Goal: Information Seeking & Learning: Learn about a topic

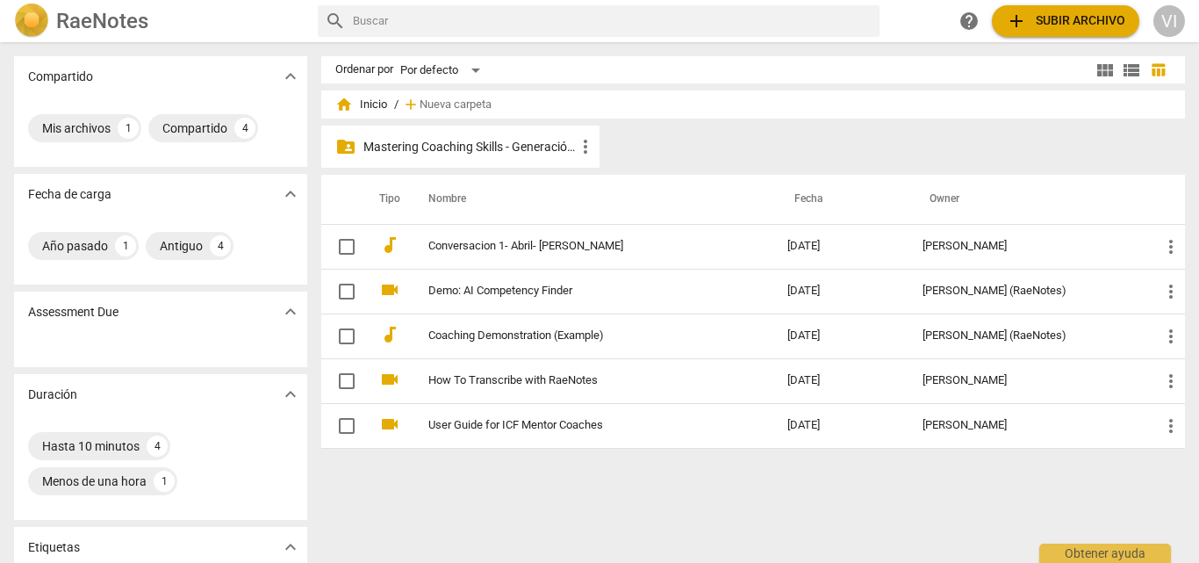
click at [498, 143] on p "Mastering Coaching Skills - Generación 31" at bounding box center [469, 147] width 212 height 18
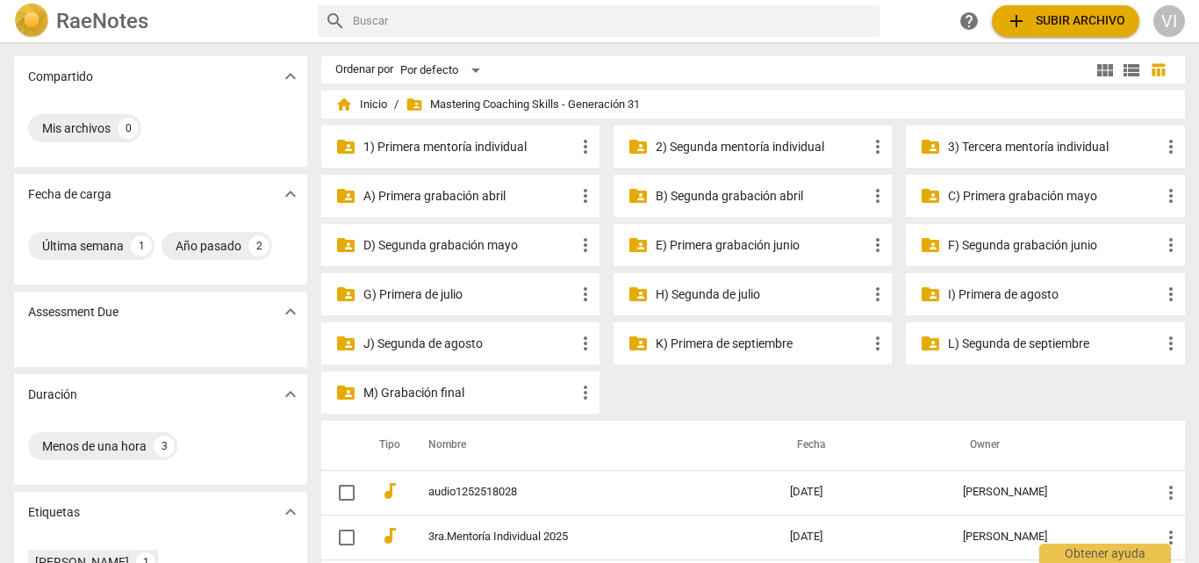
click at [396, 388] on p "M) Grabación final" at bounding box center [469, 393] width 212 height 18
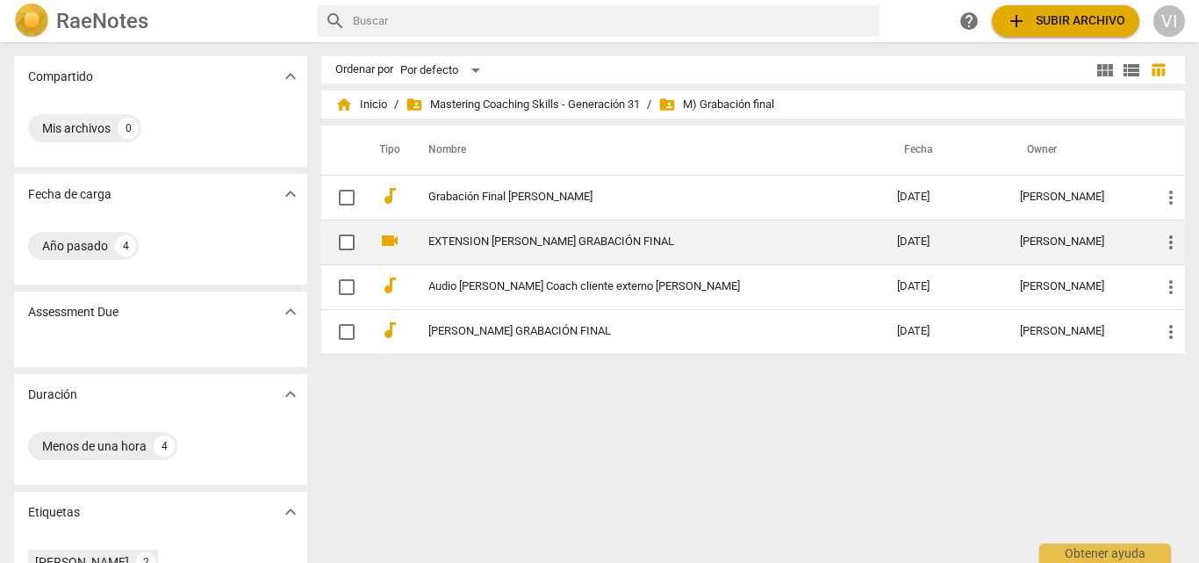
click at [678, 248] on link "EXTENSION FRANCO CABRINO GRABACIÓN FINAL" at bounding box center [631, 241] width 406 height 13
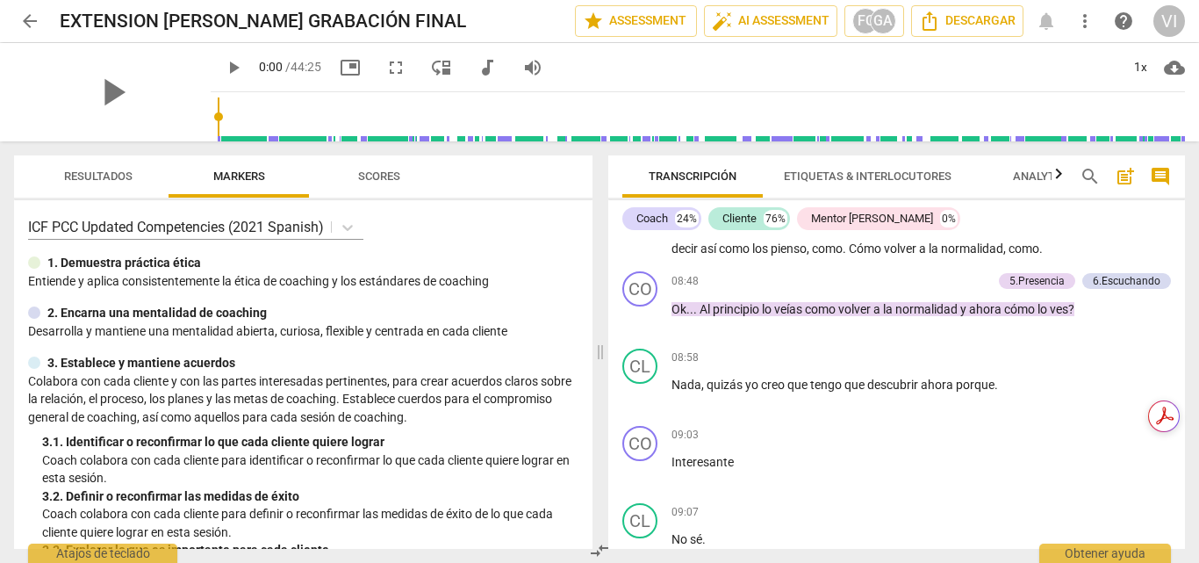
scroll to position [1317, 0]
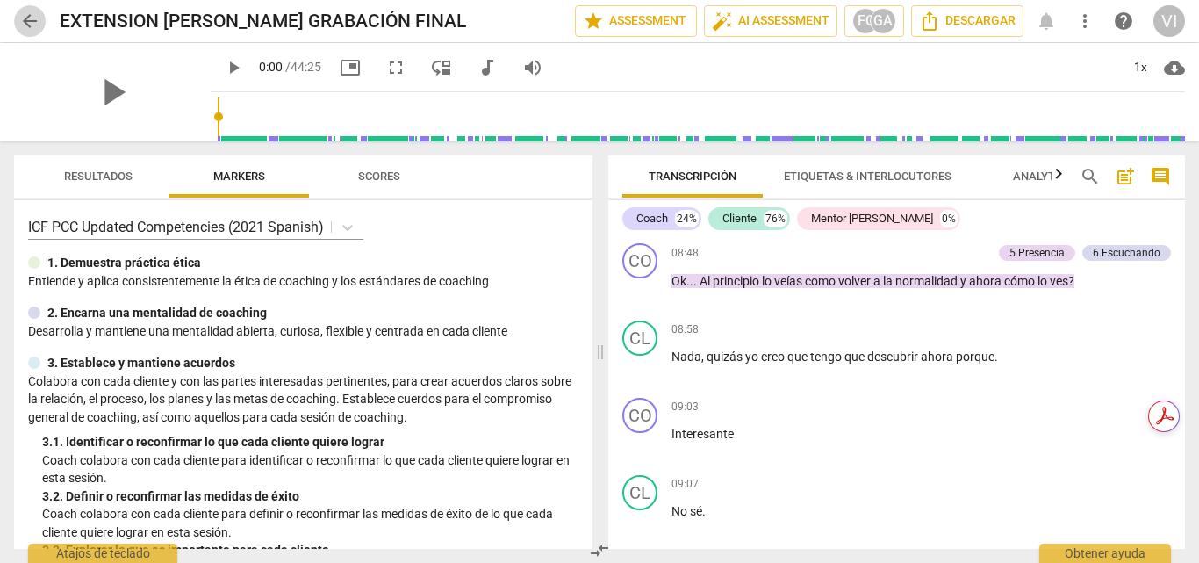
click at [34, 18] on span "arrow_back" at bounding box center [29, 21] width 21 height 21
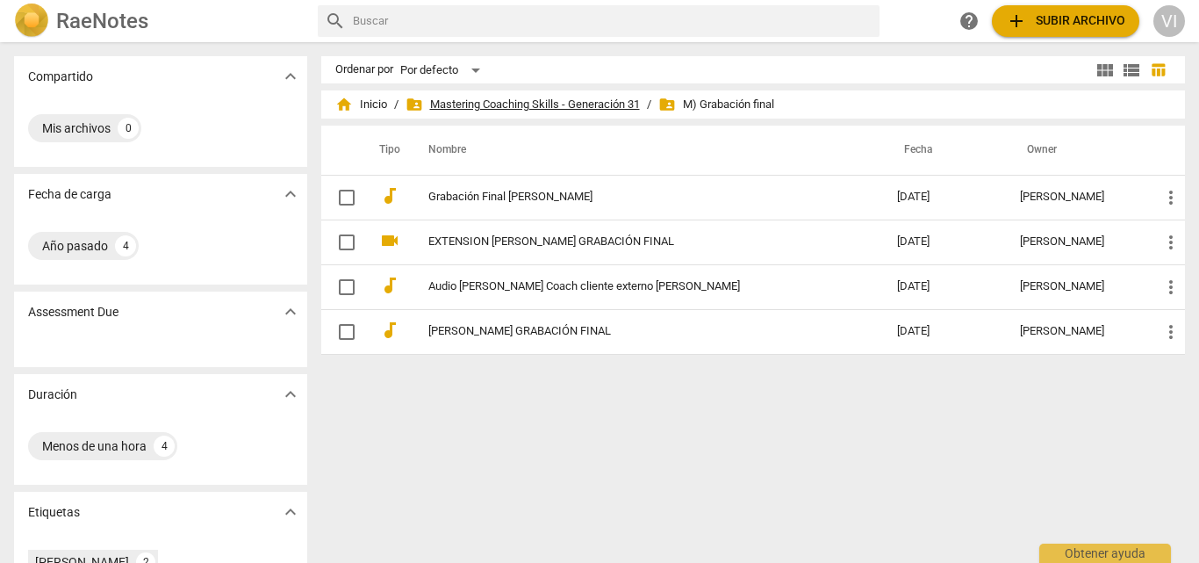
click at [614, 103] on span "folder_shared Mastering Coaching Skills - Generación 31" at bounding box center [523, 105] width 234 height 18
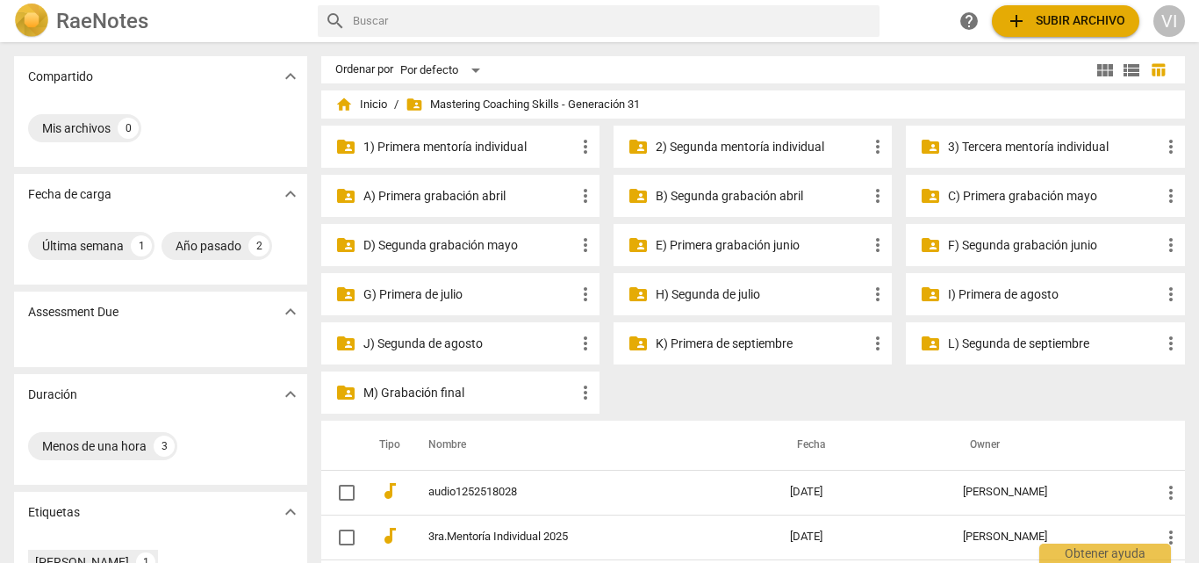
click at [1038, 346] on p "L) Segunda de septiembre" at bounding box center [1054, 343] width 212 height 18
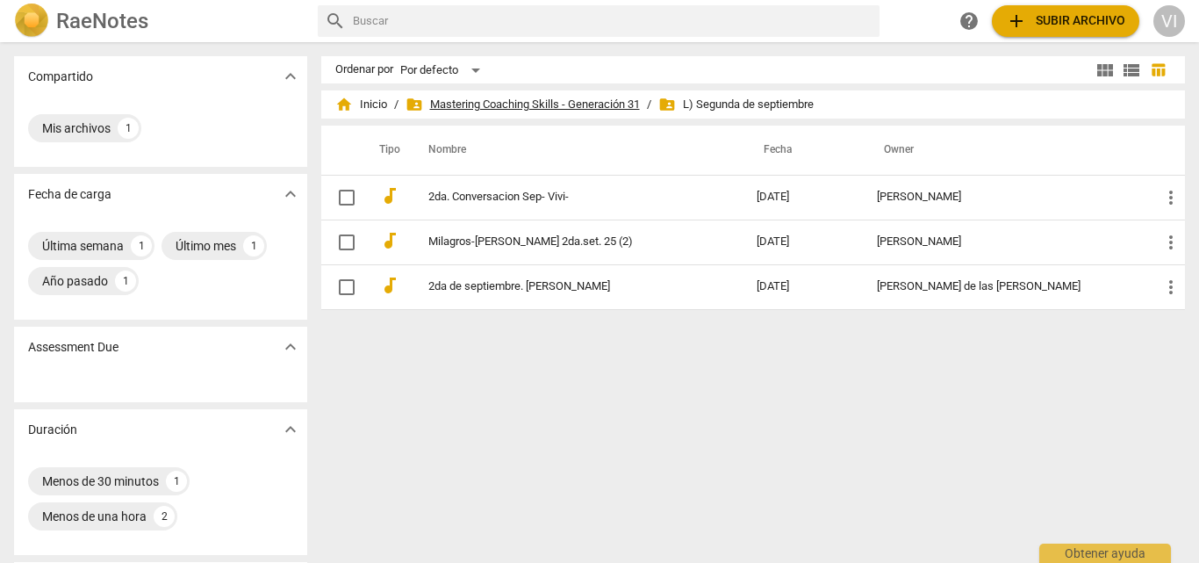
click at [554, 109] on span "folder_shared Mastering Coaching Skills - Generación 31" at bounding box center [523, 105] width 234 height 18
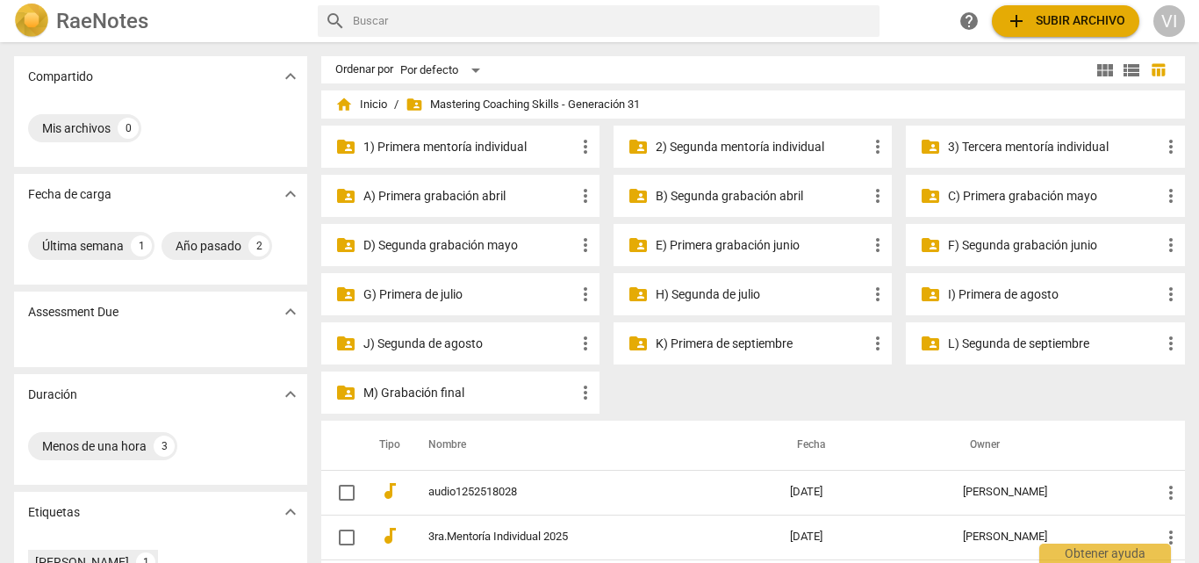
click at [686, 342] on p "K) Primera de septiembre" at bounding box center [762, 343] width 212 height 18
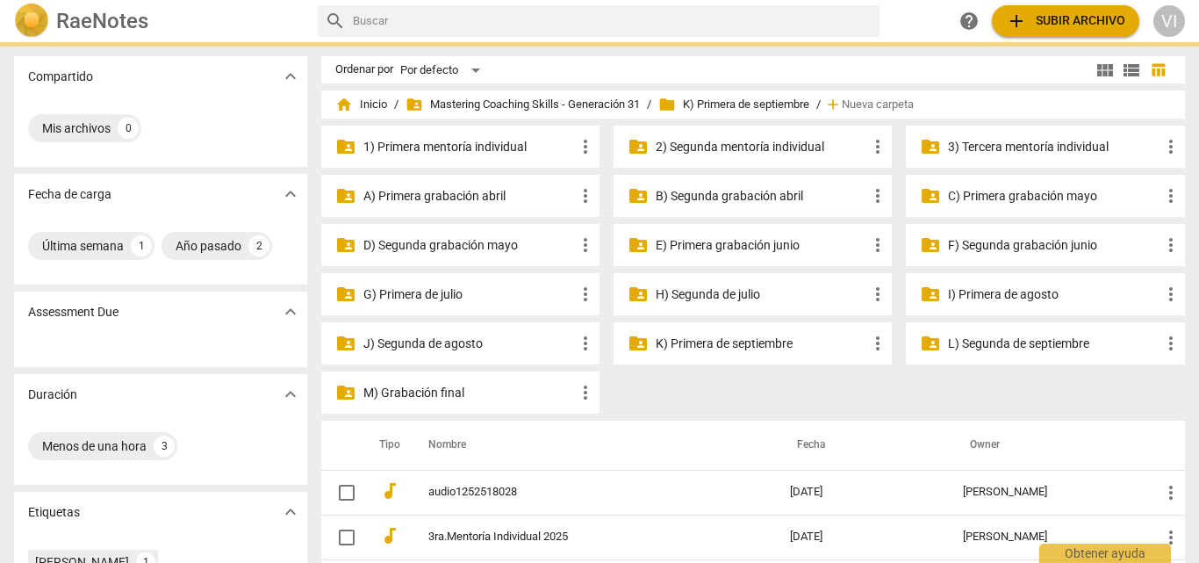
click at [686, 342] on p "K) Primera de septiembre" at bounding box center [762, 343] width 212 height 18
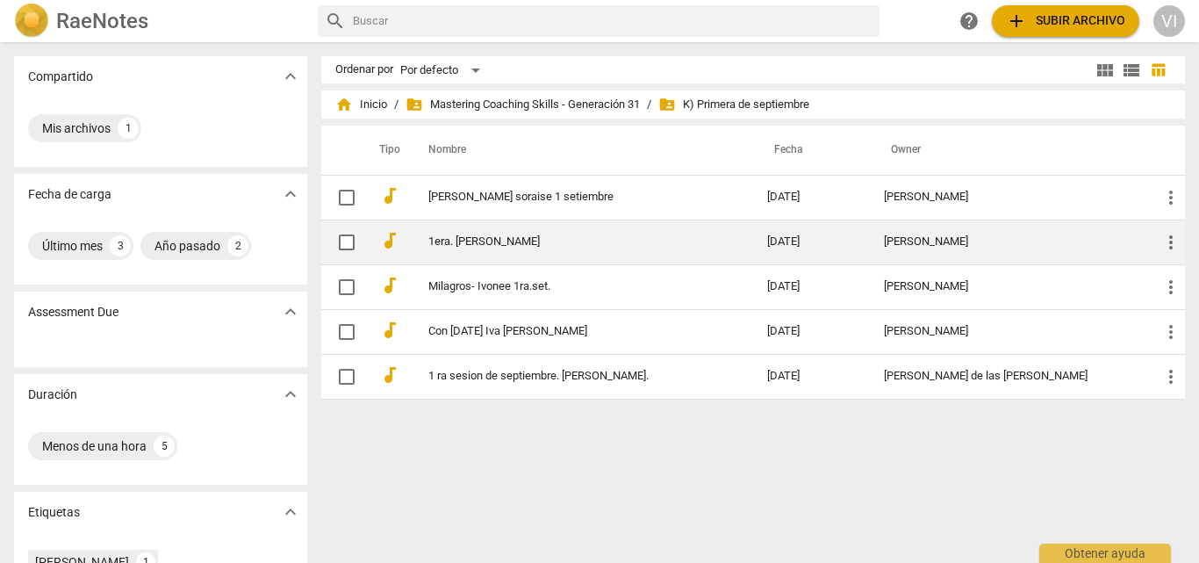
click at [537, 248] on td "1era. [PERSON_NAME]" at bounding box center [580, 241] width 346 height 45
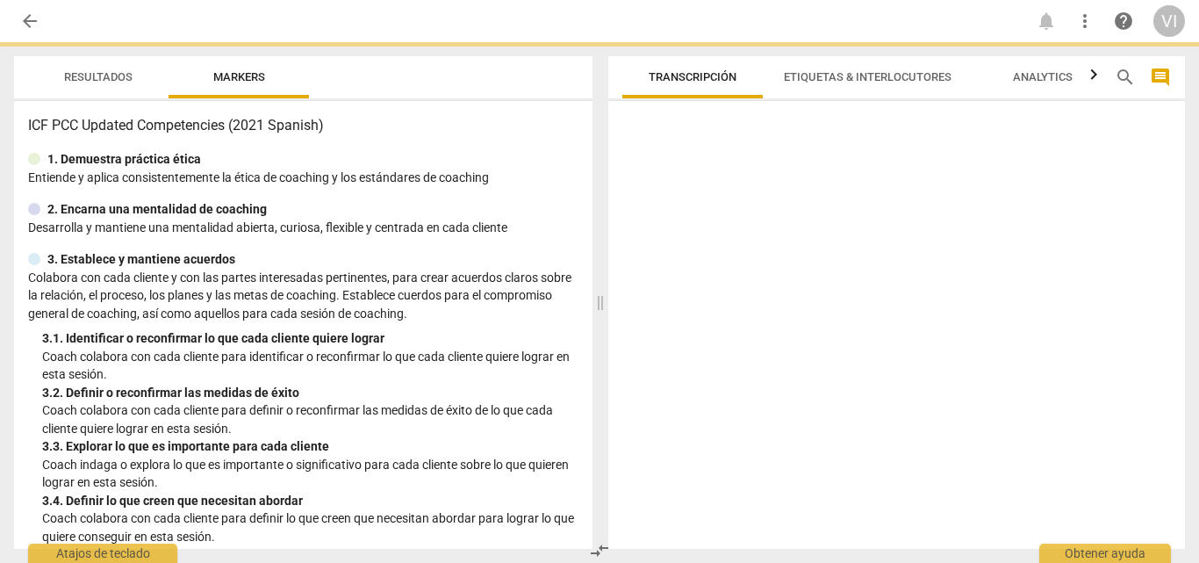
click at [537, 248] on div "ICF PCC Updated Competencies (2021 Spanish) 1. Demuestra práctica ética Entie…" at bounding box center [303, 325] width 578 height 448
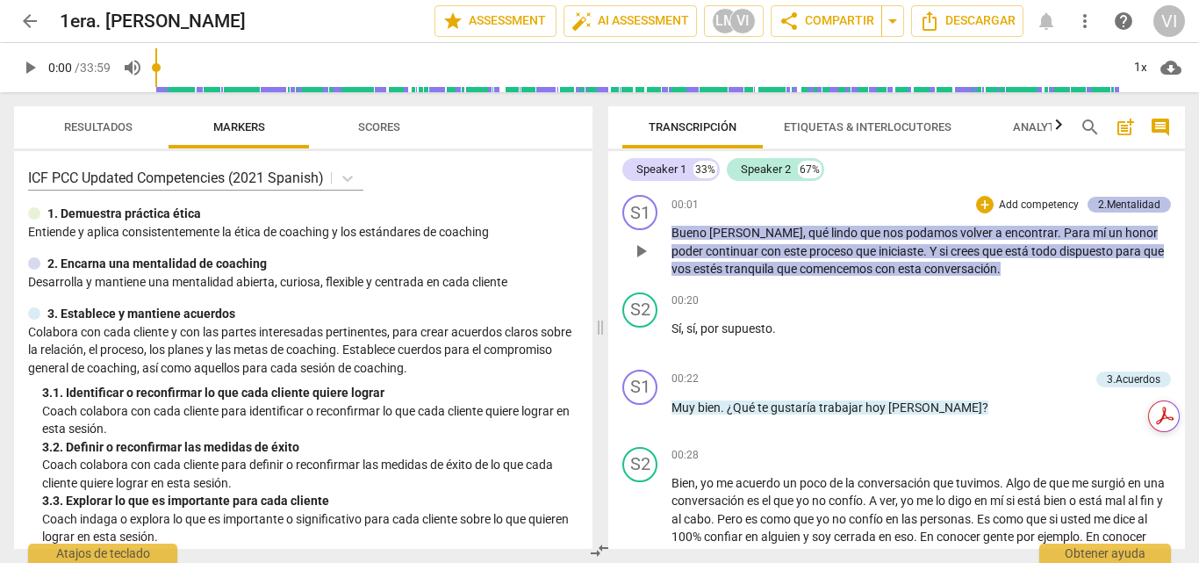
click at [1136, 205] on div "2.Mentalidad" at bounding box center [1129, 205] width 62 height 16
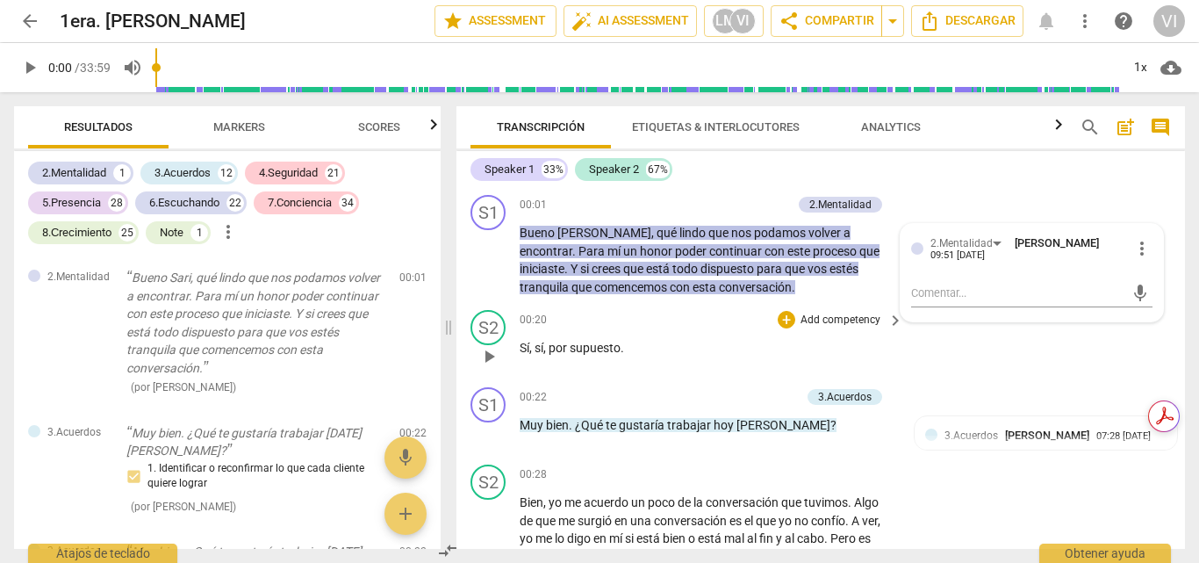
click at [816, 313] on p "Add competency" at bounding box center [840, 320] width 83 height 16
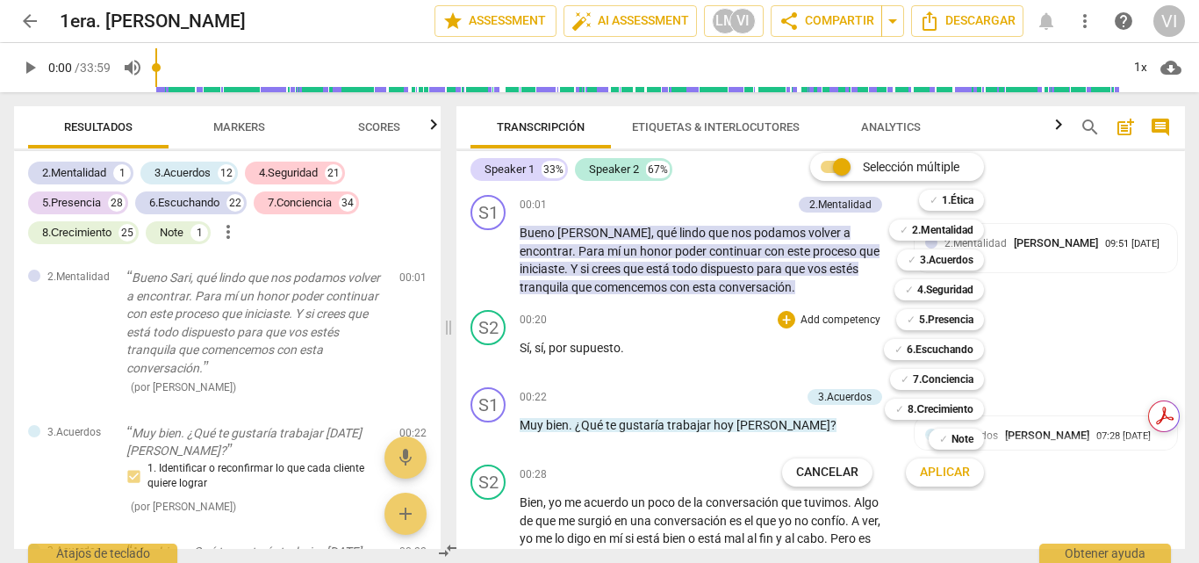
click at [31, 19] on div at bounding box center [599, 281] width 1199 height 563
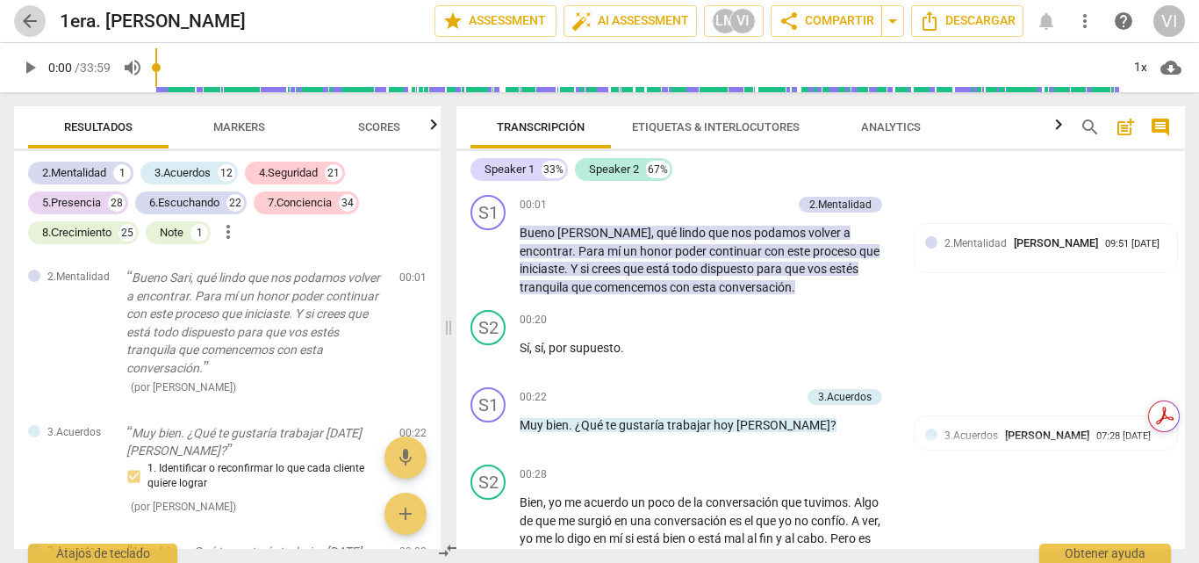
click at [38, 22] on span "arrow_back" at bounding box center [29, 21] width 21 height 21
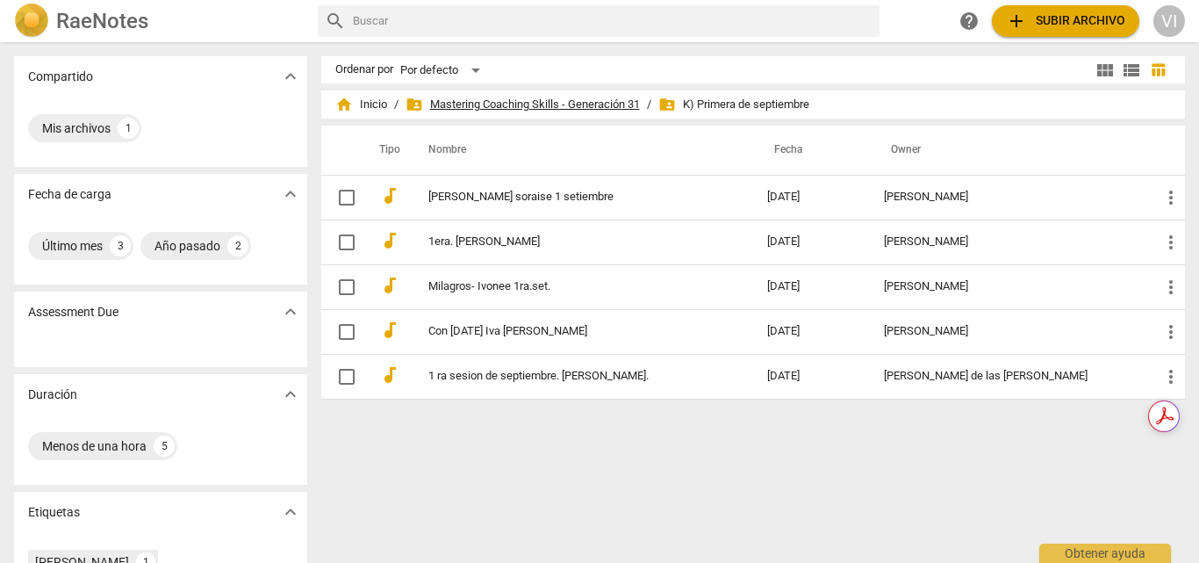
click at [542, 99] on span "folder_shared Mastering Coaching Skills - Generación 31" at bounding box center [523, 105] width 234 height 18
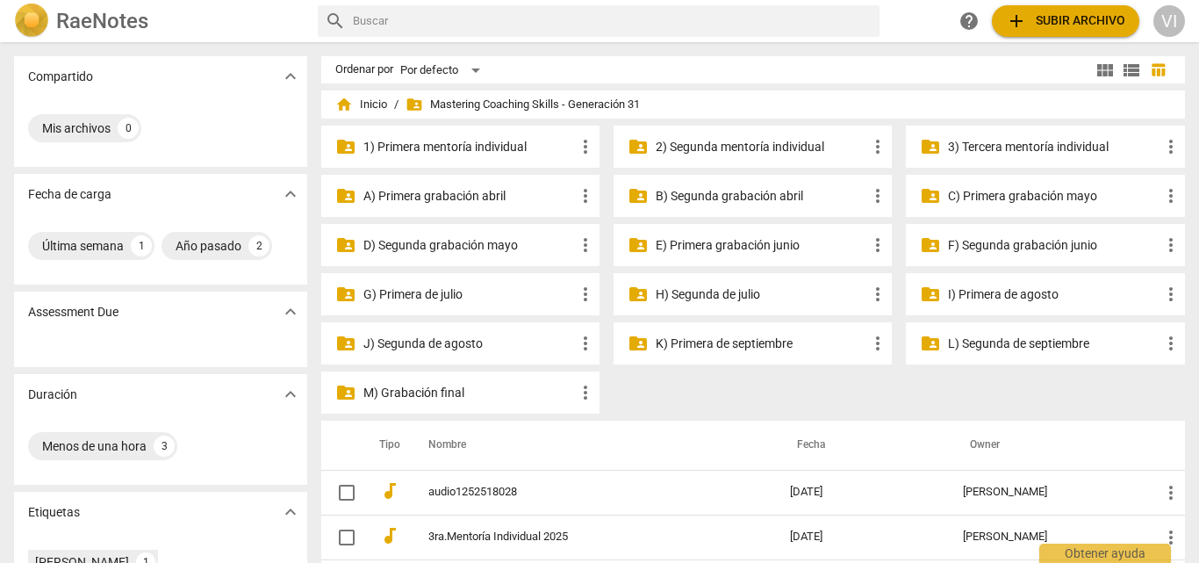
click at [779, 345] on p "K) Primera de septiembre" at bounding box center [762, 343] width 212 height 18
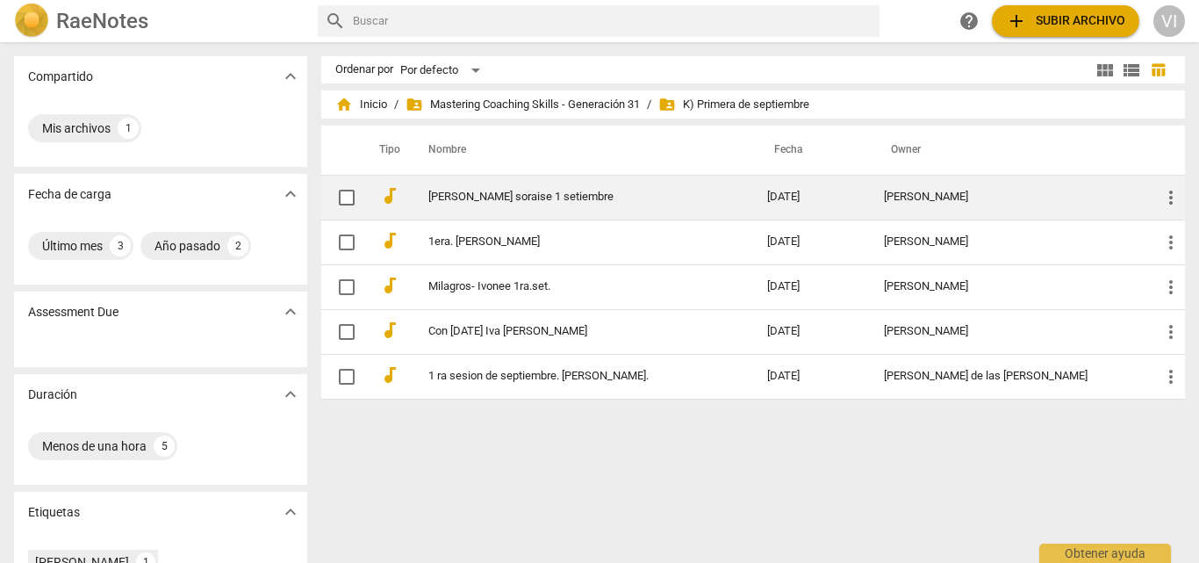
click at [556, 197] on link "[PERSON_NAME] soraise 1 setiembre" at bounding box center [566, 196] width 276 height 13
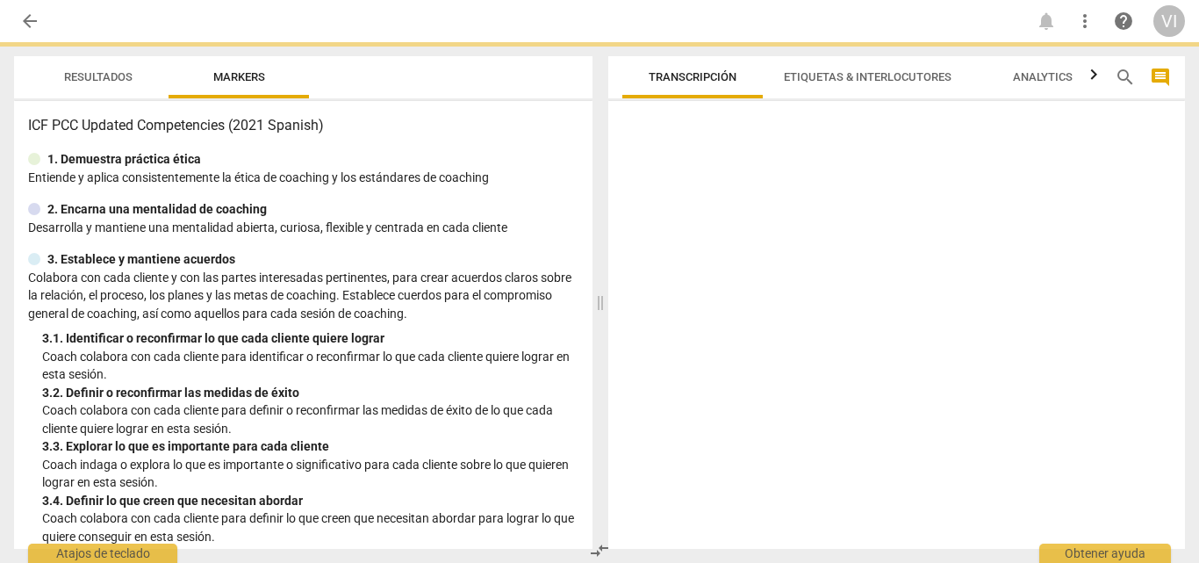
click at [556, 197] on div "ICF PCC Updated Competencies (2021 Spanish) 1. Demuestra práctica ética Entie…" at bounding box center [303, 325] width 578 height 448
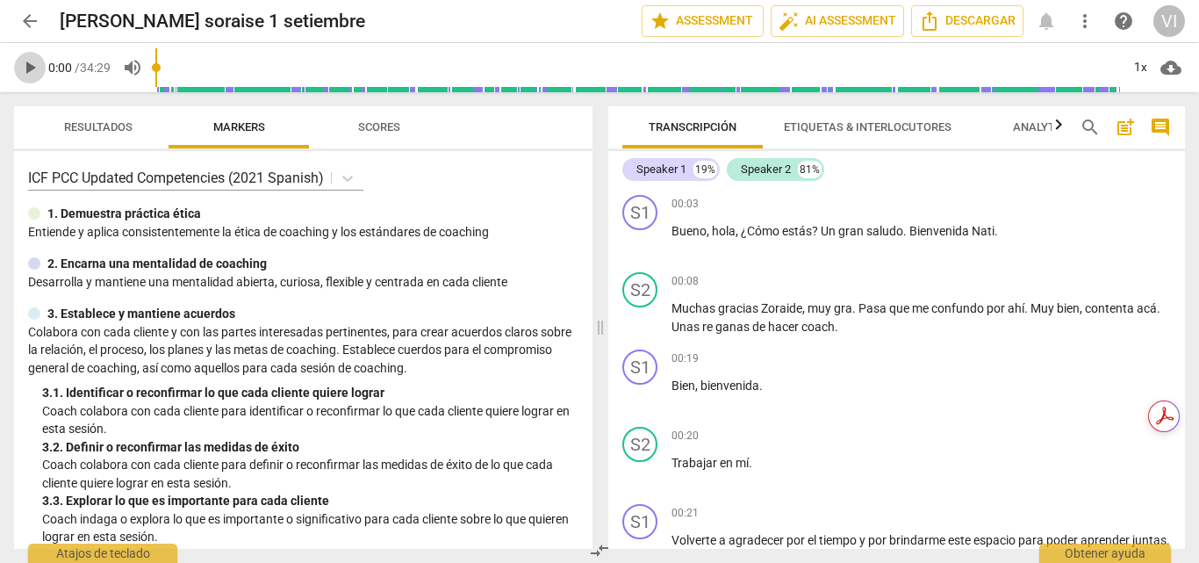
click at [26, 67] on span "play_arrow" at bounding box center [29, 67] width 21 height 21
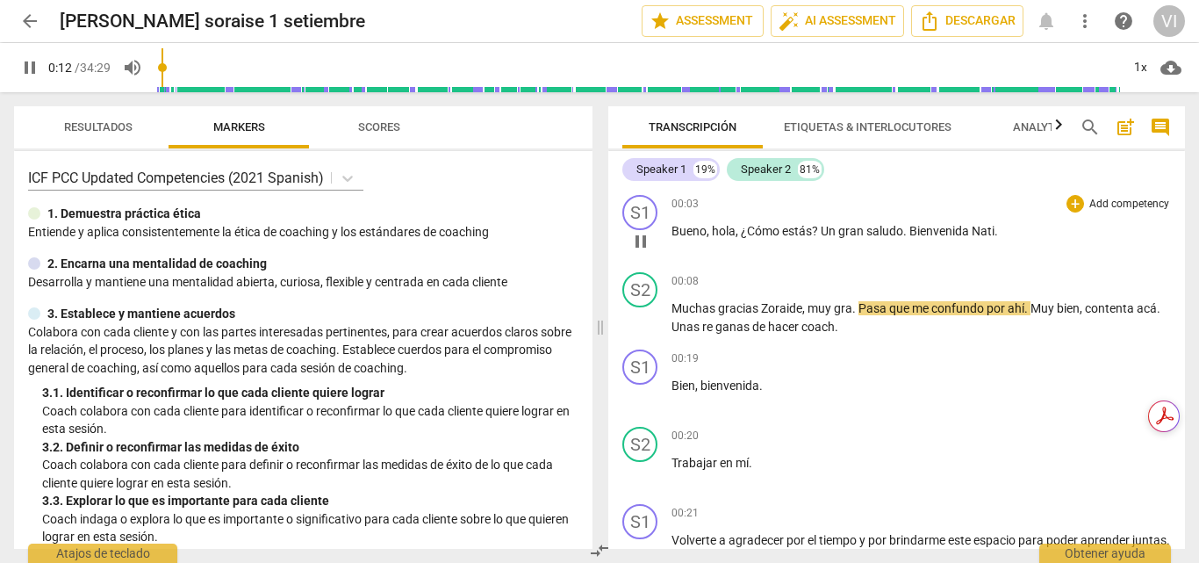
click at [1098, 207] on p "Add competency" at bounding box center [1129, 205] width 83 height 16
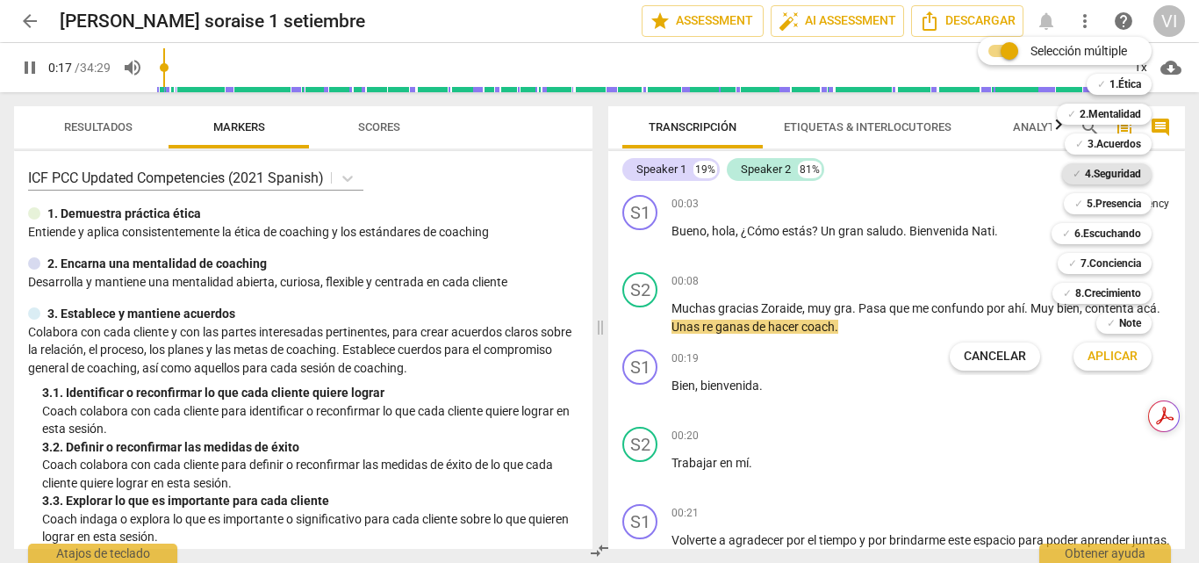
click at [1116, 176] on b "4.Seguridad" at bounding box center [1113, 173] width 56 height 21
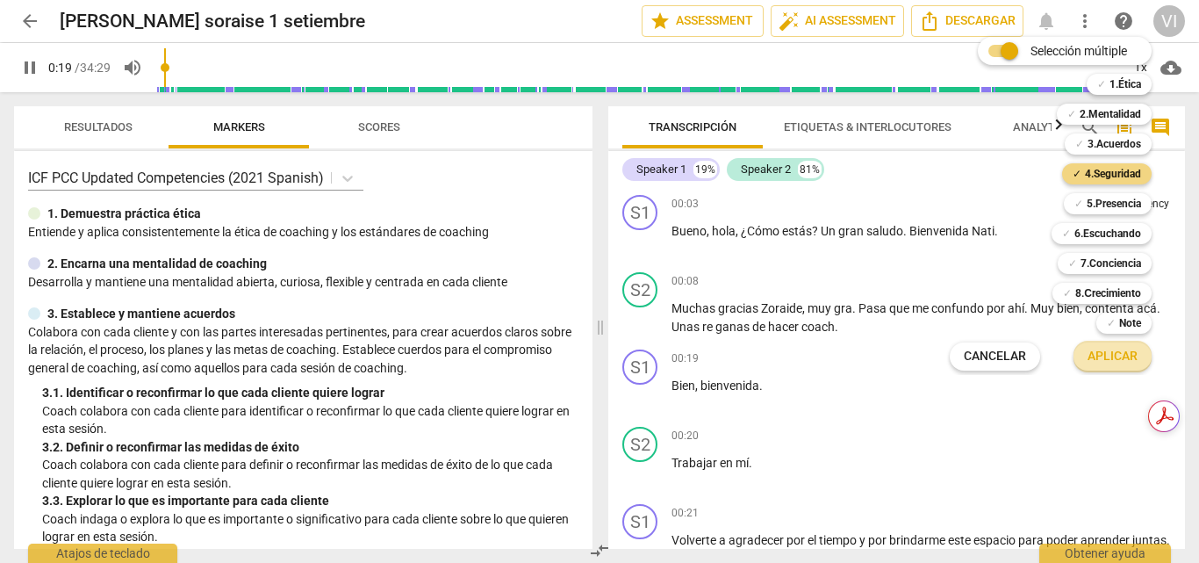
click at [1120, 354] on span "Aplicar" at bounding box center [1113, 357] width 50 height 18
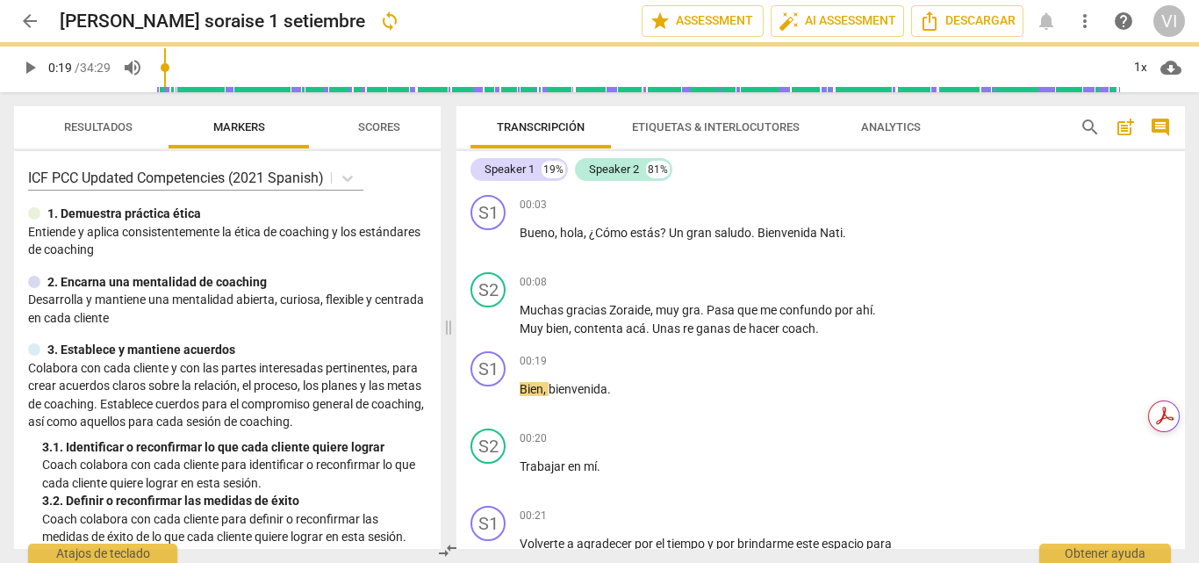
type input "20"
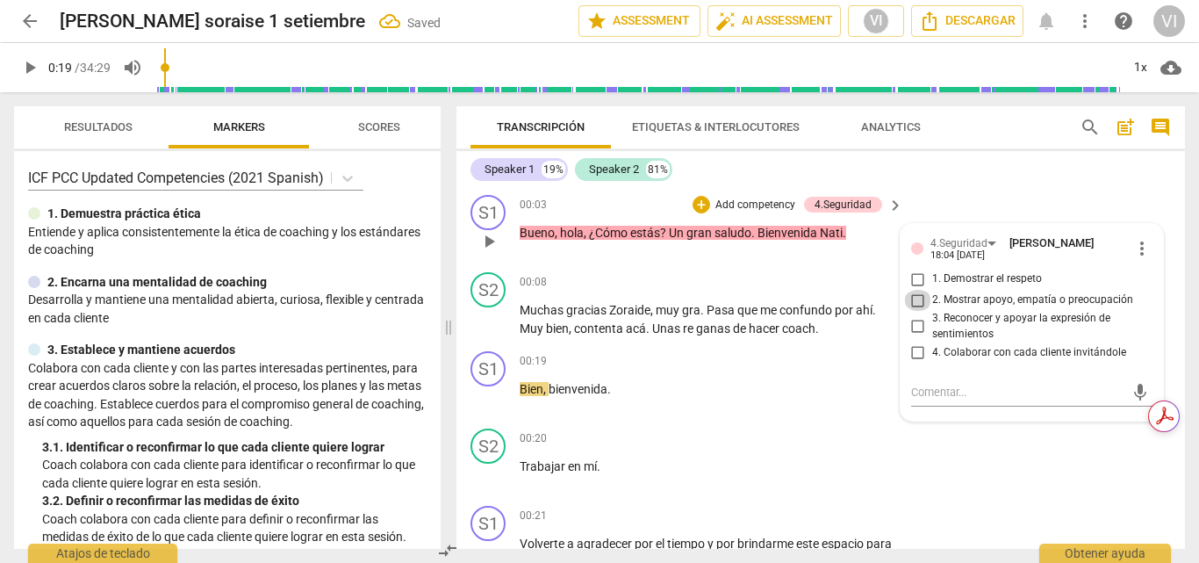
click at [917, 303] on input "2. Mostrar apoyo, empatía o preocupación" at bounding box center [918, 300] width 28 height 21
checkbox input "true"
click at [915, 275] on input "1. Demostrar el respeto" at bounding box center [918, 279] width 28 height 21
checkbox input "true"
click at [27, 70] on span "play_arrow" at bounding box center [29, 67] width 21 height 21
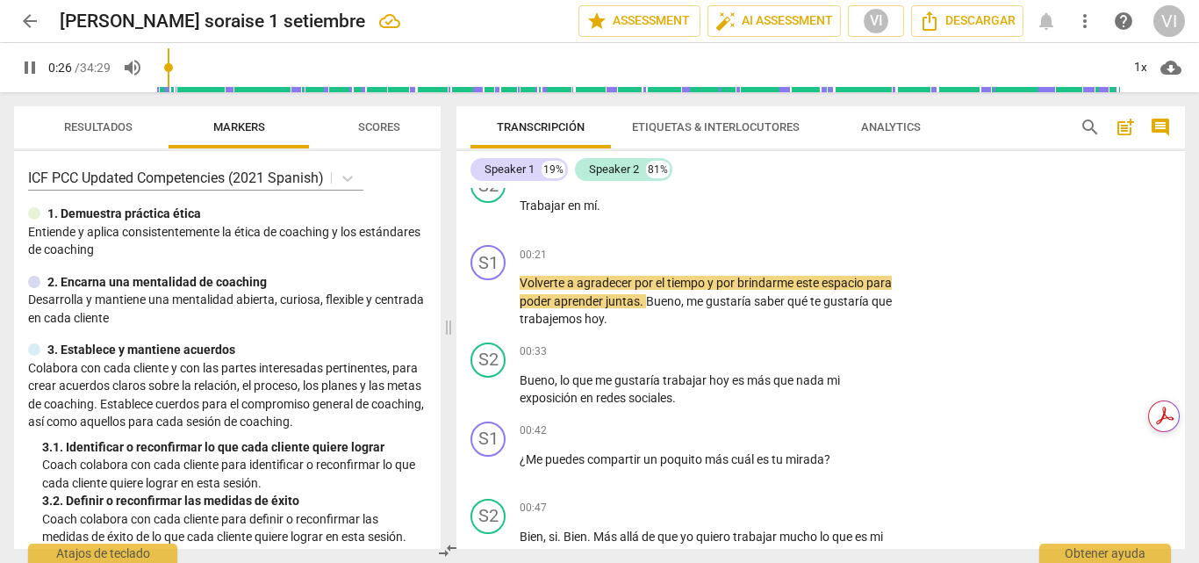
scroll to position [263, 0]
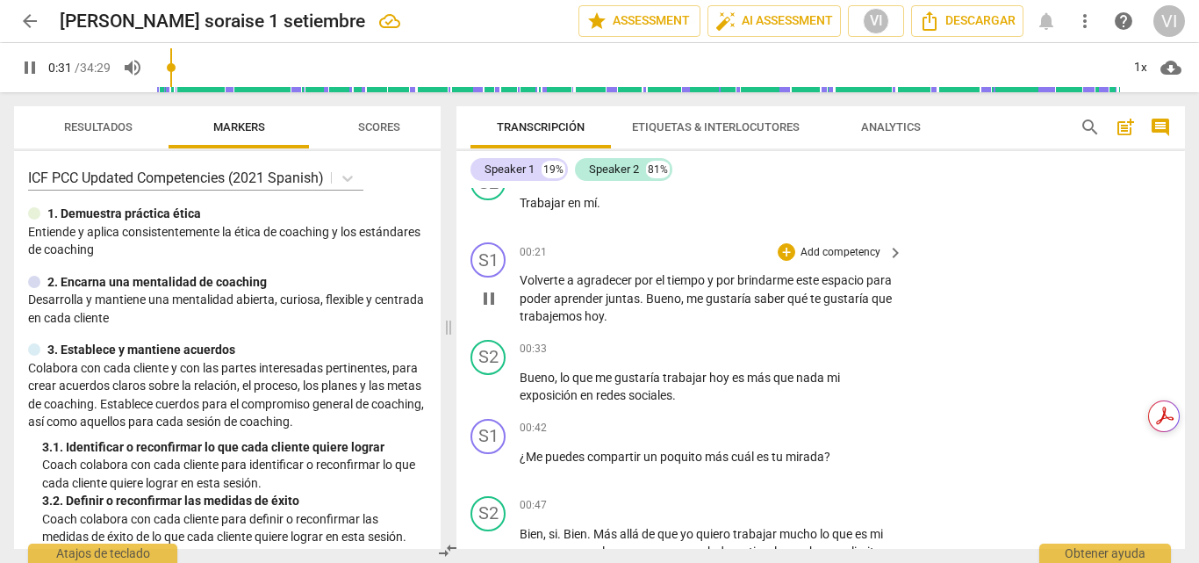
click at [844, 246] on p "Add competency" at bounding box center [840, 253] width 83 height 16
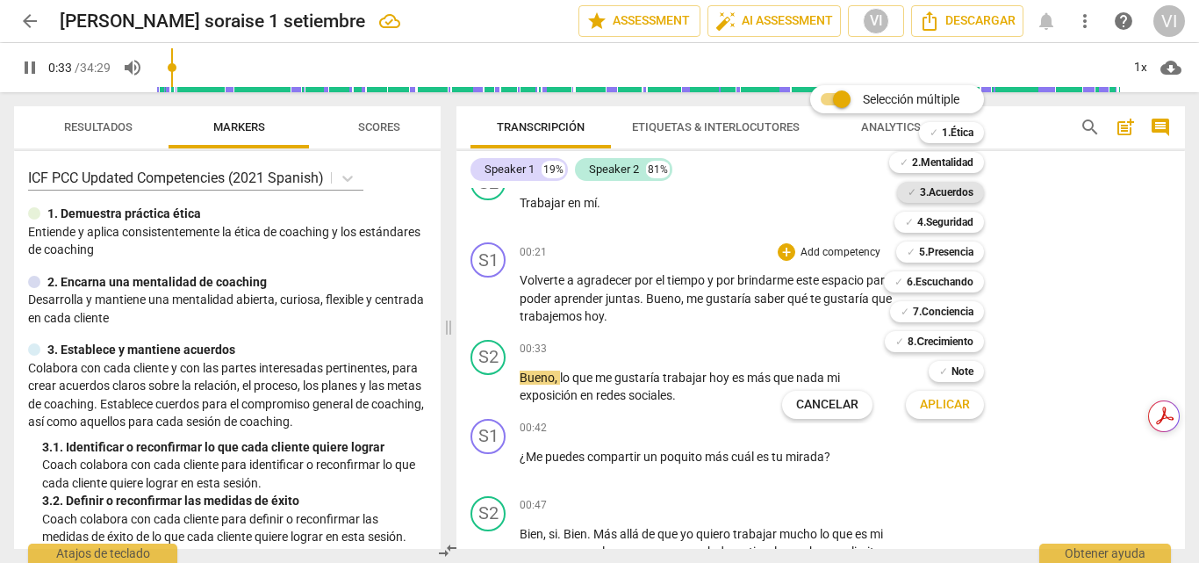
click at [929, 196] on b "3.Acuerdos" at bounding box center [947, 192] width 54 height 21
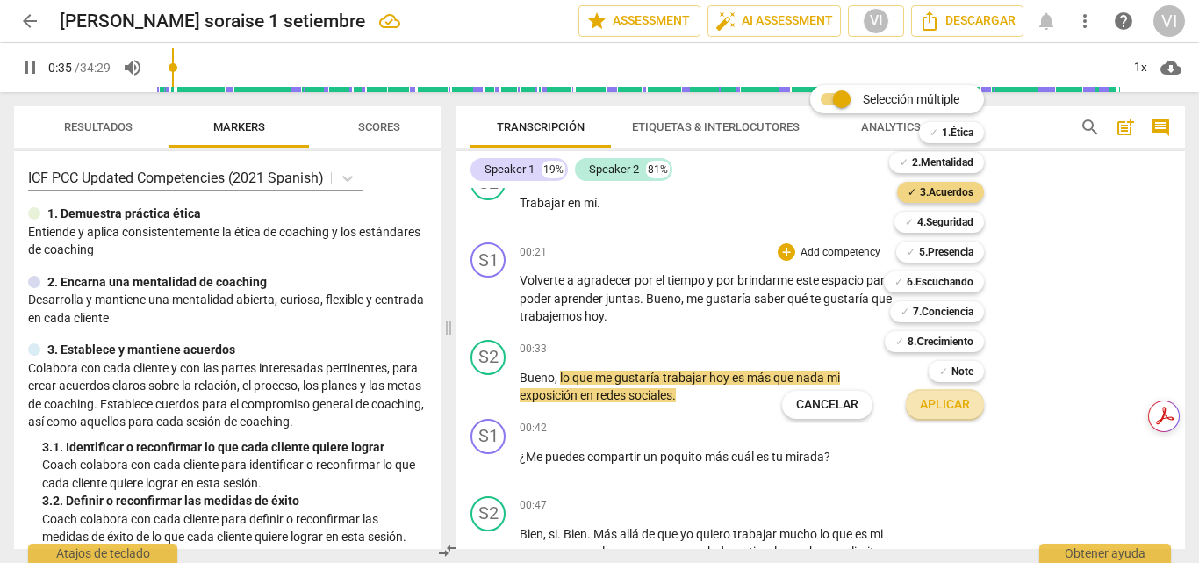
click at [950, 403] on span "Aplicar" at bounding box center [945, 405] width 50 height 18
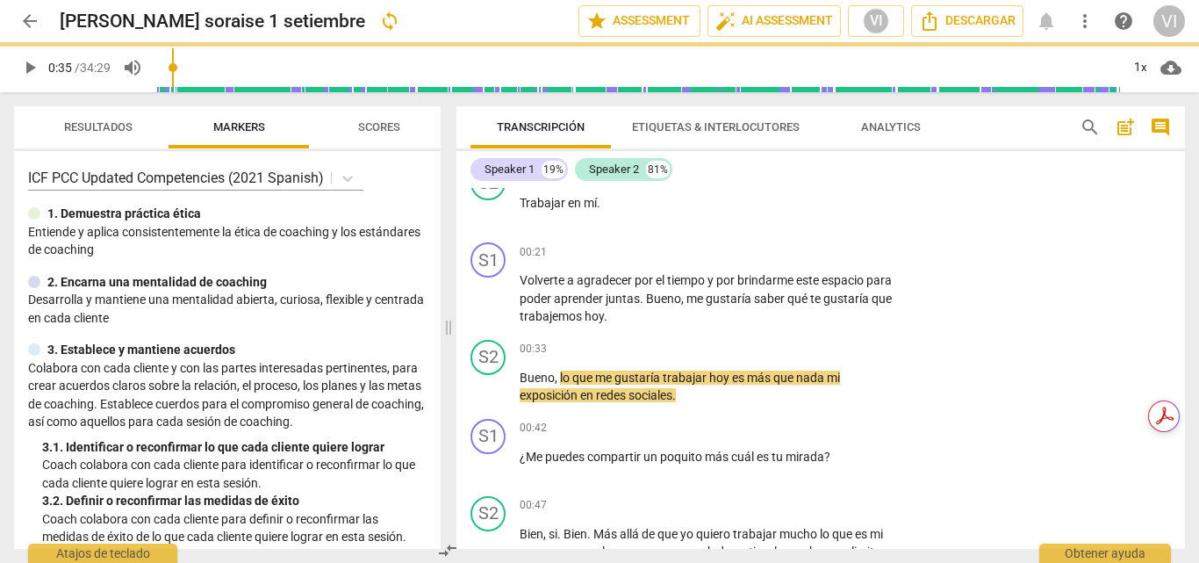
type input "36"
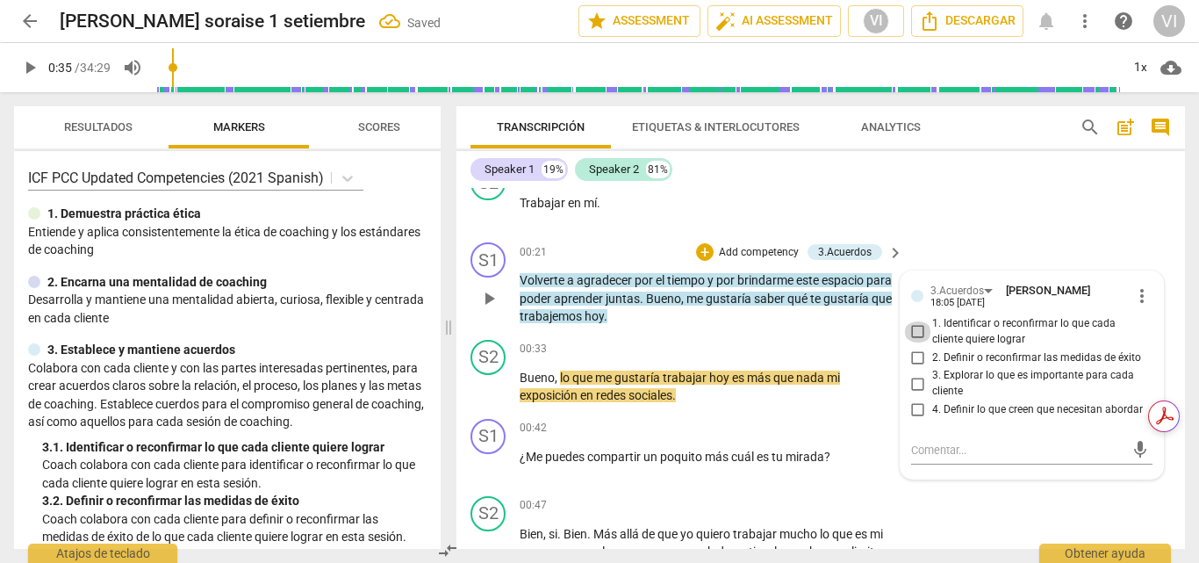
click at [912, 335] on input "1. Identificar o reconfirmar lo que cada cliente quiere lograr" at bounding box center [918, 331] width 28 height 21
checkbox input "true"
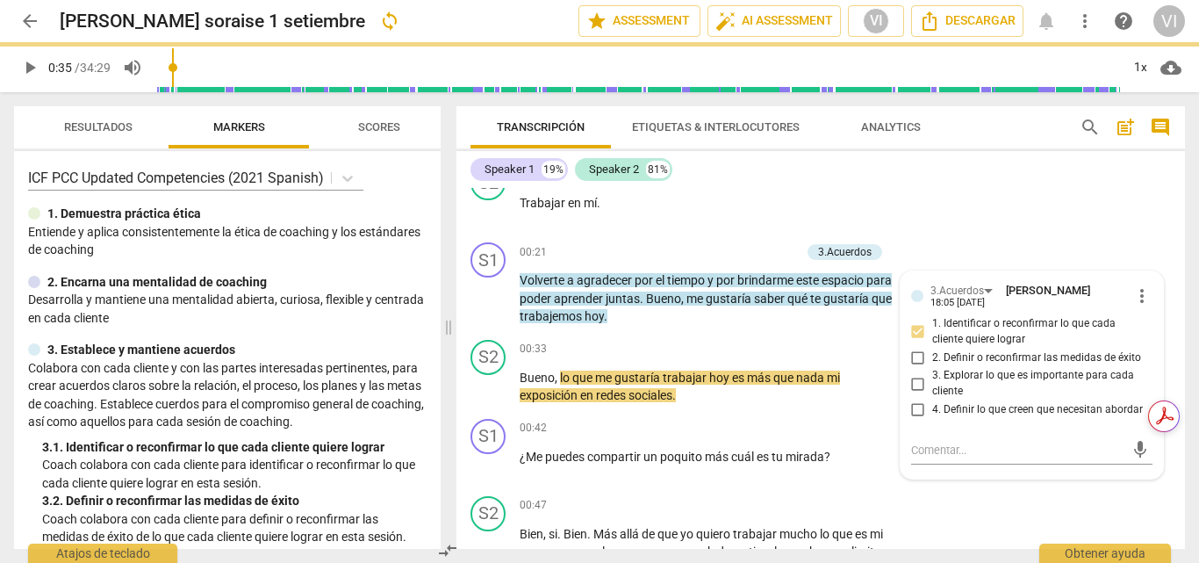
click at [27, 71] on span "play_arrow" at bounding box center [29, 67] width 21 height 21
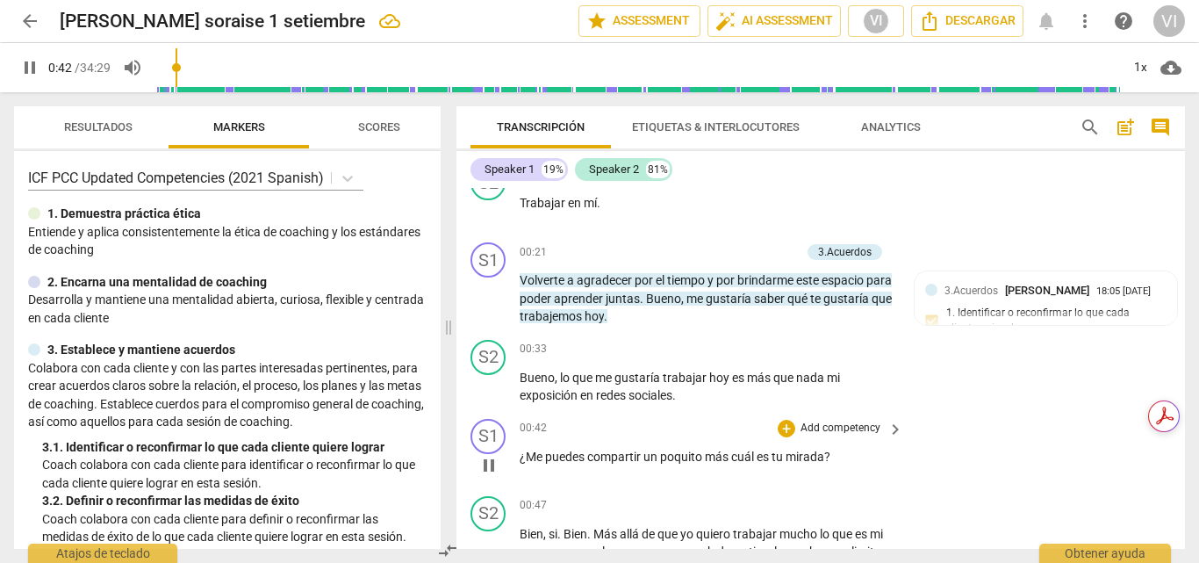
click at [858, 427] on p "Add competency" at bounding box center [840, 428] width 83 height 16
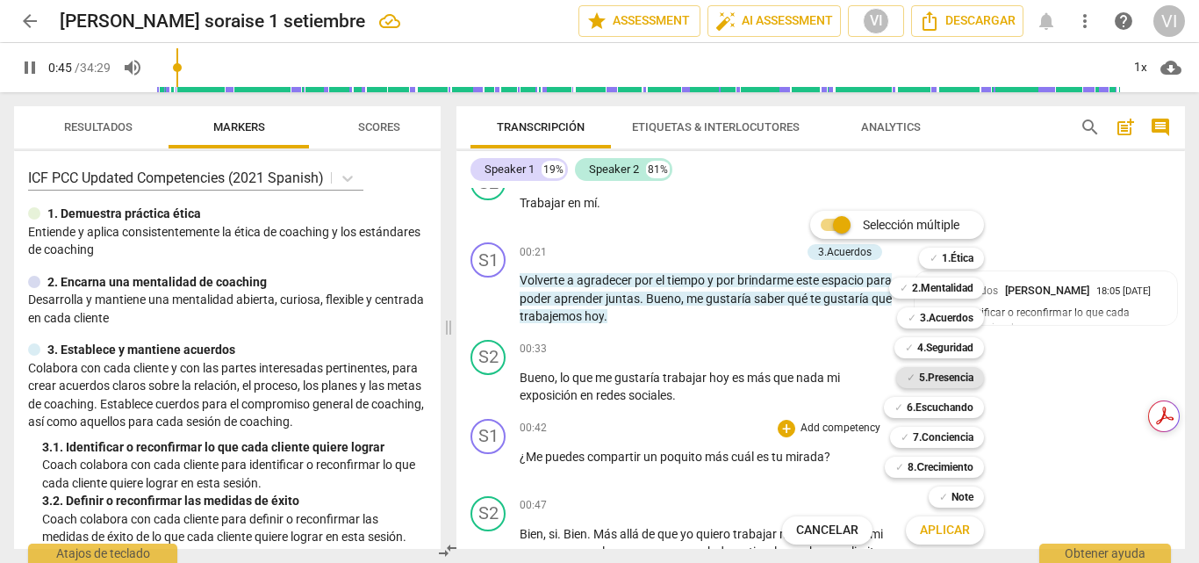
click at [949, 379] on b "5.Presencia" at bounding box center [946, 377] width 54 height 21
click at [944, 409] on b "6.Escuchando" at bounding box center [940, 407] width 67 height 21
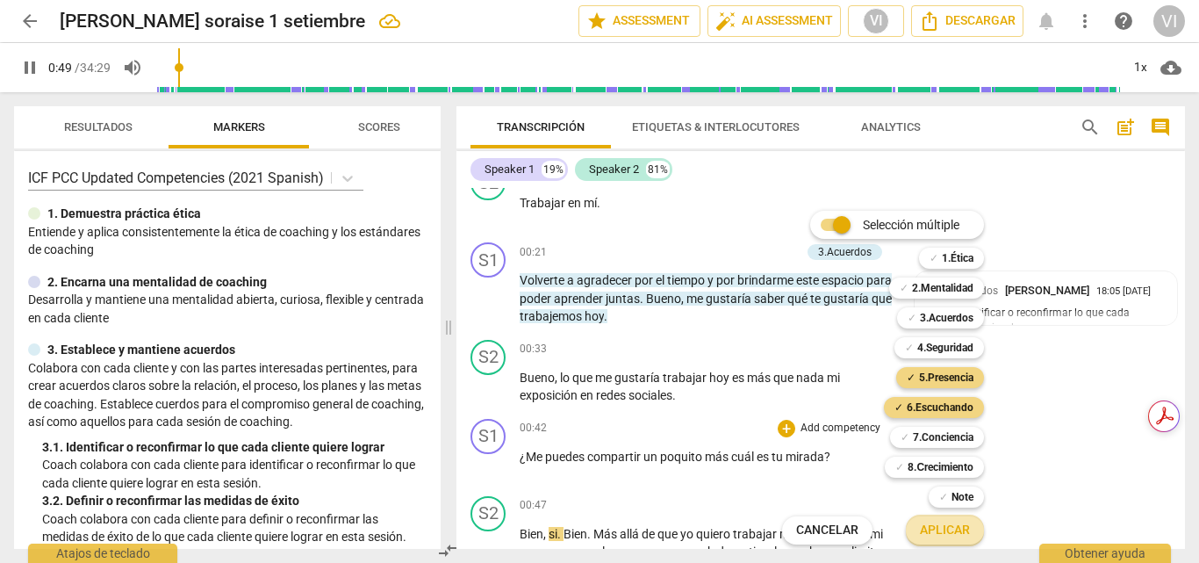
click at [953, 530] on span "Aplicar" at bounding box center [945, 530] width 50 height 18
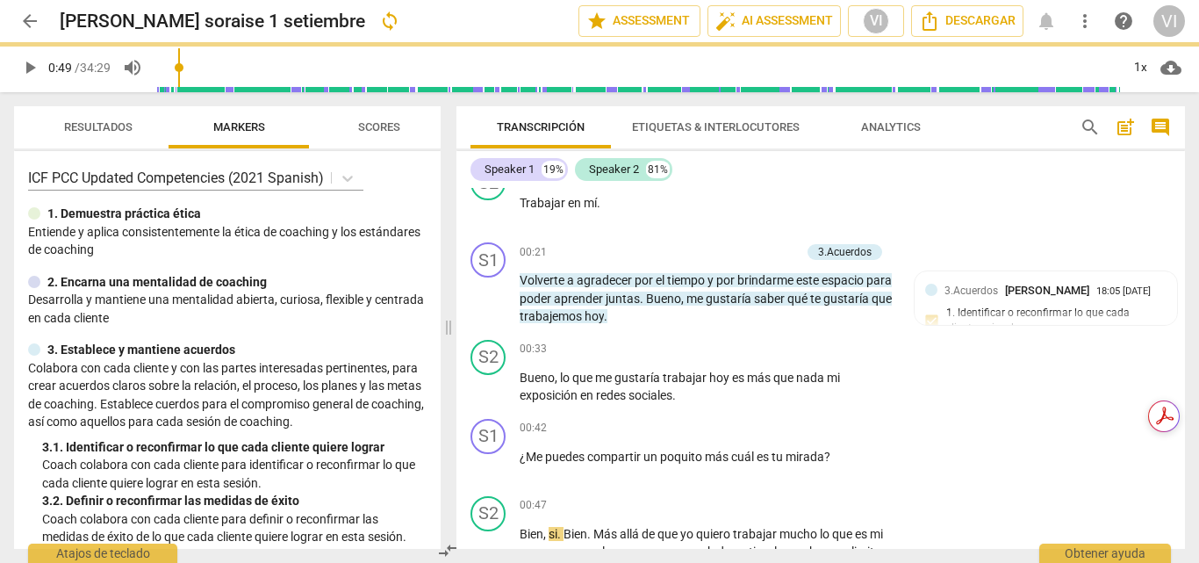
type input "49"
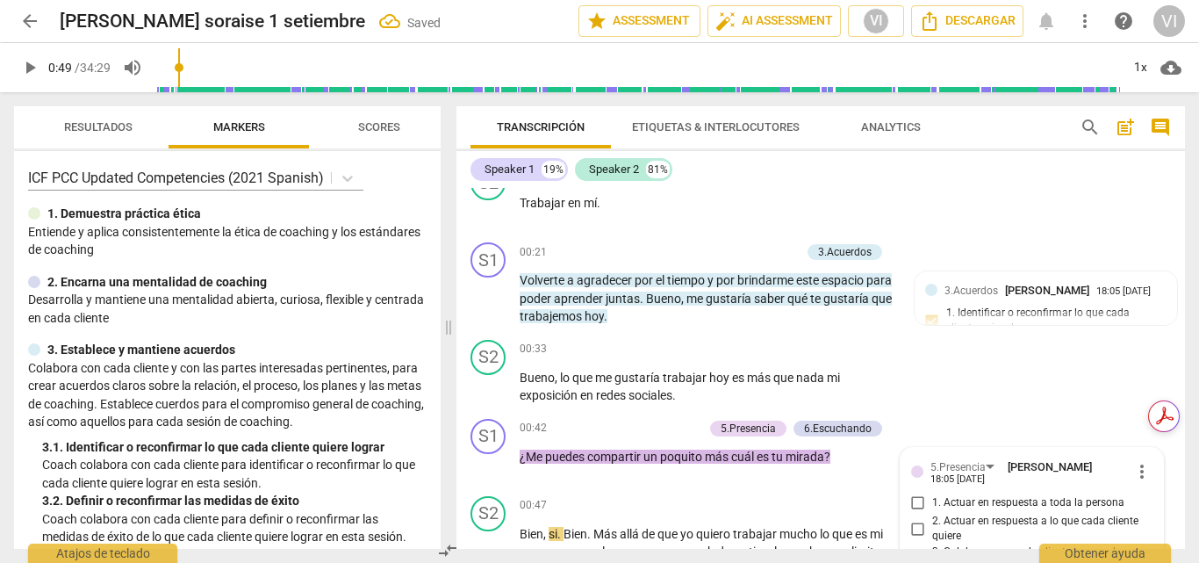
scroll to position [542, 0]
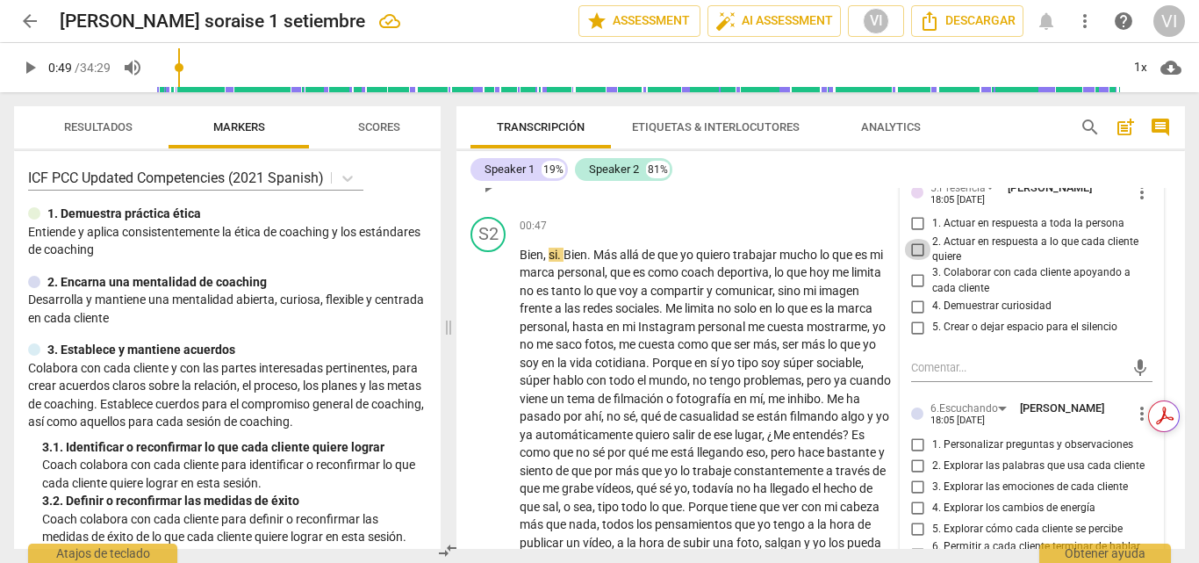
click at [914, 247] on input "2. Actuar en respuesta a lo que cada cliente quiere" at bounding box center [918, 249] width 28 height 21
checkbox input "true"
click at [914, 221] on input "1. Actuar en respuesta a toda la persona" at bounding box center [918, 223] width 28 height 21
checkbox input "true"
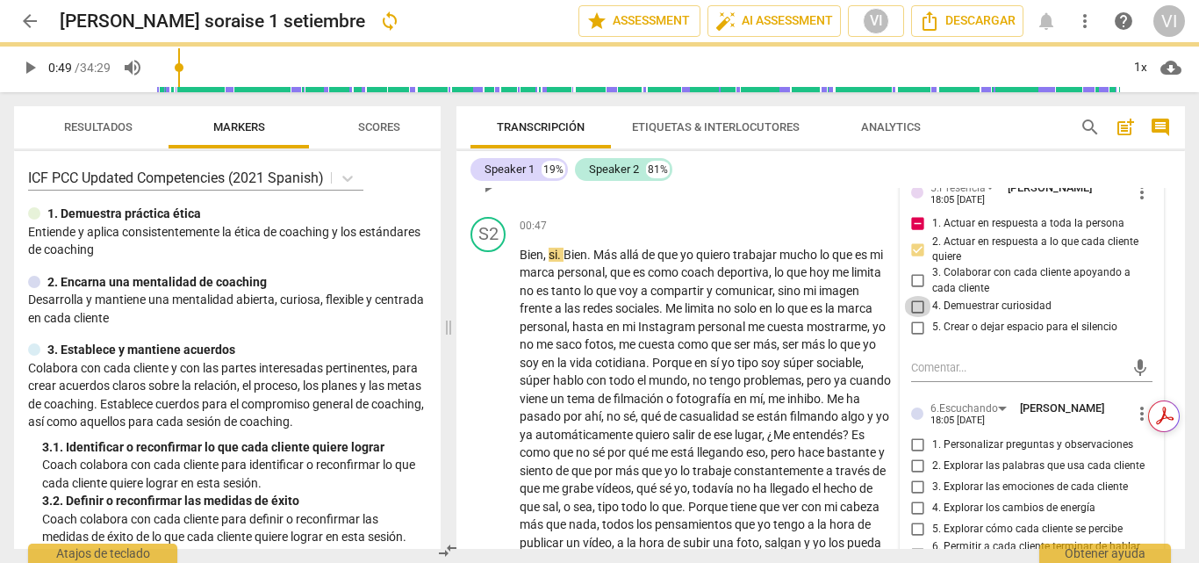
click at [918, 309] on input "4. Demuestrar curiosidad" at bounding box center [918, 306] width 28 height 21
checkbox input "true"
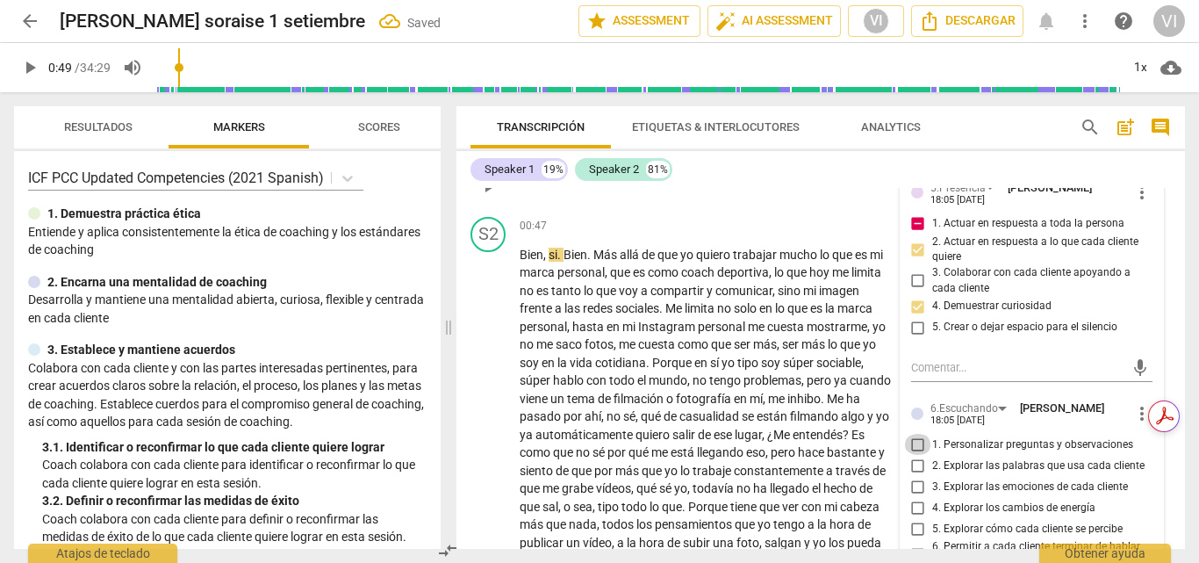
click at [915, 448] on input "1. Personalizar preguntas y observaciones" at bounding box center [918, 444] width 28 height 21
checkbox input "true"
click at [33, 63] on span "play_arrow" at bounding box center [29, 67] width 21 height 21
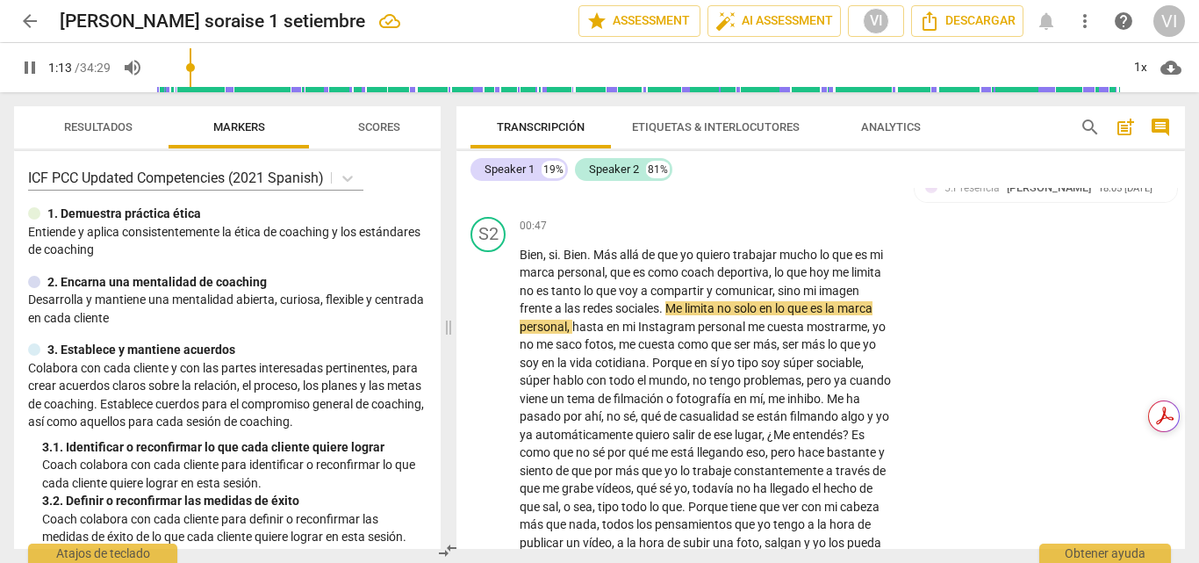
click at [364, 209] on div "1. Demuestra práctica ética" at bounding box center [227, 214] width 398 height 18
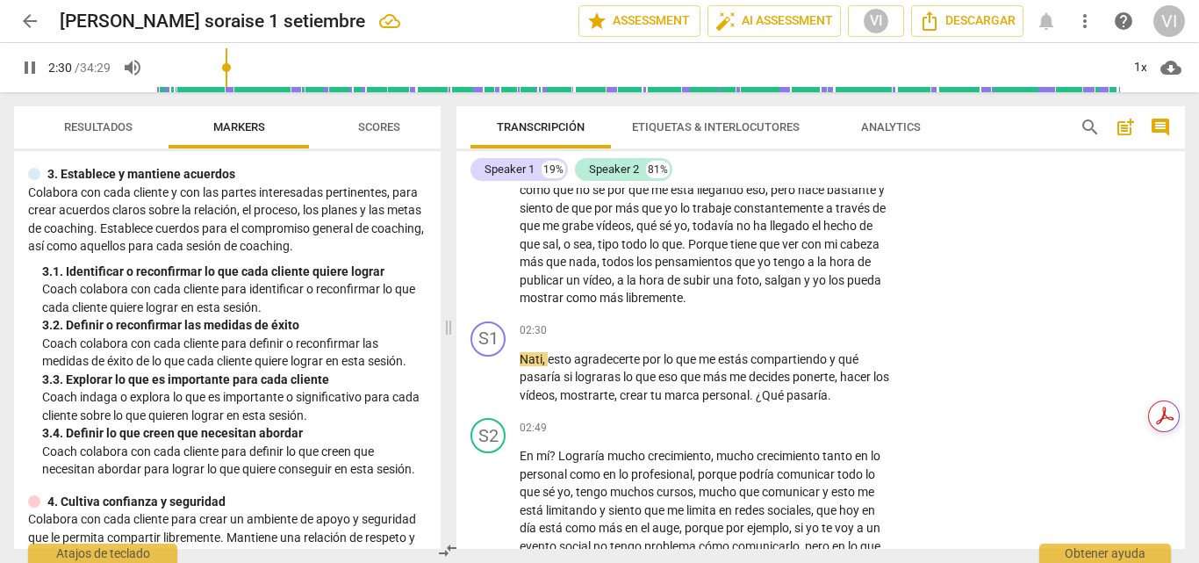
scroll to position [806, 0]
click at [836, 338] on p "Add competency" at bounding box center [840, 330] width 83 height 16
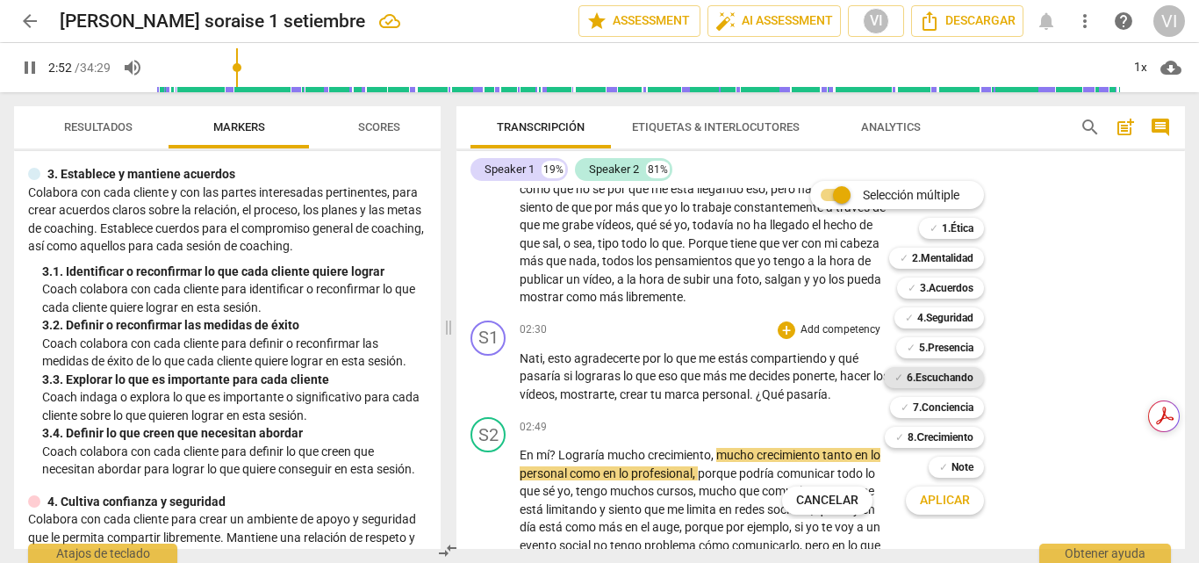
click at [939, 376] on b "6.Escuchando" at bounding box center [940, 377] width 67 height 21
click at [939, 439] on b "8.Сrecimiento" at bounding box center [941, 437] width 66 height 21
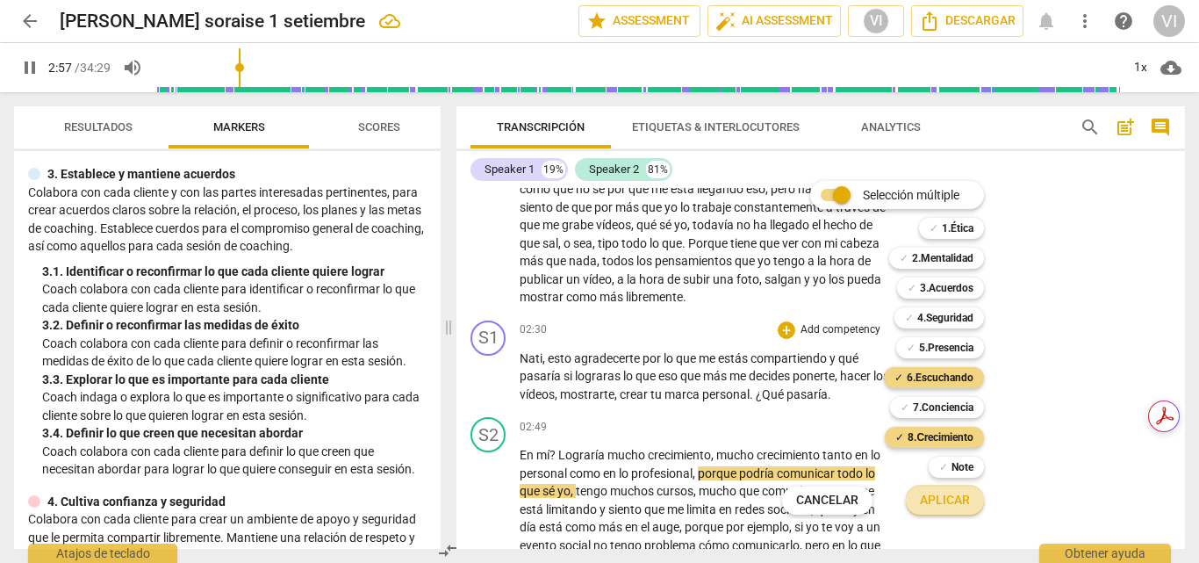
click at [949, 501] on span "Aplicar" at bounding box center [945, 501] width 50 height 18
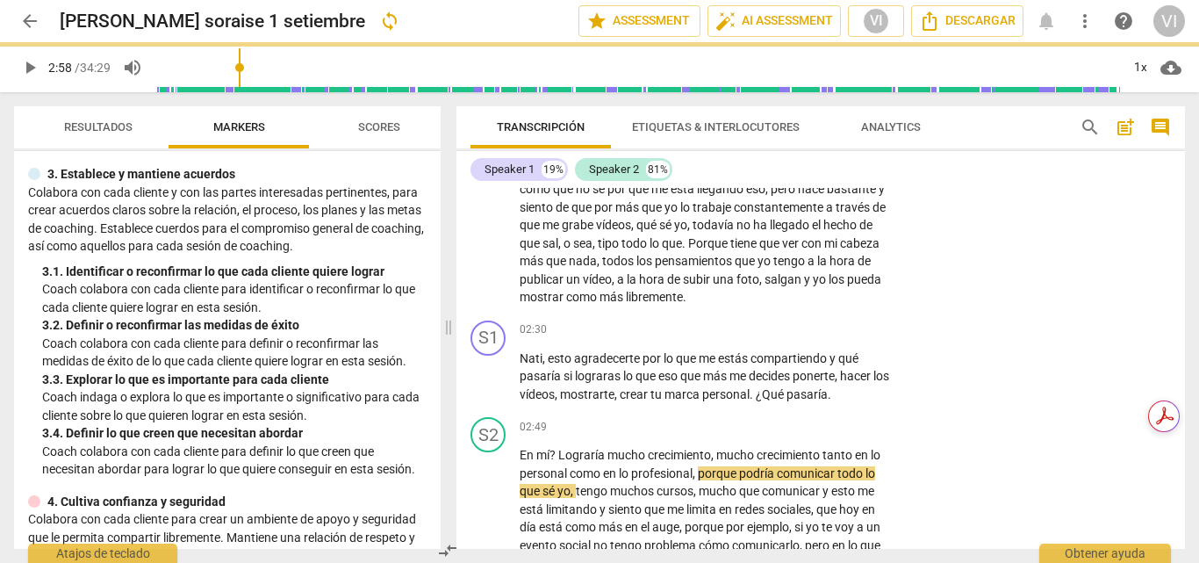
type input "178"
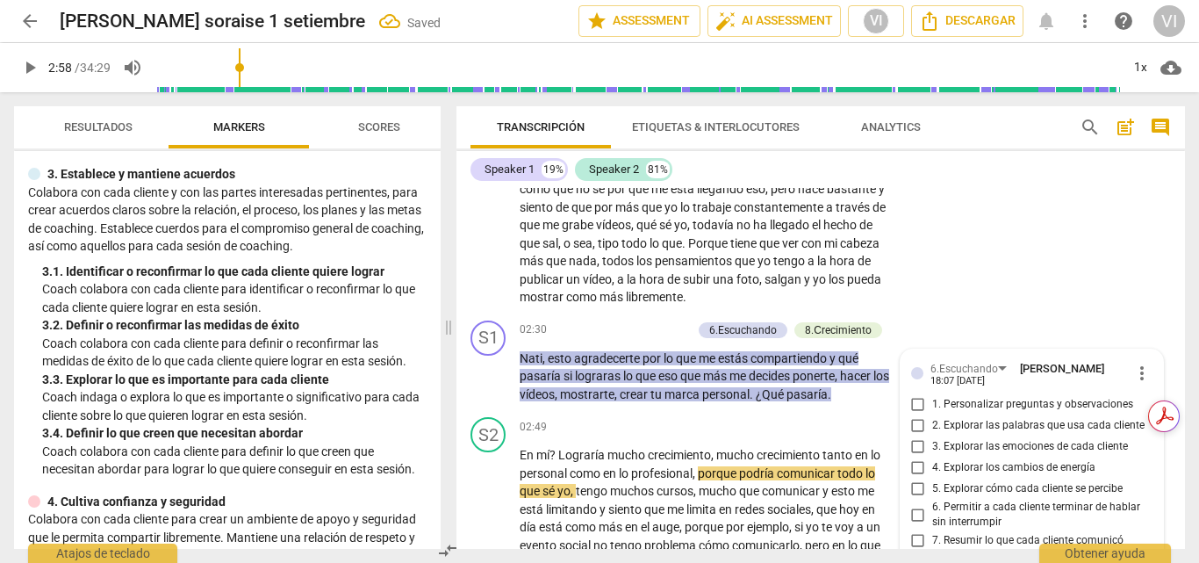
scroll to position [1037, 0]
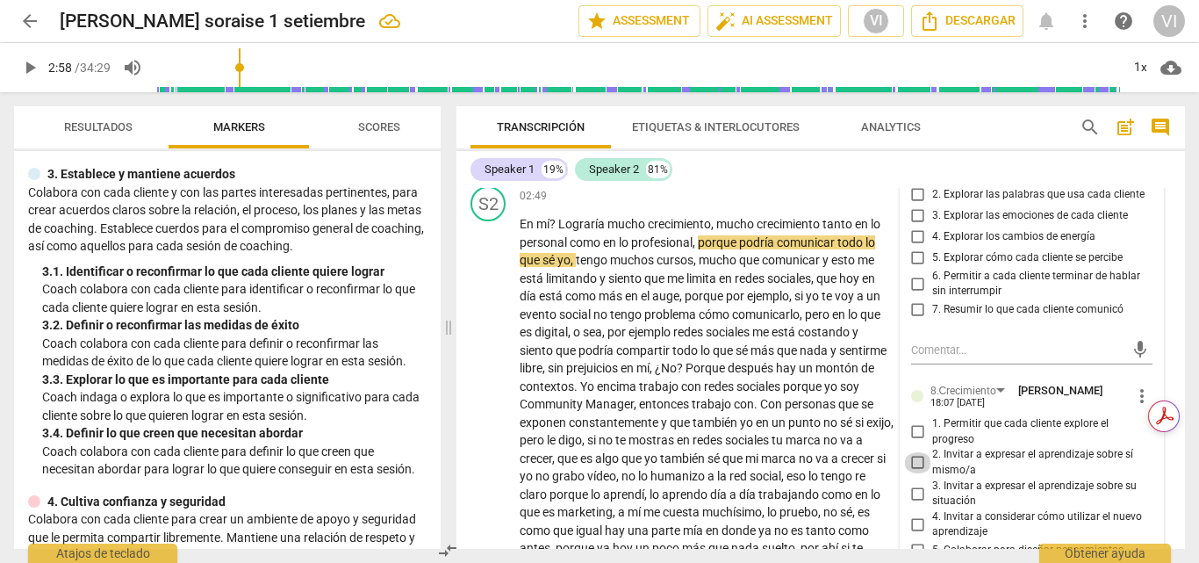
click at [917, 473] on input "2. Invitar a expresar el aprendizaje sobre sí mismo/a" at bounding box center [918, 462] width 28 height 21
checkbox input "true"
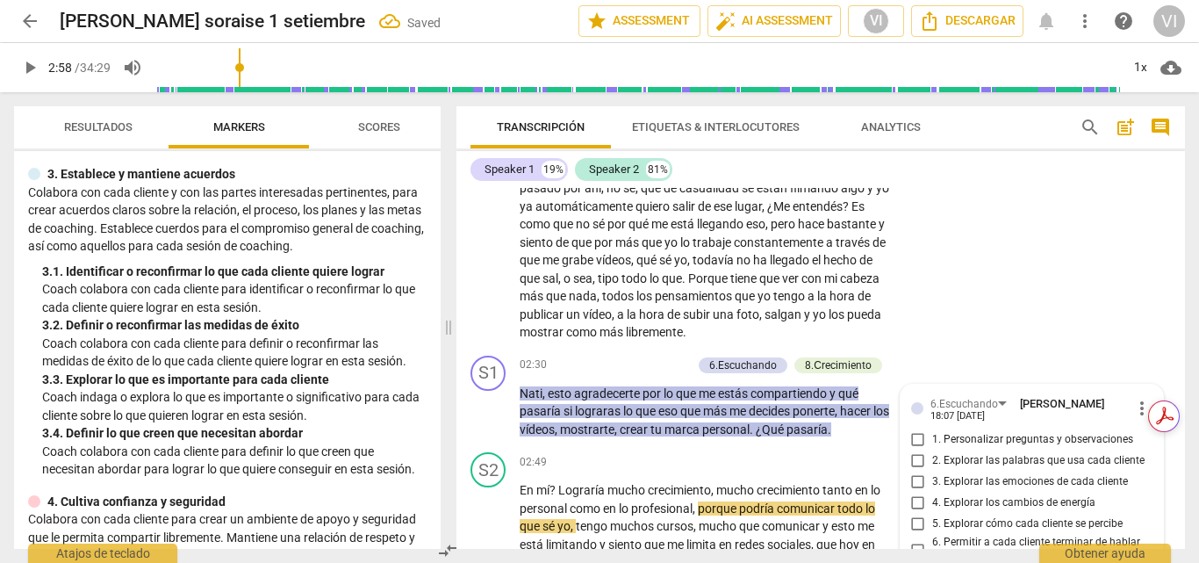
scroll to position [845, 0]
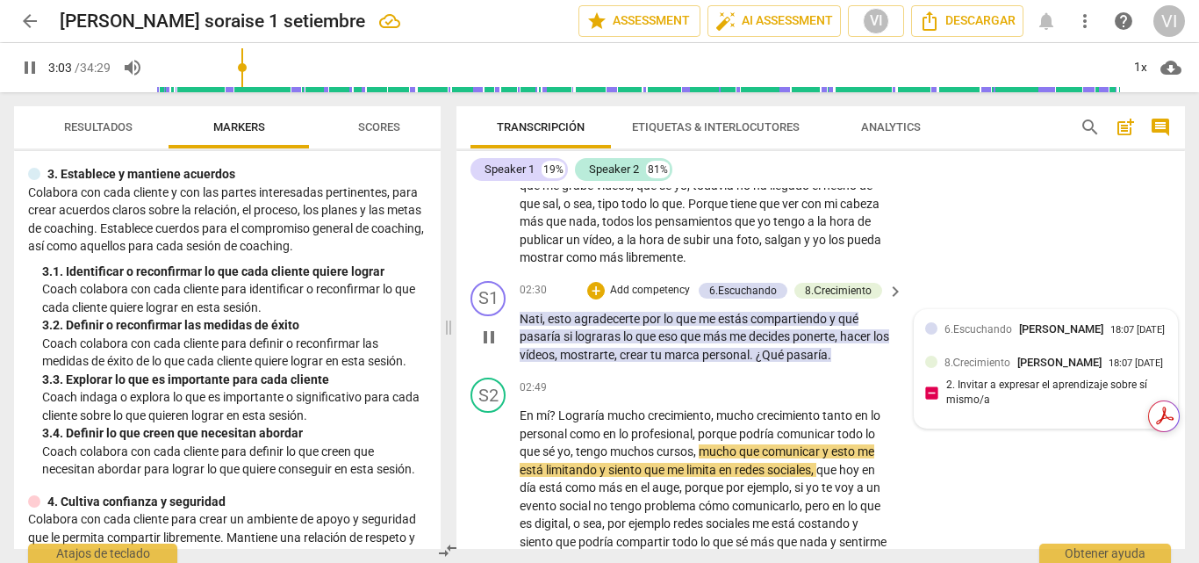
click at [930, 368] on div at bounding box center [931, 361] width 12 height 12
type input "184"
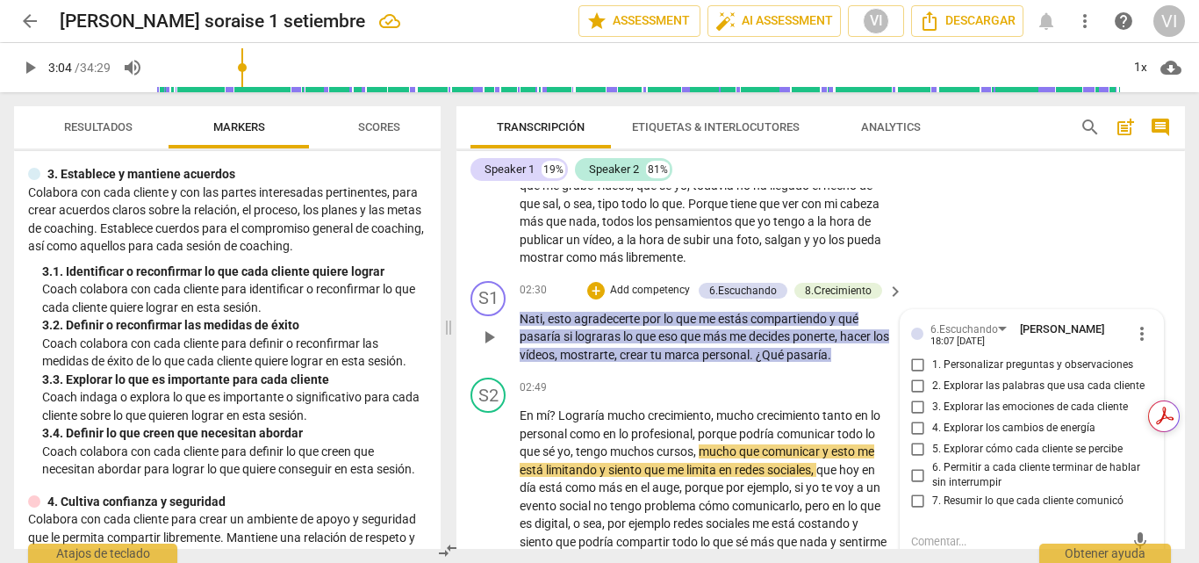
scroll to position [1037, 0]
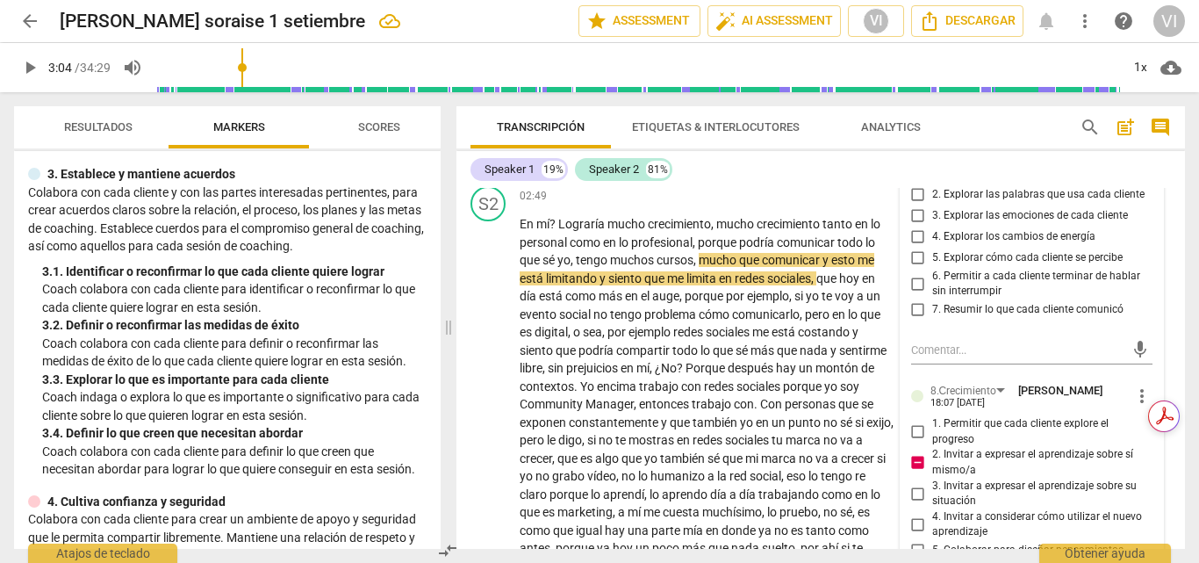
click at [916, 184] on input "1. Personalizar preguntas y observaciones" at bounding box center [918, 173] width 28 height 21
checkbox input "true"
click at [915, 269] on input "5. Explorar cómo cada cliente se percibe" at bounding box center [918, 258] width 28 height 21
checkbox input "true"
click at [915, 294] on input "6. Permitir a cada cliente terminar de hablar sin interrumpir" at bounding box center [918, 283] width 28 height 21
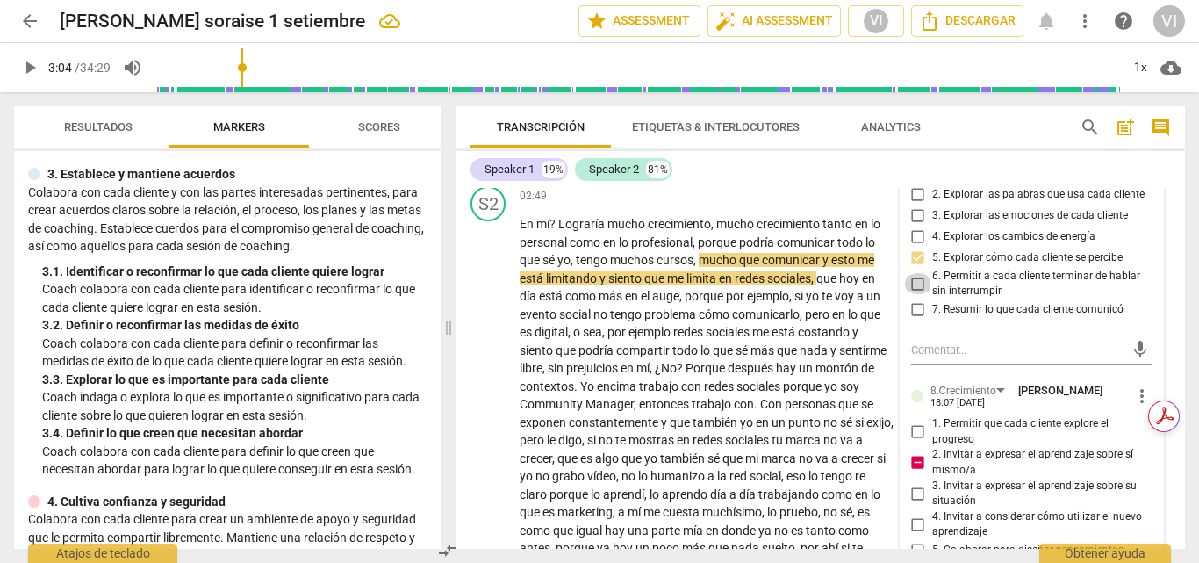
checkbox input "true"
click at [1137, 406] on span "more_vert" at bounding box center [1141, 395] width 21 height 21
click at [1149, 446] on li "Borrar" at bounding box center [1154, 446] width 61 height 33
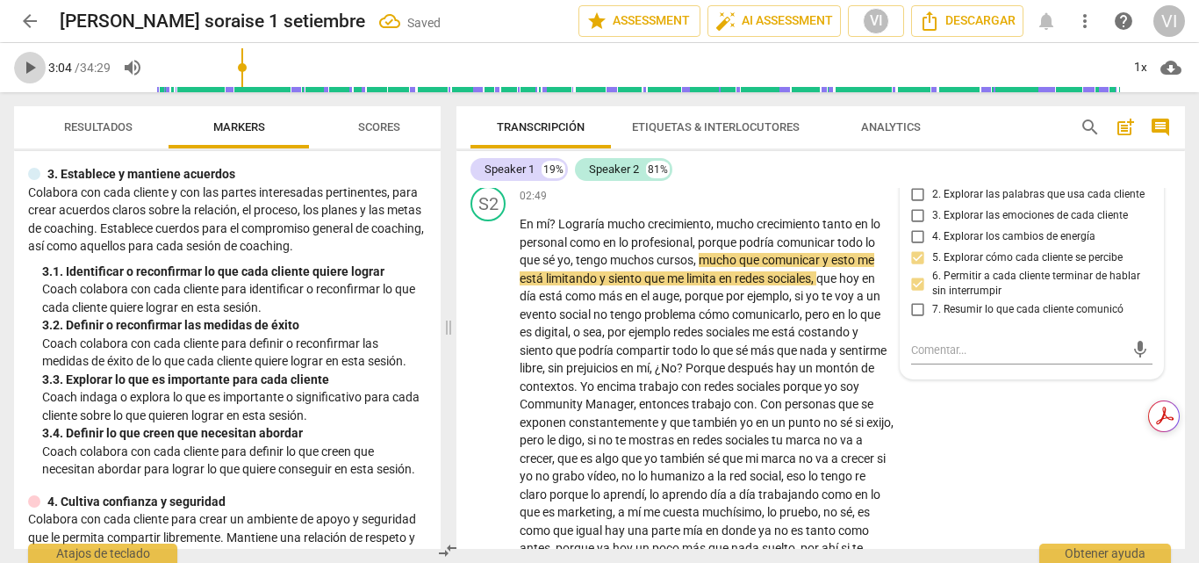
click at [30, 62] on span "play_arrow" at bounding box center [29, 67] width 21 height 21
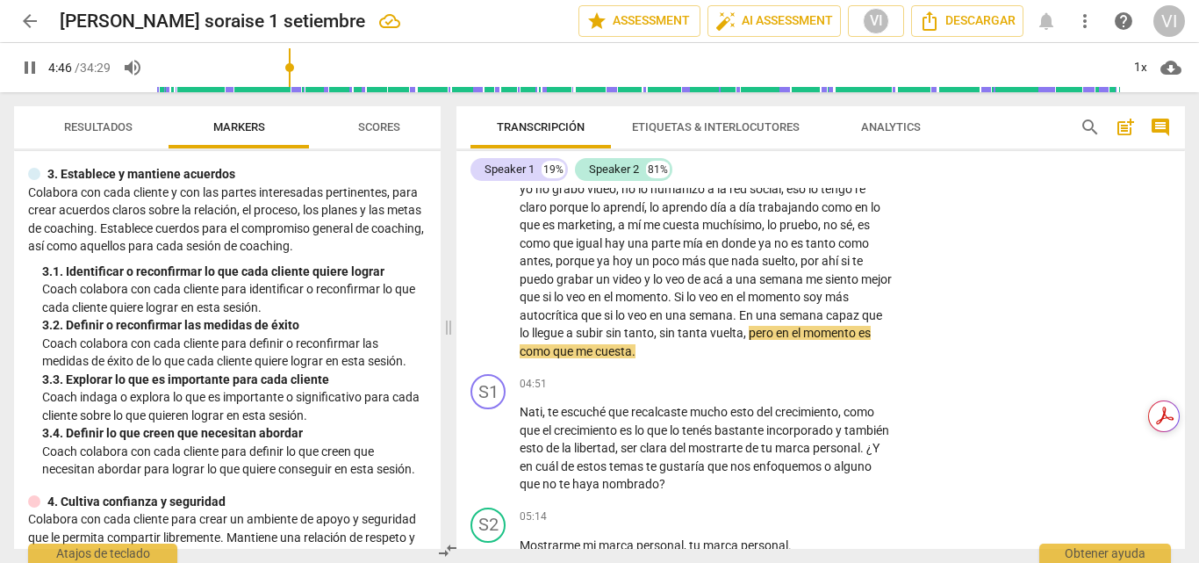
scroll to position [1388, 0]
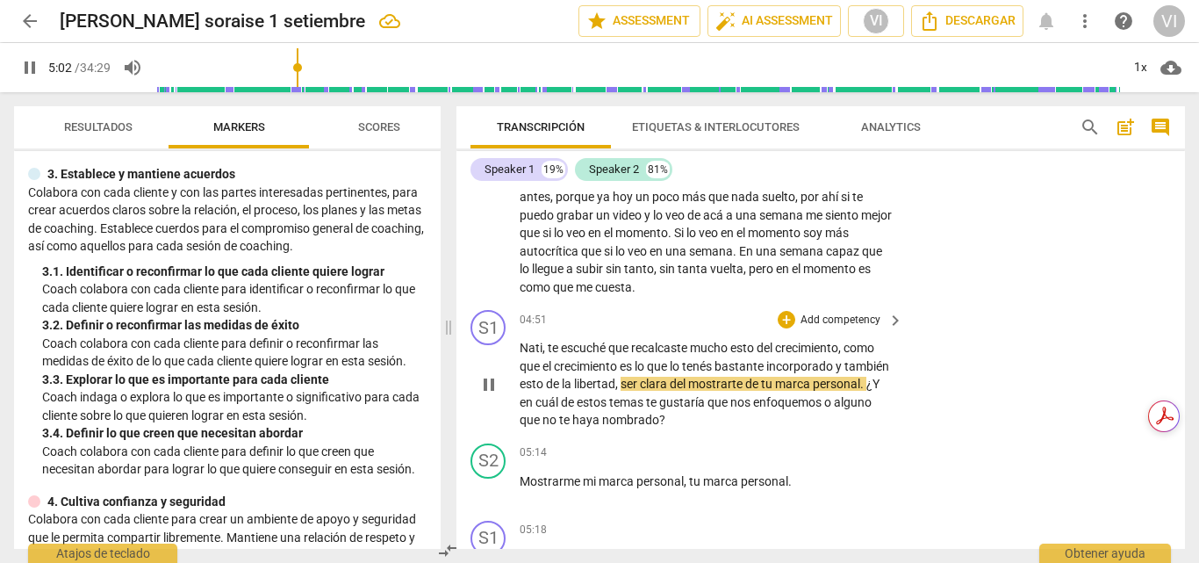
click at [858, 328] on p "Add competency" at bounding box center [840, 320] width 83 height 16
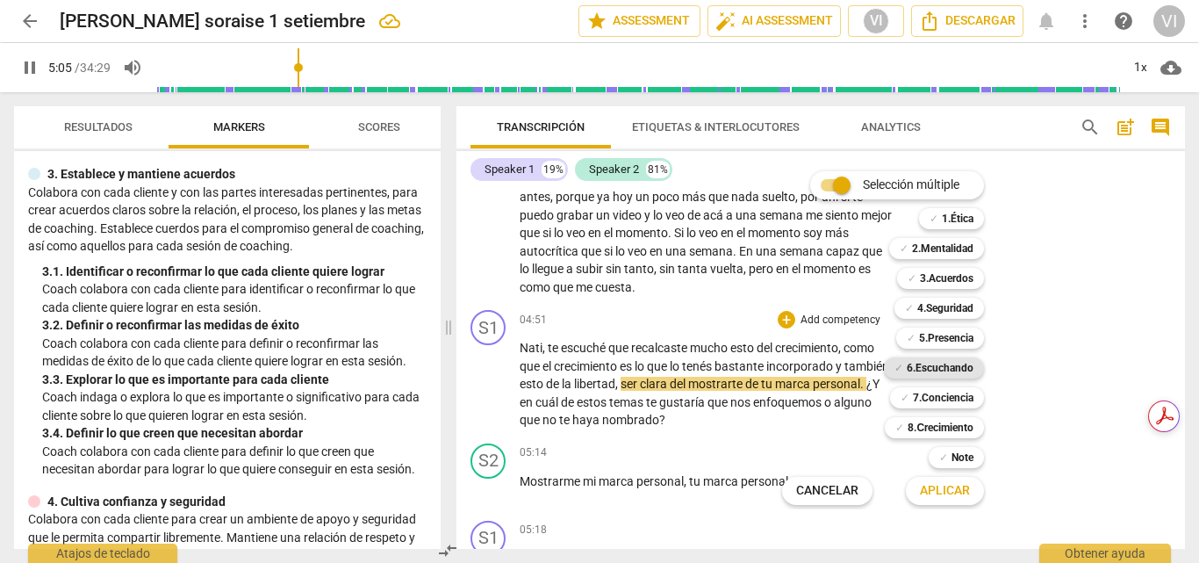
click at [962, 366] on b "6.Escuchando" at bounding box center [940, 367] width 67 height 21
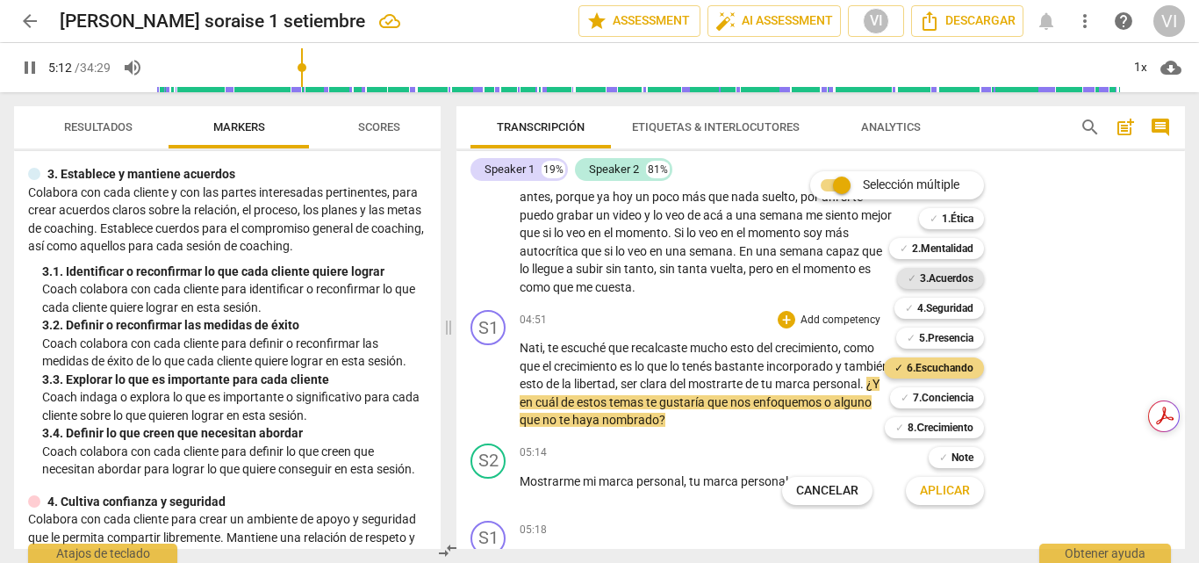
click at [932, 276] on b "3.Acuerdos" at bounding box center [947, 278] width 54 height 21
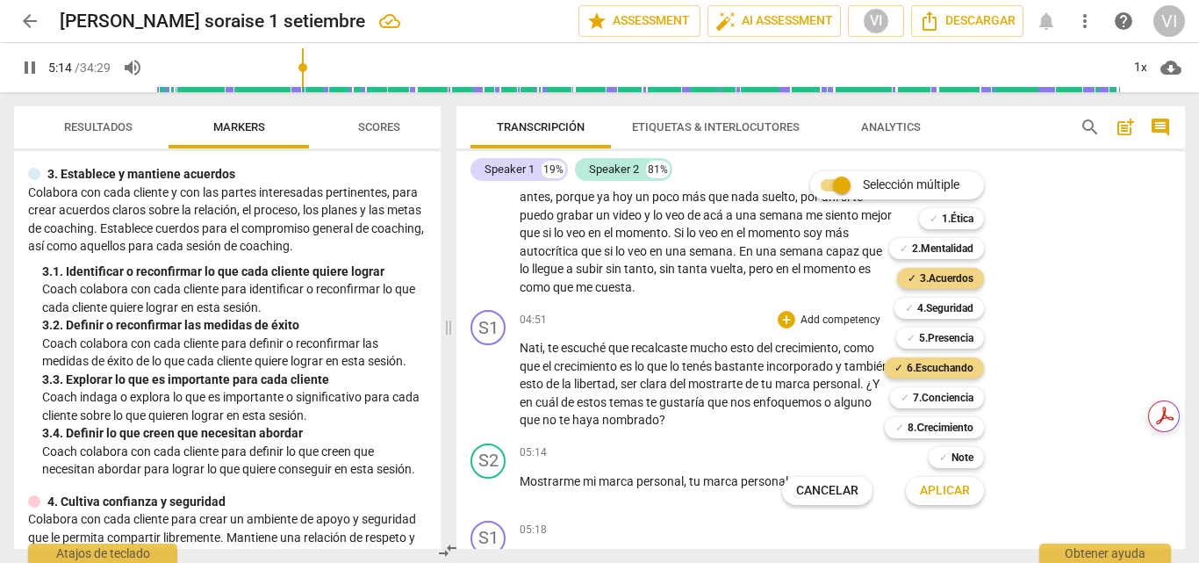
click at [952, 487] on span "Aplicar" at bounding box center [945, 491] width 50 height 18
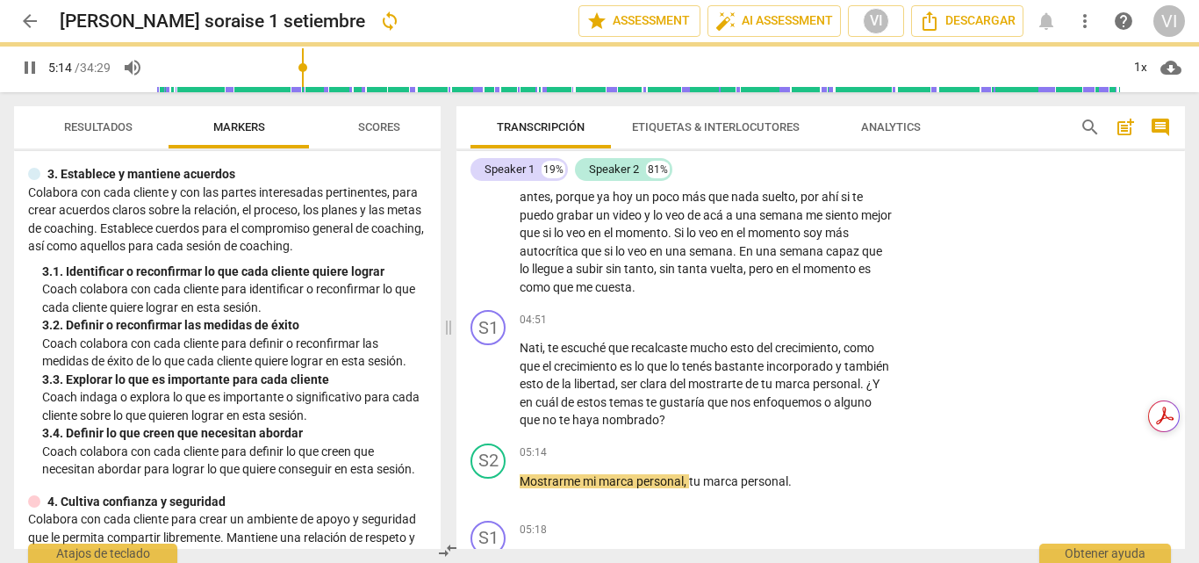
type input "315"
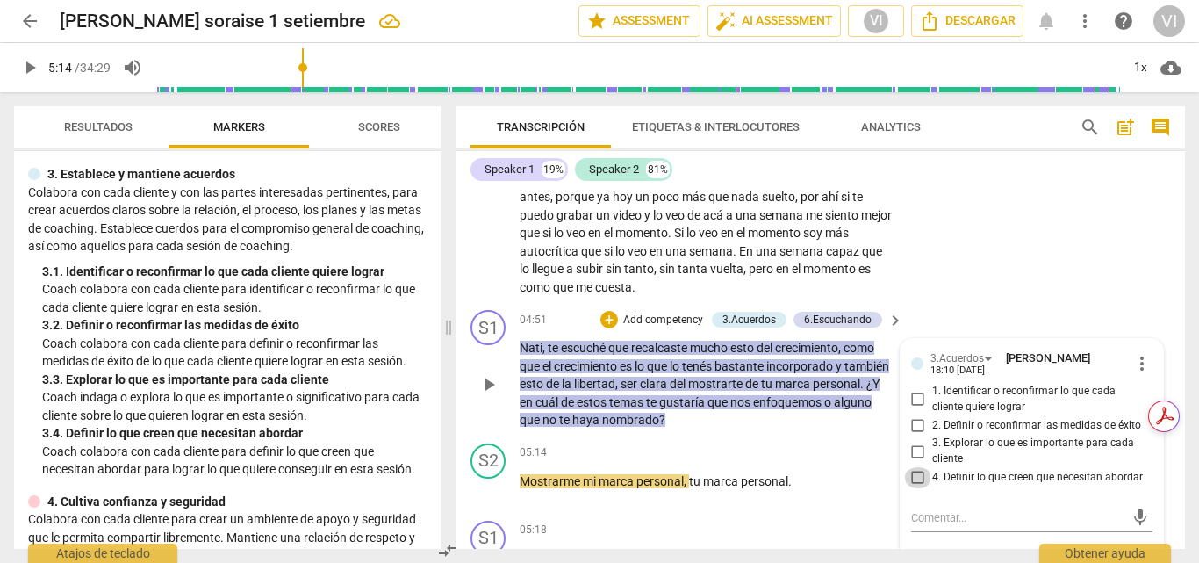
click at [913, 488] on input "4. Definir lo que creen que necesitan abordar" at bounding box center [918, 477] width 28 height 21
checkbox input "true"
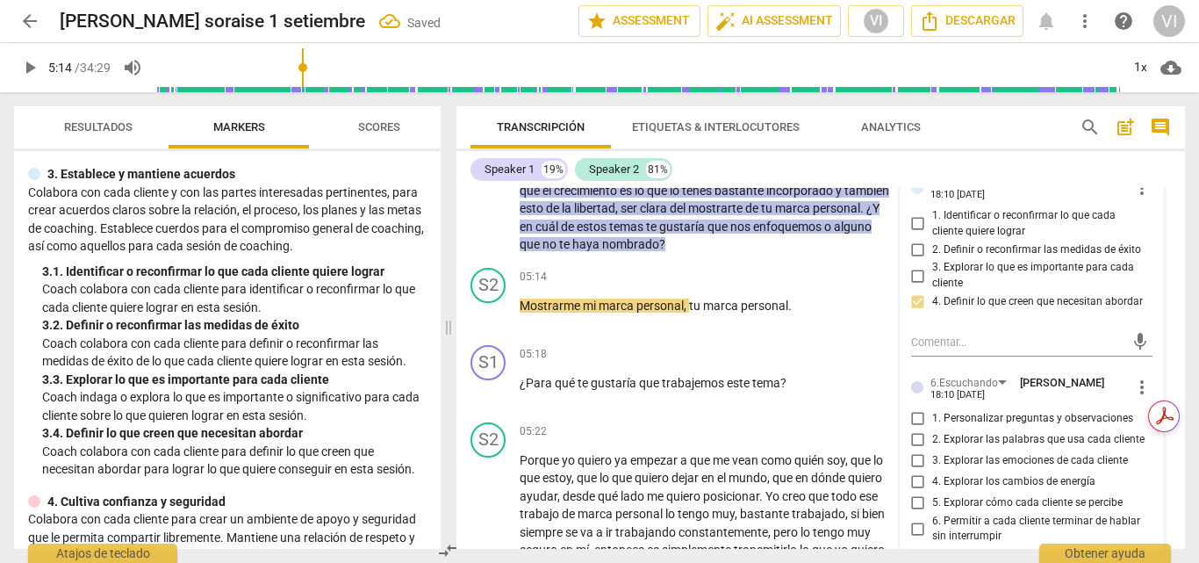
scroll to position [1651, 0]
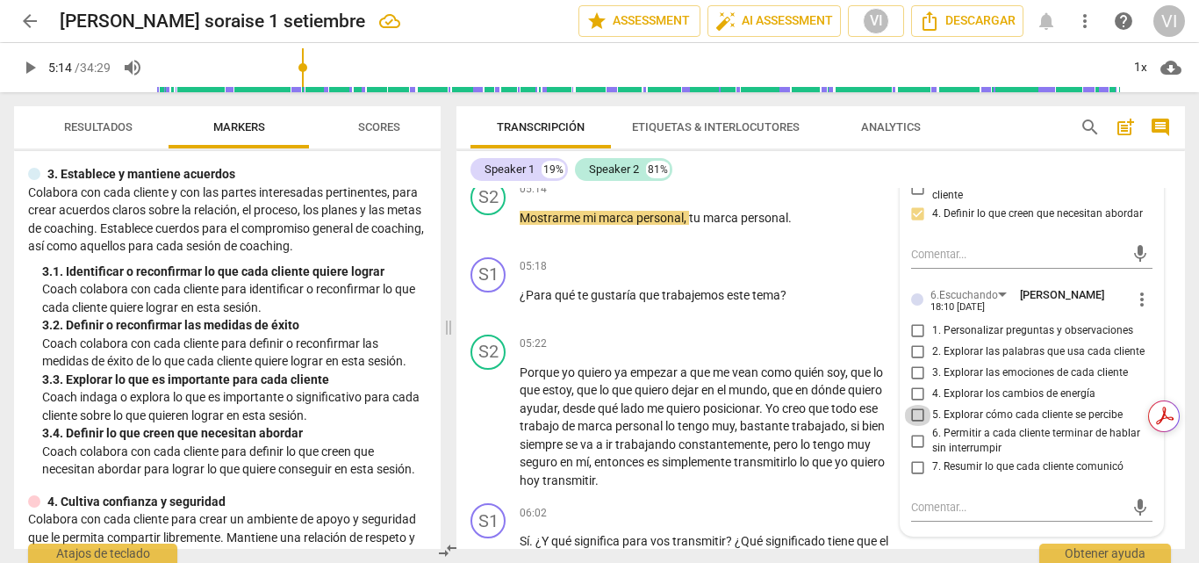
click at [918, 426] on input "5. Explorar cómo cada cliente se percibe" at bounding box center [918, 415] width 28 height 21
checkbox input "true"
click at [27, 71] on span "play_arrow" at bounding box center [29, 67] width 21 height 21
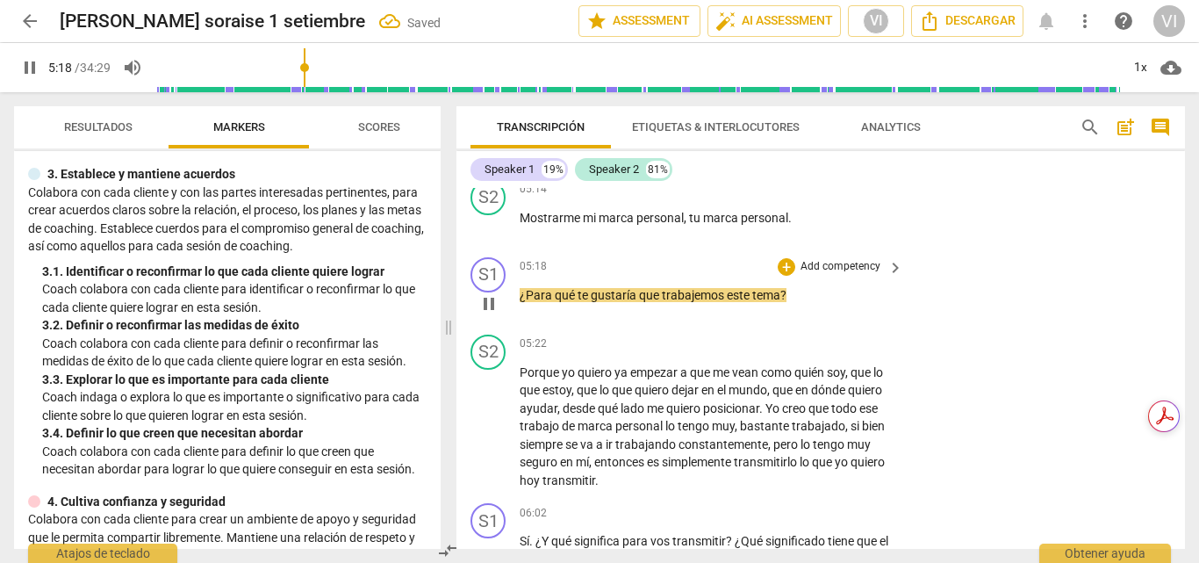
click at [830, 275] on p "Add competency" at bounding box center [840, 267] width 83 height 16
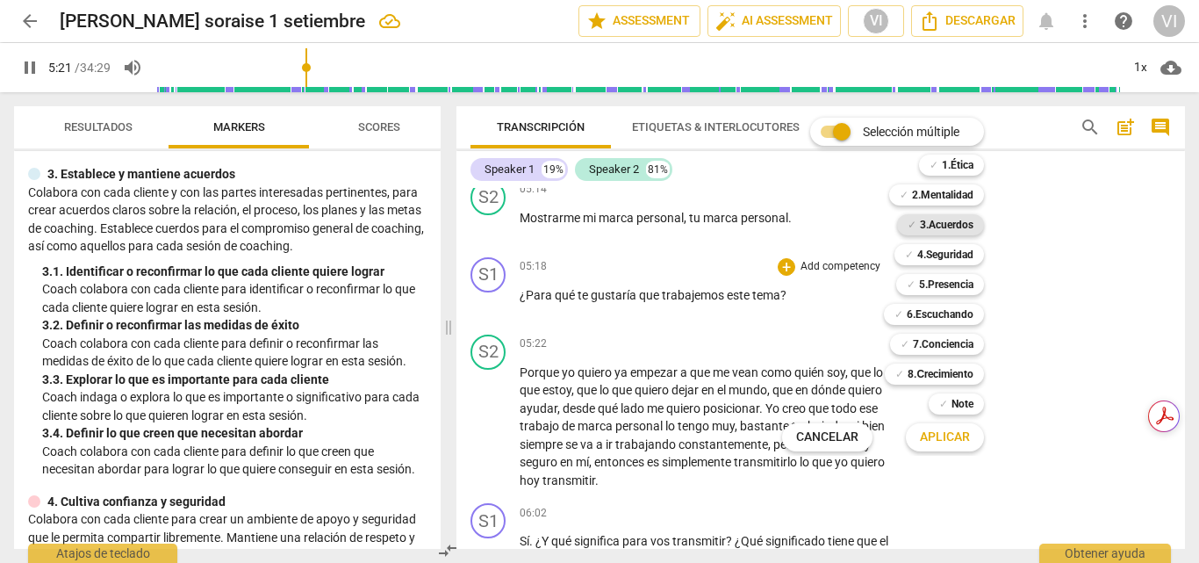
click at [951, 226] on b "3.Acuerdos" at bounding box center [947, 224] width 54 height 21
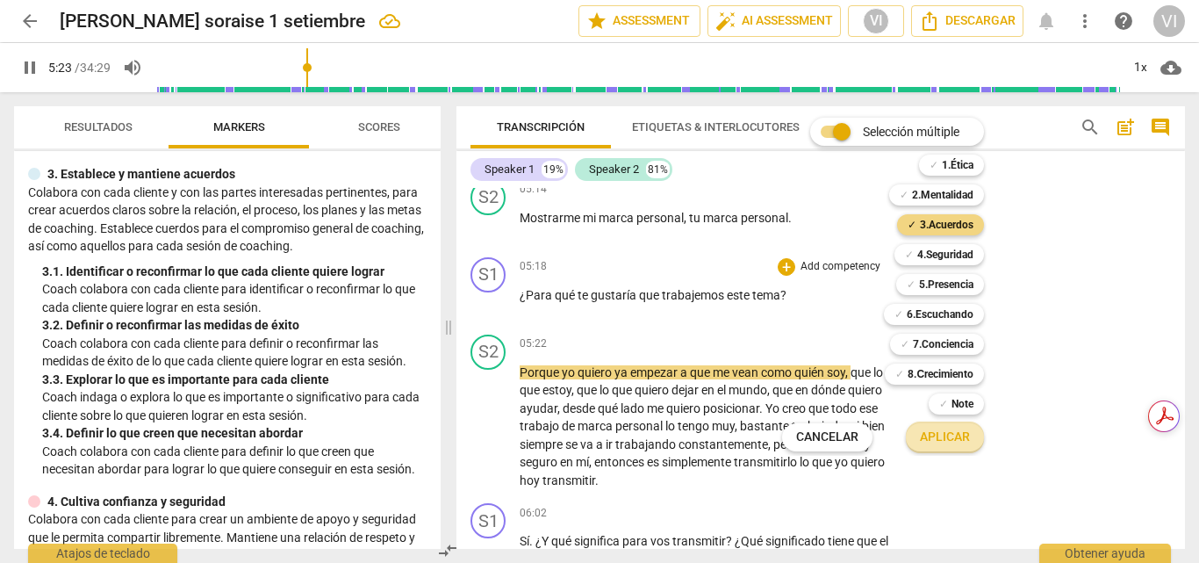
click at [945, 441] on span "Aplicar" at bounding box center [945, 437] width 50 height 18
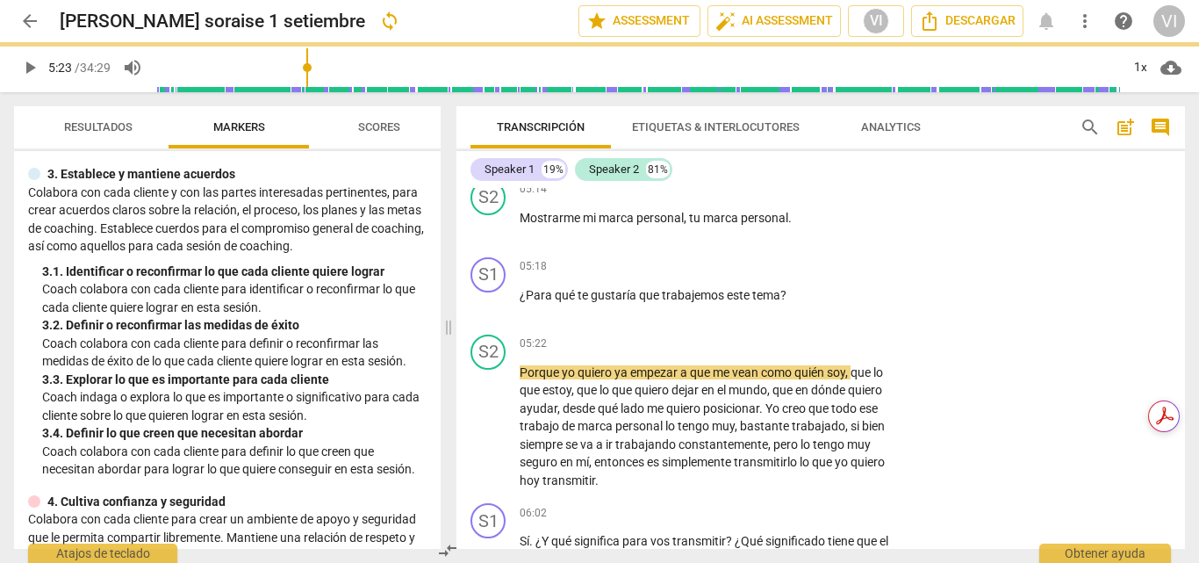
type input "324"
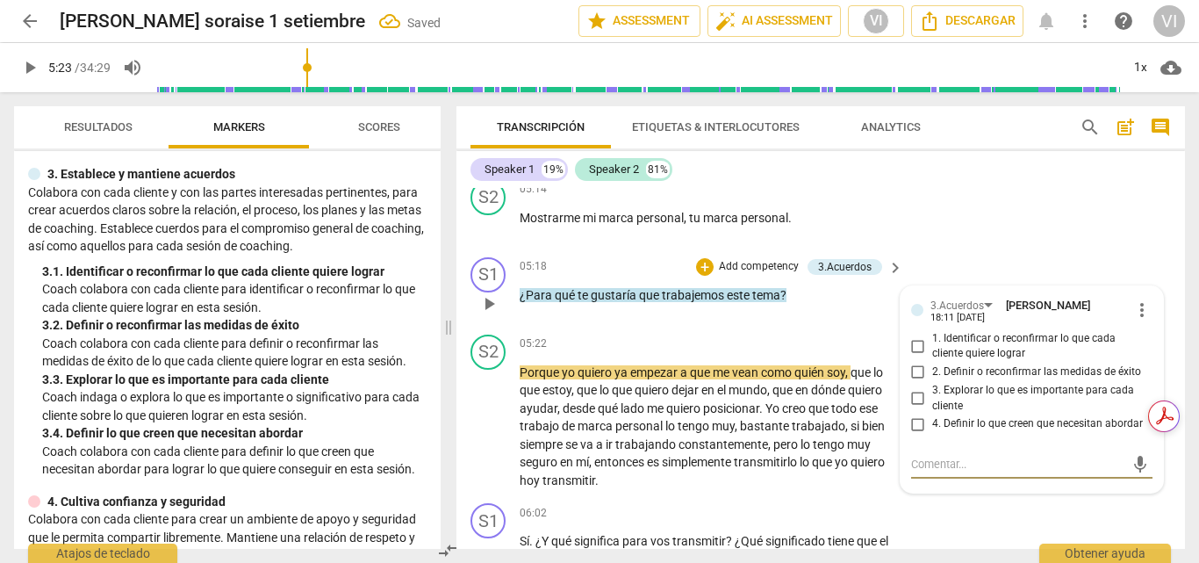
click at [913, 409] on input "3. Explorar lo que es importante para cada cliente" at bounding box center [918, 398] width 28 height 21
checkbox input "true"
click at [28, 62] on span "play_arrow" at bounding box center [29, 67] width 21 height 21
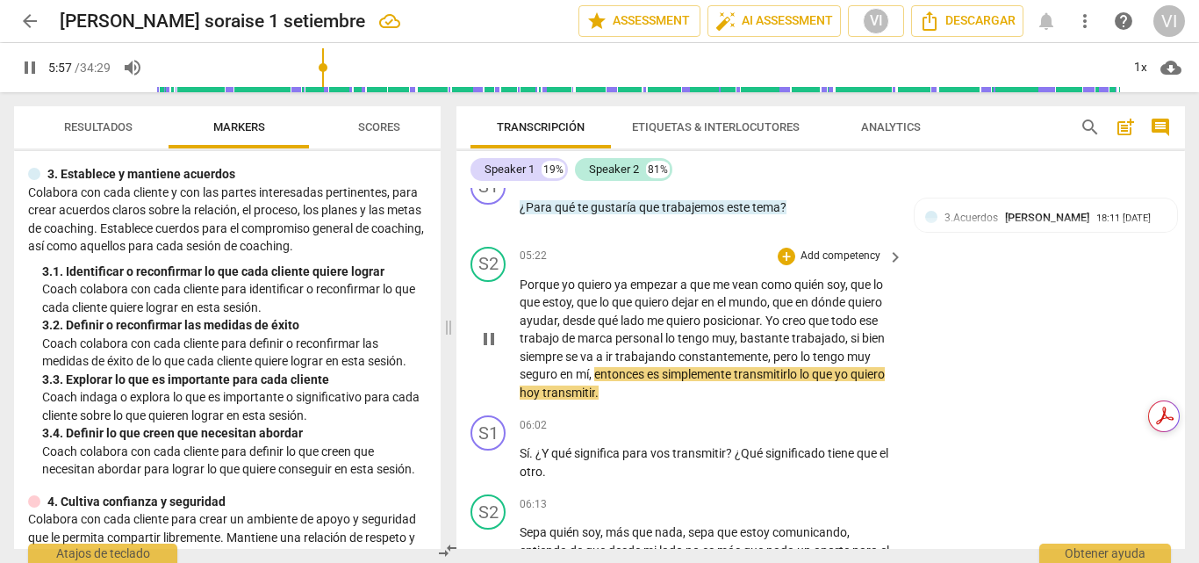
scroll to position [1827, 0]
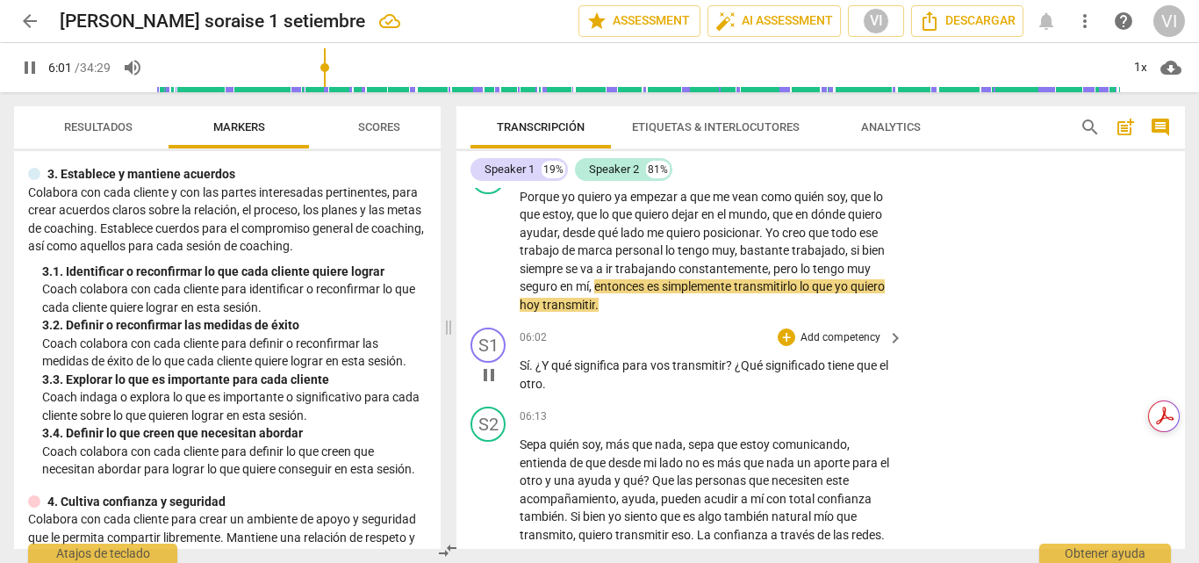
click at [842, 346] on p "Add competency" at bounding box center [840, 338] width 83 height 16
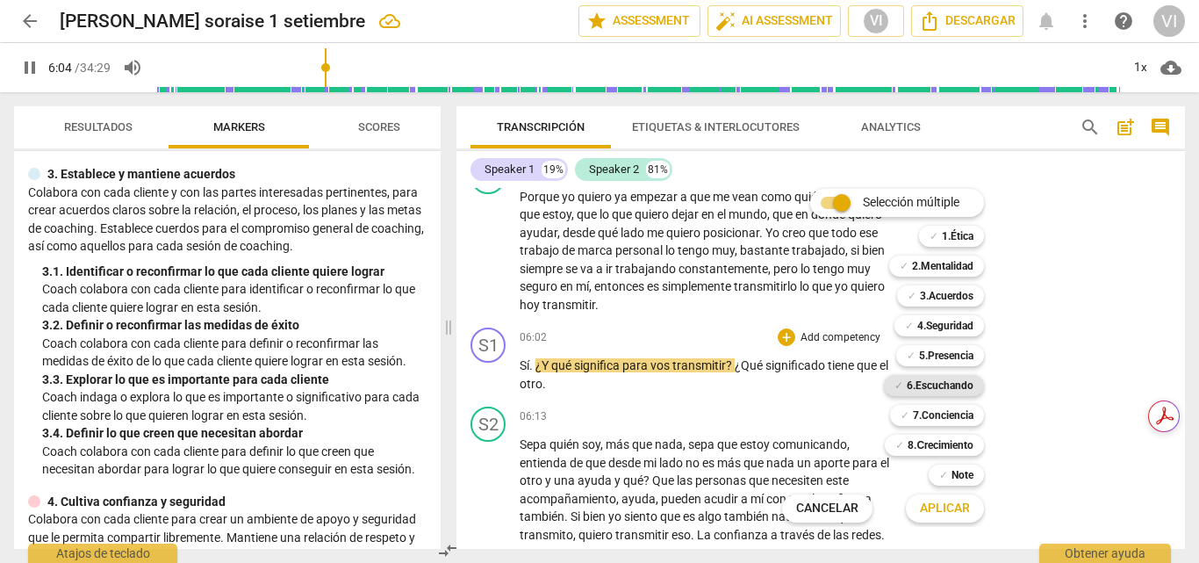
click at [951, 382] on b "6.Escuchando" at bounding box center [940, 385] width 67 height 21
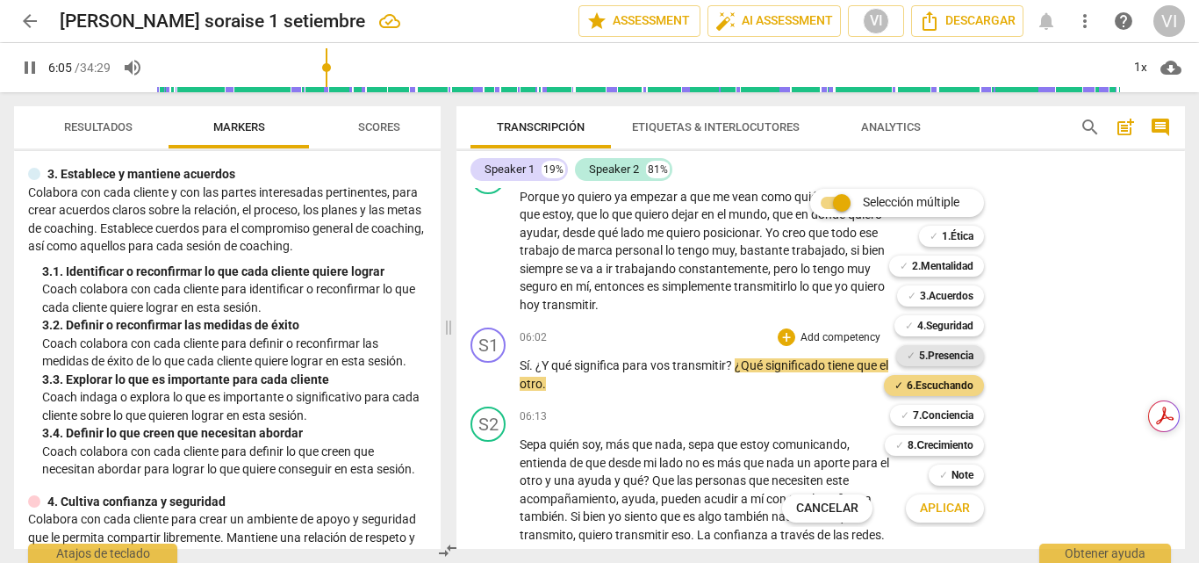
click at [951, 350] on b "5.Presencia" at bounding box center [946, 355] width 54 height 21
click at [951, 326] on b "4.Seguridad" at bounding box center [945, 325] width 56 height 21
click at [930, 514] on span "Aplicar" at bounding box center [945, 508] width 50 height 18
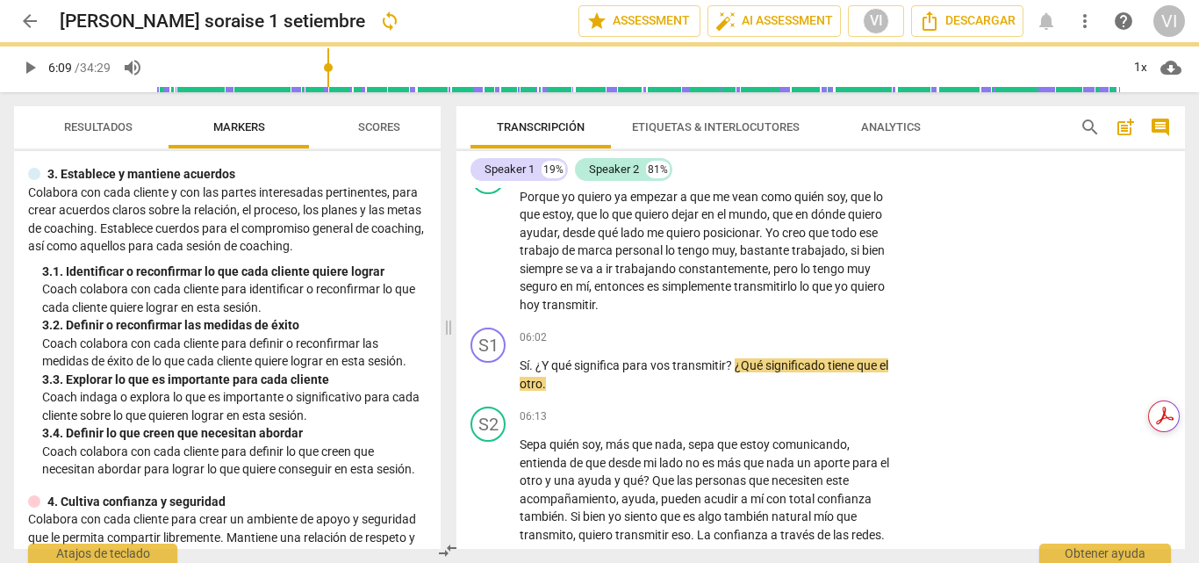
type input "370"
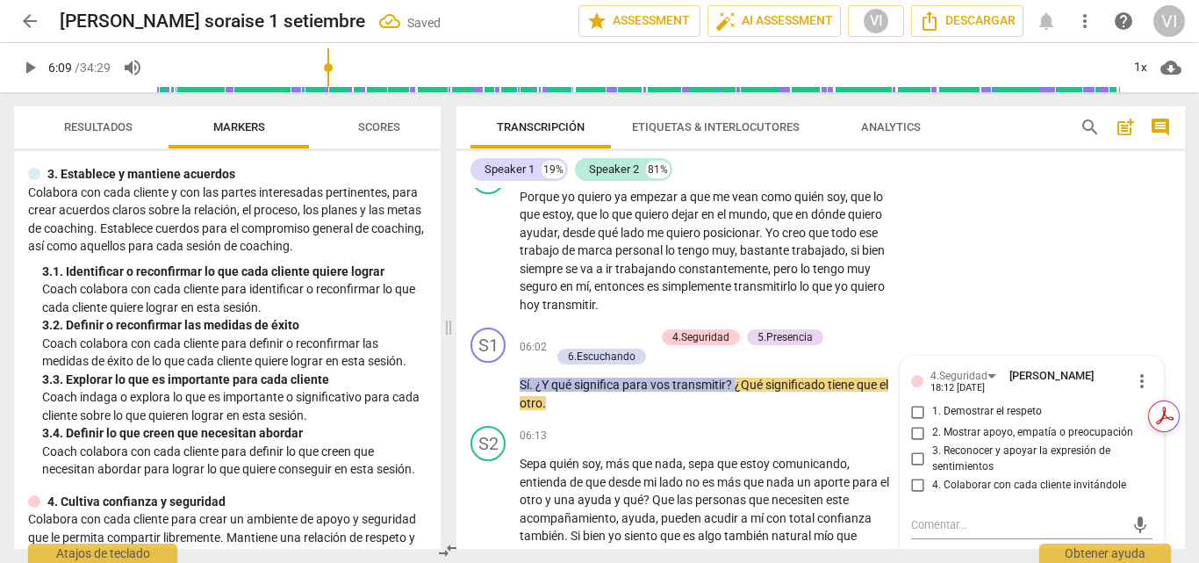
scroll to position [1827, 0]
click at [914, 469] on input "3. Reconocer y apoyar la expresión de sentimientos" at bounding box center [918, 458] width 28 height 21
checkbox input "true"
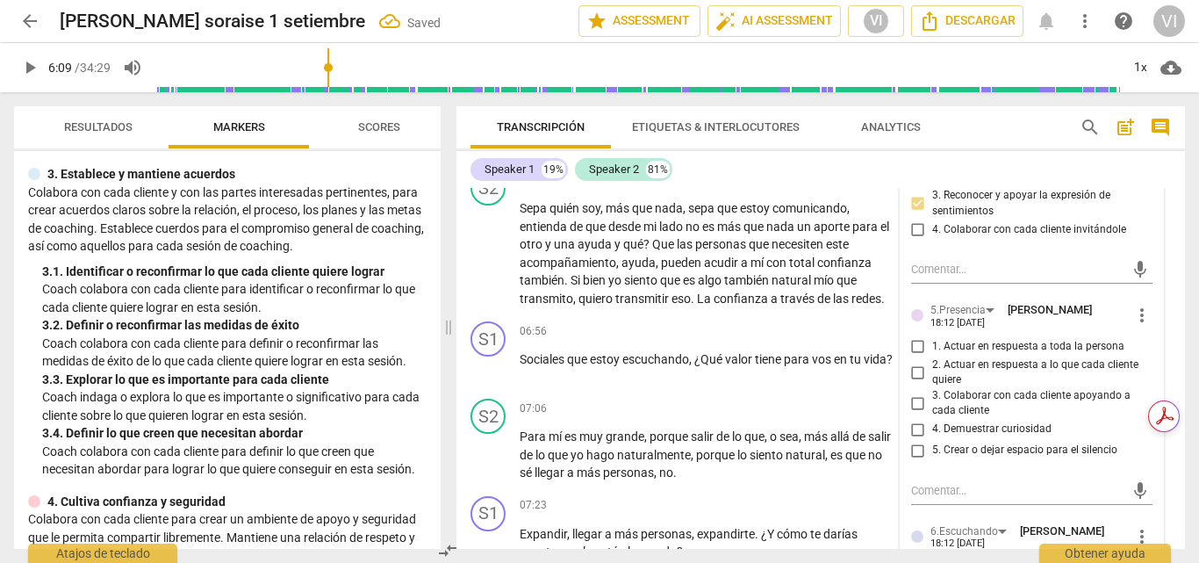
scroll to position [2091, 0]
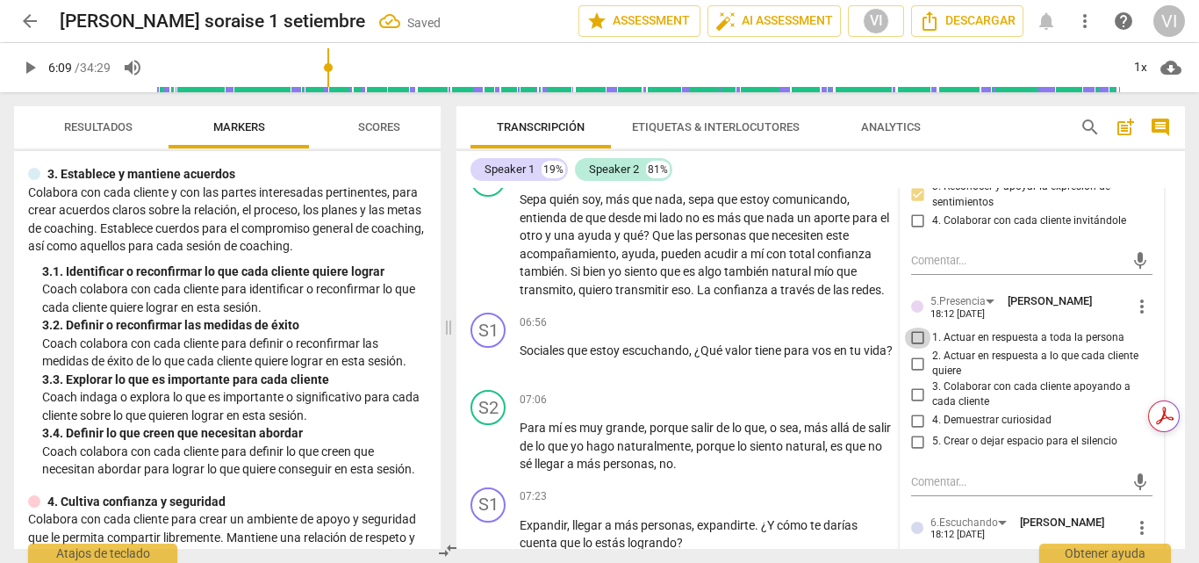
click at [915, 348] on input "1. Actuar en respuesta a toda la persona" at bounding box center [918, 337] width 28 height 21
checkbox input "true"
click at [920, 374] on input "2. Actuar en respuesta a lo que cada cliente quiere" at bounding box center [918, 363] width 28 height 21
checkbox input "true"
click at [913, 431] on input "4. Demuestrar curiosidad" at bounding box center [918, 420] width 28 height 21
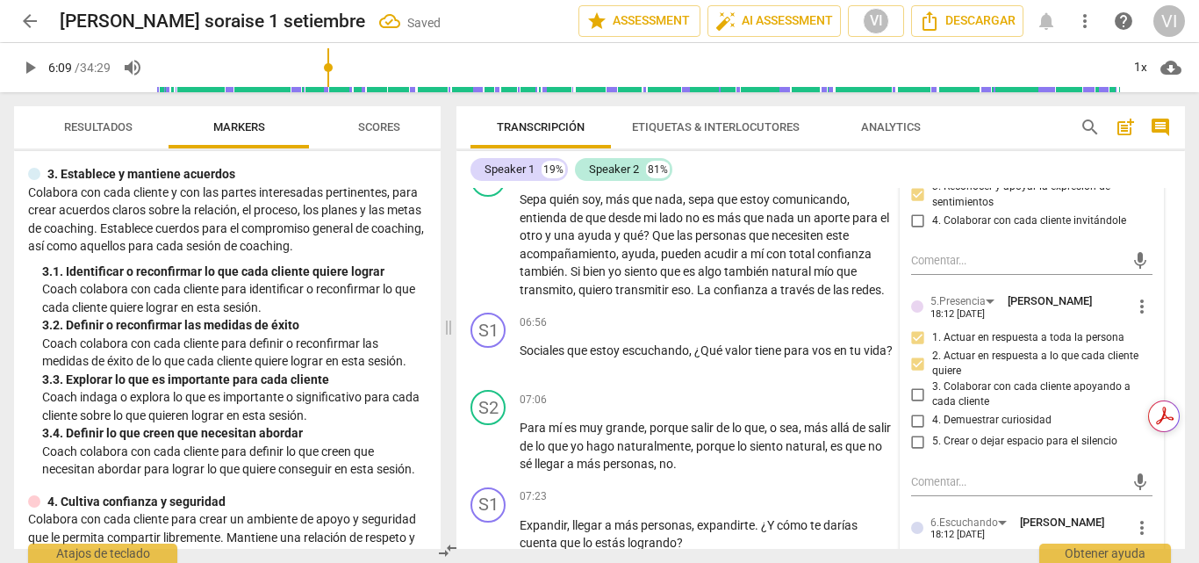
checkbox input "true"
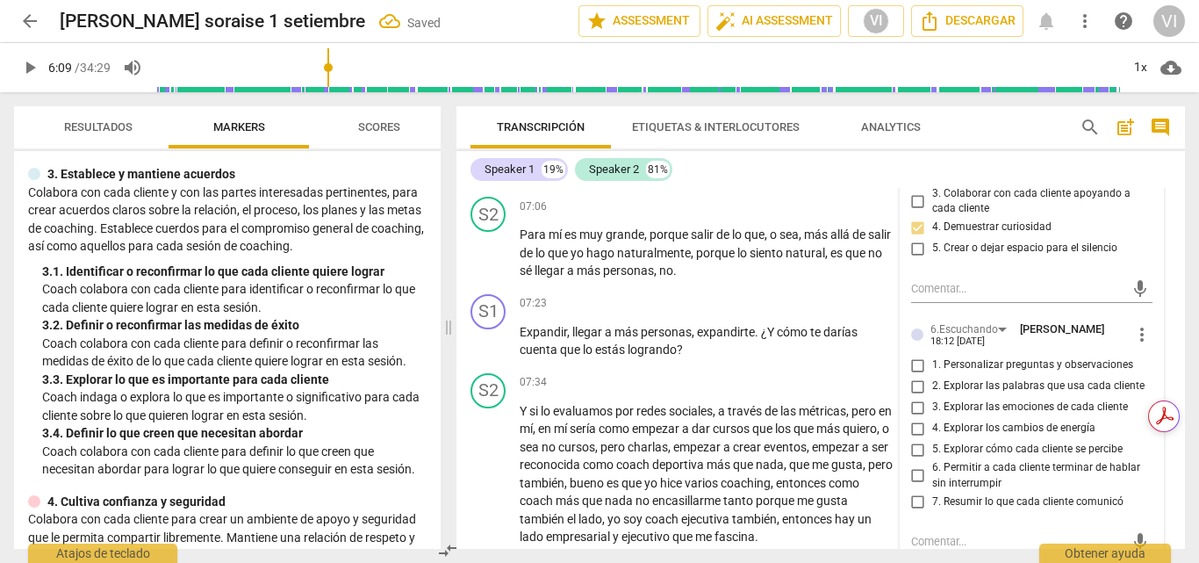
scroll to position [2354, 0]
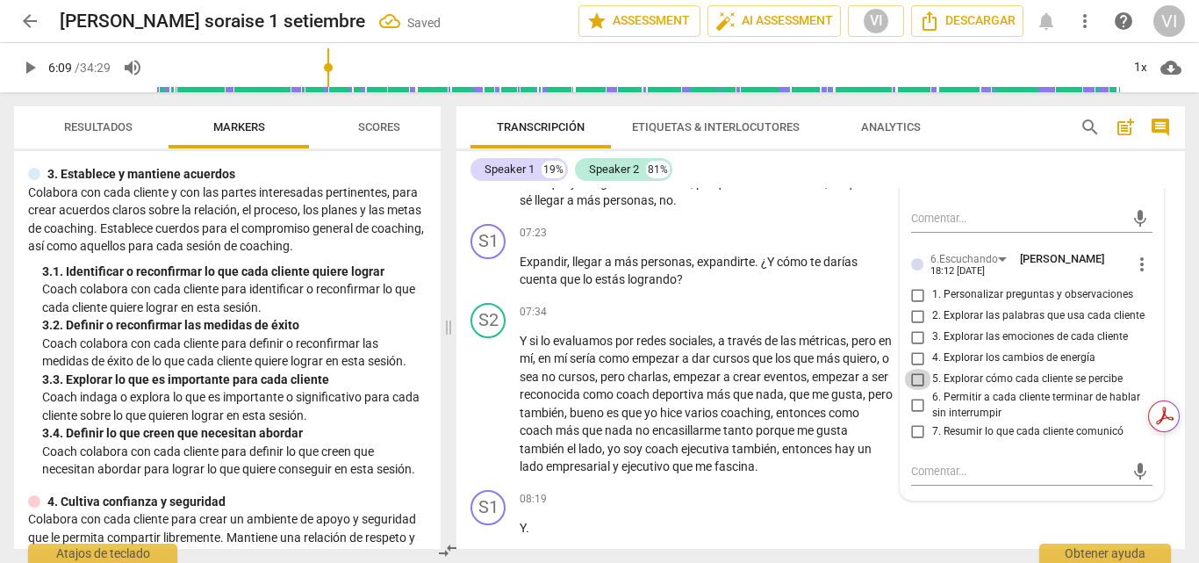
click at [915, 390] on input "5. Explorar cómo cada cliente se percibe" at bounding box center [918, 379] width 28 height 21
checkbox input "true"
click at [915, 416] on input "6. Permitir a cada cliente terminar de hablar sin interrumpir" at bounding box center [918, 405] width 28 height 21
checkbox input "true"
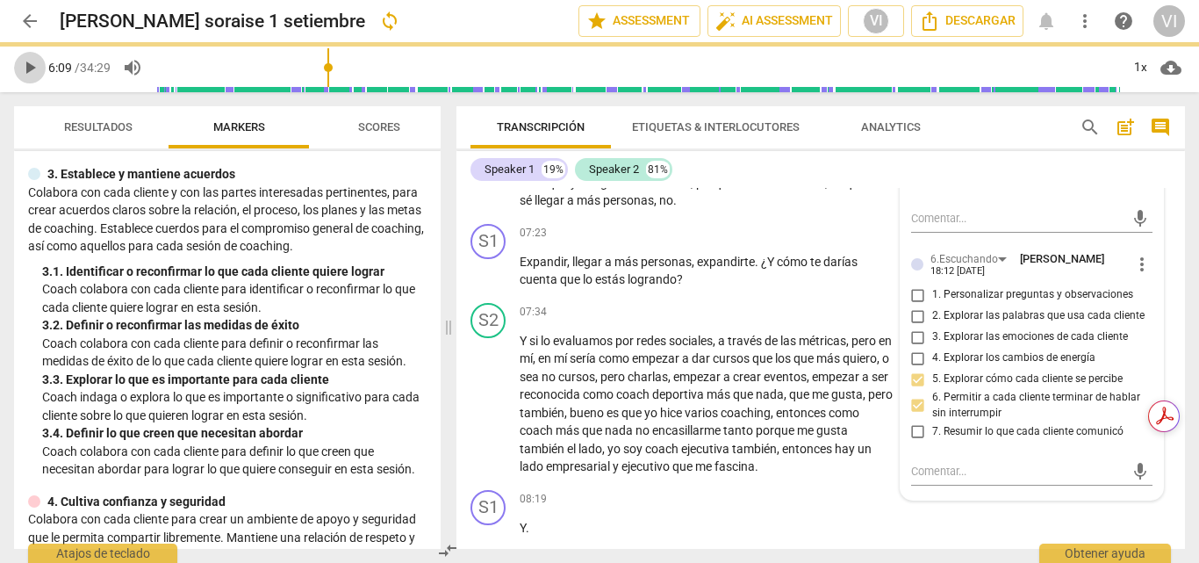
click at [37, 64] on span "play_arrow" at bounding box center [29, 67] width 21 height 21
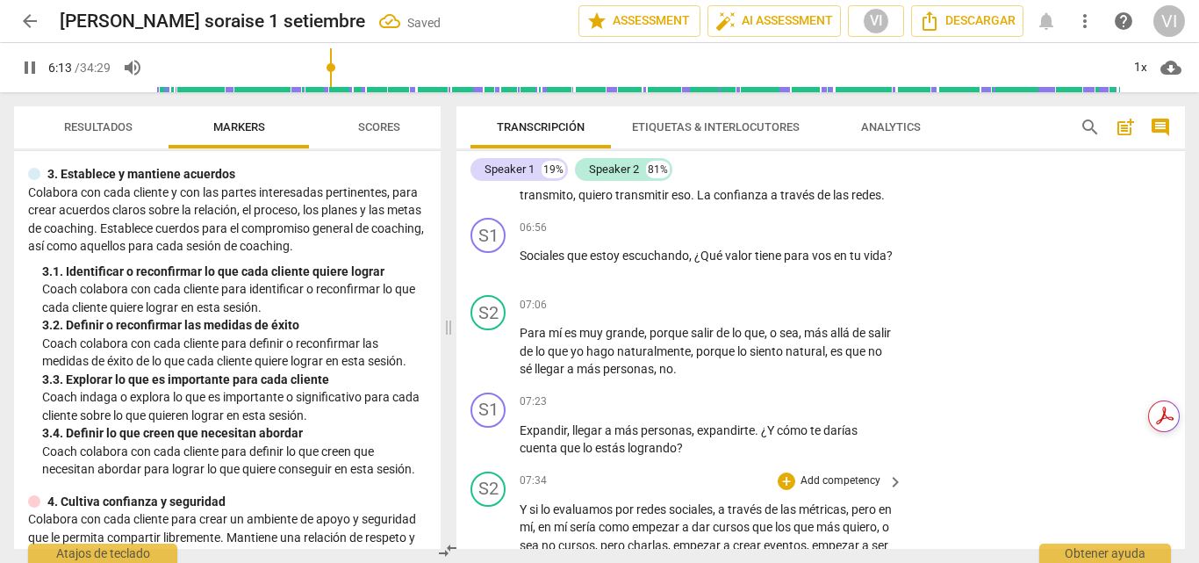
scroll to position [2091, 0]
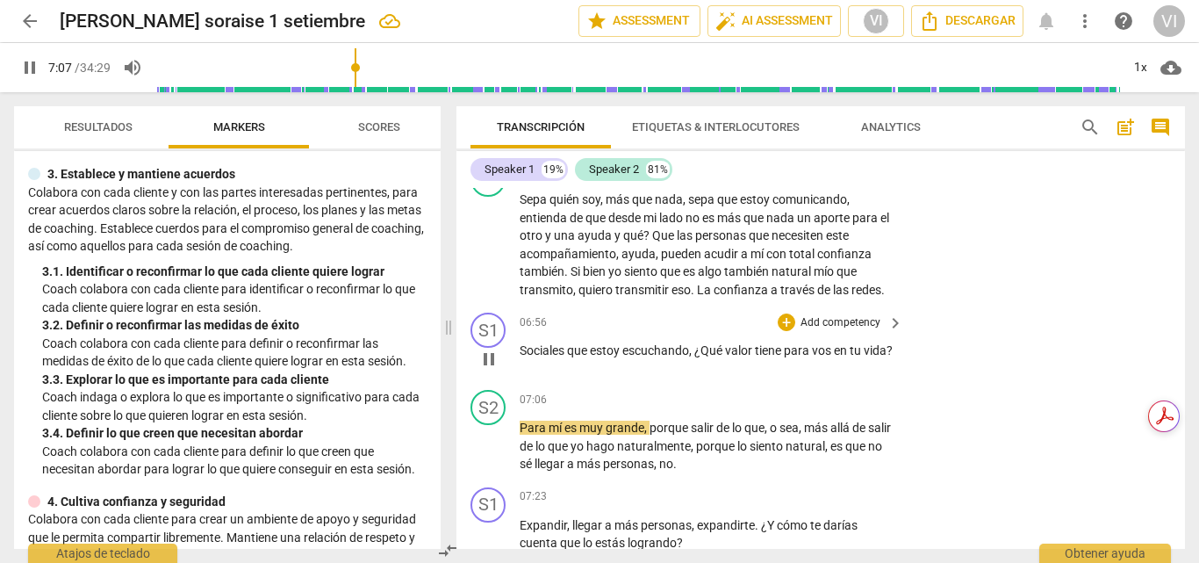
click at [856, 331] on p "Add competency" at bounding box center [840, 323] width 83 height 16
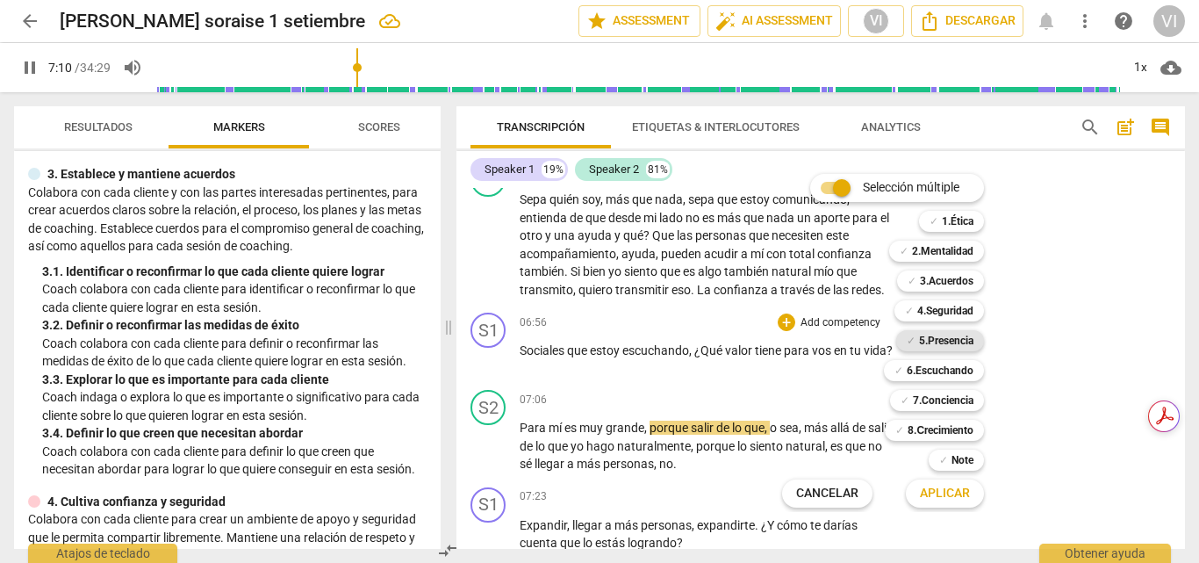
click at [939, 337] on b "5.Presencia" at bounding box center [946, 340] width 54 height 21
click at [939, 370] on b "6.Escuchando" at bounding box center [940, 370] width 67 height 21
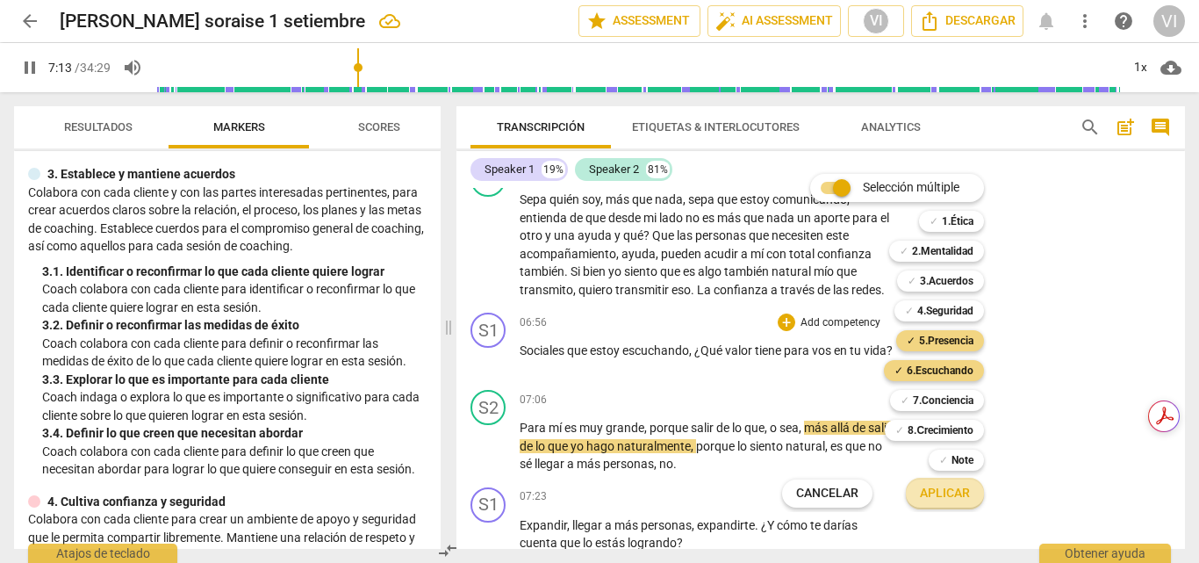
click at [937, 492] on span "Aplicar" at bounding box center [945, 494] width 50 height 18
type input "434"
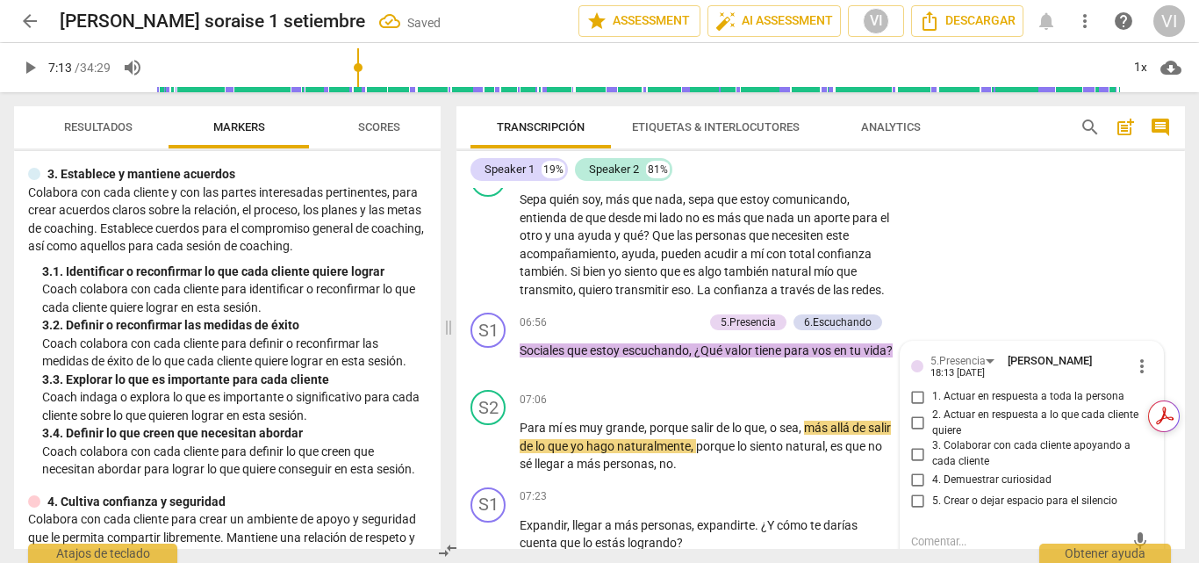
scroll to position [2282, 0]
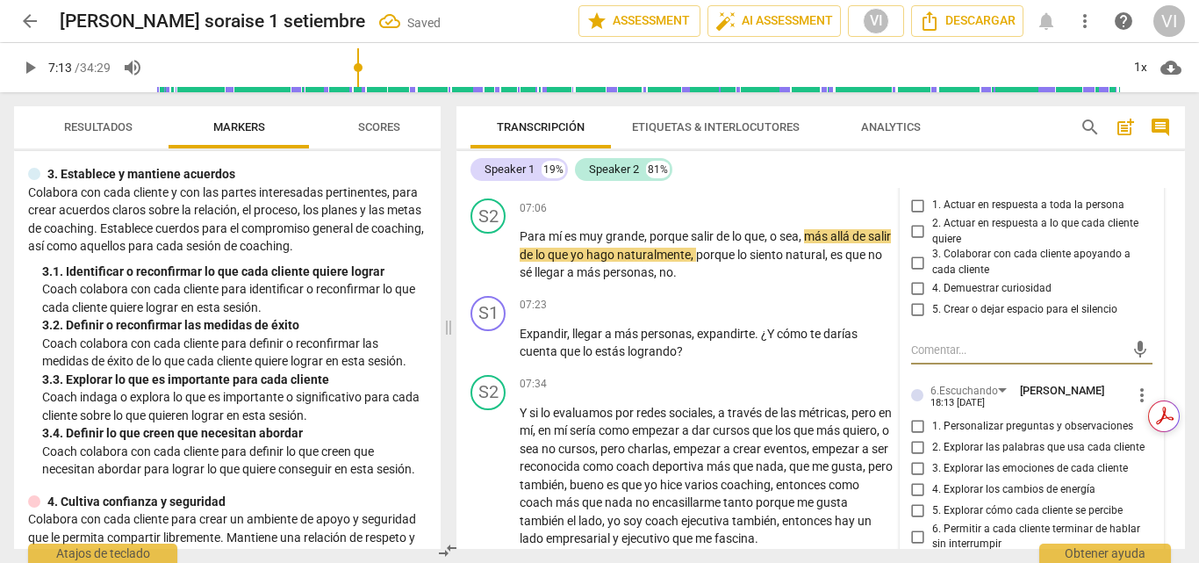
click at [915, 216] on input "1. Actuar en respuesta a toda la persona" at bounding box center [918, 205] width 28 height 21
checkbox input "true"
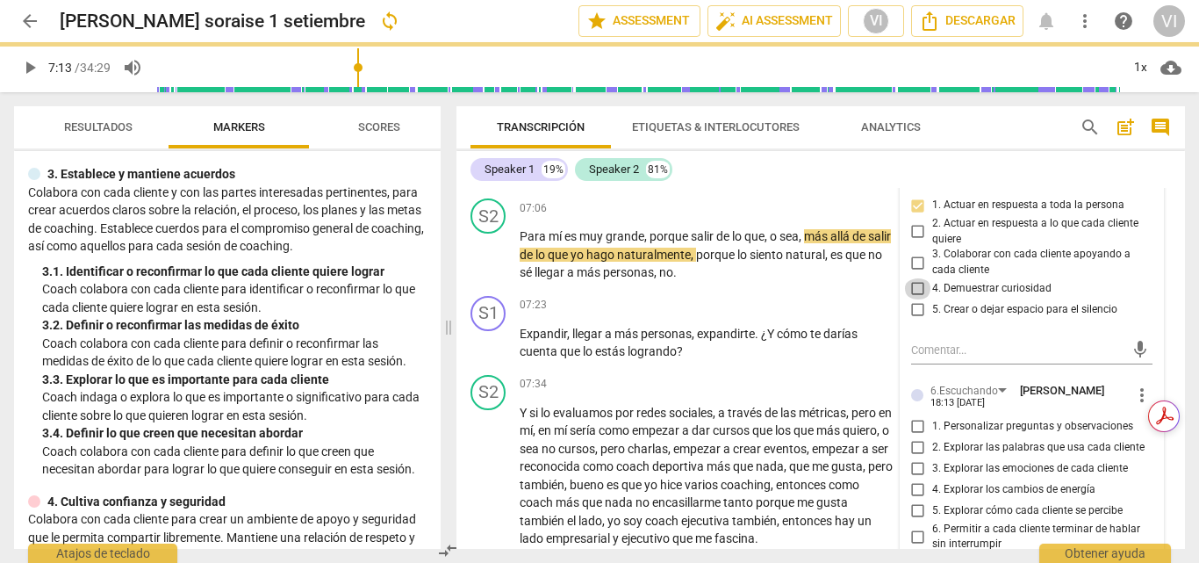
click at [914, 299] on input "4. Demuestrar curiosidad" at bounding box center [918, 288] width 28 height 21
checkbox input "true"
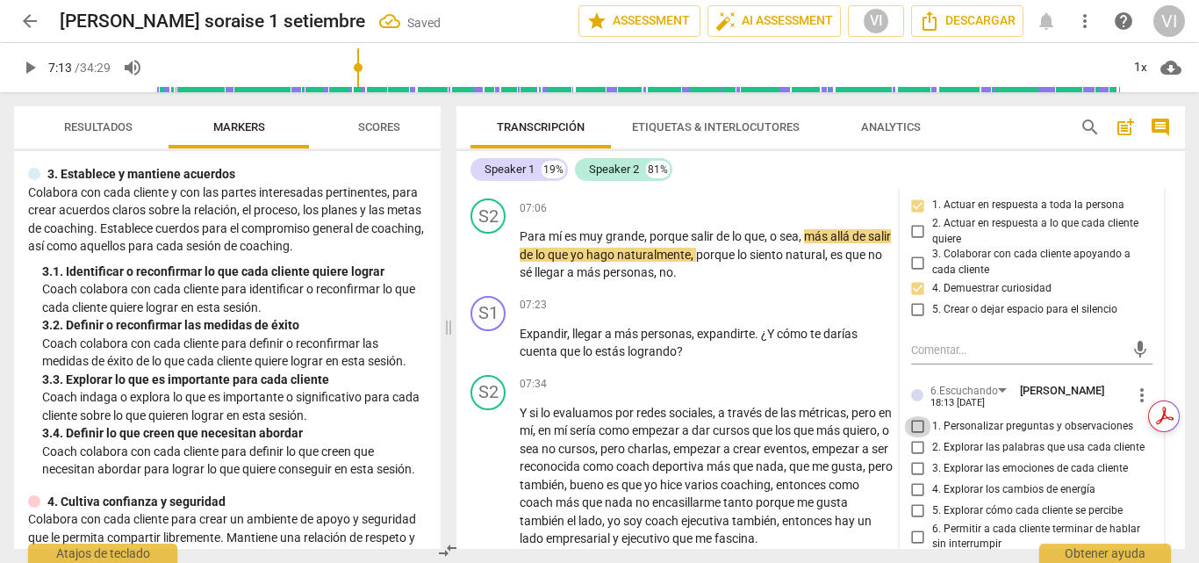
click at [913, 437] on input "1. Personalizar preguntas y observaciones" at bounding box center [918, 426] width 28 height 21
checkbox input "true"
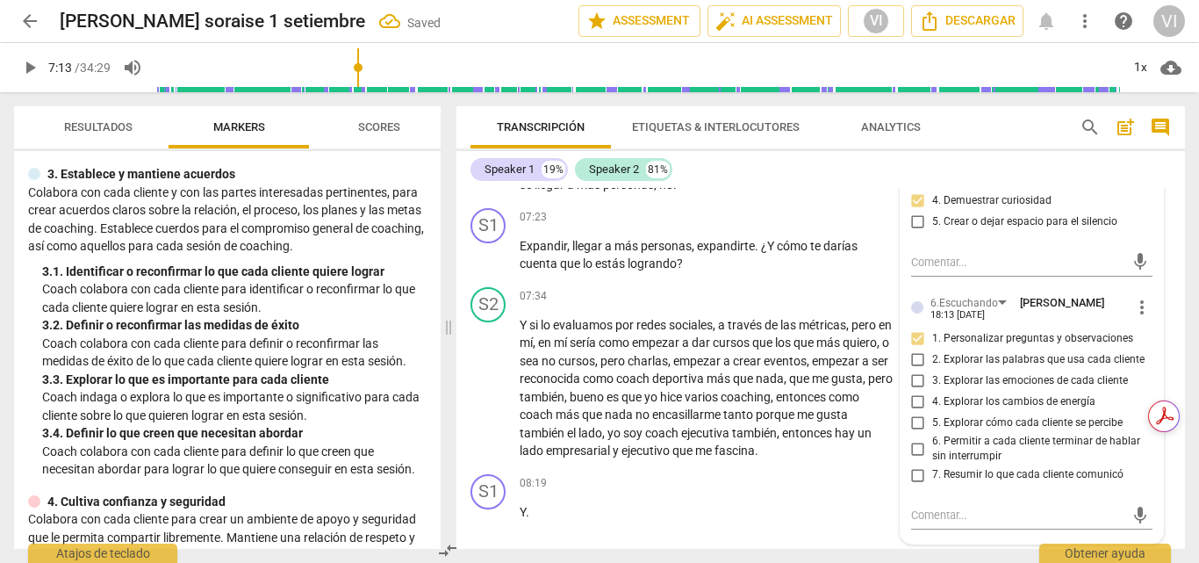
scroll to position [2458, 0]
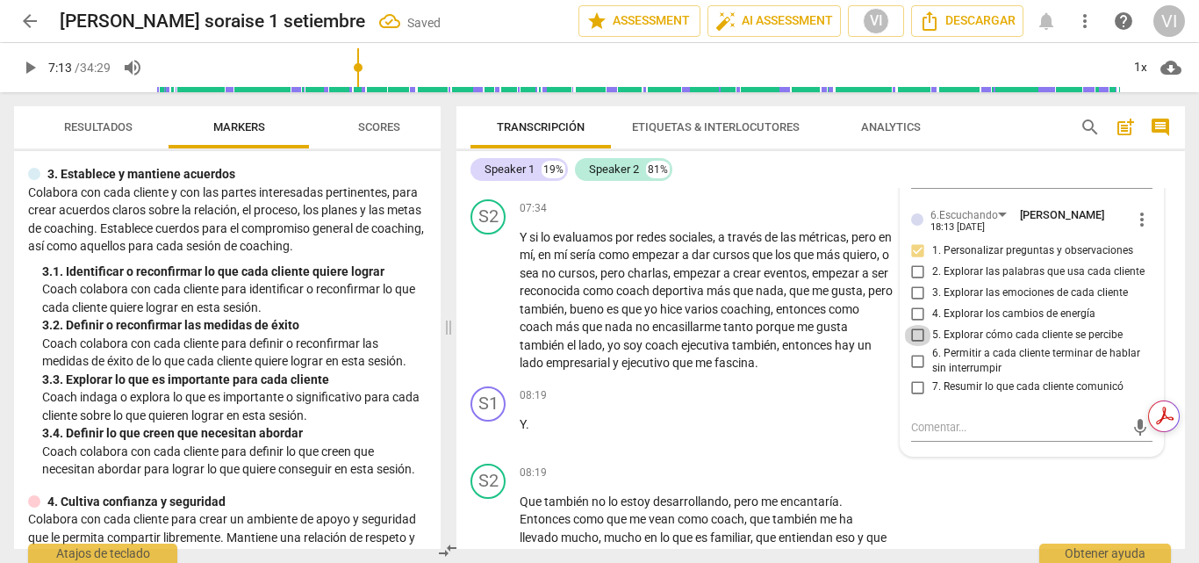
click at [915, 346] on input "5. Explorar cómo cada cliente se percibe" at bounding box center [918, 335] width 28 height 21
checkbox input "true"
click at [24, 69] on span "play_arrow" at bounding box center [29, 67] width 21 height 21
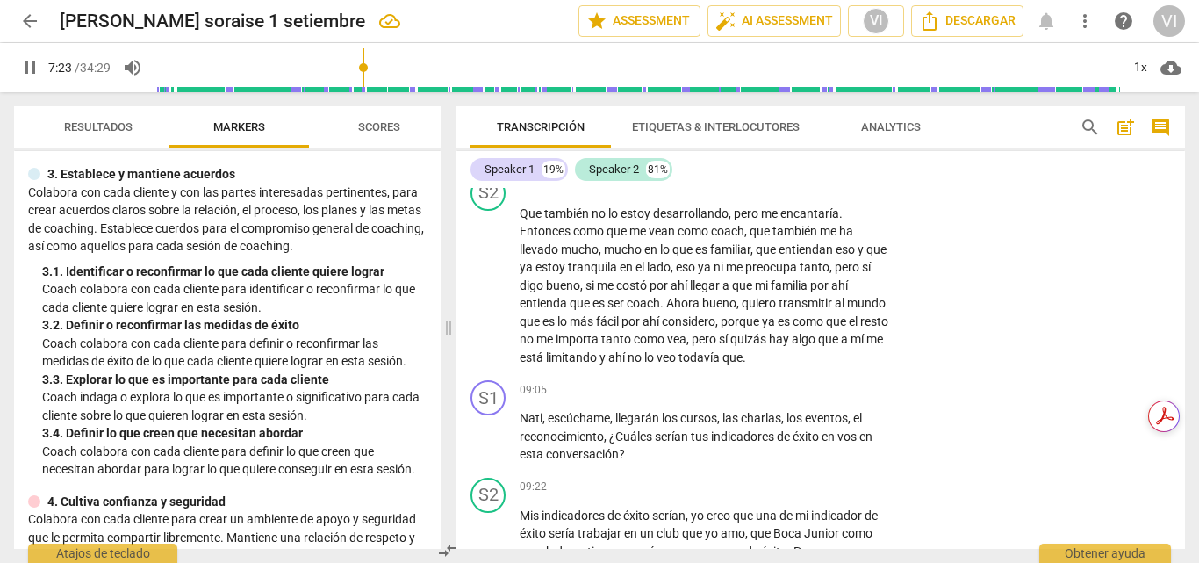
scroll to position [2774, 0]
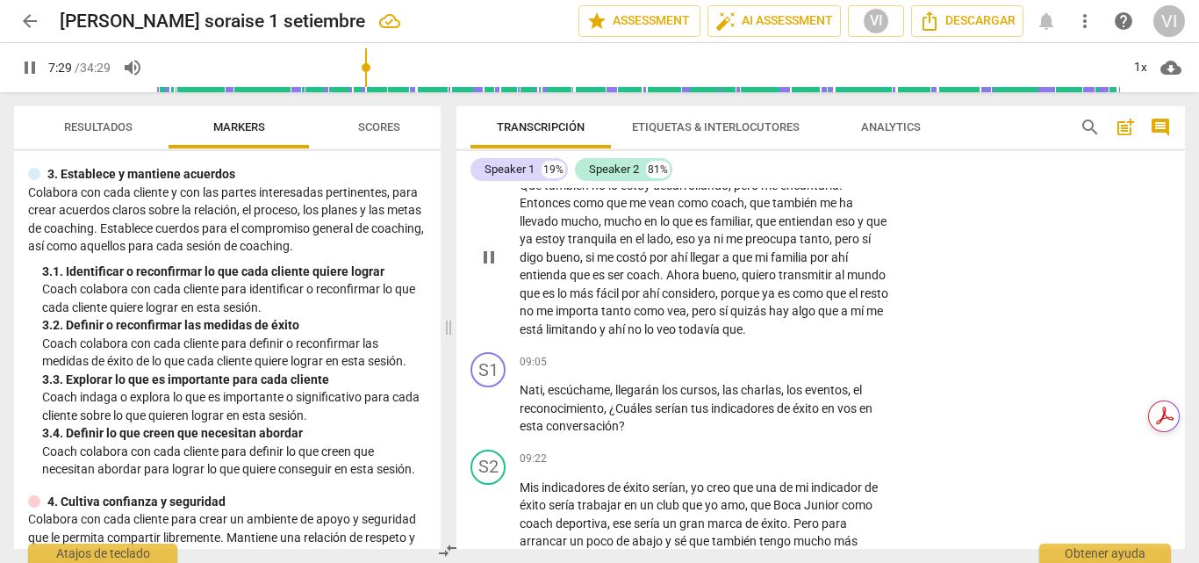
click at [993, 243] on div "S2 play_arrow pause 08:19 + Add competency keyboard_arrow_right Que también no …" at bounding box center [820, 242] width 729 height 205
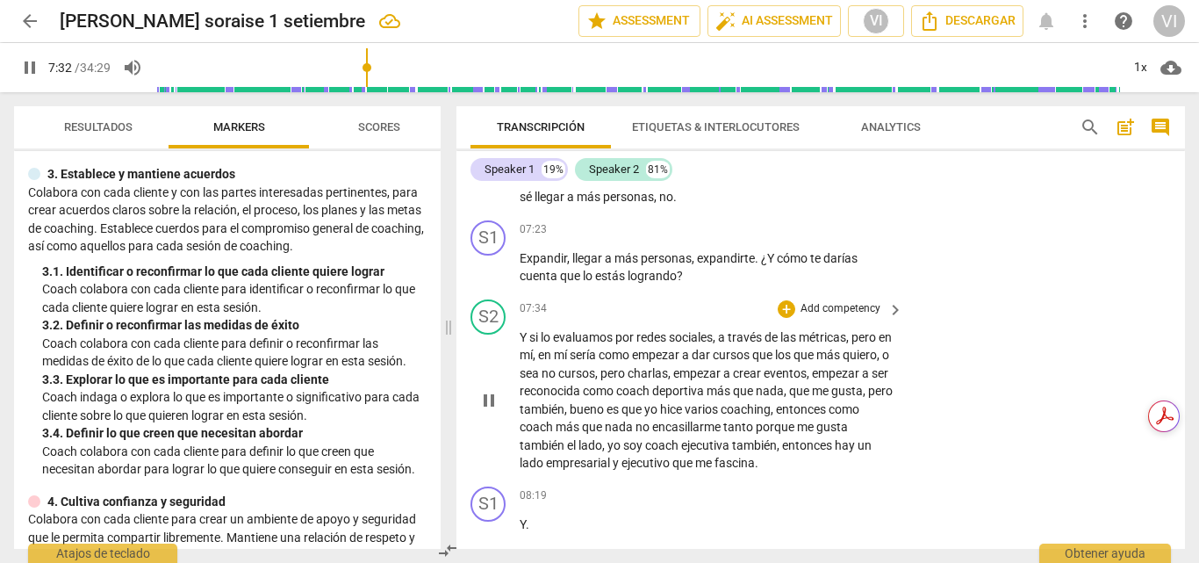
scroll to position [2335, 0]
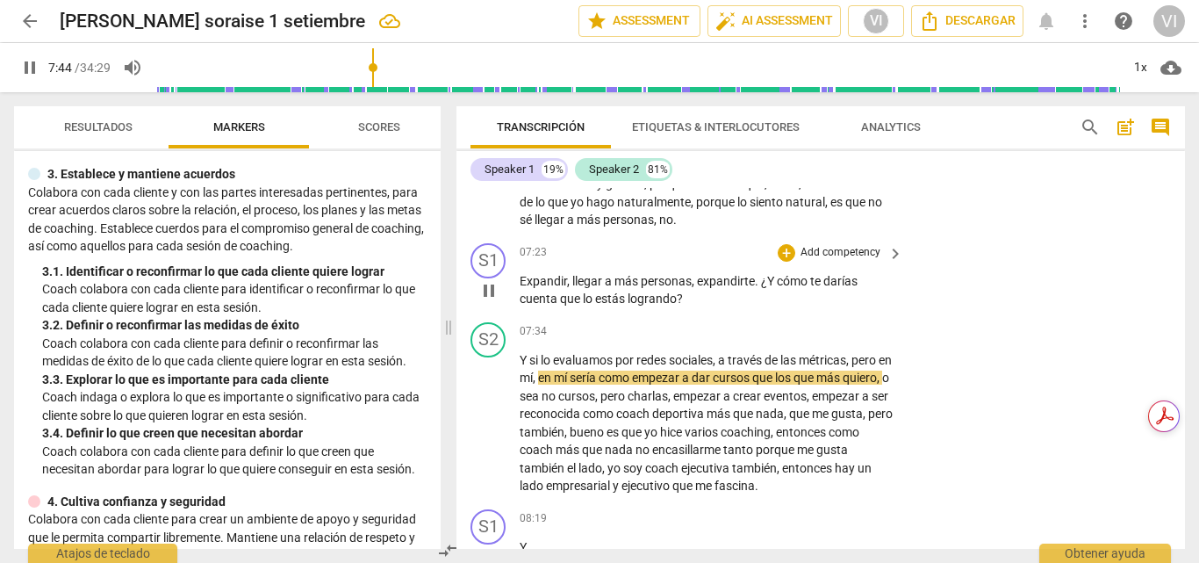
click at [856, 261] on p "Add competency" at bounding box center [840, 253] width 83 height 16
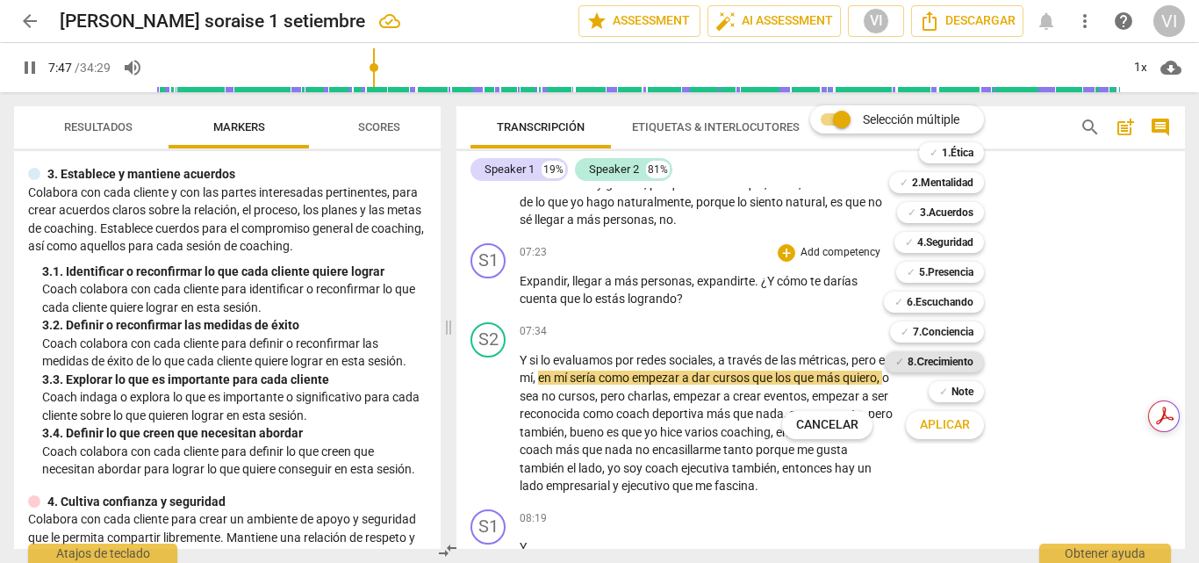
click at [946, 363] on b "8.Сrecimiento" at bounding box center [941, 361] width 66 height 21
click at [951, 427] on span "Aplicar" at bounding box center [945, 425] width 50 height 18
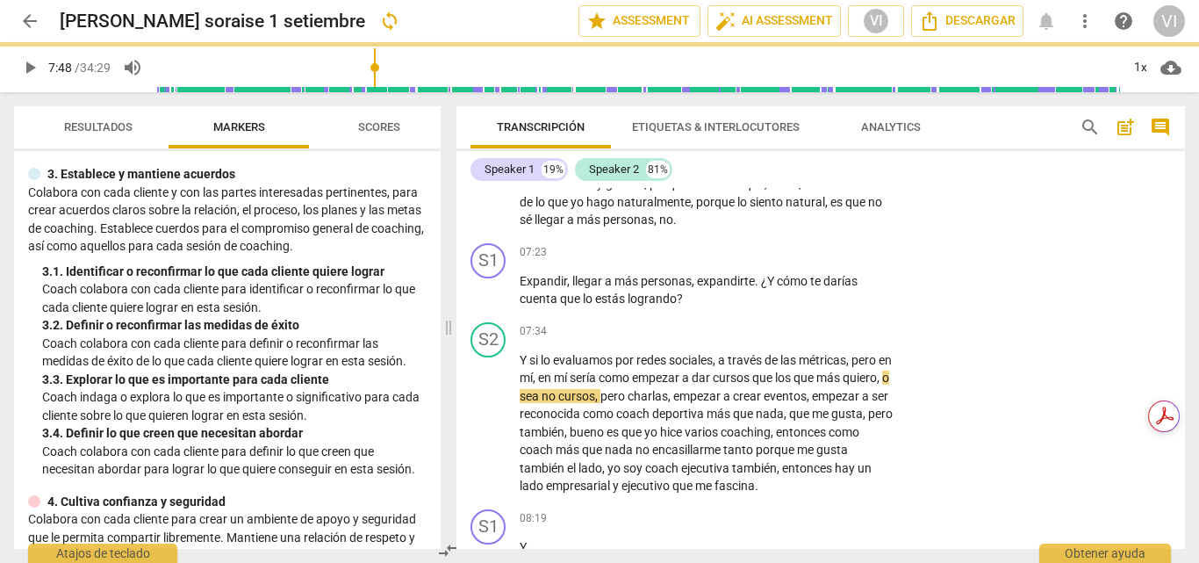
type input "469"
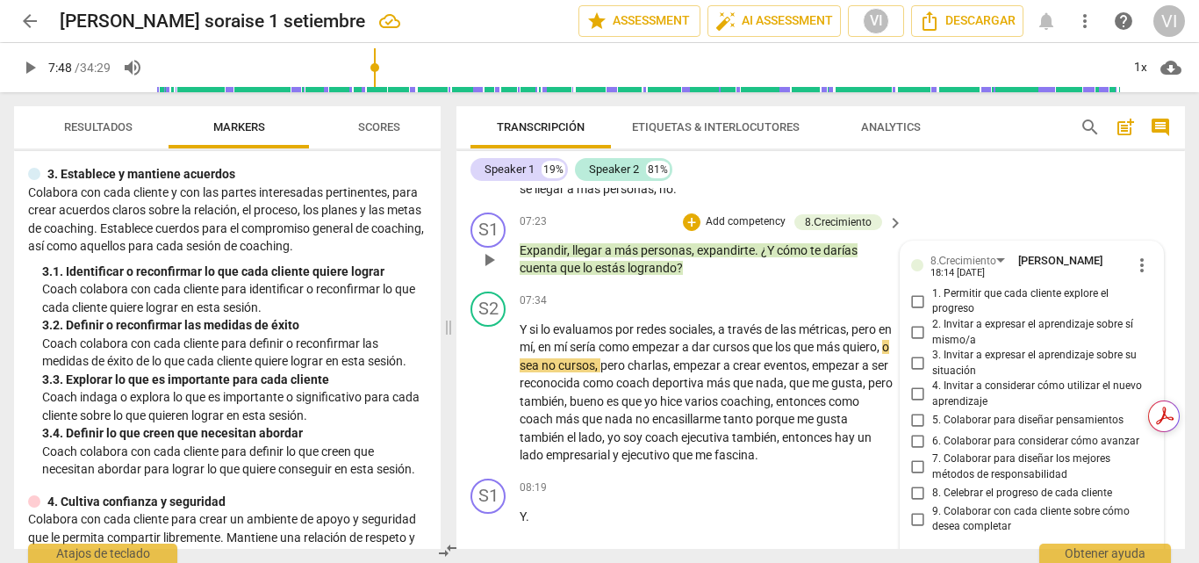
scroll to position [2318, 0]
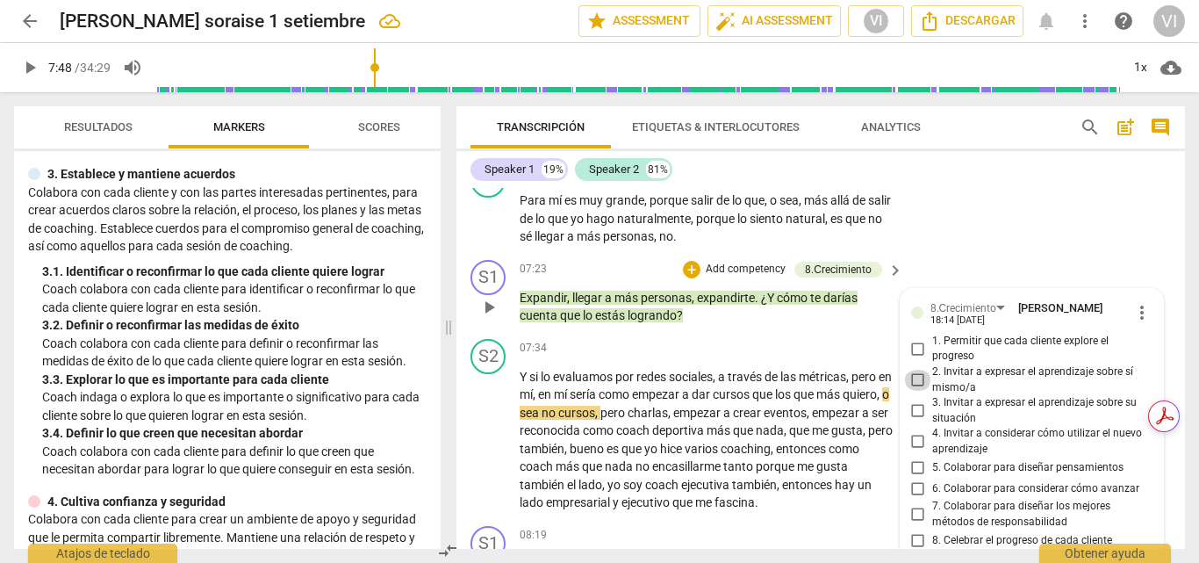
click at [908, 391] on input "2. Invitar a expresar el aprendizaje sobre sí mismo/a" at bounding box center [918, 380] width 28 height 21
click at [914, 391] on input "2. Invitar a expresar el aprendizaje sobre sí mismo/a" at bounding box center [918, 380] width 28 height 21
checkbox input "true"
click at [912, 421] on input "3. Invitar a expresar el aprendizaje sobre su situación" at bounding box center [918, 410] width 28 height 21
checkbox input "true"
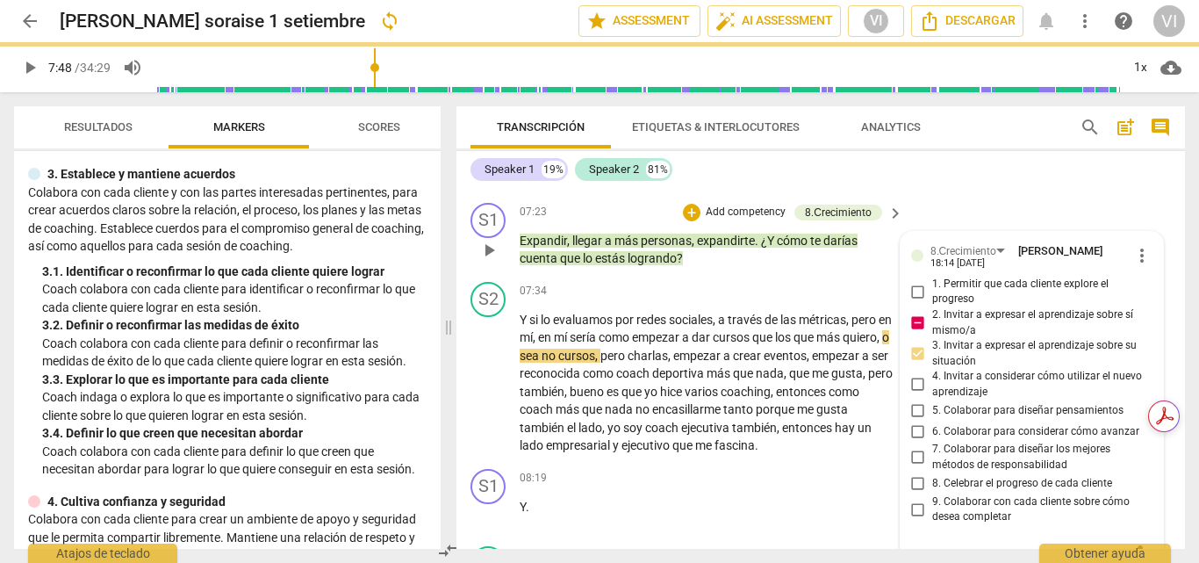
scroll to position [2494, 0]
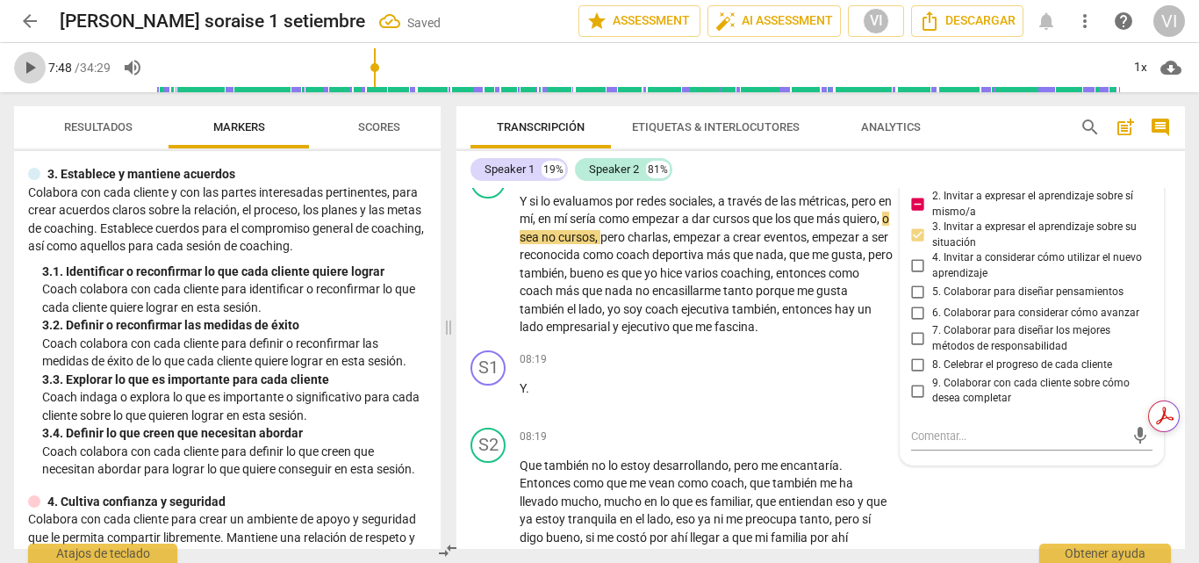
click at [27, 74] on span "play_arrow" at bounding box center [29, 67] width 21 height 21
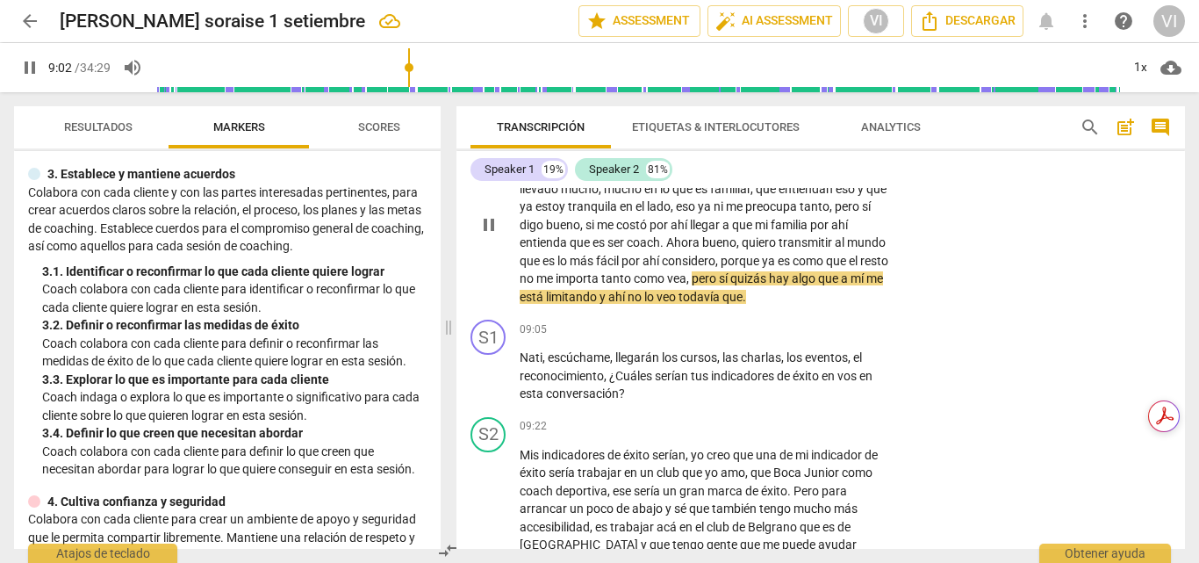
scroll to position [2845, 0]
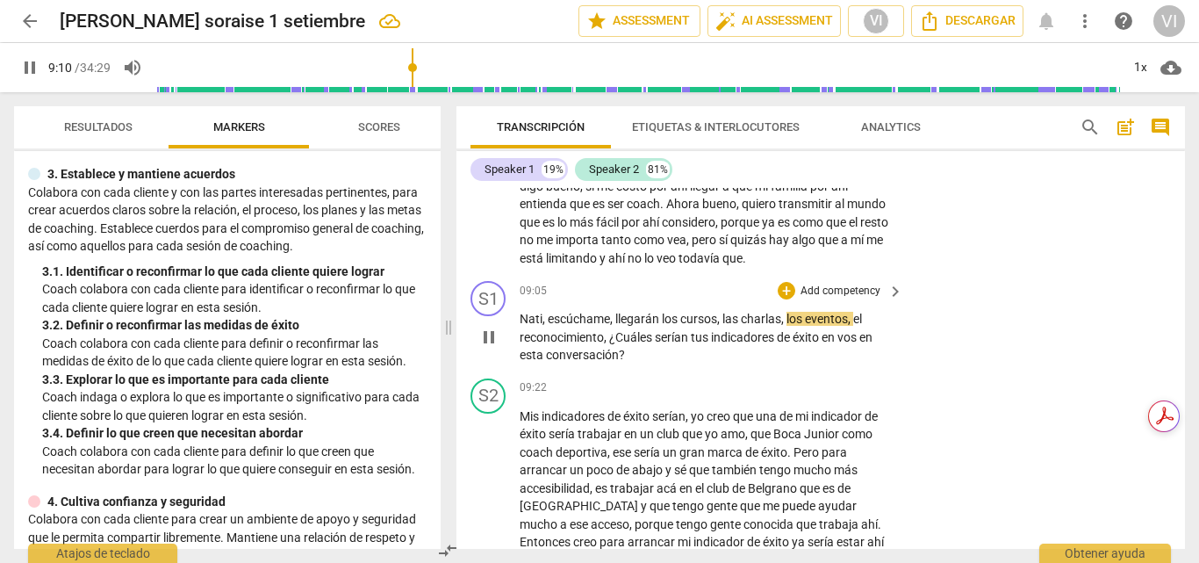
click at [850, 299] on p "Add competency" at bounding box center [840, 292] width 83 height 16
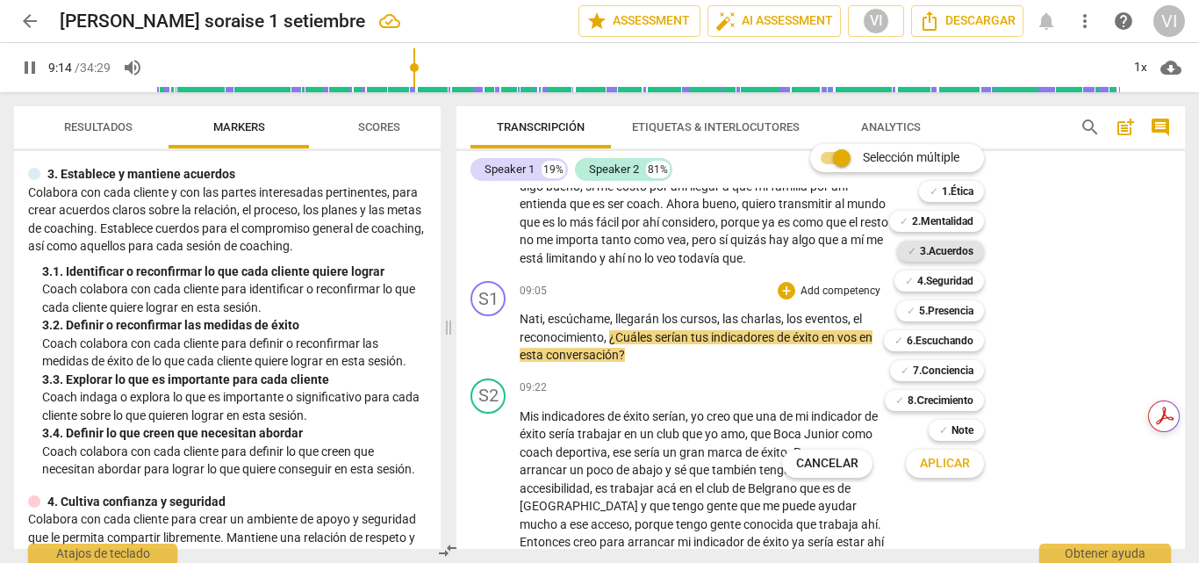
click at [948, 254] on b "3.Acuerdos" at bounding box center [947, 250] width 54 height 21
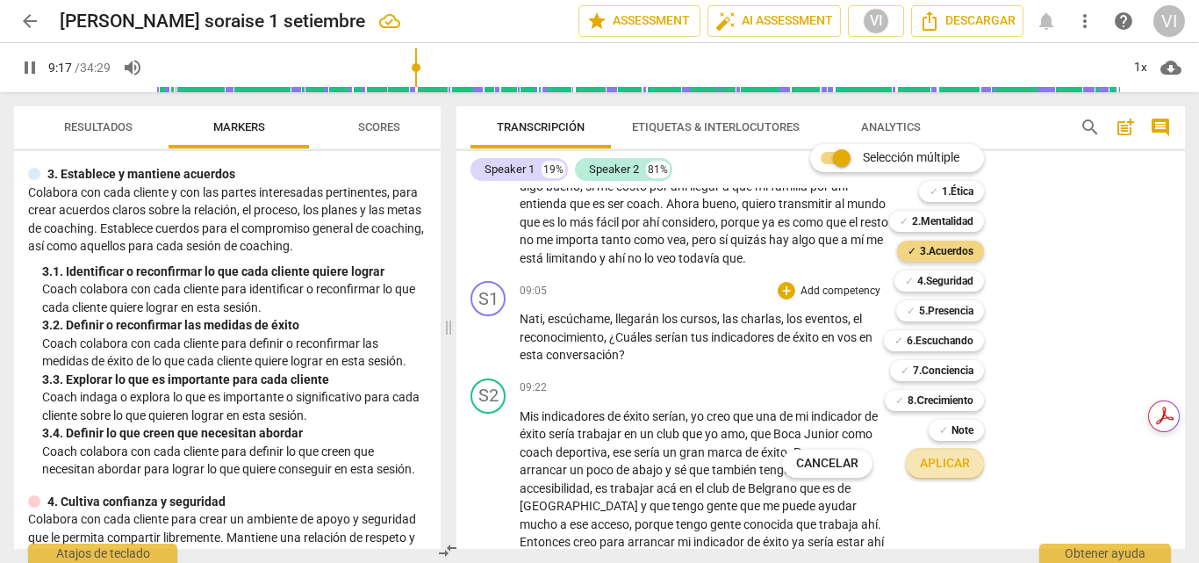
click at [946, 463] on span "Aplicar" at bounding box center [945, 464] width 50 height 18
type input "557"
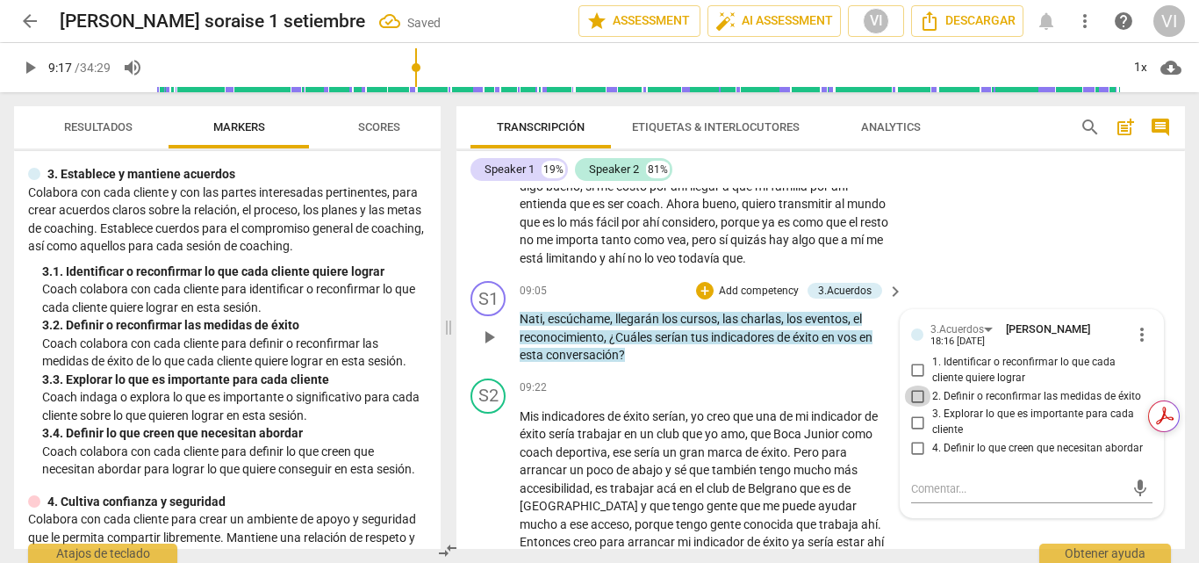
click at [914, 406] on input "2. Definir o reconfirmar las medidas de éxito" at bounding box center [918, 395] width 28 height 21
checkbox input "true"
click at [29, 67] on span "play_arrow" at bounding box center [29, 67] width 21 height 21
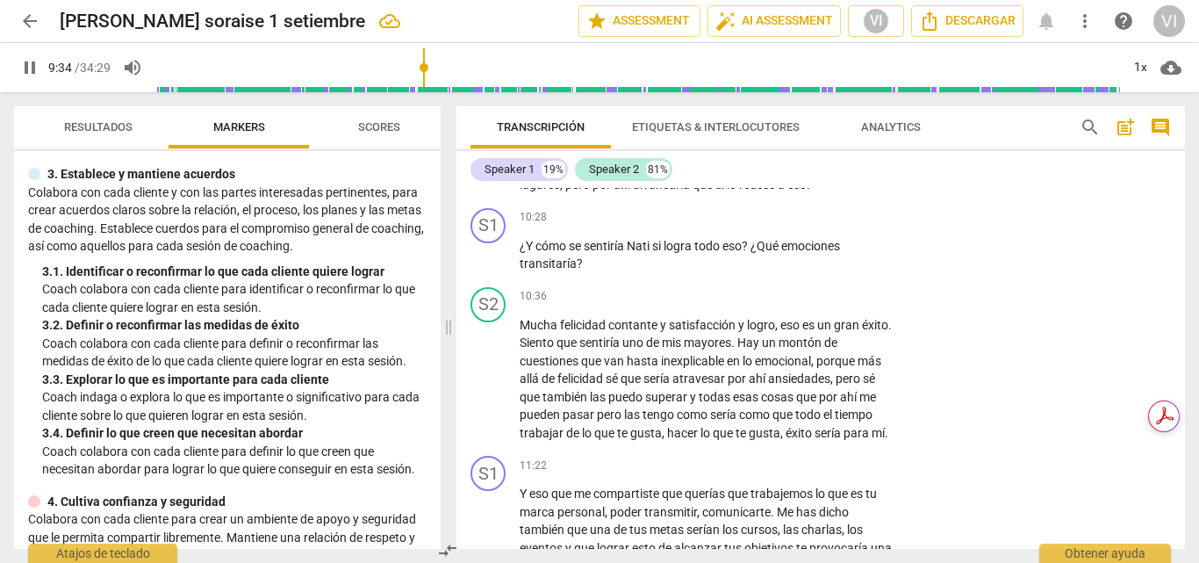
scroll to position [3196, 0]
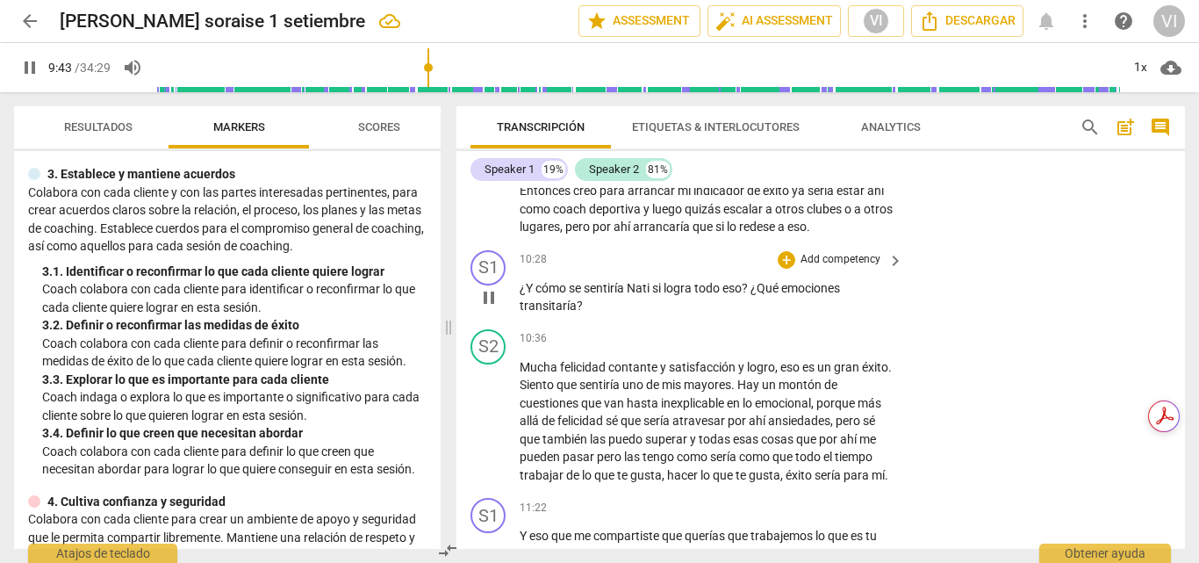
click at [845, 268] on p "Add competency" at bounding box center [840, 260] width 83 height 16
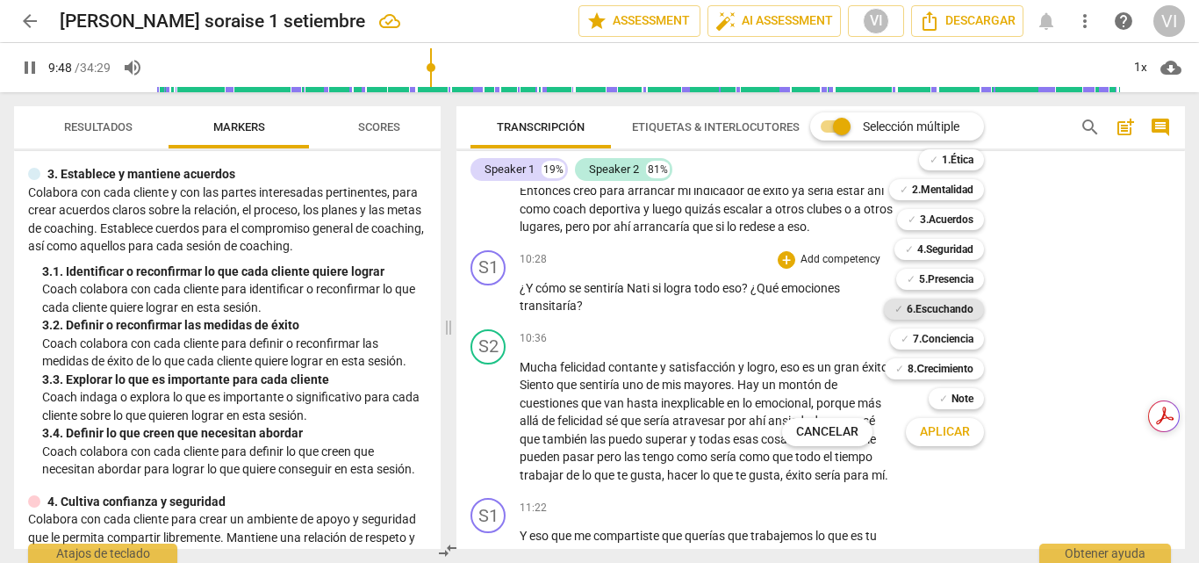
click at [958, 308] on b "6.Escuchando" at bounding box center [940, 308] width 67 height 21
click at [946, 438] on span "Aplicar" at bounding box center [945, 432] width 50 height 18
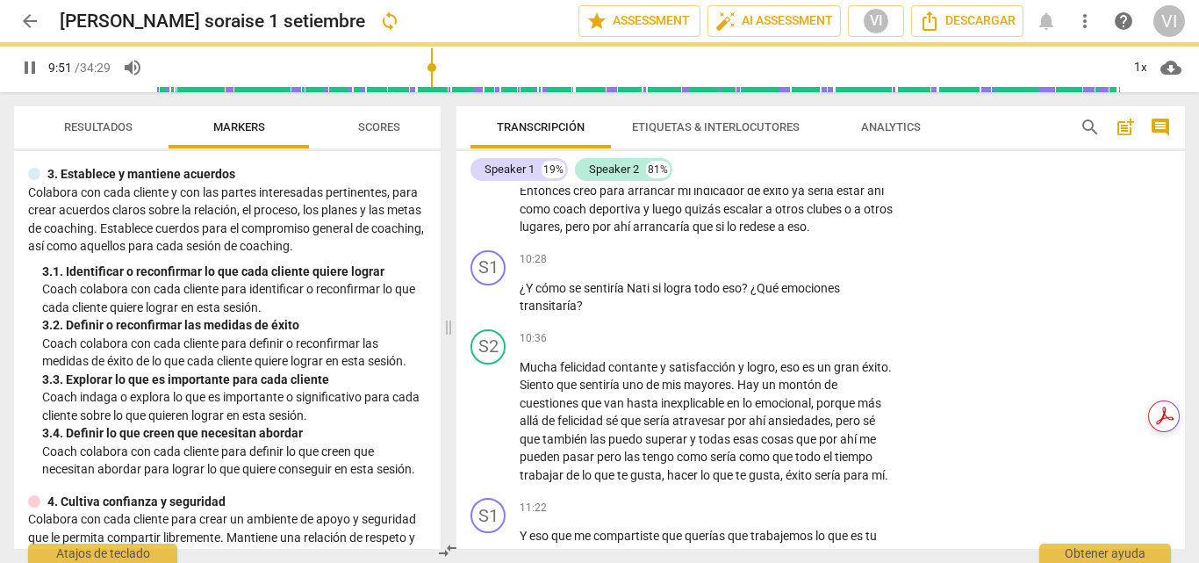
type input "592"
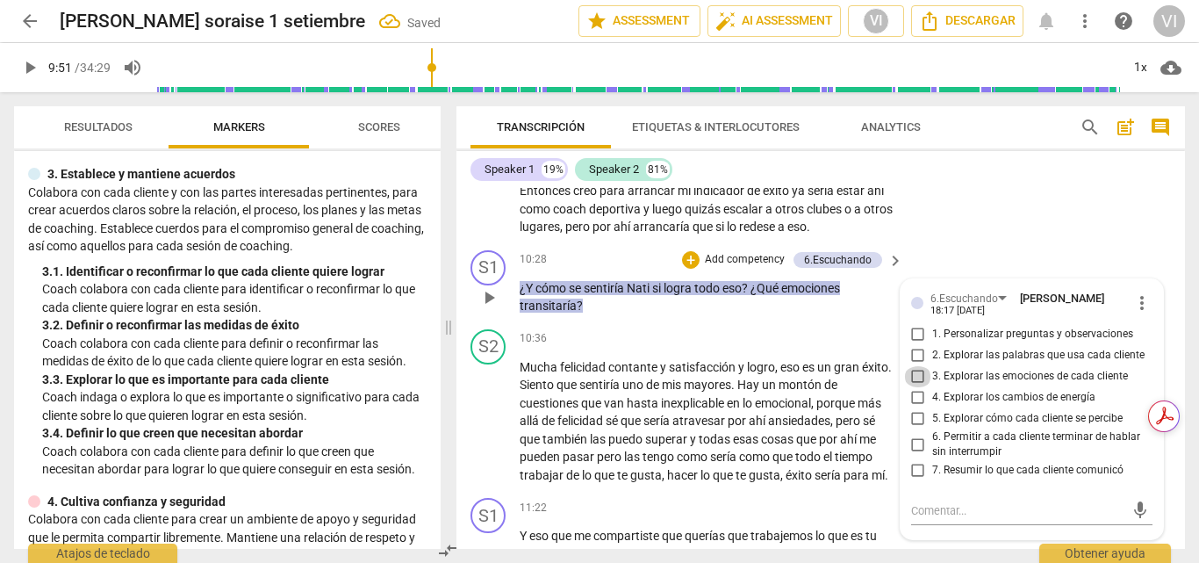
click at [912, 387] on input "3. Explorar las emociones de cada cliente" at bounding box center [918, 376] width 28 height 21
checkbox input "true"
click at [912, 366] on input "2. Explorar las palabras que usa cada cliente" at bounding box center [918, 355] width 28 height 21
checkbox input "true"
click at [913, 429] on input "5. Explorar cómo cada cliente se percibe" at bounding box center [918, 418] width 28 height 21
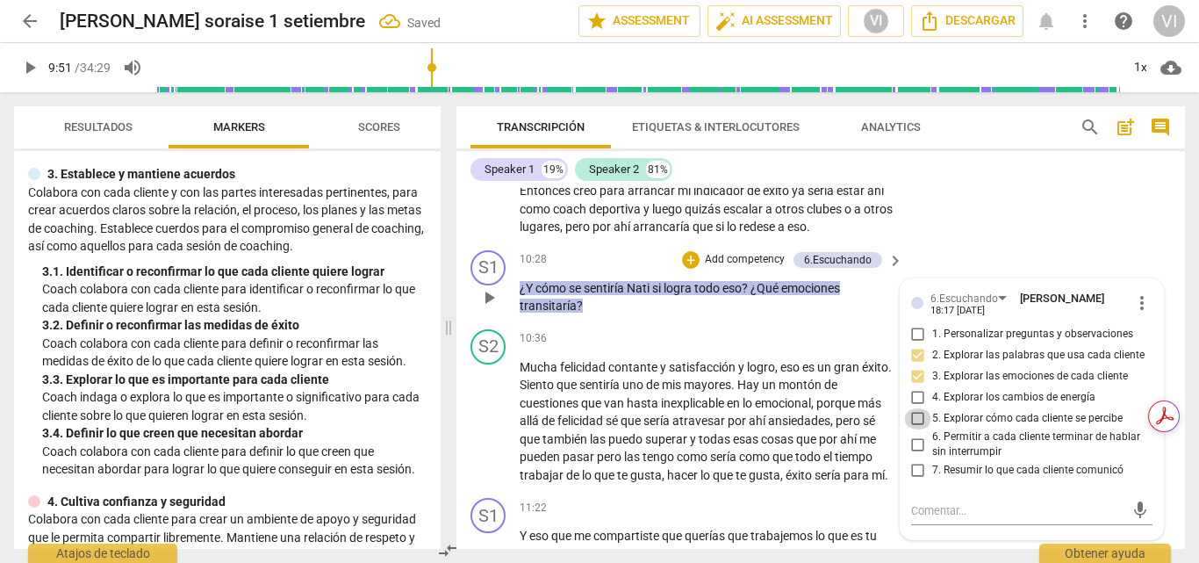
checkbox input "true"
click at [25, 70] on span "play_arrow" at bounding box center [29, 67] width 21 height 21
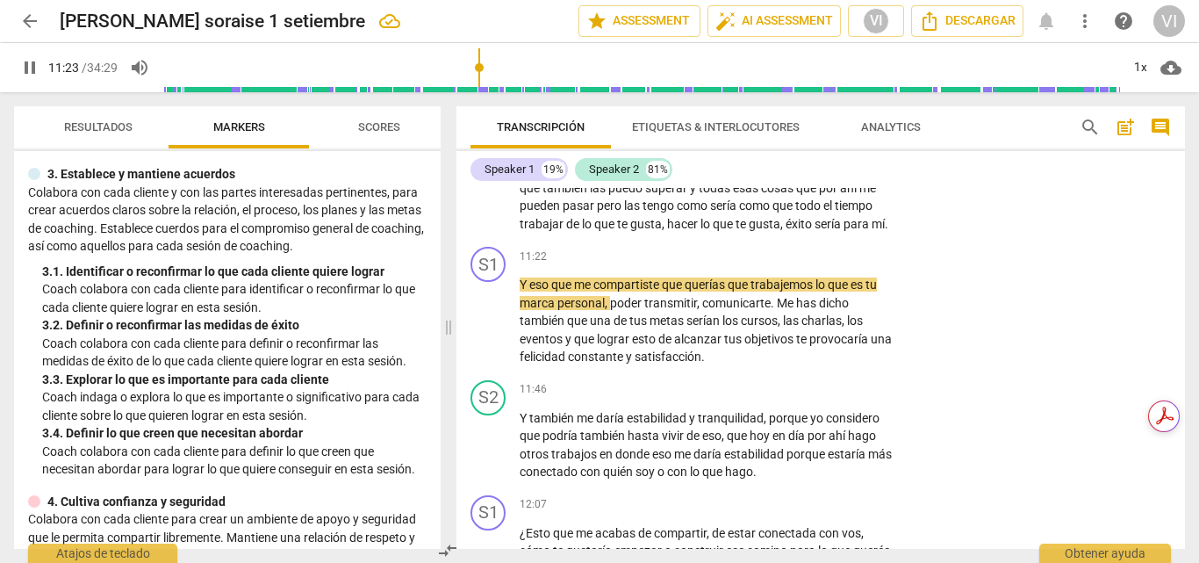
scroll to position [3459, 0]
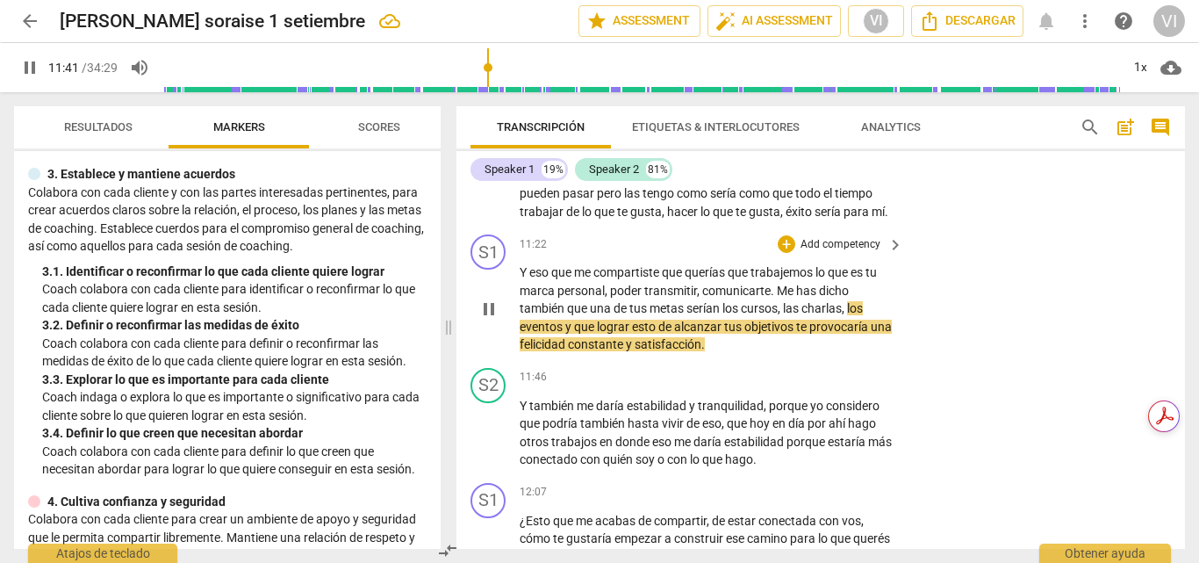
click at [851, 253] on p "Add competency" at bounding box center [840, 245] width 83 height 16
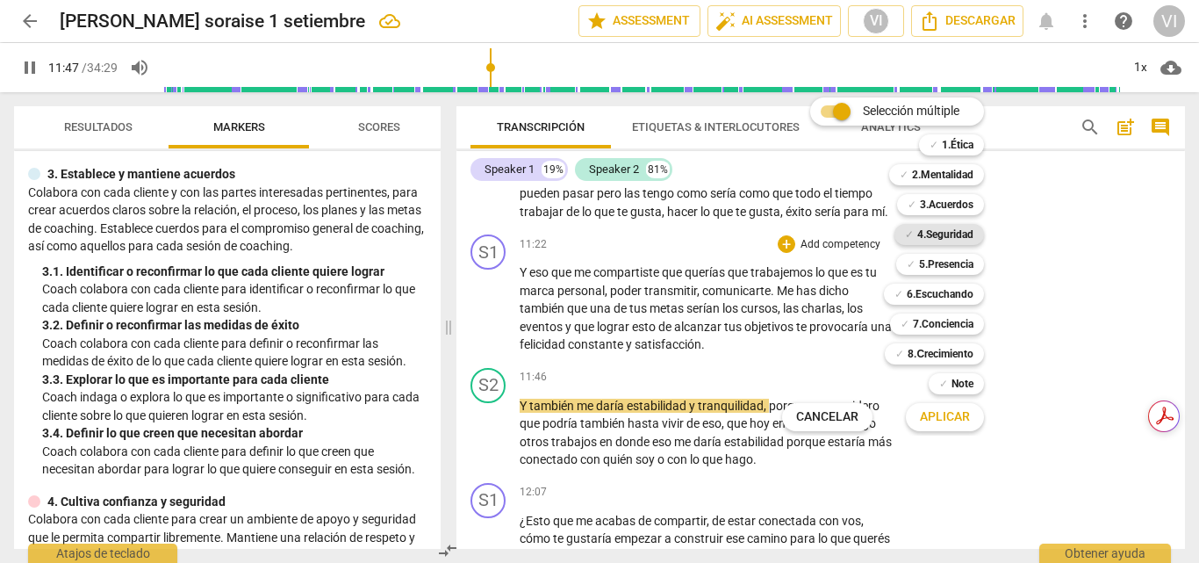
click at [964, 239] on b "4.Seguridad" at bounding box center [945, 234] width 56 height 21
click at [952, 421] on span "Aplicar" at bounding box center [945, 417] width 50 height 18
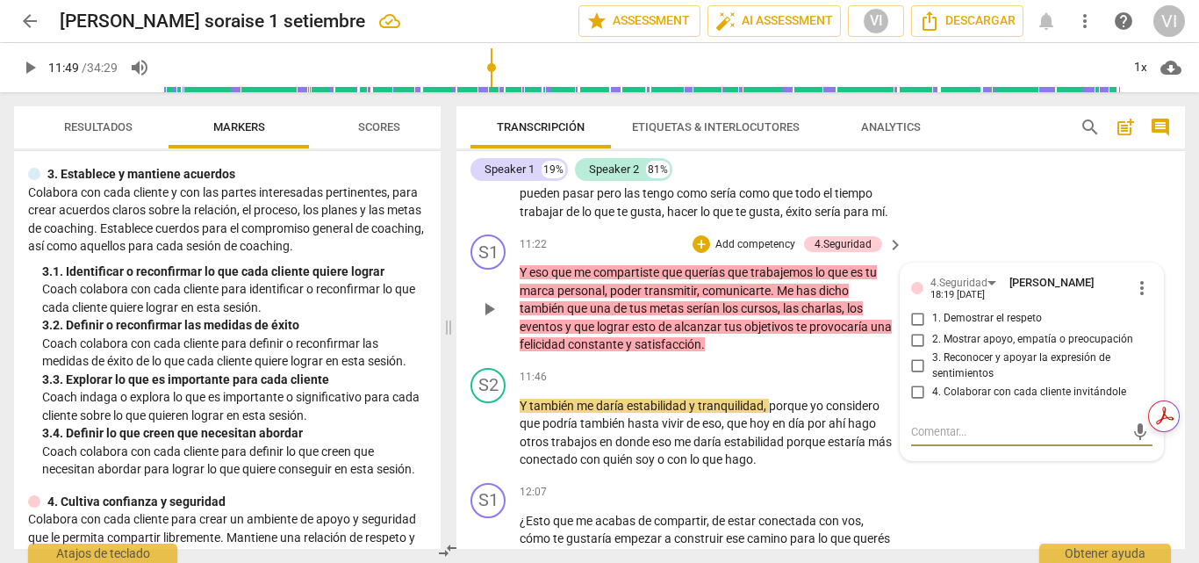
click at [745, 253] on p "Add competency" at bounding box center [755, 245] width 83 height 16
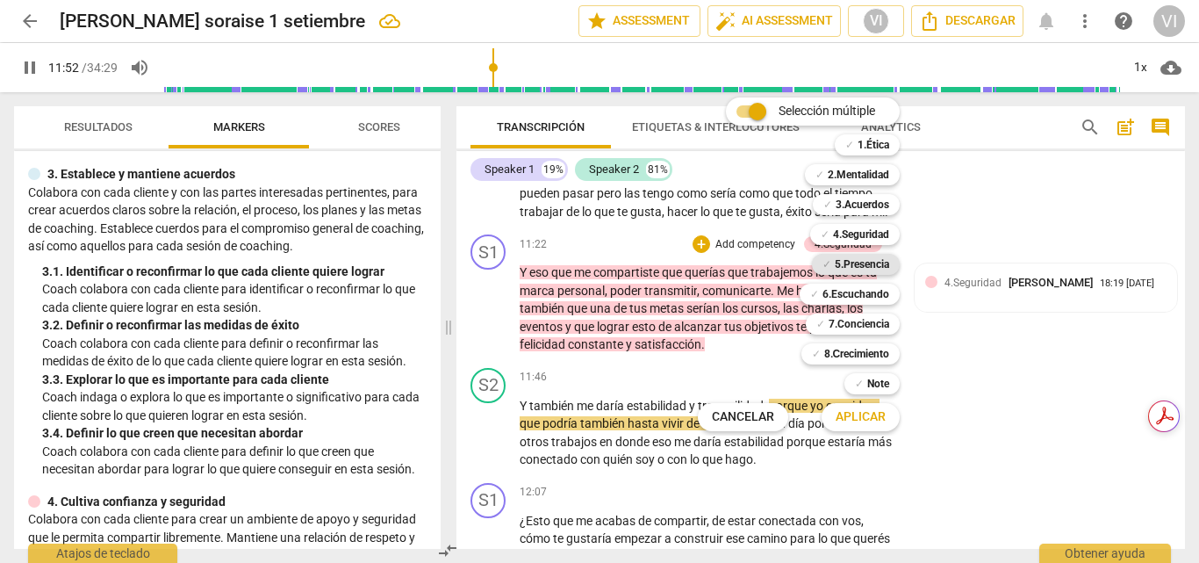
click at [865, 266] on b "5.Presencia" at bounding box center [862, 264] width 54 height 21
click at [864, 421] on span "Aplicar" at bounding box center [861, 417] width 50 height 18
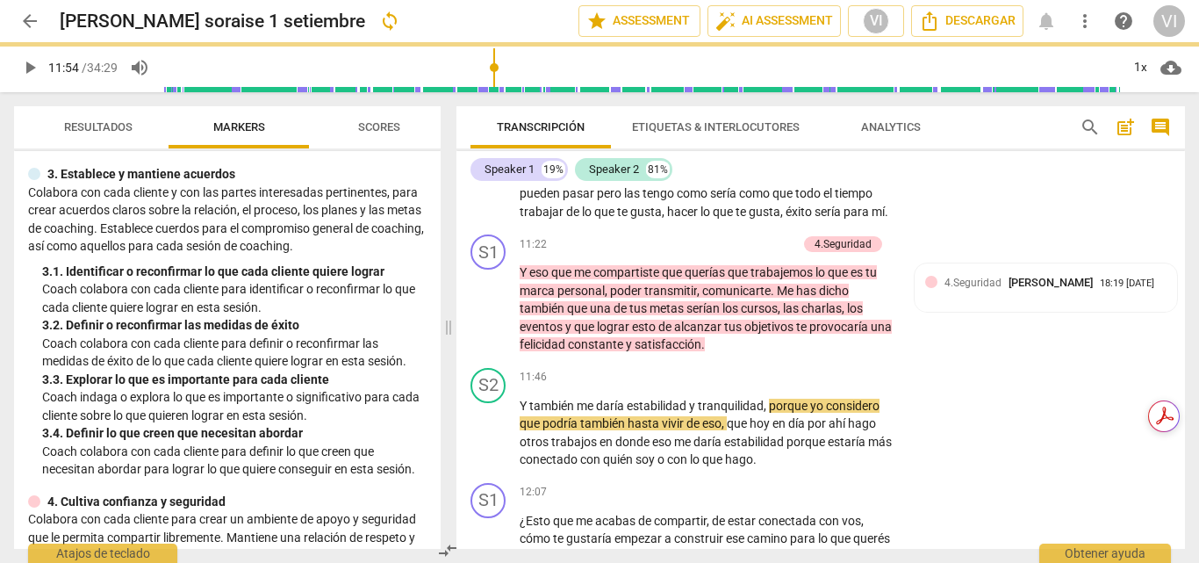
type input "715"
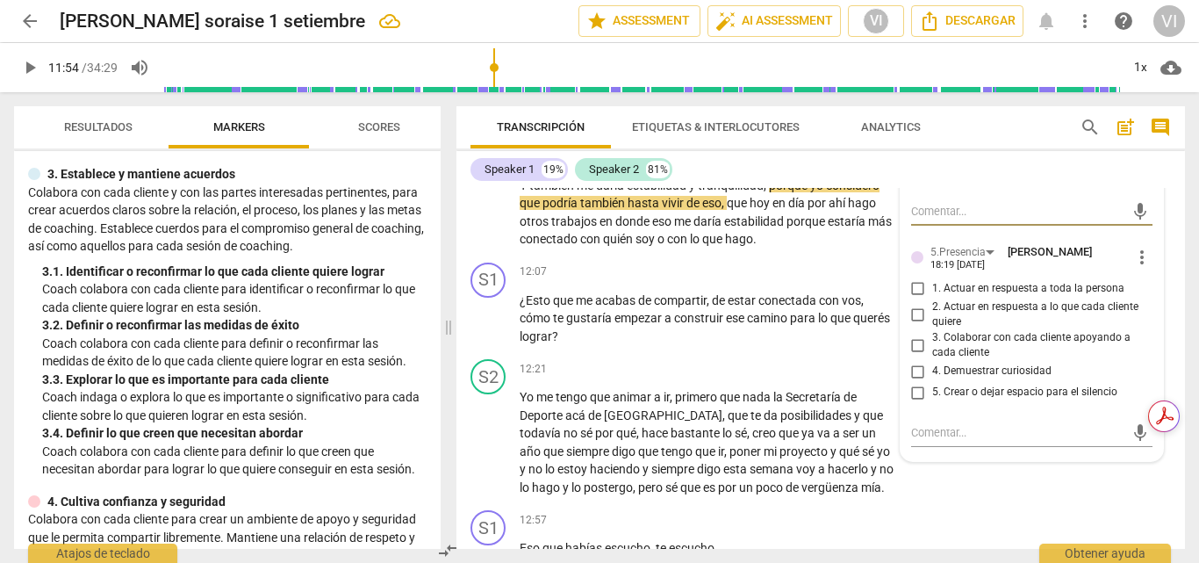
scroll to position [3722, 0]
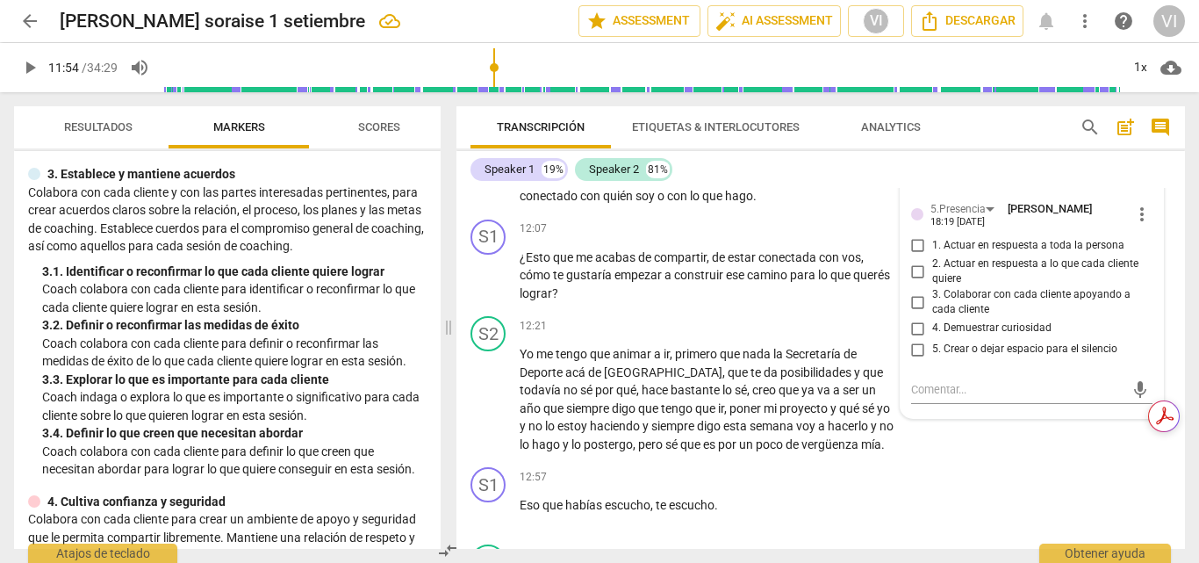
click at [915, 256] on input "1. Actuar en respuesta a toda la persona" at bounding box center [918, 245] width 28 height 21
checkbox input "true"
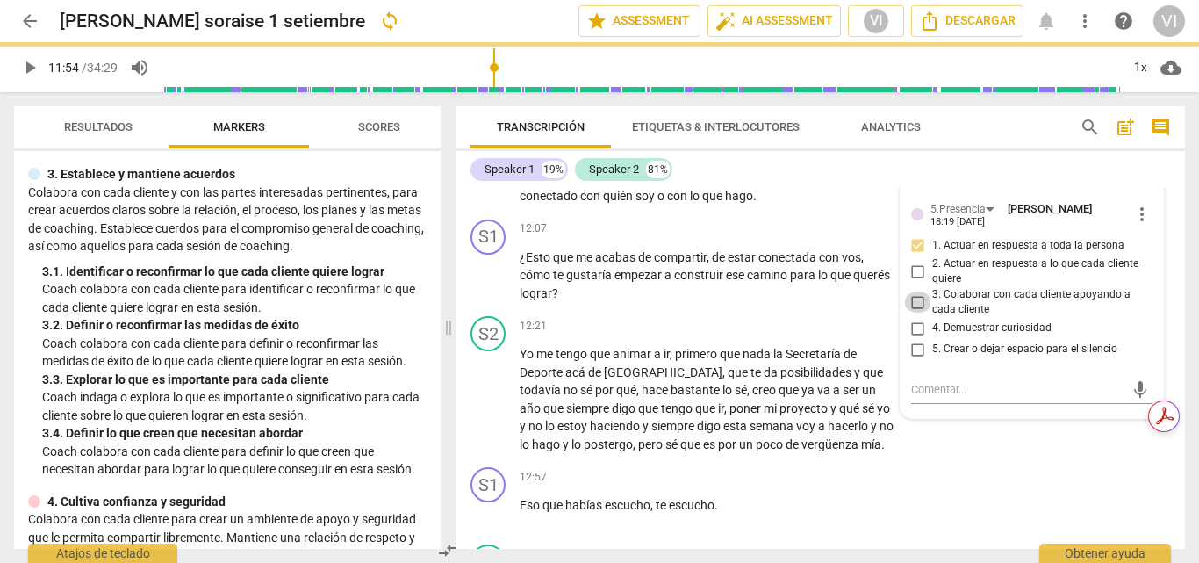
click at [917, 312] on input "3. Colaborar con cada cliente apoyando a cada cliente" at bounding box center [918, 301] width 28 height 21
checkbox input "true"
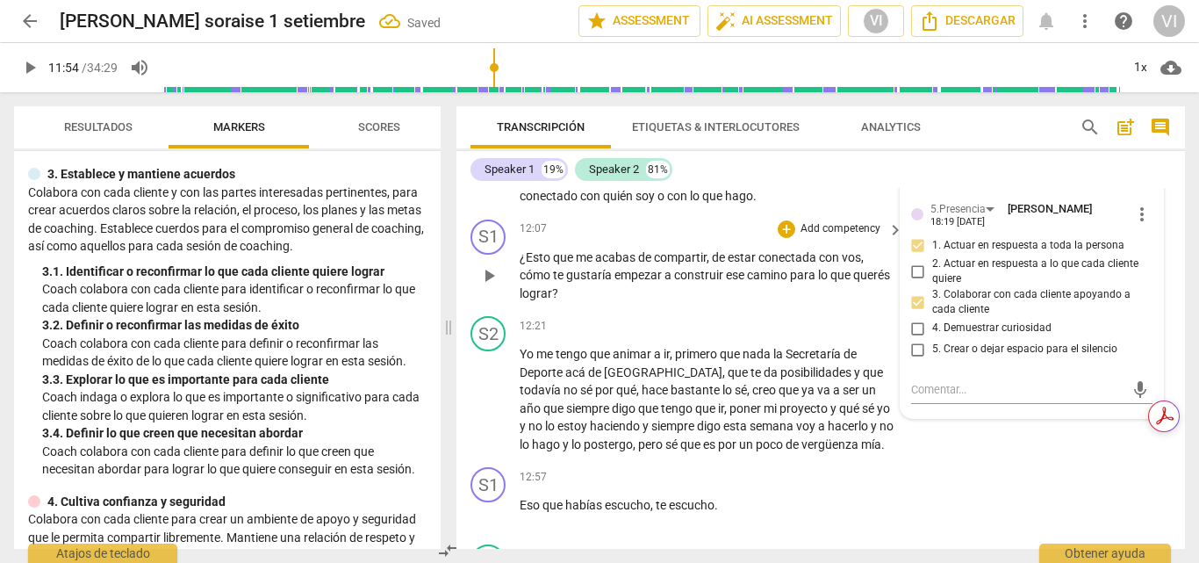
drag, startPoint x: 1177, startPoint y: 324, endPoint x: 1178, endPoint y: 284, distance: 39.5
click at [1178, 284] on div "S1 play_arrow pause 12:07 + Add competency keyboard_arrow_right ¿Esto que me ac…" at bounding box center [820, 260] width 729 height 97
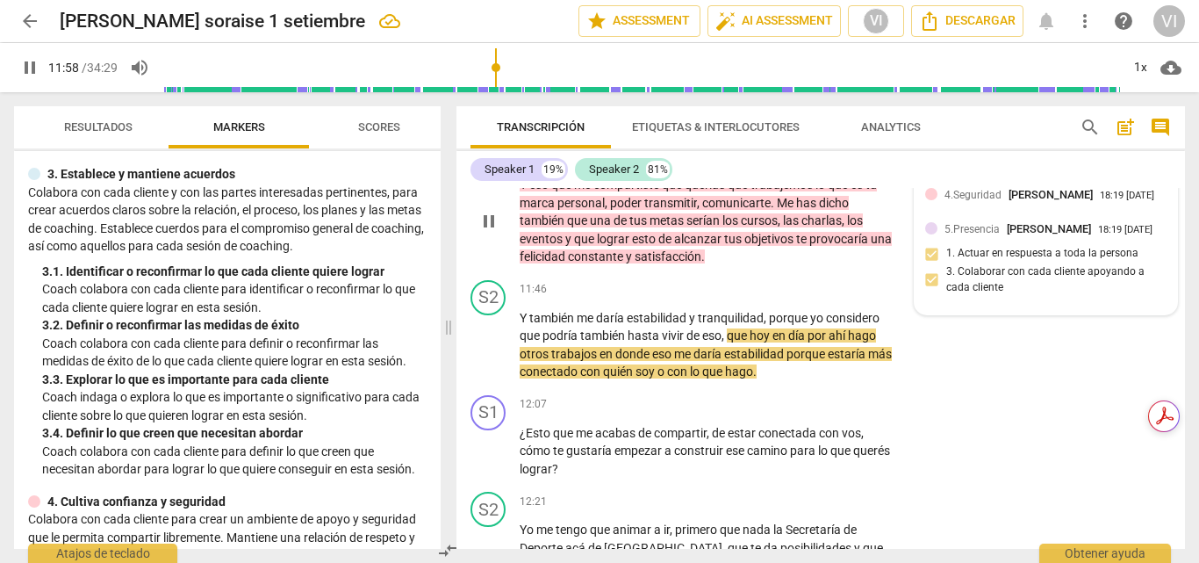
scroll to position [3459, 0]
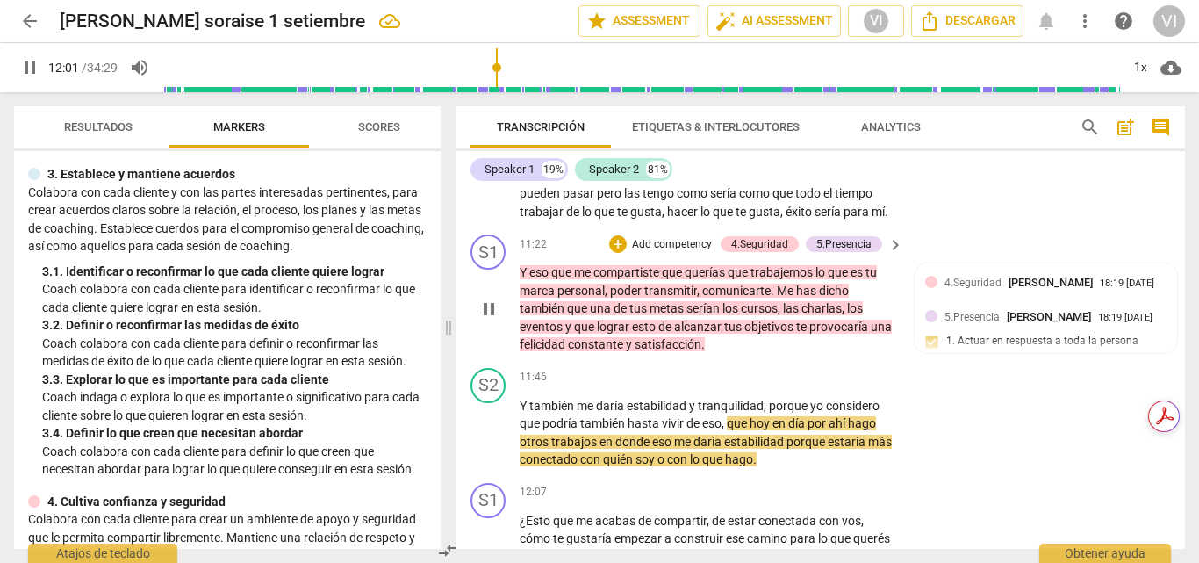
click at [654, 253] on p "Add competency" at bounding box center [671, 245] width 83 height 16
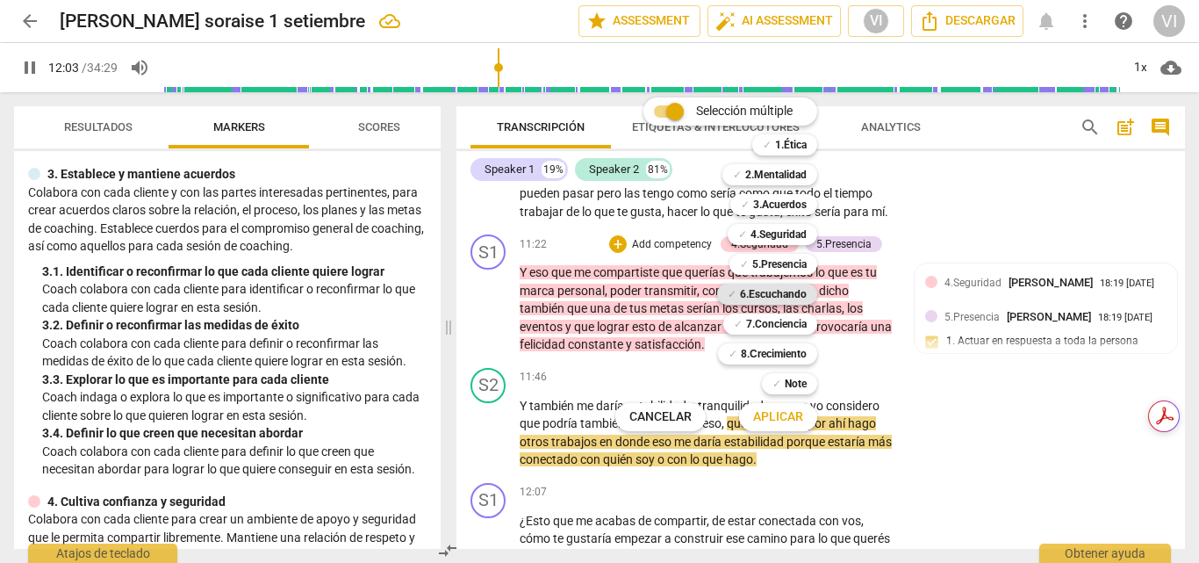
click at [772, 292] on b "6.Escuchando" at bounding box center [773, 294] width 67 height 21
click at [788, 417] on span "Aplicar" at bounding box center [778, 417] width 50 height 18
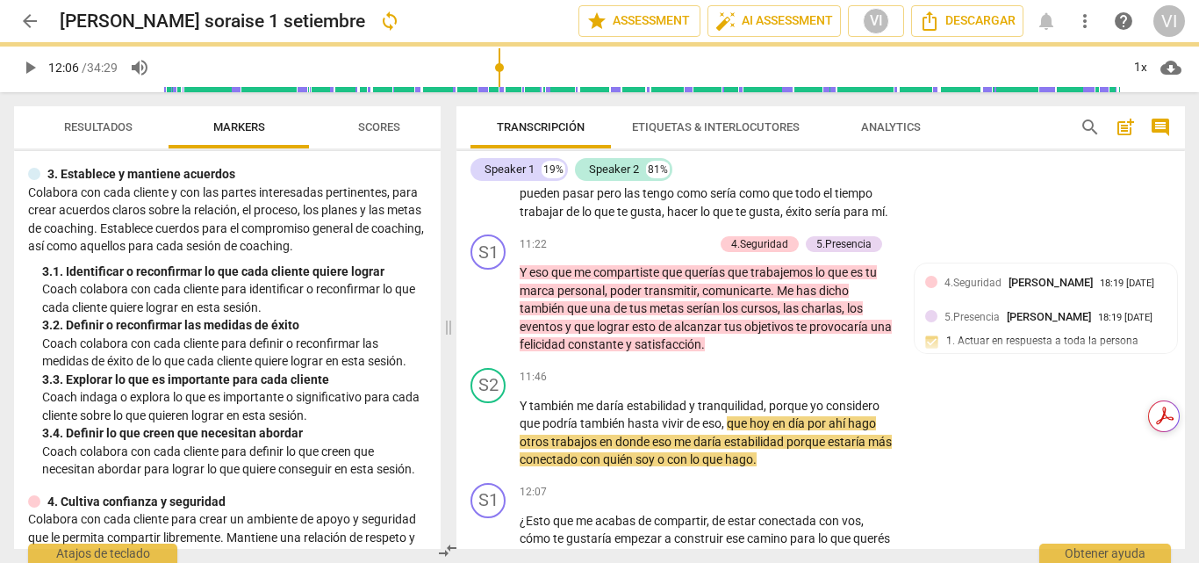
type input "727"
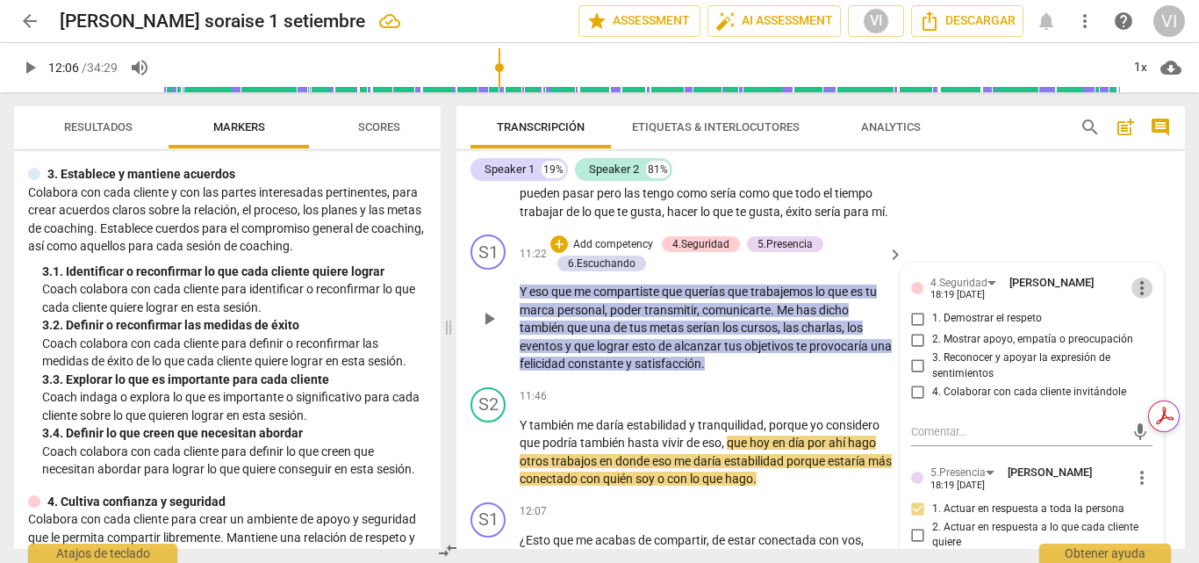
click at [1136, 298] on span "more_vert" at bounding box center [1141, 287] width 21 height 21
click at [1147, 341] on li "Borrar" at bounding box center [1154, 340] width 61 height 33
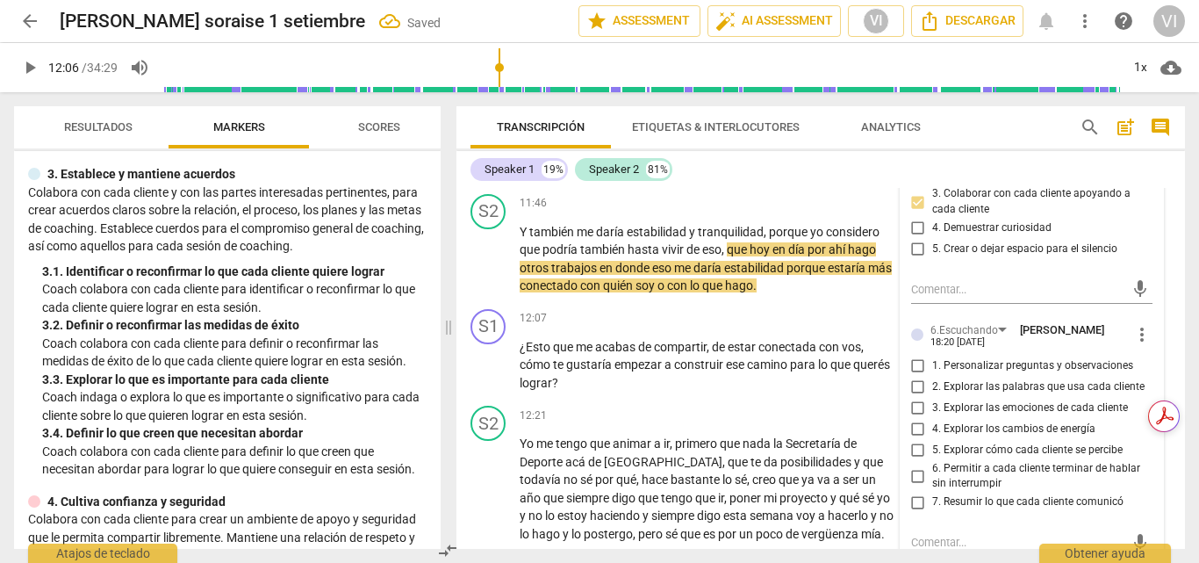
scroll to position [3635, 0]
click at [914, 511] on input "7. Resumir lo que cada cliente comunicó" at bounding box center [918, 500] width 28 height 21
checkbox input "true"
click at [915, 485] on input "6. Permitir a cada cliente terminar de hablar sin interrumpir" at bounding box center [918, 473] width 28 height 21
checkbox input "true"
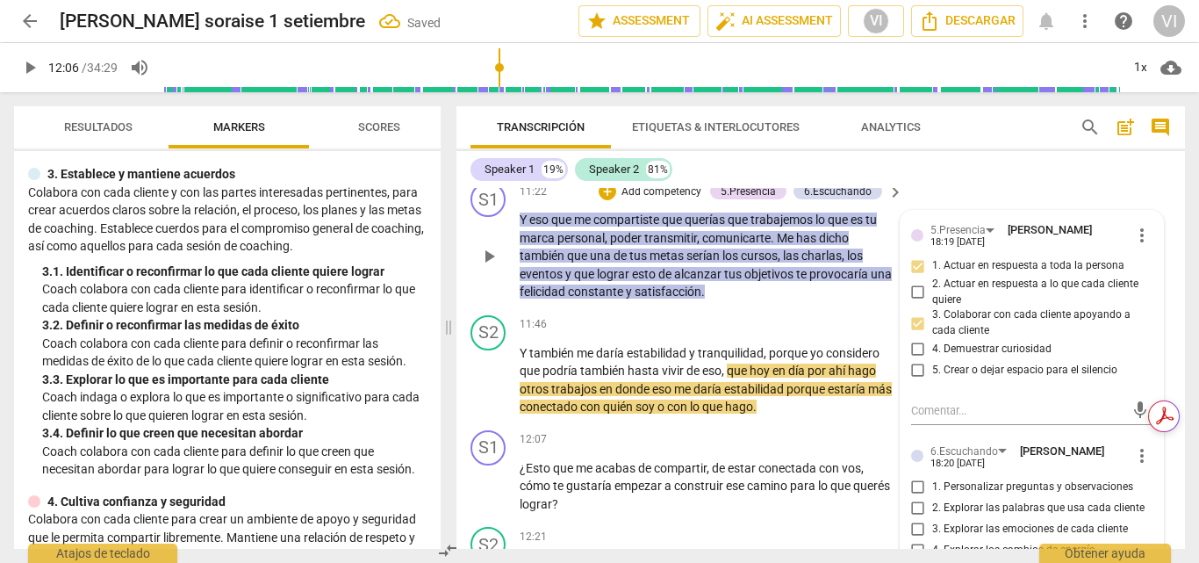
scroll to position [3459, 0]
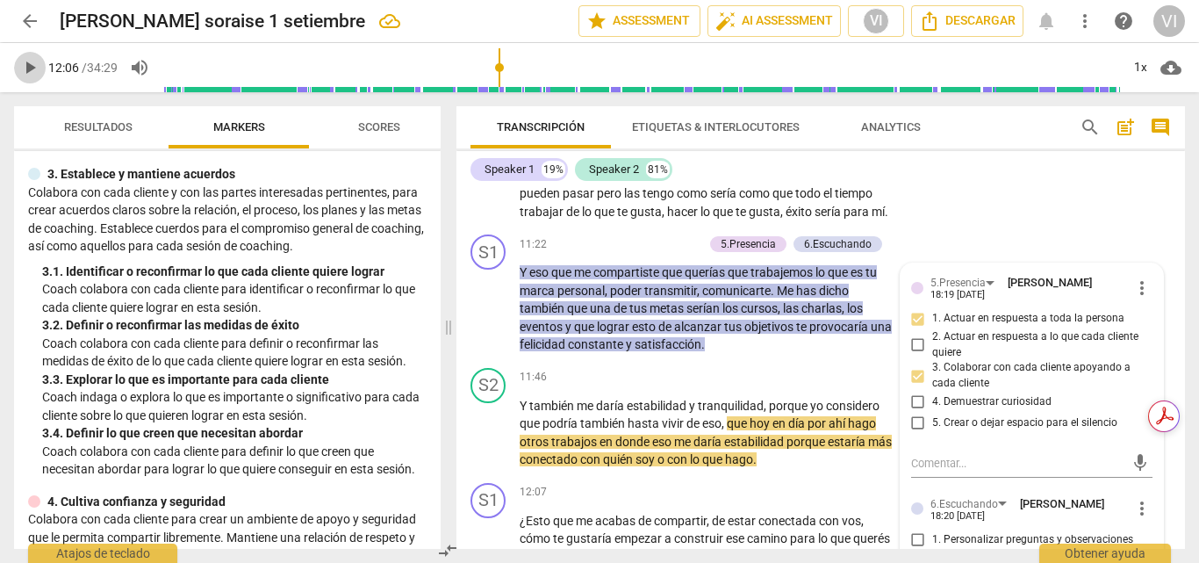
click at [28, 67] on span "play_arrow" at bounding box center [29, 67] width 21 height 21
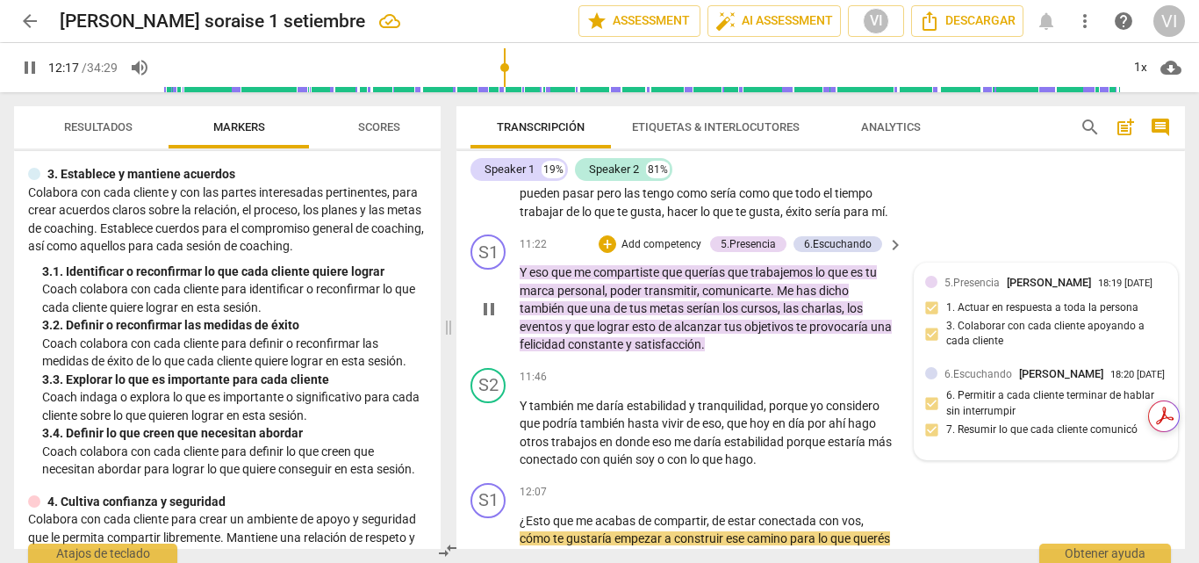
scroll to position [3635, 0]
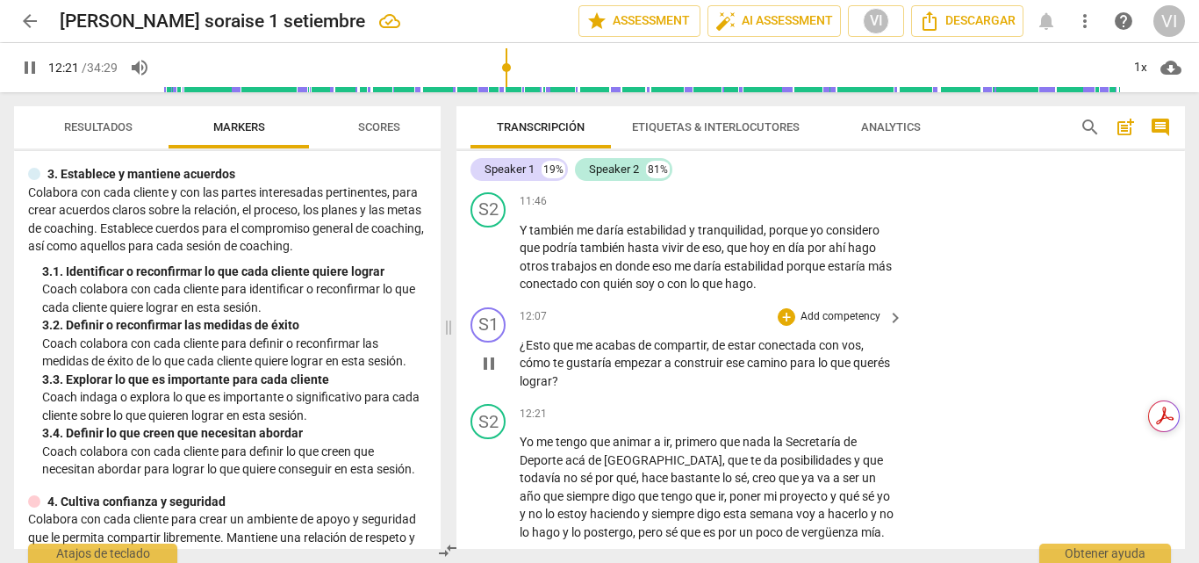
click at [864, 325] on p "Add competency" at bounding box center [840, 317] width 83 height 16
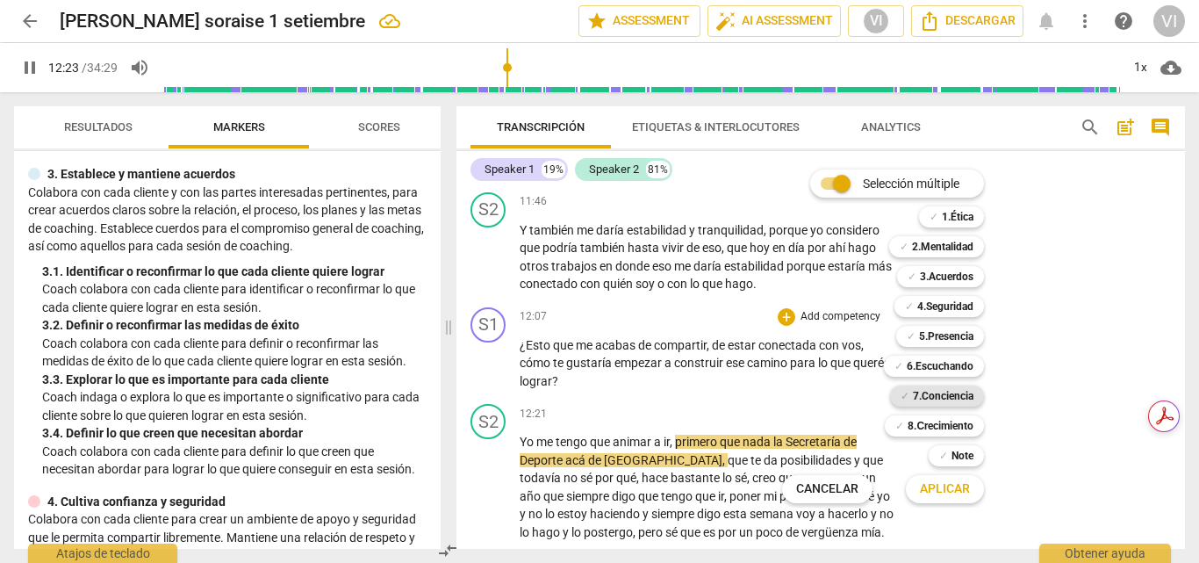
click at [929, 392] on b "7.Conciencia" at bounding box center [943, 395] width 61 height 21
click at [947, 493] on span "Aplicar" at bounding box center [945, 489] width 50 height 18
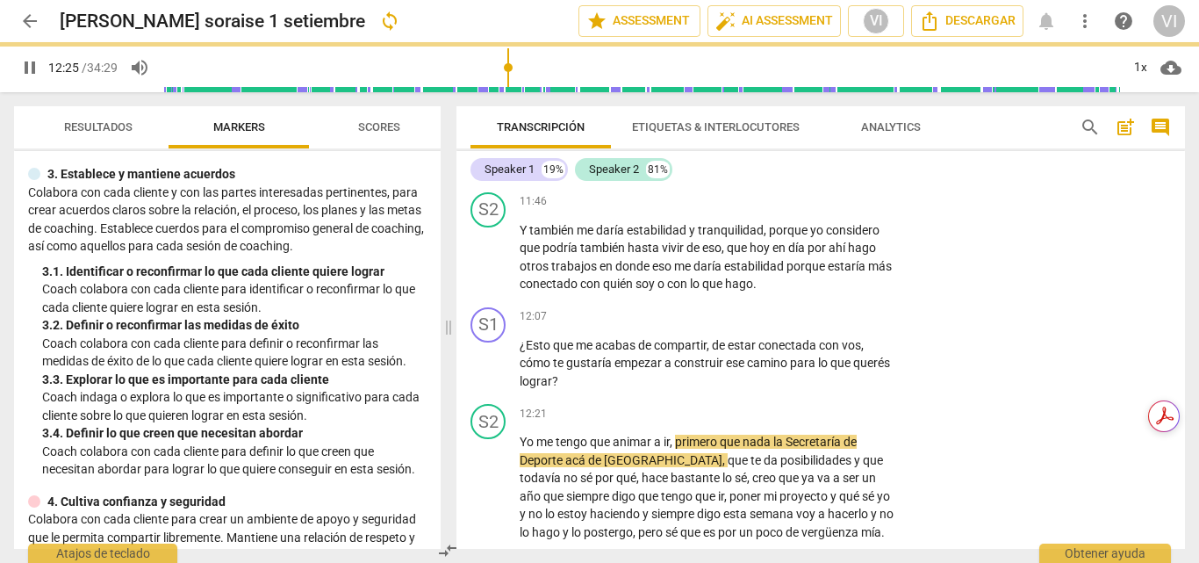
type input "746"
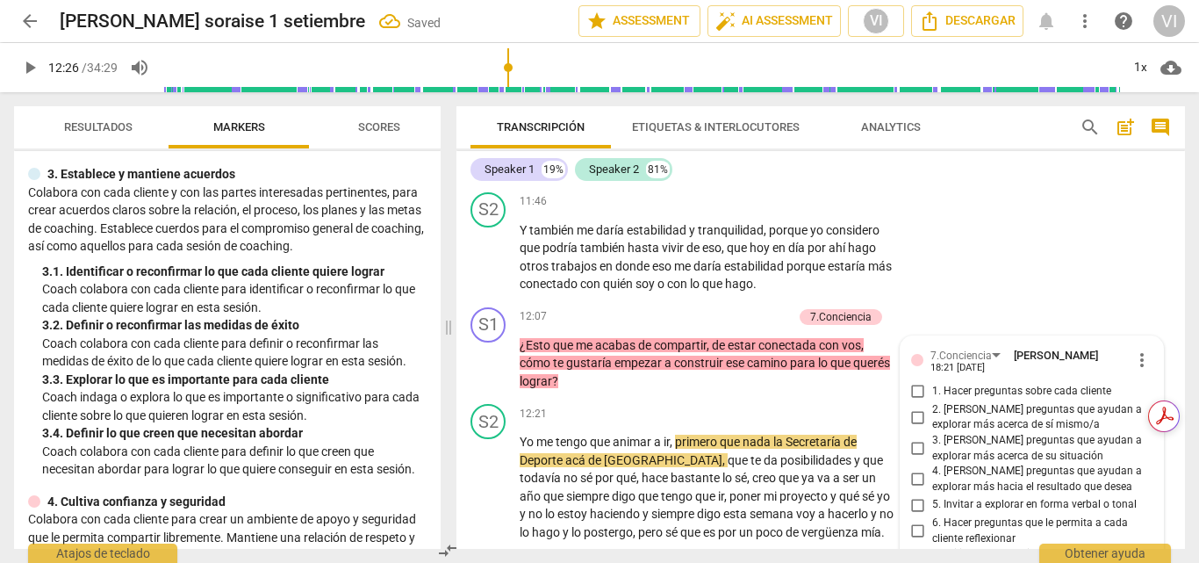
scroll to position [3924, 0]
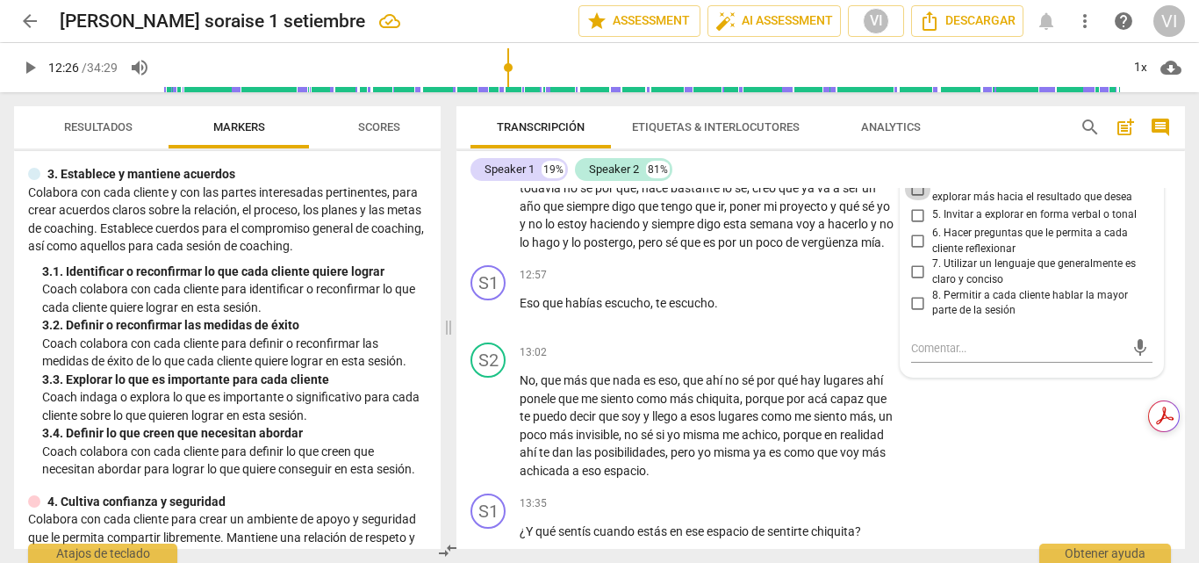
click at [916, 200] on input "4. [PERSON_NAME] preguntas que ayudan a explorar más hacia el resultado que des…" at bounding box center [918, 189] width 28 height 21
checkbox input "true"
click at [914, 226] on input "5. Invitar a explorar en forma verbal o tonal" at bounding box center [918, 215] width 28 height 21
checkbox input "true"
click at [916, 252] on input "6. Hacer preguntas que le permita a cada cliente reflexionar" at bounding box center [918, 241] width 28 height 21
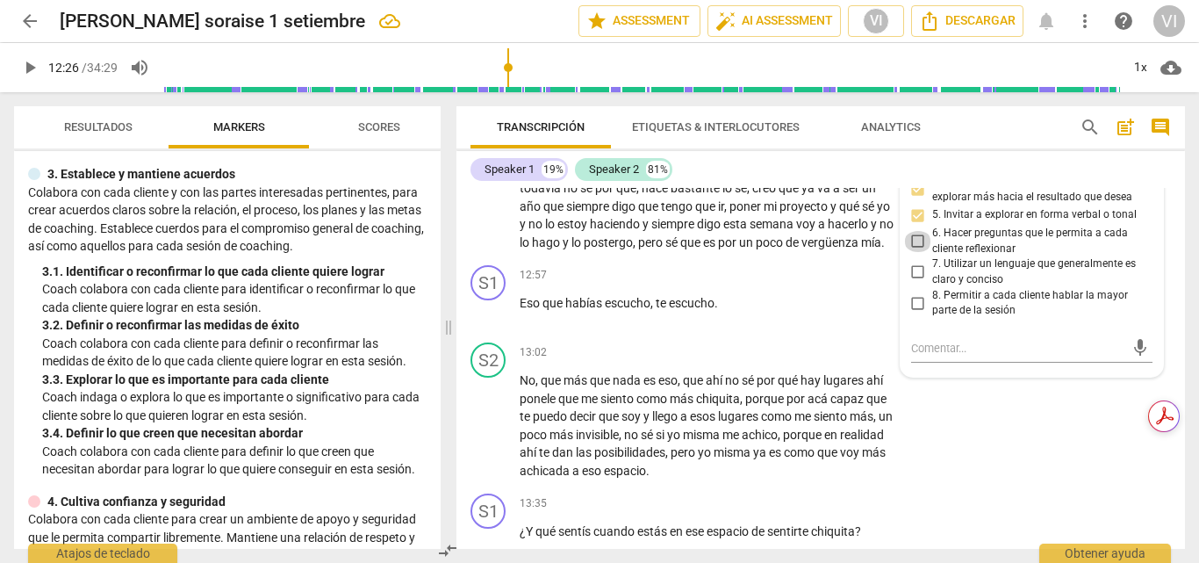
checkbox input "true"
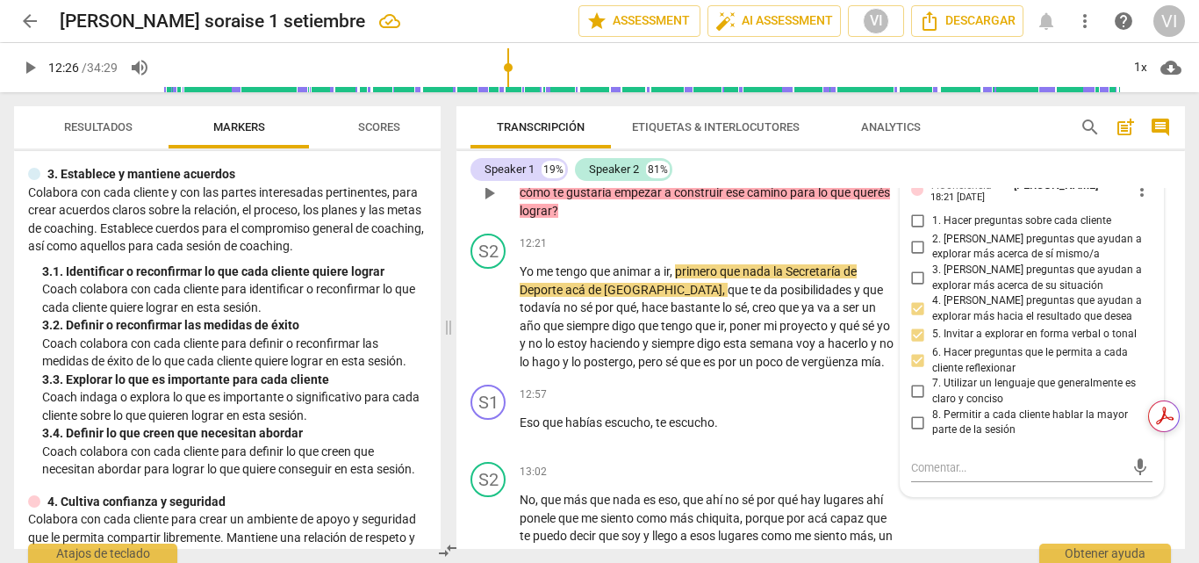
scroll to position [3749, 0]
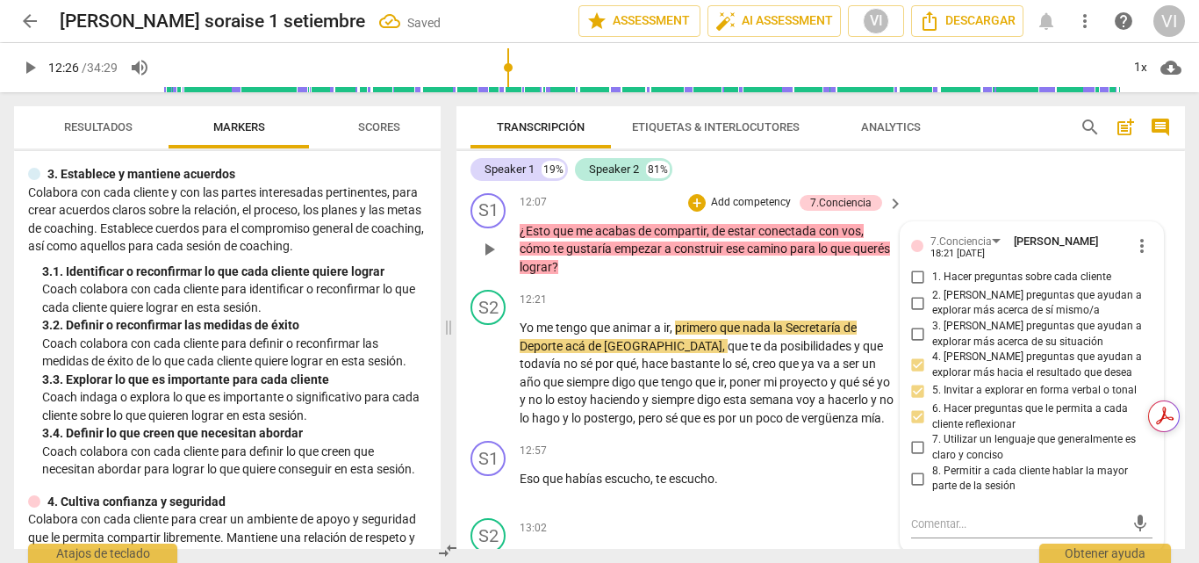
click at [910, 313] on input "2. [PERSON_NAME] preguntas que ayudan a explorar más acerca de sí mismo/a" at bounding box center [918, 302] width 28 height 21
checkbox input "true"
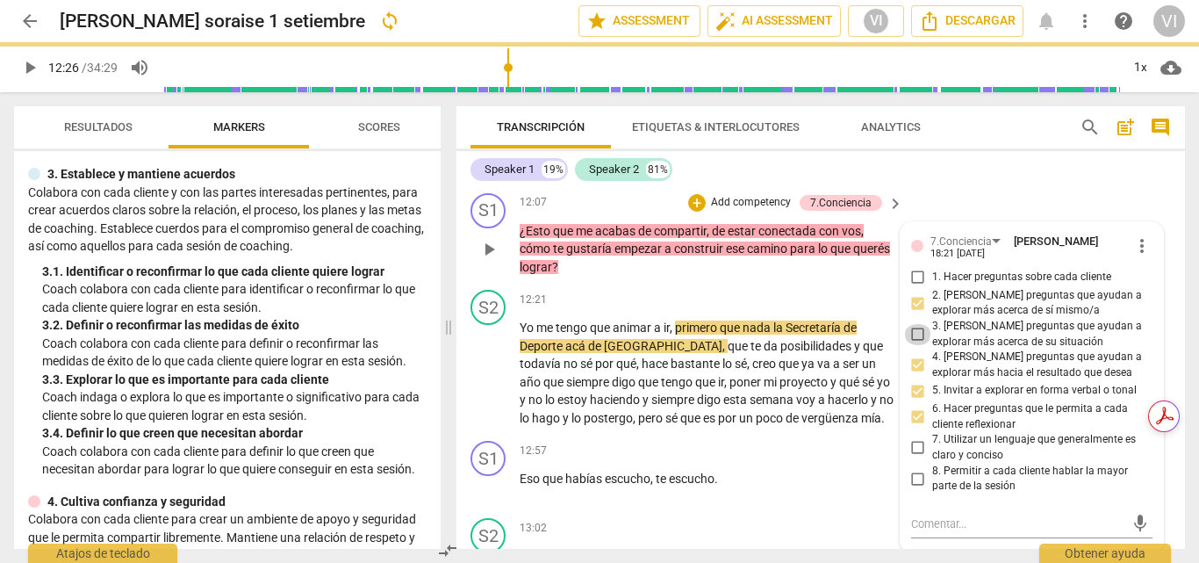
click at [921, 345] on input "3. [PERSON_NAME] preguntas que ayudan a explorar más acerca de su situación" at bounding box center [918, 334] width 28 height 21
checkbox input "true"
click at [24, 68] on span "play_arrow" at bounding box center [29, 67] width 21 height 21
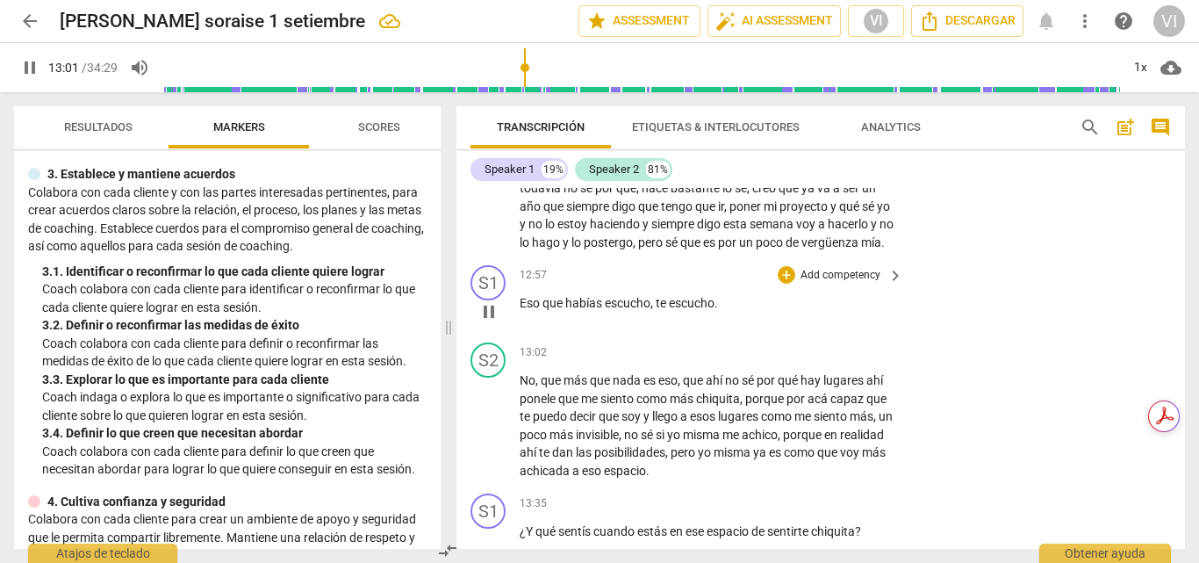
scroll to position [4012, 0]
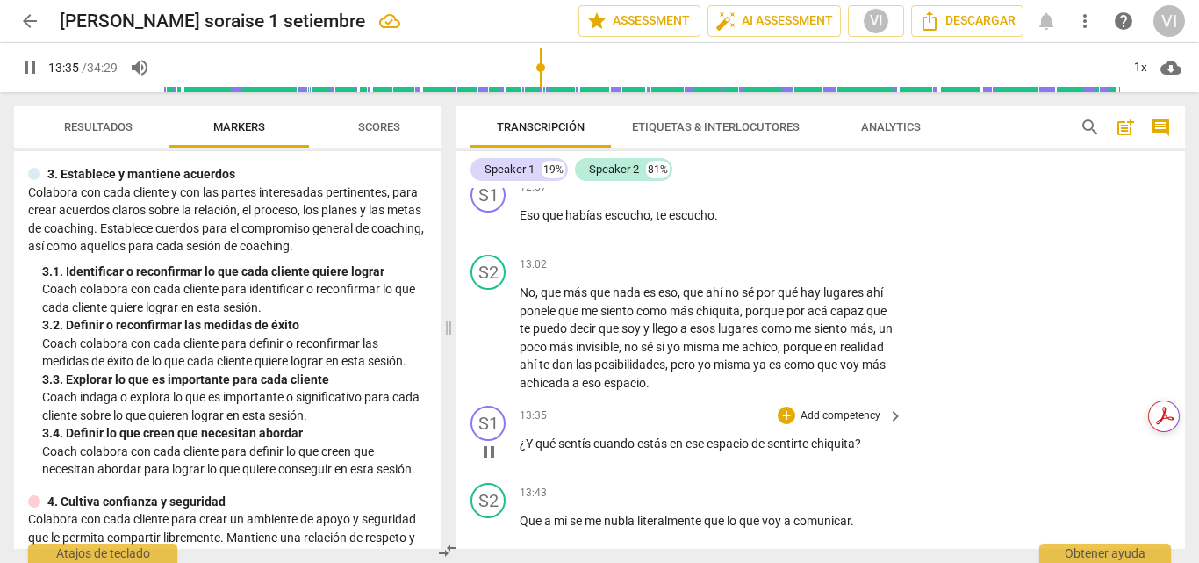
click at [869, 424] on p "Add competency" at bounding box center [840, 416] width 83 height 16
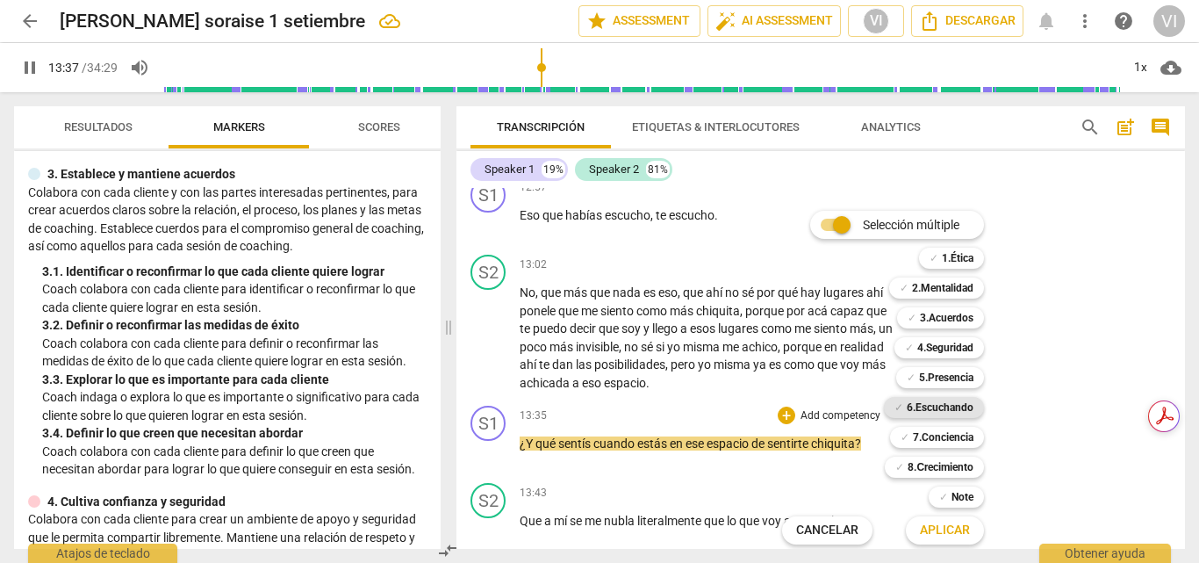
click at [929, 404] on b "6.Escuchando" at bounding box center [940, 407] width 67 height 21
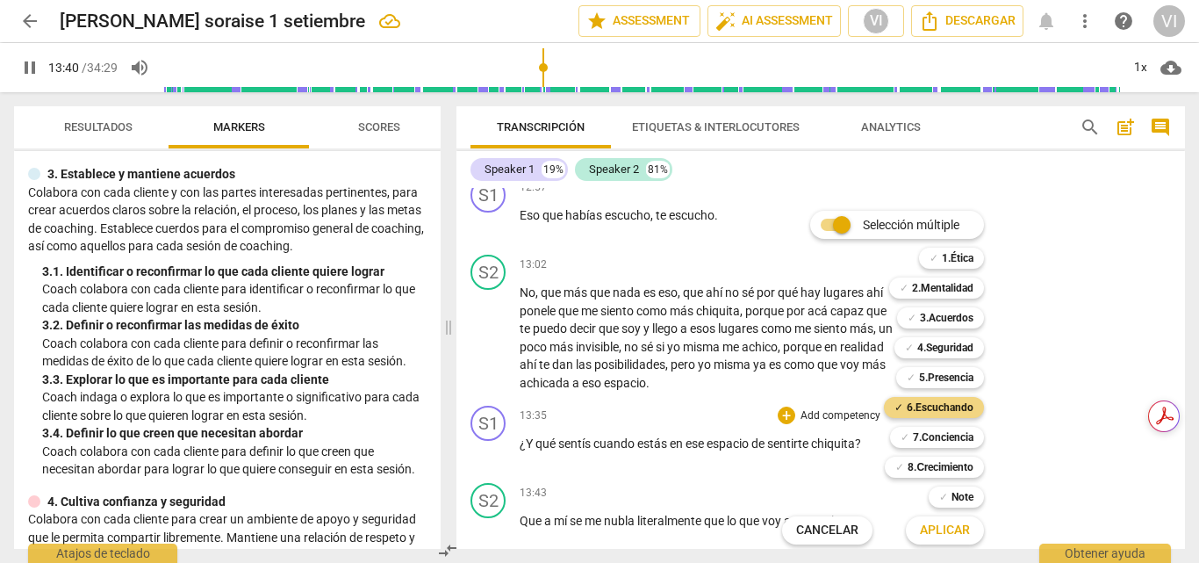
click at [926, 536] on span "Aplicar" at bounding box center [945, 530] width 50 height 18
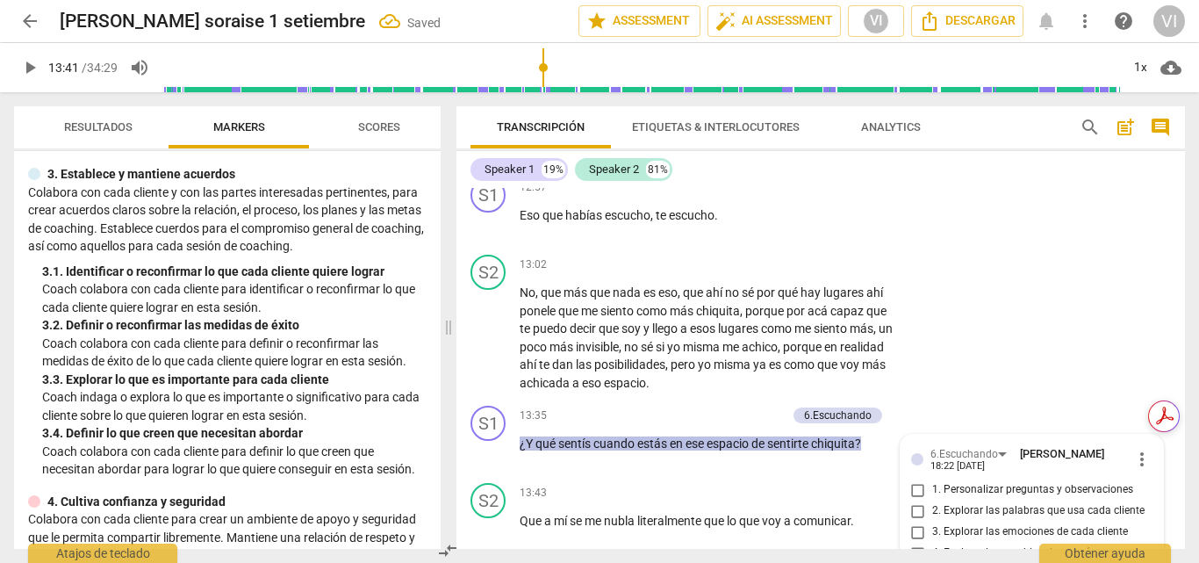
scroll to position [4330, 0]
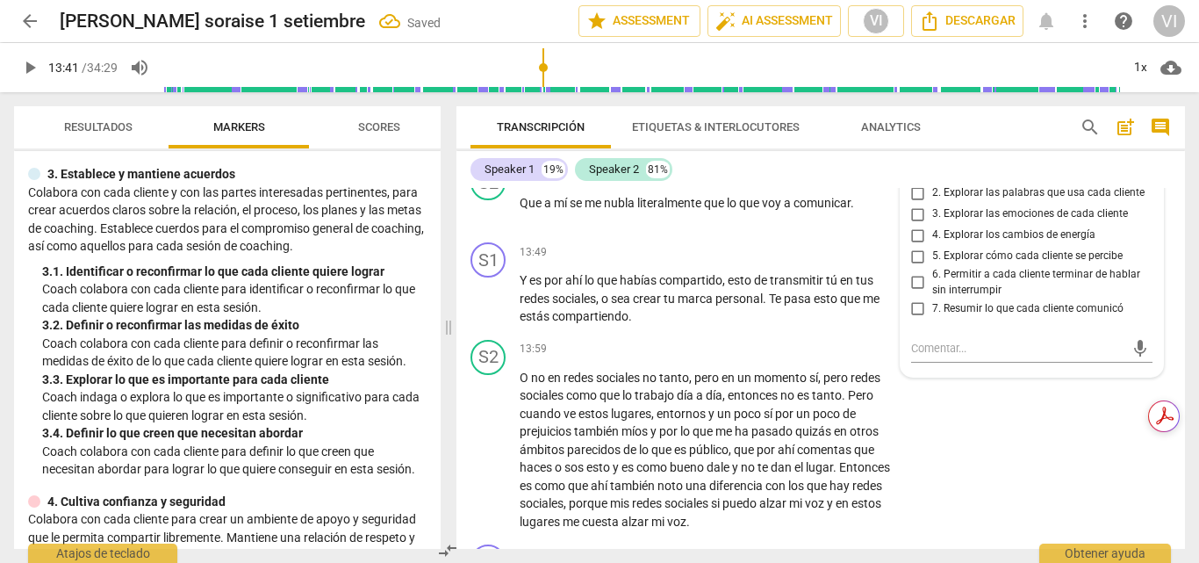
click at [926, 536] on div "S2 play_arrow pause 13:59 + Add competency keyboard_arrow_right O no en redes s…" at bounding box center [820, 435] width 729 height 205
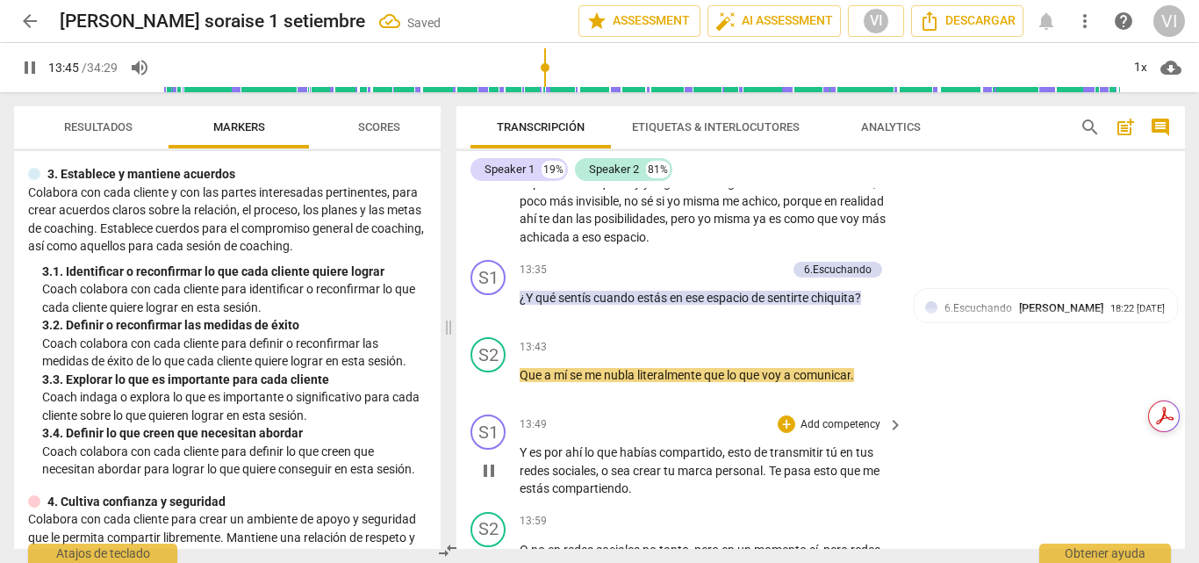
scroll to position [4154, 0]
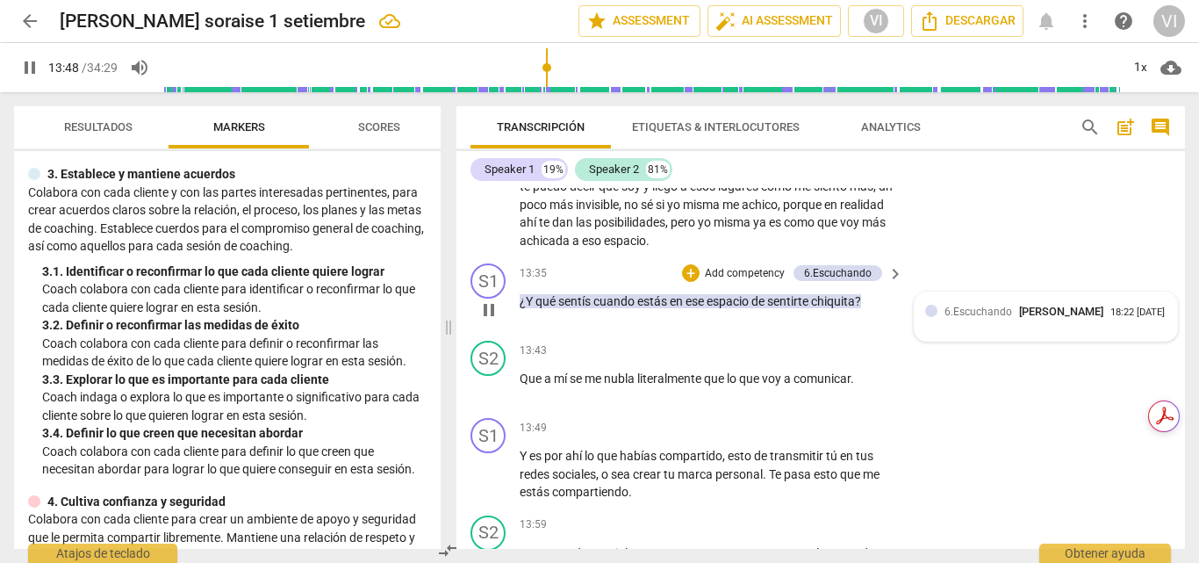
click at [998, 318] on span "6.Escuchando" at bounding box center [978, 311] width 68 height 12
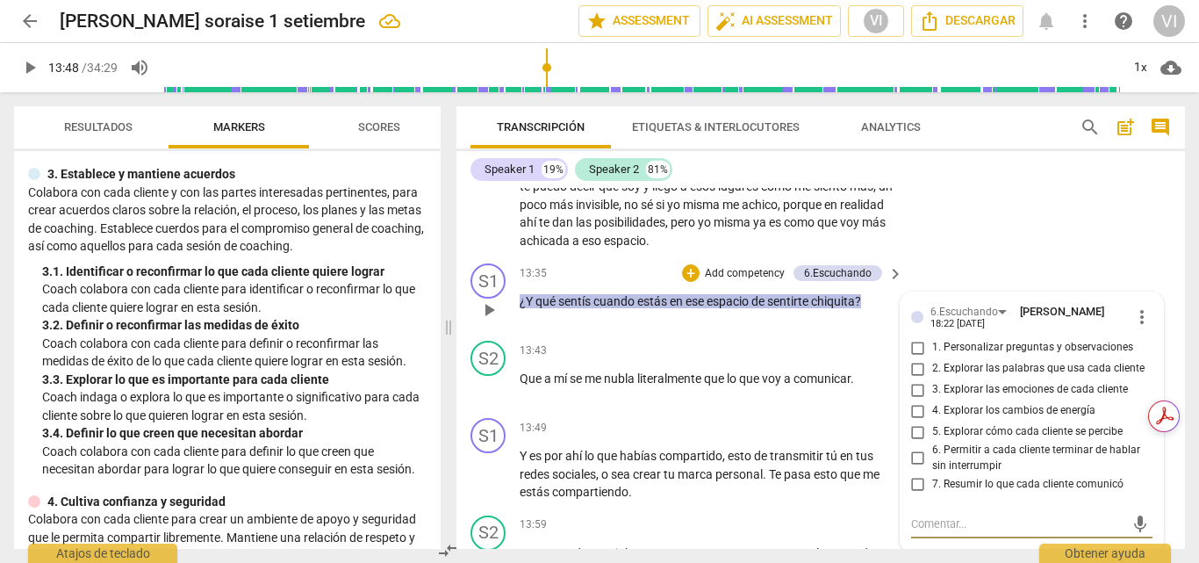
type input "829"
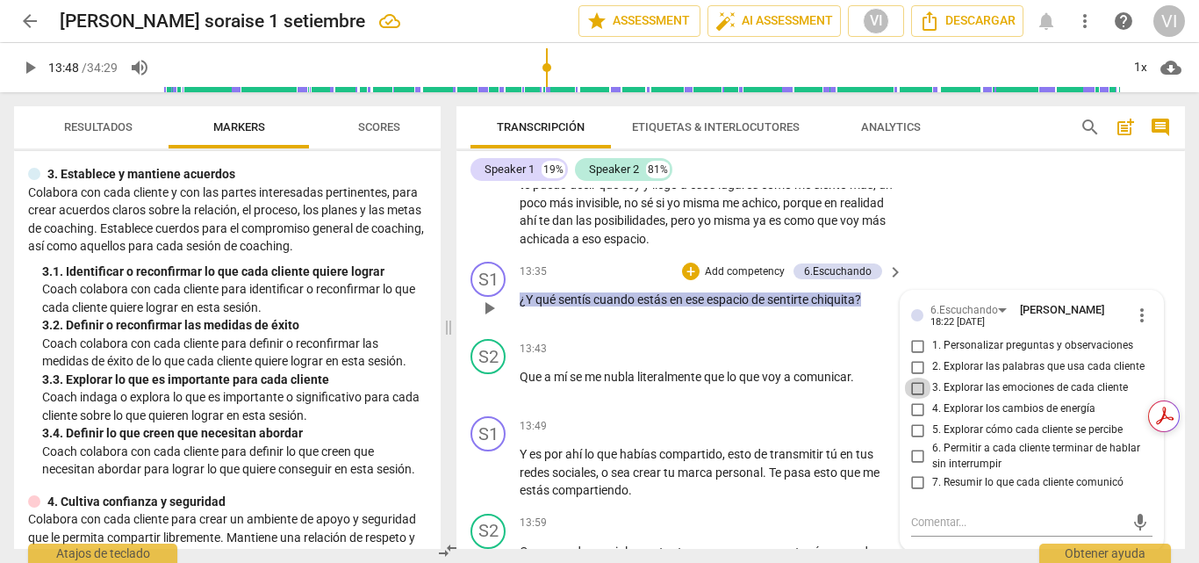
click at [916, 398] on input "3. Explorar las emociones de cada cliente" at bounding box center [918, 387] width 28 height 21
checkbox input "true"
click at [916, 441] on input "5. Explorar cómo cada cliente se percibe" at bounding box center [918, 430] width 28 height 21
checkbox input "true"
click at [910, 467] on input "6. Permitir a cada cliente terminar de hablar sin interrumpir" at bounding box center [918, 456] width 28 height 21
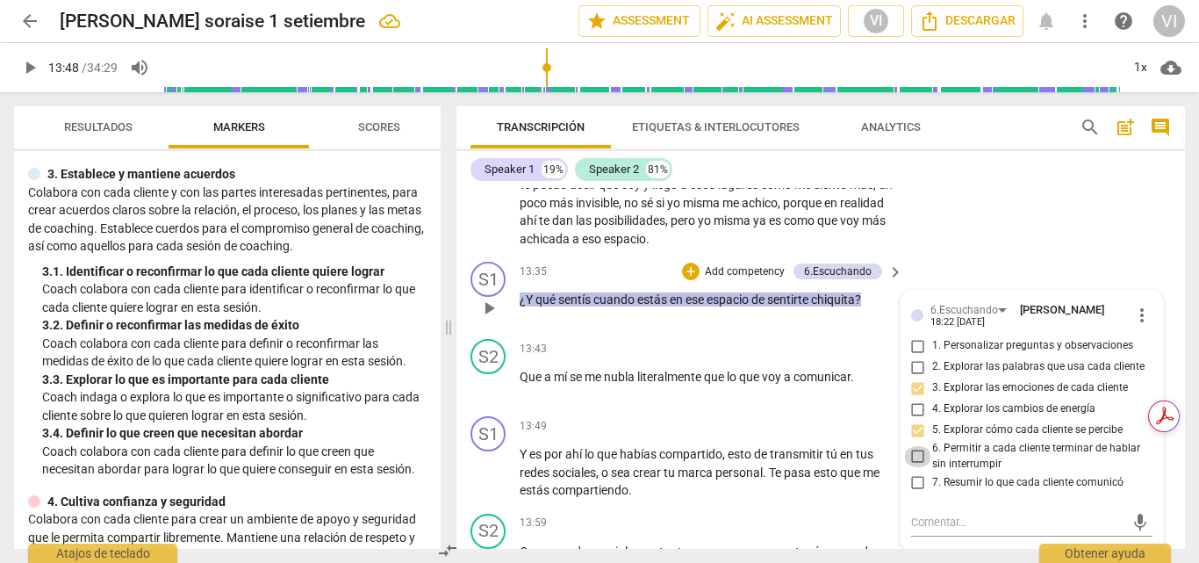
checkbox input "true"
click at [914, 377] on input "2. Explorar las palabras que usa cada cliente" at bounding box center [918, 366] width 28 height 21
checkbox input "true"
click at [915, 356] on input "1. Personalizar preguntas y observaciones" at bounding box center [918, 345] width 28 height 21
checkbox input "true"
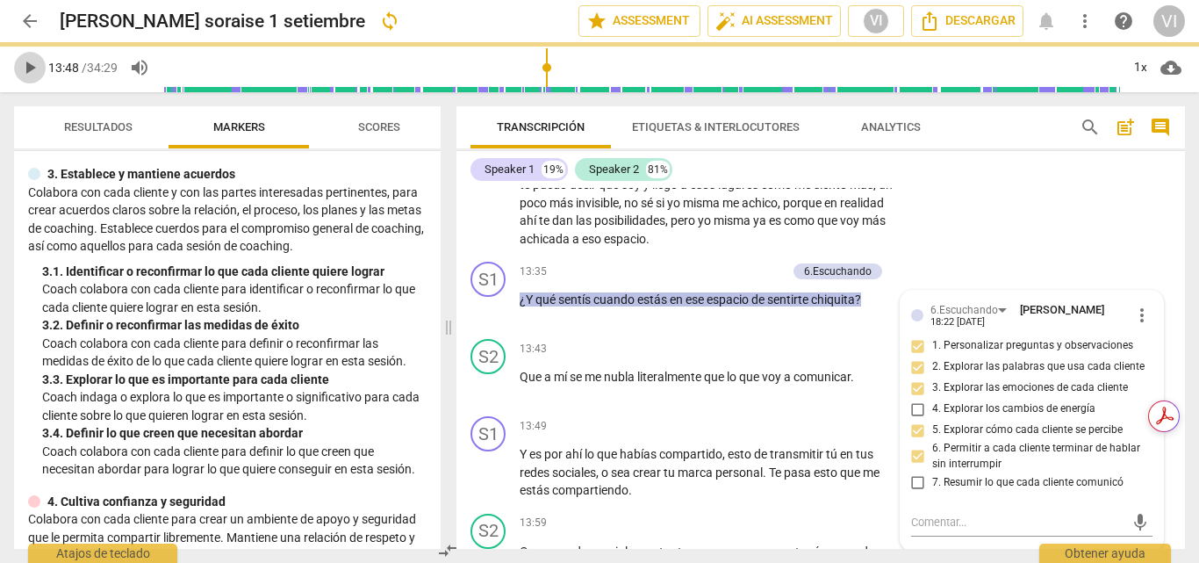
click at [25, 69] on span "play_arrow" at bounding box center [29, 67] width 21 height 21
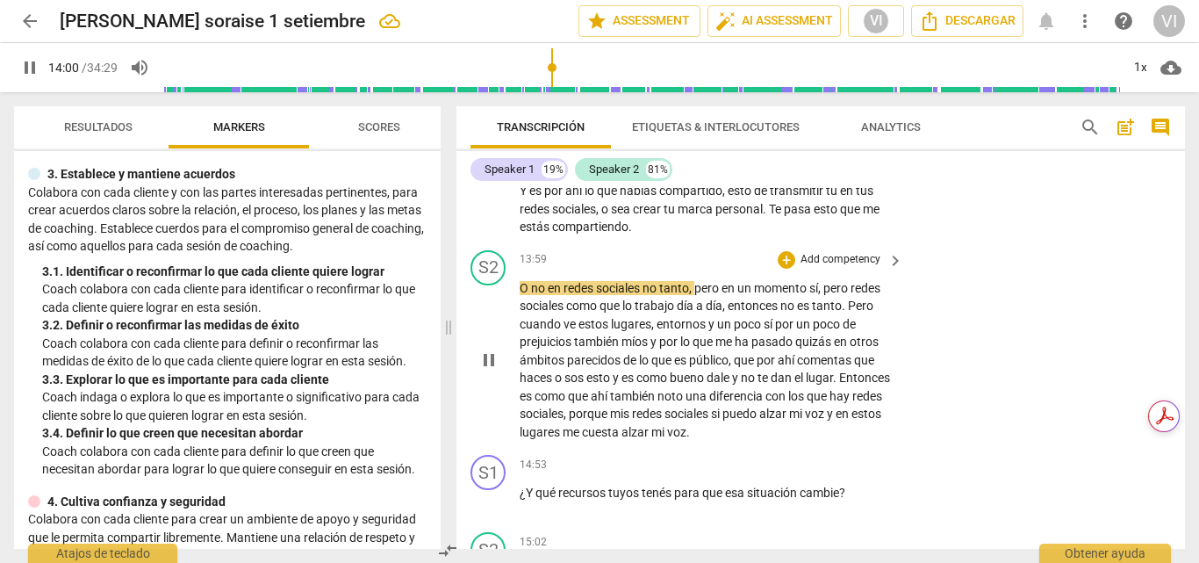
scroll to position [4244, 0]
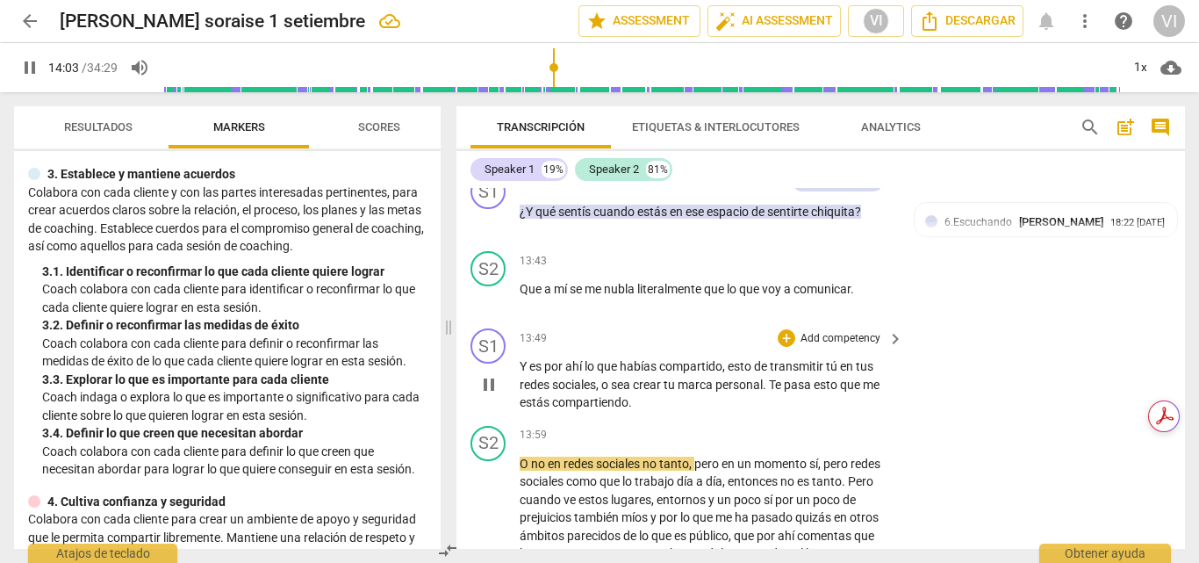
click at [860, 347] on p "Add competency" at bounding box center [840, 339] width 83 height 16
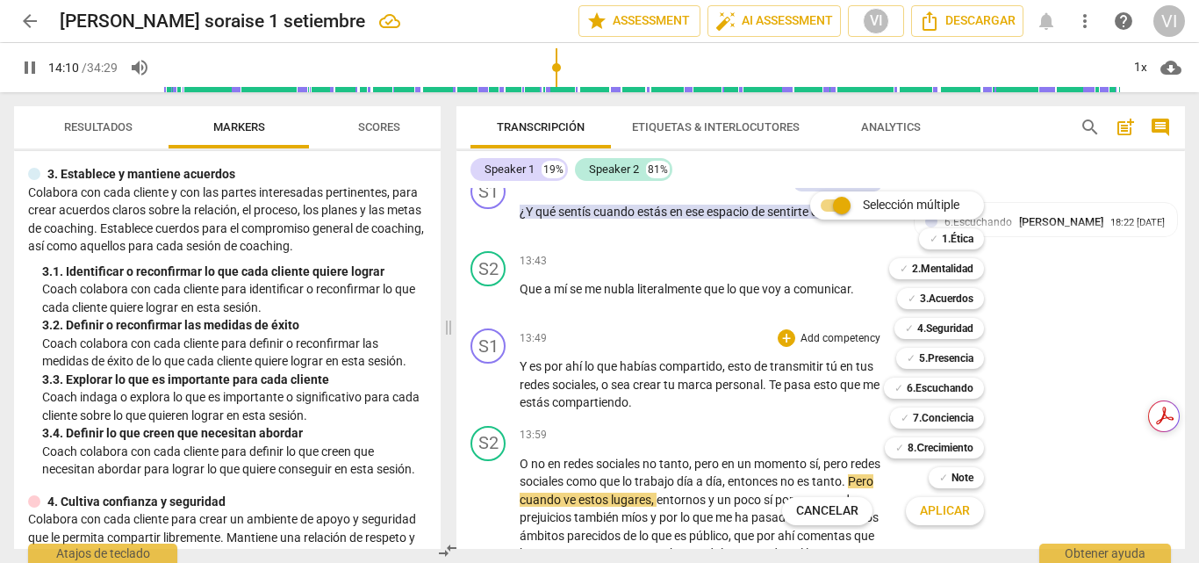
click at [839, 357] on div "Selección múltiple m ✓ 1.Ética 1 ✓ 2.Mentalidad 2 ✓ 3.Acuerdos 3 ✓ 4.Seguridad …" at bounding box center [896, 358] width 242 height 342
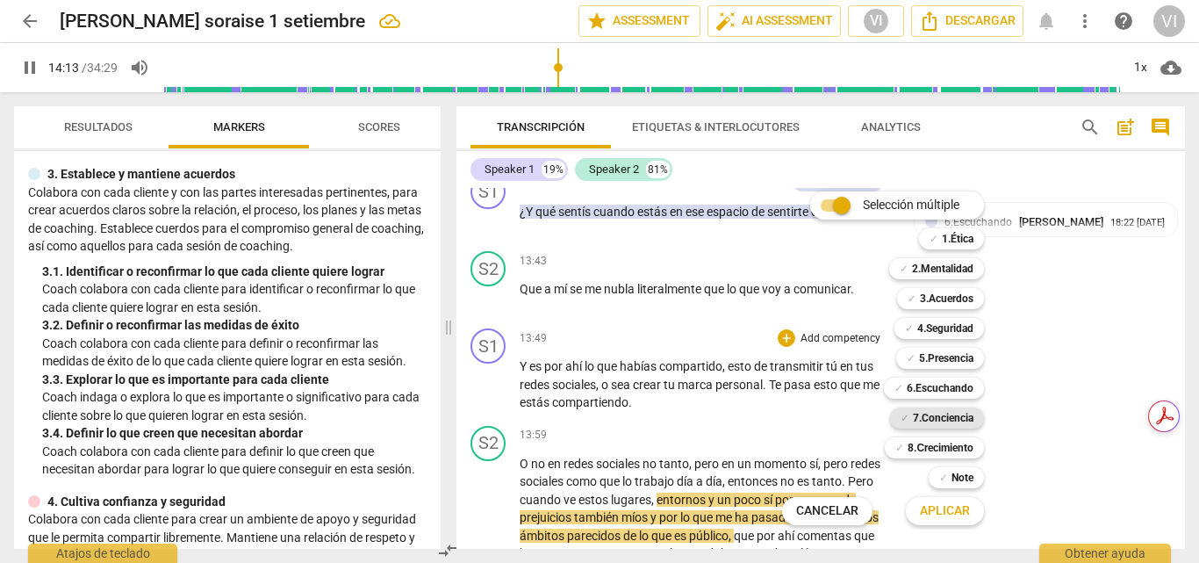
click at [929, 414] on b "7.Conciencia" at bounding box center [943, 417] width 61 height 21
click at [935, 390] on b "6.Escuchando" at bounding box center [940, 387] width 67 height 21
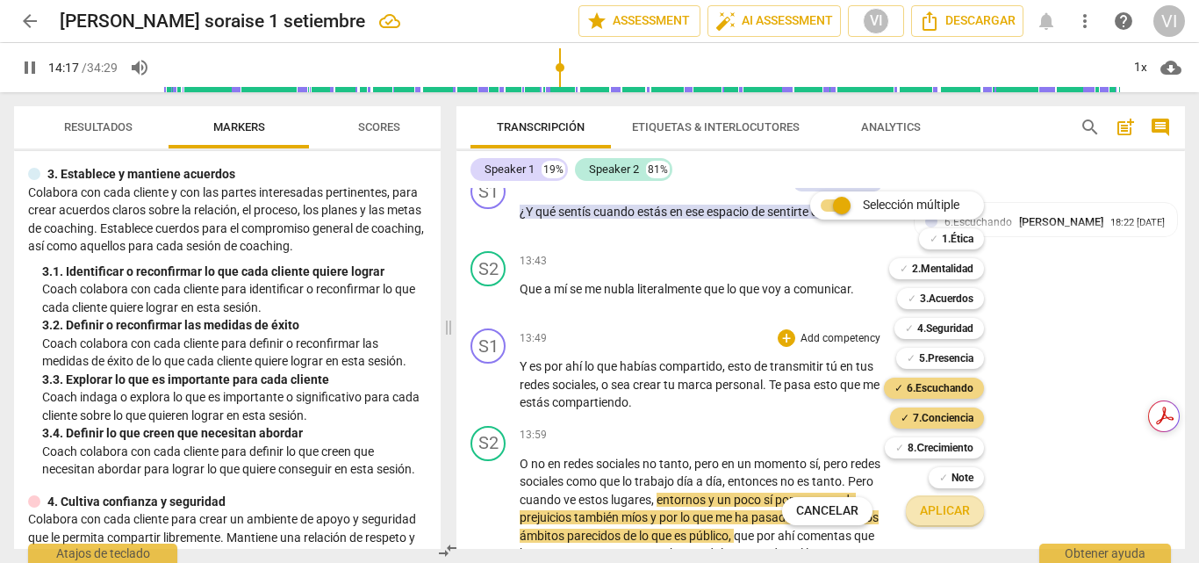
click at [946, 510] on span "Aplicar" at bounding box center [945, 511] width 50 height 18
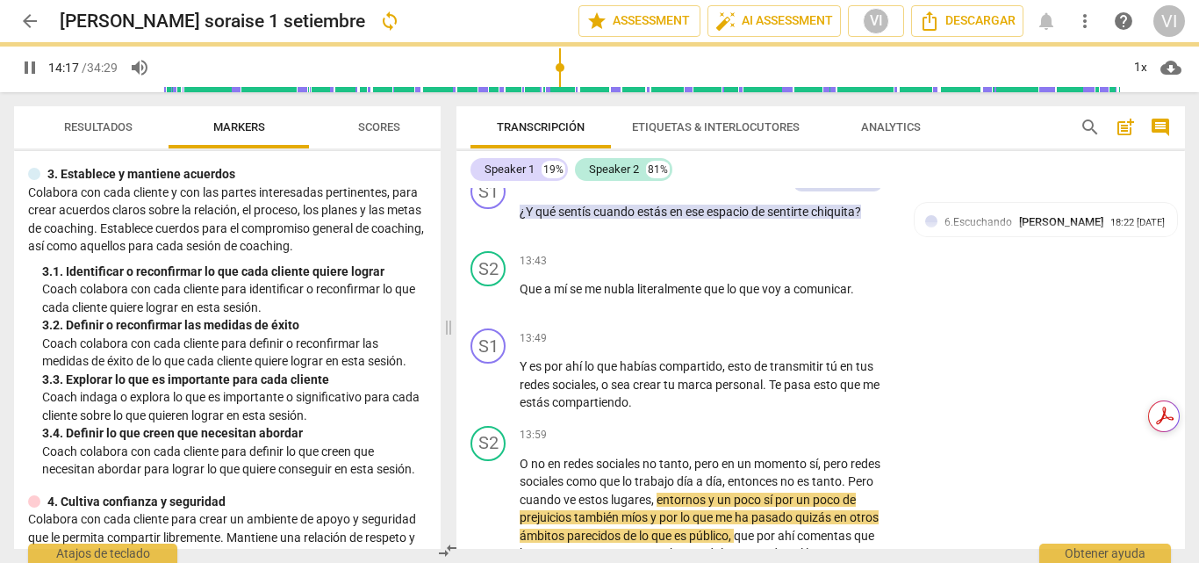
type input "858"
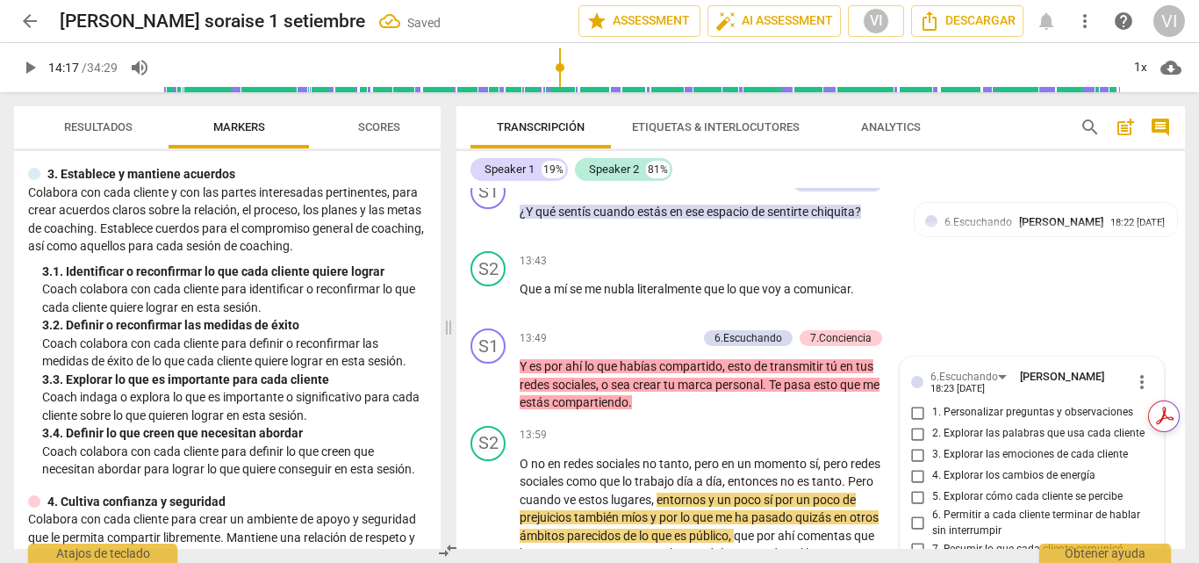
scroll to position [4484, 0]
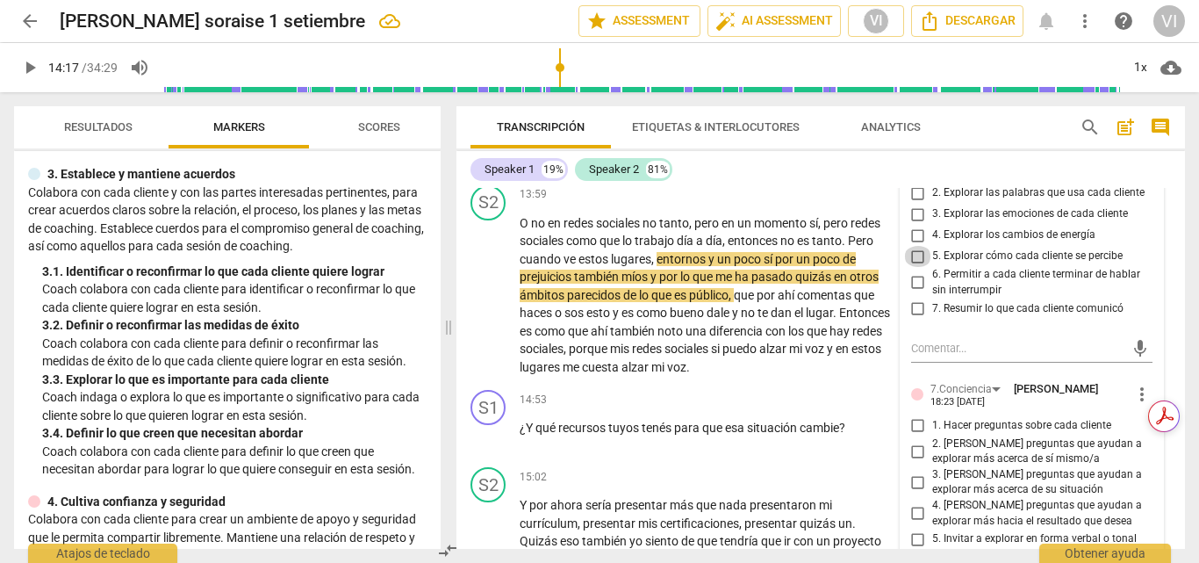
click at [911, 267] on input "5. Explorar cómo cada cliente se percibe" at bounding box center [918, 256] width 28 height 21
checkbox input "true"
click at [916, 293] on input "6. Permitir a cada cliente terminar de hablar sin interrumpir" at bounding box center [918, 282] width 28 height 21
checkbox input "true"
click at [917, 319] on input "7. Resumir lo que cada cliente comunicó" at bounding box center [918, 308] width 28 height 21
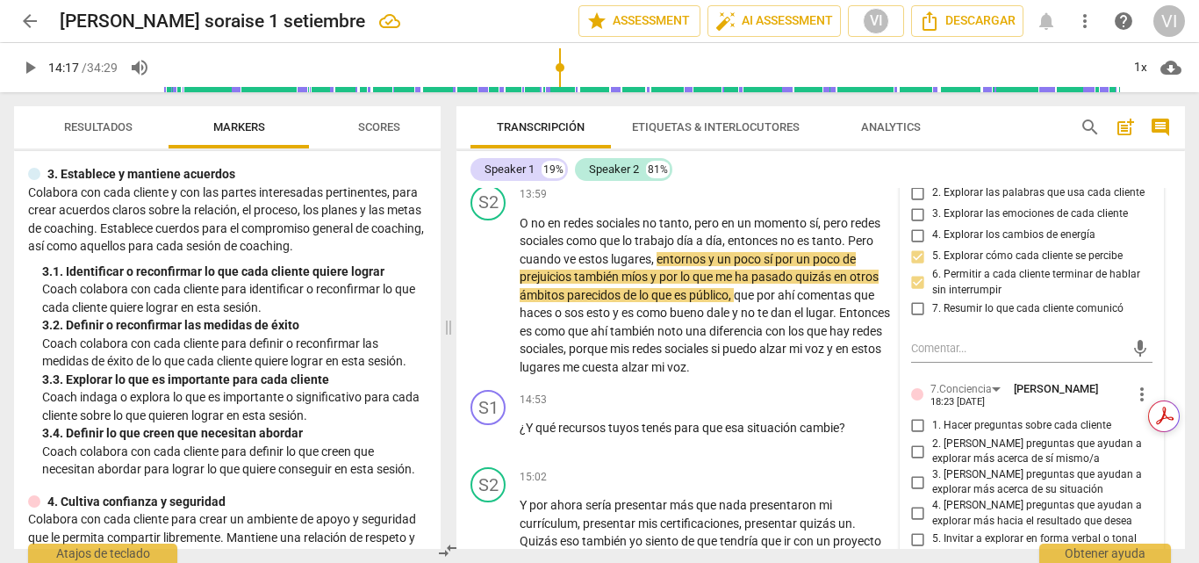
checkbox input "true"
click at [912, 183] on input "1. Personalizar preguntas y observaciones" at bounding box center [918, 172] width 28 height 21
checkbox input "true"
click at [917, 462] on input "2. [PERSON_NAME] preguntas que ayudan a explorar más acerca de sí mismo/a" at bounding box center [918, 451] width 28 height 21
checkbox input "true"
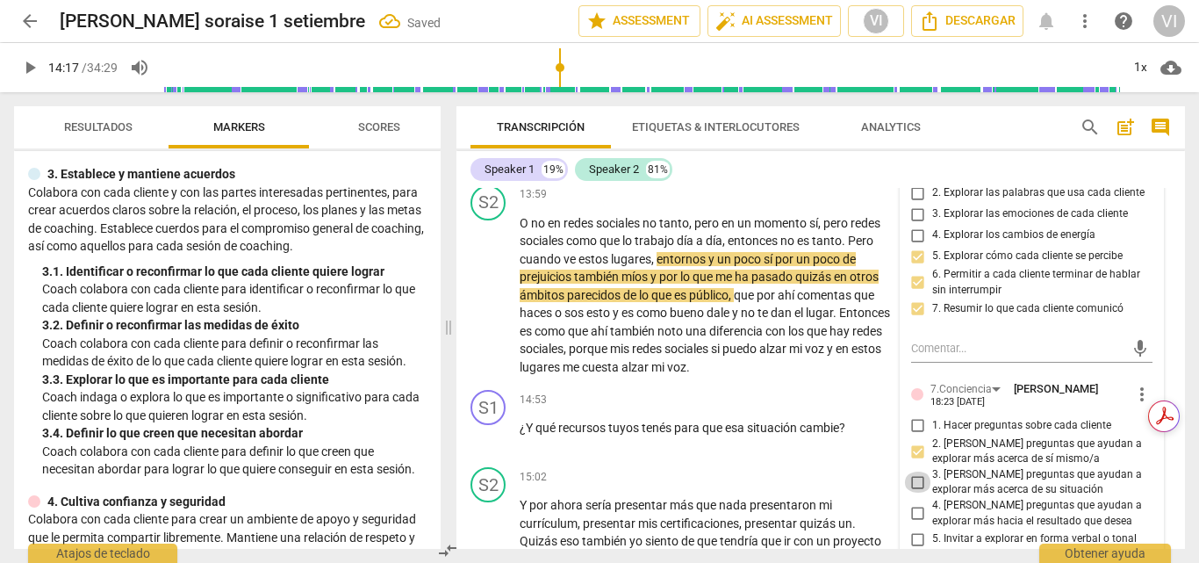
click at [917, 492] on input "3. [PERSON_NAME] preguntas que ayudan a explorar más acerca de su situación" at bounding box center [918, 481] width 28 height 21
checkbox input "true"
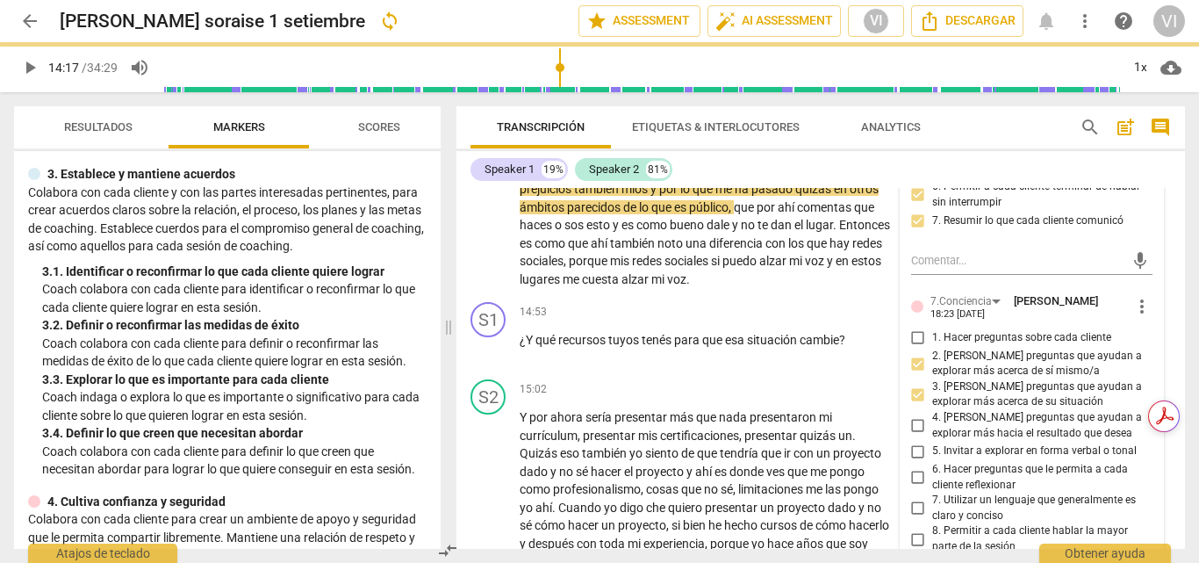
scroll to position [4660, 0]
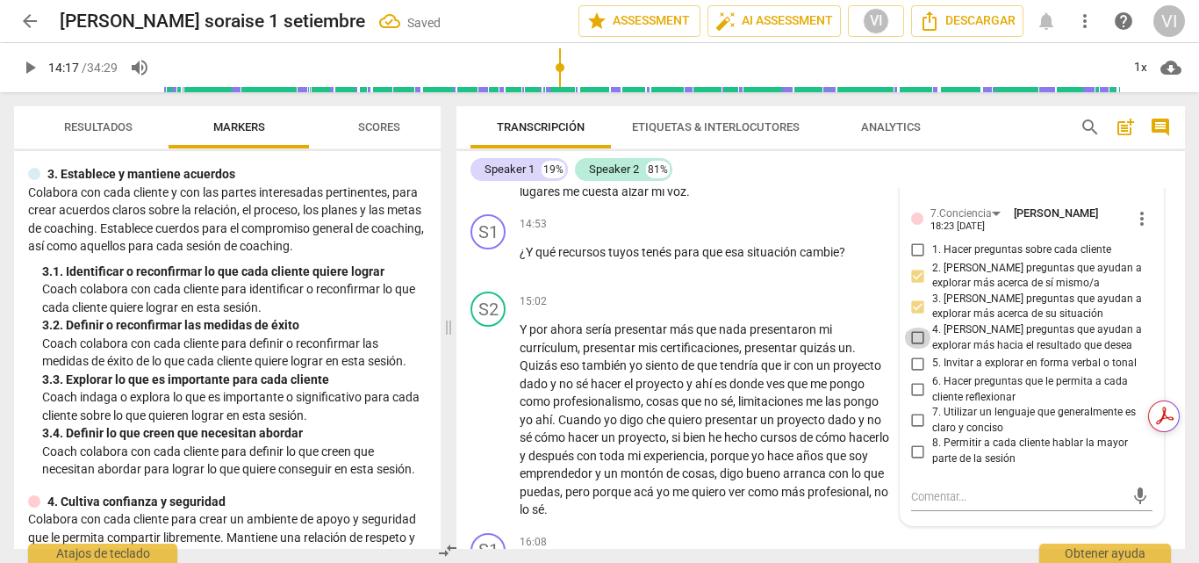
click at [911, 348] on input "4. [PERSON_NAME] preguntas que ayudan a explorar más hacia el resultado que des…" at bounding box center [918, 337] width 28 height 21
checkbox input "true"
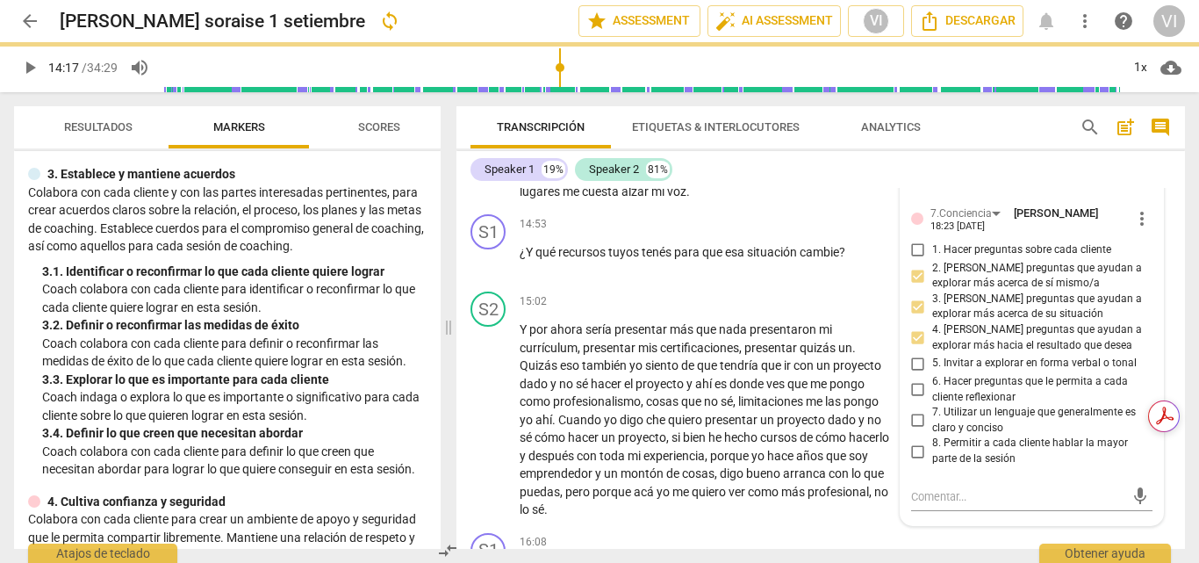
click at [914, 400] on input "6. Hacer preguntas que le permita a cada cliente reflexionar" at bounding box center [918, 389] width 28 height 21
checkbox input "true"
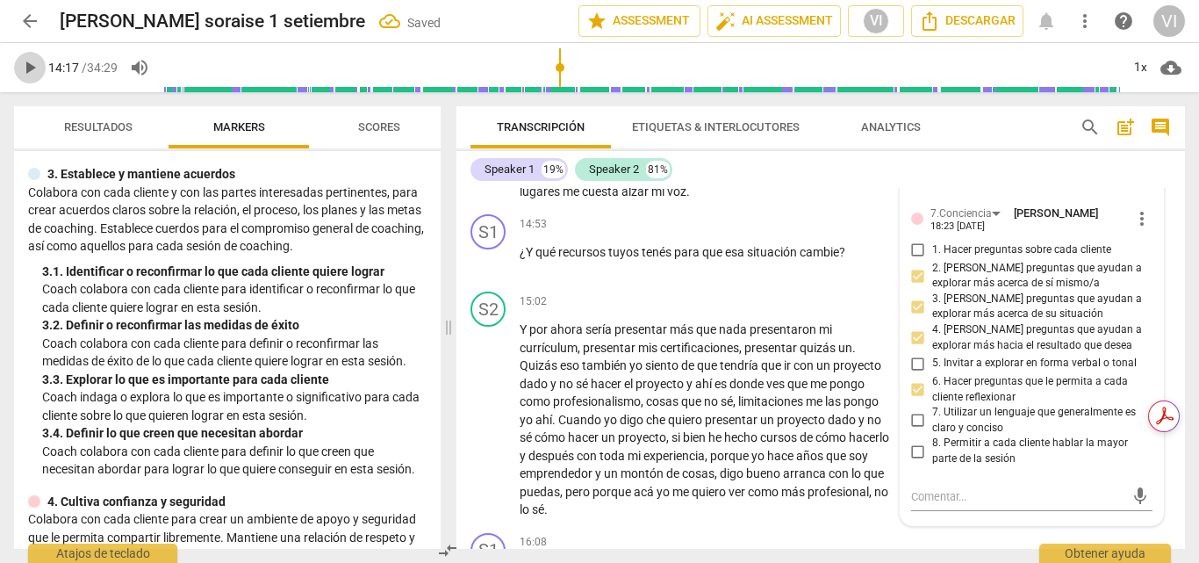
click at [27, 68] on span "play_arrow" at bounding box center [29, 67] width 21 height 21
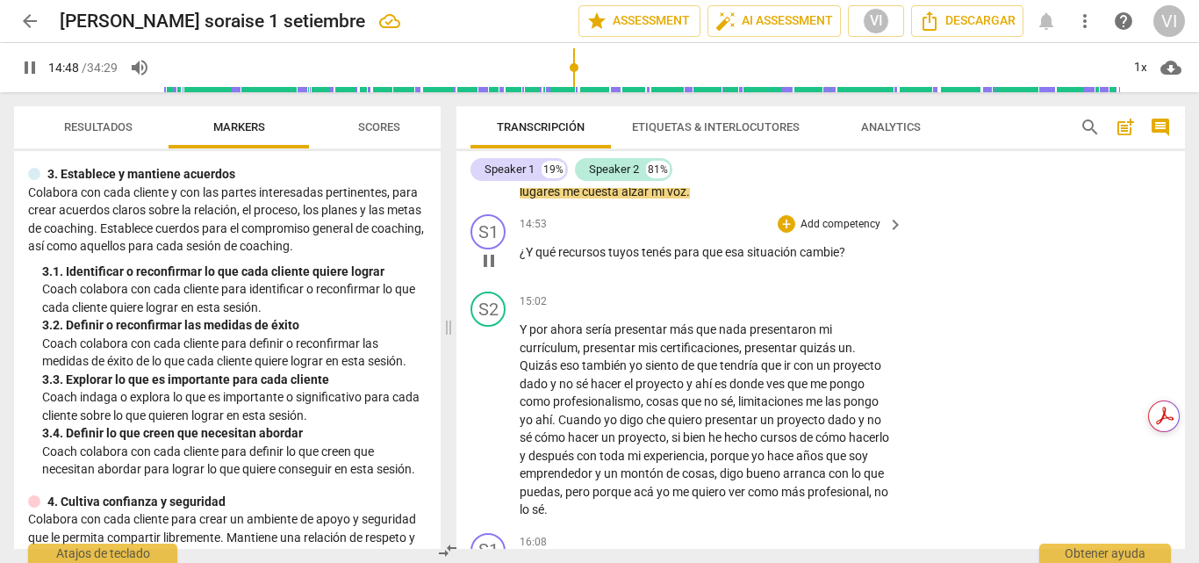
click at [854, 233] on p "Add competency" at bounding box center [840, 225] width 83 height 16
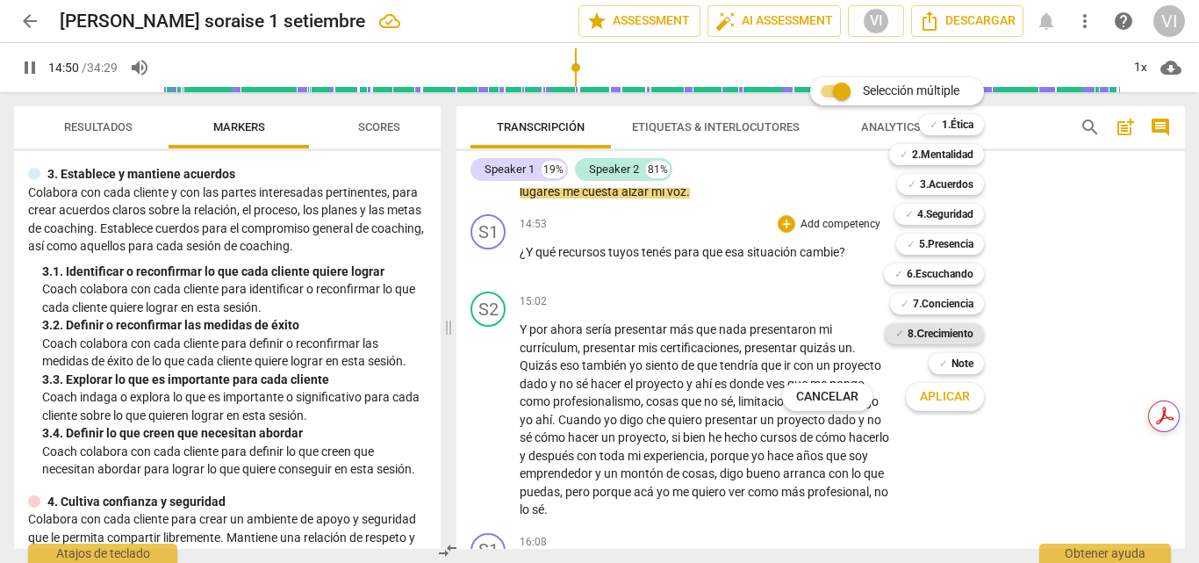
click at [959, 327] on b "8.Сrecimiento" at bounding box center [941, 333] width 66 height 21
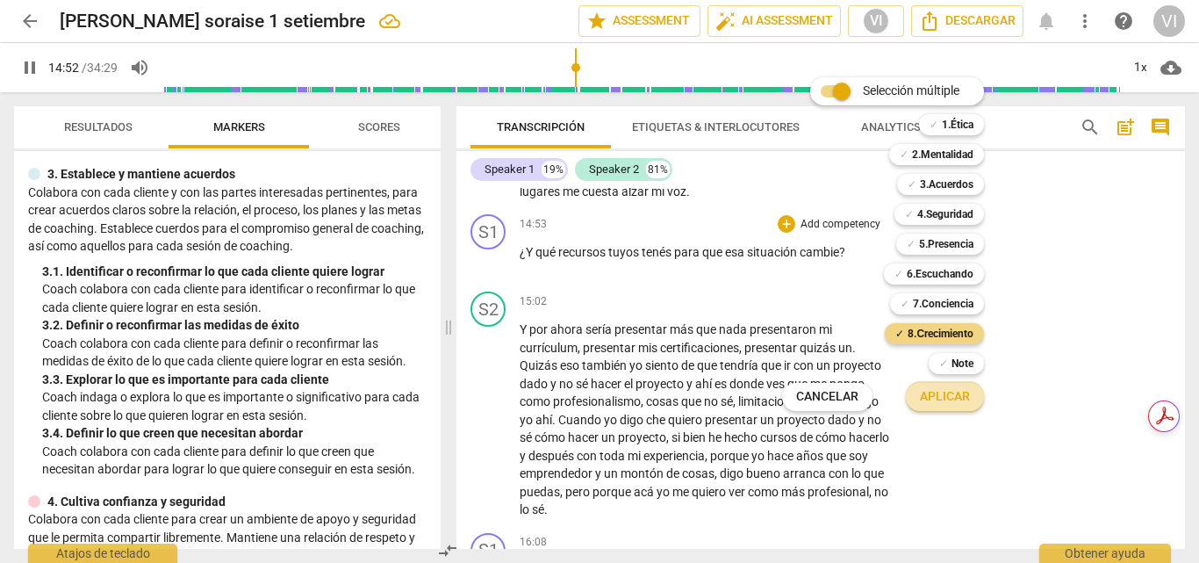
click at [951, 399] on span "Aplicar" at bounding box center [945, 397] width 50 height 18
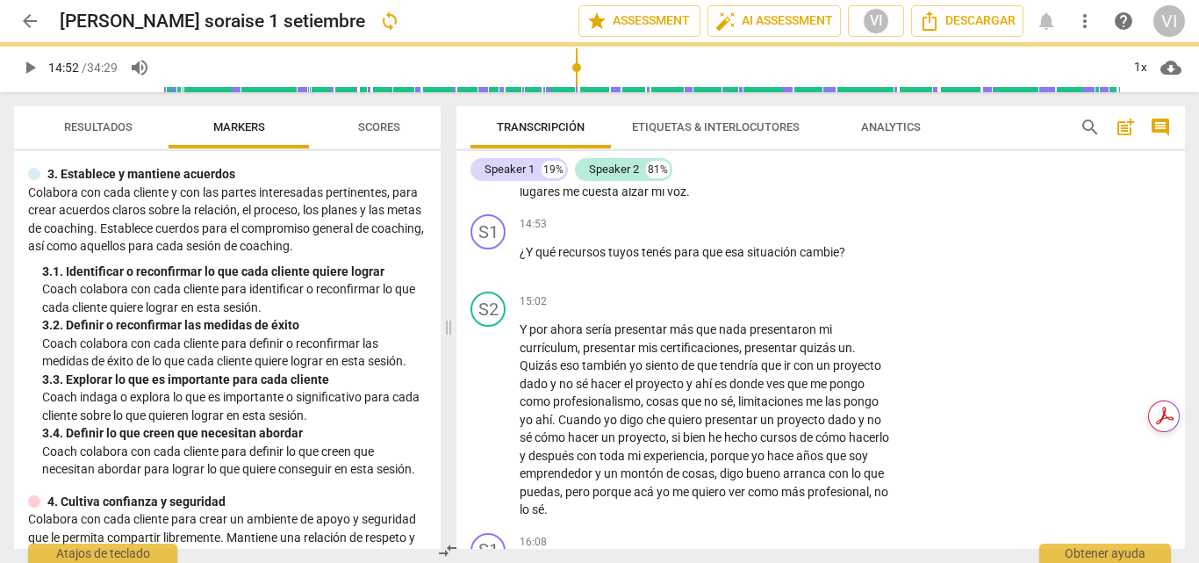
type input "893"
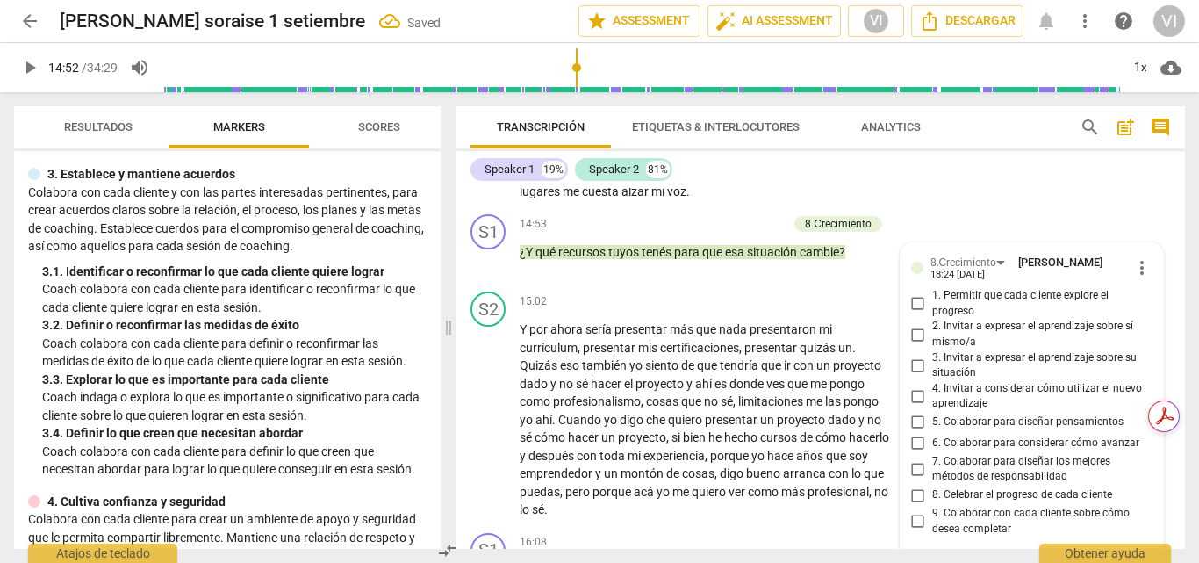
scroll to position [4878, 0]
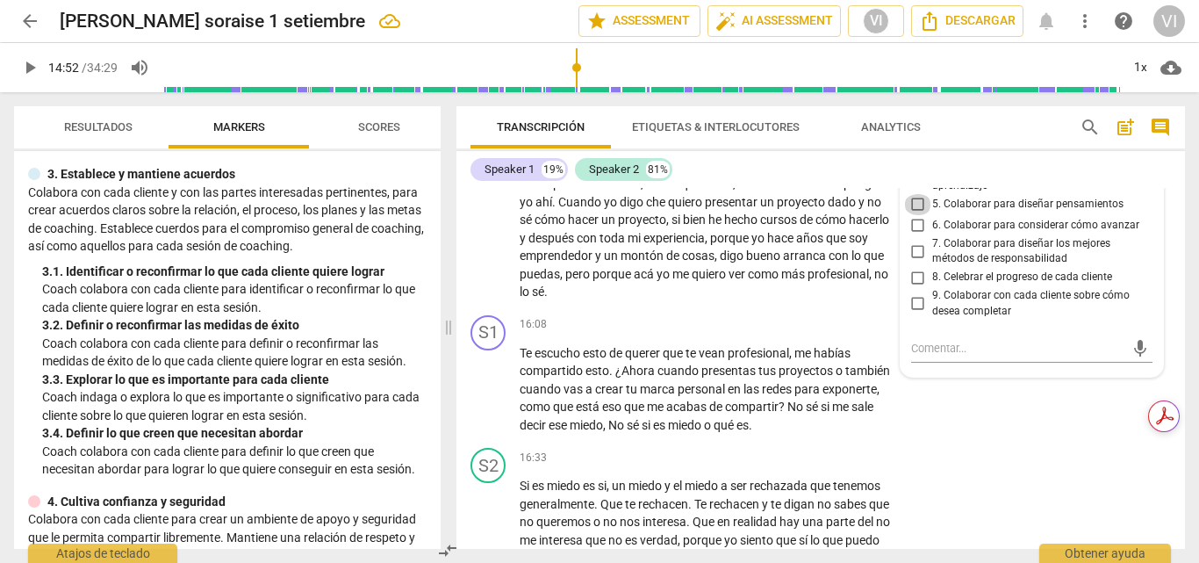
click at [917, 215] on input "5. Colaborar para diseñar pensamientos" at bounding box center [918, 204] width 28 height 21
checkbox input "true"
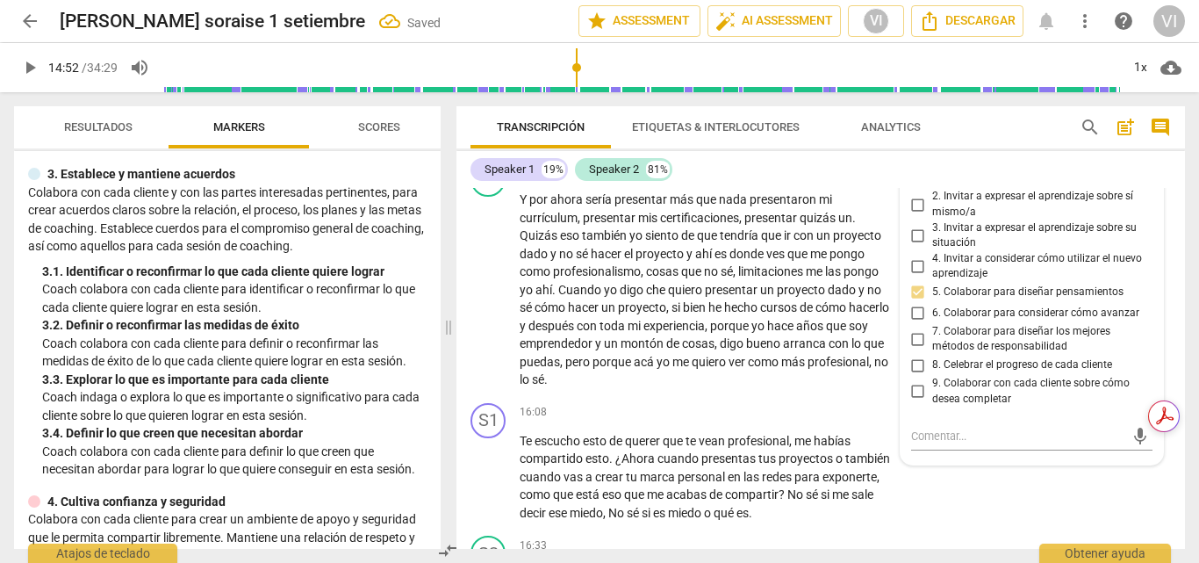
scroll to position [4702, 0]
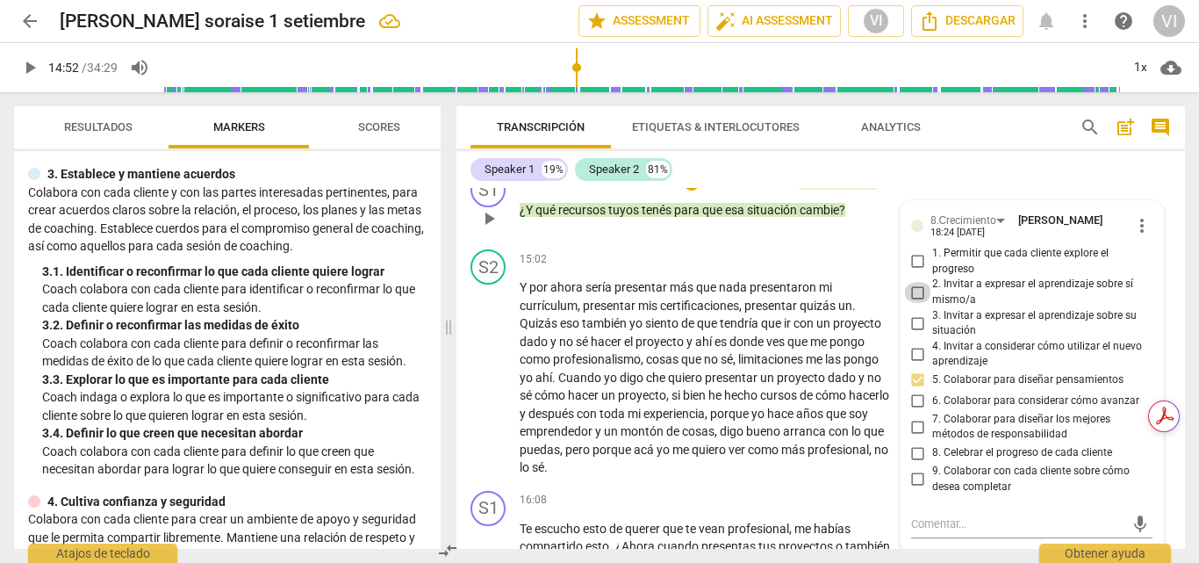
click at [914, 303] on input "2. Invitar a expresar el aprendizaje sobre sí mismo/a" at bounding box center [918, 292] width 28 height 21
checkbox input "true"
click at [913, 272] on input "1. Permitir que cada cliente explore el progreso" at bounding box center [918, 261] width 28 height 21
checkbox input "true"
click at [28, 63] on span "play_arrow" at bounding box center [29, 67] width 21 height 21
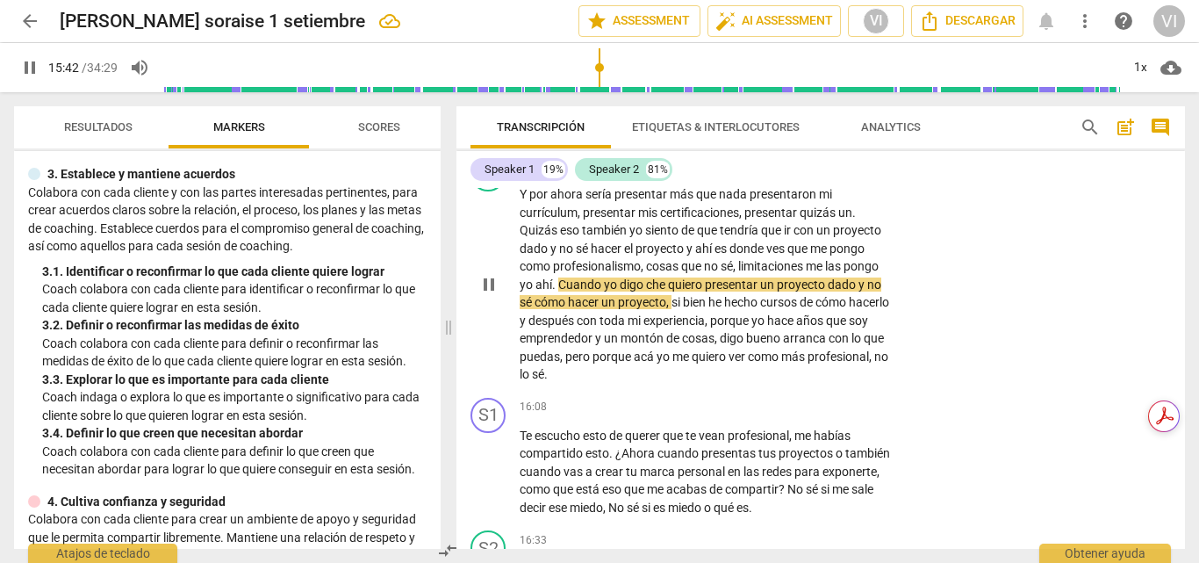
scroll to position [4878, 0]
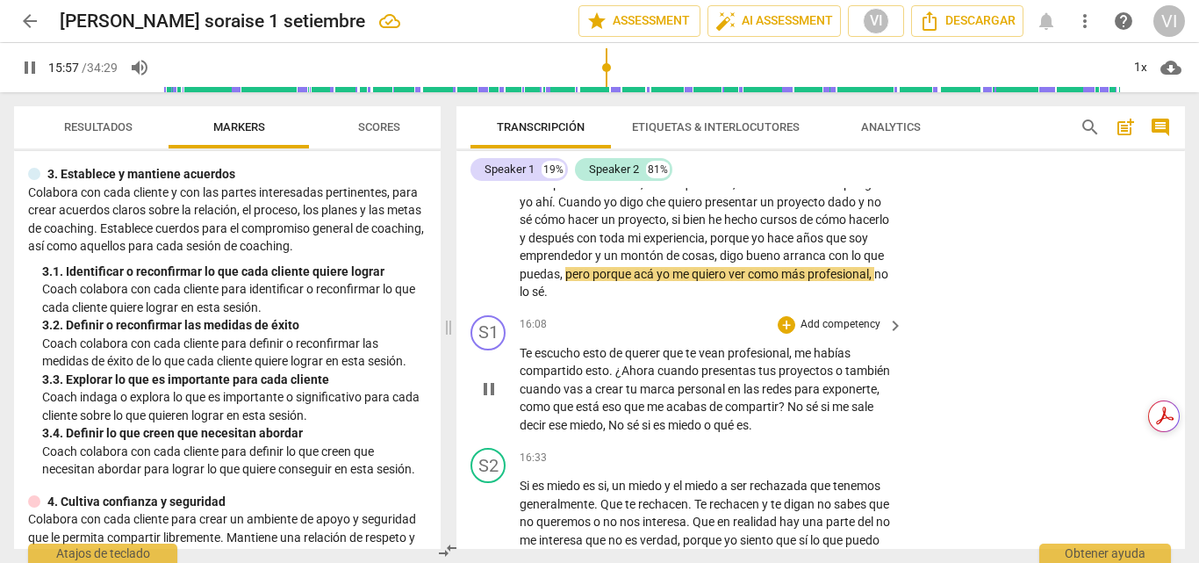
click at [847, 333] on p "Add competency" at bounding box center [840, 325] width 83 height 16
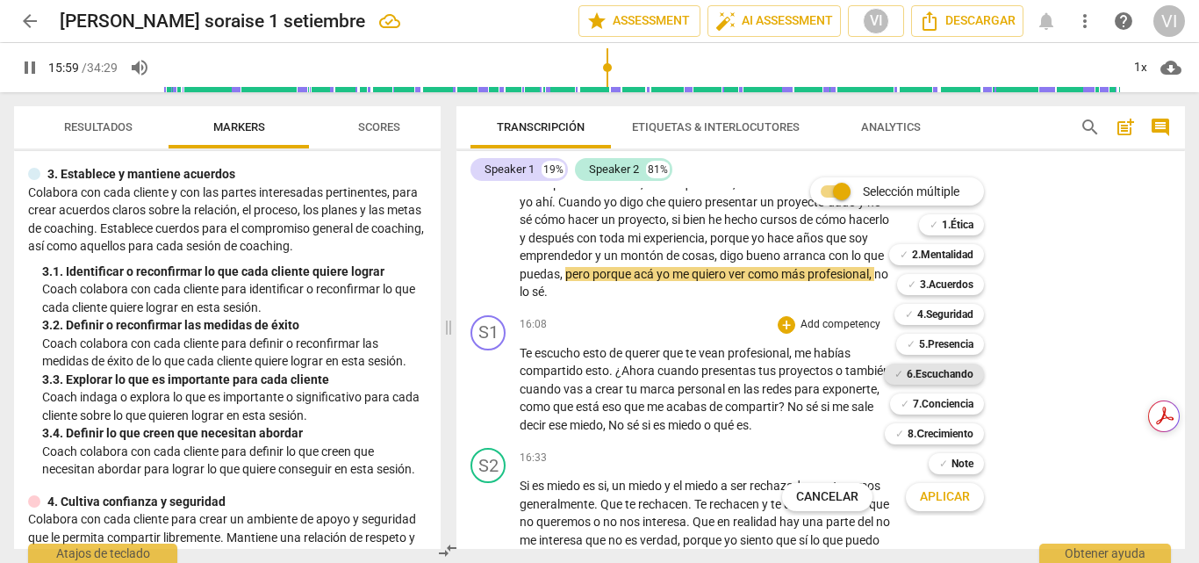
click at [941, 377] on b "6.Escuchando" at bounding box center [940, 373] width 67 height 21
click at [937, 504] on span "Aplicar" at bounding box center [945, 497] width 50 height 18
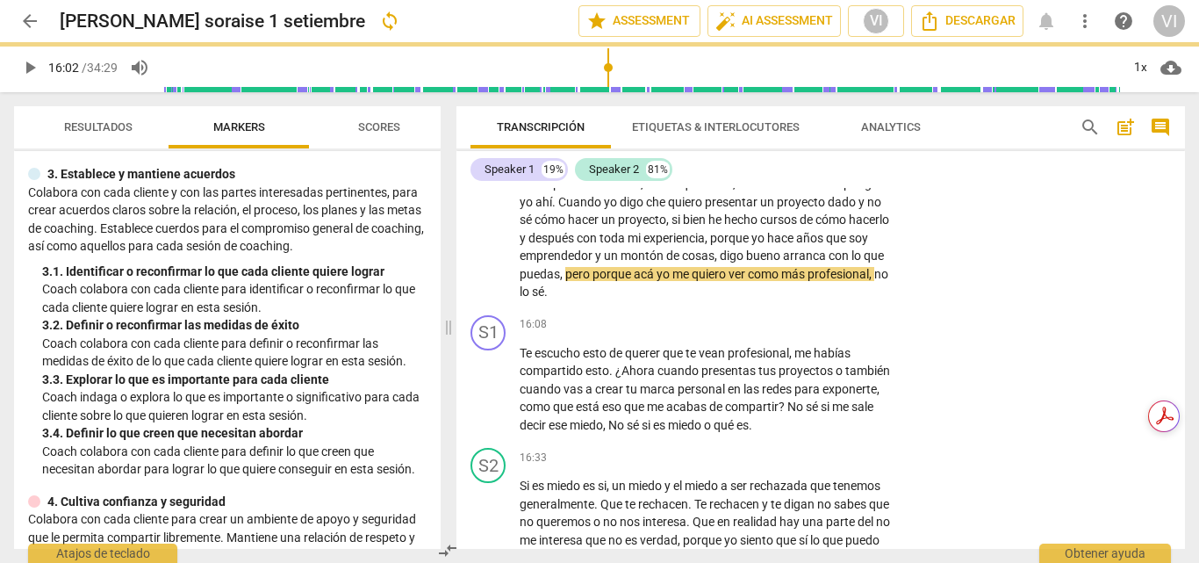
type input "962"
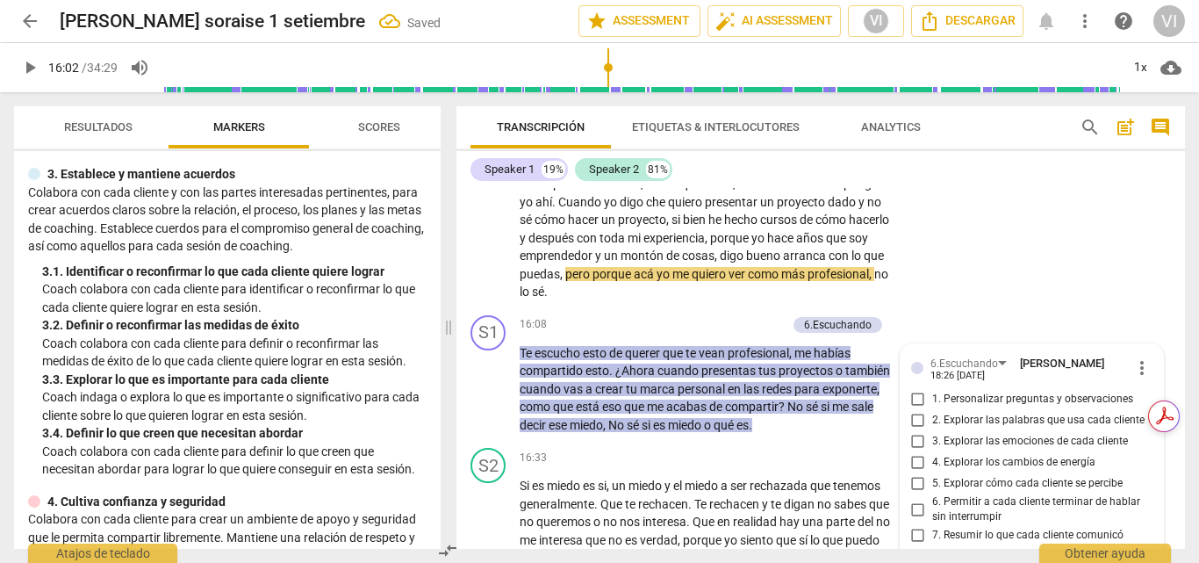
scroll to position [5105, 0]
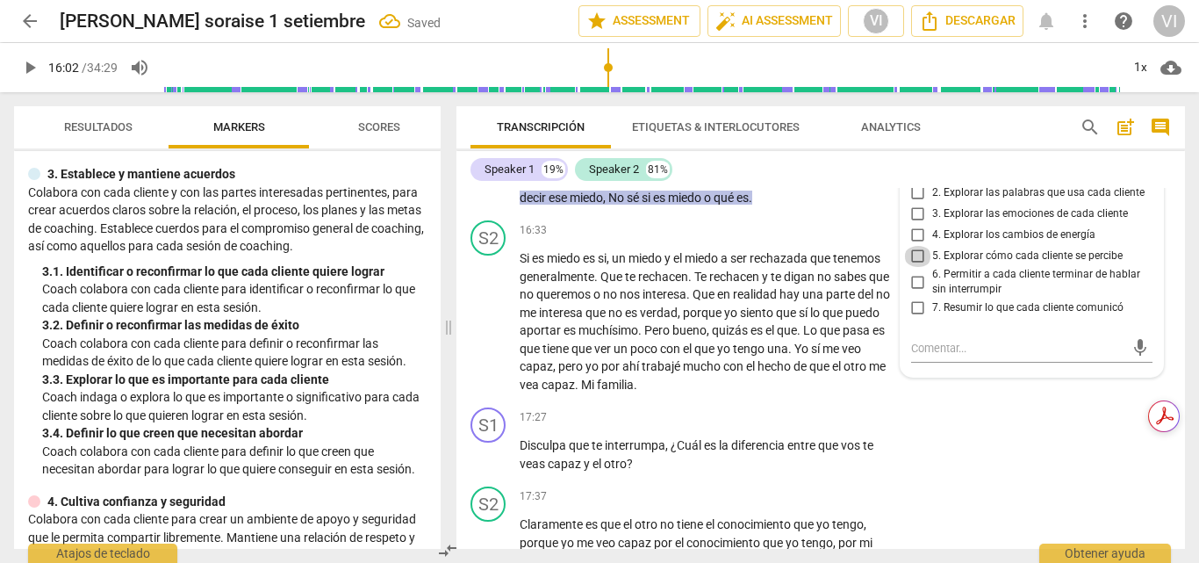
click at [917, 267] on input "5. Explorar cómo cada cliente se percibe" at bounding box center [918, 256] width 28 height 21
checkbox input "true"
click at [915, 183] on input "1. Personalizar preguntas y observaciones" at bounding box center [918, 172] width 28 height 21
checkbox input "true"
click at [30, 67] on span "play_arrow" at bounding box center [29, 67] width 21 height 21
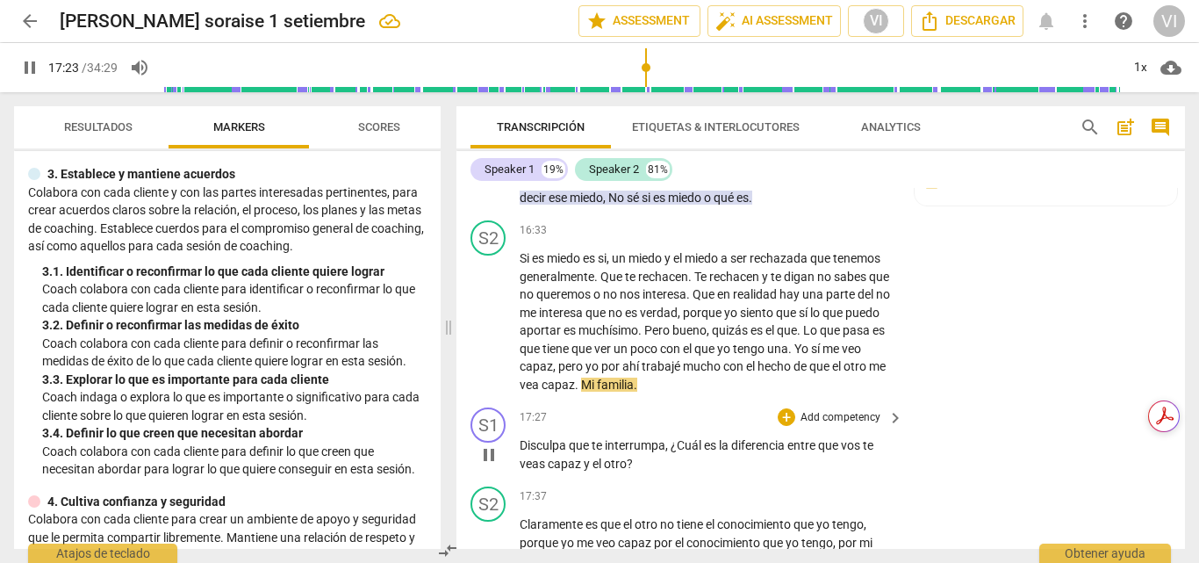
click at [846, 426] on p "Add competency" at bounding box center [840, 418] width 83 height 16
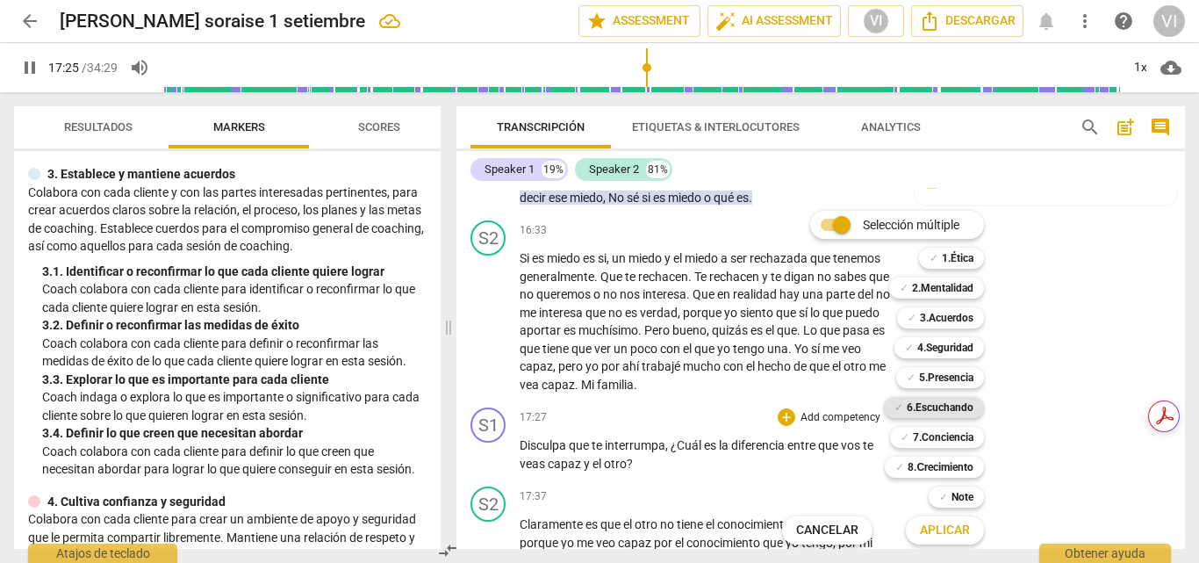
click at [937, 403] on b "6.Escuchando" at bounding box center [940, 407] width 67 height 21
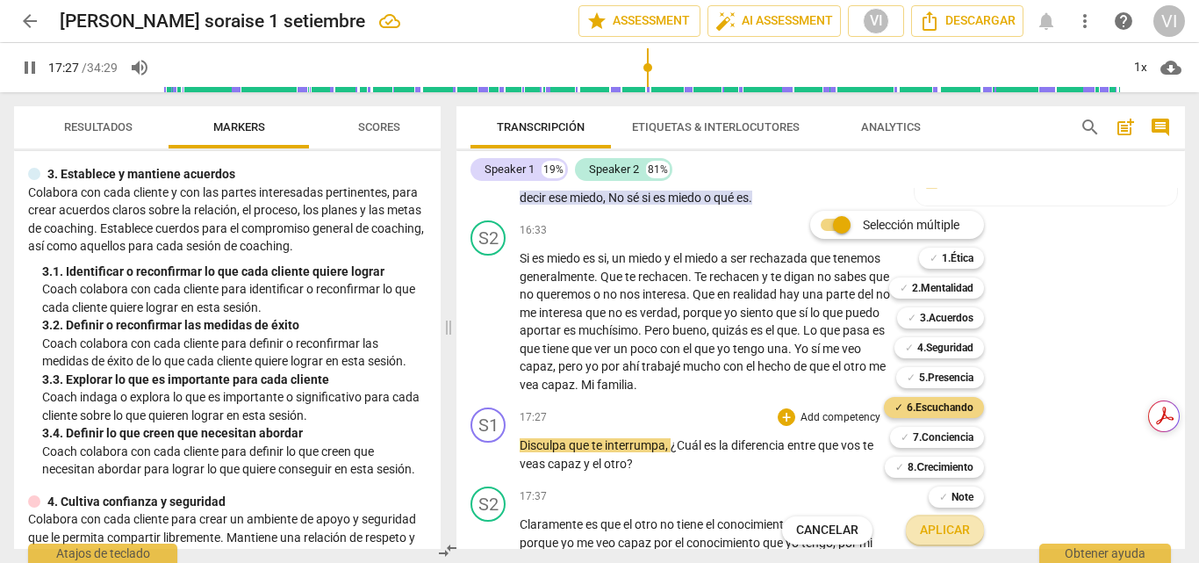
click at [930, 532] on span "Aplicar" at bounding box center [945, 530] width 50 height 18
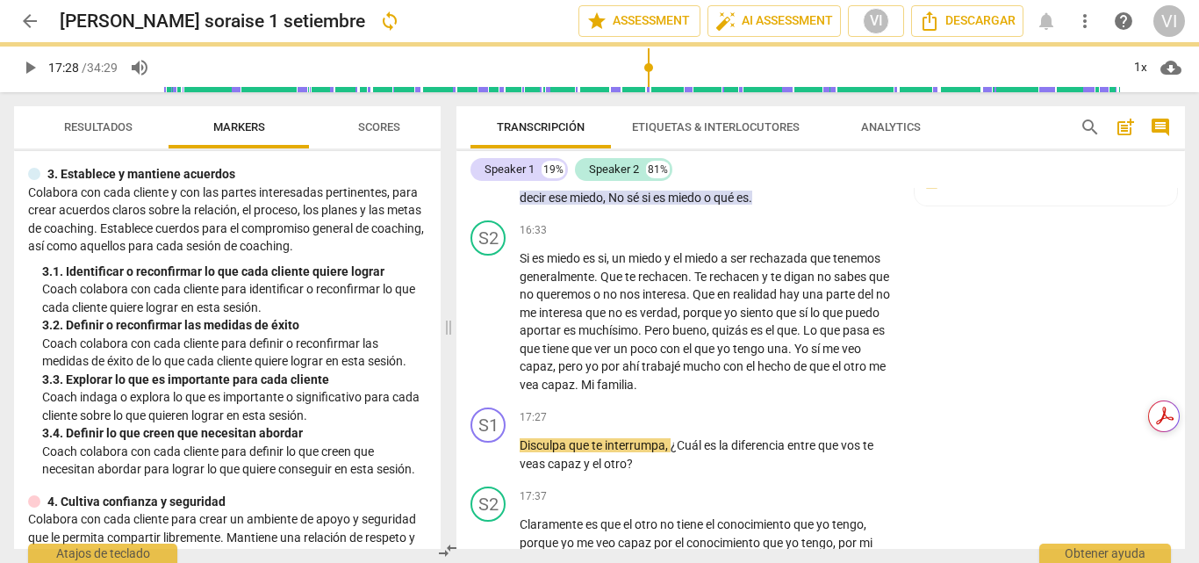
type input "1048"
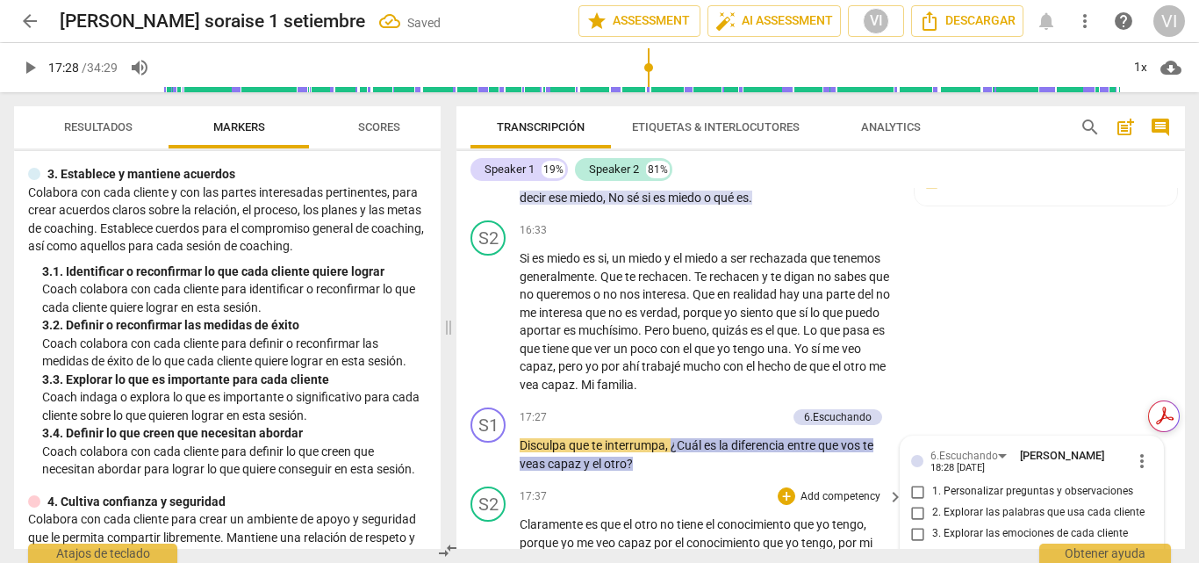
scroll to position [5424, 0]
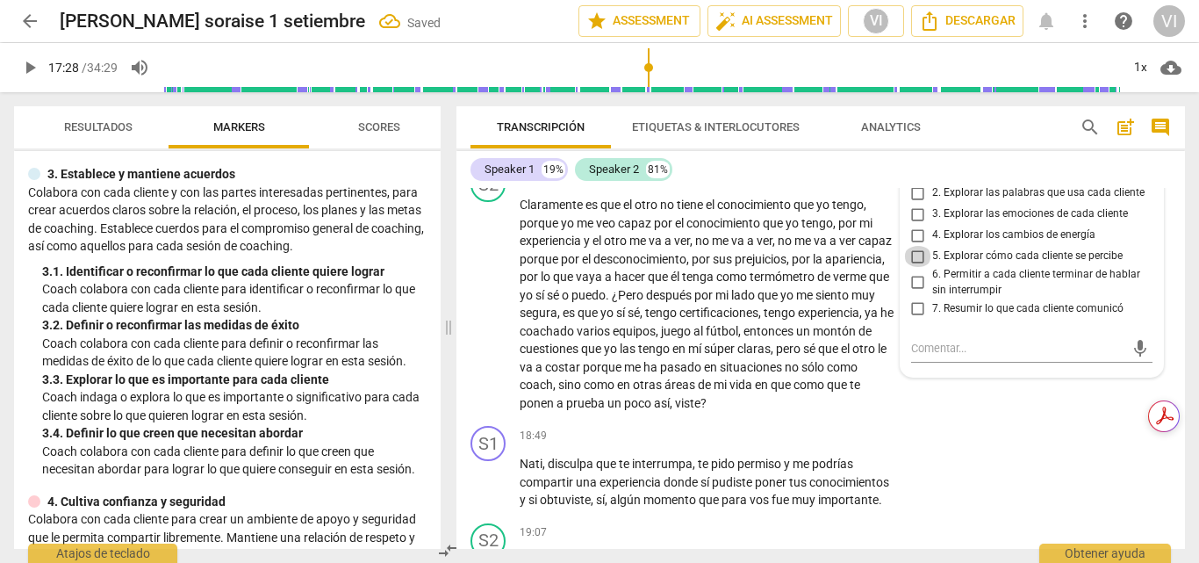
click at [913, 267] on input "5. Explorar cómo cada cliente se percibe" at bounding box center [918, 256] width 28 height 21
checkbox input "true"
click at [913, 186] on div "Speaker 1 19% Speaker 2 81% S1 play_arrow pause 00:03 + Add competency 4.Seguri…" at bounding box center [820, 350] width 729 height 398
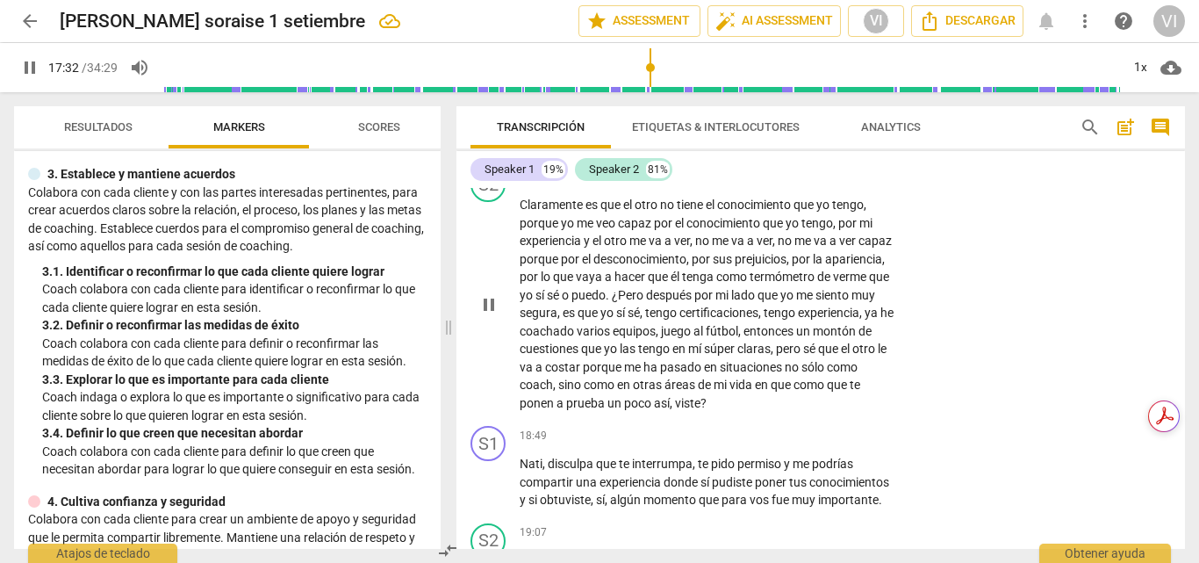
scroll to position [5337, 0]
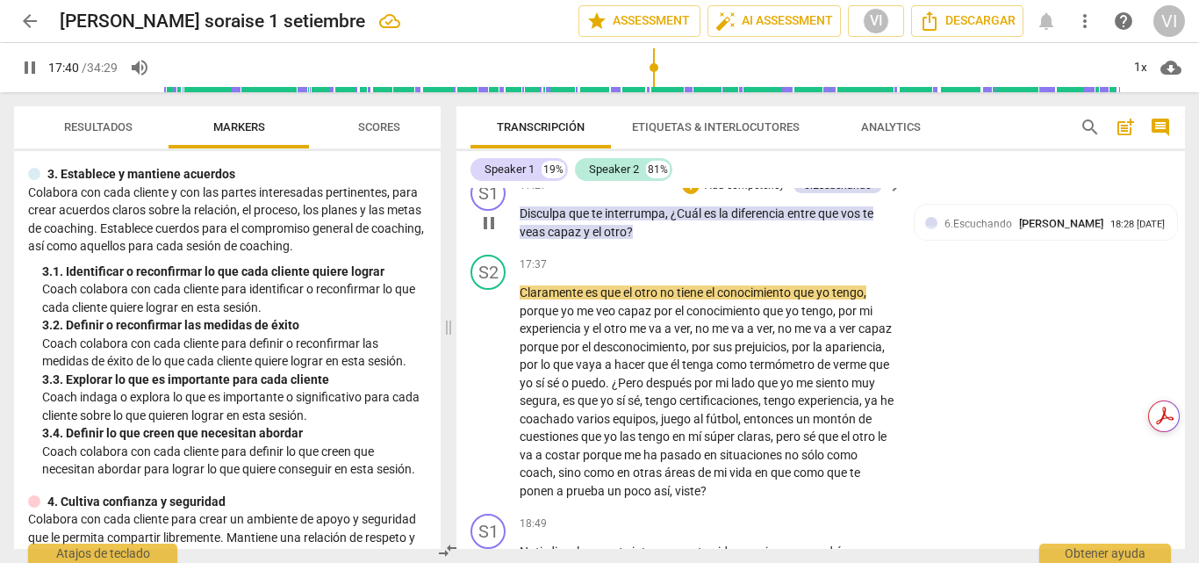
click at [763, 194] on p "Add competency" at bounding box center [744, 186] width 83 height 16
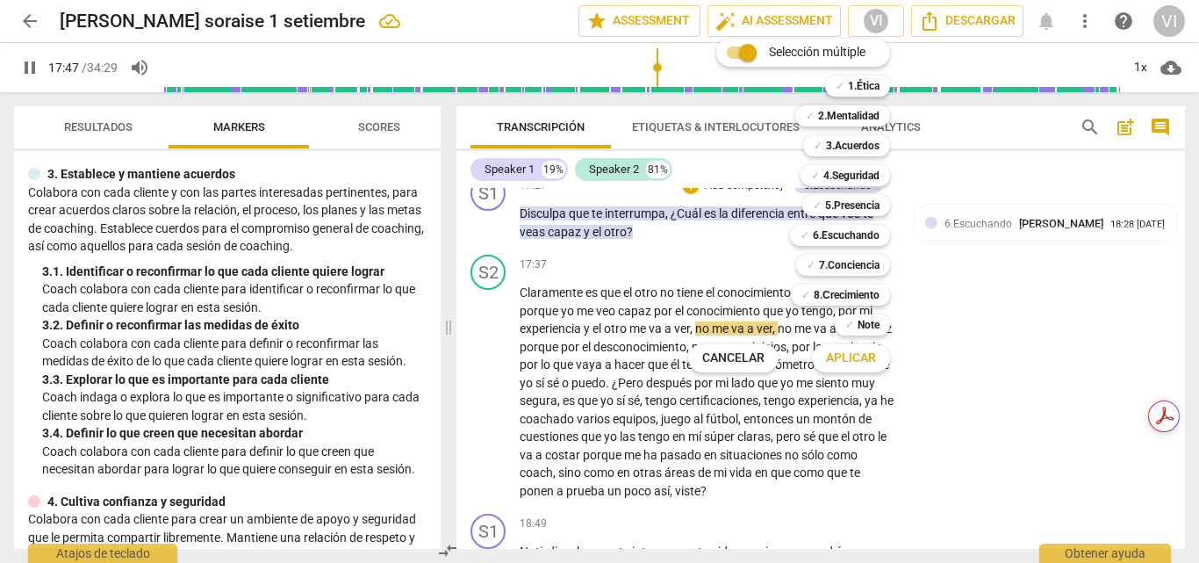
click at [964, 379] on div at bounding box center [599, 281] width 1199 height 563
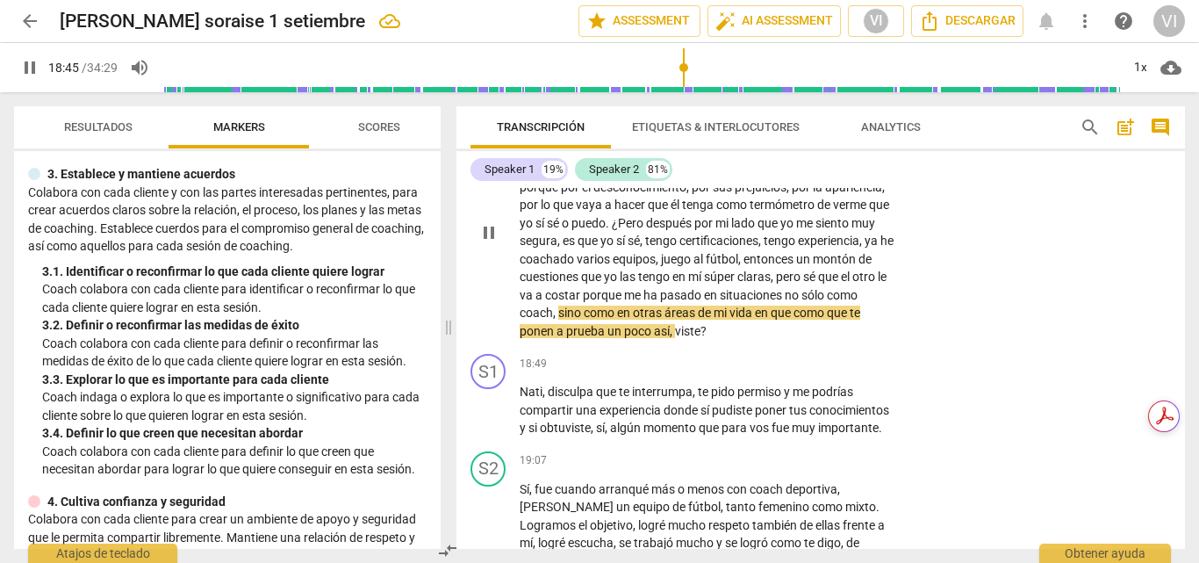
scroll to position [5512, 0]
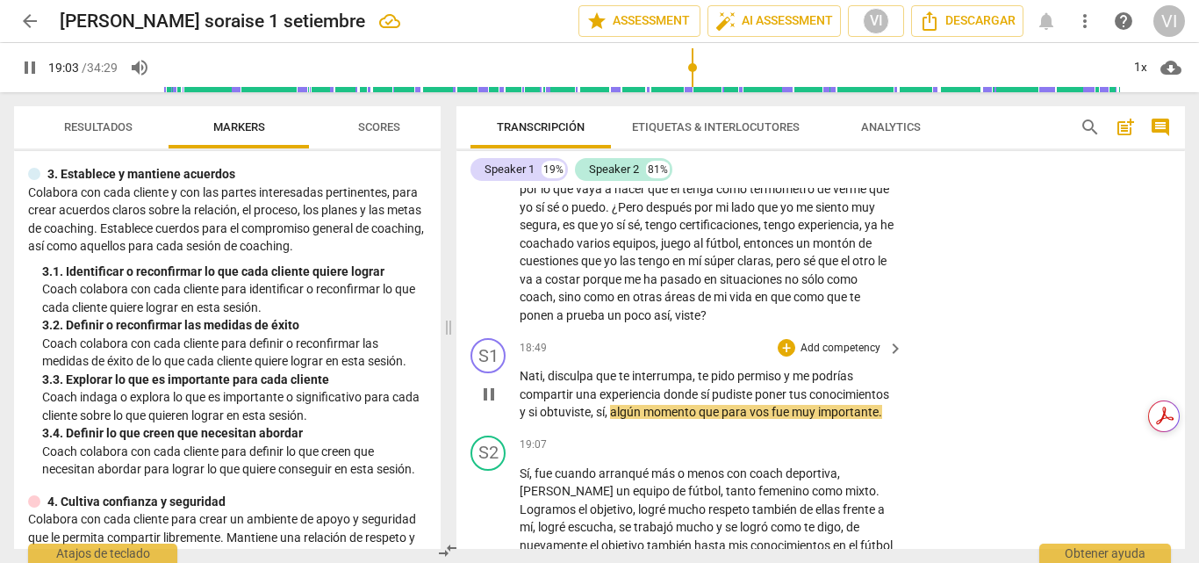
click at [861, 356] on p "Add competency" at bounding box center [840, 349] width 83 height 16
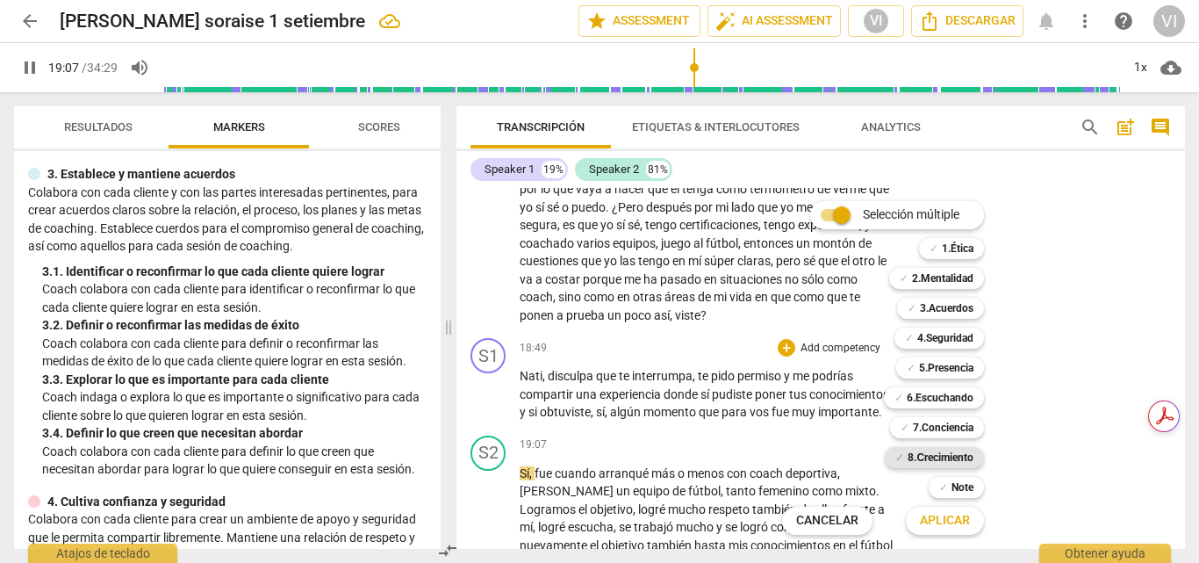
click at [957, 457] on b "8.Сrecimiento" at bounding box center [941, 457] width 66 height 21
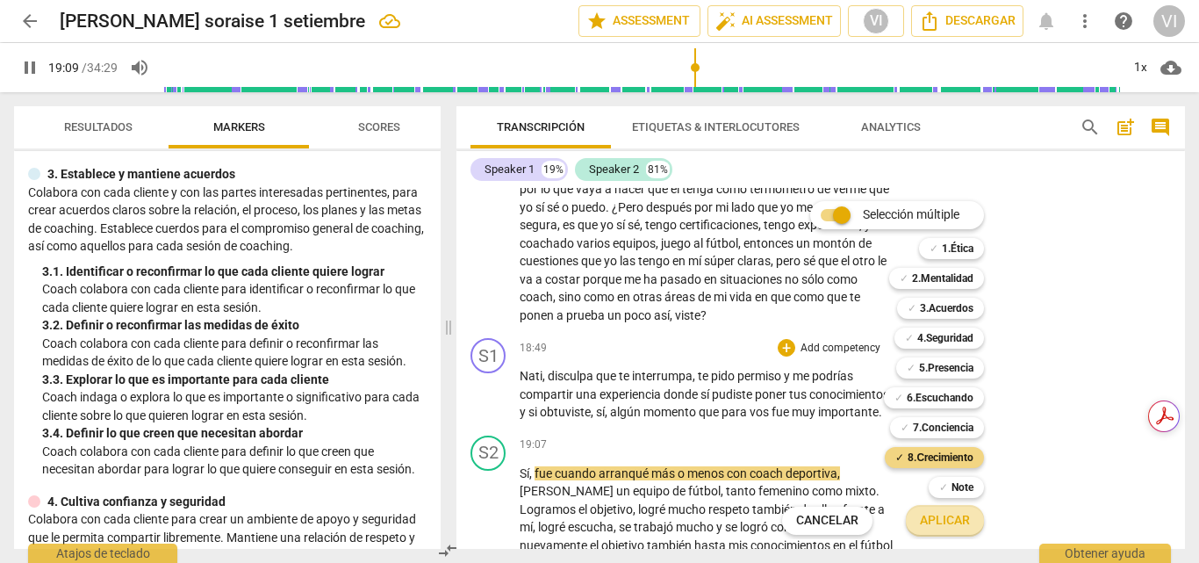
click at [948, 518] on span "Aplicar" at bounding box center [945, 521] width 50 height 18
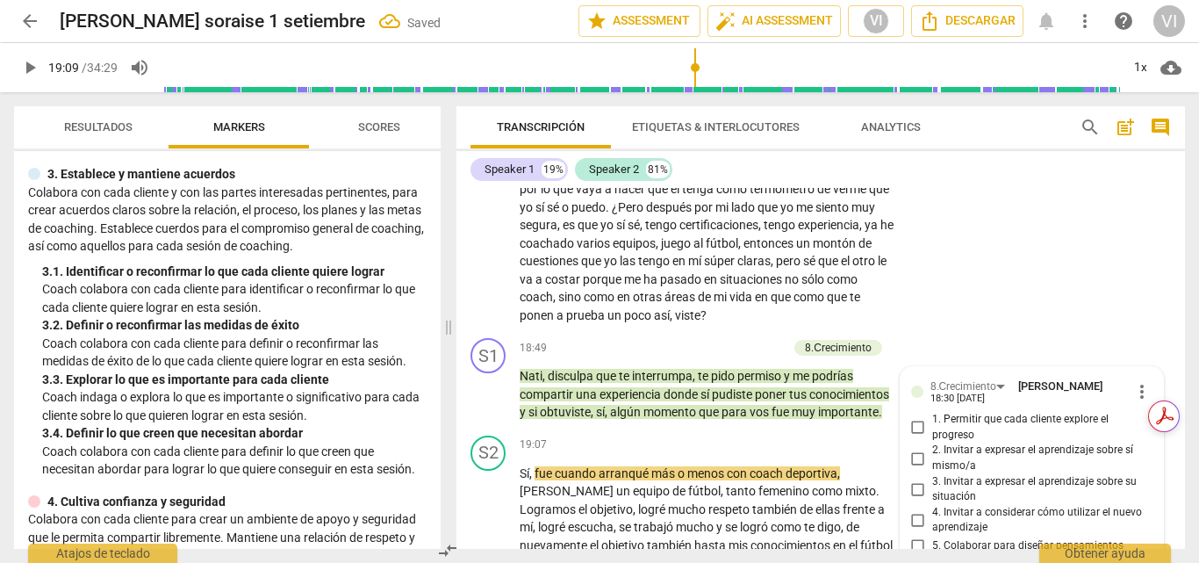
scroll to position [5854, 0]
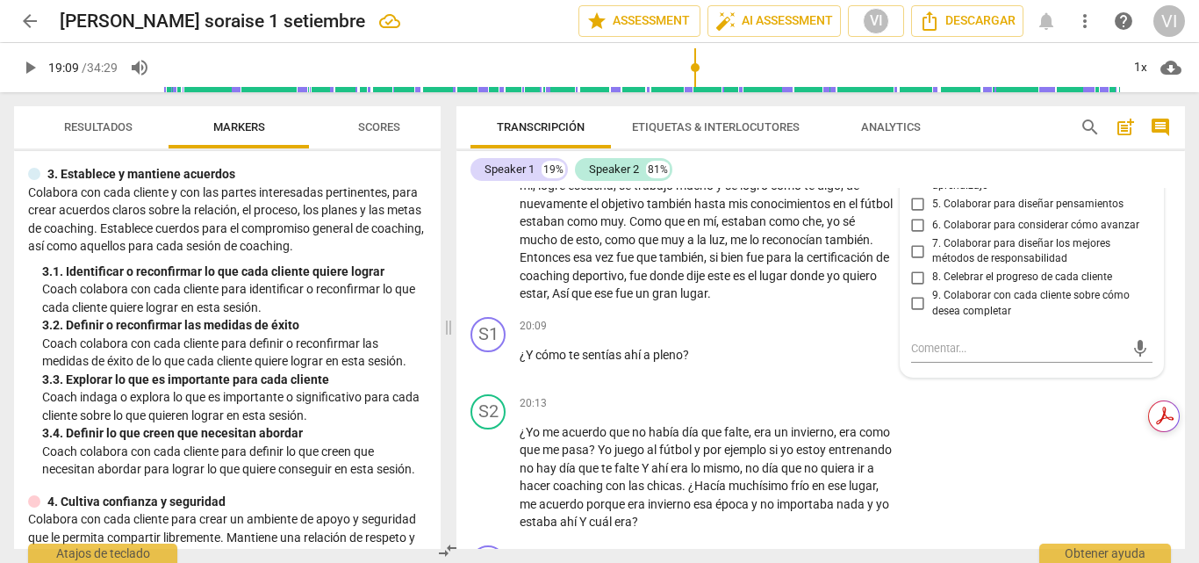
drag, startPoint x: 1181, startPoint y: 400, endPoint x: 1181, endPoint y: 377, distance: 22.8
click at [1181, 0] on html "arrow_back graciela soraise 1 setiembre edit star Assessment auto_fix_high AI A…" at bounding box center [599, 0] width 1199 height 0
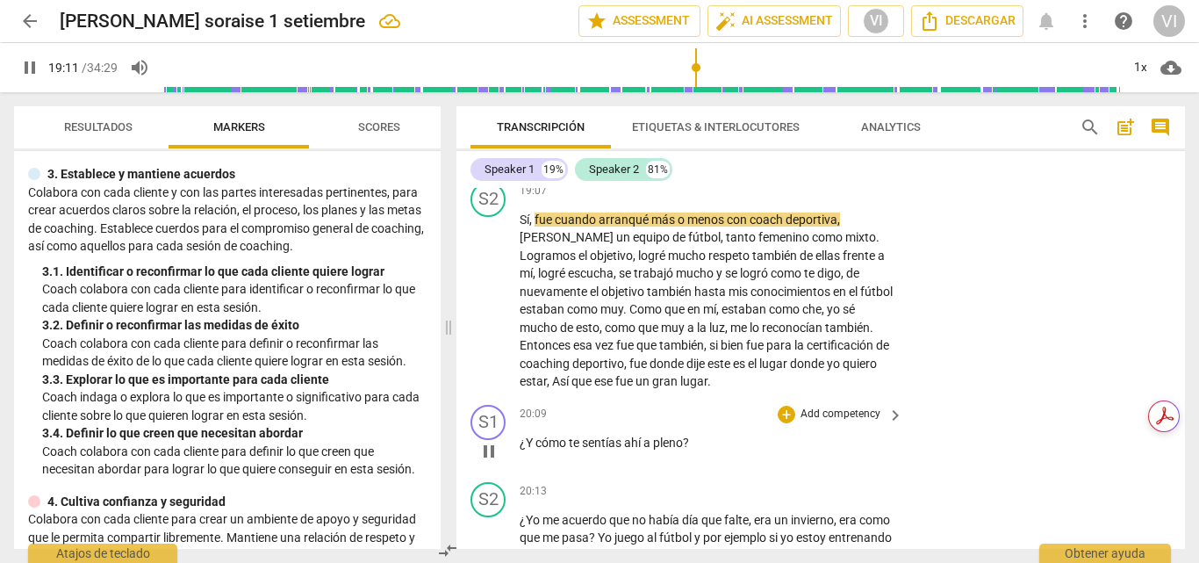
scroll to position [5678, 0]
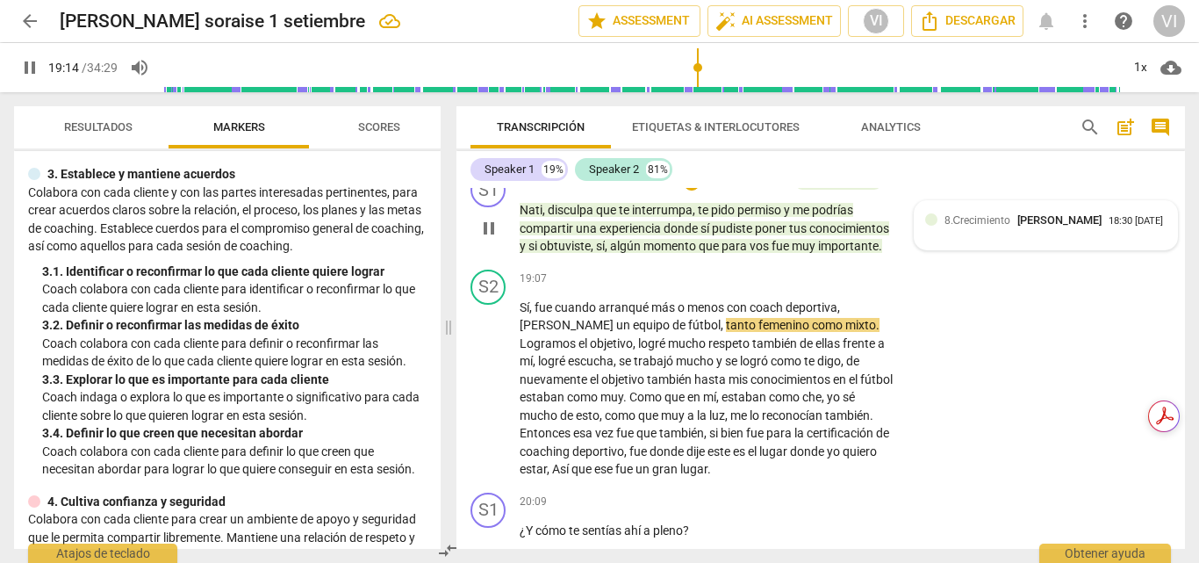
click at [1048, 226] on span "[PERSON_NAME]" at bounding box center [1059, 219] width 84 height 13
type input "1155"
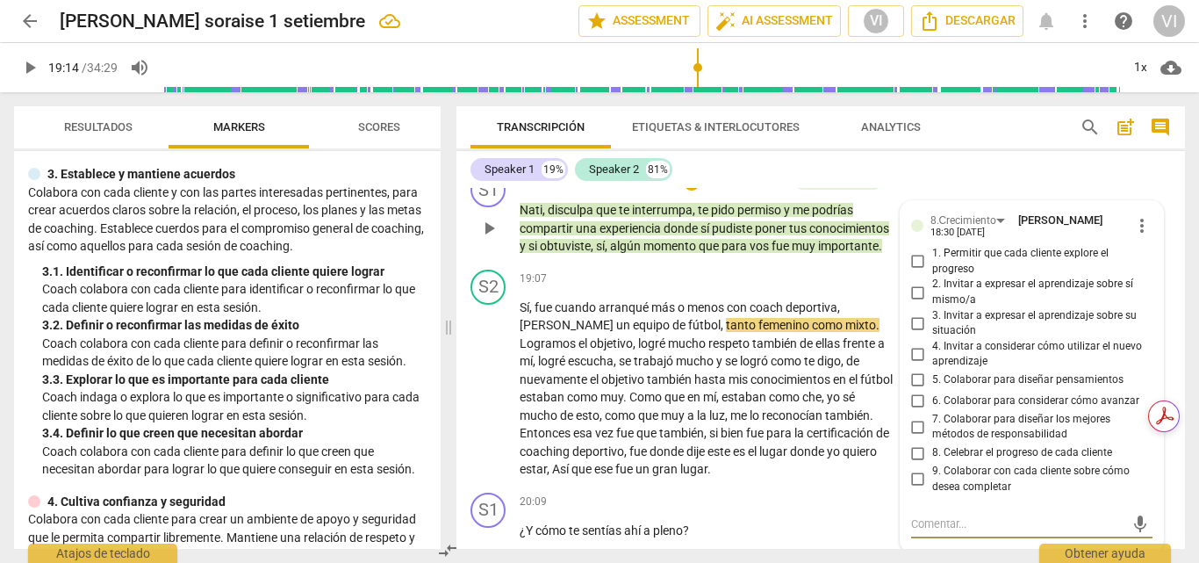
scroll to position [5680, 0]
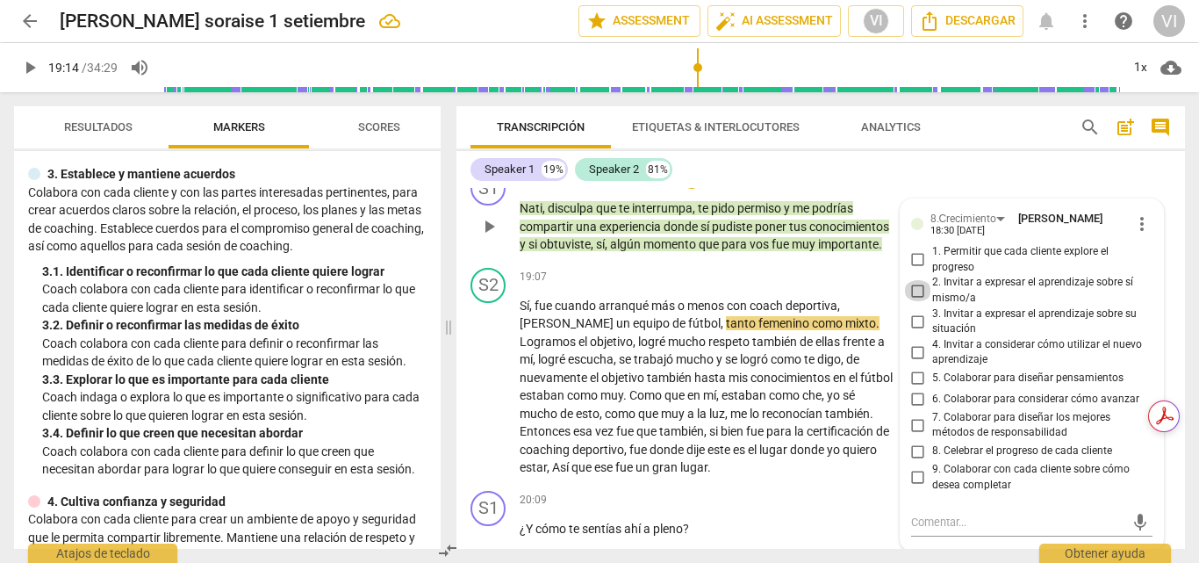
click at [916, 301] on input "2. Invitar a expresar el aprendizaje sobre sí mismo/a" at bounding box center [918, 290] width 28 height 21
checkbox input "true"
click at [913, 332] on input "3. Invitar a expresar el aprendizaje sobre su situación" at bounding box center [918, 321] width 28 height 21
checkbox input "true"
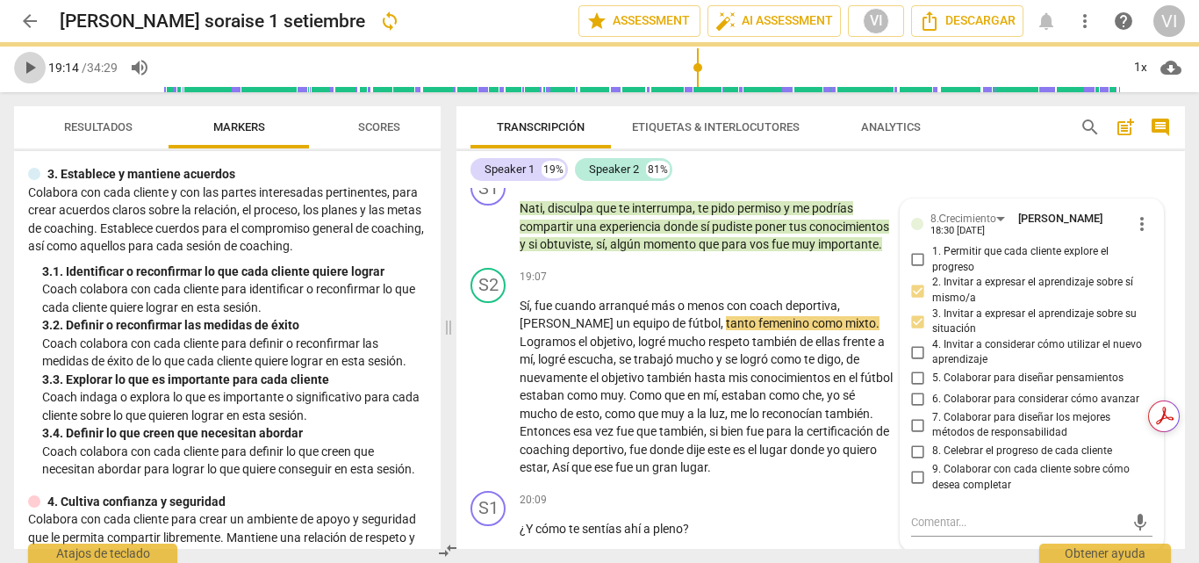
click at [25, 68] on span "play_arrow" at bounding box center [29, 67] width 21 height 21
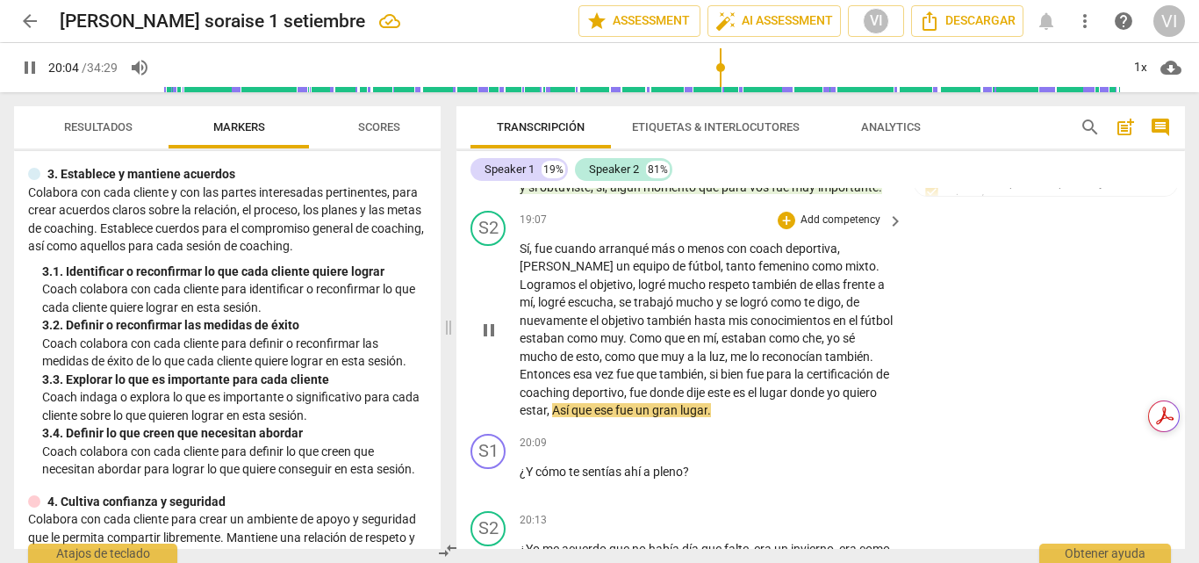
scroll to position [5855, 0]
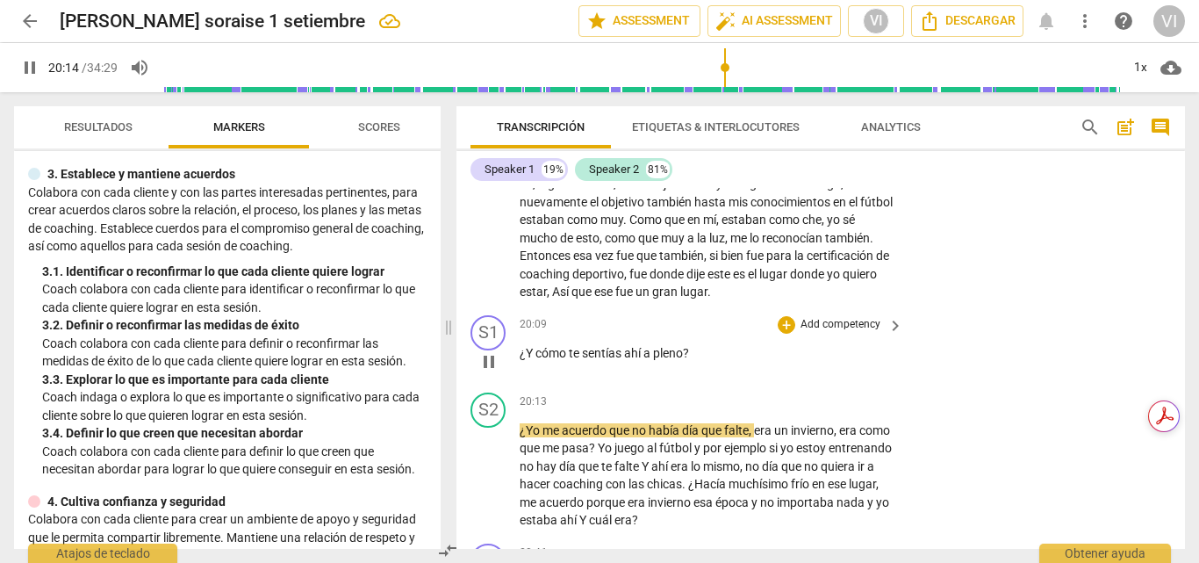
click at [844, 333] on p "Add competency" at bounding box center [840, 325] width 83 height 16
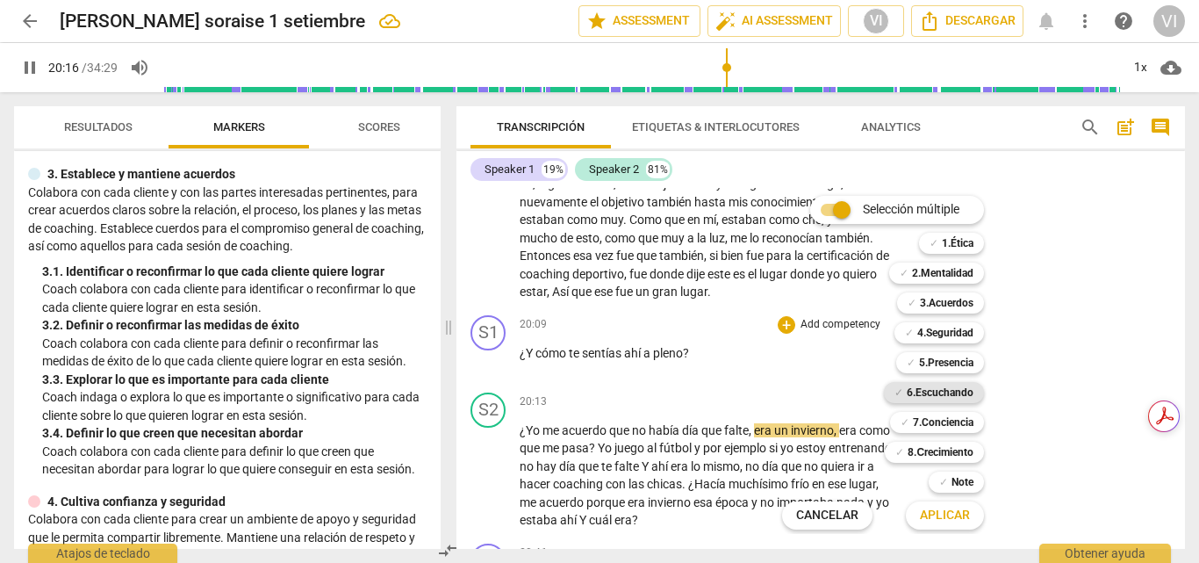
click at [950, 391] on b "6.Escuchando" at bounding box center [940, 392] width 67 height 21
click at [950, 363] on b "5.Presencia" at bounding box center [946, 362] width 54 height 21
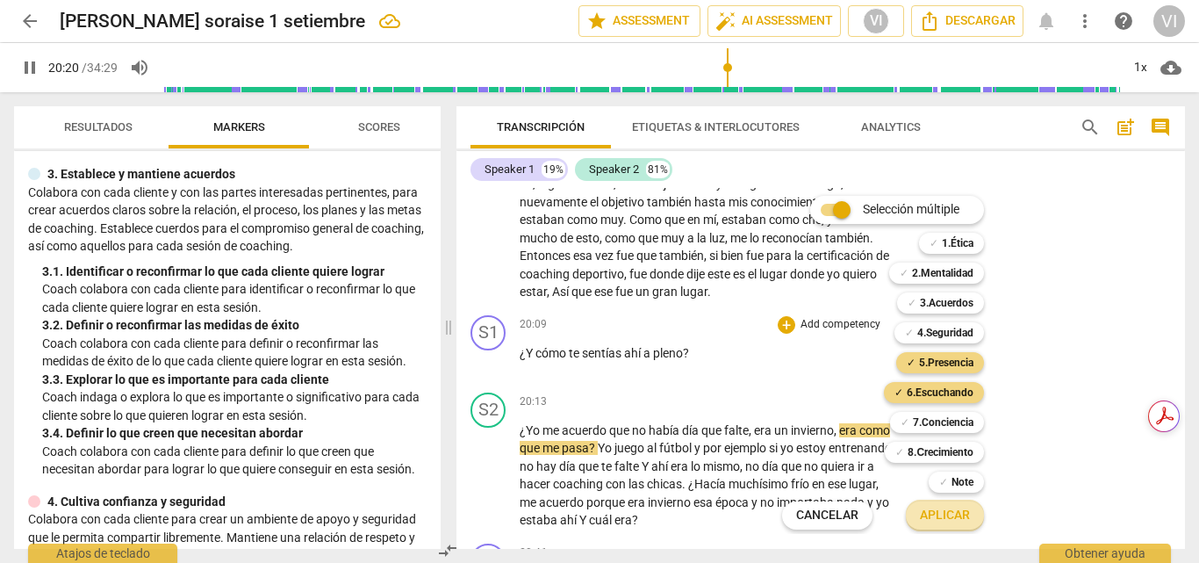
click at [936, 519] on span "Aplicar" at bounding box center [945, 515] width 50 height 18
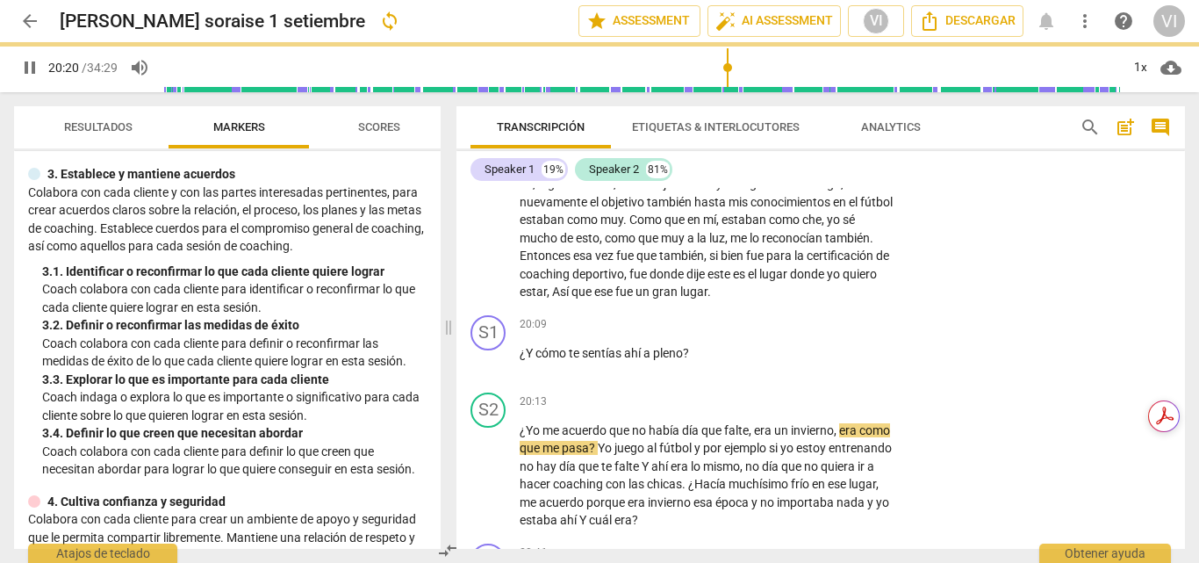
type input "1221"
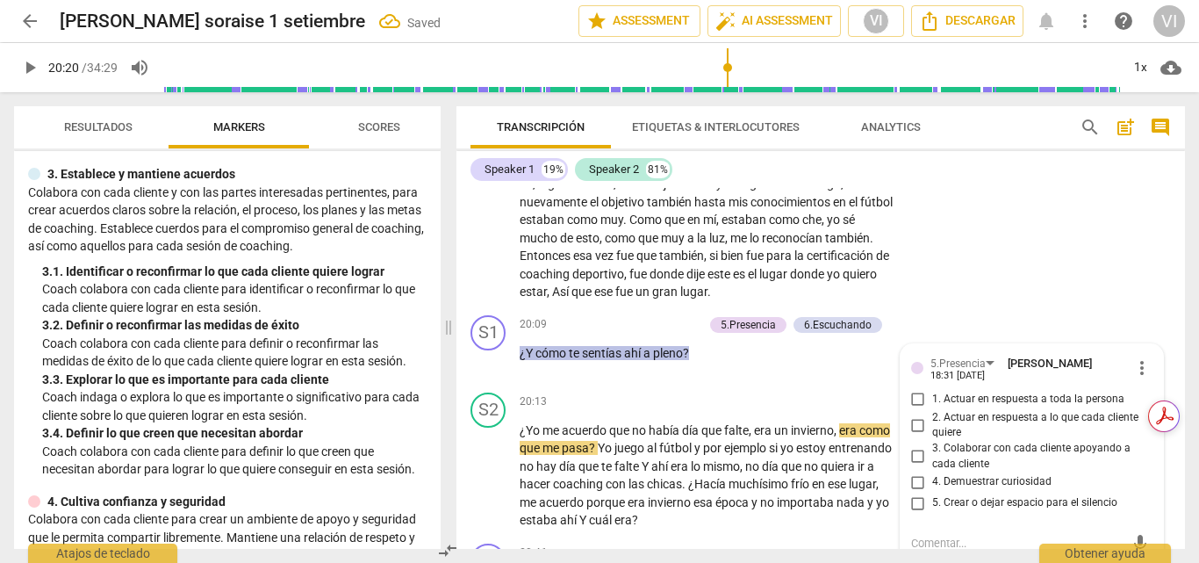
scroll to position [6069, 0]
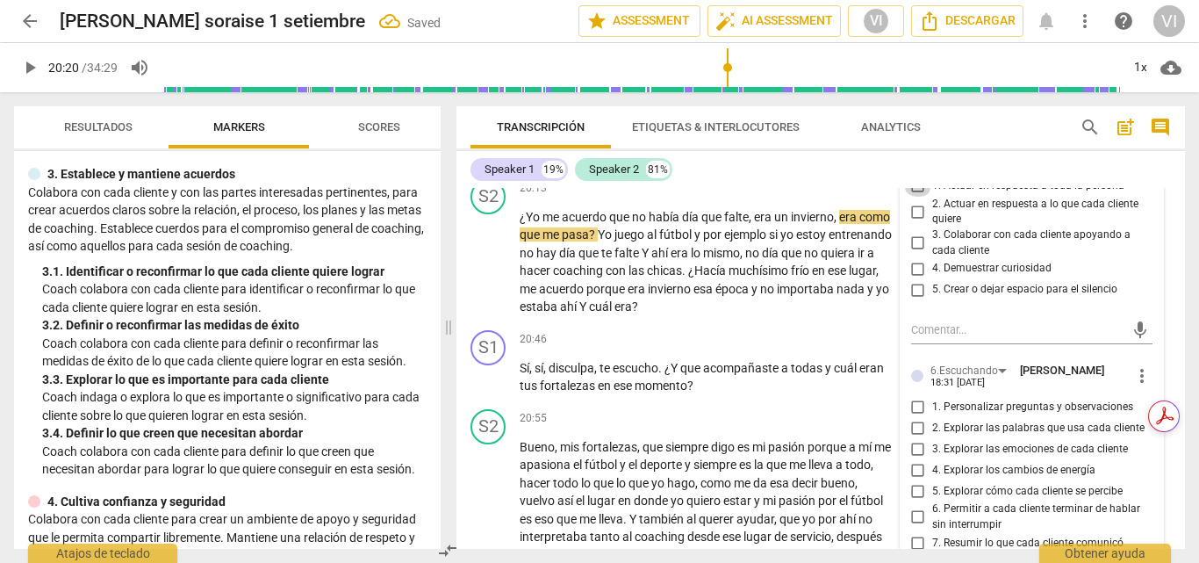
click at [913, 197] on input "1. Actuar en respuesta a toda la persona" at bounding box center [918, 186] width 28 height 21
checkbox input "true"
click at [918, 222] on input "2. Actuar en respuesta a lo que cada cliente quiere" at bounding box center [918, 211] width 28 height 21
checkbox input "true"
click at [920, 279] on input "4. Demuestrar curiosidad" at bounding box center [918, 268] width 28 height 21
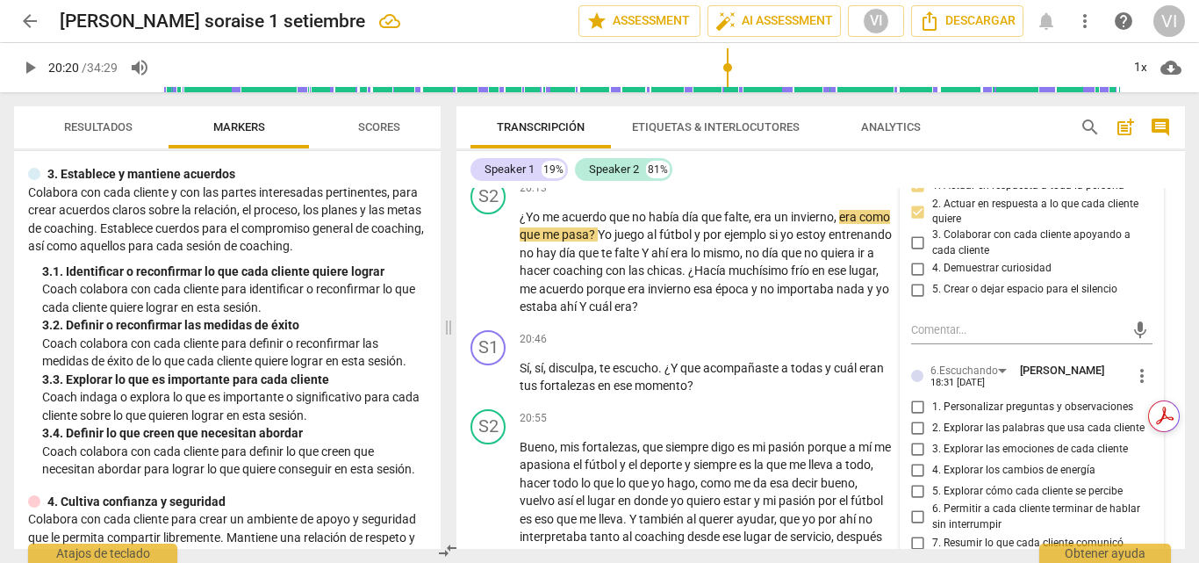
checkbox input "true"
click at [919, 254] on input "3. Colaborar con cada cliente apoyando a cada cliente" at bounding box center [918, 243] width 28 height 21
checkbox input "true"
click at [914, 417] on input "1. Personalizar preguntas y observaciones" at bounding box center [918, 406] width 28 height 21
checkbox input "true"
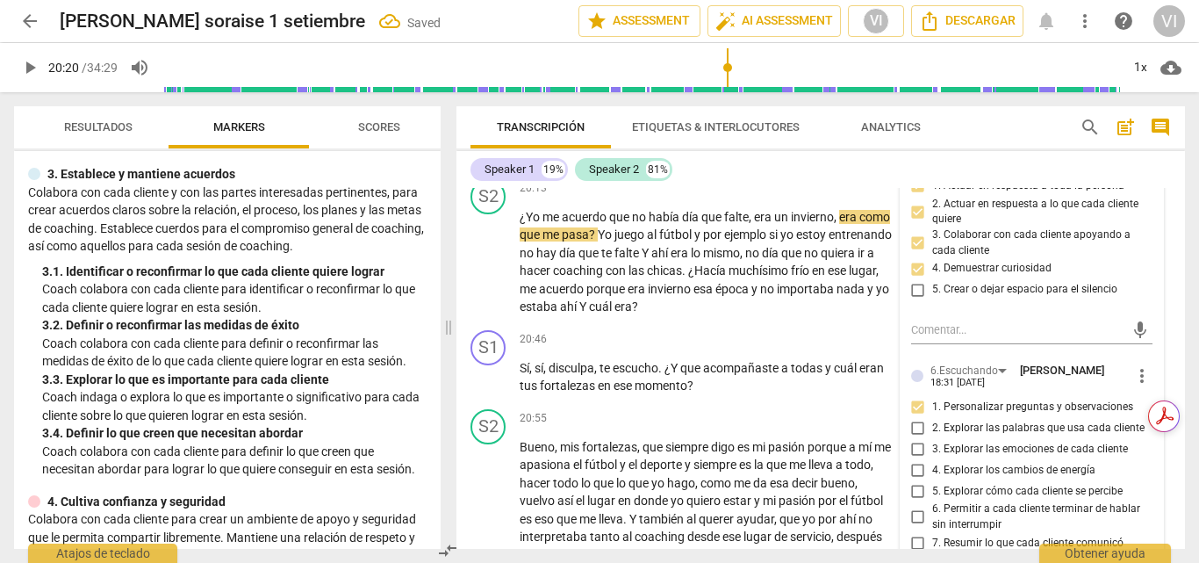
click at [912, 459] on input "3. Explorar las emociones de cada cliente" at bounding box center [918, 448] width 28 height 21
checkbox input "true"
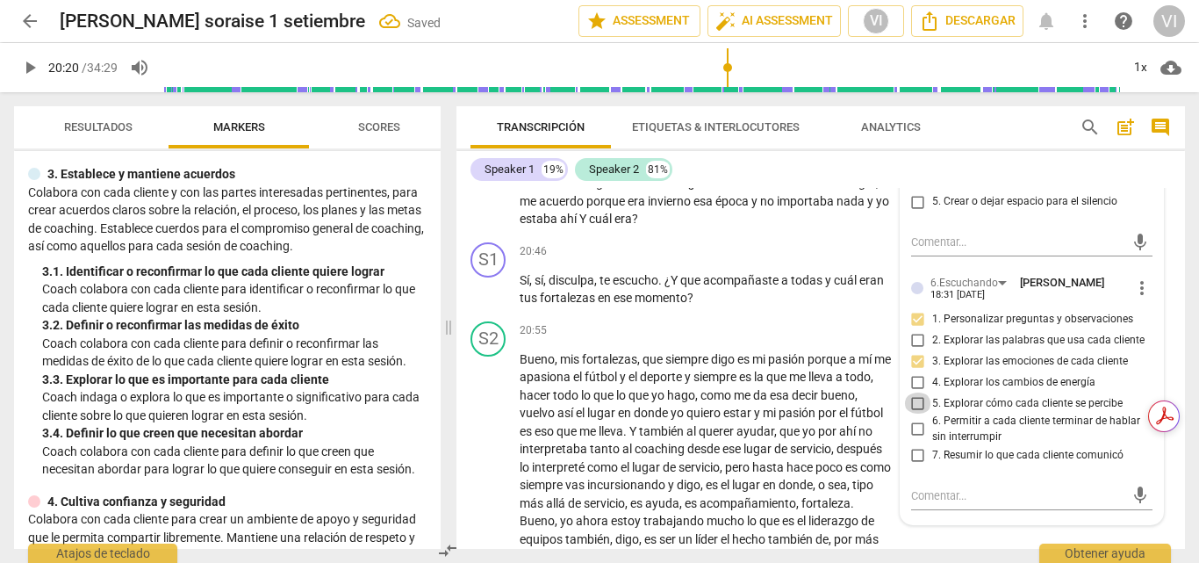
click at [914, 413] on input "5. Explorar cómo cada cliente se percibe" at bounding box center [918, 402] width 28 height 21
checkbox input "true"
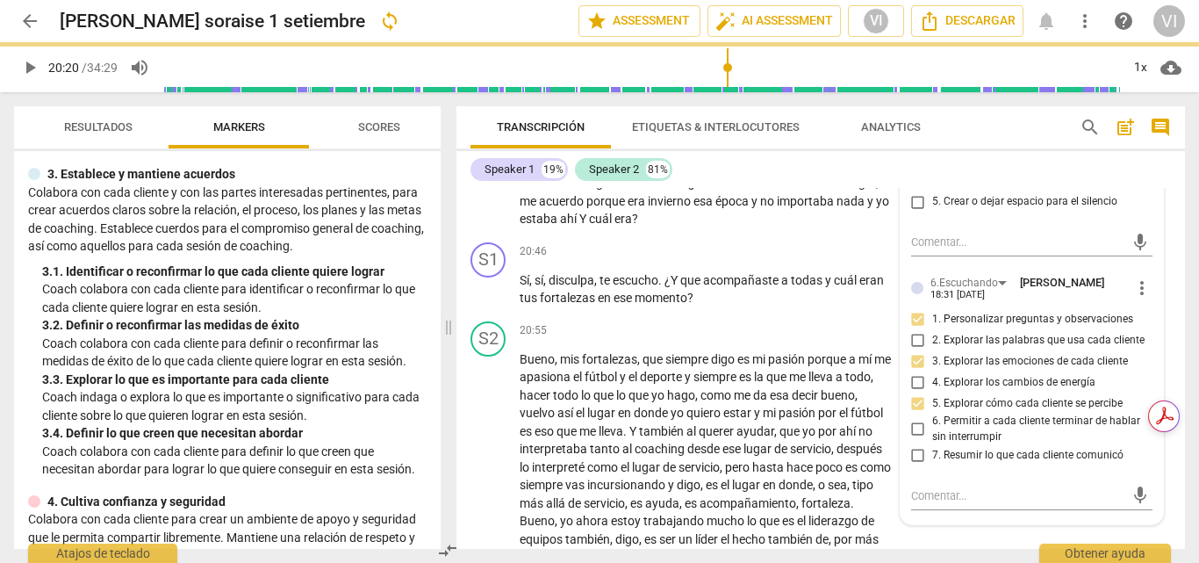
click at [30, 68] on span "play_arrow" at bounding box center [29, 67] width 21 height 21
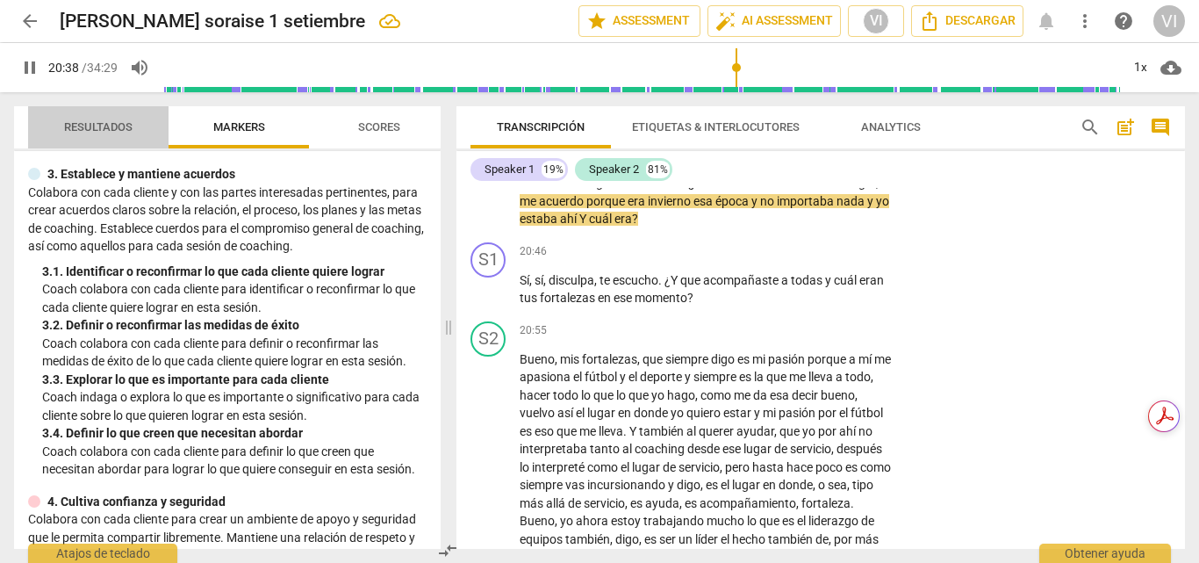
click at [118, 111] on button "Resultados" at bounding box center [98, 127] width 140 height 42
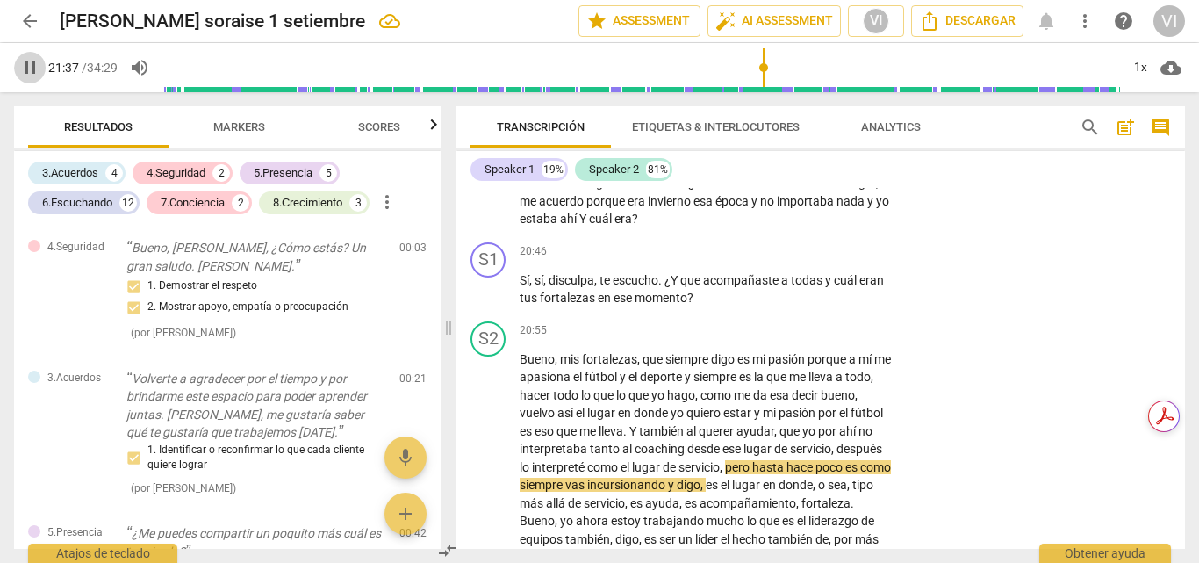
click at [32, 68] on span "pause" at bounding box center [29, 67] width 21 height 21
type input "1298"
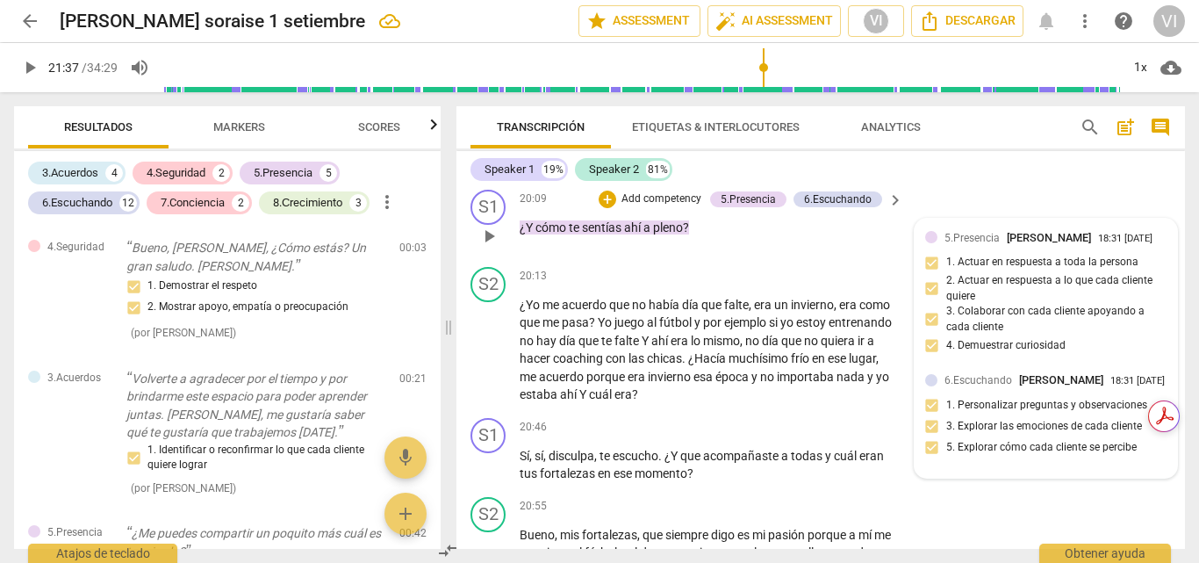
scroll to position [6069, 0]
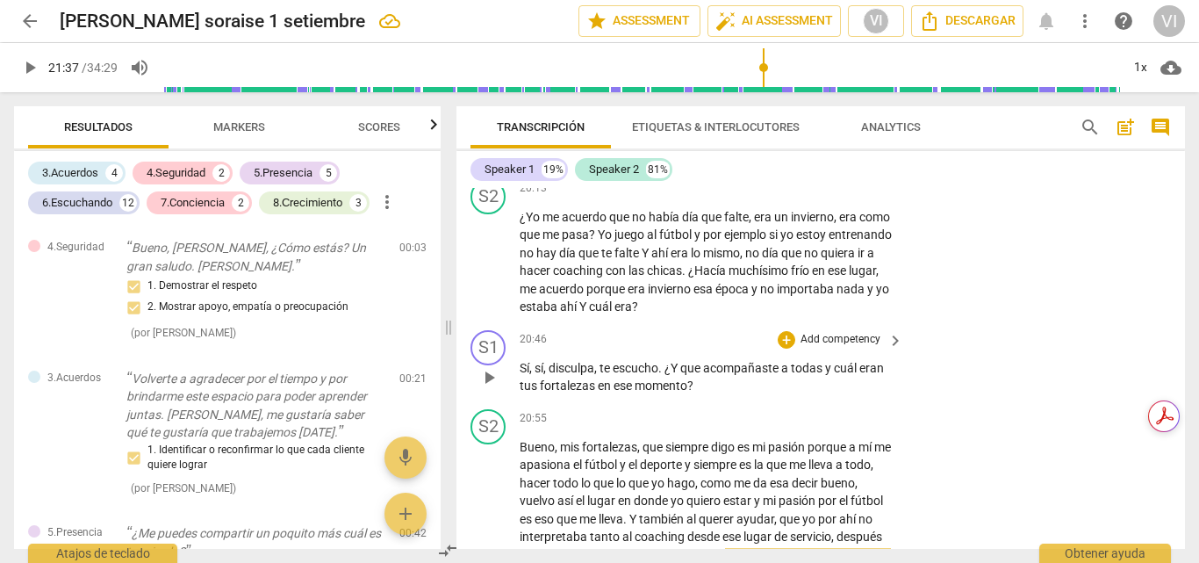
click at [825, 348] on p "Add competency" at bounding box center [840, 340] width 83 height 16
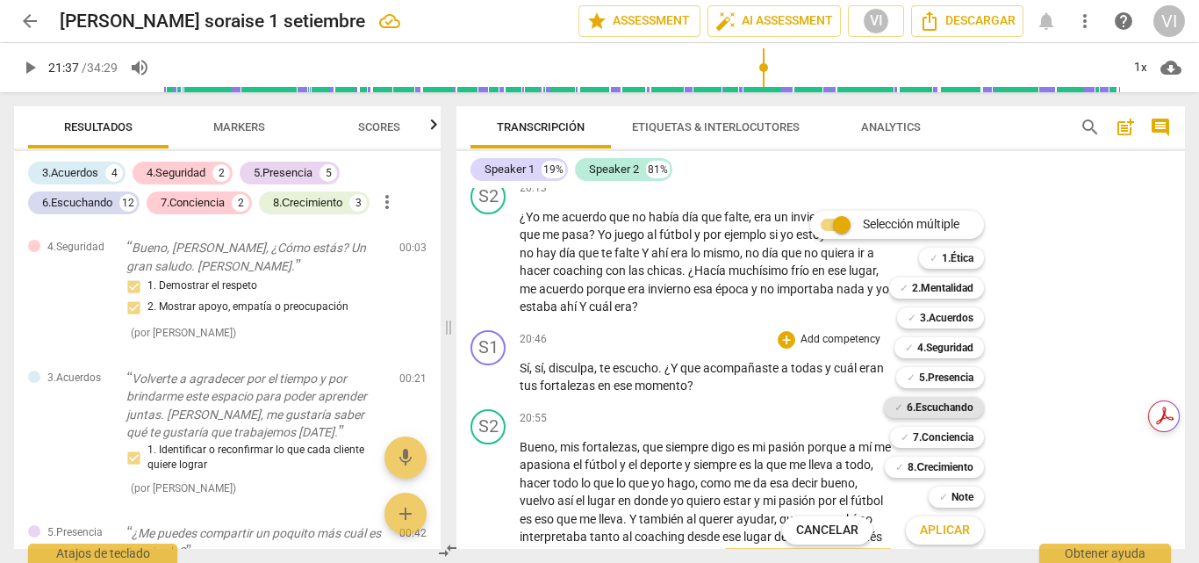
click at [937, 410] on b "6.Escuchando" at bounding box center [940, 407] width 67 height 21
click at [948, 532] on span "Aplicar" at bounding box center [945, 530] width 50 height 18
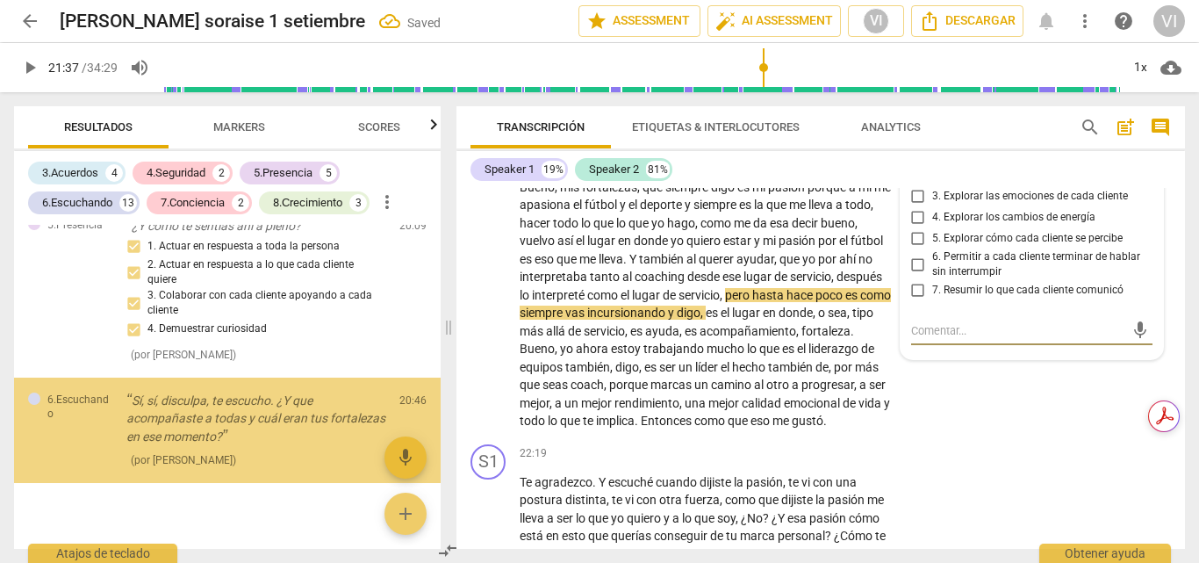
scroll to position [4740, 0]
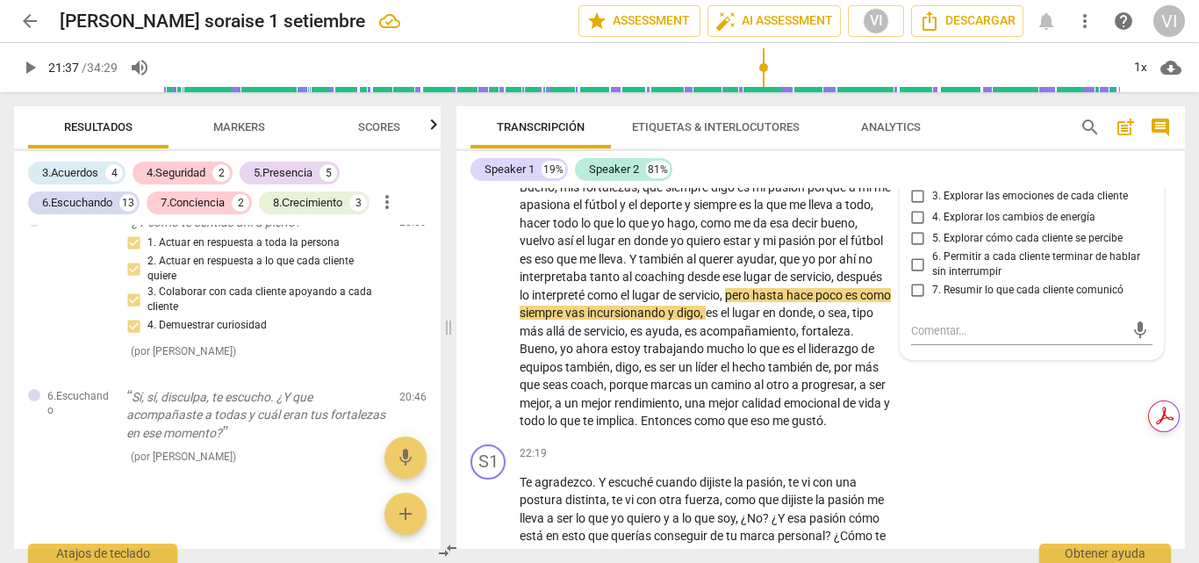
click at [915, 165] on input "1. Personalizar preguntas y observaciones" at bounding box center [918, 154] width 28 height 21
checkbox input "true"
click at [916, 249] on input "5. Explorar cómo cada cliente se percibe" at bounding box center [918, 238] width 28 height 21
checkbox input "true"
click at [916, 275] on input "6. Permitir a cada cliente terminar de hablar sin interrumpir" at bounding box center [918, 264] width 28 height 21
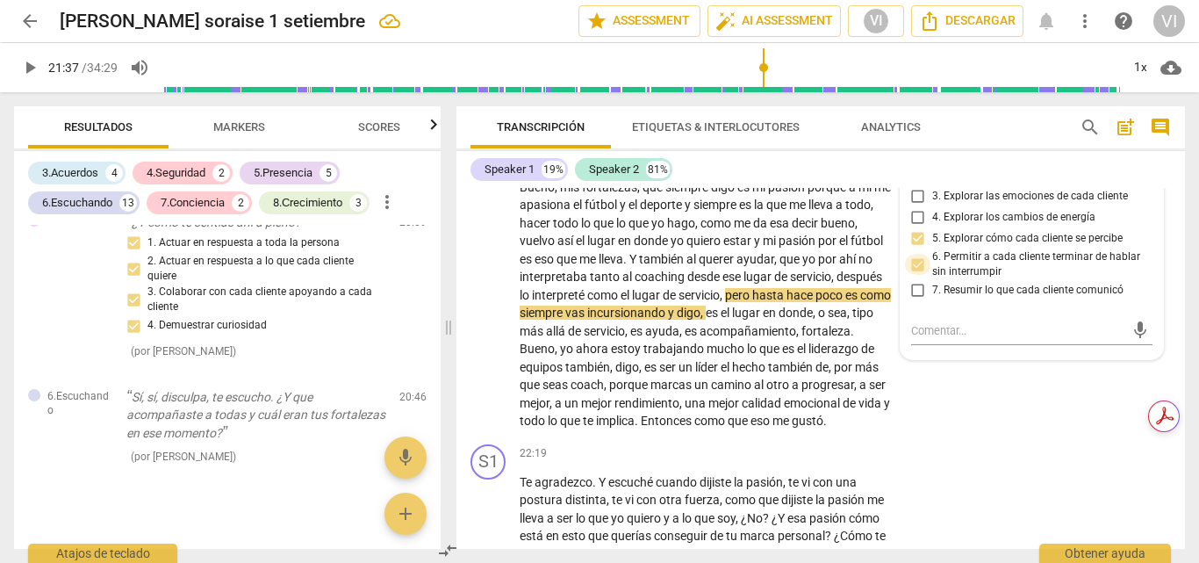
click at [916, 275] on input "6. Permitir a cada cliente terminar de hablar sin interrumpir" at bounding box center [918, 264] width 28 height 21
checkbox input "true"
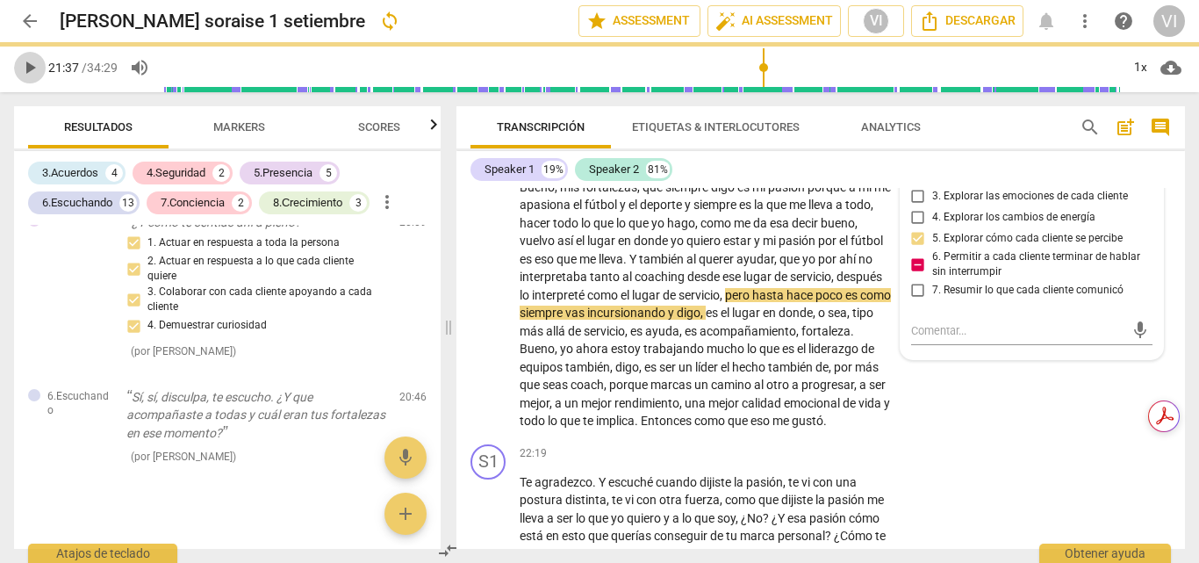
click at [26, 67] on span "play_arrow" at bounding box center [29, 67] width 21 height 21
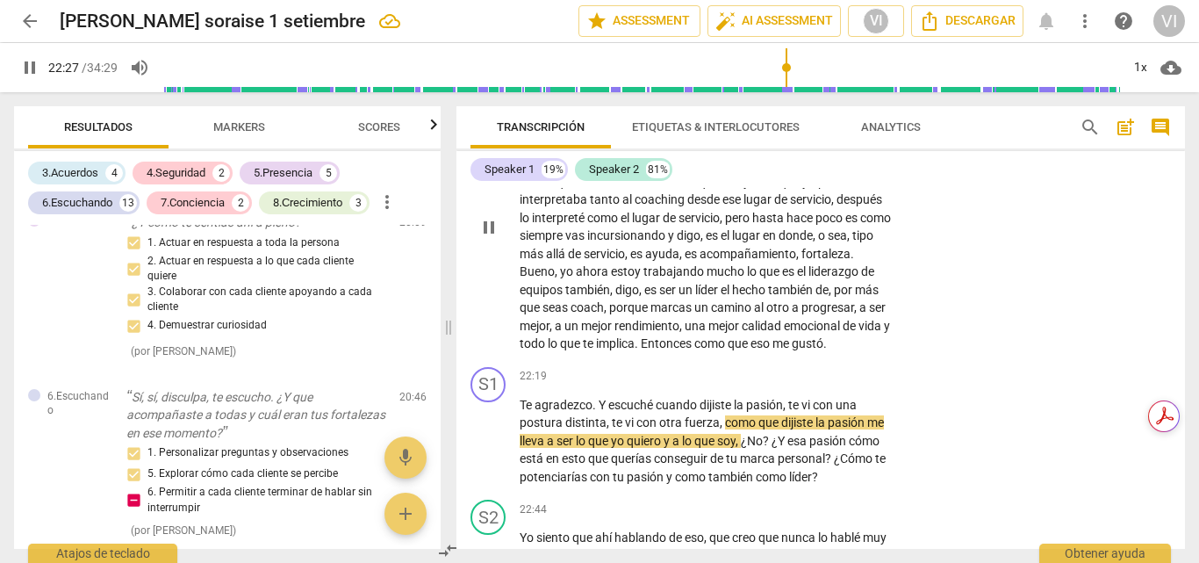
scroll to position [6504, 0]
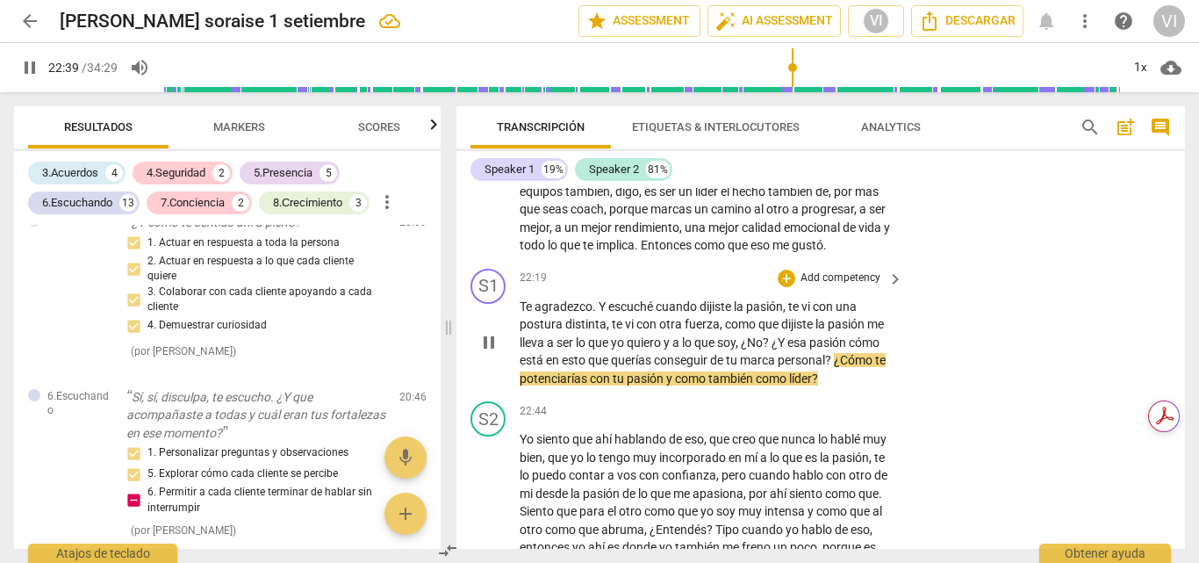
click at [858, 286] on p "Add competency" at bounding box center [840, 278] width 83 height 16
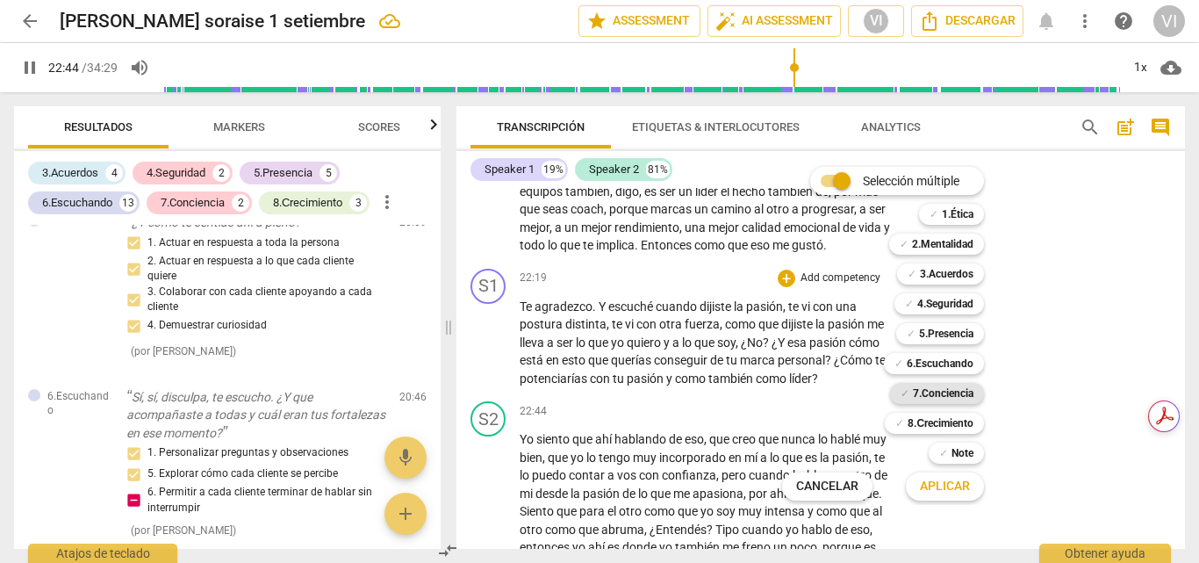
click at [952, 398] on b "7.Conciencia" at bounding box center [943, 393] width 61 height 21
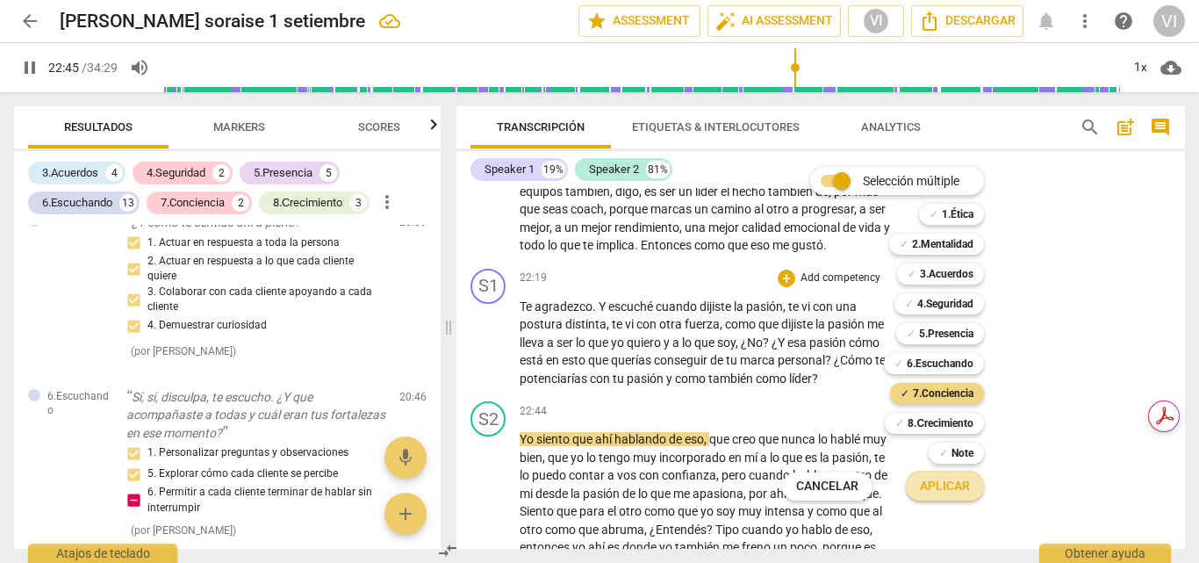
click at [948, 486] on span "Aplicar" at bounding box center [945, 486] width 50 height 18
type input "1366"
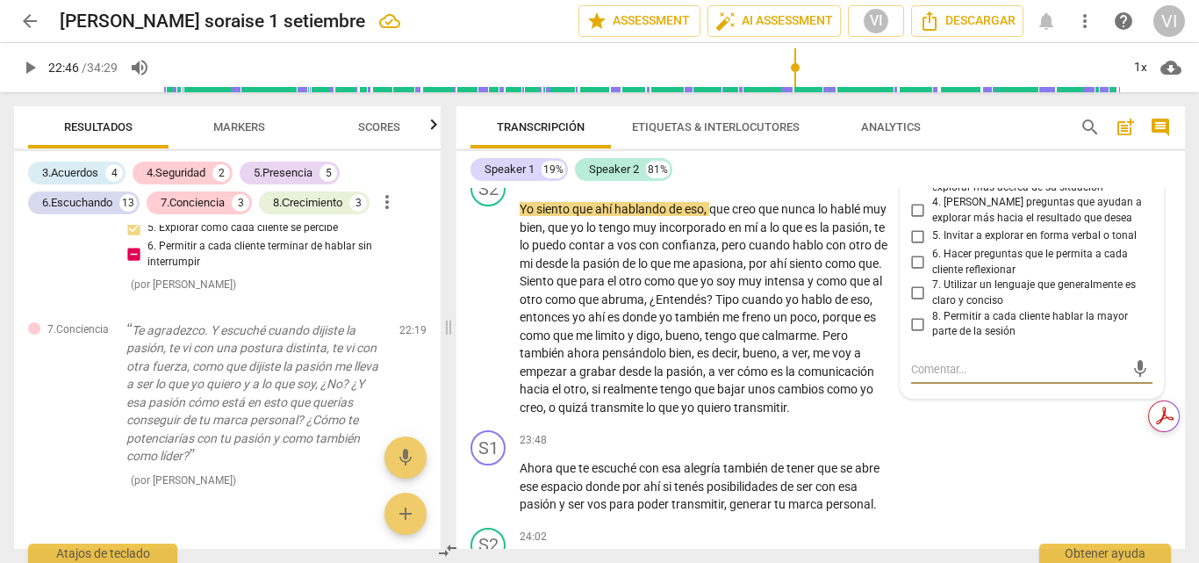
scroll to position [6703, 0]
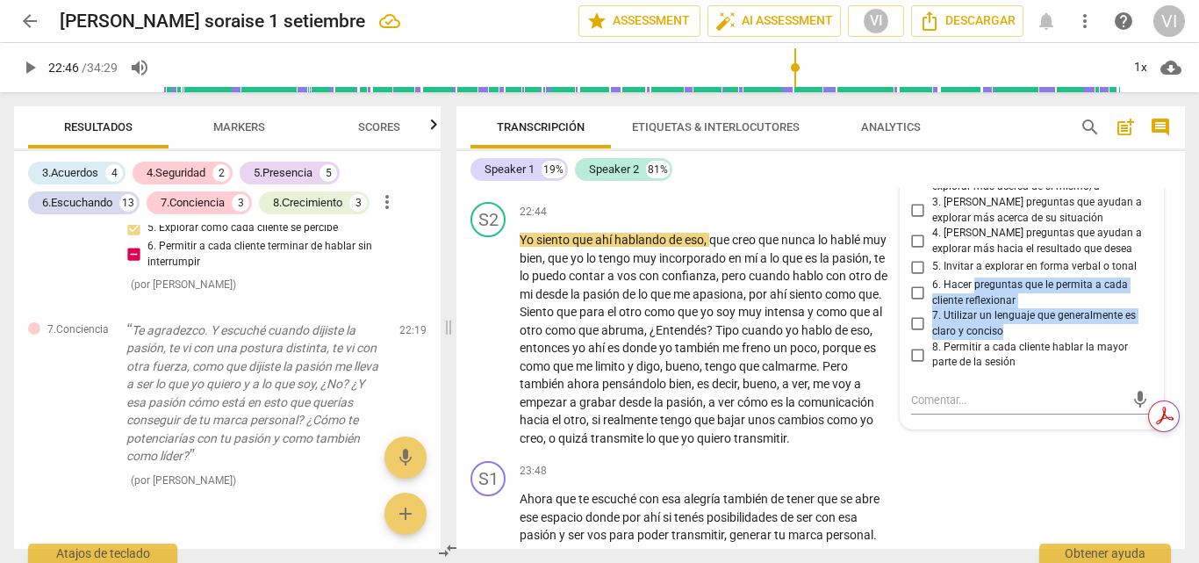
drag, startPoint x: 1059, startPoint y: 385, endPoint x: 966, endPoint y: 342, distance: 102.5
click at [966, 342] on div "1. Hacer preguntas sobre cada cliente 2. Hacer preguntas que ayudan a explorar …" at bounding box center [1032, 256] width 242 height 227
click at [916, 252] on input "4. [PERSON_NAME] preguntas que ayudan a explorar más hacia el resultado que des…" at bounding box center [918, 241] width 28 height 21
checkbox input "true"
click at [918, 221] on input "3. [PERSON_NAME] preguntas que ayudan a explorar más acerca de su situación" at bounding box center [918, 210] width 28 height 21
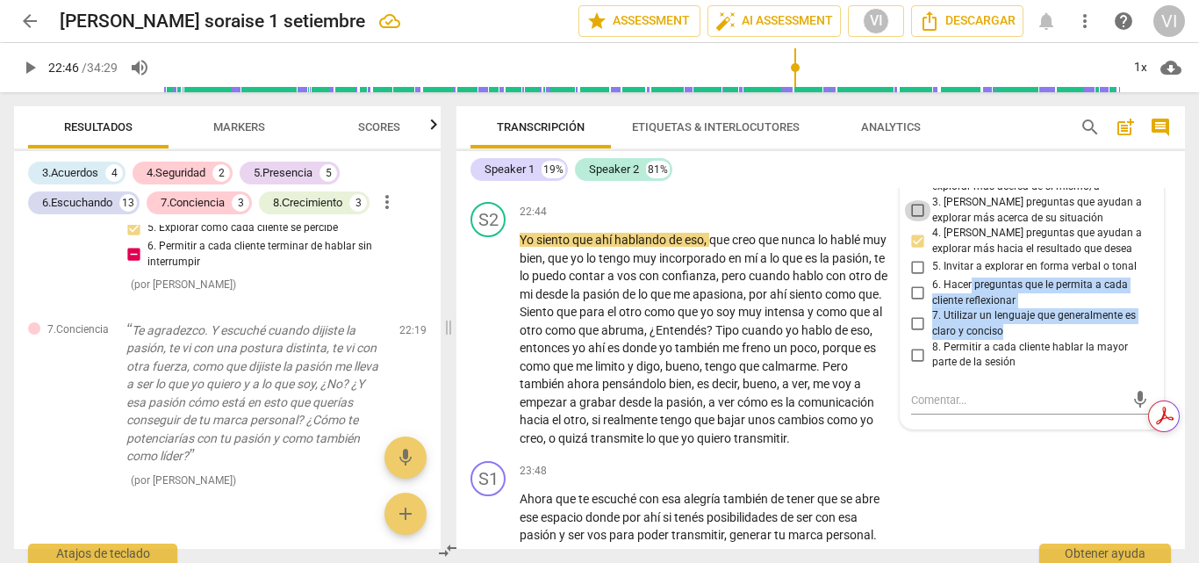
checkbox input "true"
click at [913, 190] on input "2. [PERSON_NAME] preguntas que ayudan a explorar más acerca de sí mismo/a" at bounding box center [918, 179] width 28 height 21
checkbox input "true"
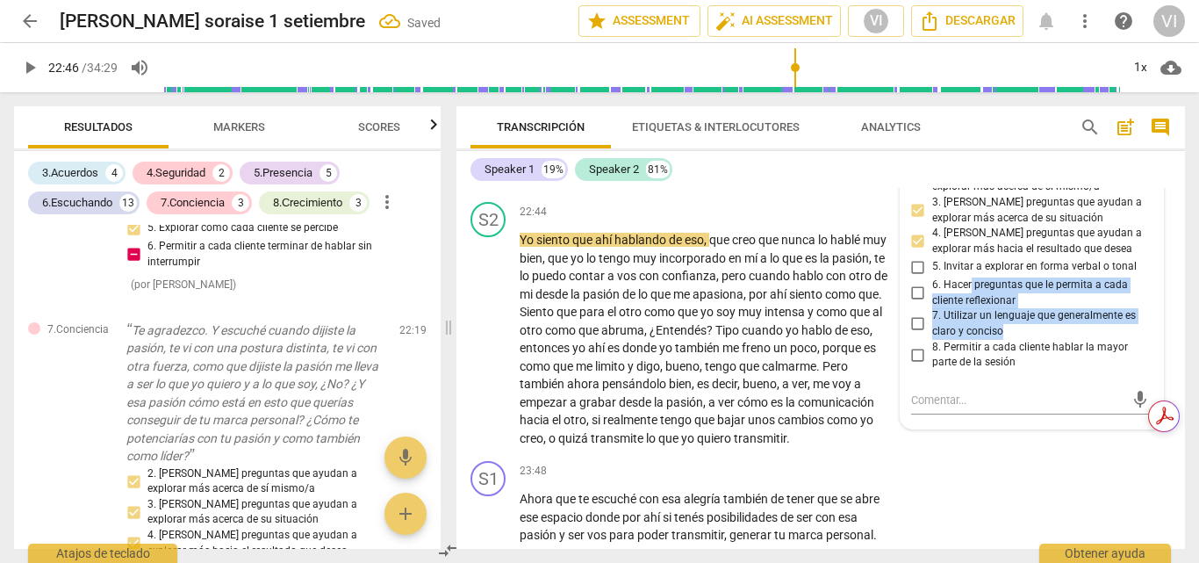
click at [914, 164] on input "1. Hacer preguntas sobre cada cliente" at bounding box center [918, 153] width 28 height 21
checkbox input "true"
click at [1039, 418] on div "mic" at bounding box center [1032, 398] width 242 height 39
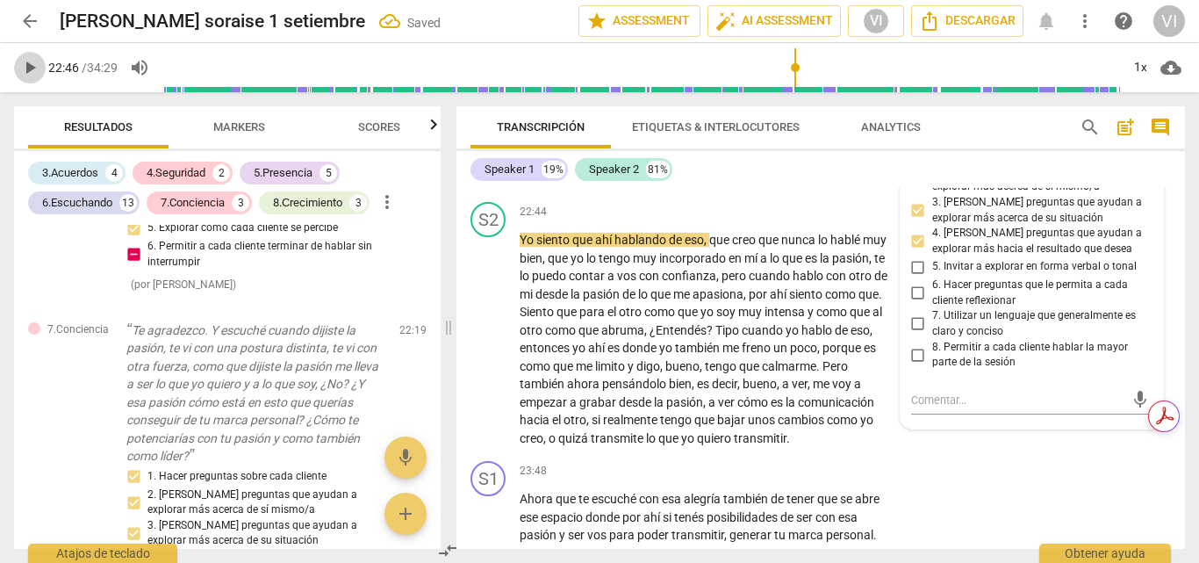
click at [29, 63] on span "play_arrow" at bounding box center [29, 67] width 21 height 21
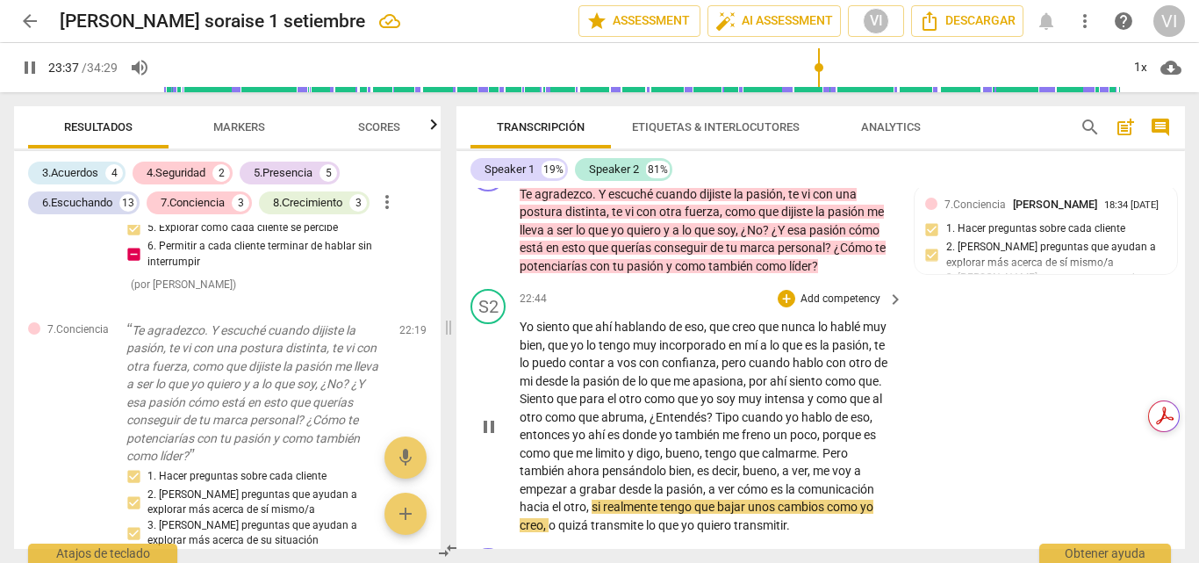
scroll to position [6615, 0]
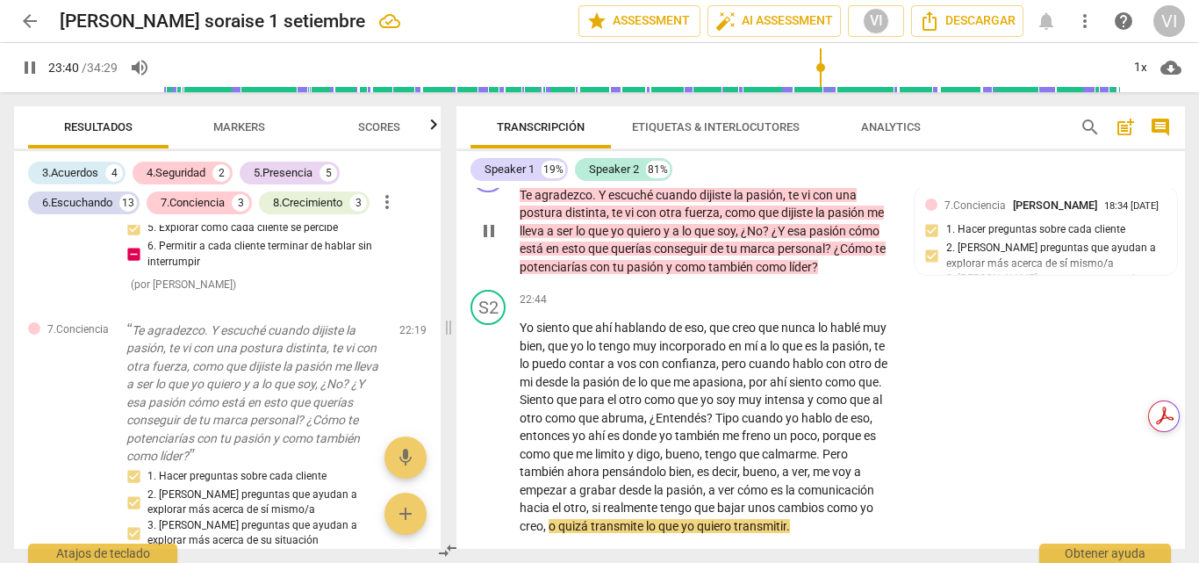
click at [772, 175] on p "Add competency" at bounding box center [750, 167] width 83 height 16
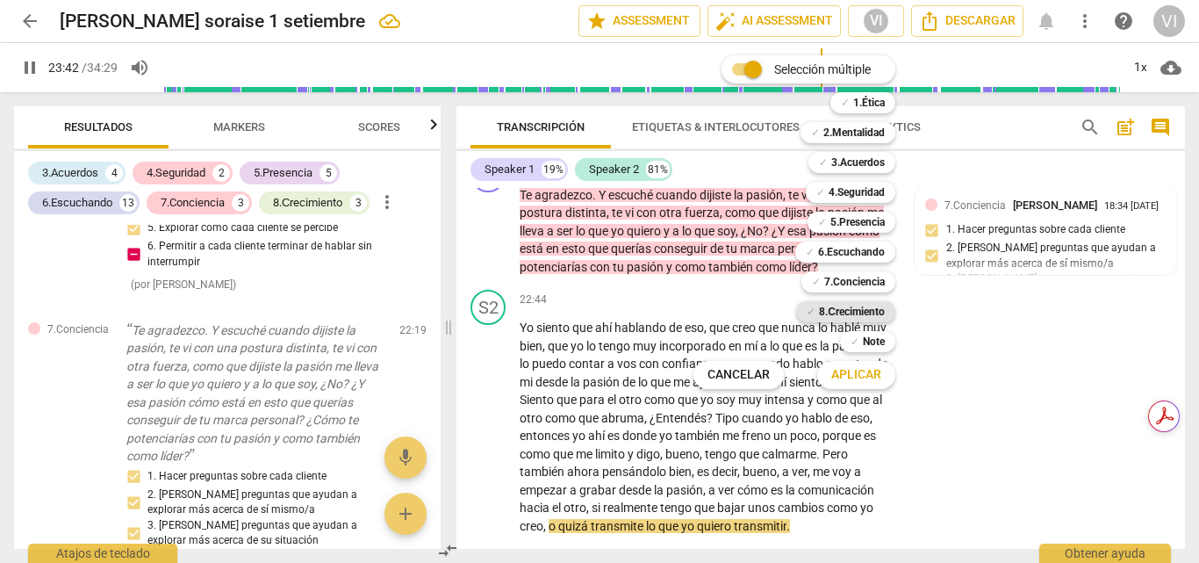
click at [850, 312] on b "8.Сrecimiento" at bounding box center [852, 311] width 66 height 21
click at [861, 371] on span "Aplicar" at bounding box center [856, 375] width 50 height 18
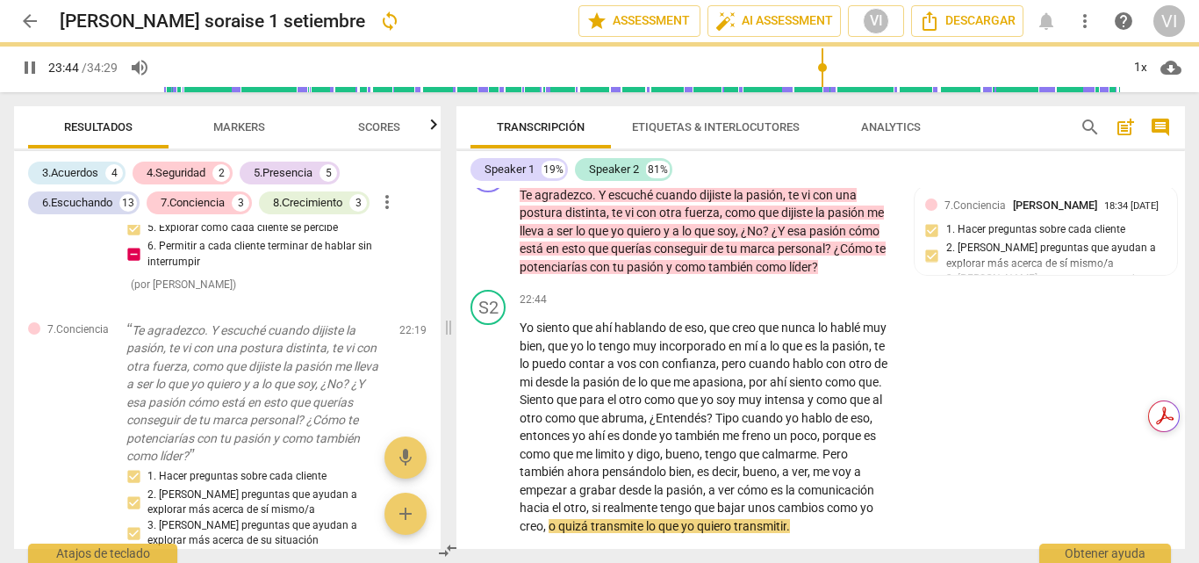
type input "1424"
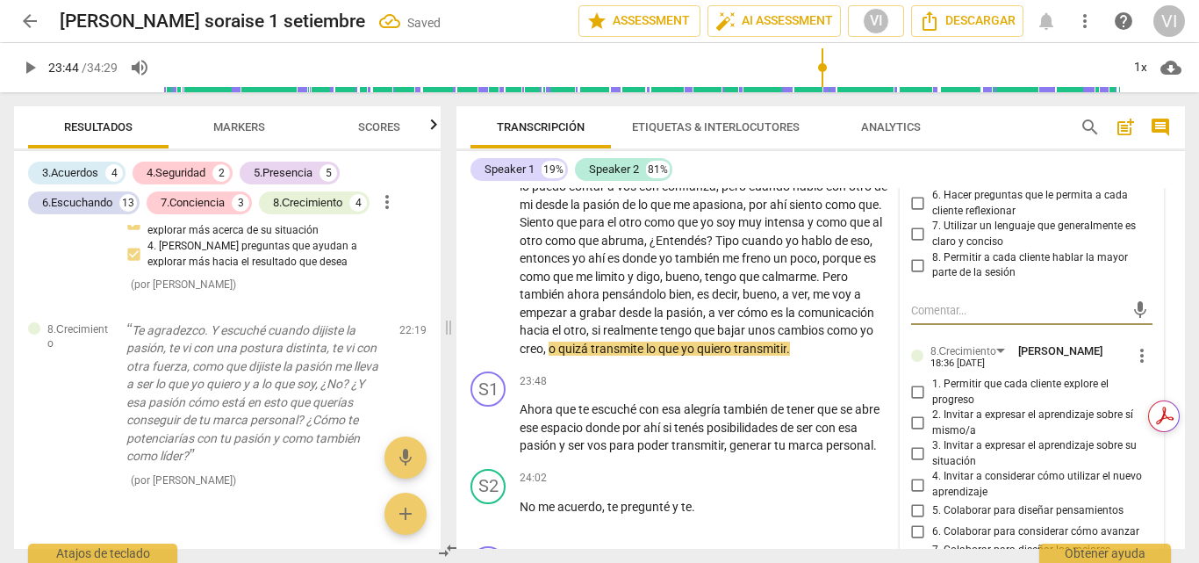
scroll to position [6881, 0]
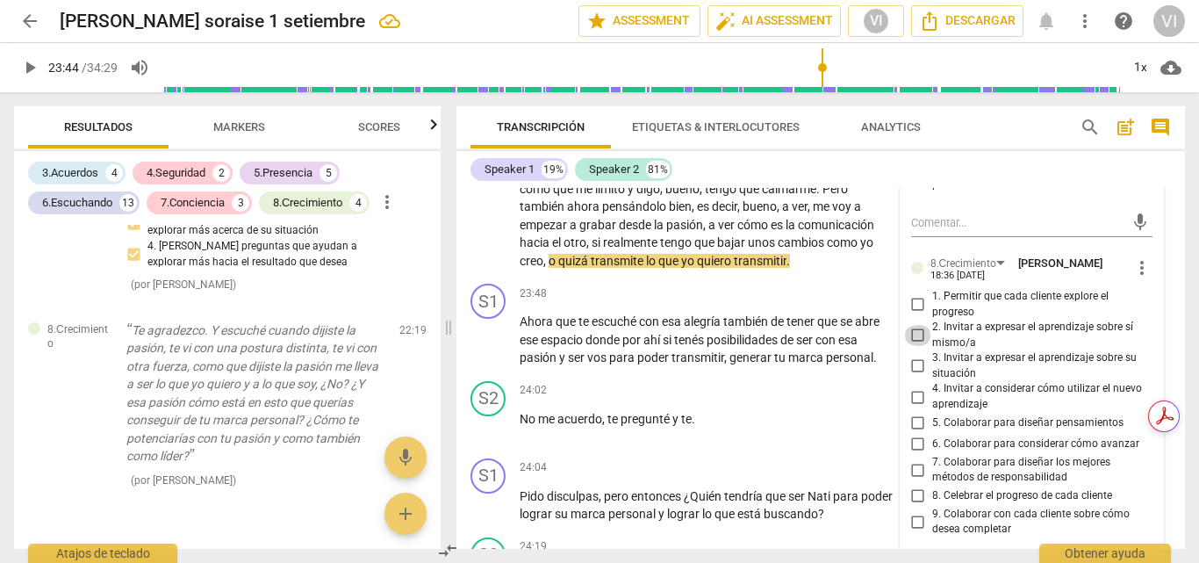
click at [915, 346] on input "2. Invitar a expresar el aprendizaje sobre sí mismo/a" at bounding box center [918, 335] width 28 height 21
checkbox input "true"
click at [916, 377] on input "3. Invitar a expresar el aprendizaje sobre su situación" at bounding box center [918, 365] width 28 height 21
checkbox input "true"
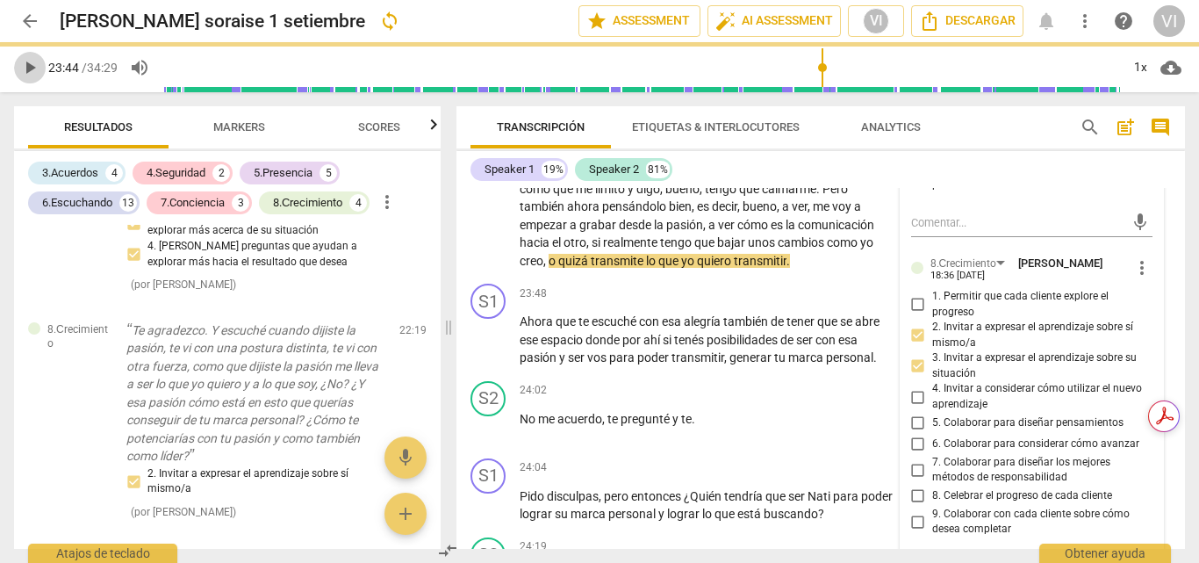
click at [26, 64] on span "play_arrow" at bounding box center [29, 67] width 21 height 21
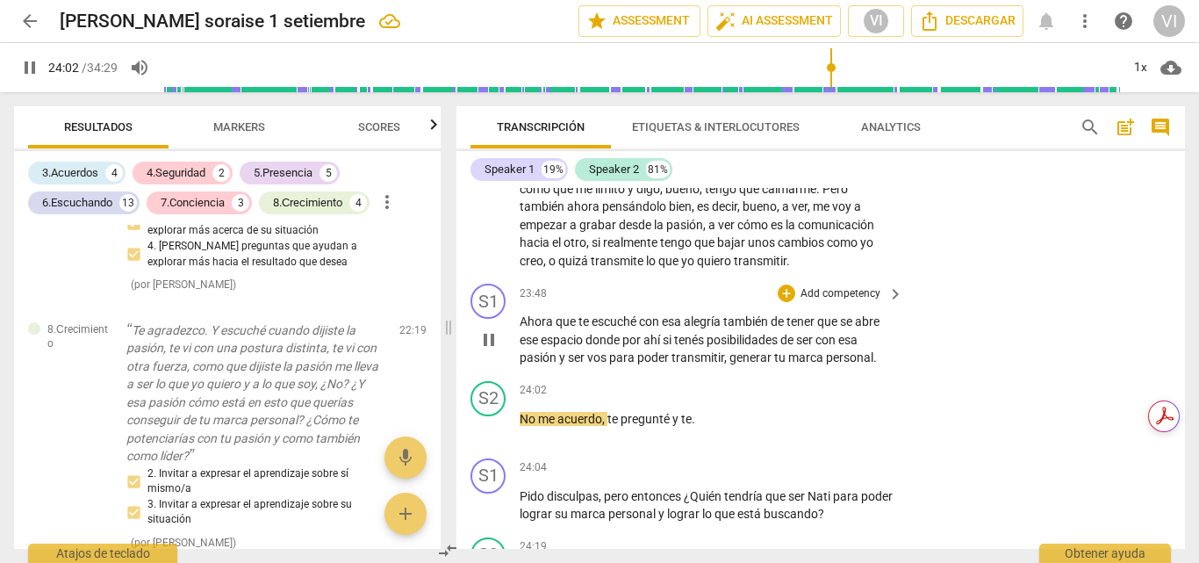
click at [858, 302] on p "Add competency" at bounding box center [840, 294] width 83 height 16
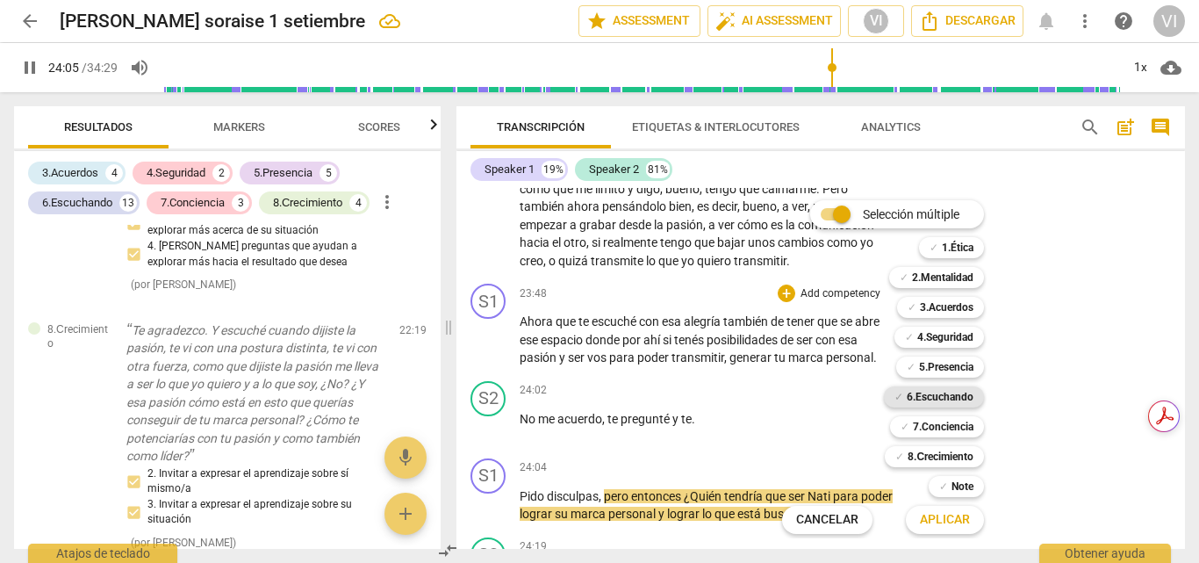
click at [948, 398] on b "6.Escuchando" at bounding box center [940, 396] width 67 height 21
click at [951, 520] on span "Aplicar" at bounding box center [945, 520] width 50 height 18
type input "1448"
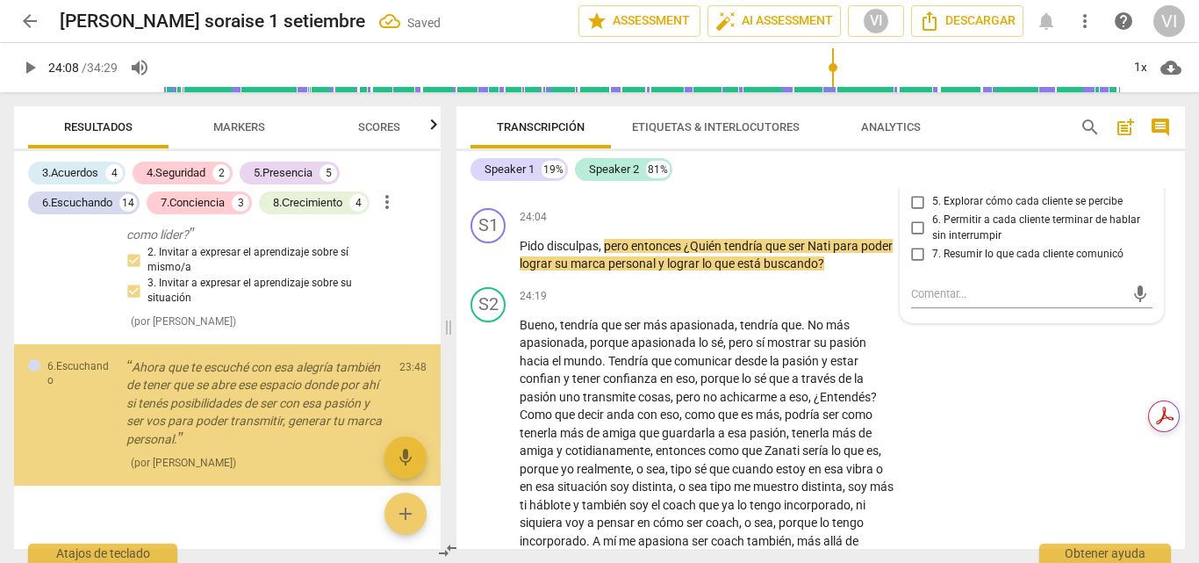
scroll to position [5523, 0]
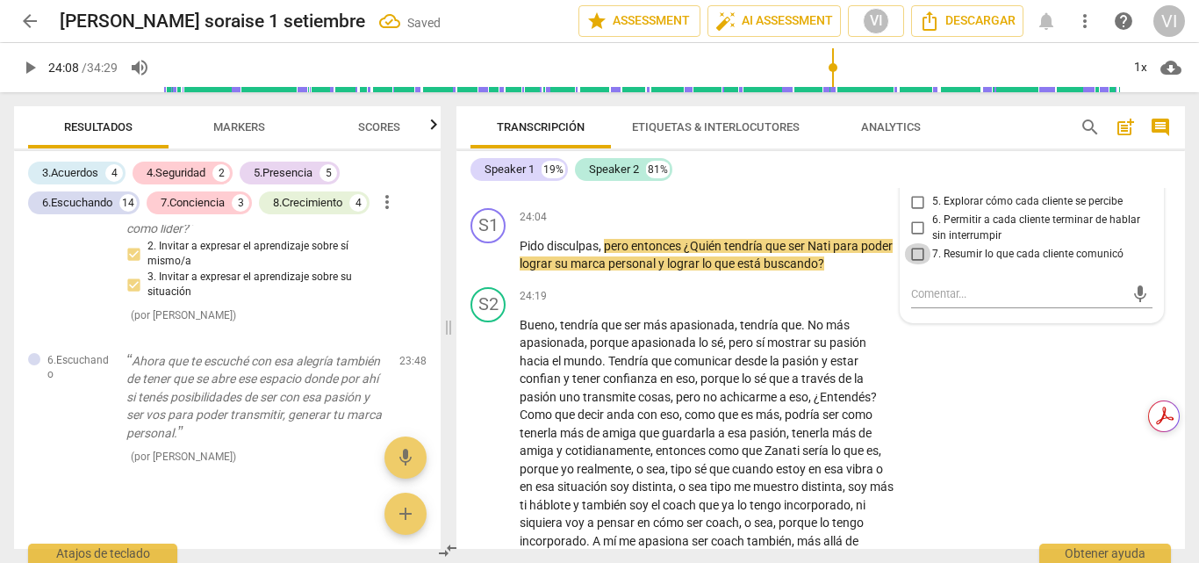
click at [912, 264] on input "7. Resumir lo que cada cliente comunicó" at bounding box center [918, 253] width 28 height 21
checkbox input "true"
click at [30, 68] on span "play_arrow" at bounding box center [29, 67] width 21 height 21
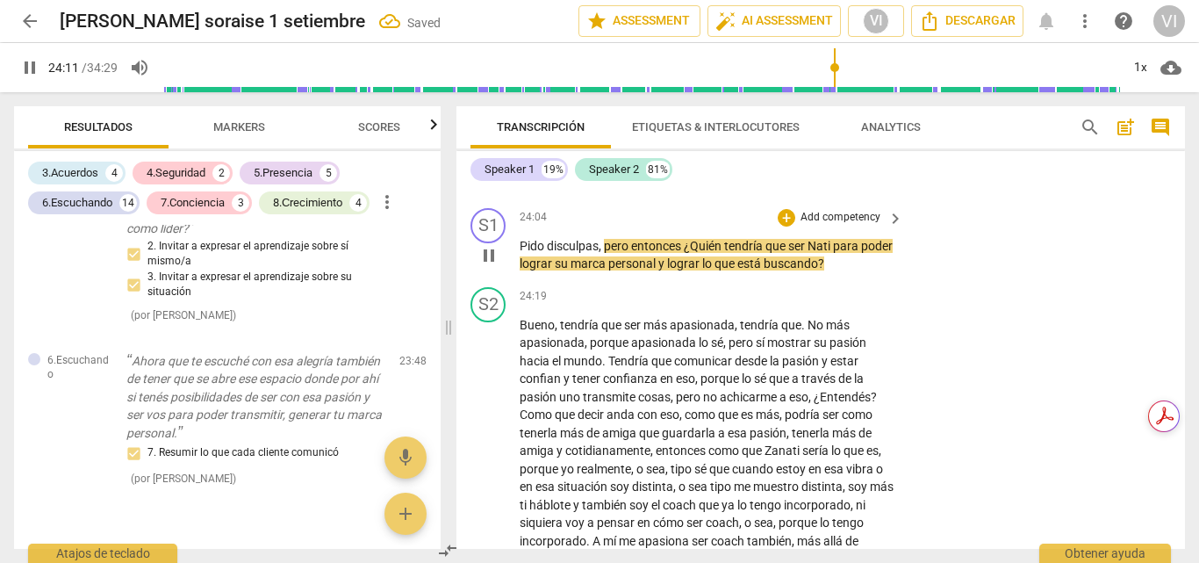
click at [826, 226] on p "Add competency" at bounding box center [840, 218] width 83 height 16
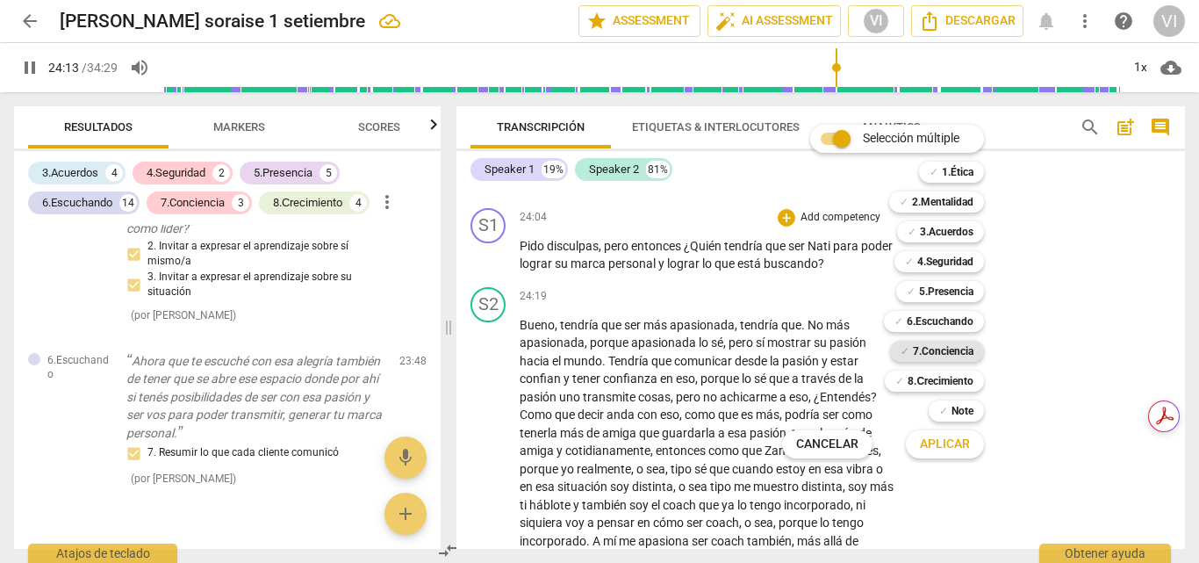
click at [918, 348] on b "7.Conciencia" at bounding box center [943, 351] width 61 height 21
click at [928, 387] on b "8.Сrecimiento" at bounding box center [941, 380] width 66 height 21
click at [941, 447] on span "Aplicar" at bounding box center [945, 444] width 50 height 18
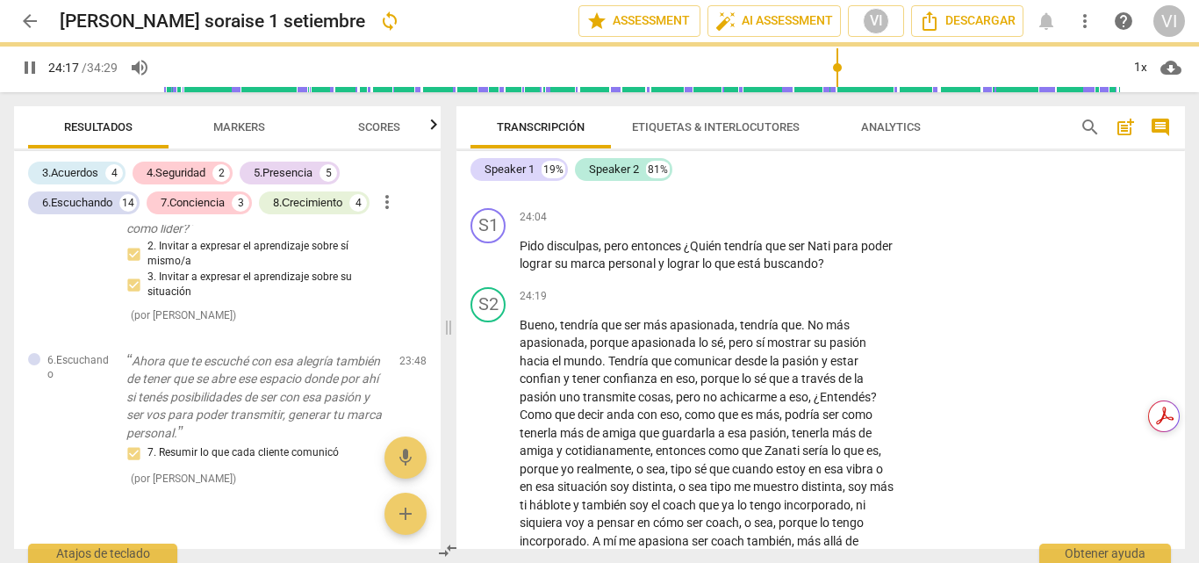
type input "1457"
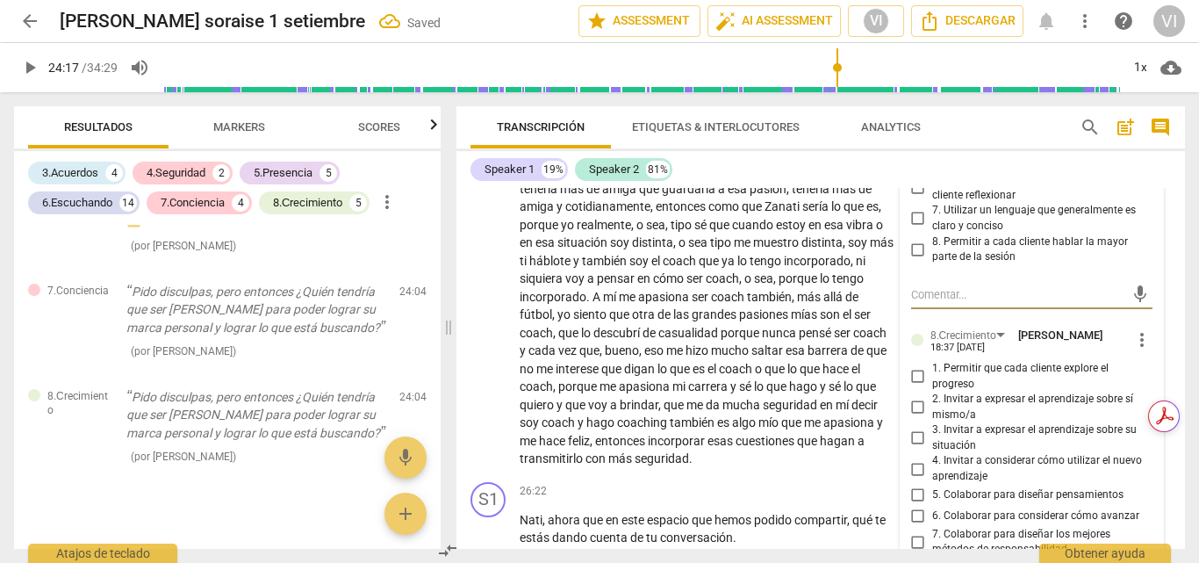
scroll to position [7287, 0]
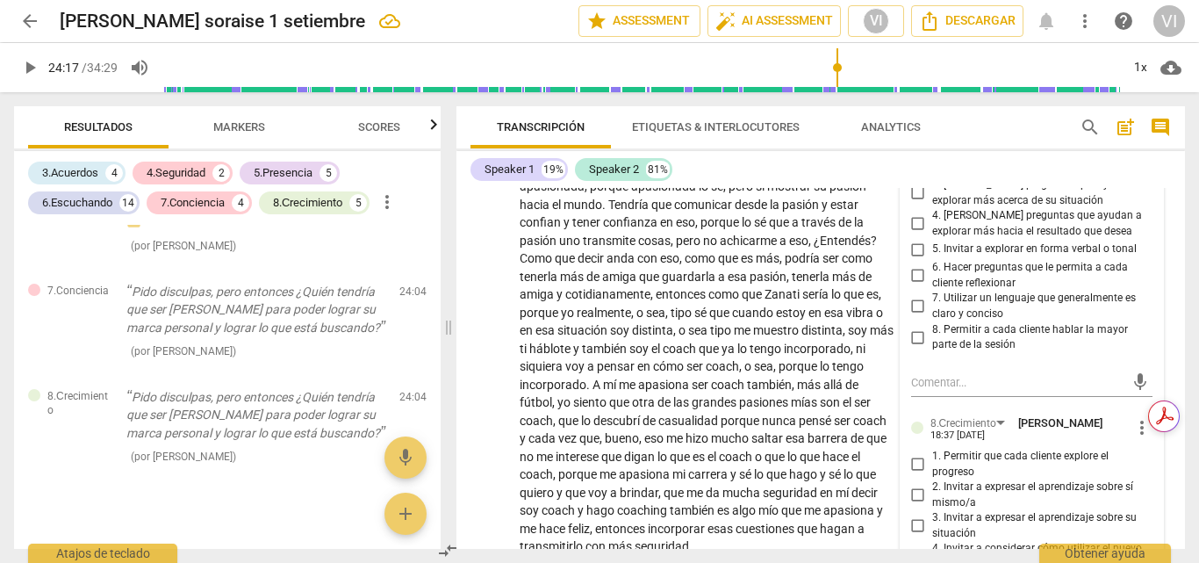
click at [917, 172] on input "2. [PERSON_NAME] preguntas que ayudan a explorar más acerca de sí mismo/a" at bounding box center [918, 161] width 28 height 21
checkbox input "true"
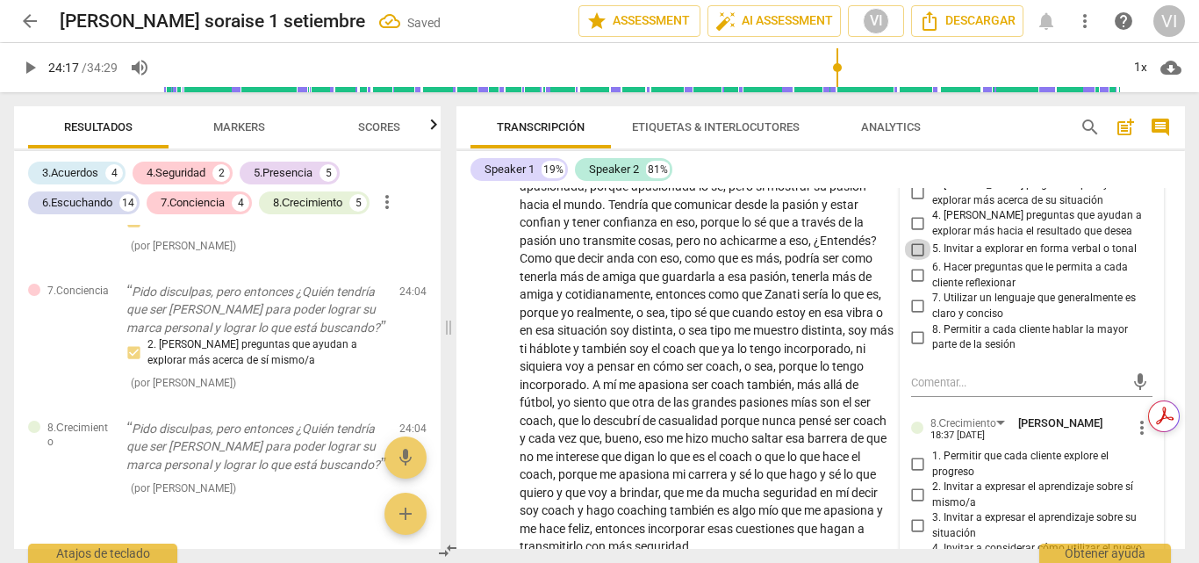
click at [916, 260] on input "5. Invitar a explorar en forma verbal o tonal" at bounding box center [918, 249] width 28 height 21
checkbox input "true"
click at [915, 286] on input "6. Hacer preguntas que le permita a cada cliente reflexionar" at bounding box center [918, 275] width 28 height 21
checkbox input "true"
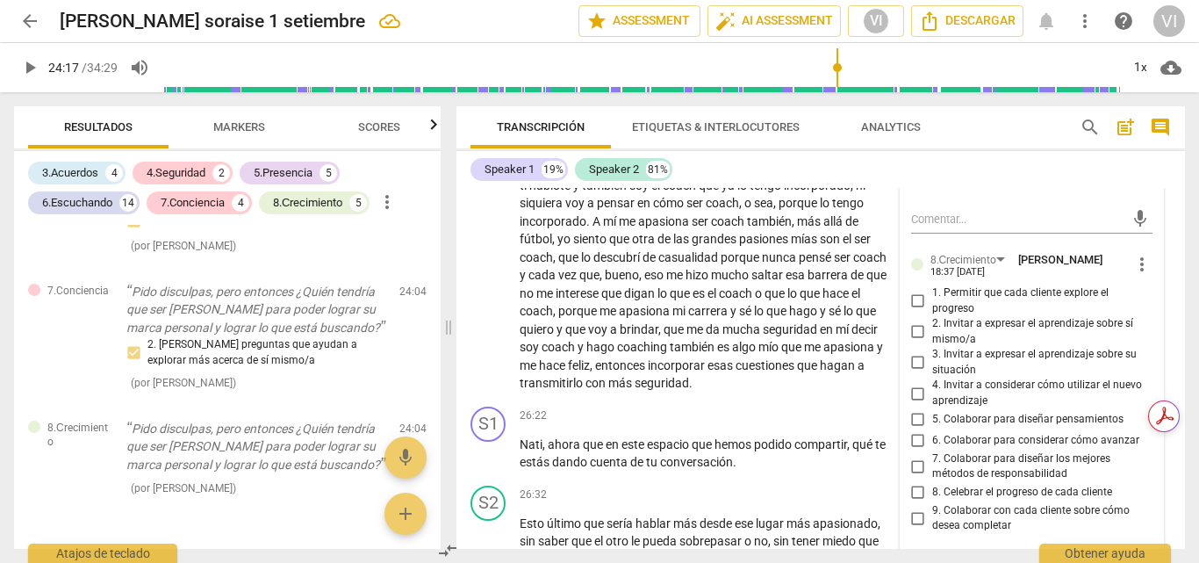
scroll to position [7463, 0]
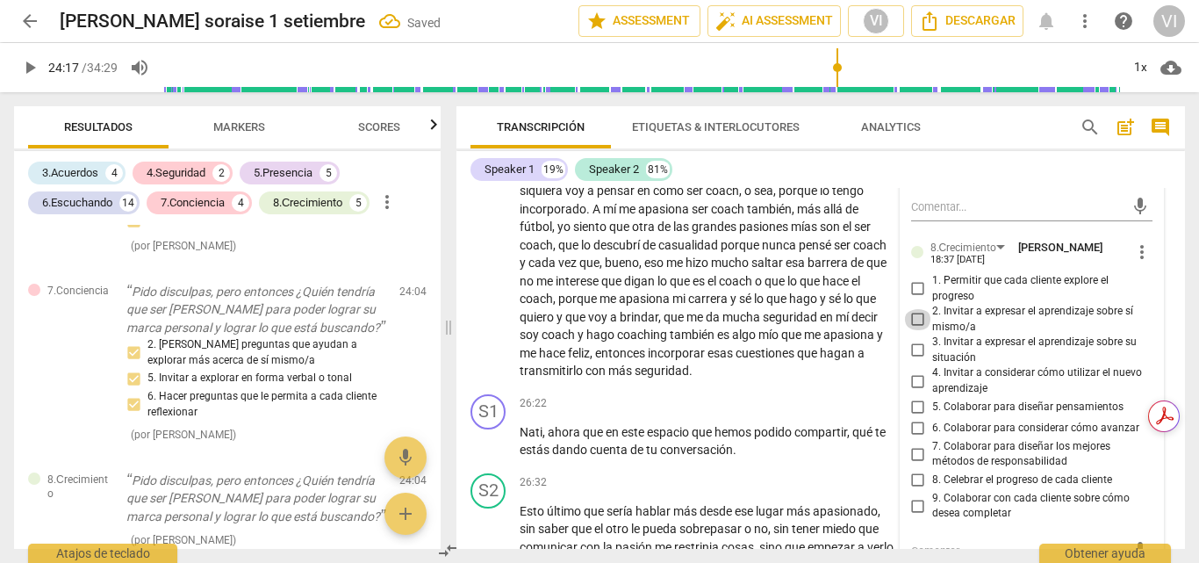
click at [918, 330] on input "2. Invitar a expresar el aprendizaje sobre sí mismo/a" at bounding box center [918, 319] width 28 height 21
checkbox input "true"
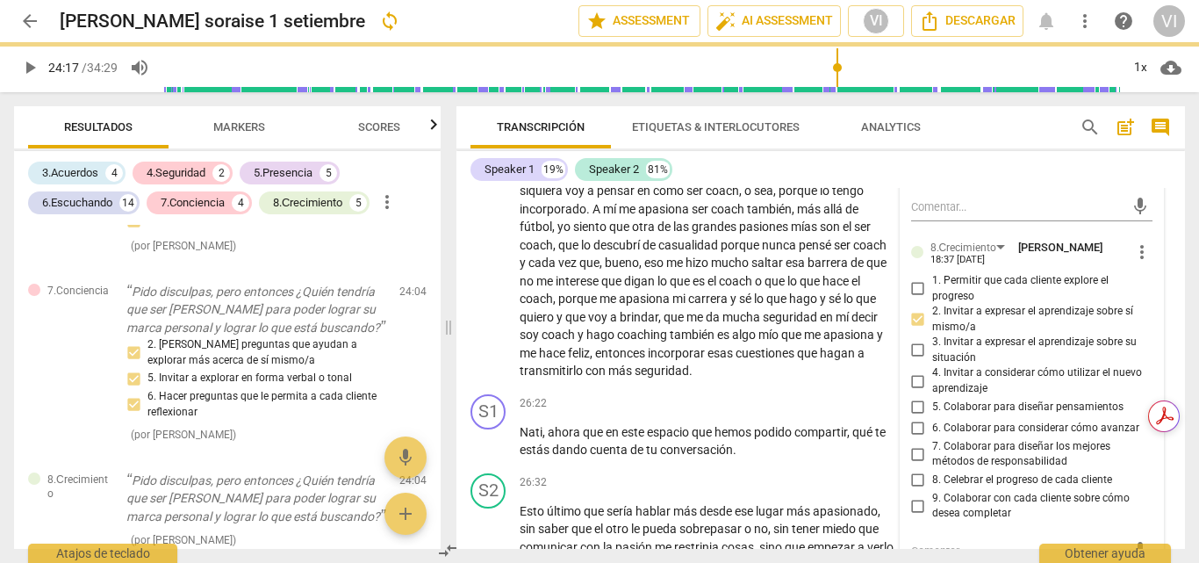
click at [31, 62] on span "play_arrow" at bounding box center [29, 67] width 21 height 21
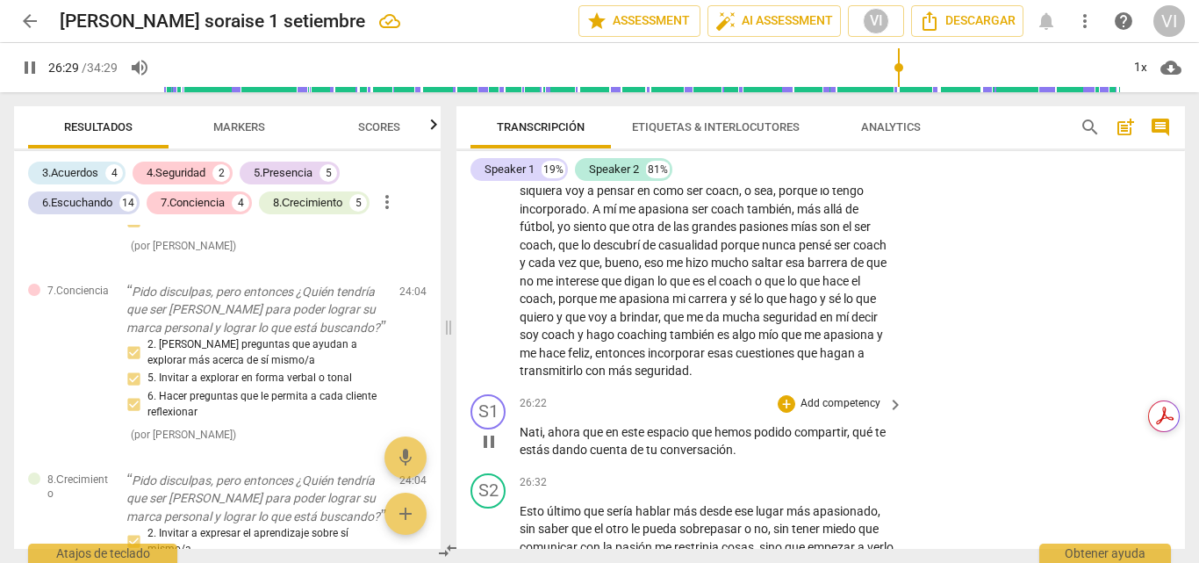
click at [857, 412] on p "Add competency" at bounding box center [840, 404] width 83 height 16
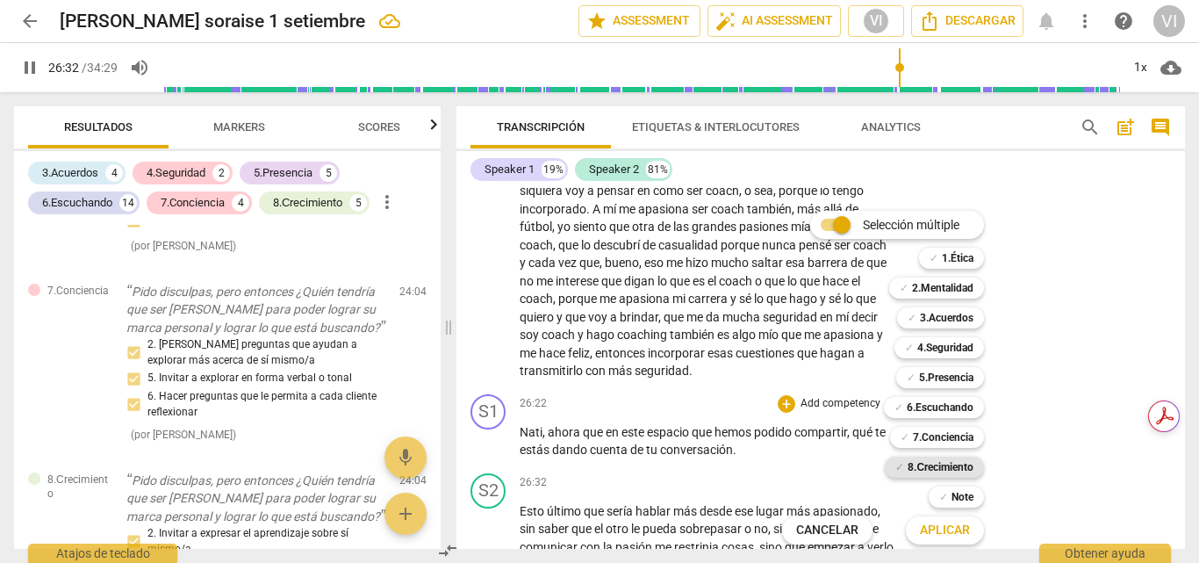
click at [954, 467] on b "8.Сrecimiento" at bounding box center [941, 466] width 66 height 21
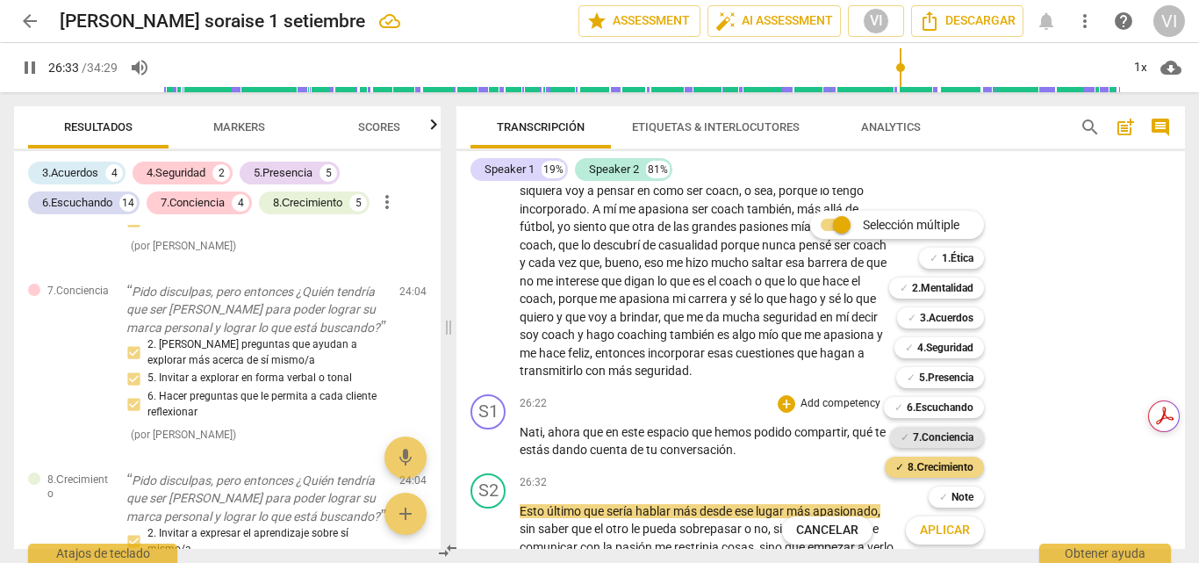
click at [958, 433] on b "7.Conciencia" at bounding box center [943, 437] width 61 height 21
click at [940, 536] on span "Aplicar" at bounding box center [945, 530] width 50 height 18
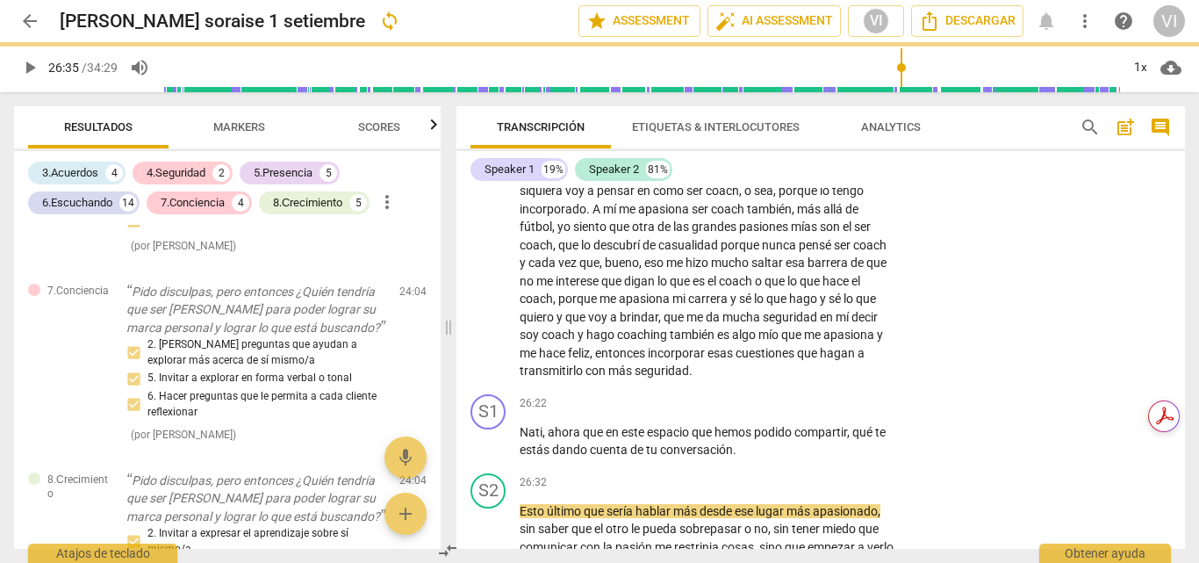
type input "1595"
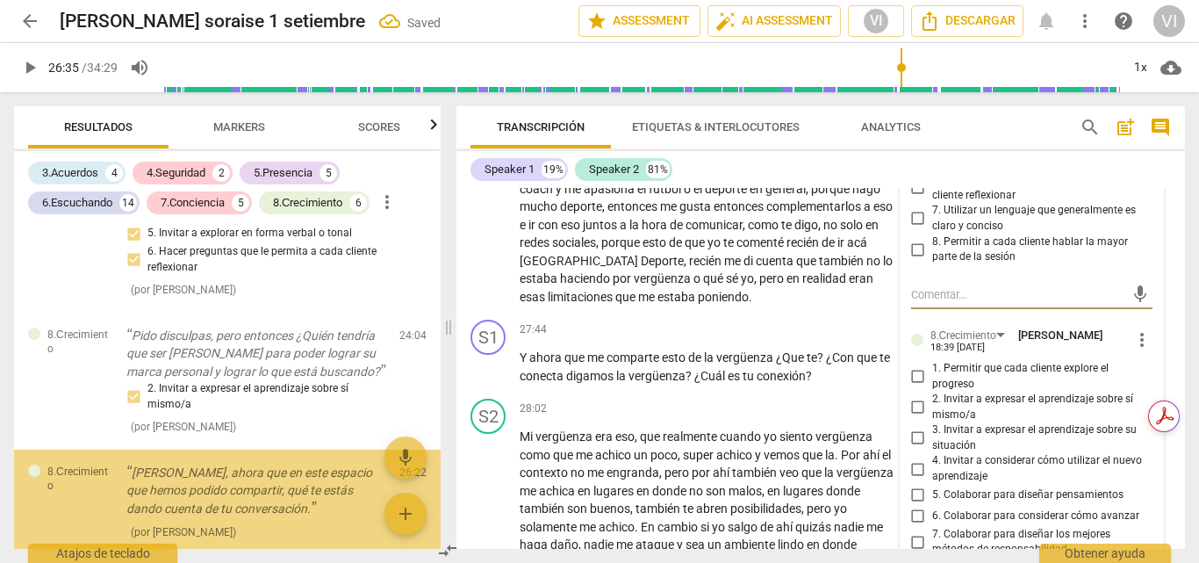
scroll to position [6081, 0]
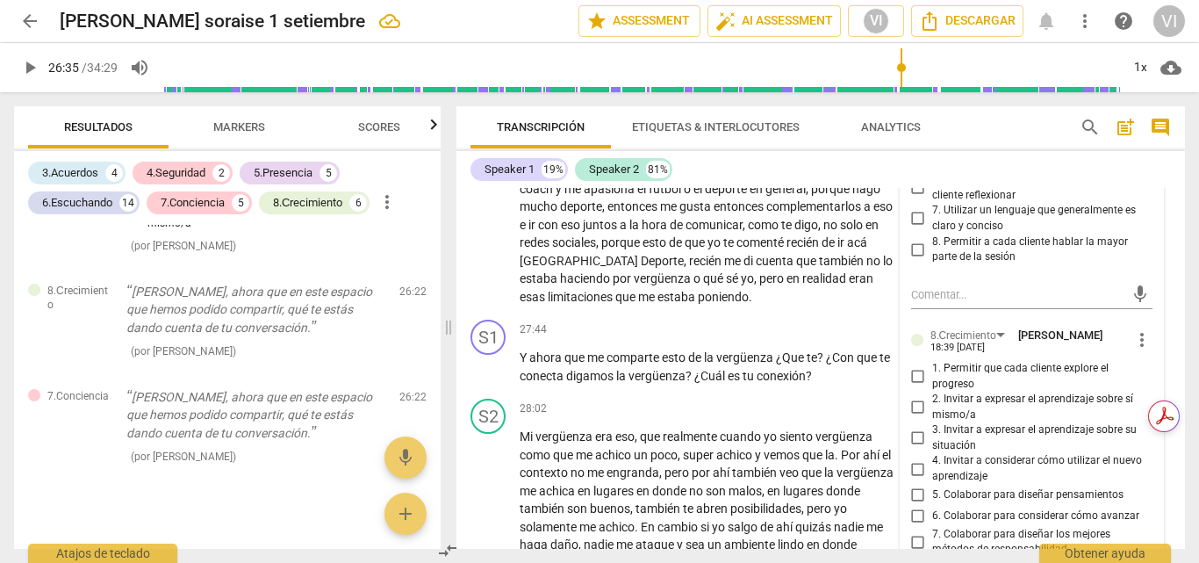
click at [915, 147] on input "4. [PERSON_NAME] preguntas que ayudan a explorar más hacia el resultado que des…" at bounding box center [918, 136] width 28 height 21
checkbox input "true"
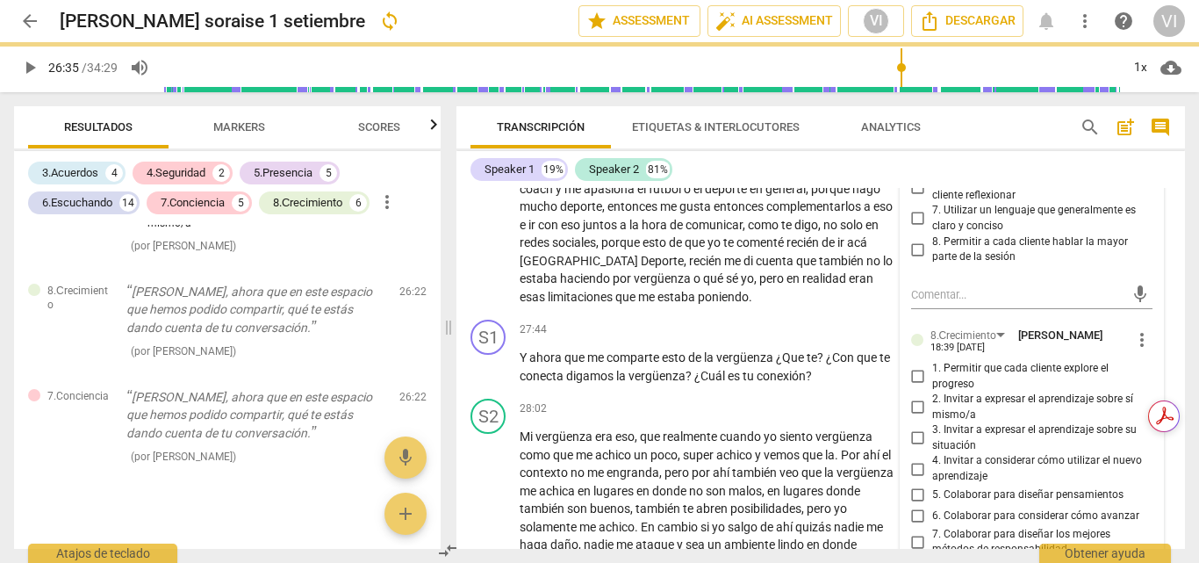
scroll to position [7805, 0]
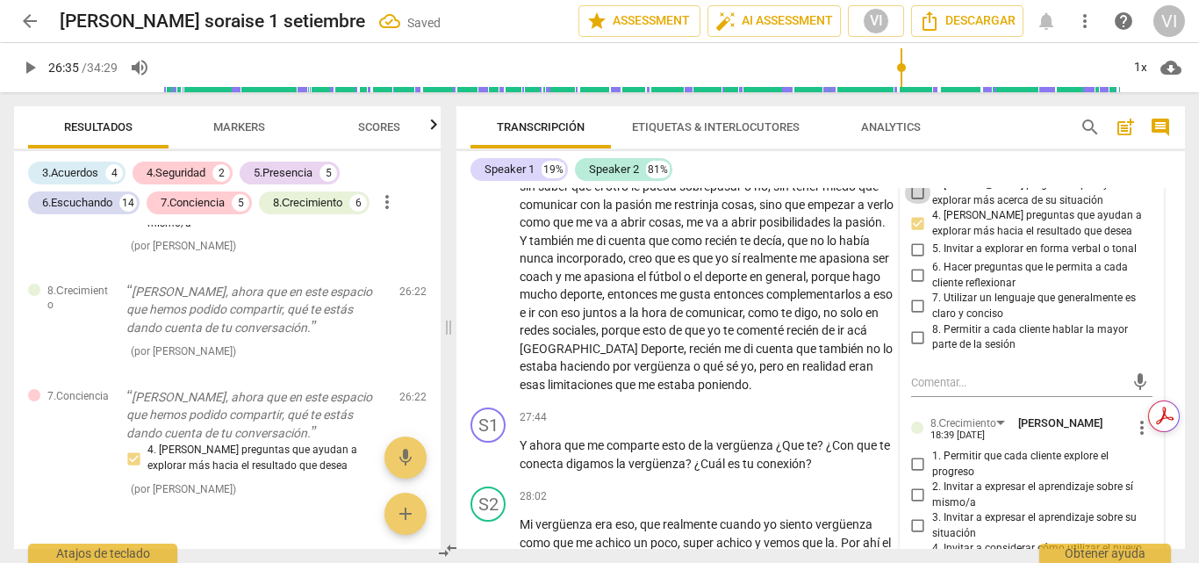
click at [912, 204] on input "3. [PERSON_NAME] preguntas que ayudan a explorar más acerca de su situación" at bounding box center [918, 193] width 28 height 21
checkbox input "true"
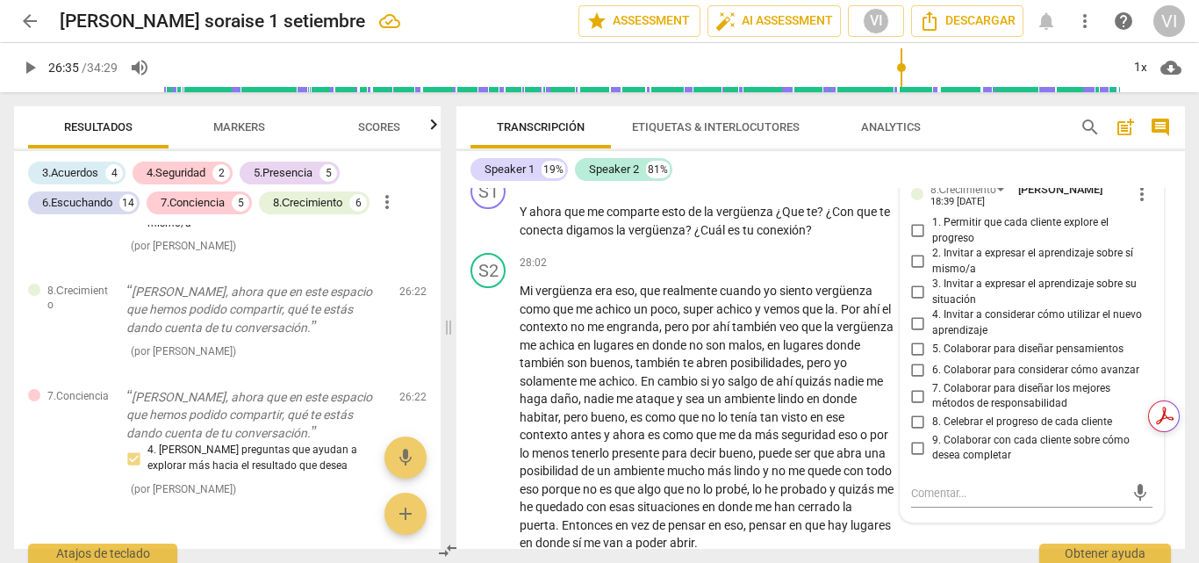
scroll to position [8068, 0]
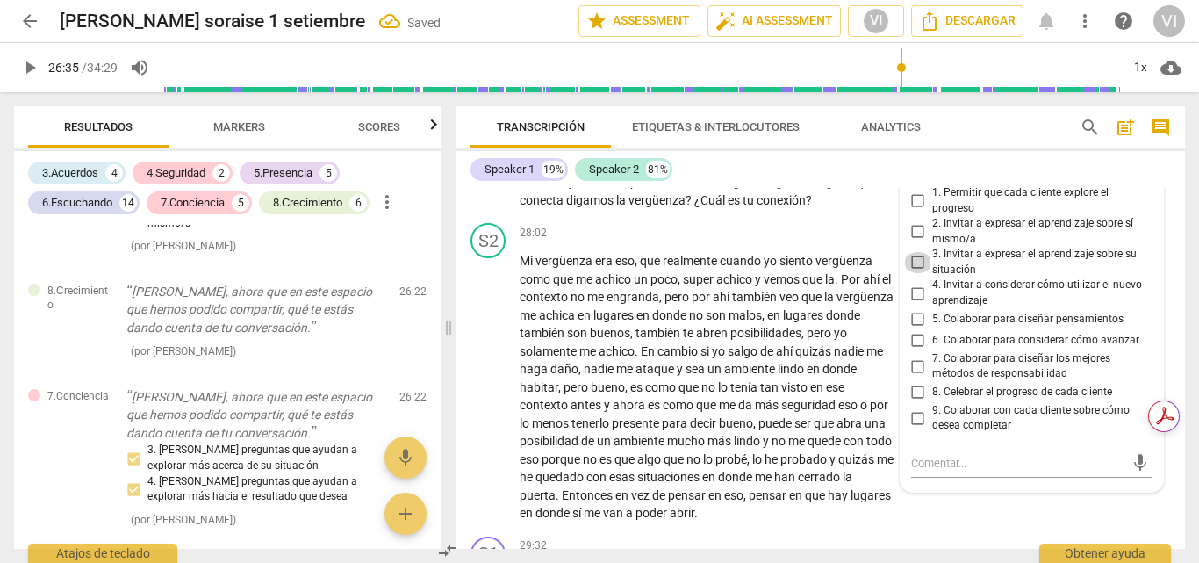
click at [914, 273] on input "3. Invitar a expresar el aprendizaje sobre su situación" at bounding box center [918, 262] width 28 height 21
checkbox input "true"
click at [916, 242] on input "2. Invitar a expresar el aprendizaje sobre sí mismo/a" at bounding box center [918, 231] width 28 height 21
checkbox input "true"
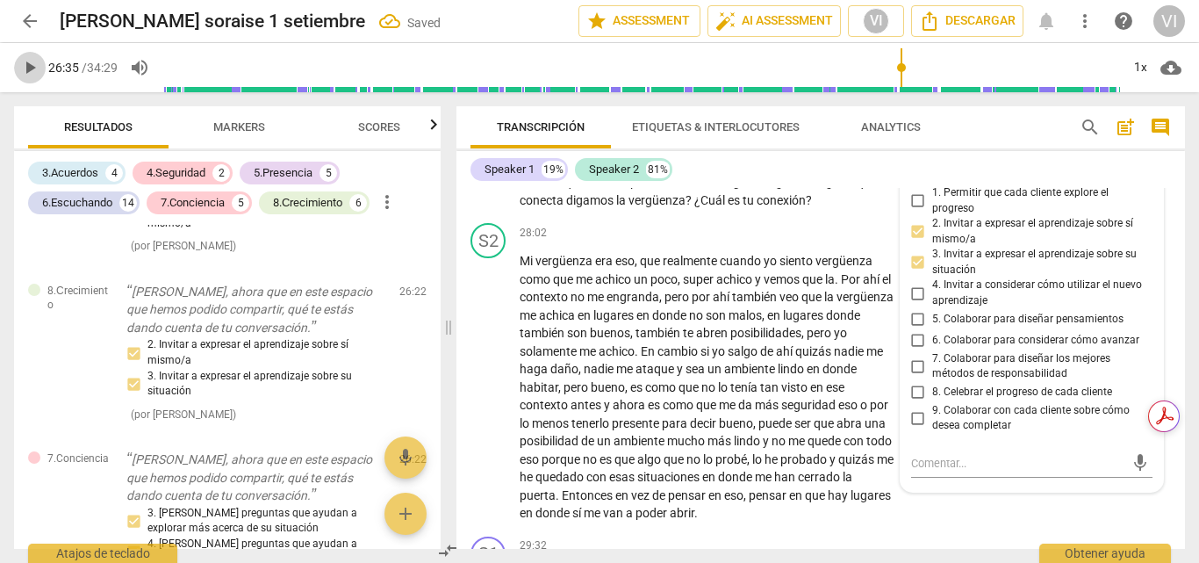
click at [28, 66] on span "play_arrow" at bounding box center [29, 67] width 21 height 21
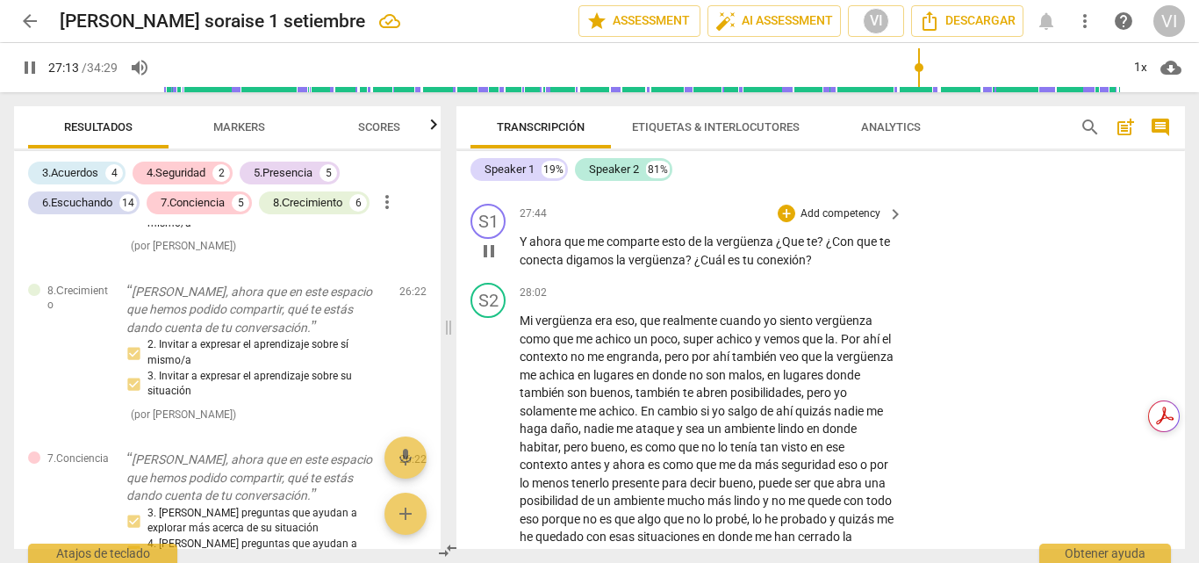
scroll to position [7980, 0]
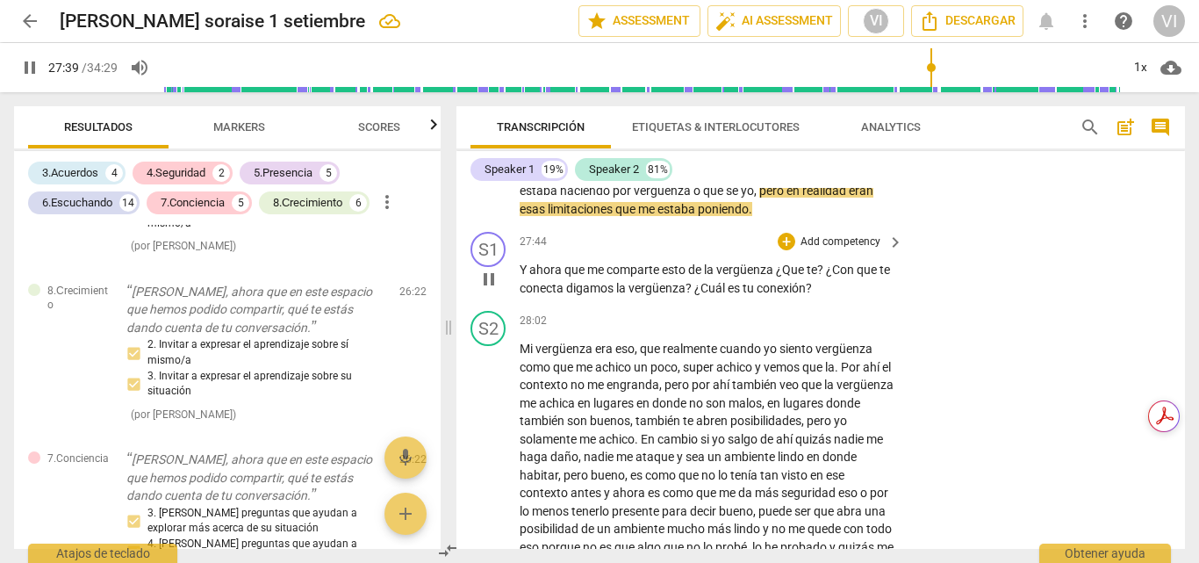
click at [841, 250] on p "Add competency" at bounding box center [840, 242] width 83 height 16
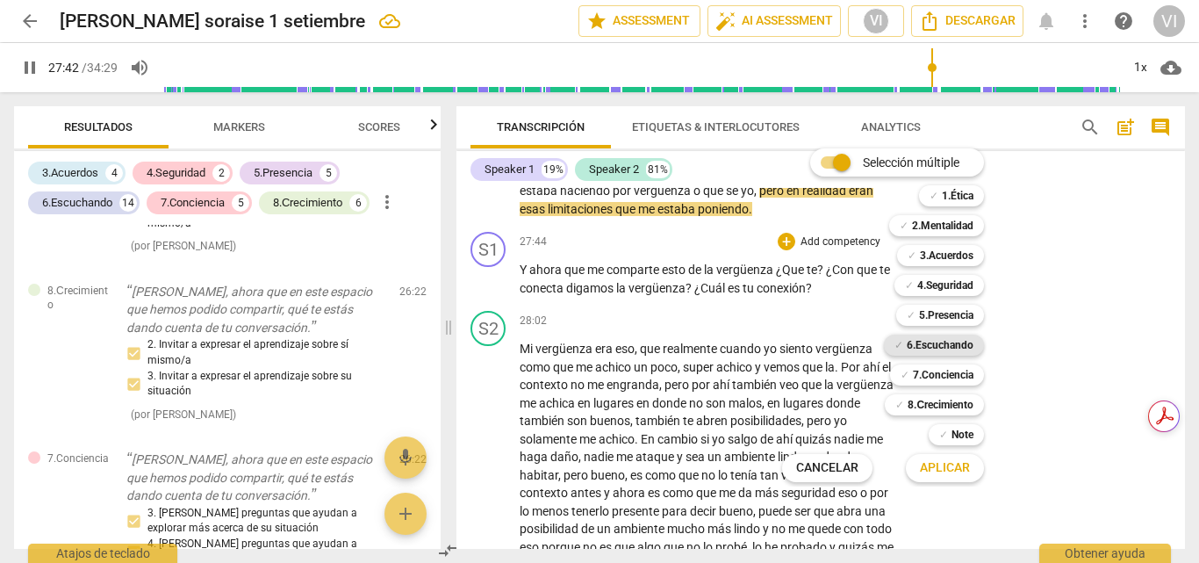
click at [946, 347] on b "6.Escuchando" at bounding box center [940, 344] width 67 height 21
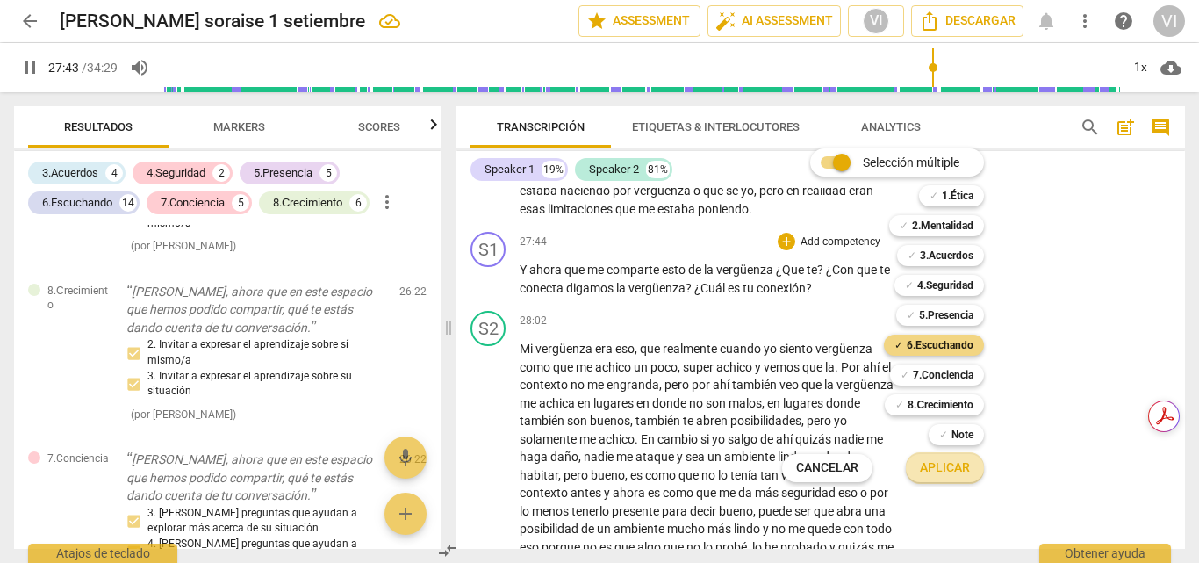
click at [942, 472] on span "Aplicar" at bounding box center [945, 468] width 50 height 18
type input "1664"
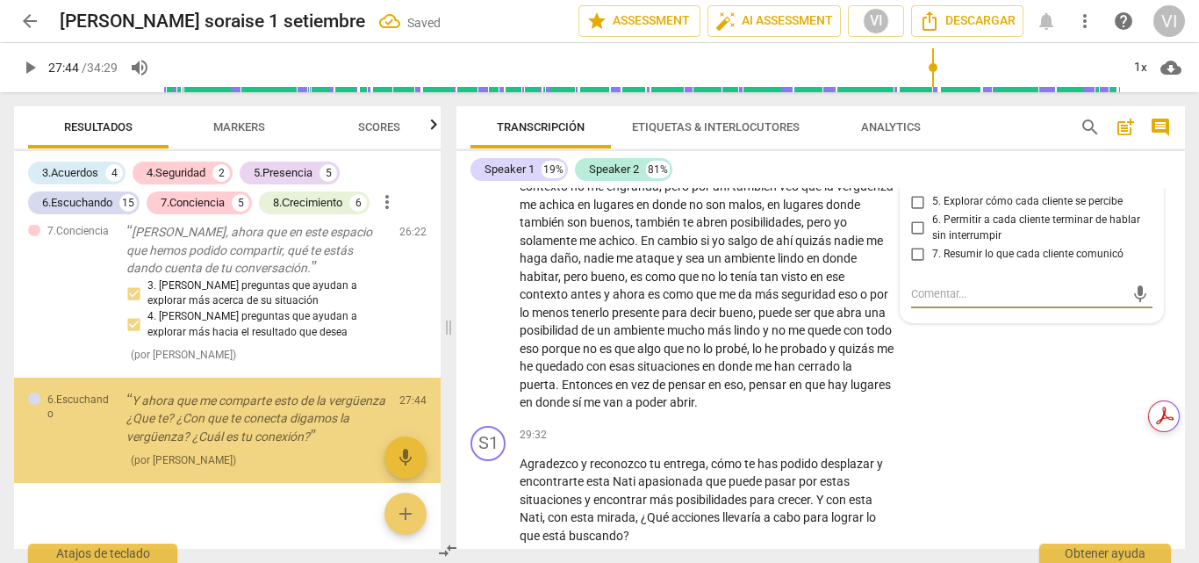
scroll to position [6312, 0]
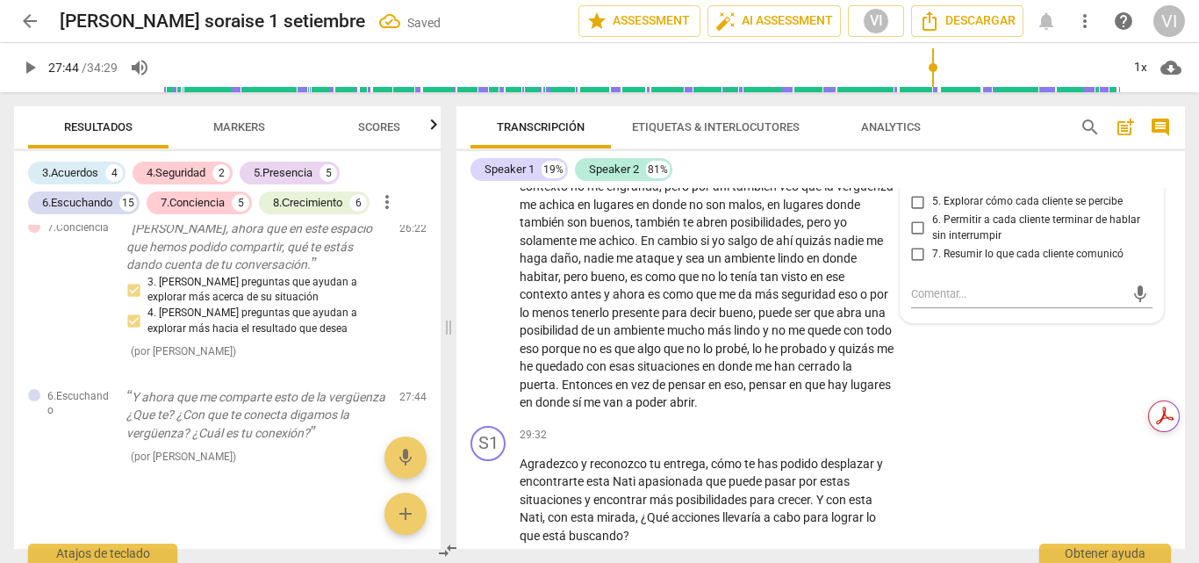
click at [915, 170] on input "3. Explorar las emociones de cada cliente" at bounding box center [918, 159] width 28 height 21
checkbox input "true"
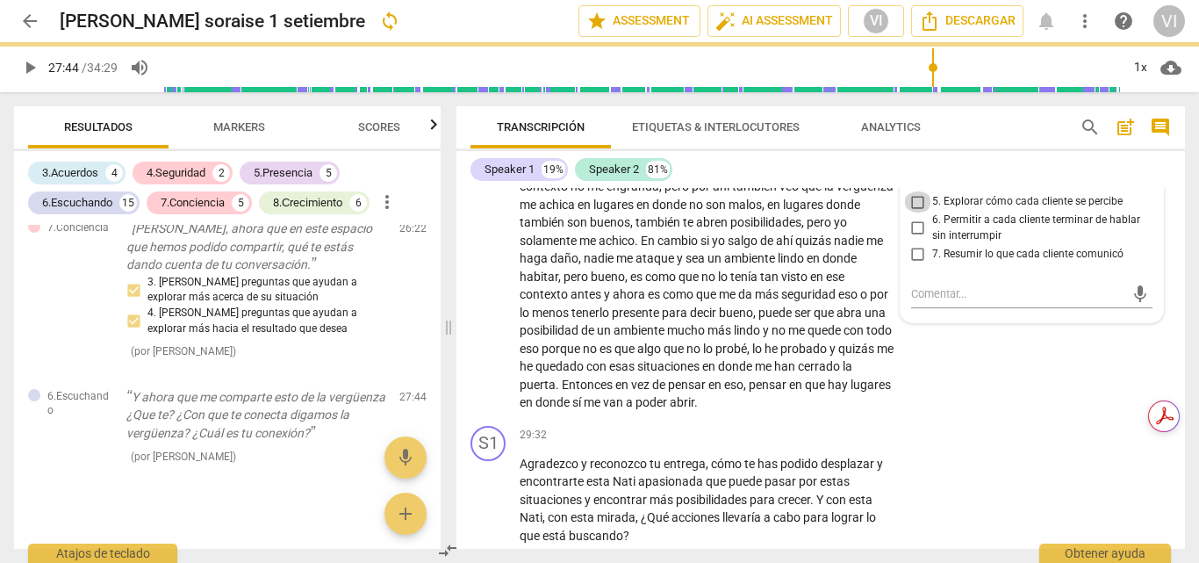
click at [916, 212] on input "5. Explorar cómo cada cliente se percibe" at bounding box center [918, 201] width 28 height 21
checkbox input "true"
click at [915, 128] on input "1. Personalizar preguntas y observaciones" at bounding box center [918, 117] width 28 height 21
checkbox input "true"
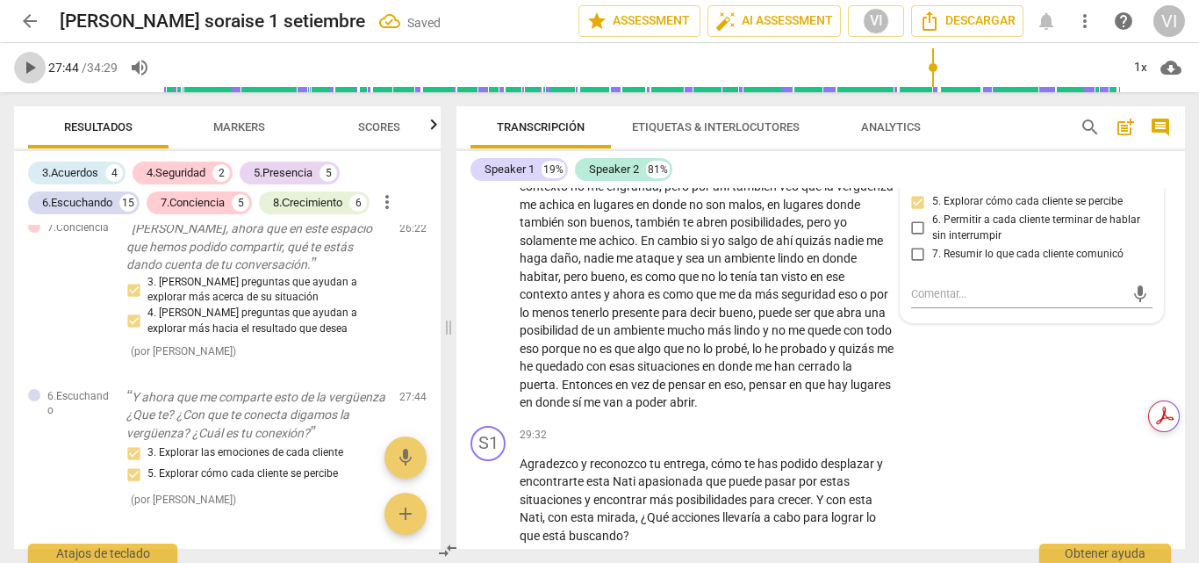
click at [36, 63] on span "play_arrow" at bounding box center [29, 67] width 21 height 21
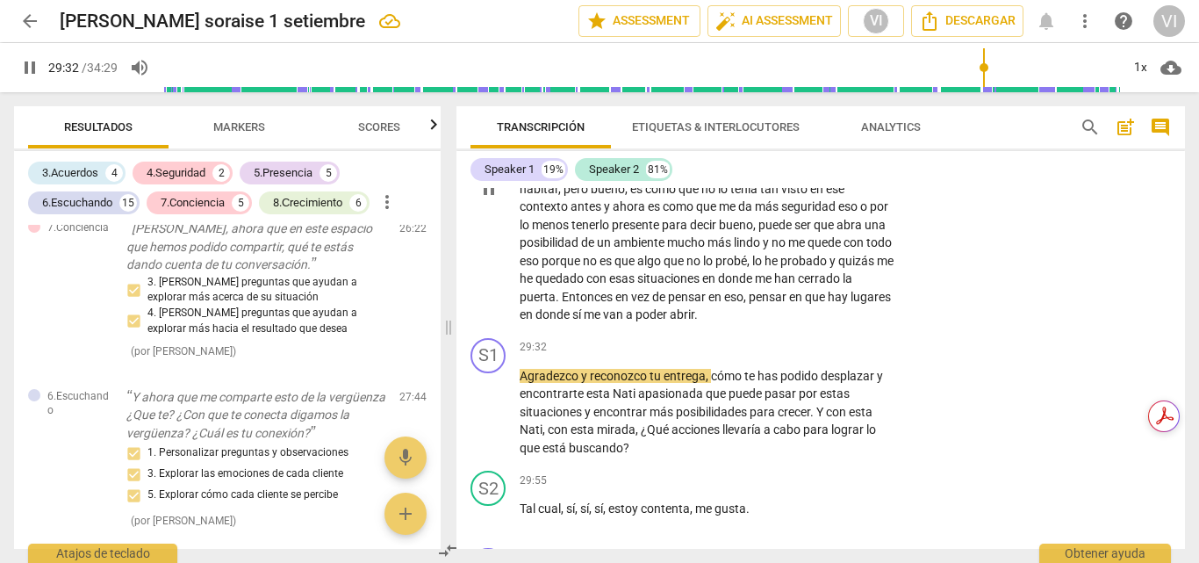
scroll to position [8354, 0]
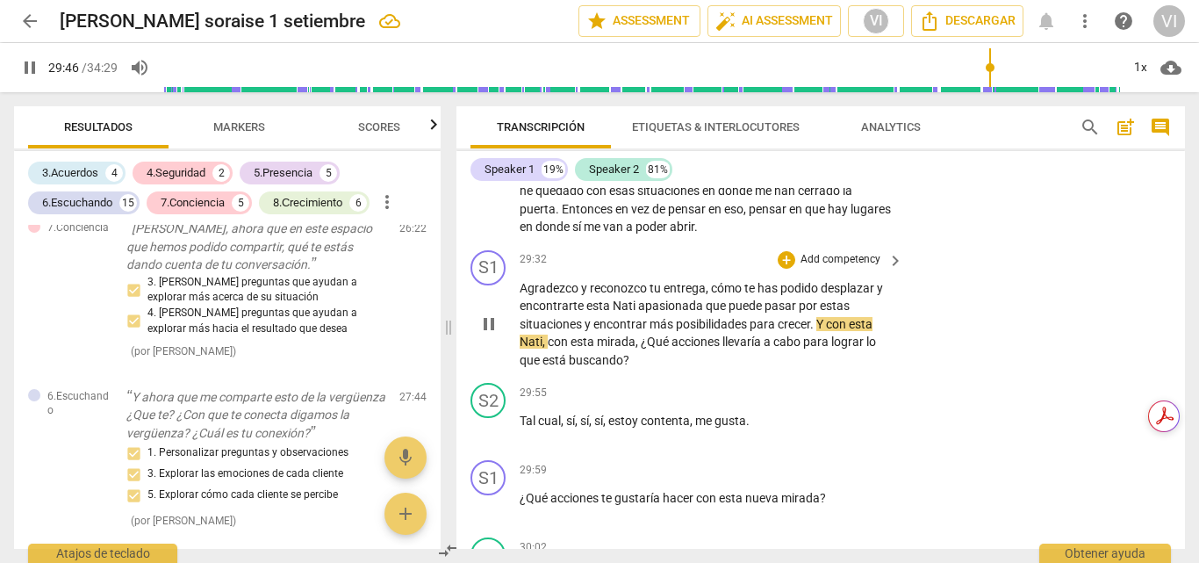
click at [836, 268] on p "Add competency" at bounding box center [840, 260] width 83 height 16
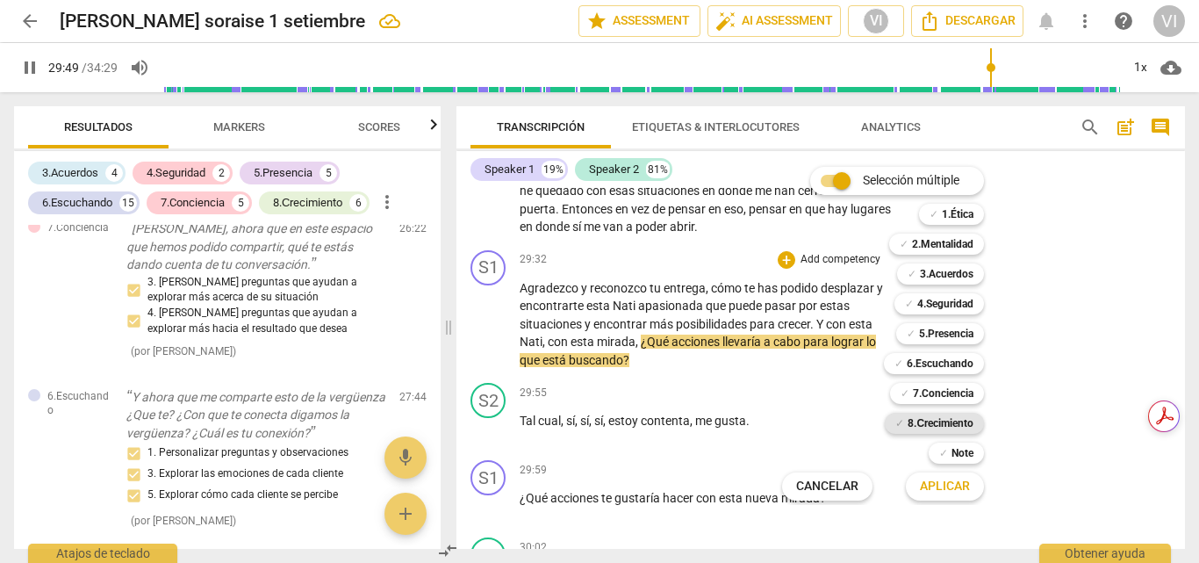
click at [946, 428] on b "8.Сrecimiento" at bounding box center [941, 423] width 66 height 21
click at [949, 489] on span "Aplicar" at bounding box center [945, 486] width 50 height 18
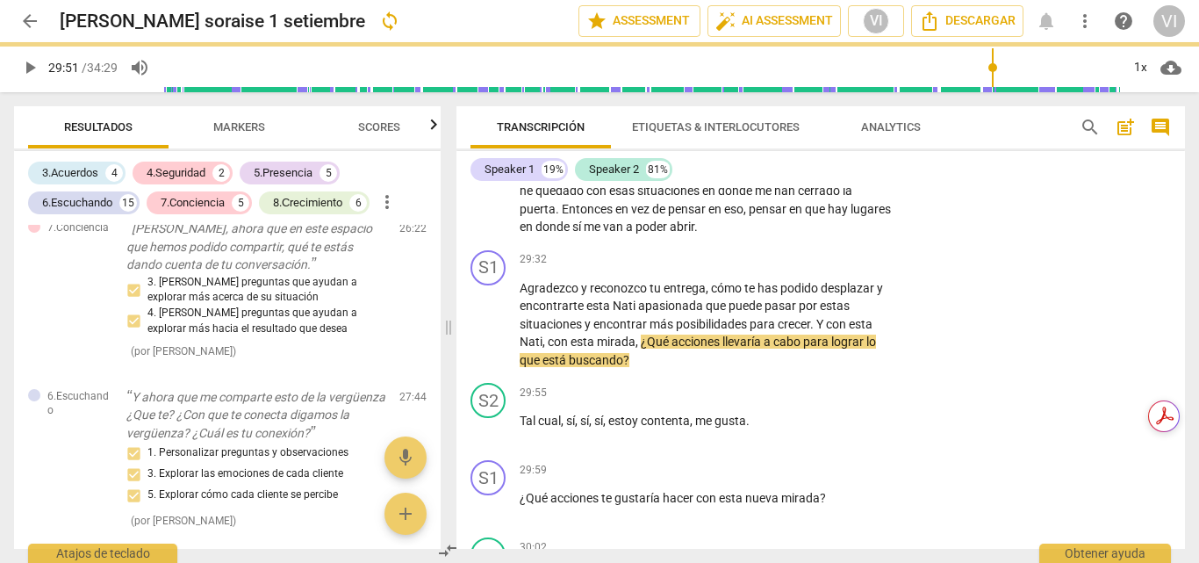
type input "1792"
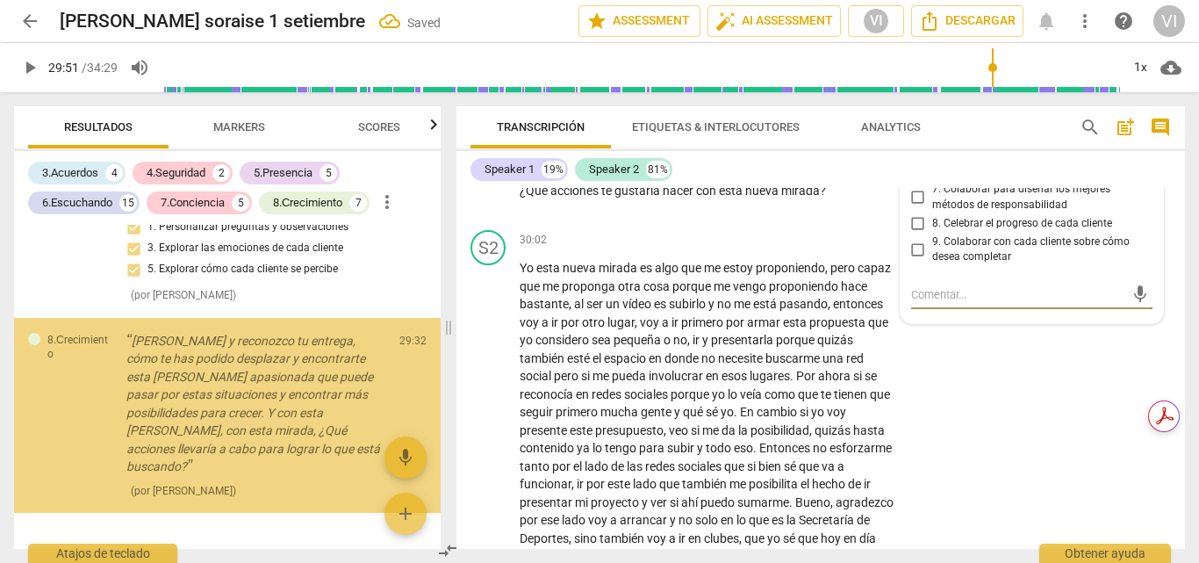
scroll to position [6539, 0]
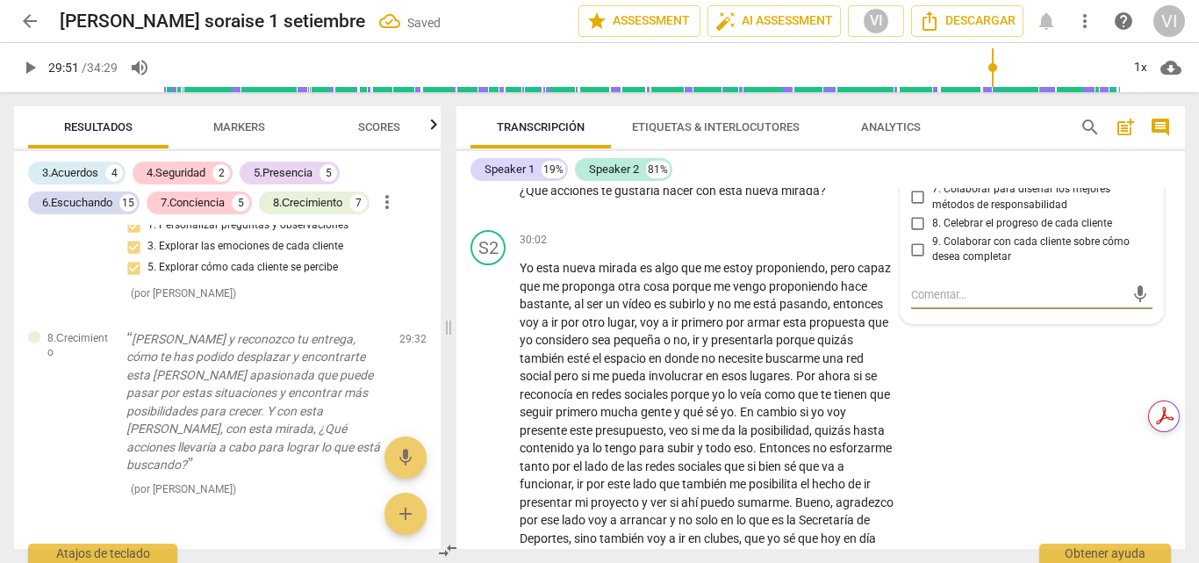
click at [915, 234] on input "8. Celebrar el progreso de cada cliente" at bounding box center [918, 223] width 28 height 21
checkbox input "true"
click at [916, 208] on input "7. Colaborar para diseñar los mejores métodos de responsabilidad" at bounding box center [918, 197] width 28 height 21
checkbox input "true"
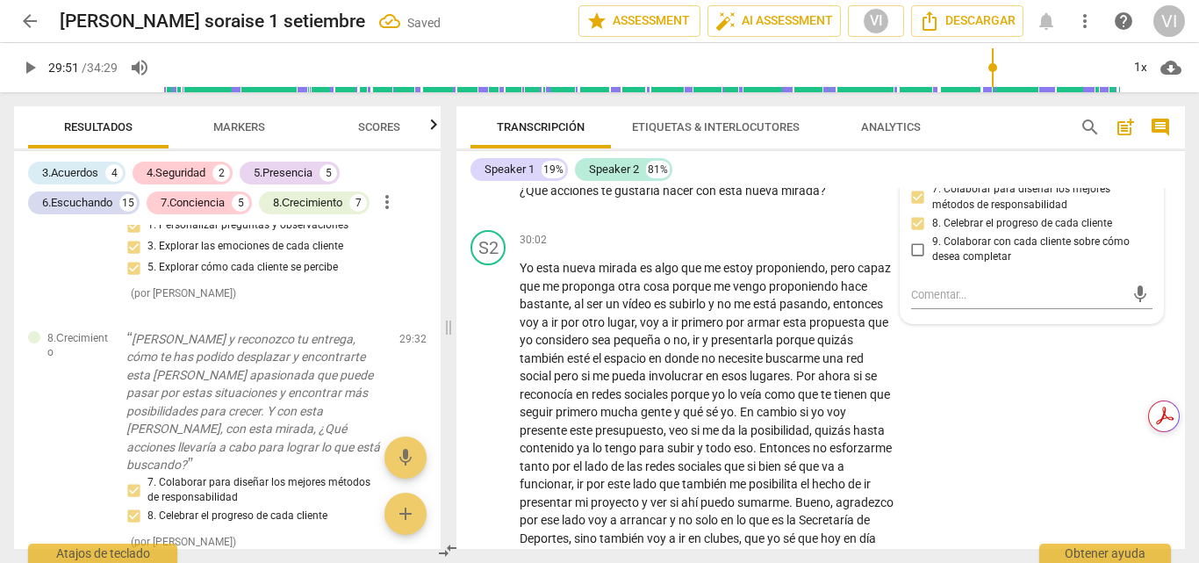
click at [916, 182] on input "6. Colaborar para considerar cómo avanzar" at bounding box center [918, 171] width 28 height 21
checkbox input "true"
click at [25, 58] on span "play_arrow" at bounding box center [29, 67] width 21 height 21
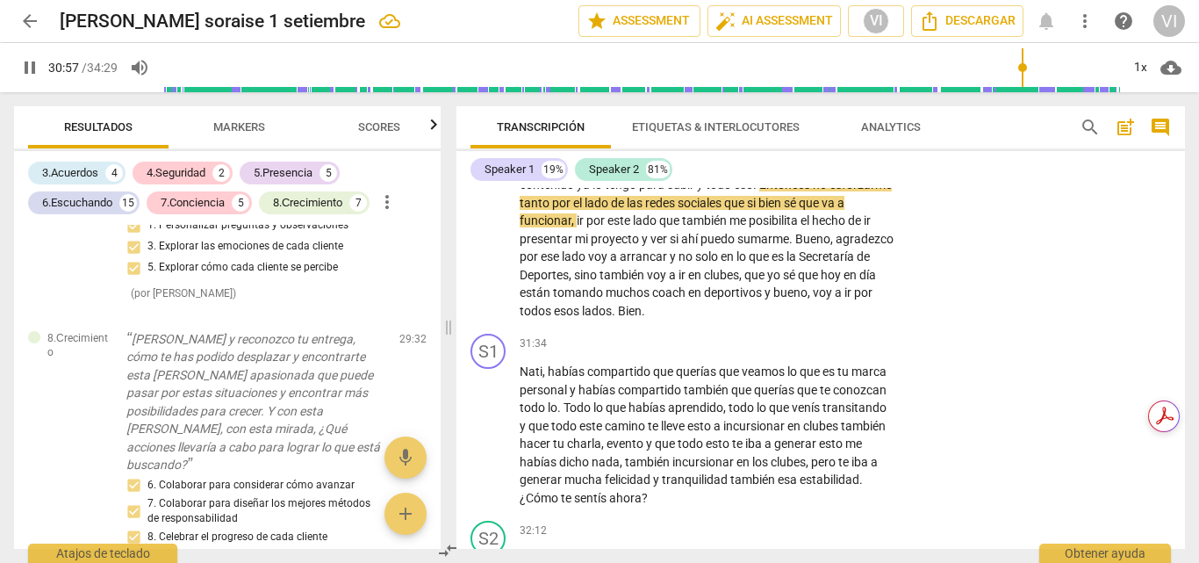
scroll to position [9013, 0]
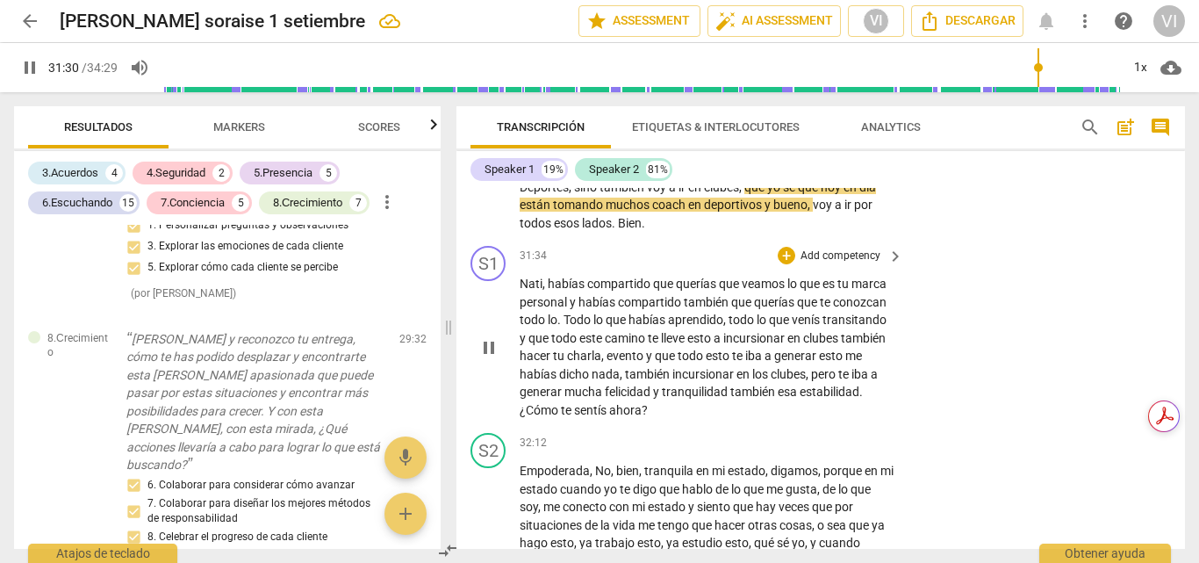
click at [839, 264] on p "Add competency" at bounding box center [840, 256] width 83 height 16
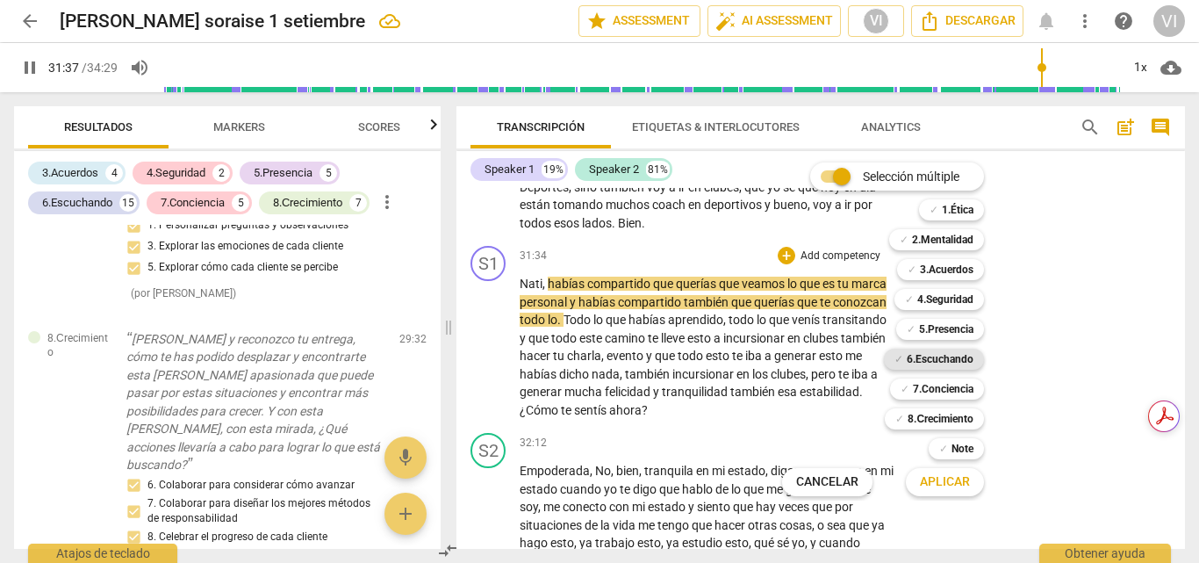
click at [951, 358] on b "6.Escuchando" at bounding box center [940, 358] width 67 height 21
click at [951, 421] on b "8.Сrecimiento" at bounding box center [941, 418] width 66 height 21
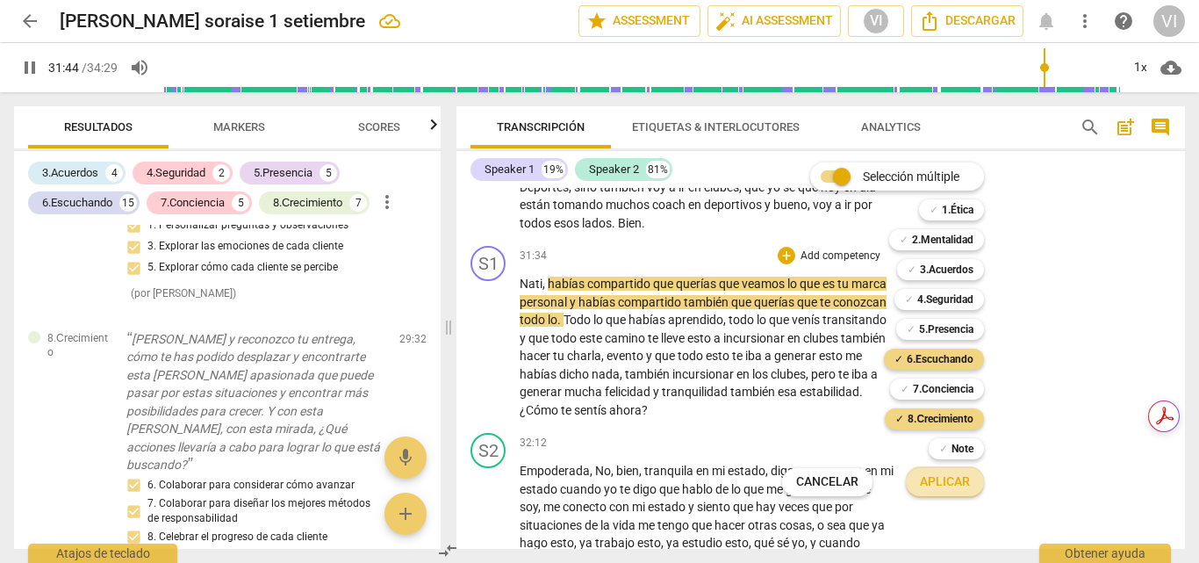
click at [951, 486] on span "Aplicar" at bounding box center [945, 482] width 50 height 18
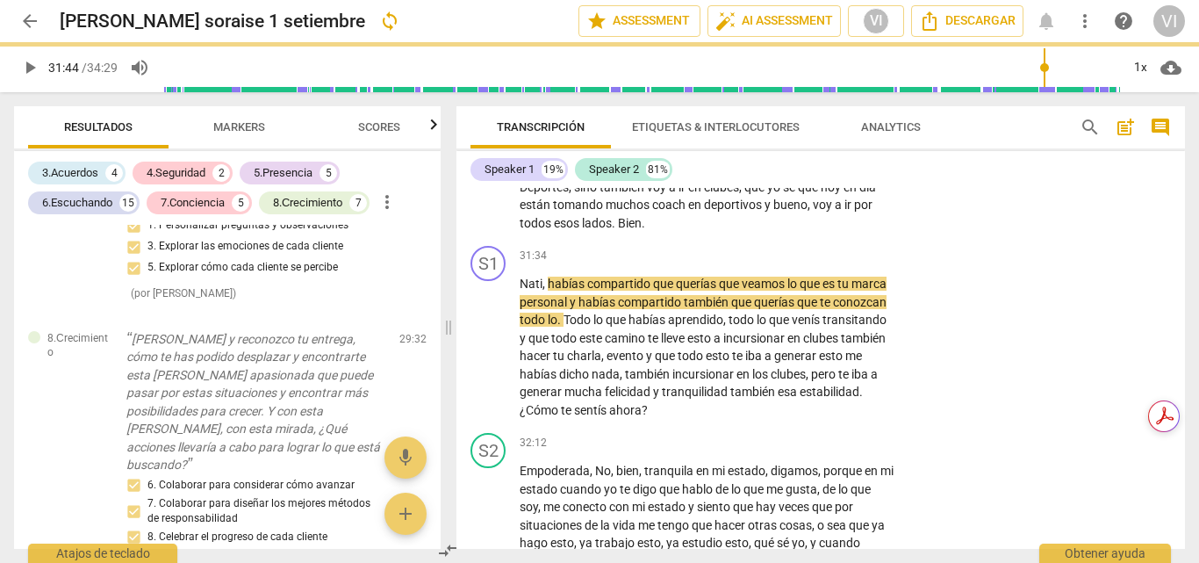
type input "1905"
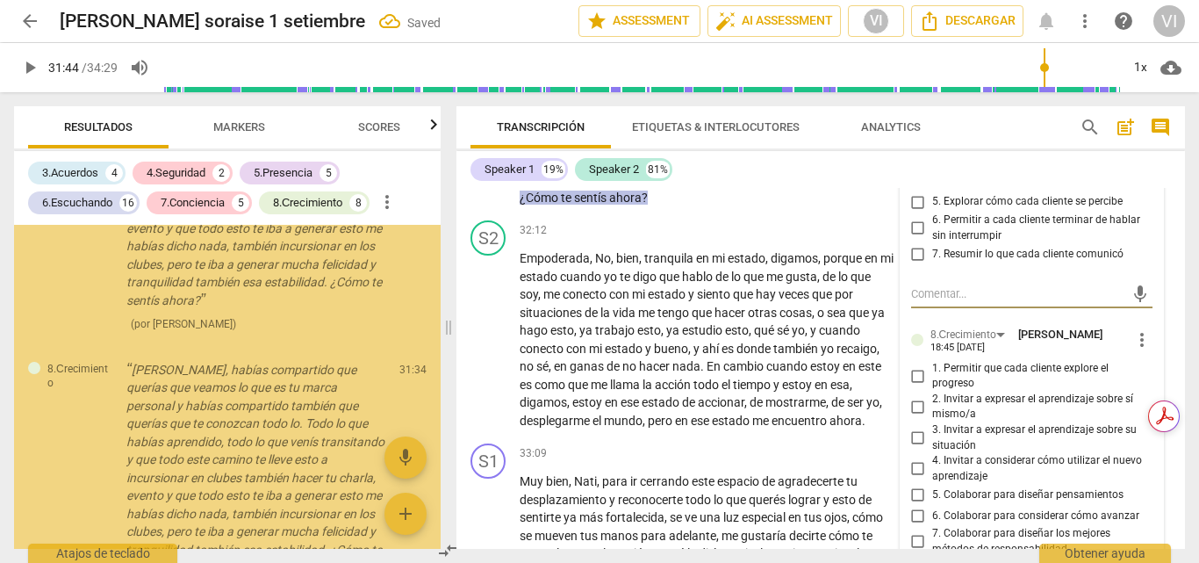
scroll to position [7103, 0]
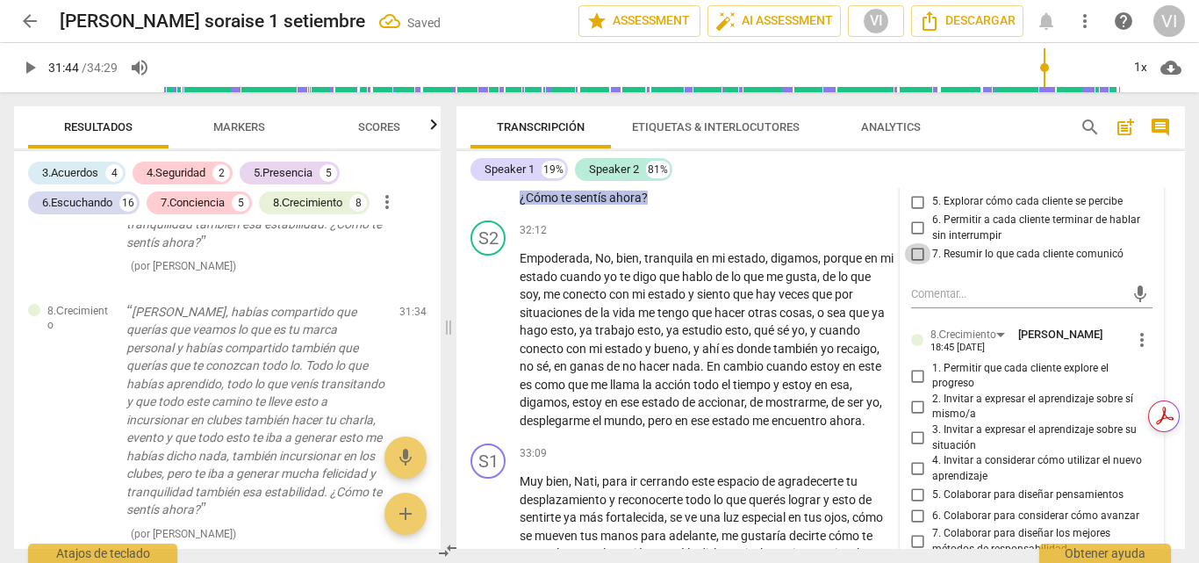
click at [916, 264] on input "7. Resumir lo que cada cliente comunicó" at bounding box center [918, 253] width 28 height 21
checkbox input "true"
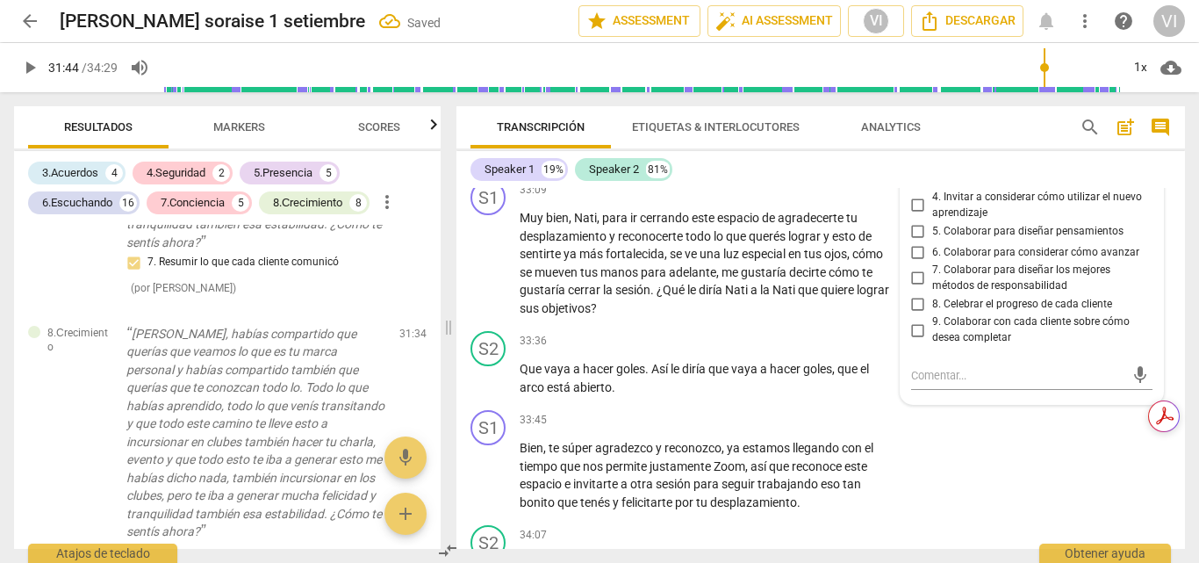
scroll to position [7125, 0]
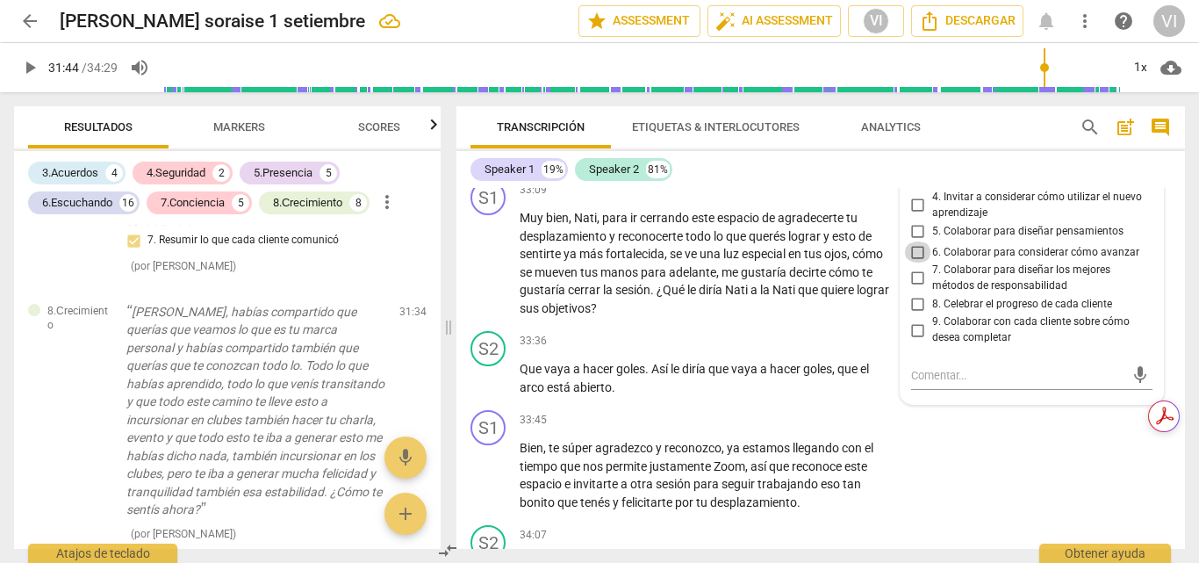
click at [910, 262] on input "6. Colaborar para considerar cómo avanzar" at bounding box center [918, 251] width 28 height 21
checkbox input "true"
click at [914, 289] on input "7. Colaborar para diseñar los mejores métodos de responsabilidad" at bounding box center [918, 278] width 28 height 21
checkbox input "true"
click at [915, 314] on input "8. Celebrar el progreso de cada cliente" at bounding box center [918, 303] width 28 height 21
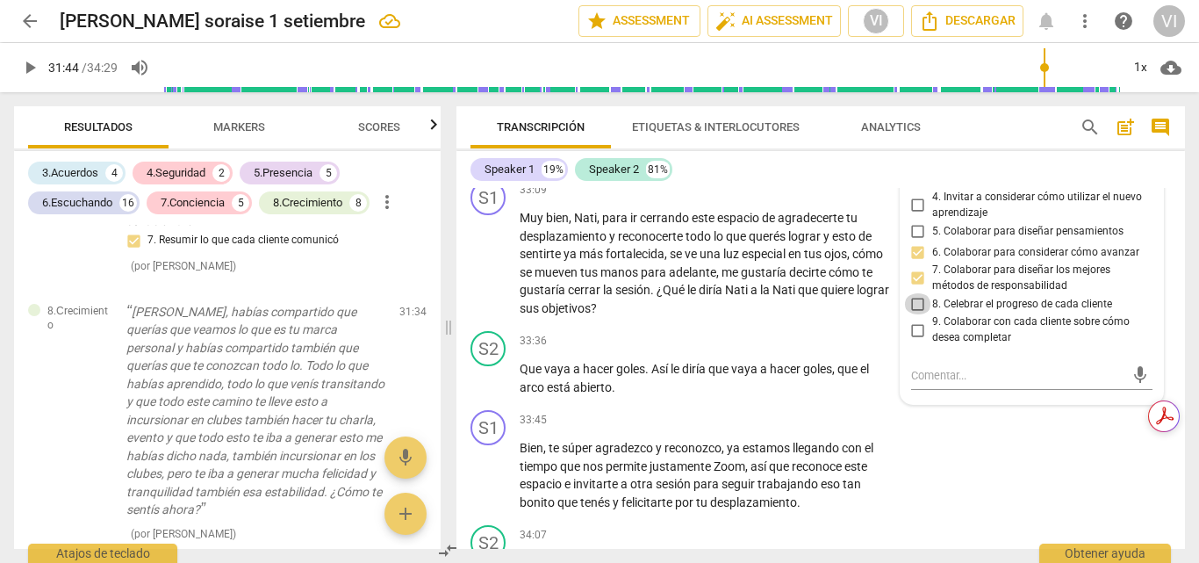
checkbox input "true"
click at [26, 68] on span "play_arrow" at bounding box center [29, 67] width 21 height 21
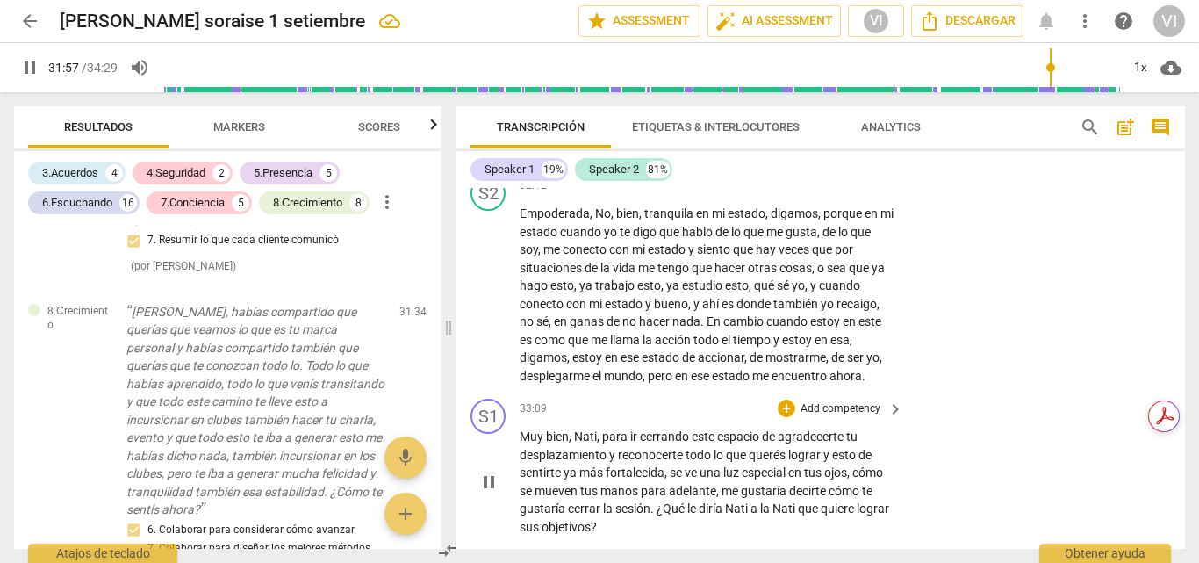
scroll to position [9225, 0]
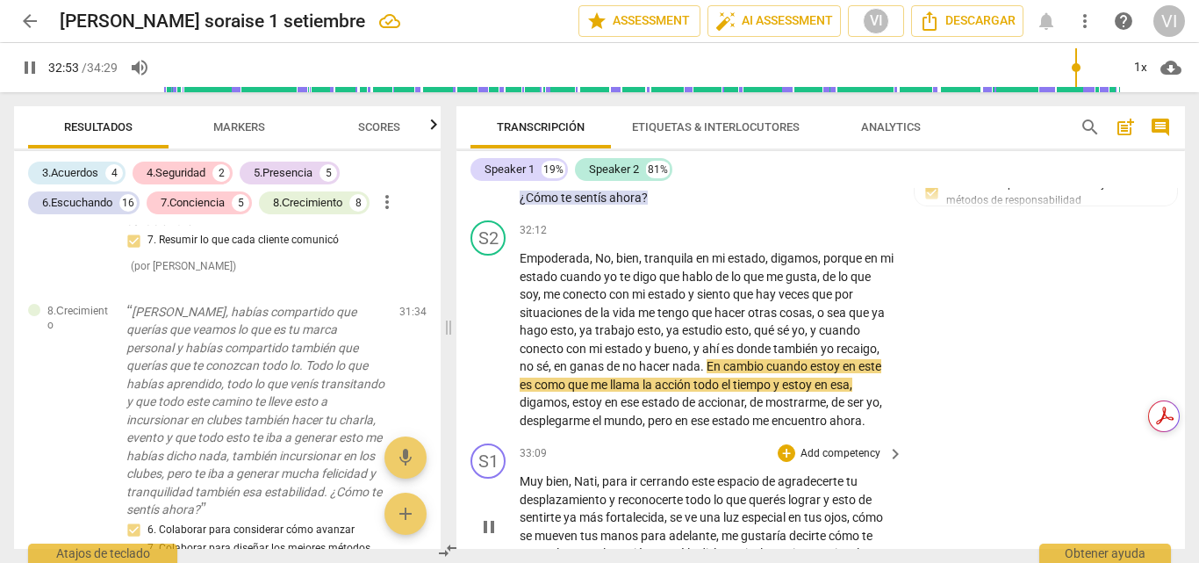
type input "1973"
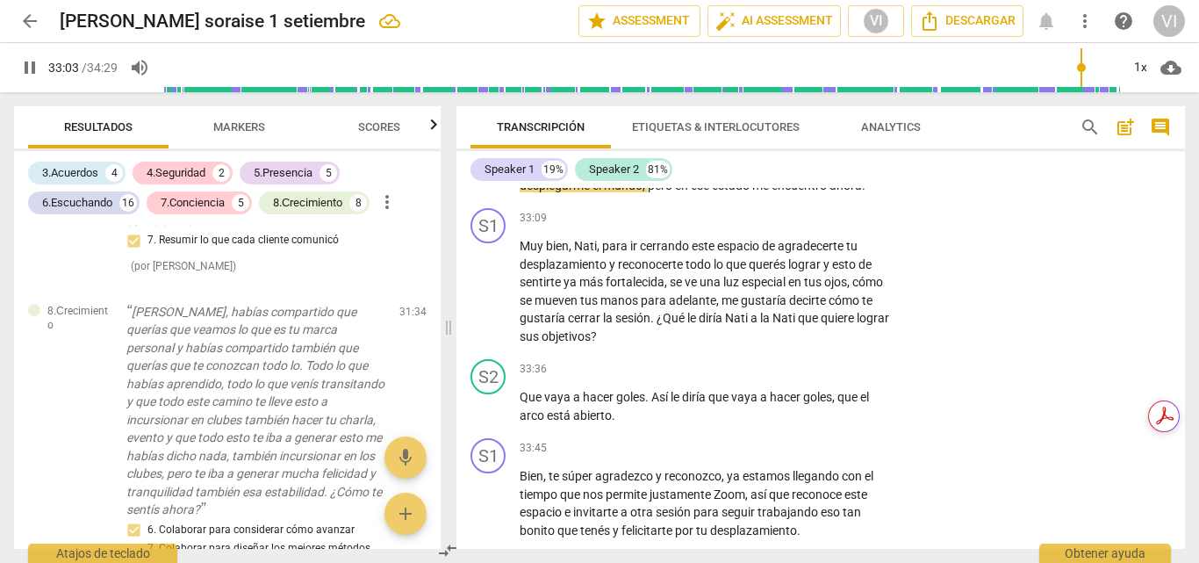
scroll to position [9488, 0]
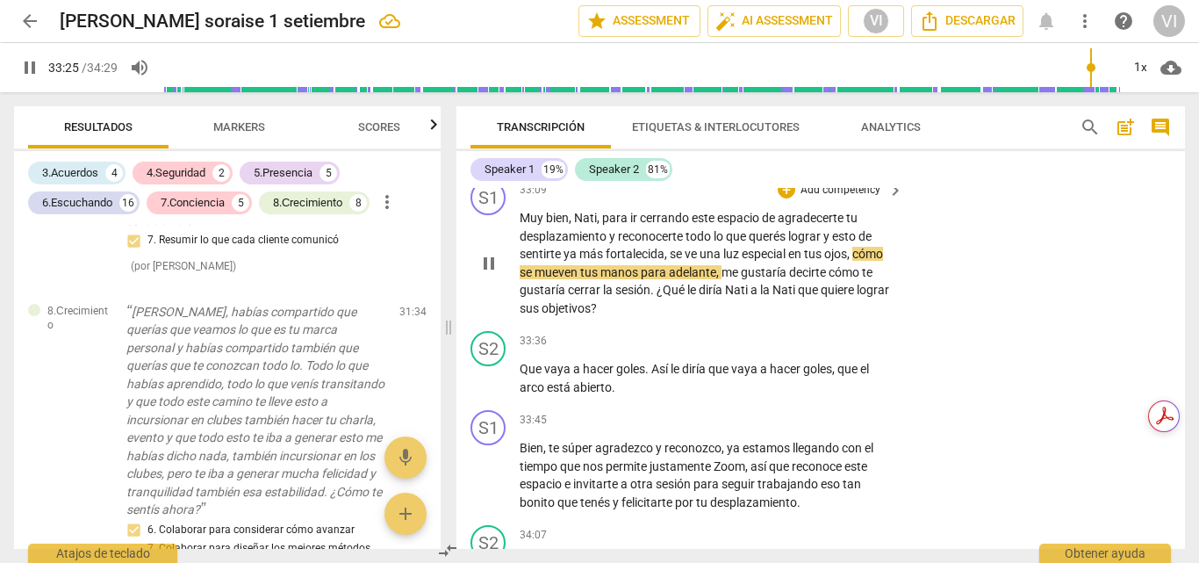
click at [858, 198] on p "Add competency" at bounding box center [840, 191] width 83 height 16
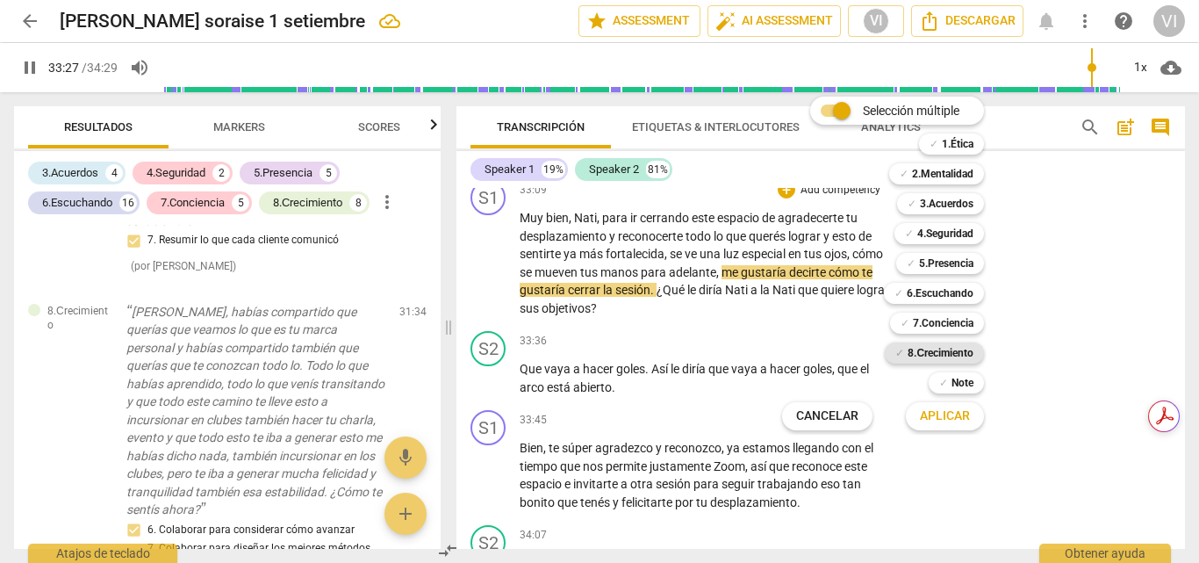
click at [937, 347] on b "8.Сrecimiento" at bounding box center [941, 352] width 66 height 21
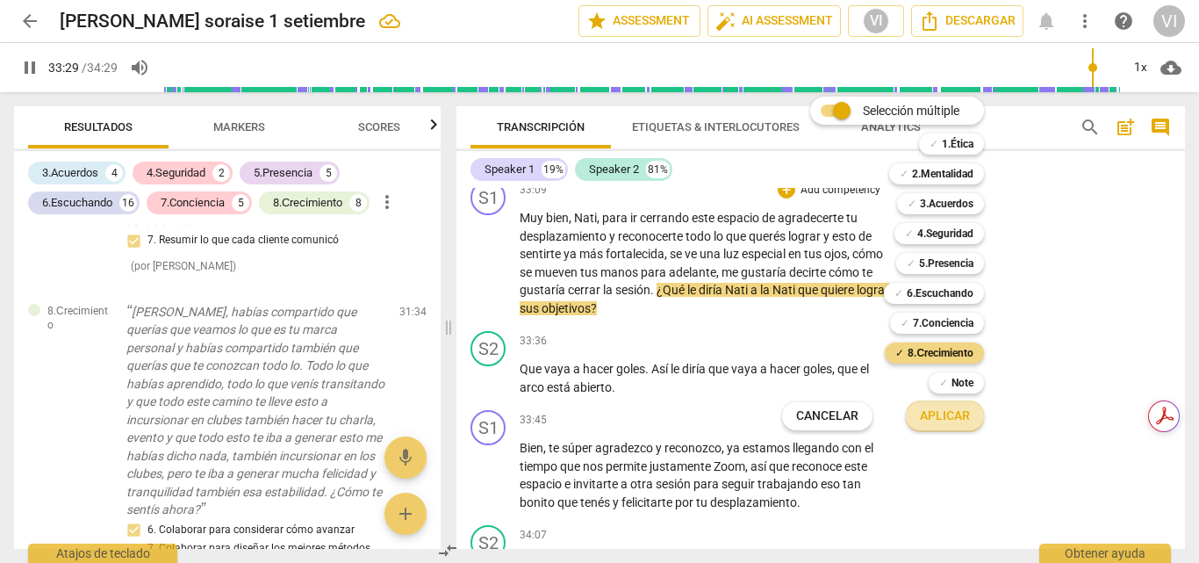
click at [930, 419] on span "Aplicar" at bounding box center [945, 416] width 50 height 18
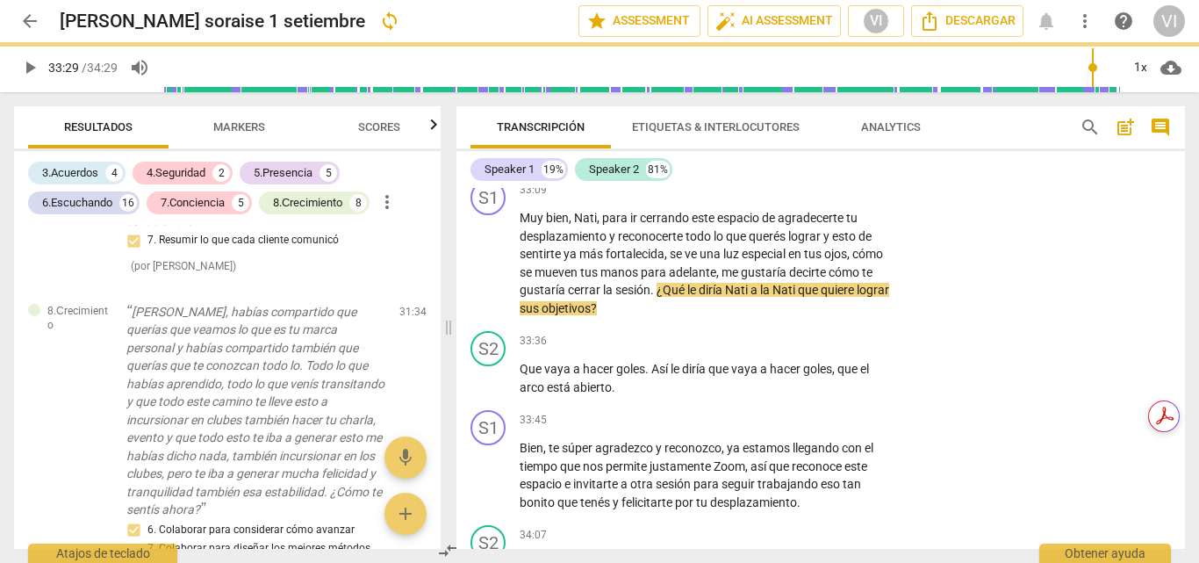
type input "2010"
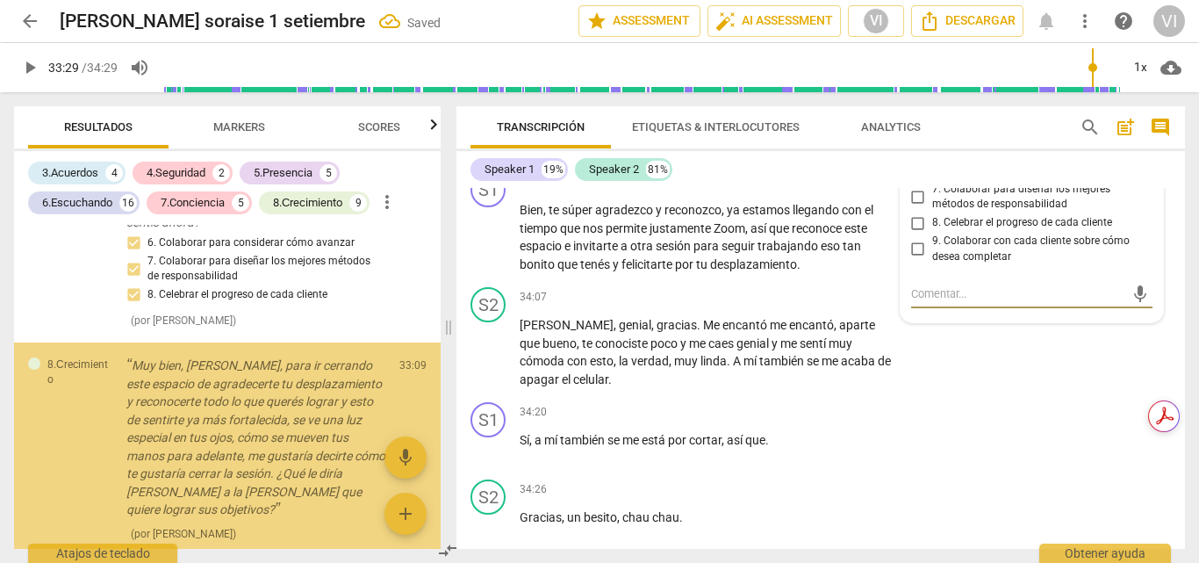
scroll to position [7429, 0]
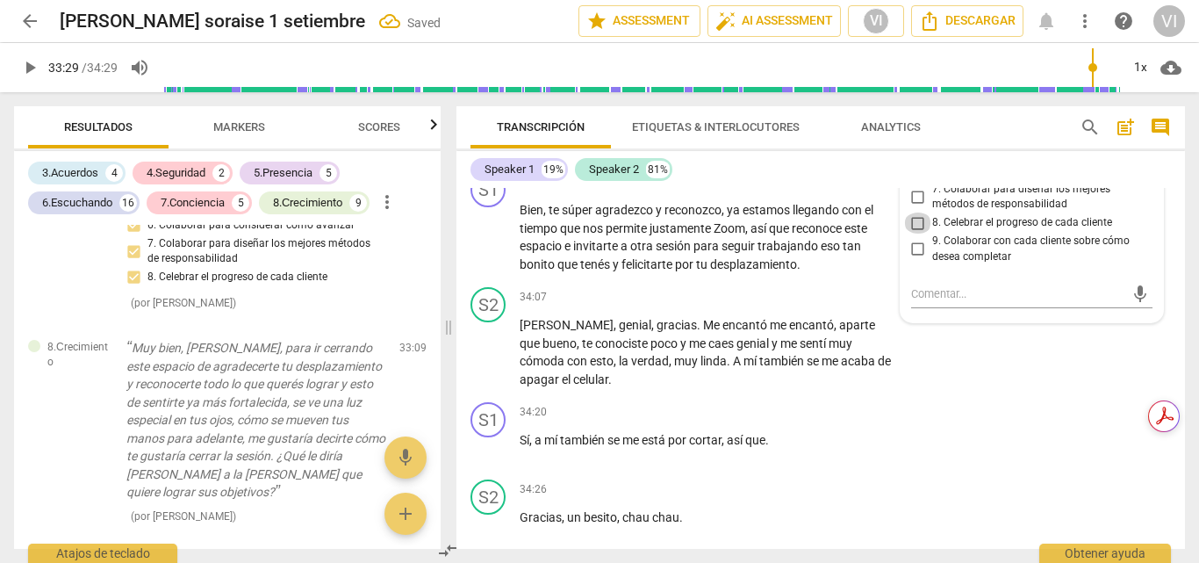
click at [917, 233] on input "8. Celebrar el progreso de cada cliente" at bounding box center [918, 222] width 28 height 21
checkbox input "true"
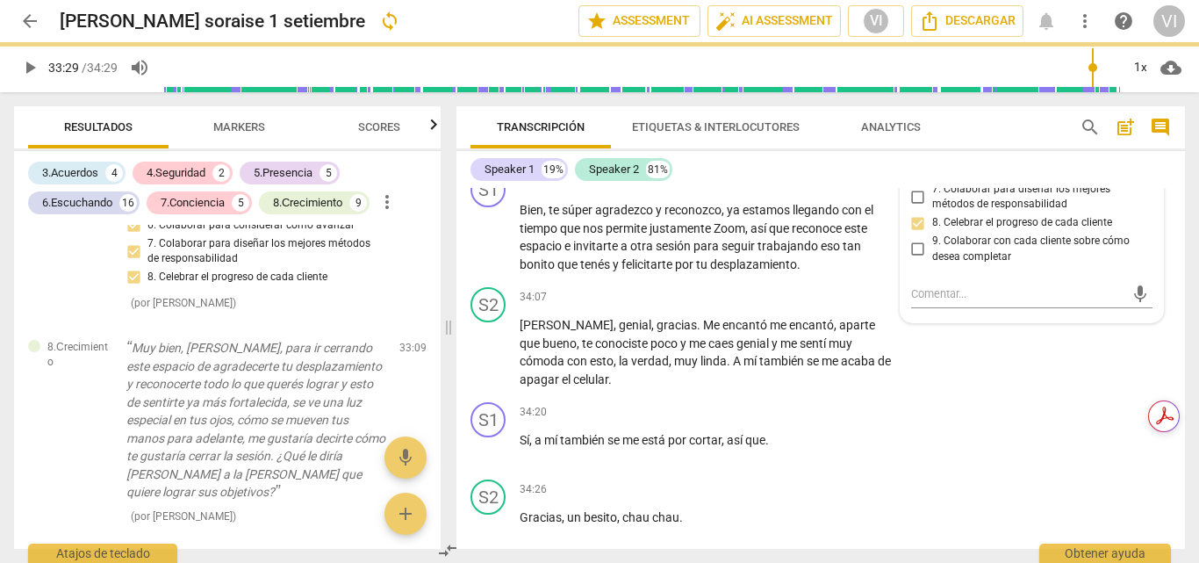
click at [917, 260] on input "9. Colaborar con cada cliente sobre cómo desea completar" at bounding box center [918, 249] width 28 height 21
checkbox input "true"
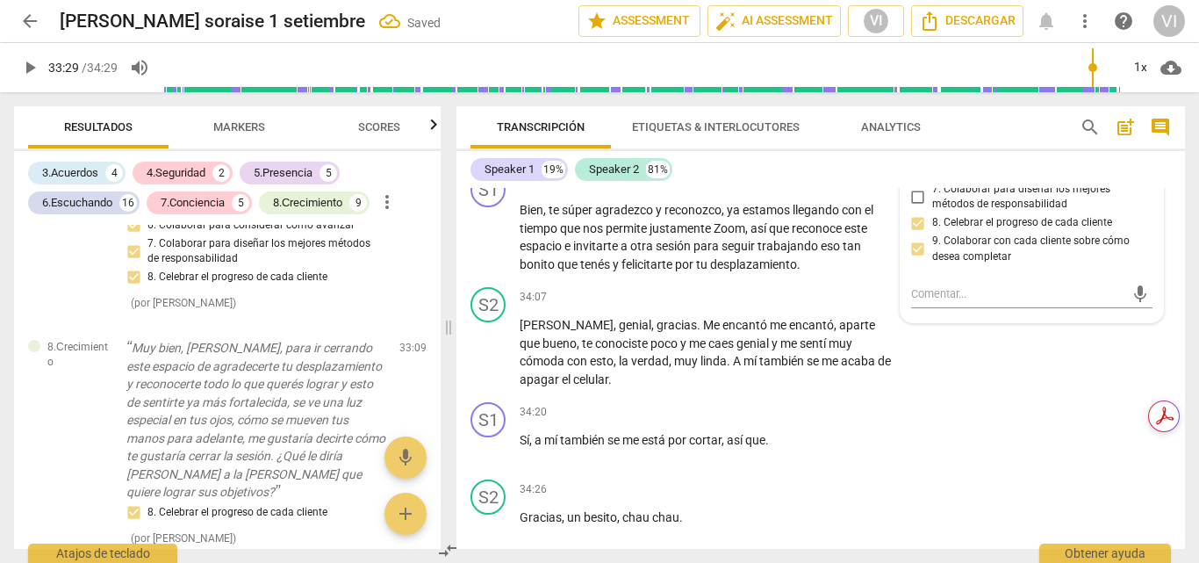
click at [28, 69] on span "play_arrow" at bounding box center [29, 67] width 21 height 21
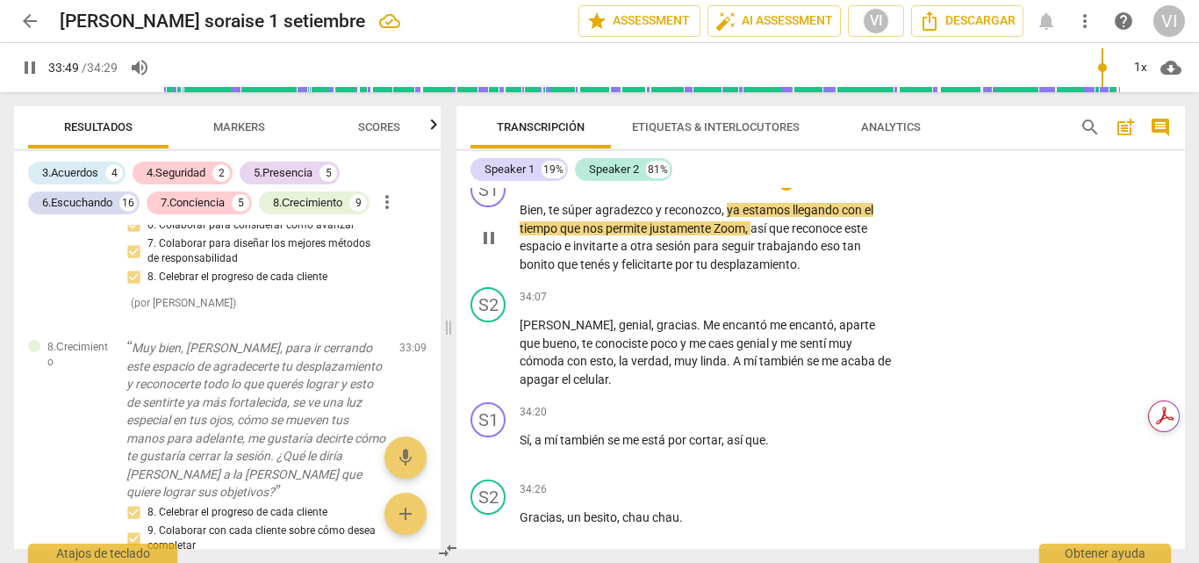
click at [836, 190] on p "Add competency" at bounding box center [840, 183] width 83 height 16
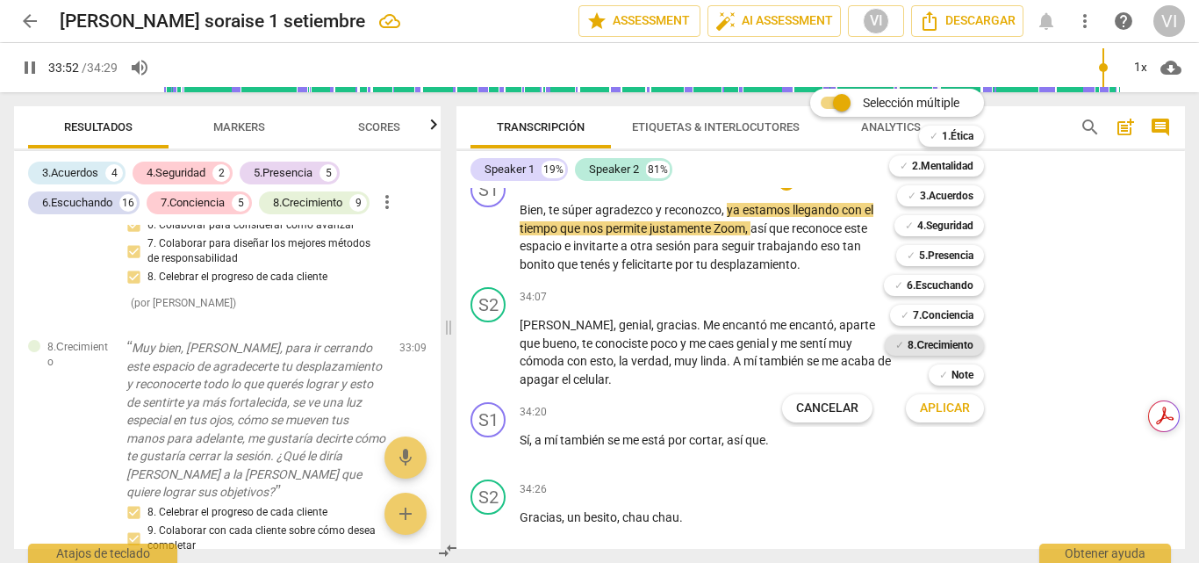
click at [946, 343] on b "8.Сrecimiento" at bounding box center [941, 344] width 66 height 21
click at [946, 405] on span "Aplicar" at bounding box center [945, 408] width 50 height 18
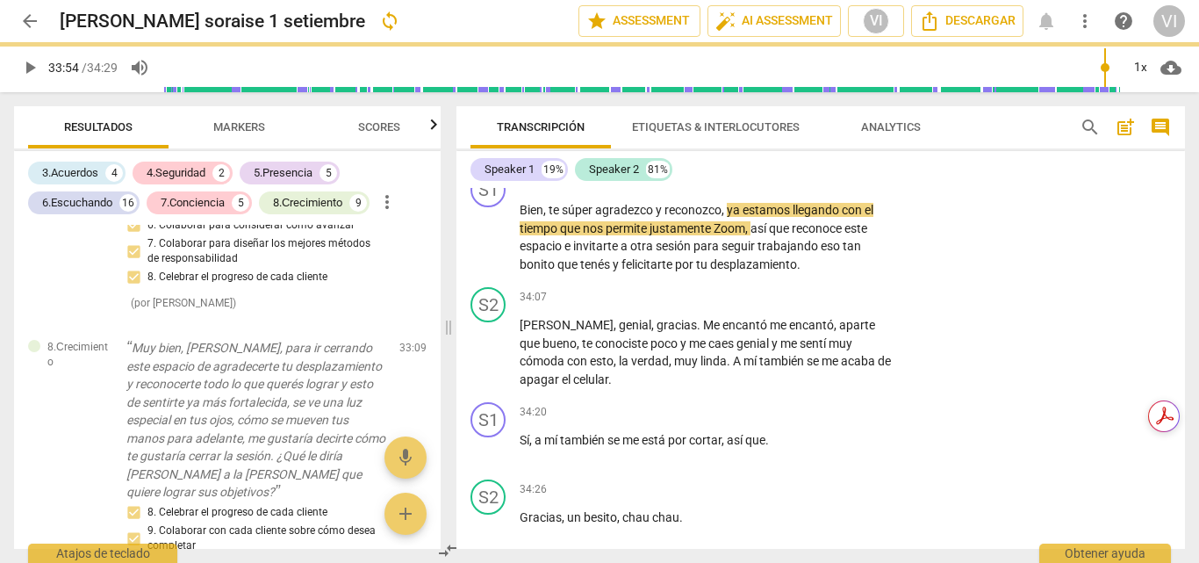
type input "2035"
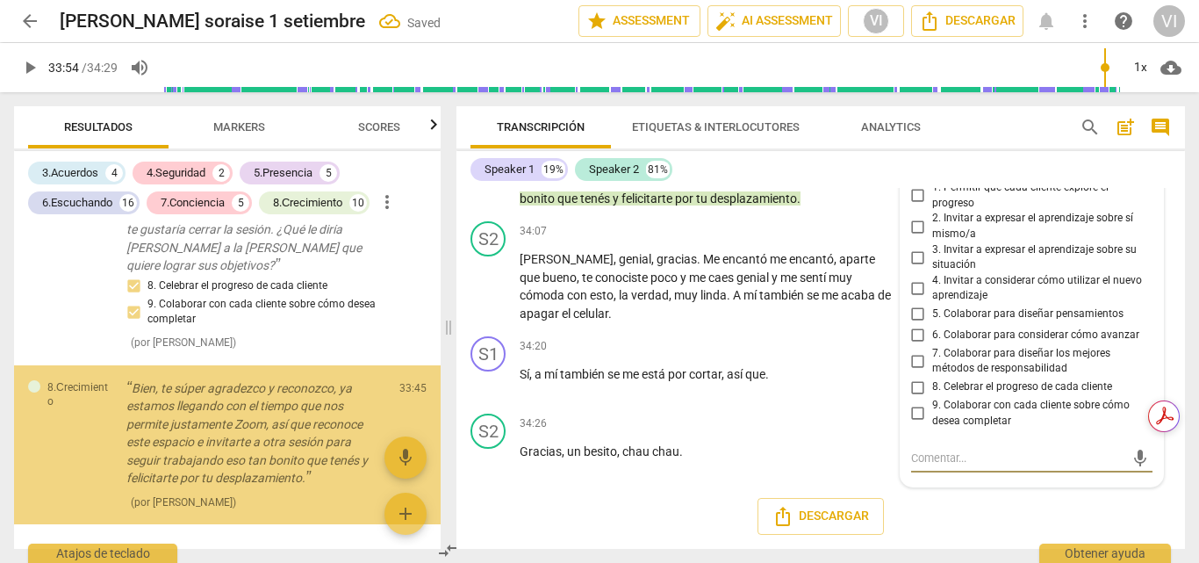
scroll to position [7659, 0]
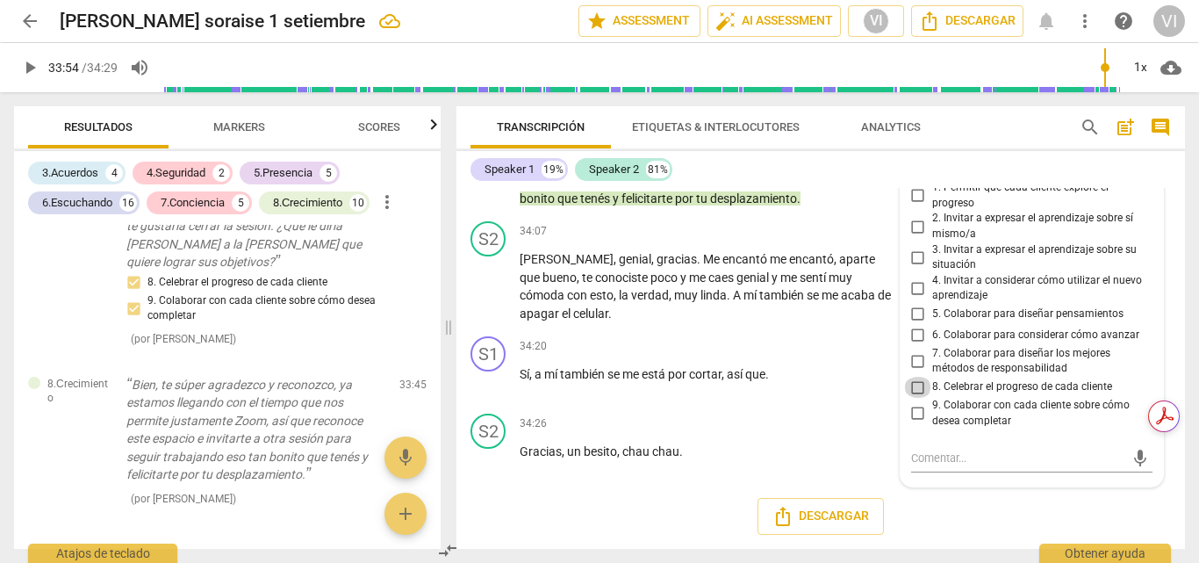
click at [908, 388] on input "8. Celebrar el progreso de cada cliente" at bounding box center [918, 387] width 28 height 21
checkbox input "true"
click at [27, 68] on span "play_arrow" at bounding box center [29, 67] width 21 height 21
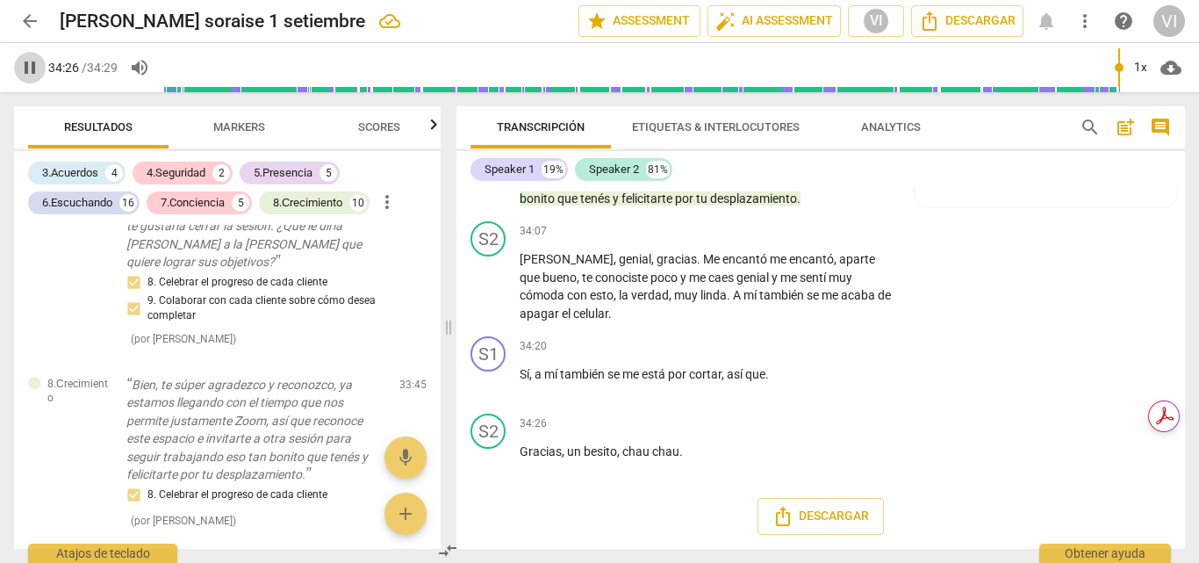
click at [32, 75] on span "pause" at bounding box center [29, 67] width 21 height 21
type input "2067"
click at [32, 29] on span "arrow_back" at bounding box center [29, 21] width 21 height 21
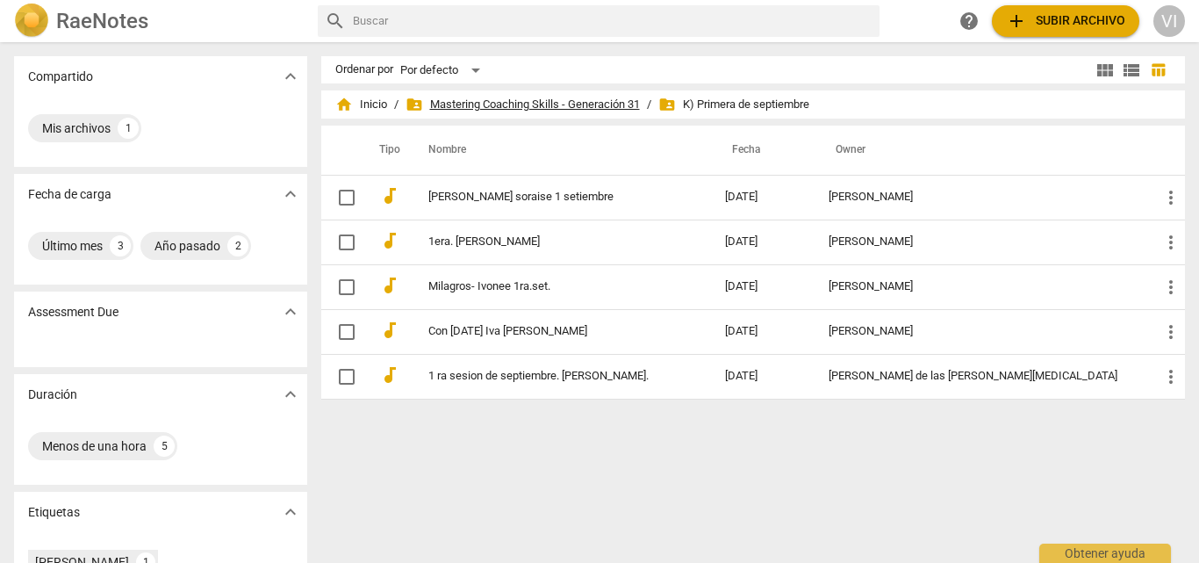
click at [560, 105] on span "folder_shared Mastering Coaching Skills - Generación 31" at bounding box center [523, 105] width 234 height 18
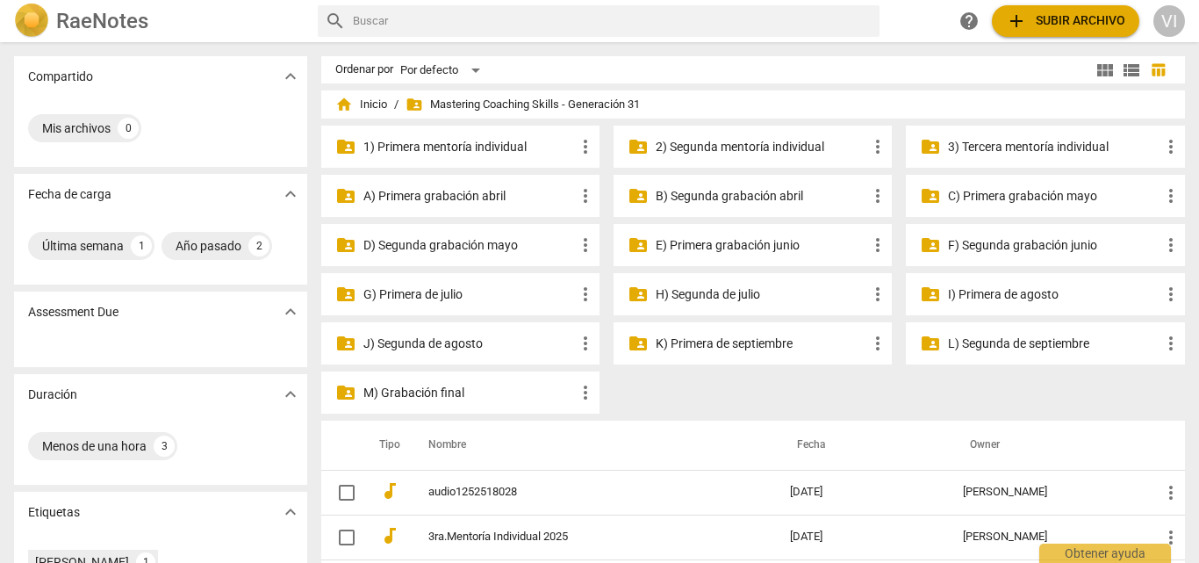
click at [468, 342] on p "J) Segunda de agosto" at bounding box center [469, 343] width 212 height 18
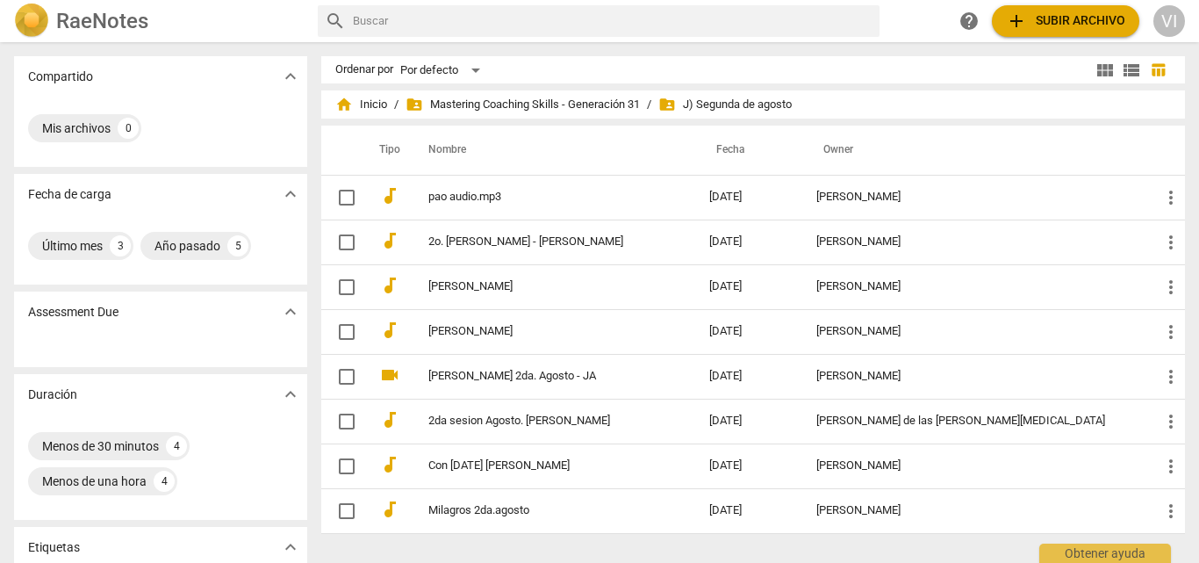
scroll to position [6, 0]
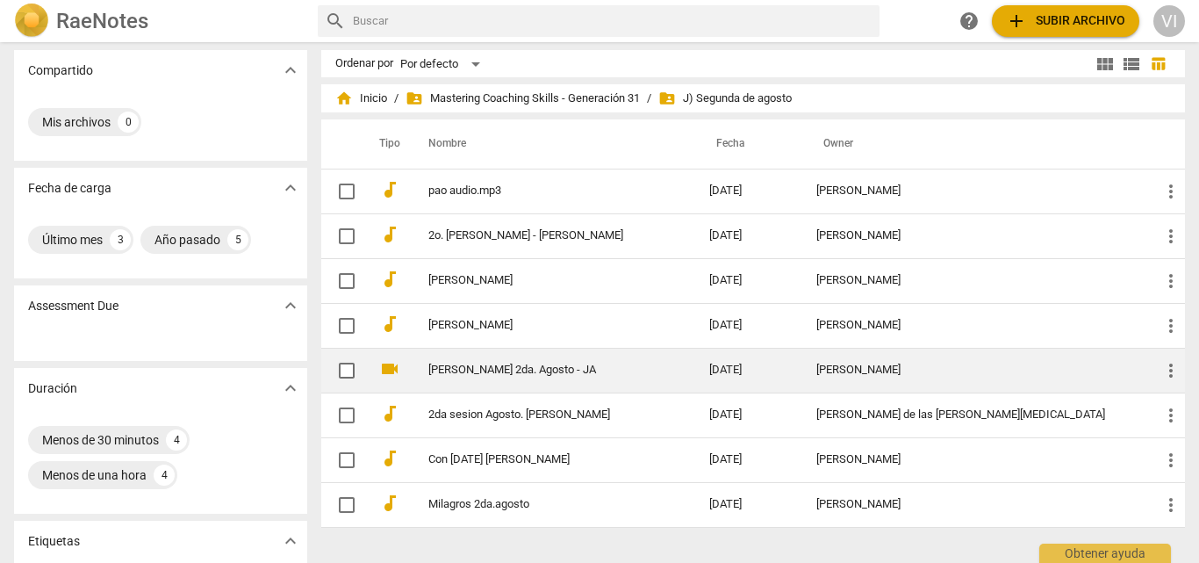
click at [502, 373] on link "[PERSON_NAME] 2da. Agosto - JA" at bounding box center [537, 369] width 218 height 13
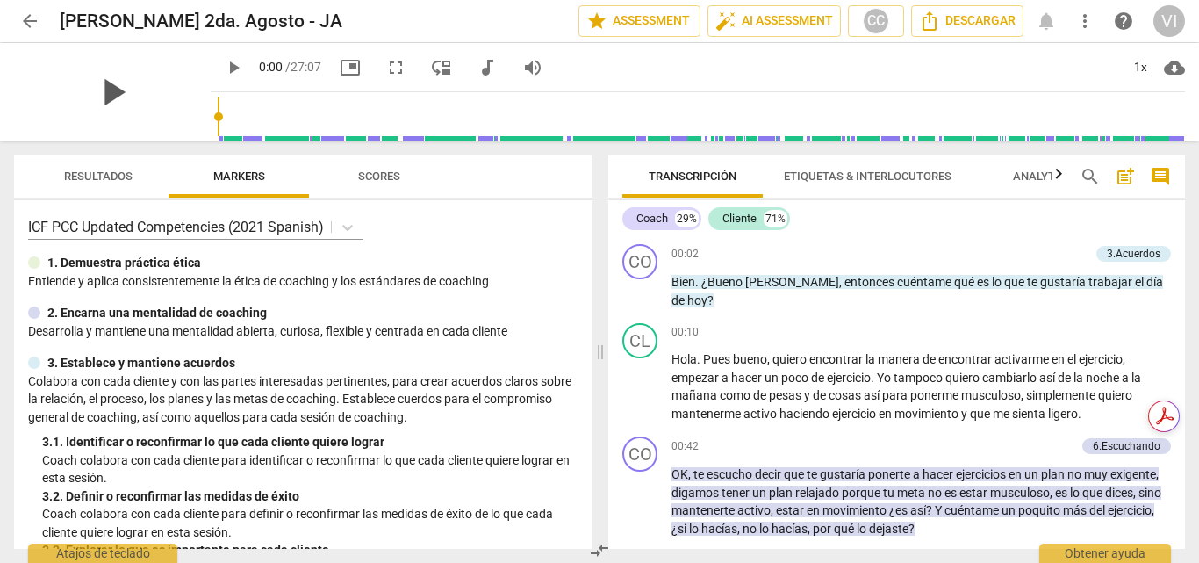
click at [104, 92] on span "play_arrow" at bounding box center [113, 92] width 46 height 46
click at [1055, 253] on p "Add competency" at bounding box center [1047, 255] width 83 height 16
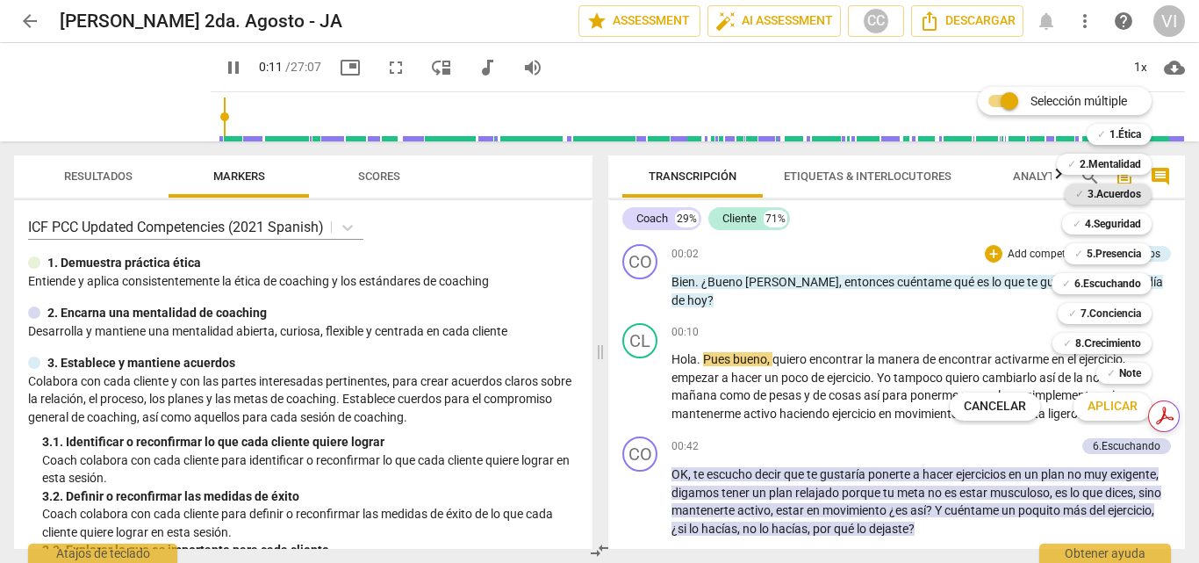
click at [1112, 198] on b "3.Acuerdos" at bounding box center [1115, 193] width 54 height 21
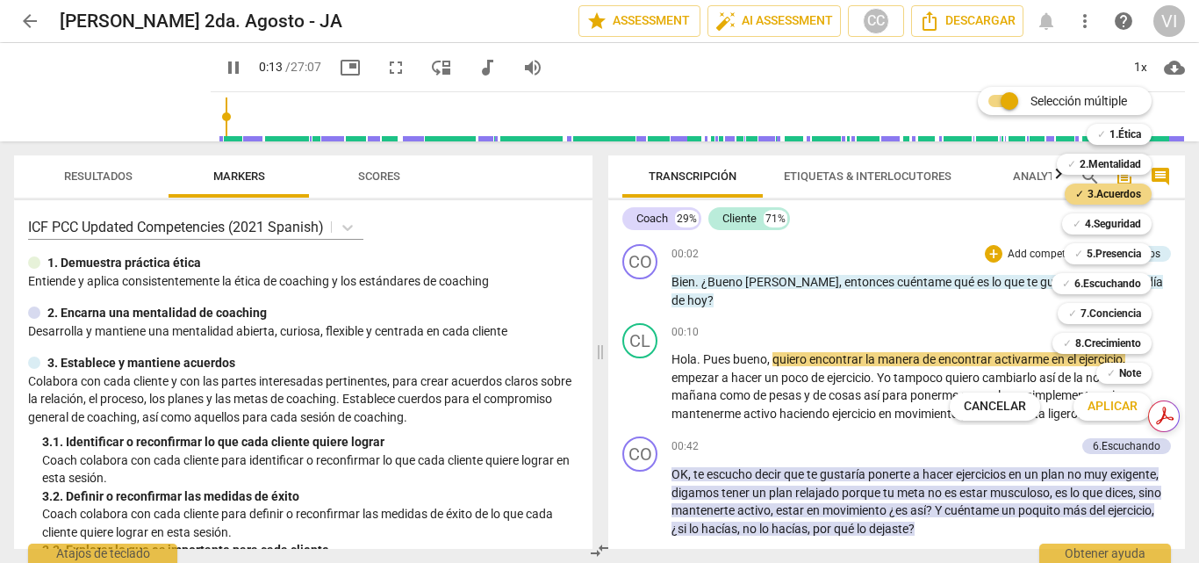
click at [1120, 402] on span "Aplicar" at bounding box center [1113, 407] width 50 height 18
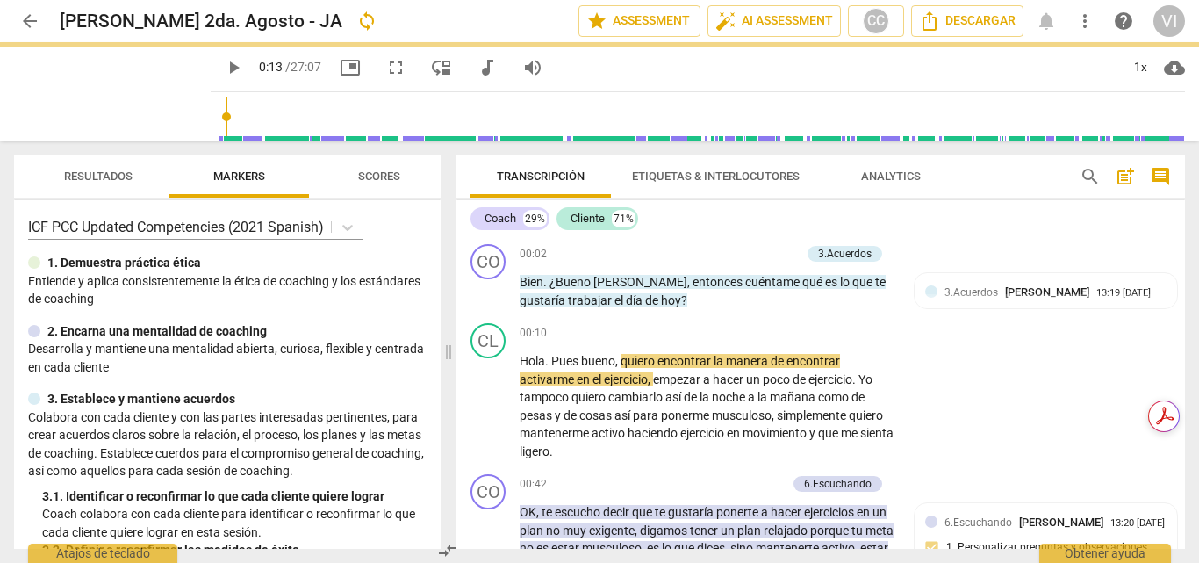
type input "14"
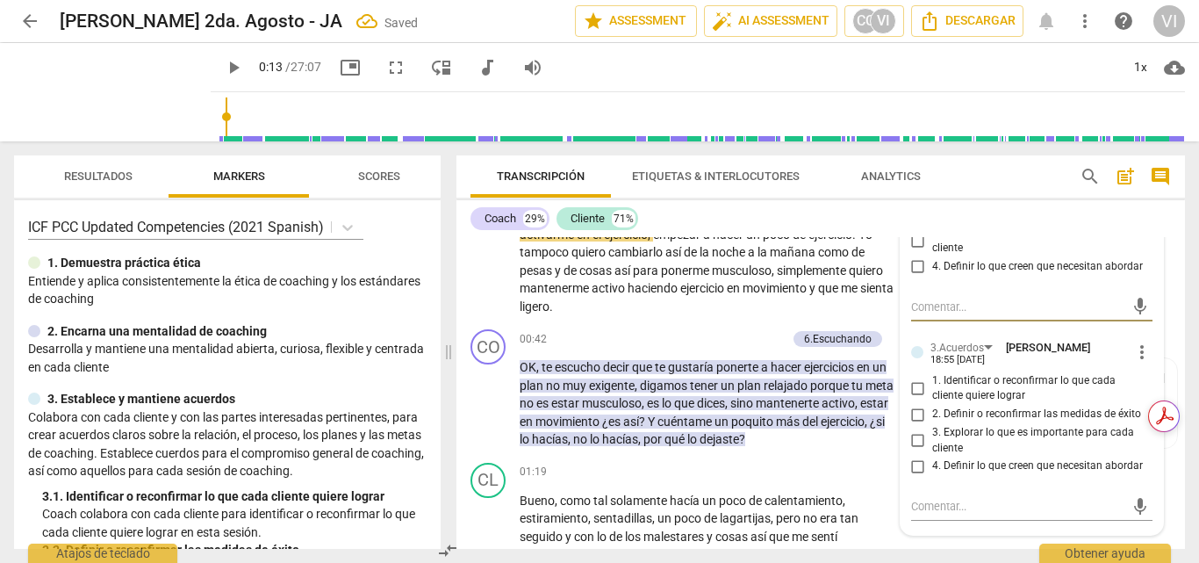
scroll to position [176, 0]
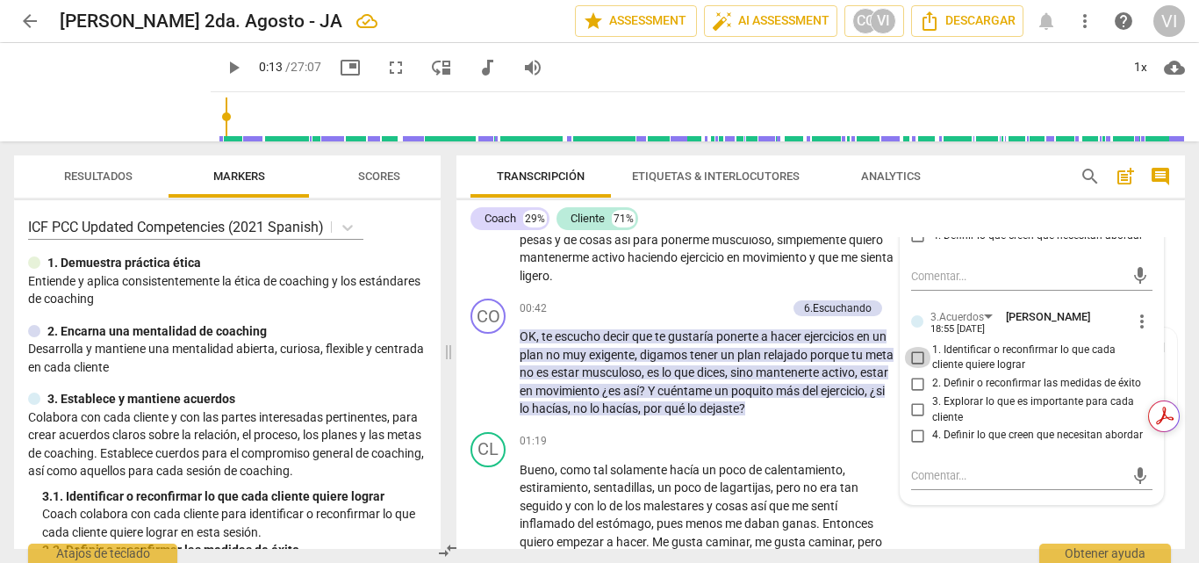
click at [911, 357] on input "1. Identificar o reconfirmar lo que cada cliente quiere lograr" at bounding box center [918, 357] width 28 height 21
checkbox input "true"
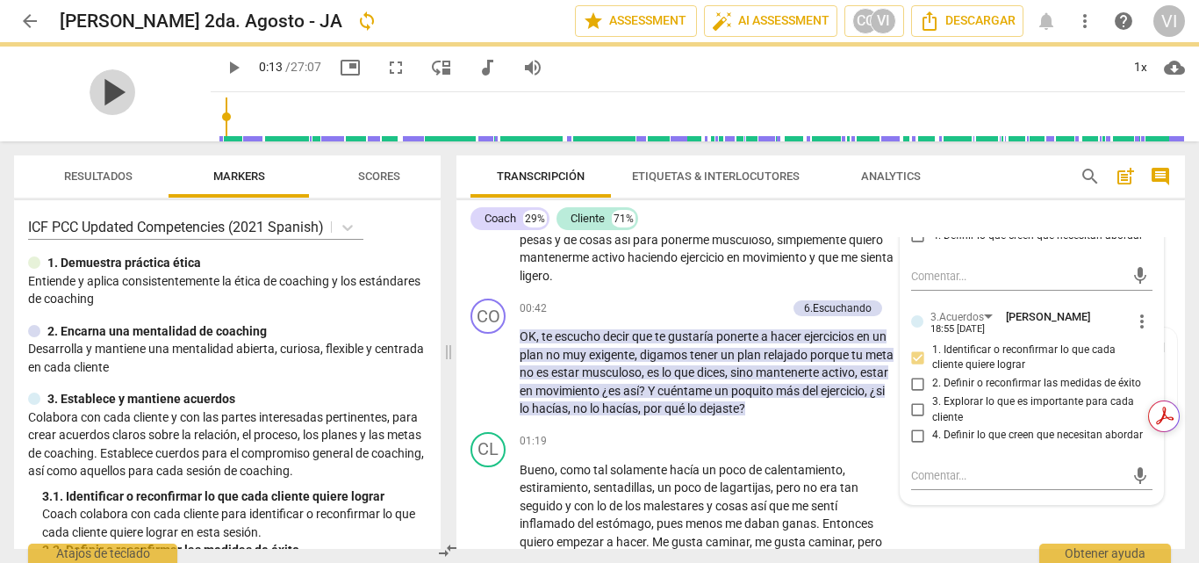
click at [102, 87] on span "play_arrow" at bounding box center [113, 92] width 46 height 46
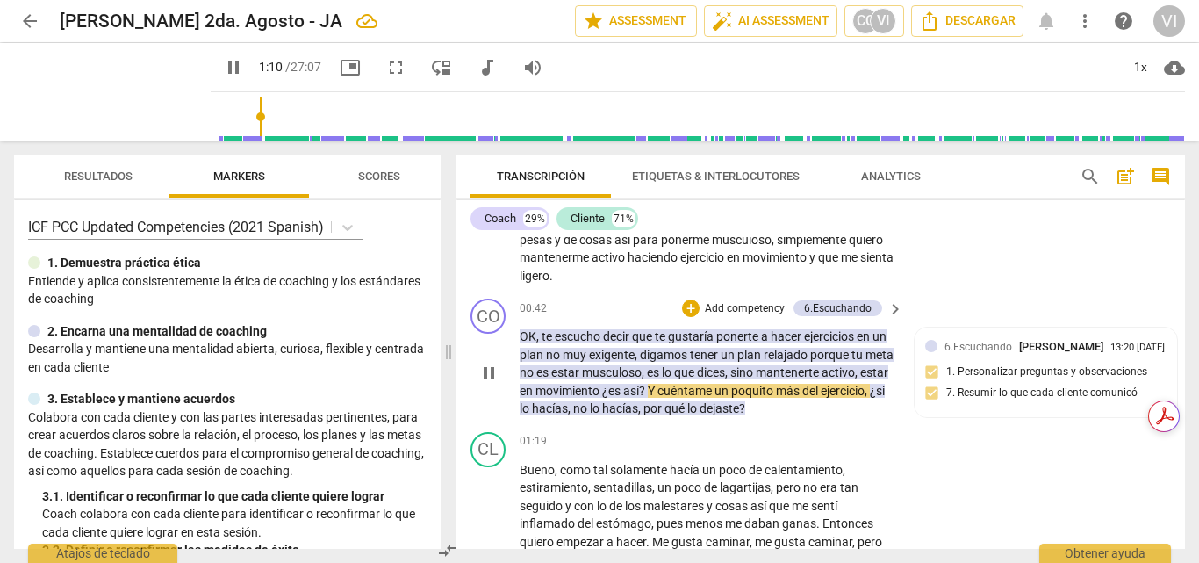
click at [759, 305] on p "Add competency" at bounding box center [744, 309] width 83 height 16
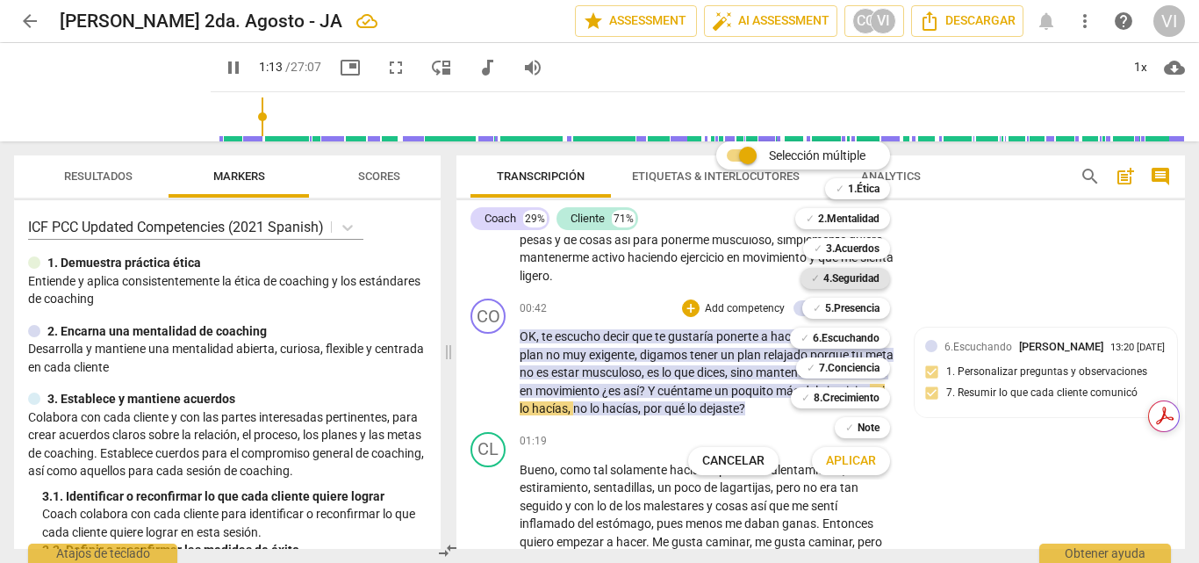
click at [862, 274] on b "4.Seguridad" at bounding box center [851, 278] width 56 height 21
click at [855, 334] on b "6.Escuchando" at bounding box center [846, 337] width 67 height 21
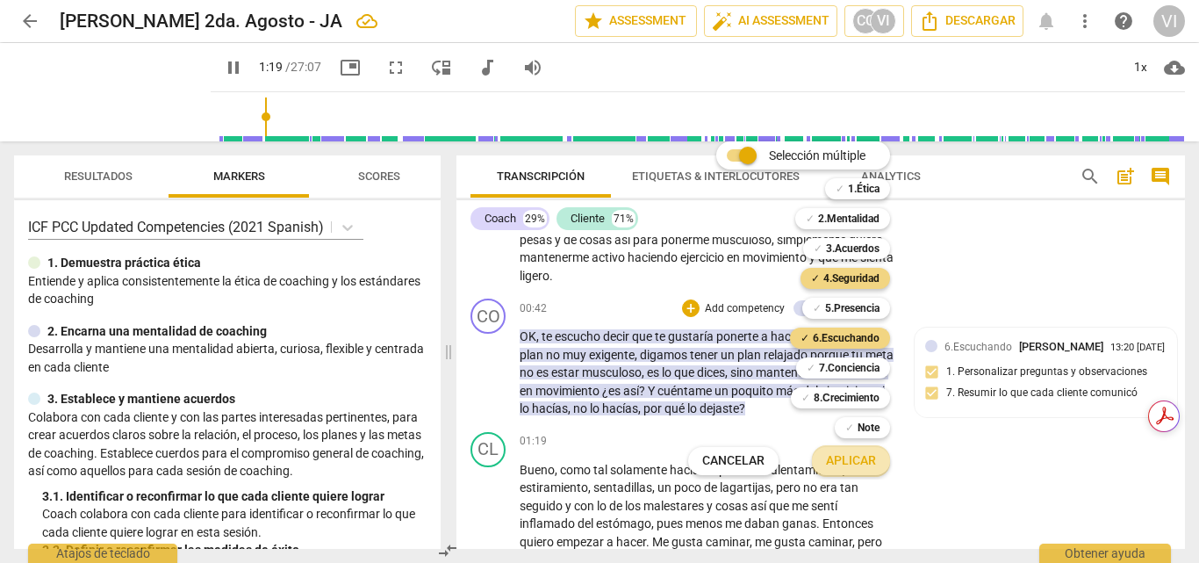
click at [839, 462] on span "Aplicar" at bounding box center [851, 461] width 50 height 18
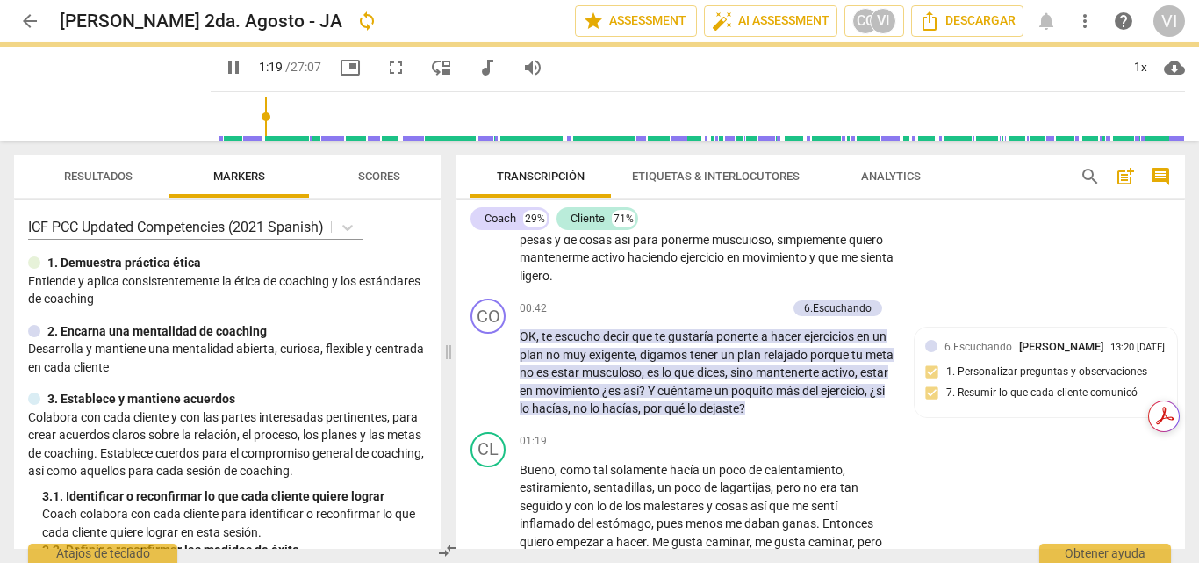
type input "80"
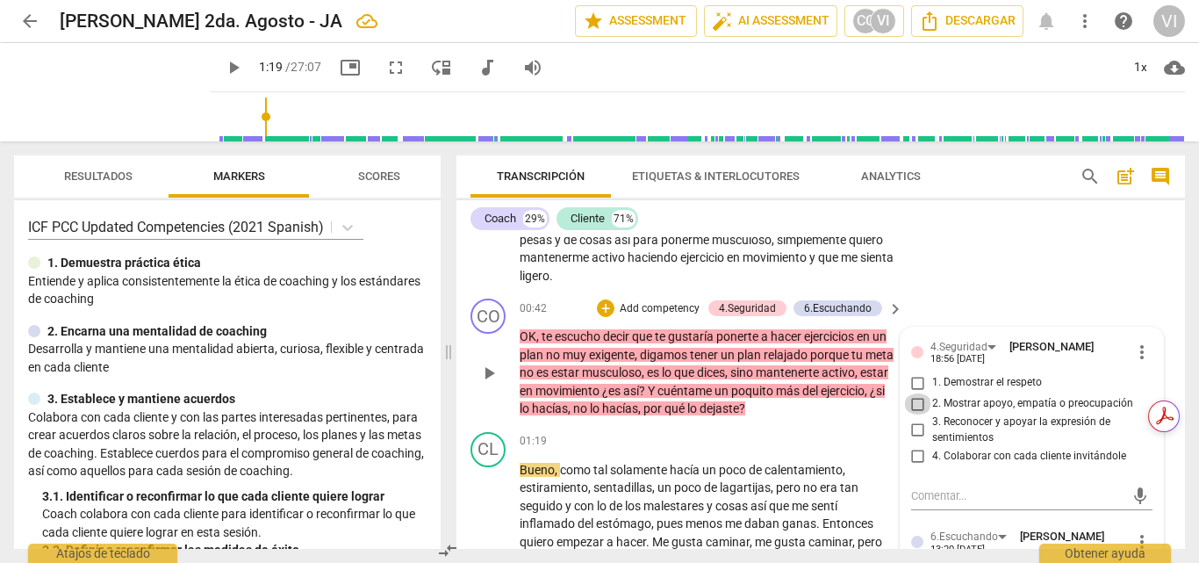
click at [909, 408] on input "2. Mostrar apoyo, empatía o preocupación" at bounding box center [918, 403] width 28 height 21
checkbox input "true"
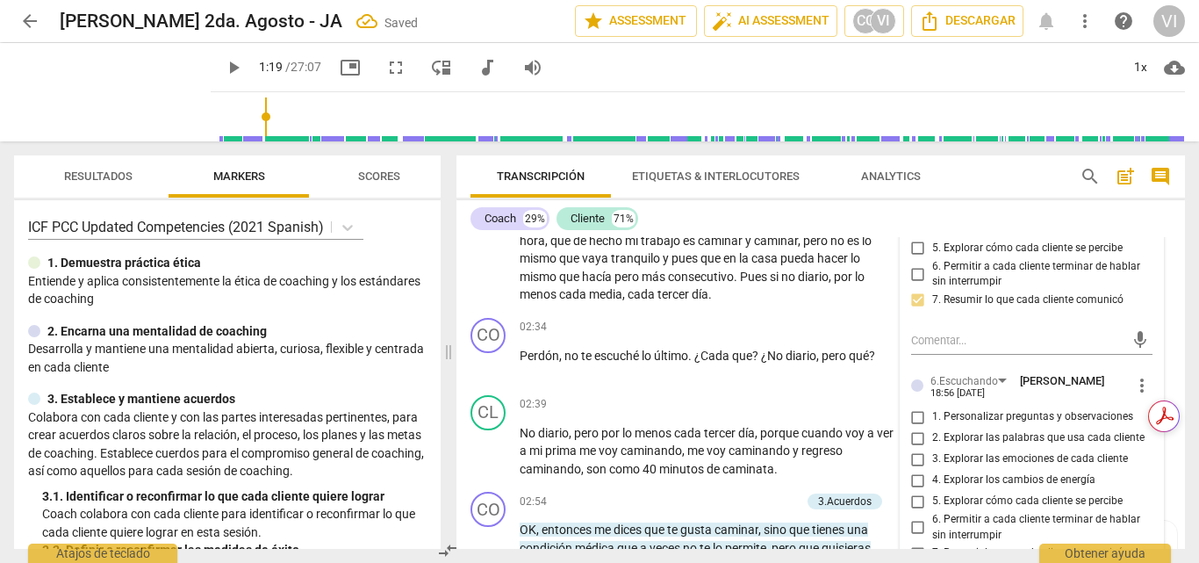
scroll to position [614, 0]
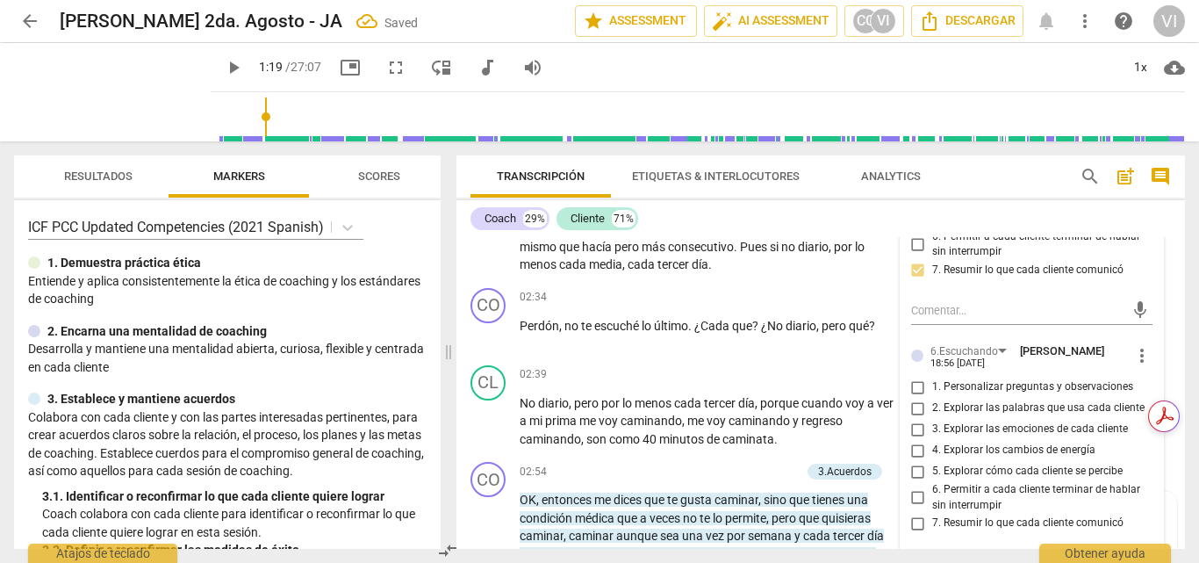
click at [915, 389] on input "1. Personalizar preguntas y observaciones" at bounding box center [918, 387] width 28 height 21
checkbox input "true"
click at [915, 470] on input "5. Explorar cómo cada cliente se percibe" at bounding box center [918, 471] width 28 height 21
checkbox input "true"
click at [915, 529] on input "7. Resumir lo que cada cliente comunicó" at bounding box center [918, 523] width 28 height 21
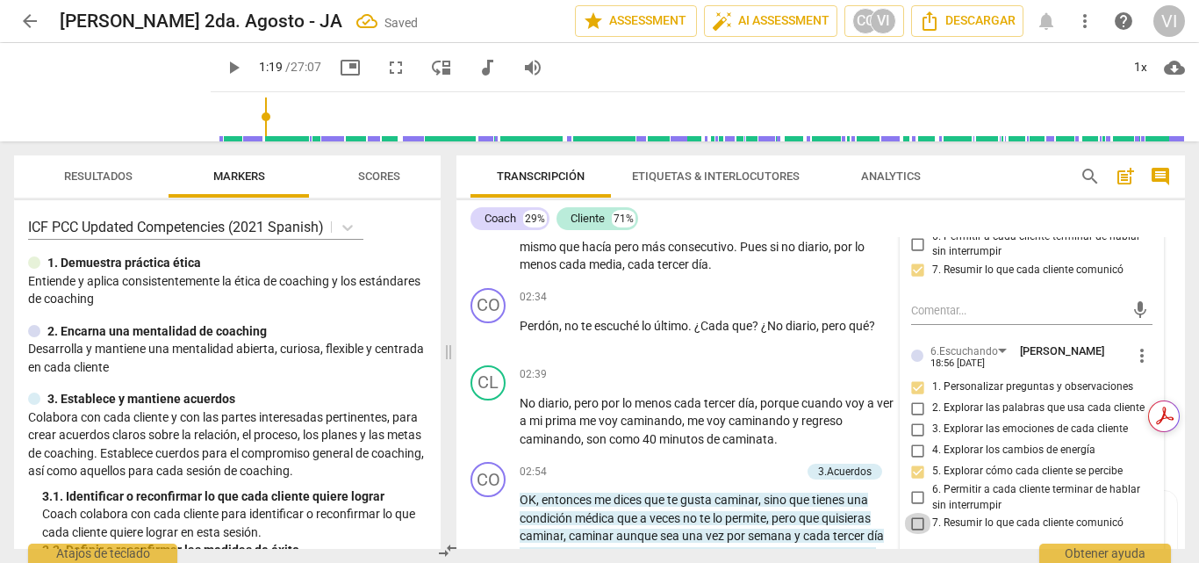
checkbox input "true"
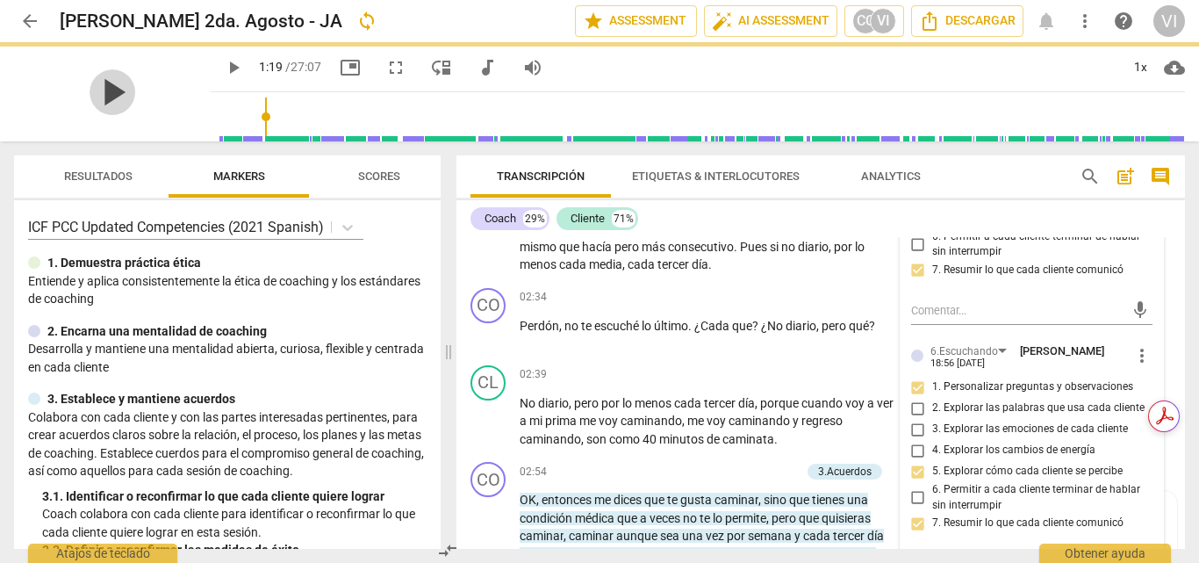
click at [104, 91] on span "play_arrow" at bounding box center [113, 92] width 46 height 46
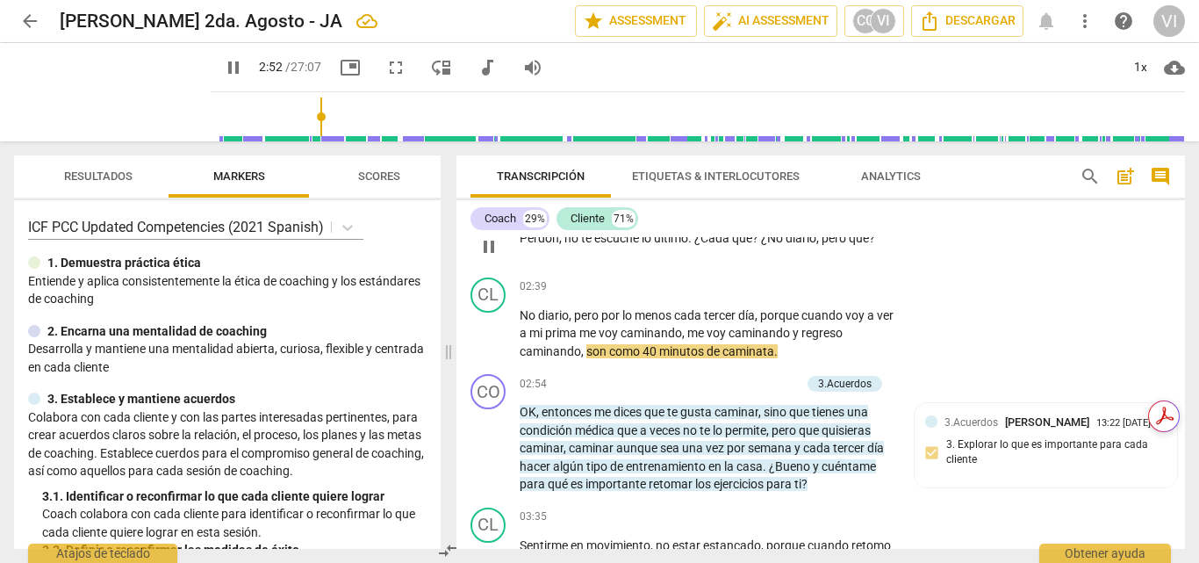
scroll to position [790, 0]
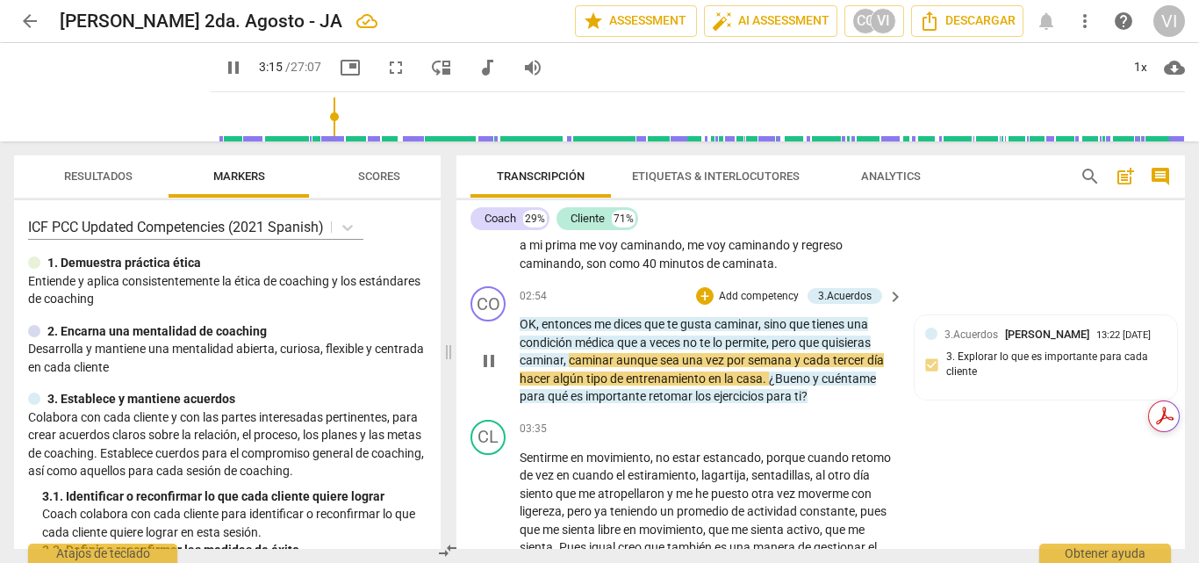
click at [755, 295] on p "Add competency" at bounding box center [758, 297] width 83 height 16
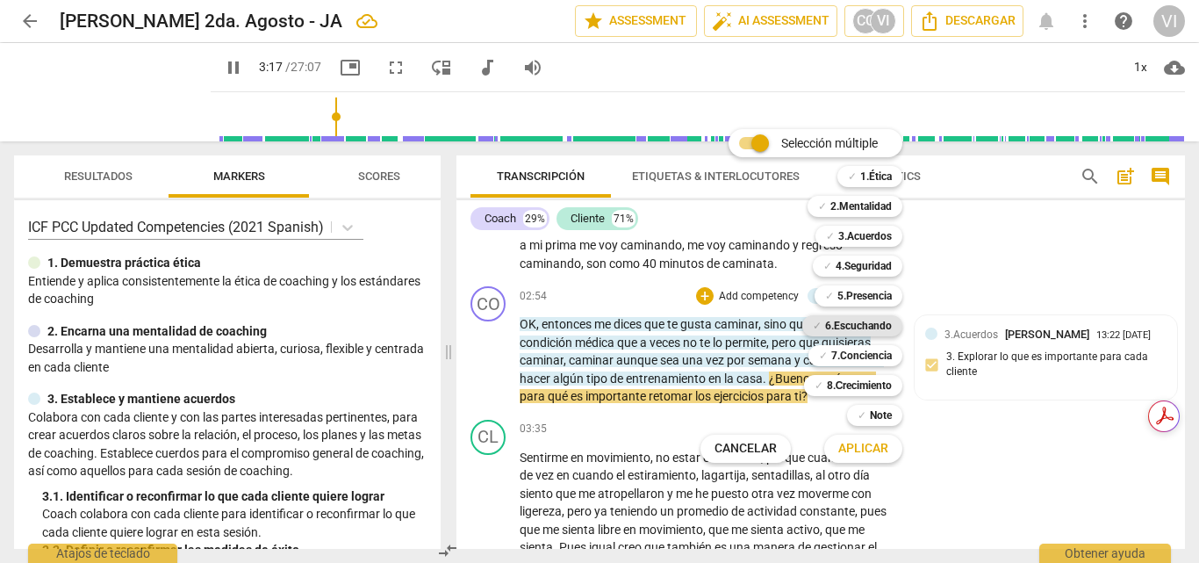
click at [874, 324] on b "6.Escuchando" at bounding box center [858, 325] width 67 height 21
click at [868, 232] on b "3.Acuerdos" at bounding box center [865, 236] width 54 height 21
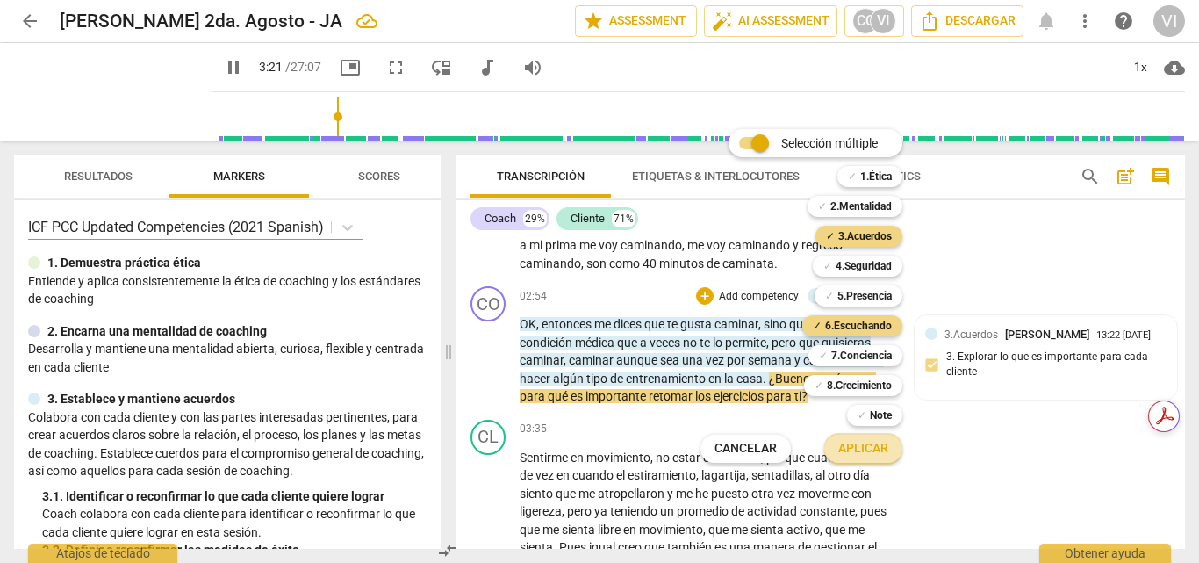
click at [860, 450] on span "Aplicar" at bounding box center [863, 449] width 50 height 18
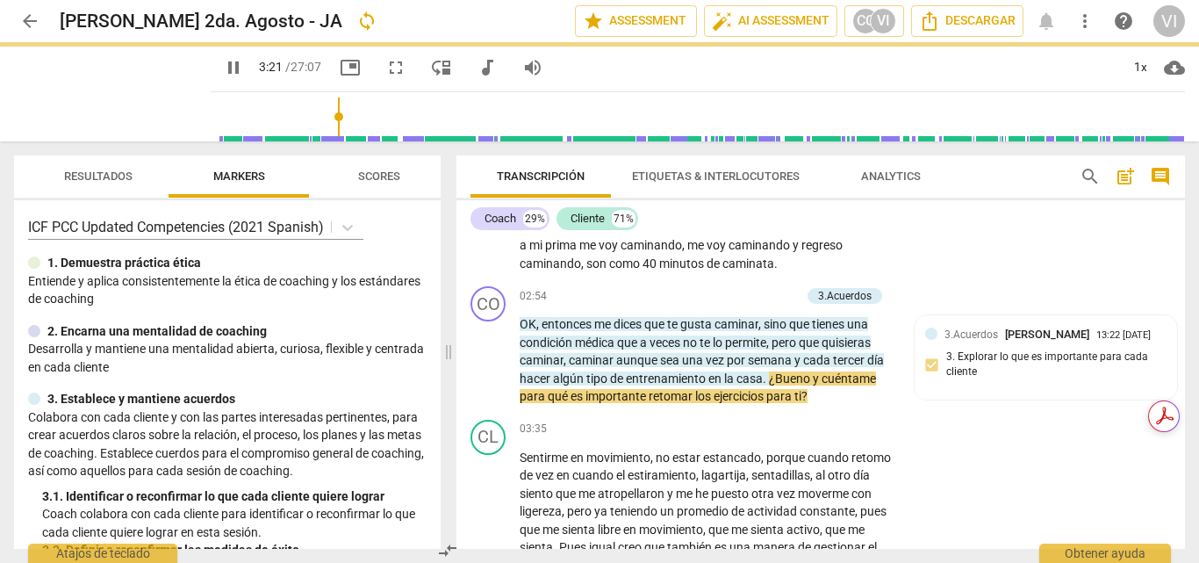
type input "202"
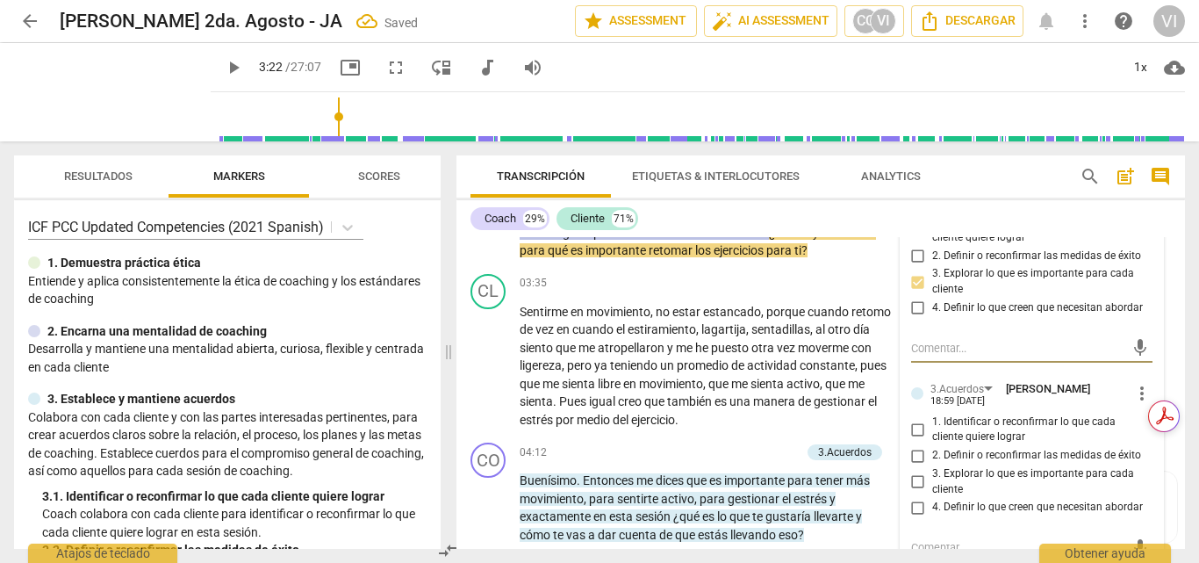
scroll to position [966, 0]
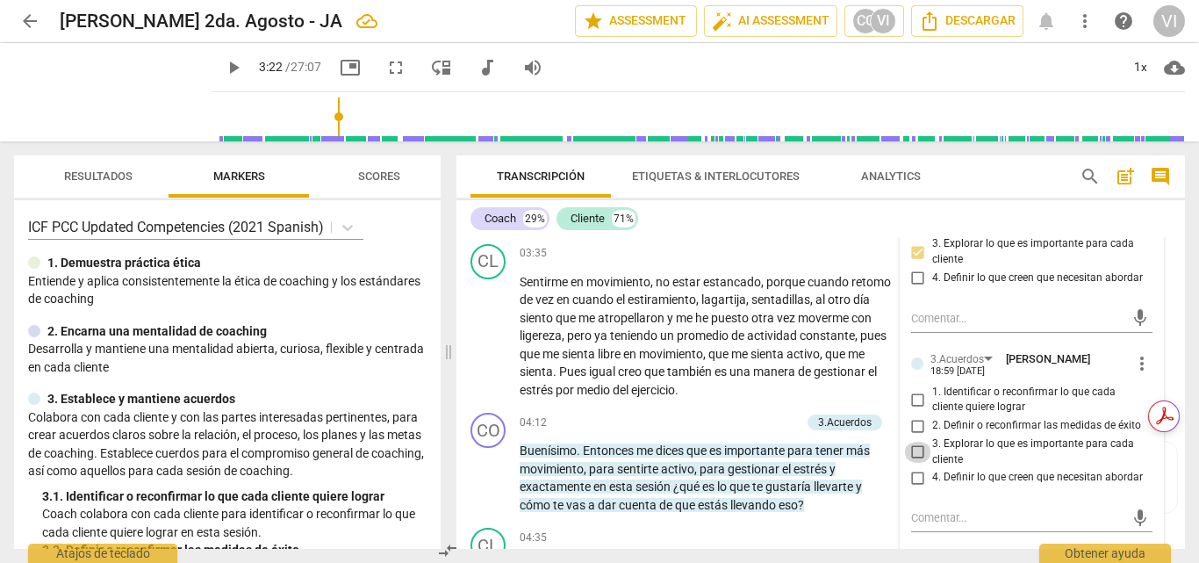
click at [917, 452] on input "3. Explorar lo que es importante para cada cliente" at bounding box center [918, 452] width 28 height 21
checkbox input "true"
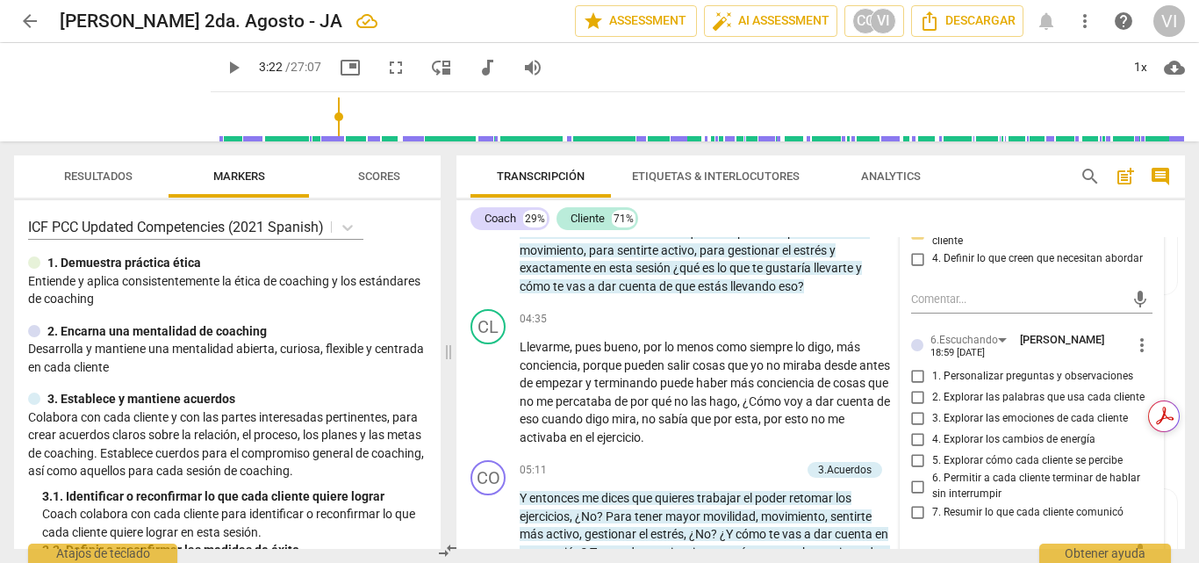
scroll to position [1229, 0]
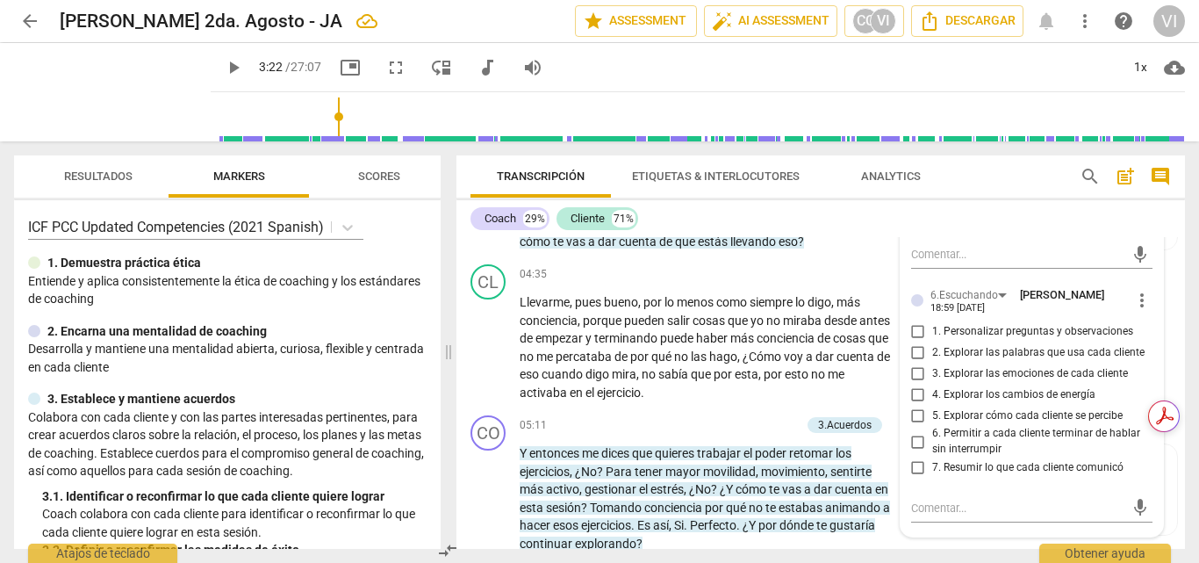
click at [915, 418] on input "5. Explorar cómo cada cliente se percibe" at bounding box center [918, 415] width 28 height 21
checkbox input "true"
click at [919, 335] on input "1. Personalizar preguntas y observaciones" at bounding box center [918, 330] width 28 height 21
checkbox input "true"
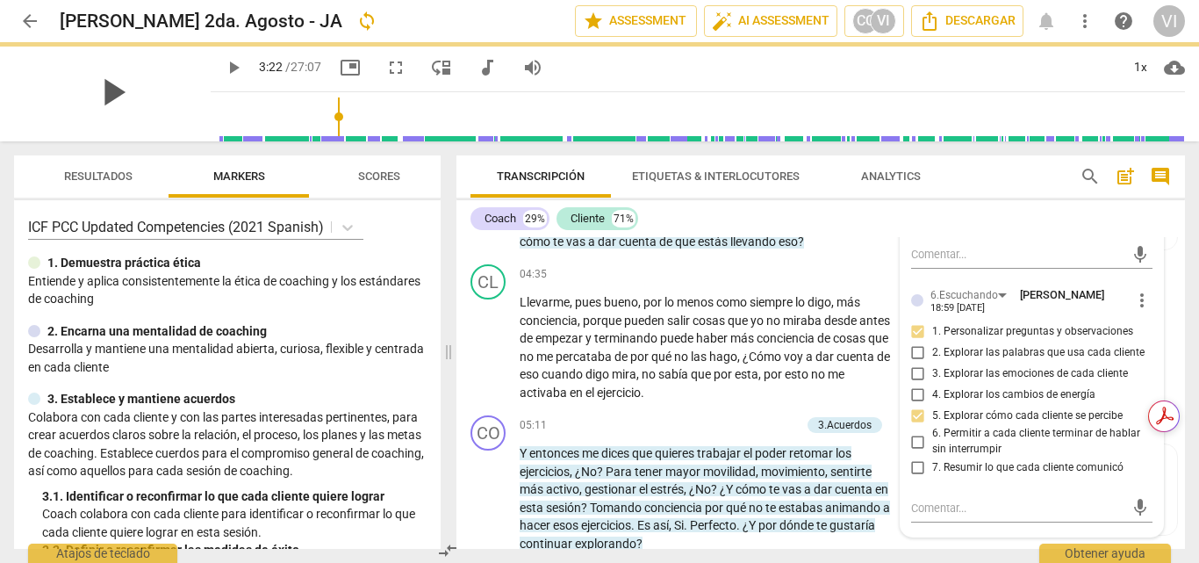
click at [99, 87] on span "play_arrow" at bounding box center [113, 92] width 46 height 46
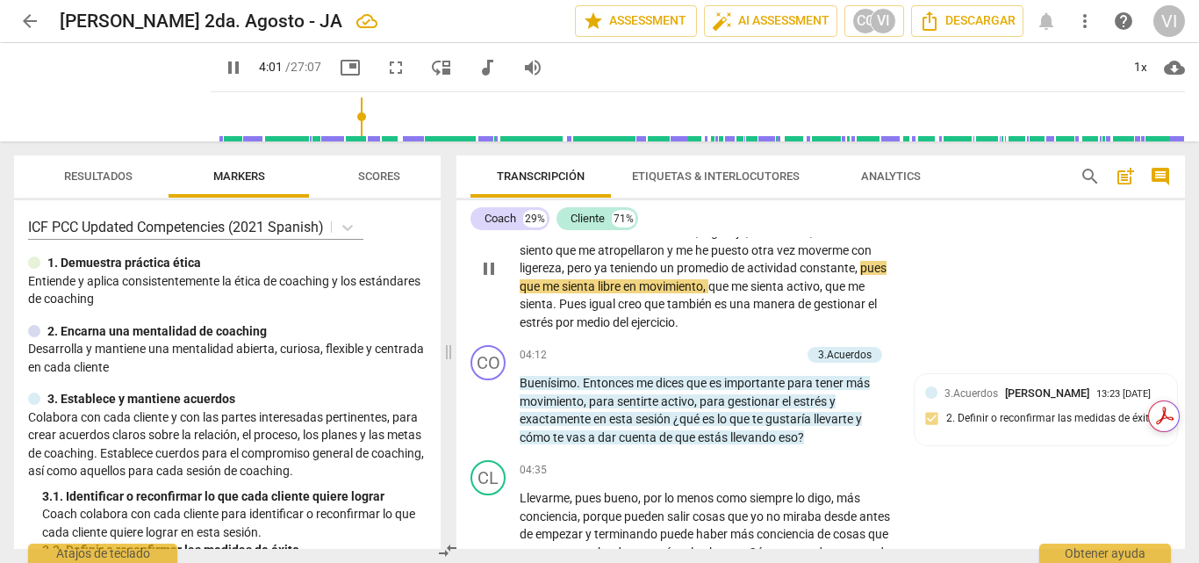
scroll to position [1053, 0]
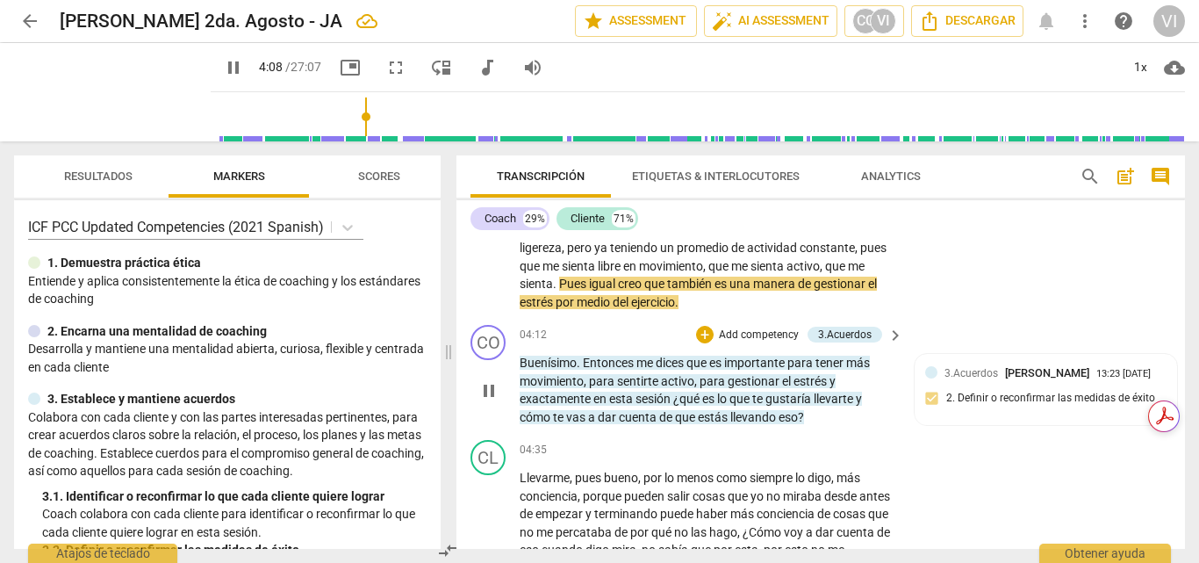
click at [772, 339] on p "Add competency" at bounding box center [758, 335] width 83 height 16
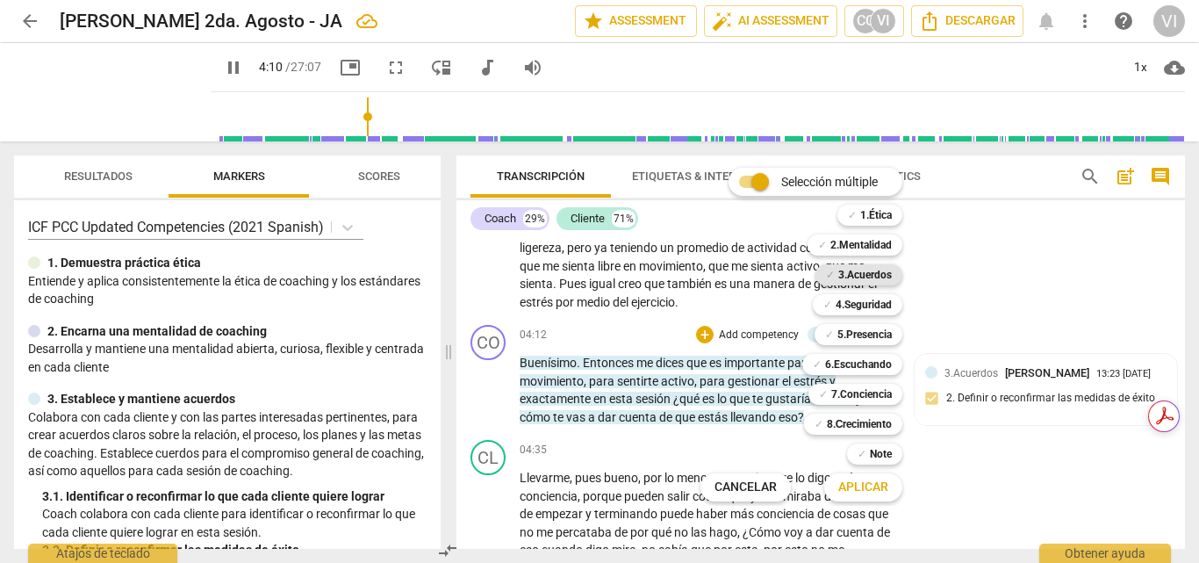
click at [868, 279] on b "3.Acuerdos" at bounding box center [865, 274] width 54 height 21
click at [863, 489] on span "Aplicar" at bounding box center [863, 487] width 50 height 18
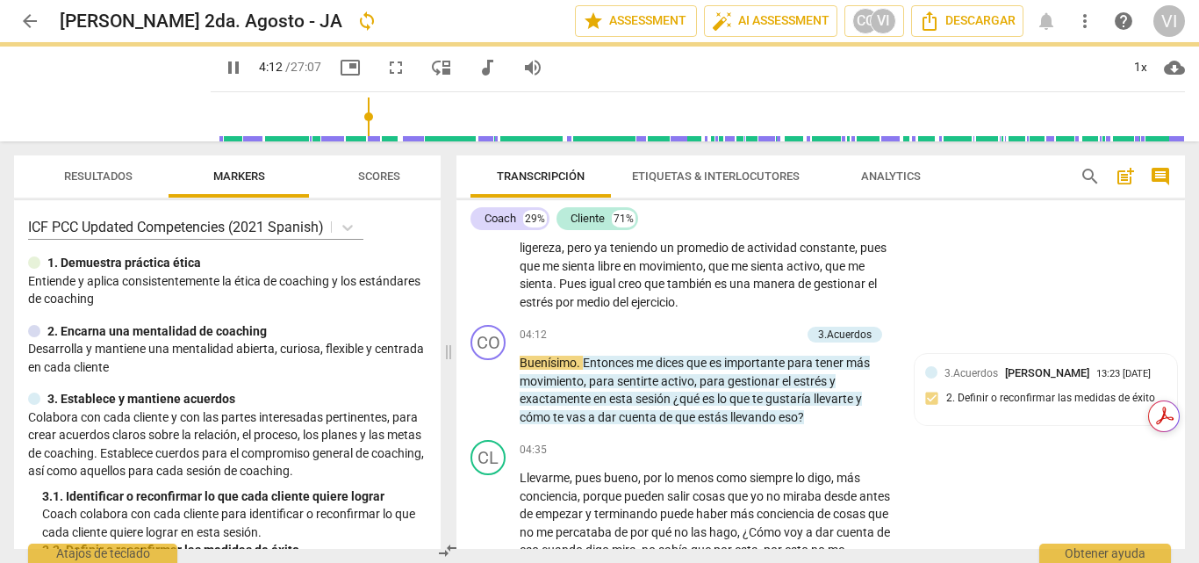
type input "253"
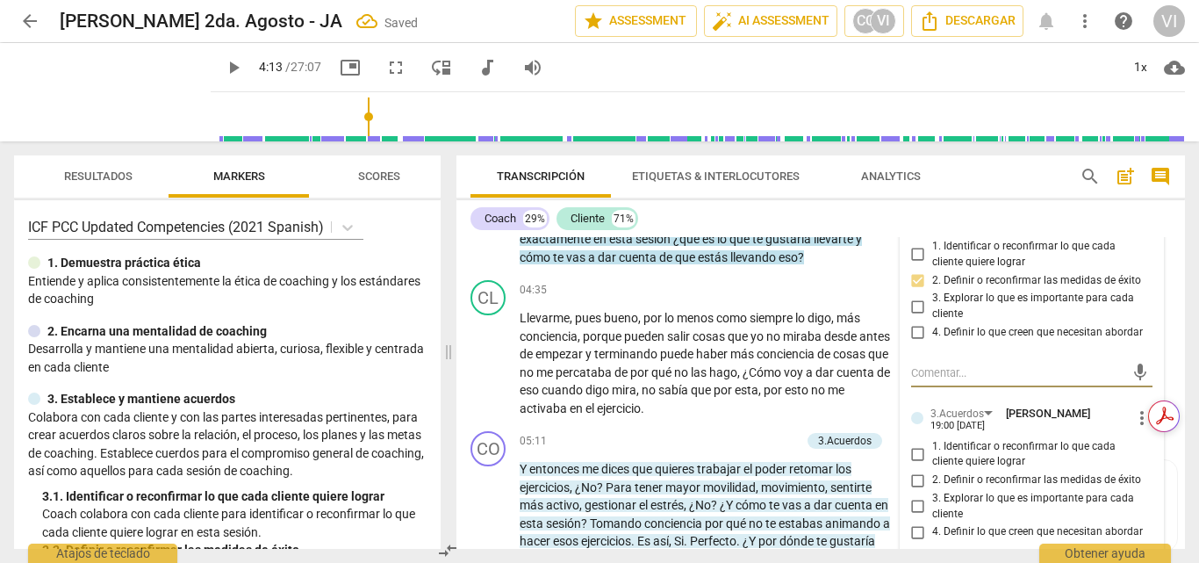
scroll to position [1229, 0]
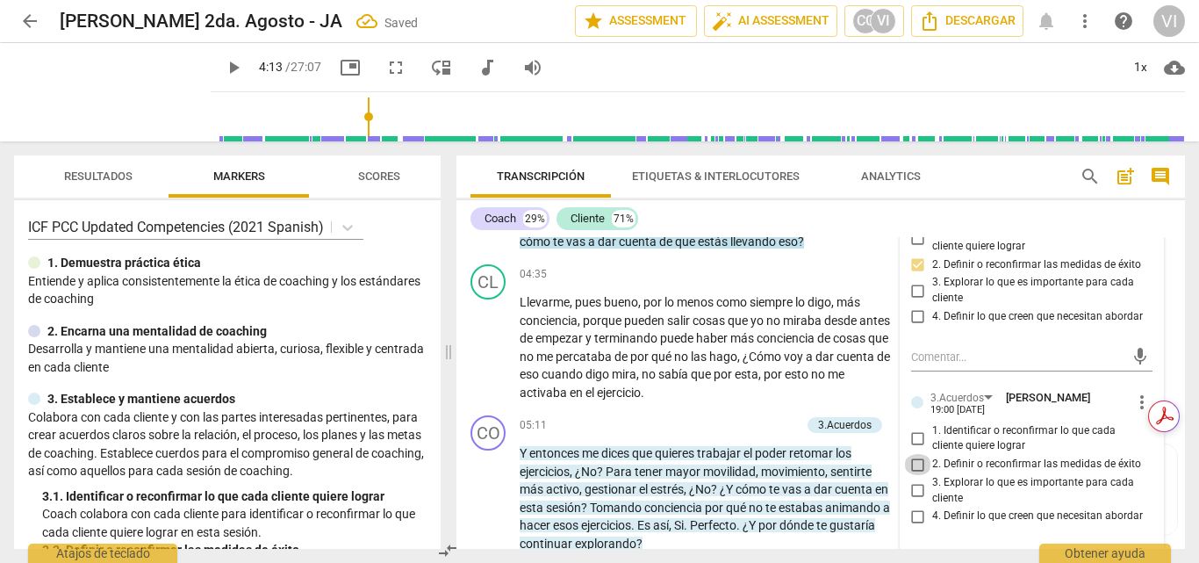
click at [912, 463] on input "2. Definir o reconfirmar las medidas de éxito" at bounding box center [918, 464] width 28 height 21
checkbox input "true"
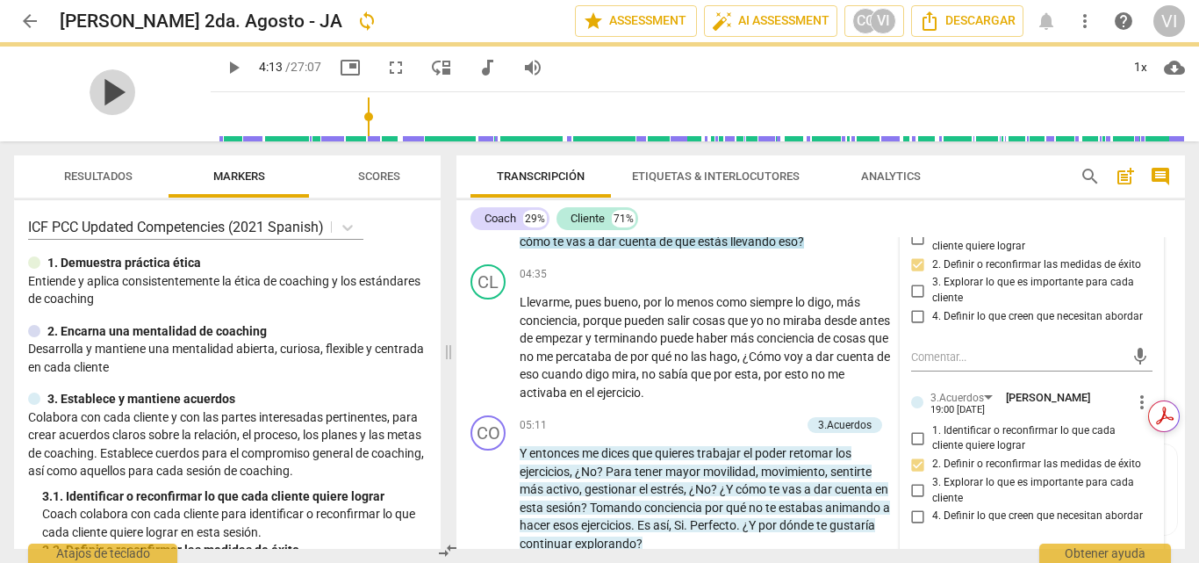
click at [102, 95] on span "play_arrow" at bounding box center [113, 92] width 46 height 46
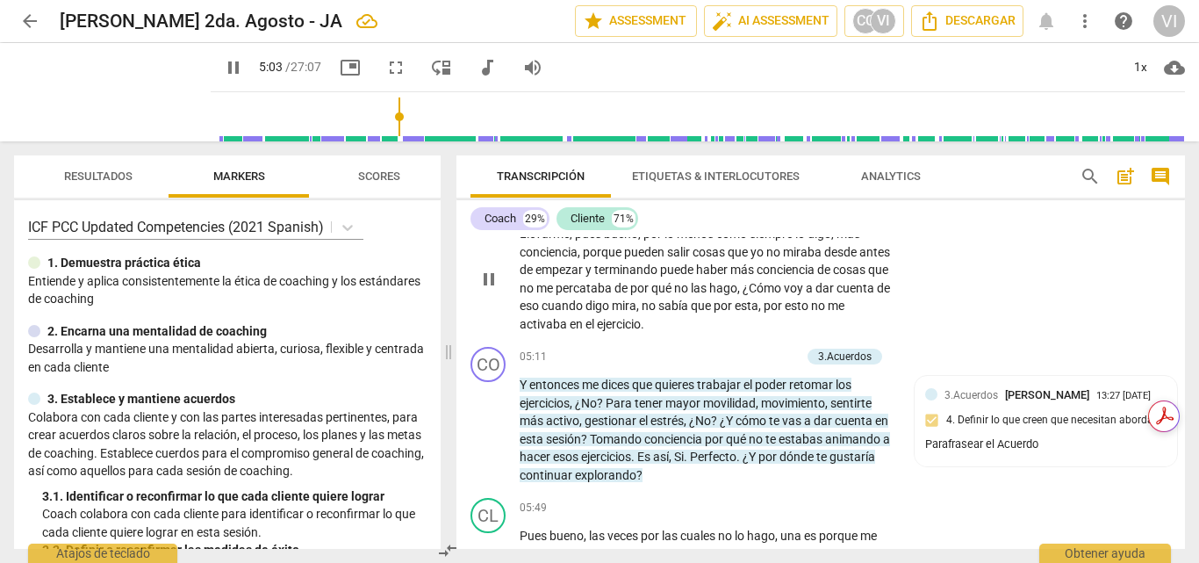
scroll to position [1317, 0]
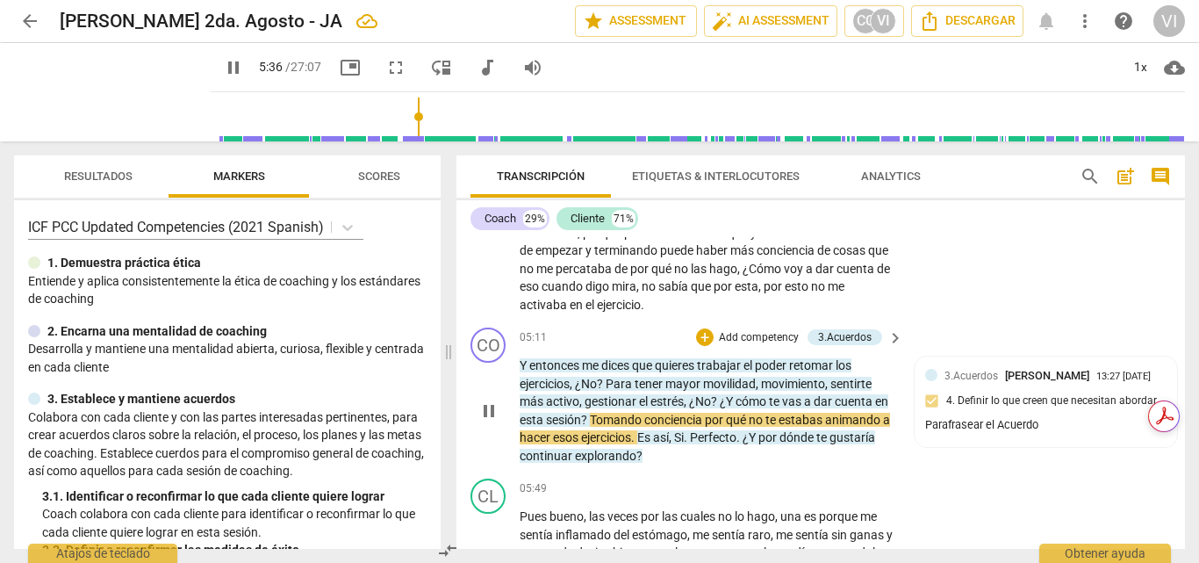
click at [744, 335] on p "Add competency" at bounding box center [758, 338] width 83 height 16
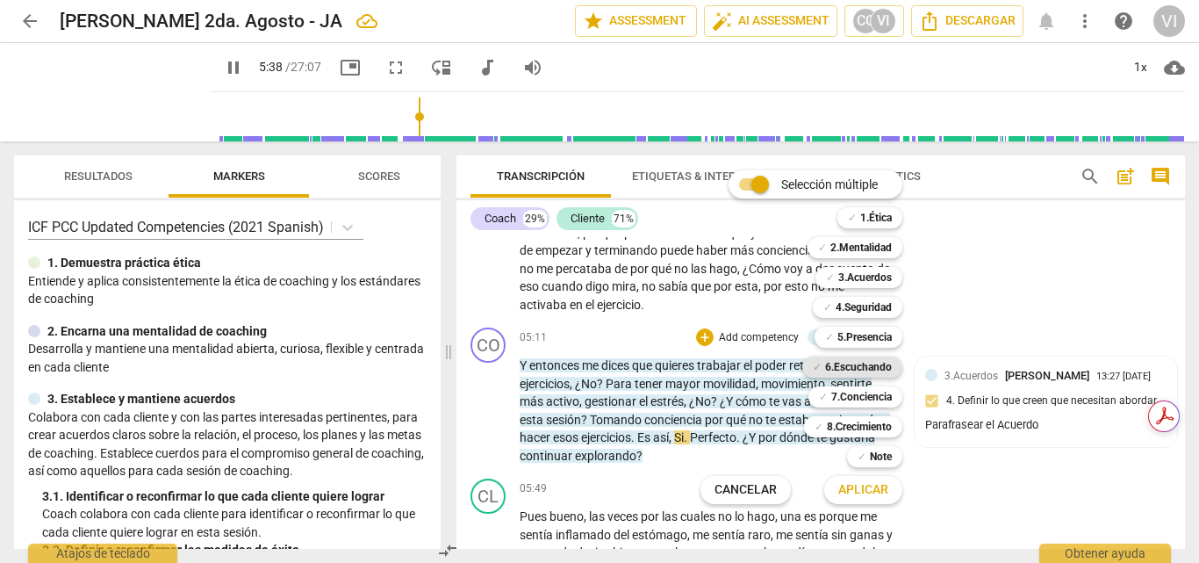
click at [841, 363] on b "6.Escuchando" at bounding box center [858, 366] width 67 height 21
click at [864, 338] on b "5.Presencia" at bounding box center [864, 337] width 54 height 21
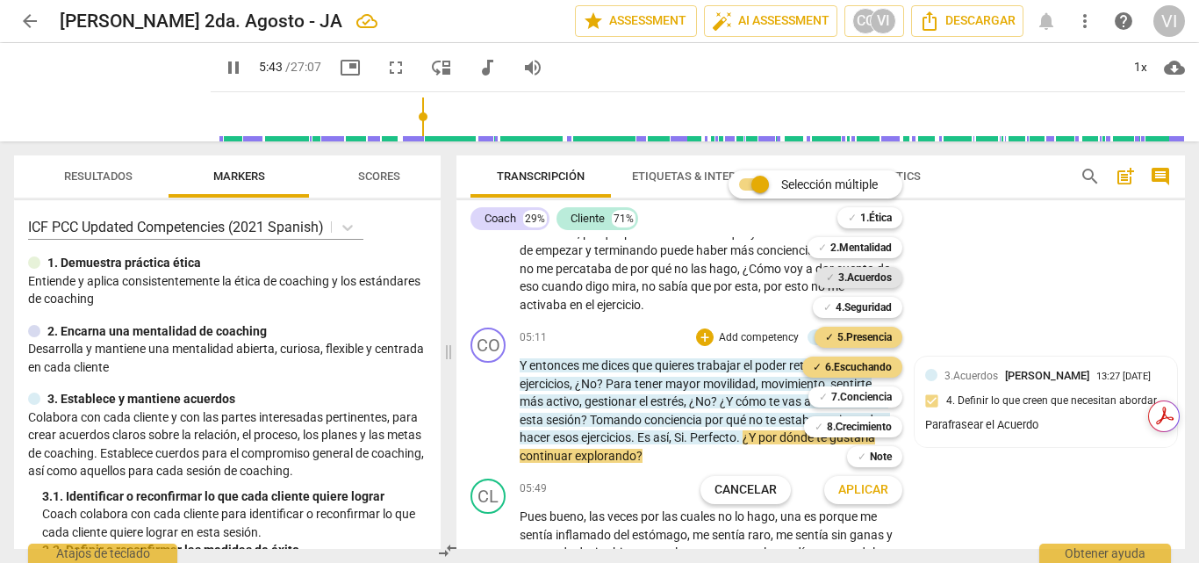
click at [871, 278] on b "3.Acuerdos" at bounding box center [865, 277] width 54 height 21
click at [863, 492] on span "Aplicar" at bounding box center [863, 490] width 50 height 18
type input "346"
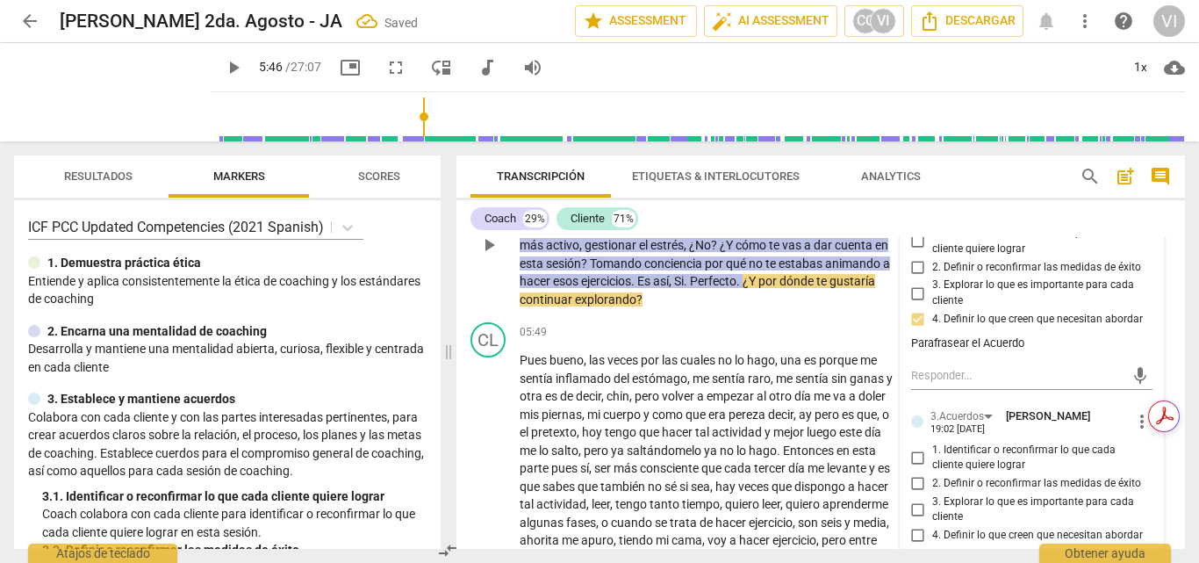
scroll to position [1580, 0]
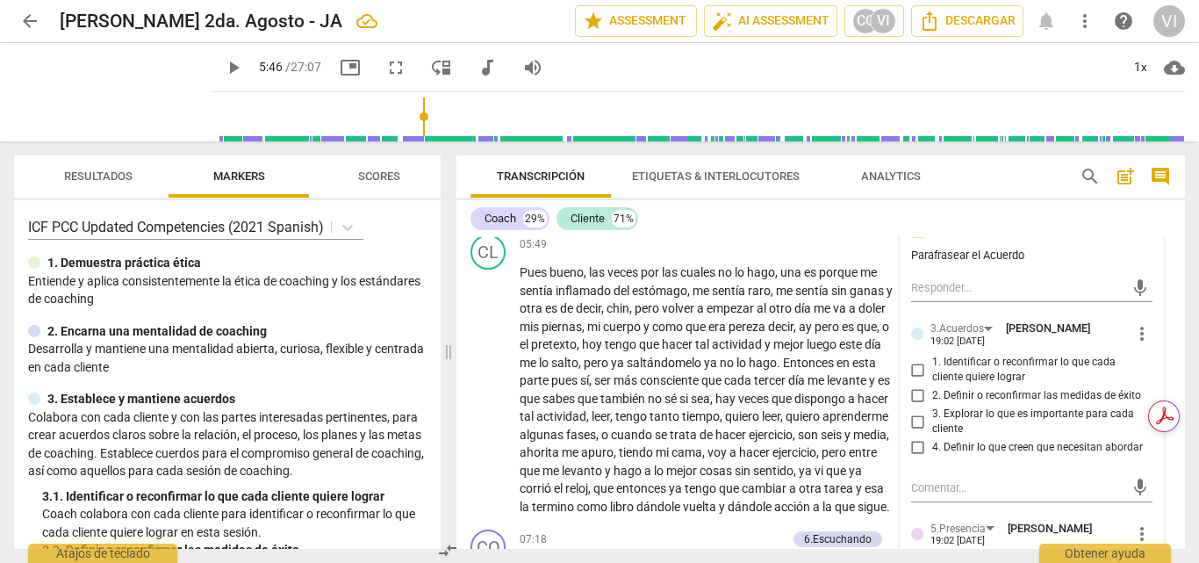
click at [1004, 367] on span "1. Identificar o reconfirmar lo que cada cliente quiere lograr" at bounding box center [1039, 370] width 214 height 31
click at [932, 367] on input "1. Identificar o reconfirmar lo que cada cliente quiere lograr" at bounding box center [918, 369] width 28 height 21
click at [917, 364] on input "1. Identificar o reconfirmar lo que cada cliente quiere lograr" at bounding box center [918, 369] width 28 height 21
checkbox input "true"
click at [912, 445] on input "4. Definir lo que creen que necesitan abordar" at bounding box center [918, 447] width 28 height 21
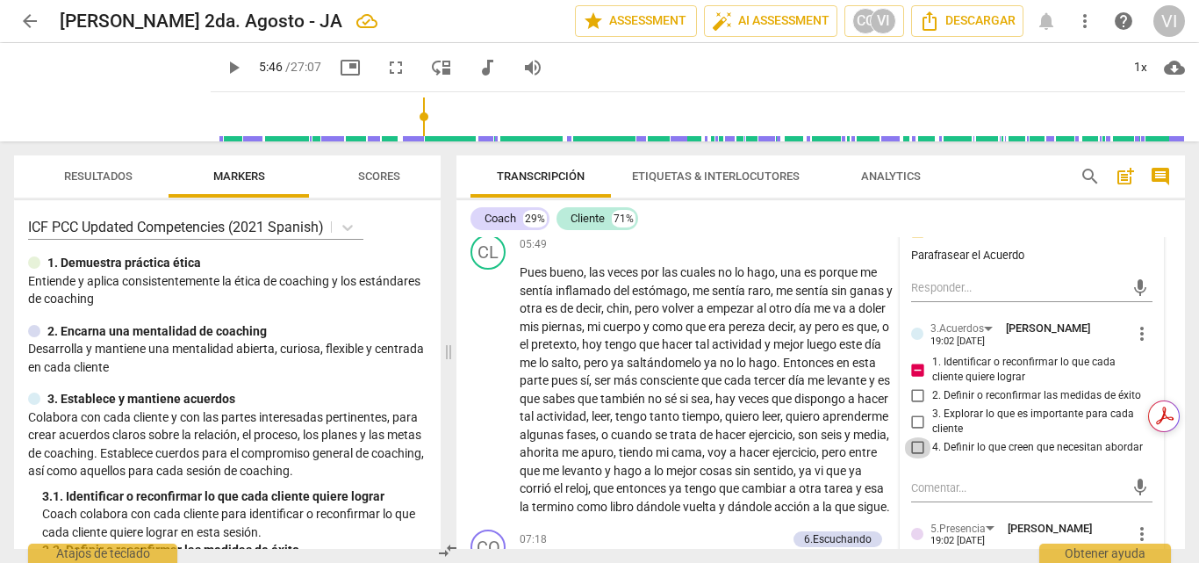
checkbox input "true"
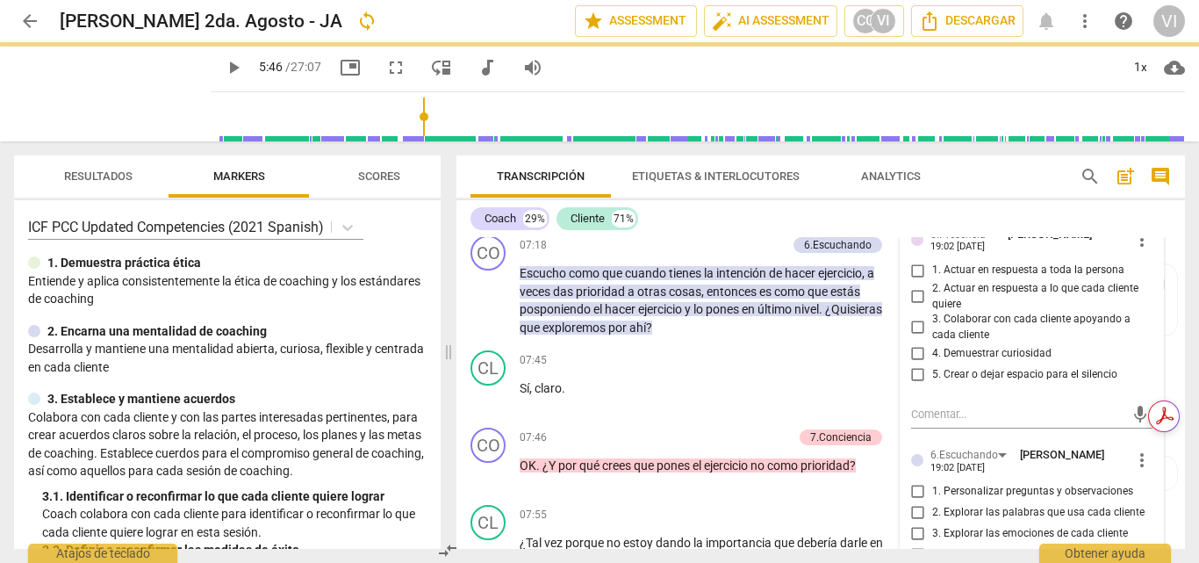
scroll to position [1843, 0]
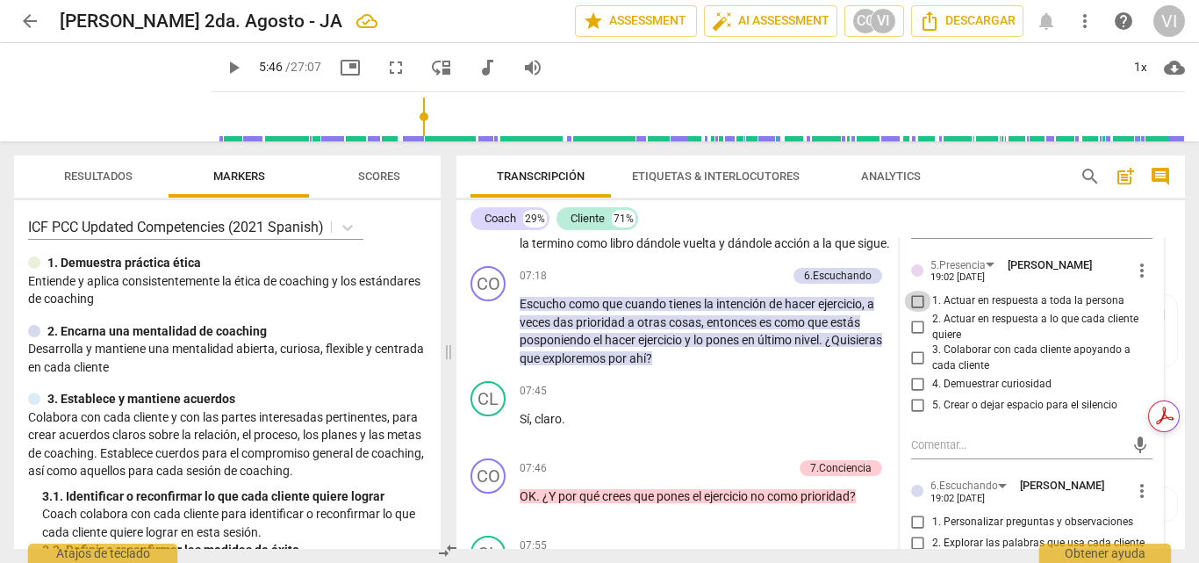
click at [917, 301] on input "1. Actuar en respuesta a toda la persona" at bounding box center [918, 301] width 28 height 21
checkbox input "true"
click at [918, 387] on input "4. Demuestrar curiosidad" at bounding box center [918, 383] width 28 height 21
checkbox input "true"
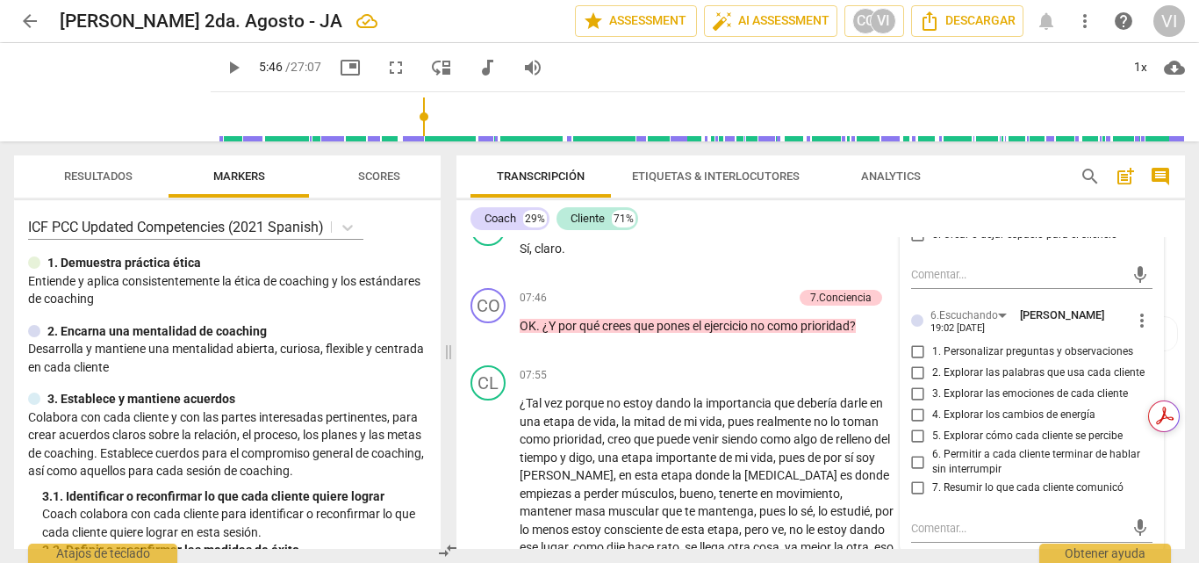
scroll to position [2019, 0]
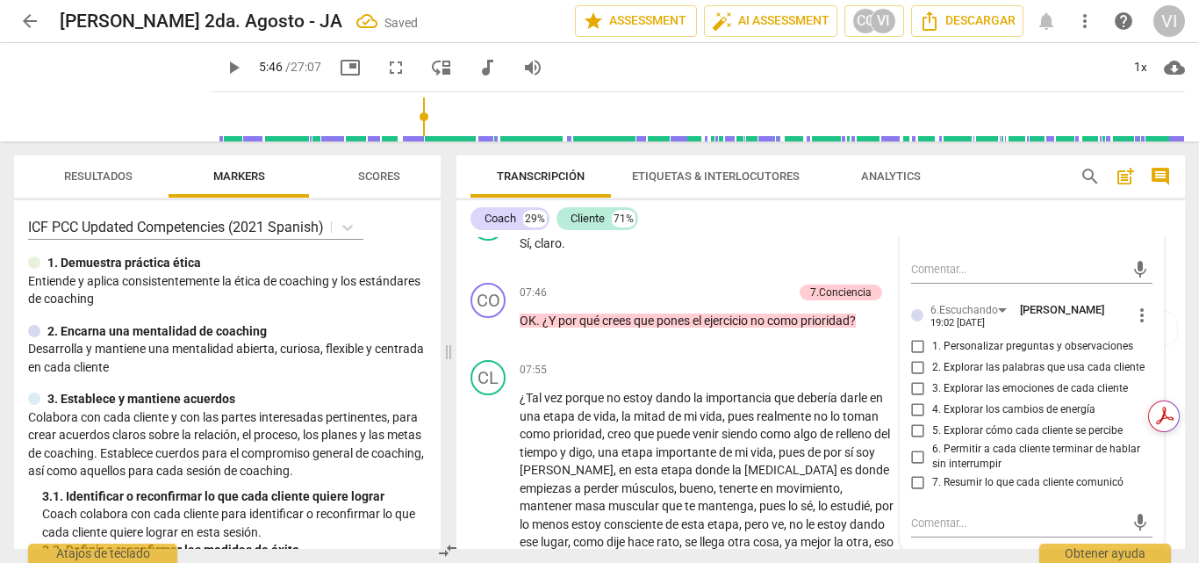
click at [917, 485] on input "7. Resumir lo que cada cliente comunicó" at bounding box center [918, 482] width 28 height 21
checkbox input "true"
click at [105, 95] on span "play_arrow" at bounding box center [113, 92] width 46 height 46
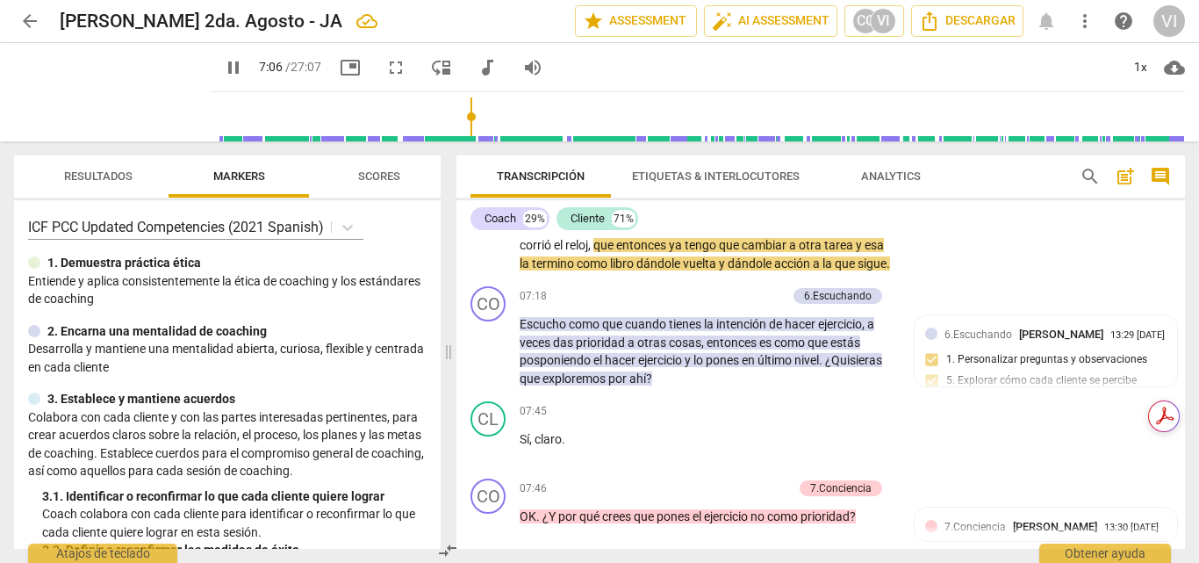
scroll to position [1843, 0]
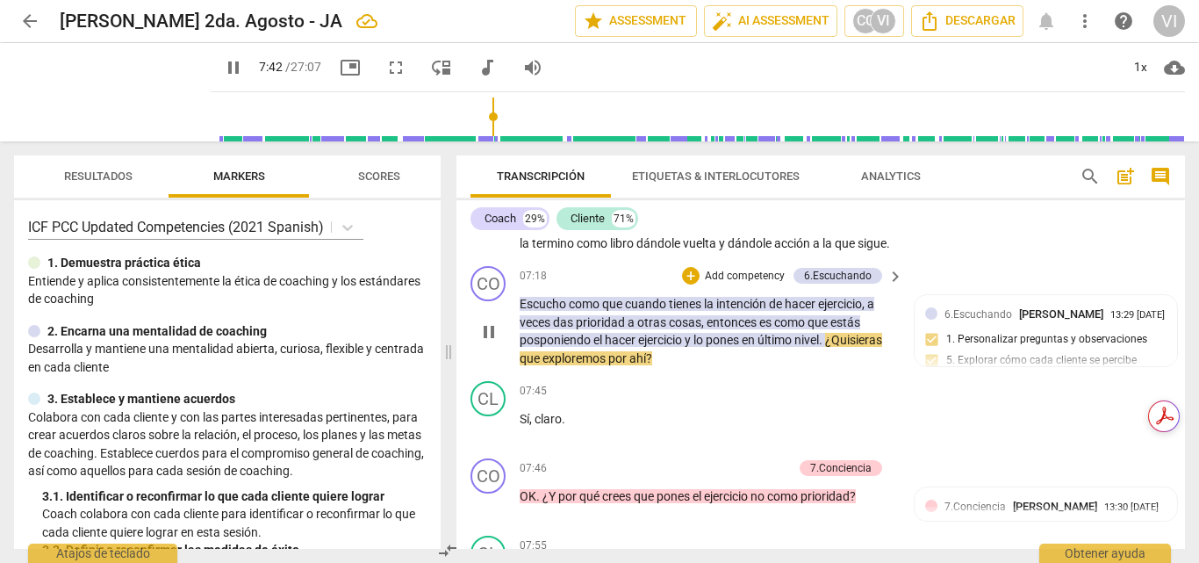
click at [724, 284] on p "Add competency" at bounding box center [744, 277] width 83 height 16
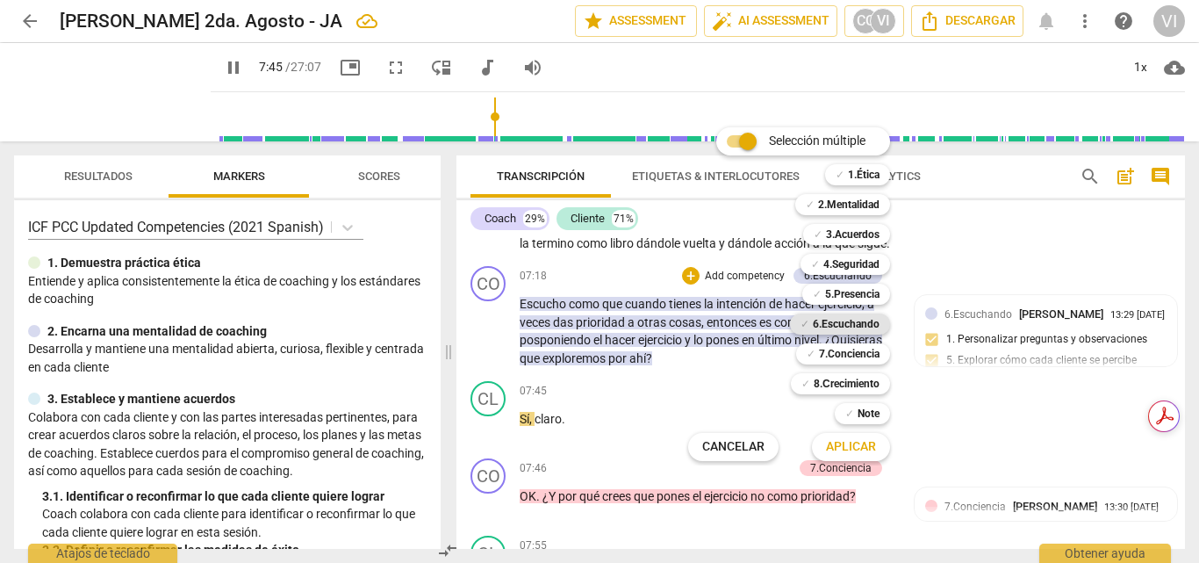
click at [847, 324] on b "6.Escuchando" at bounding box center [846, 323] width 67 height 21
click at [841, 450] on span "Aplicar" at bounding box center [851, 447] width 50 height 18
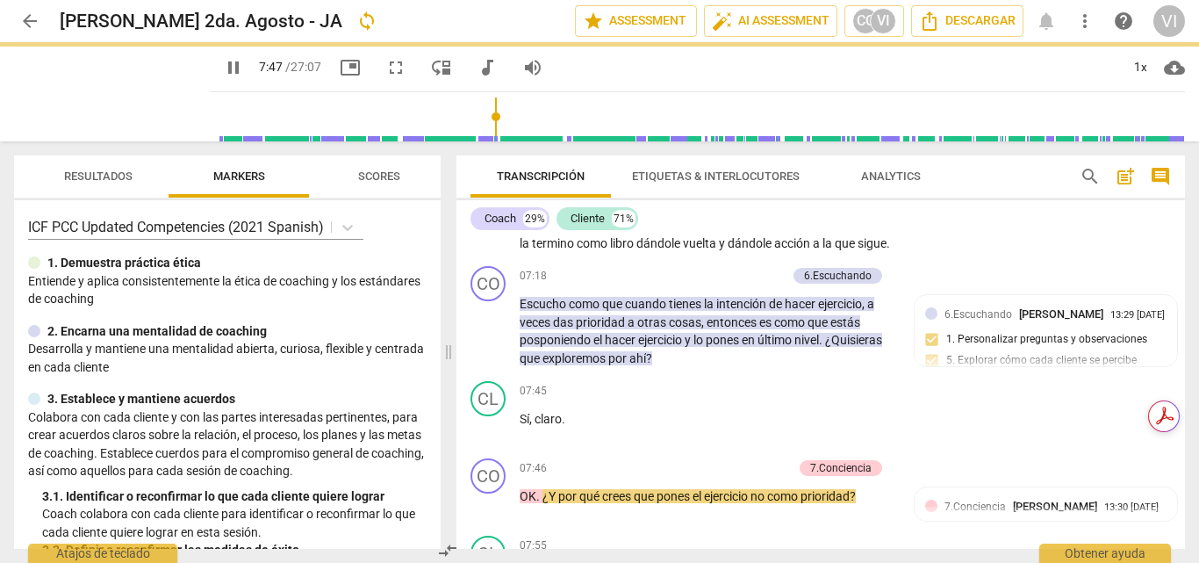
type input "468"
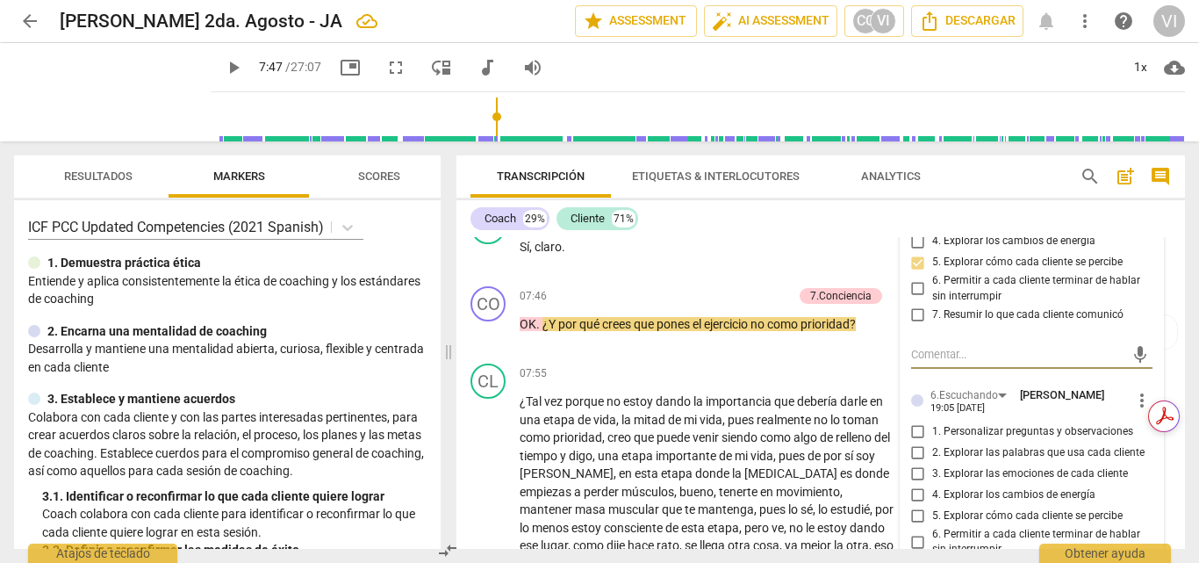
scroll to position [2109, 0]
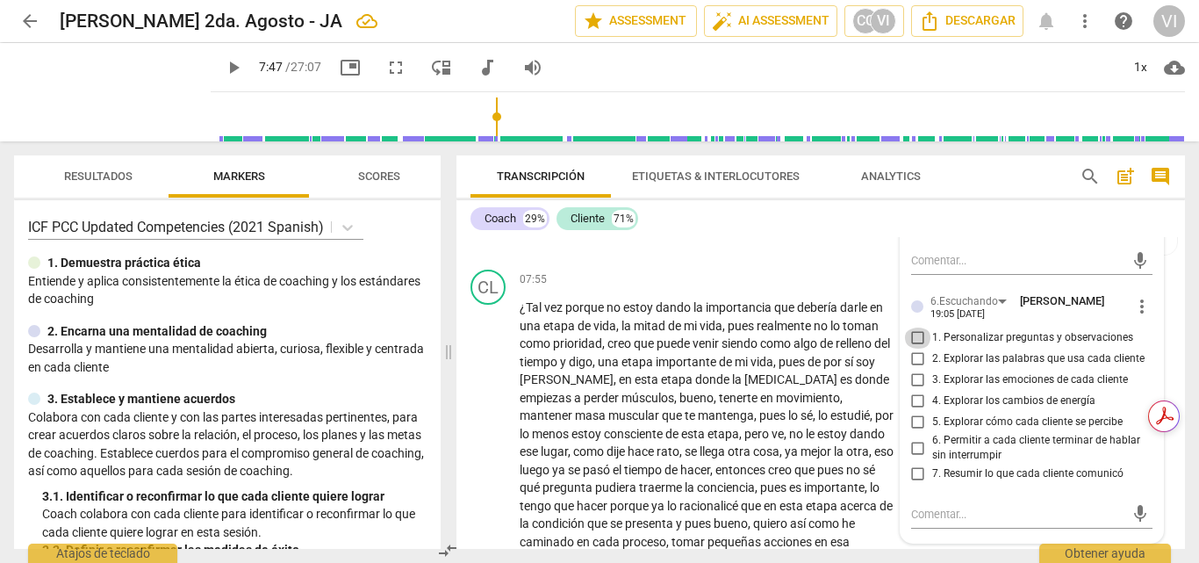
click at [910, 348] on input "1. Personalizar preguntas y observaciones" at bounding box center [918, 337] width 28 height 21
checkbox input "true"
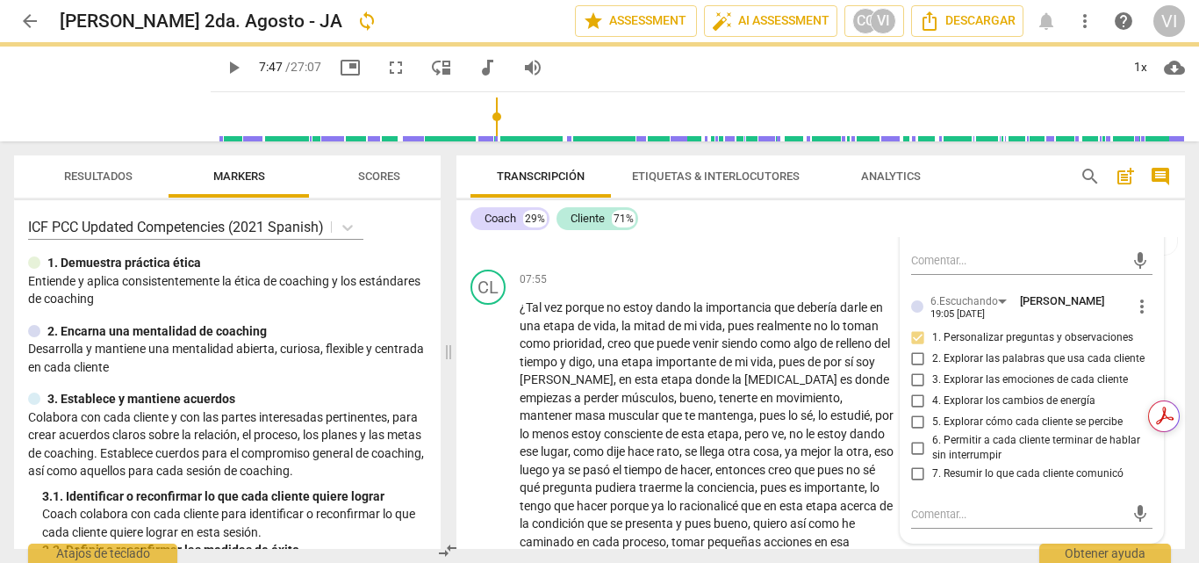
click at [915, 433] on input "5. Explorar cómo cada cliente se percibe" at bounding box center [918, 422] width 28 height 21
checkbox input "true"
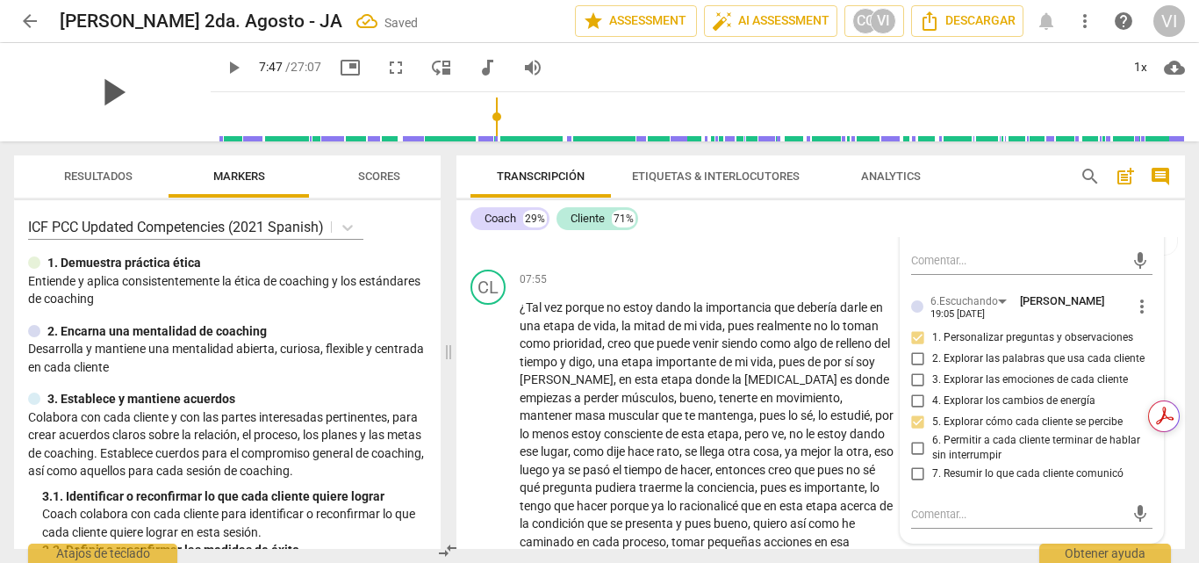
click at [108, 88] on span "play_arrow" at bounding box center [113, 92] width 46 height 46
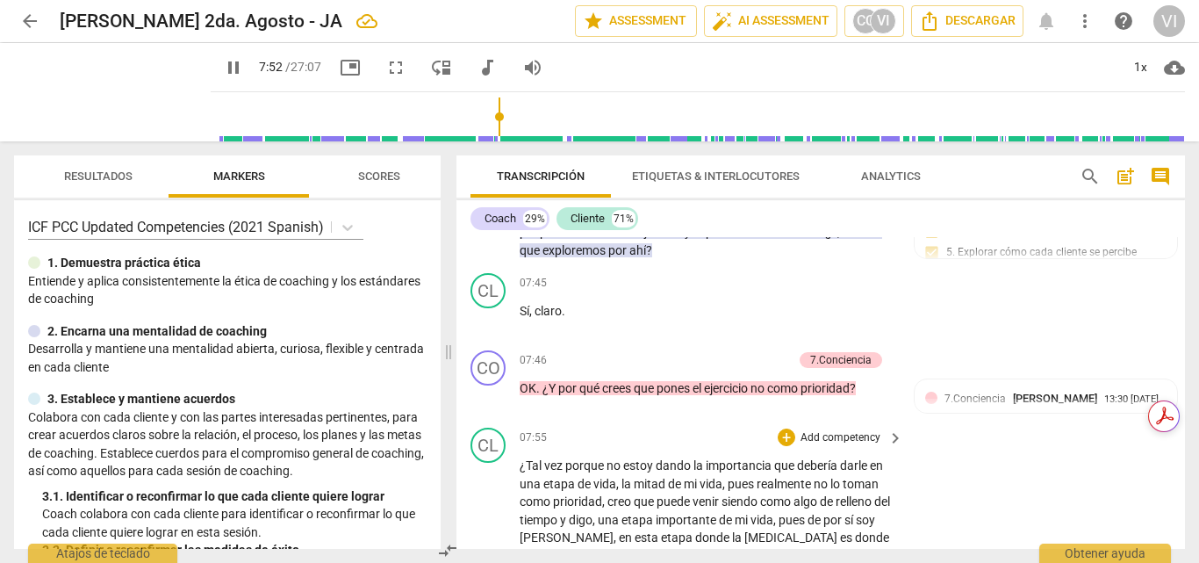
scroll to position [1934, 0]
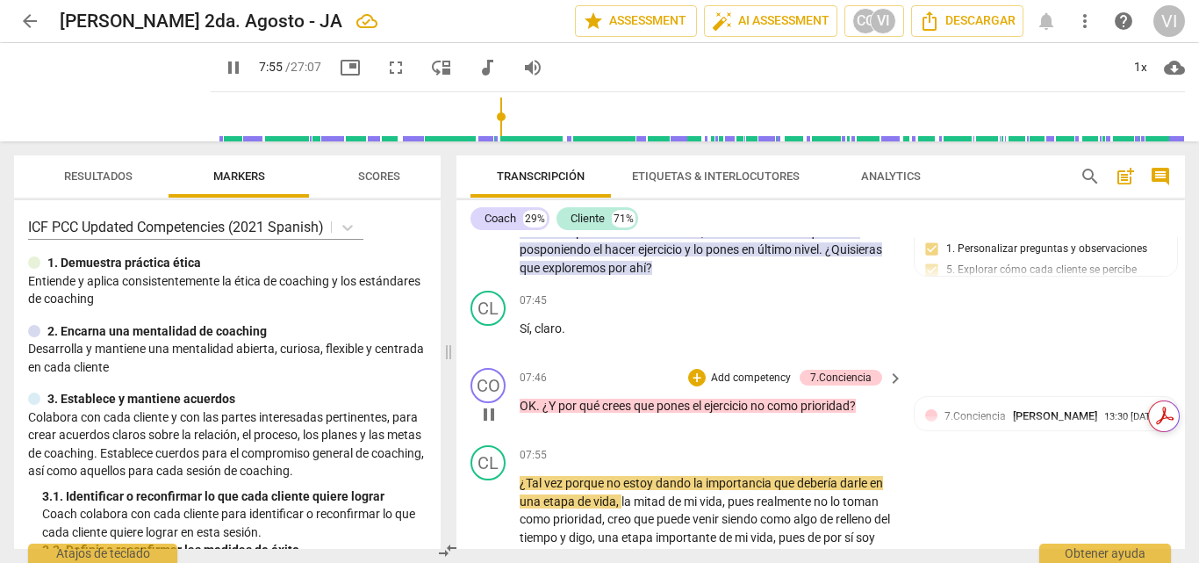
click at [761, 386] on p "Add competency" at bounding box center [750, 378] width 83 height 16
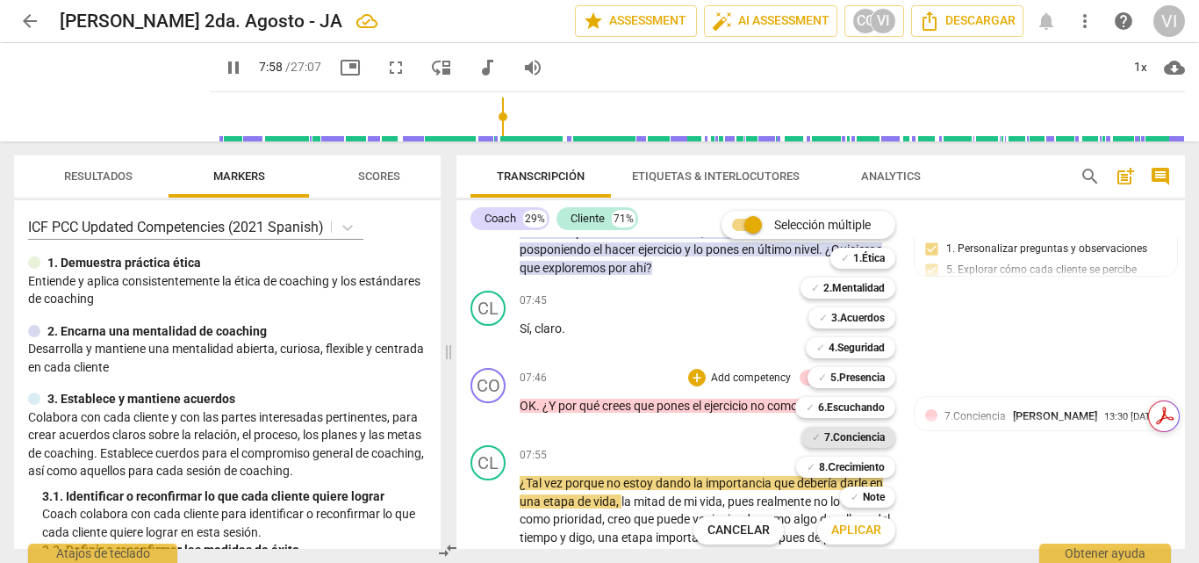
click at [866, 442] on b "7.Conciencia" at bounding box center [854, 437] width 61 height 21
click at [863, 523] on span "Aplicar" at bounding box center [856, 530] width 50 height 18
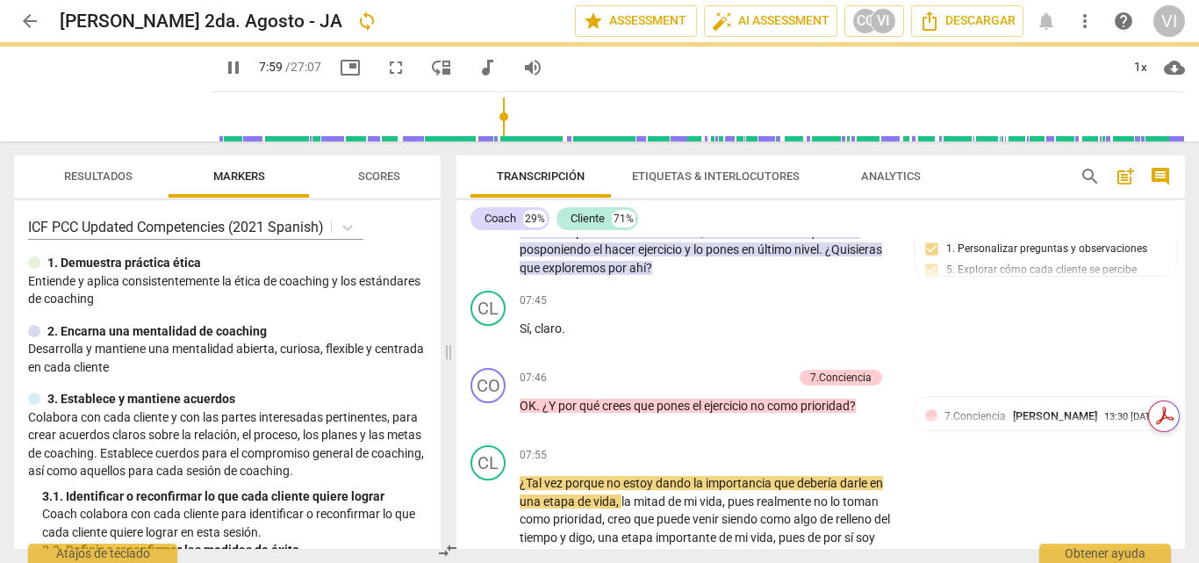
type input "480"
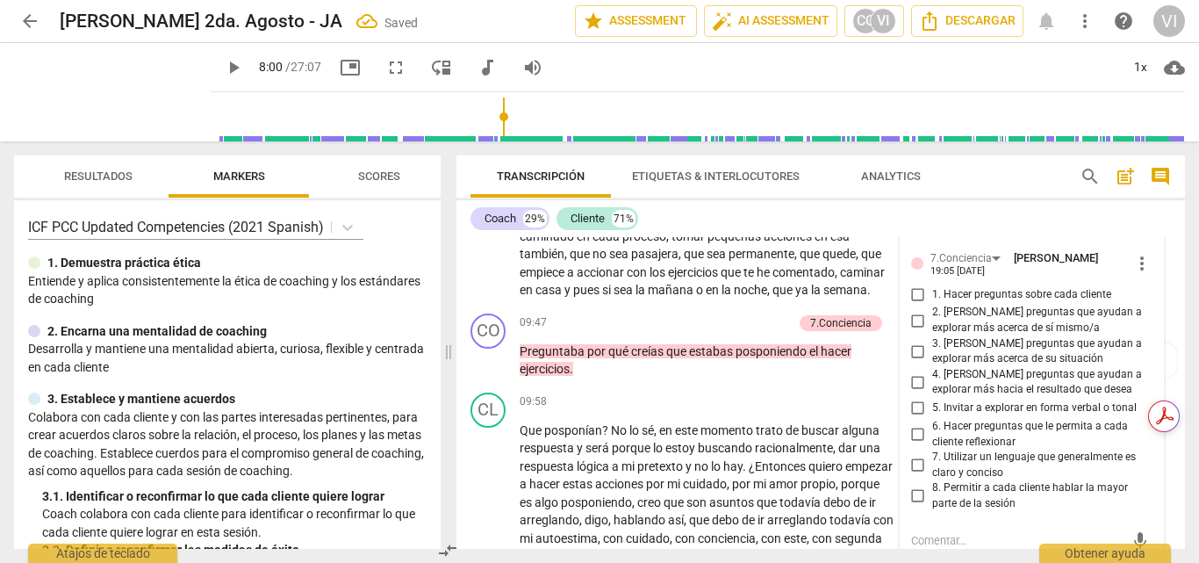
scroll to position [2433, 0]
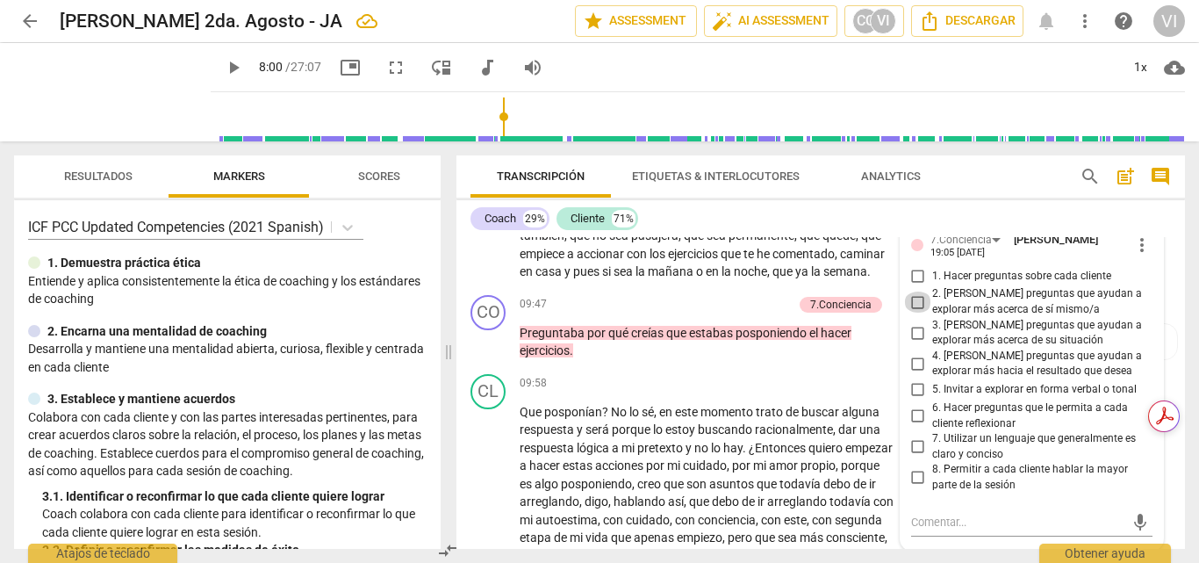
click at [913, 312] on input "2. [PERSON_NAME] preguntas que ayudan a explorar más acerca de sí mismo/a" at bounding box center [918, 301] width 28 height 21
checkbox input "true"
click at [916, 427] on input "6. Hacer preguntas que le permita a cada cliente reflexionar" at bounding box center [918, 416] width 28 height 21
checkbox input "true"
click at [147, 84] on div "play_arrow" at bounding box center [112, 92] width 197 height 98
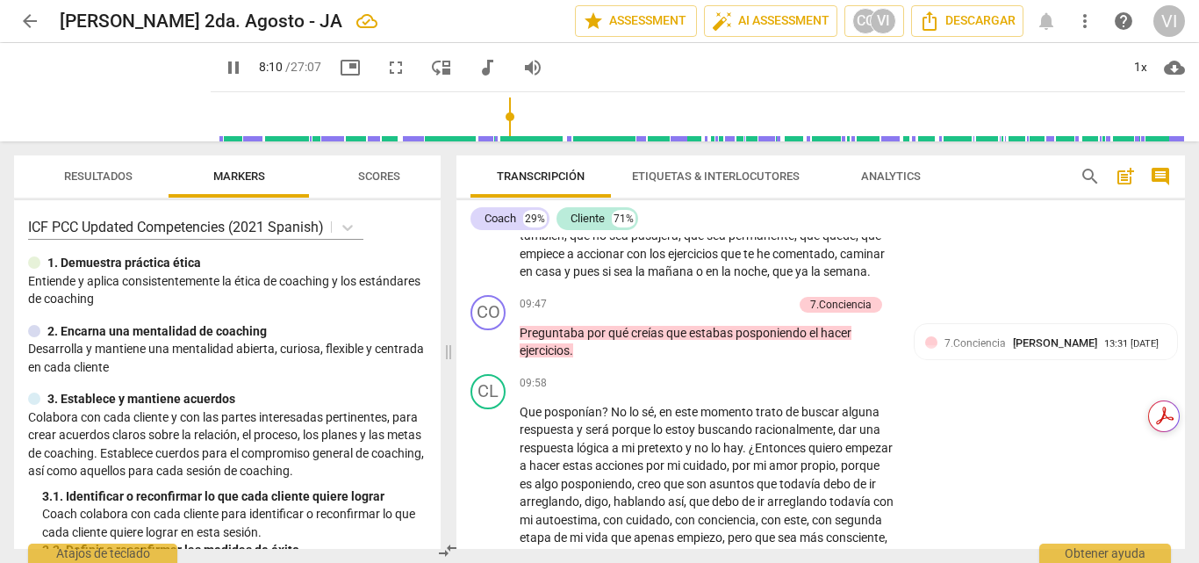
click at [961, 256] on div "CL play_arrow pause 07:55 + Add competency keyboard_arrow_right ¿Tal vez porque…" at bounding box center [820, 113] width 729 height 349
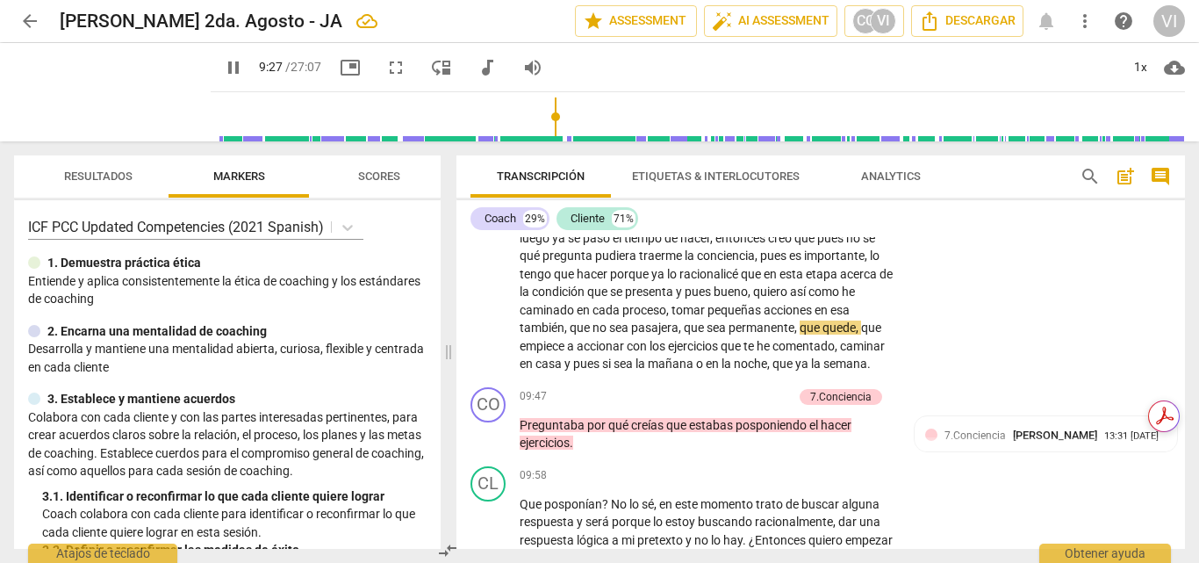
scroll to position [2345, 0]
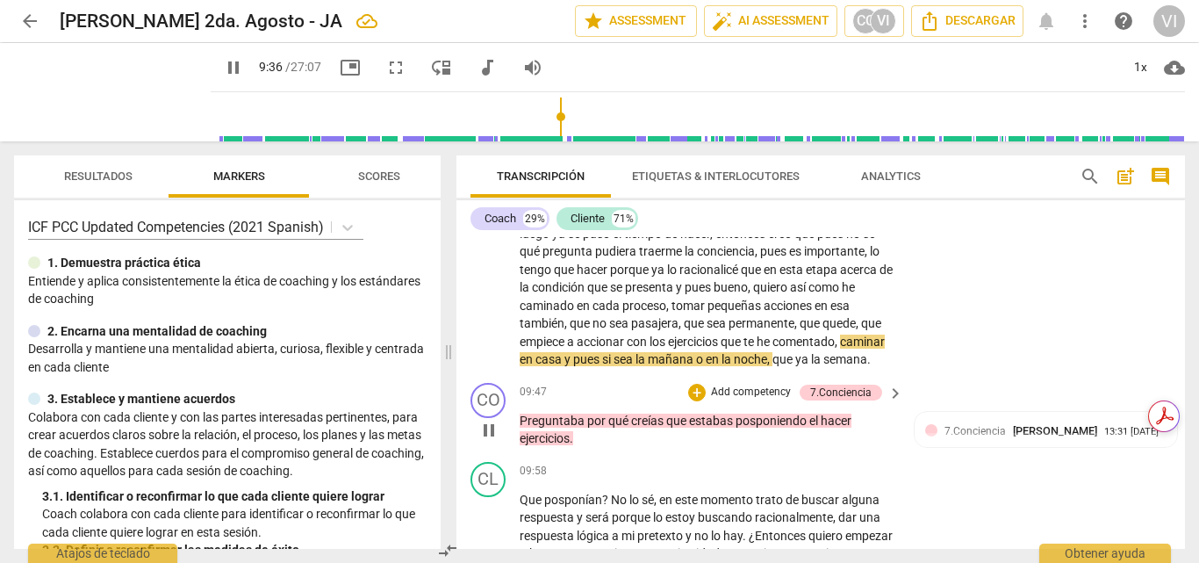
click at [736, 400] on p "Add competency" at bounding box center [750, 392] width 83 height 16
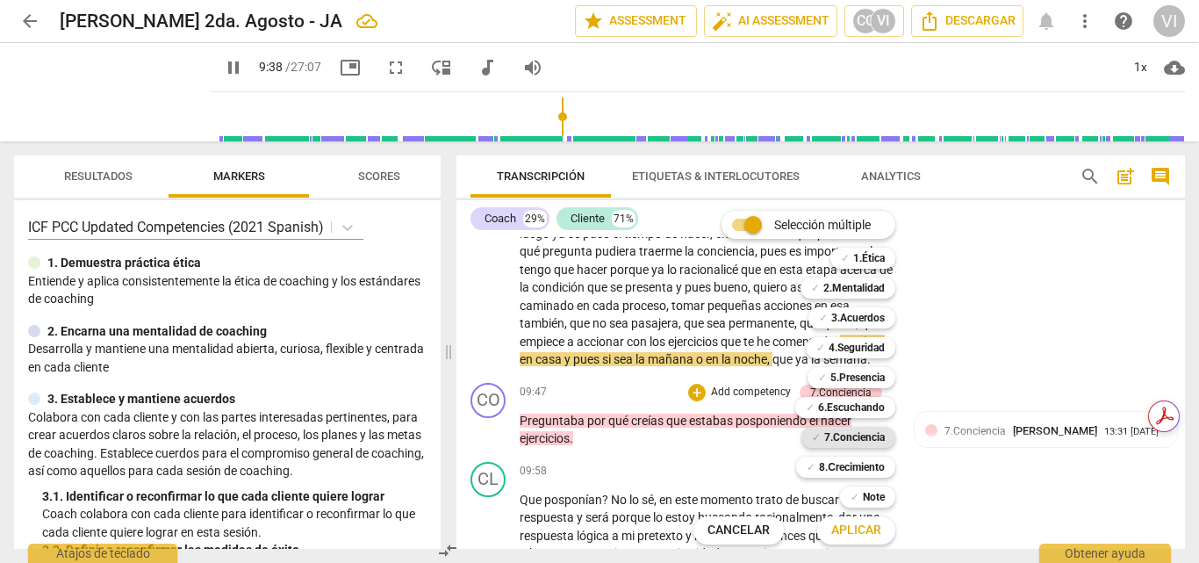
click at [844, 435] on b "7.Conciencia" at bounding box center [854, 437] width 61 height 21
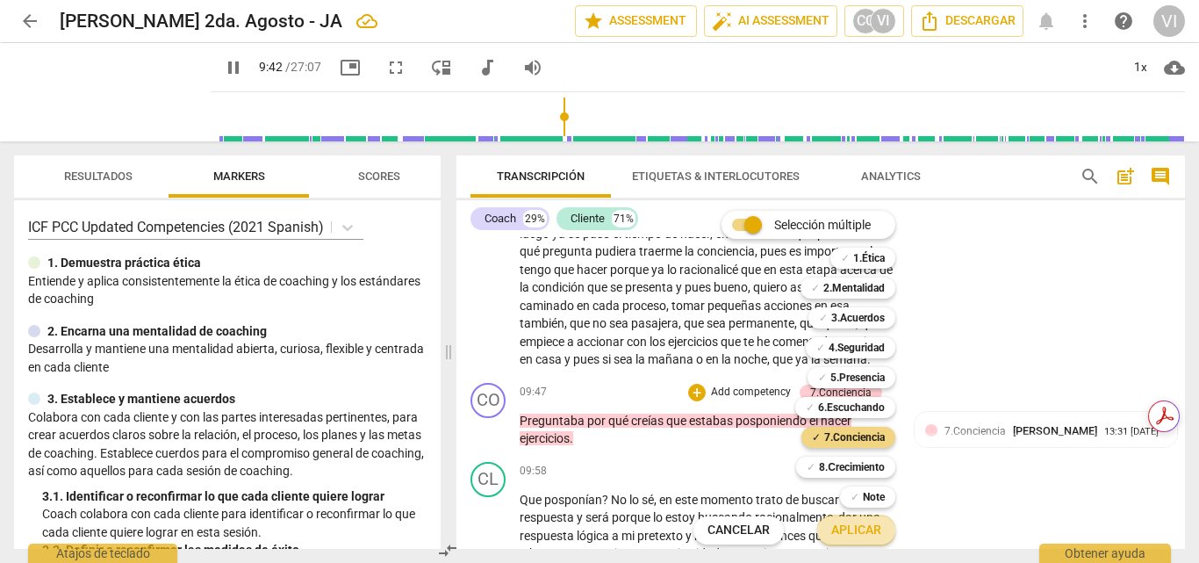
click at [866, 530] on span "Aplicar" at bounding box center [856, 530] width 50 height 18
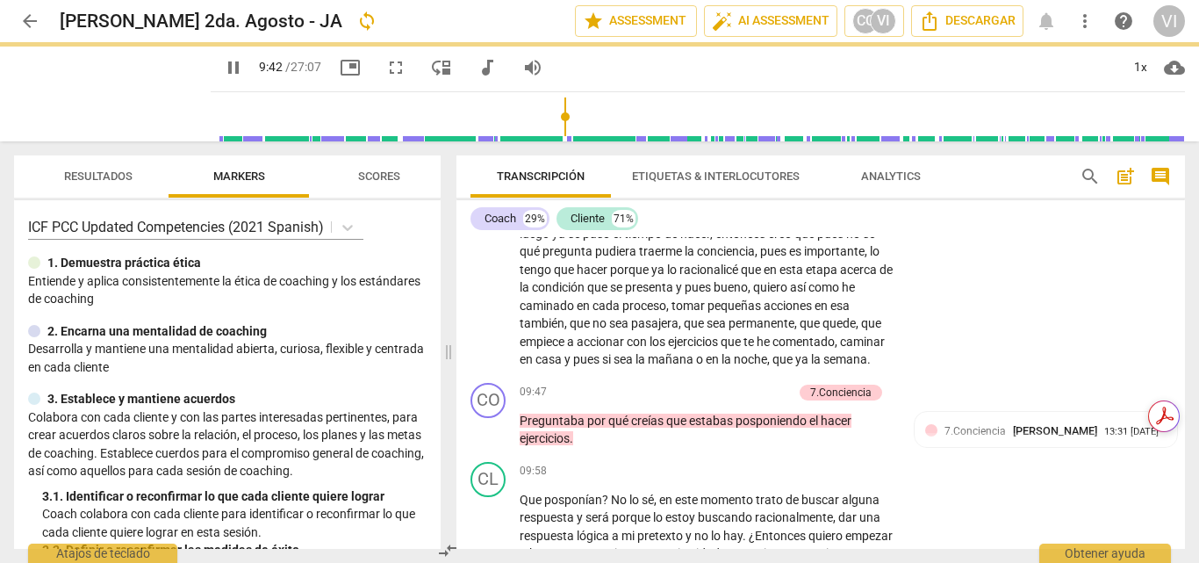
type input "583"
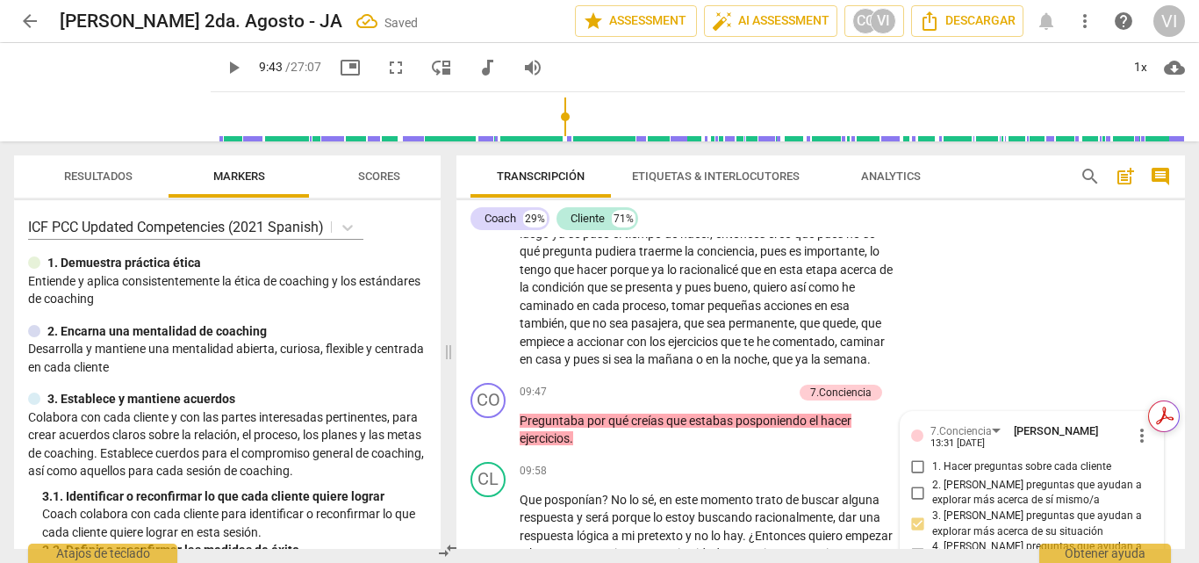
scroll to position [2702, 0]
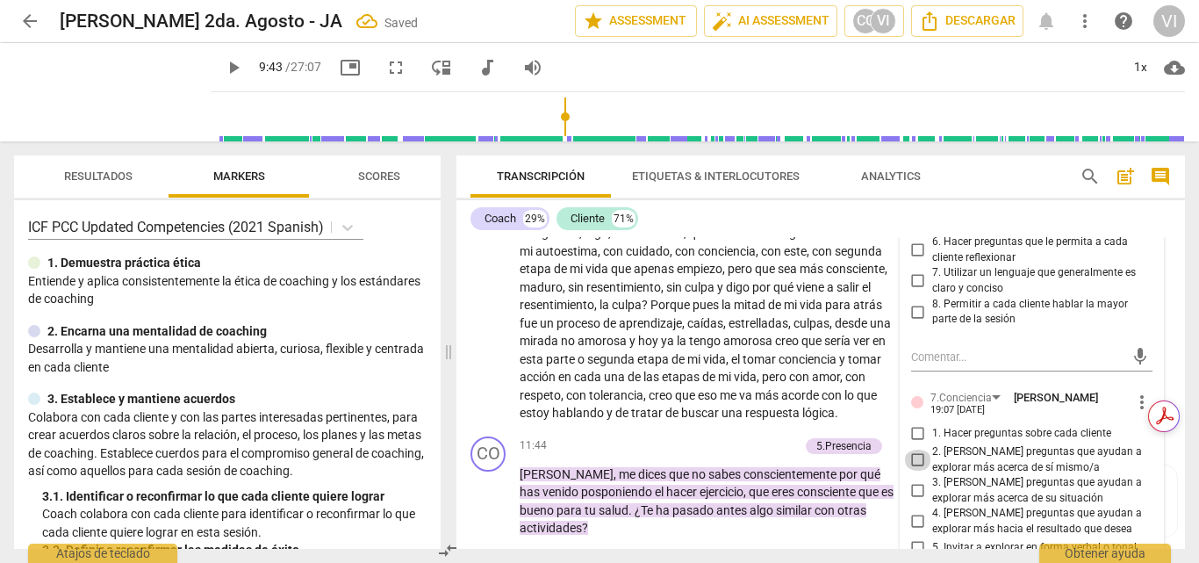
click at [913, 470] on input "2. [PERSON_NAME] preguntas que ayudan a explorar más acerca de sí mismo/a" at bounding box center [918, 459] width 28 height 21
checkbox input "true"
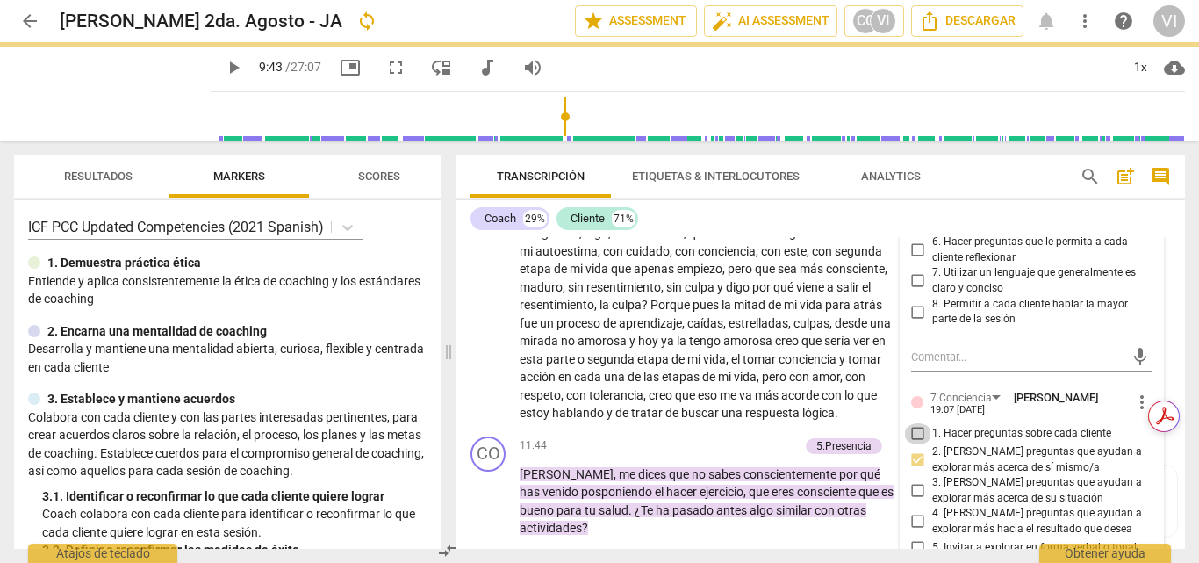
click at [913, 444] on input "1. Hacer preguntas sobre cada cliente" at bounding box center [918, 433] width 28 height 21
checkbox input "true"
click at [100, 94] on span "play_arrow" at bounding box center [113, 92] width 46 height 46
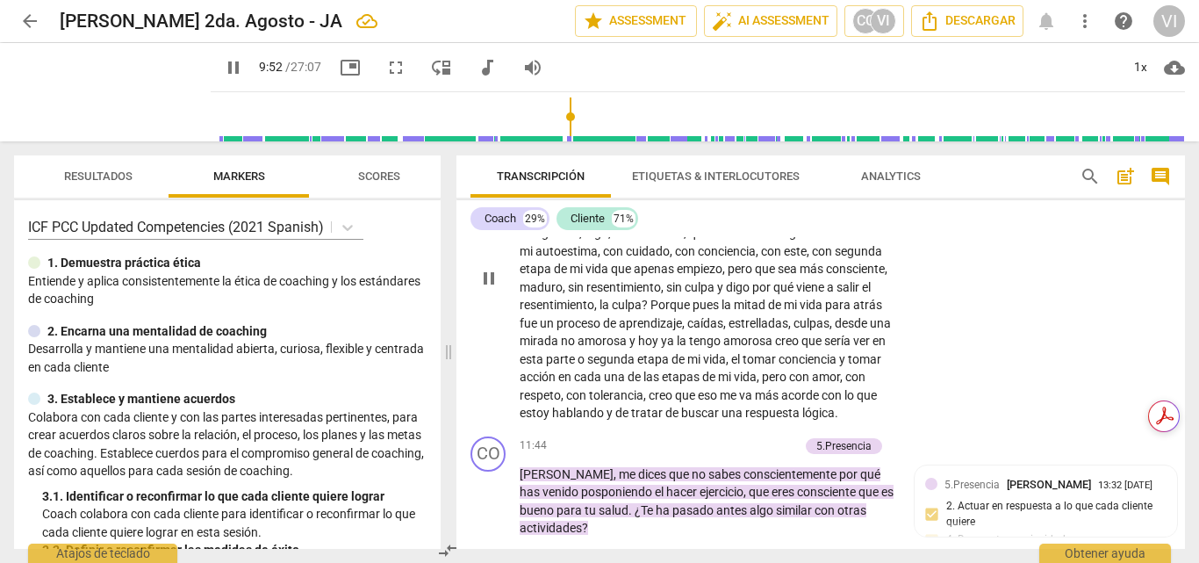
drag, startPoint x: 1037, startPoint y: 397, endPoint x: 1039, endPoint y: 353, distance: 44.0
click at [1039, 353] on div "CL play_arrow pause 09:58 + Add competency keyboard_arrow_right Que posponían ?…" at bounding box center [820, 263] width 729 height 331
click at [1038, 316] on div "CL play_arrow pause 09:58 + Add competency keyboard_arrow_right Que posponían ?…" at bounding box center [820, 263] width 729 height 331
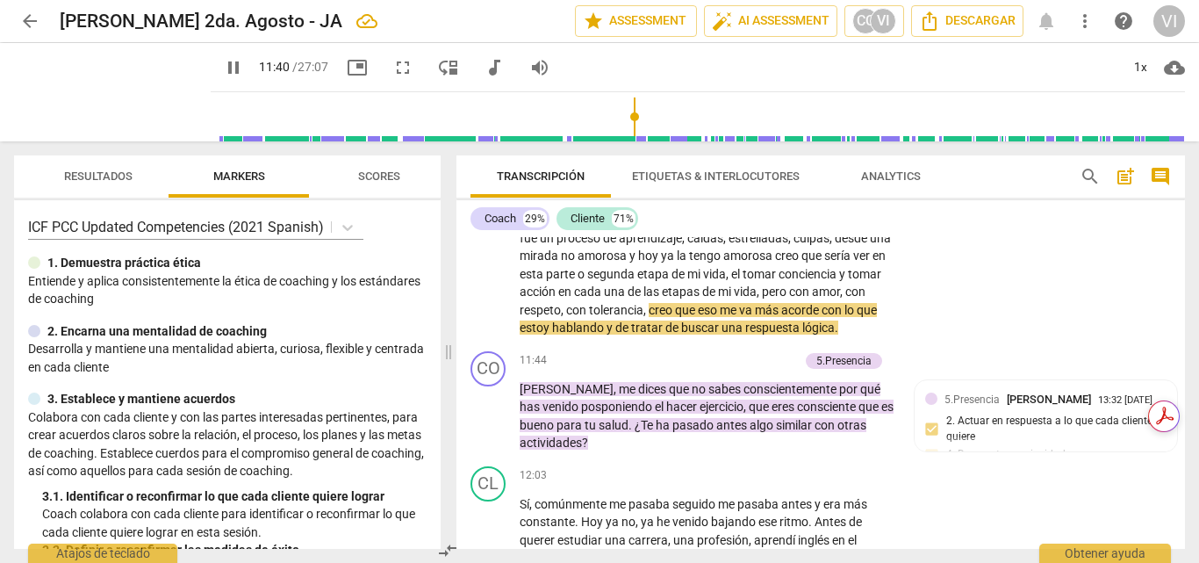
scroll to position [2789, 0]
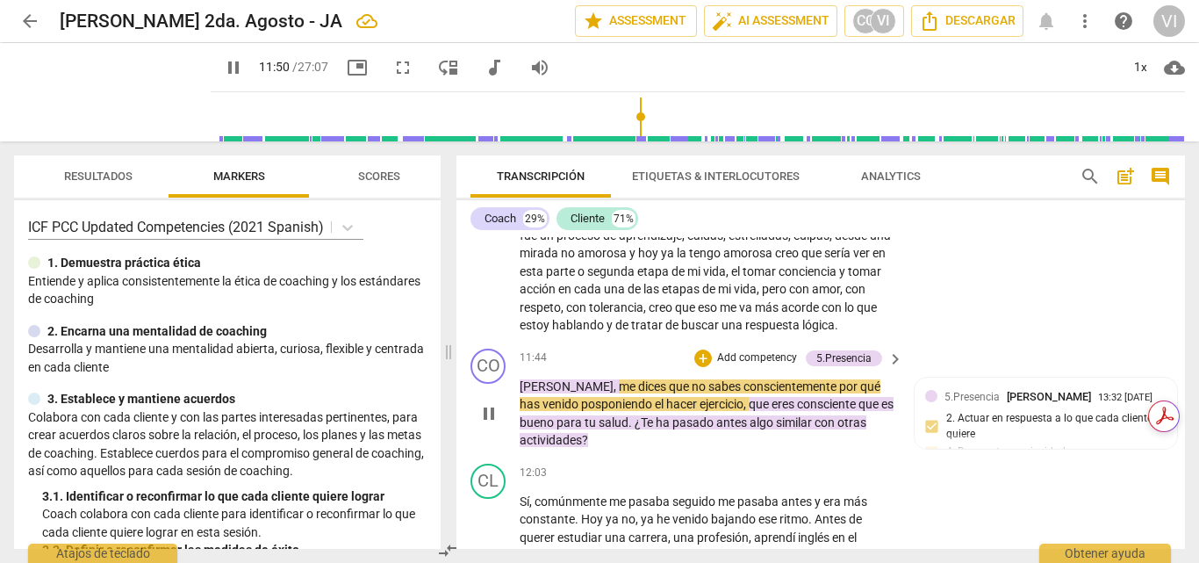
click at [767, 366] on p "Add competency" at bounding box center [756, 358] width 83 height 16
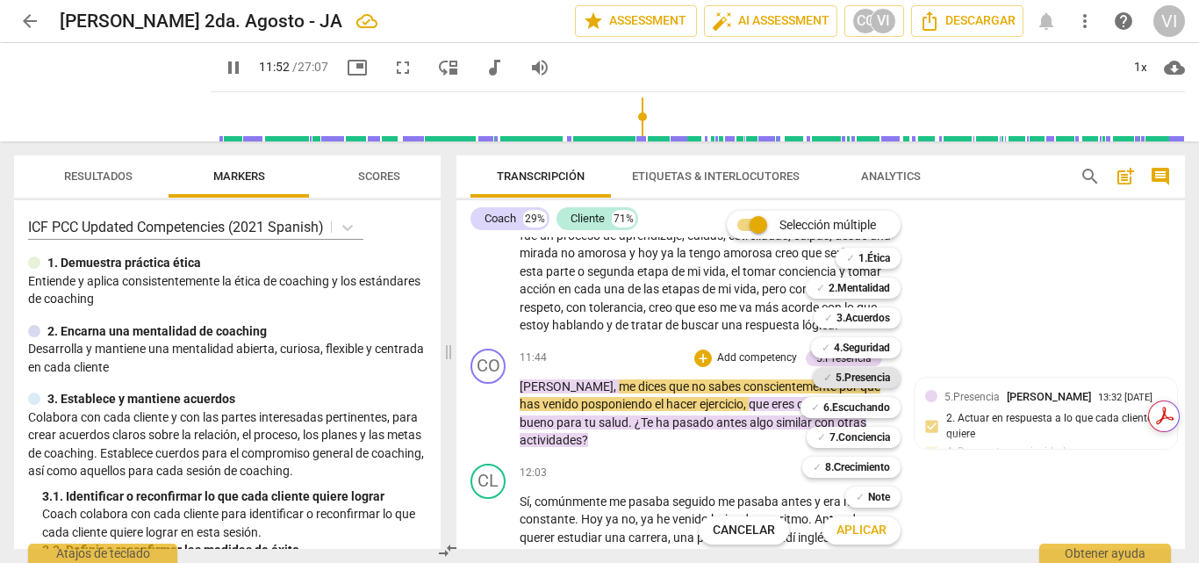
click at [867, 379] on b "5.Presencia" at bounding box center [863, 377] width 54 height 21
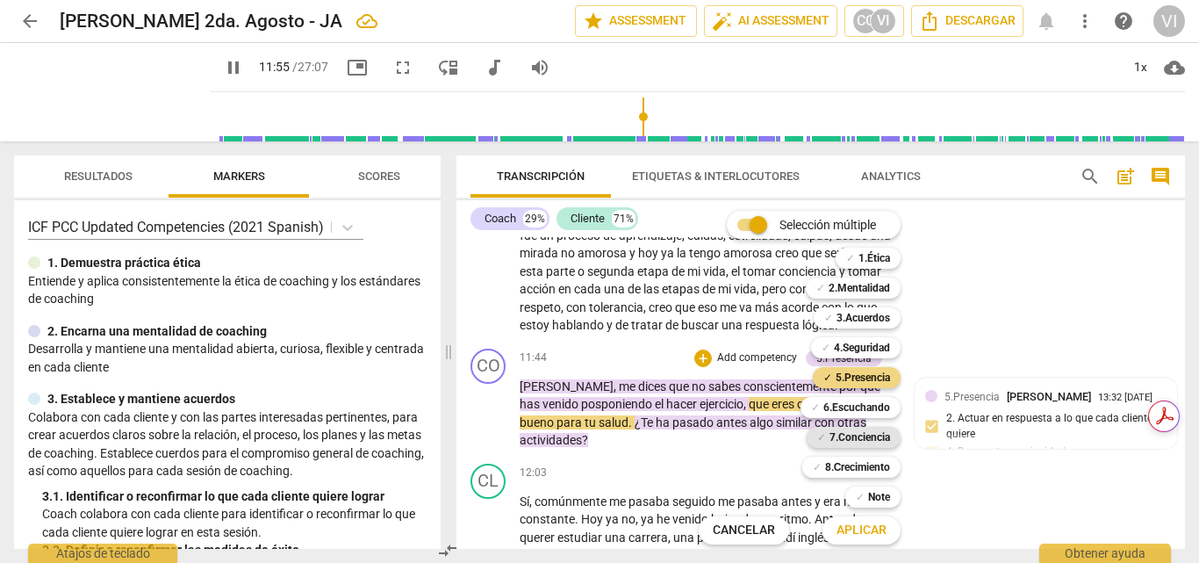
click at [870, 430] on b "7.Conciencia" at bounding box center [859, 437] width 61 height 21
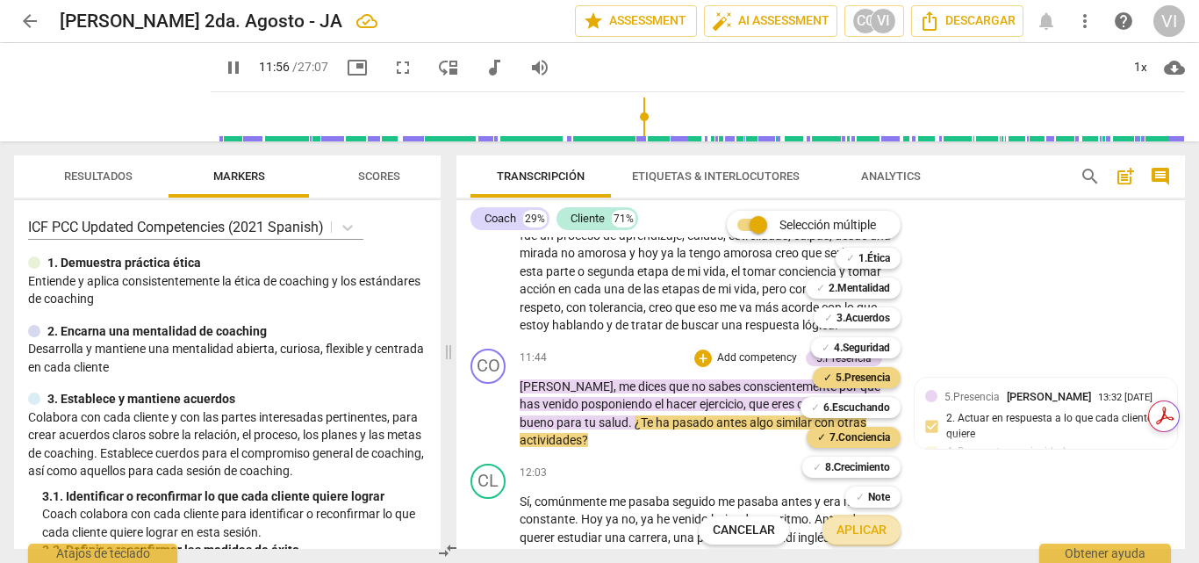
click at [852, 528] on span "Aplicar" at bounding box center [861, 530] width 50 height 18
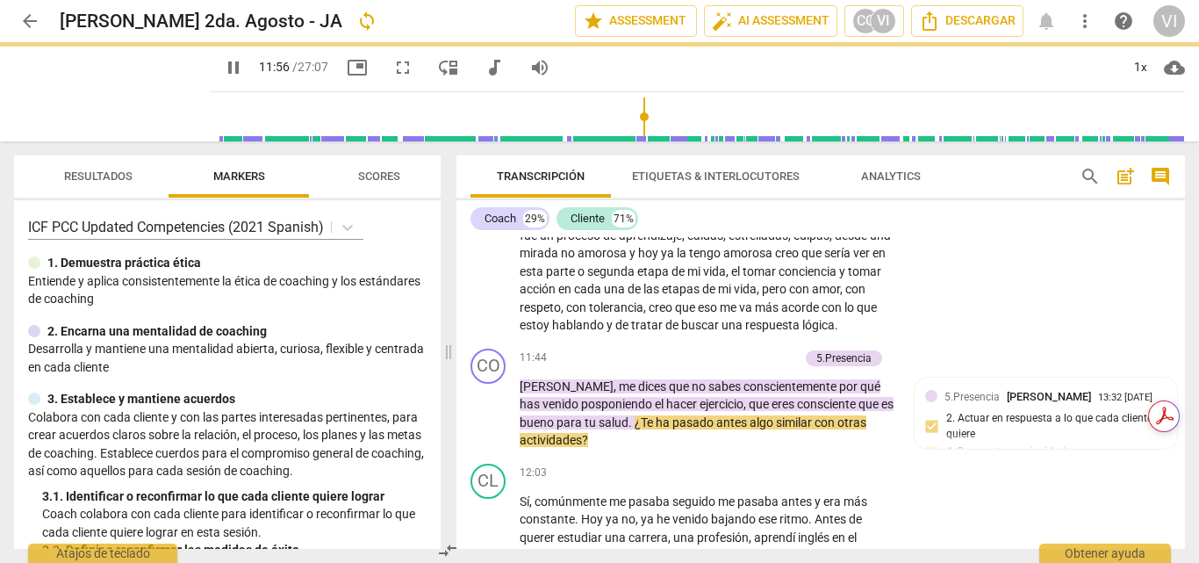
type input "717"
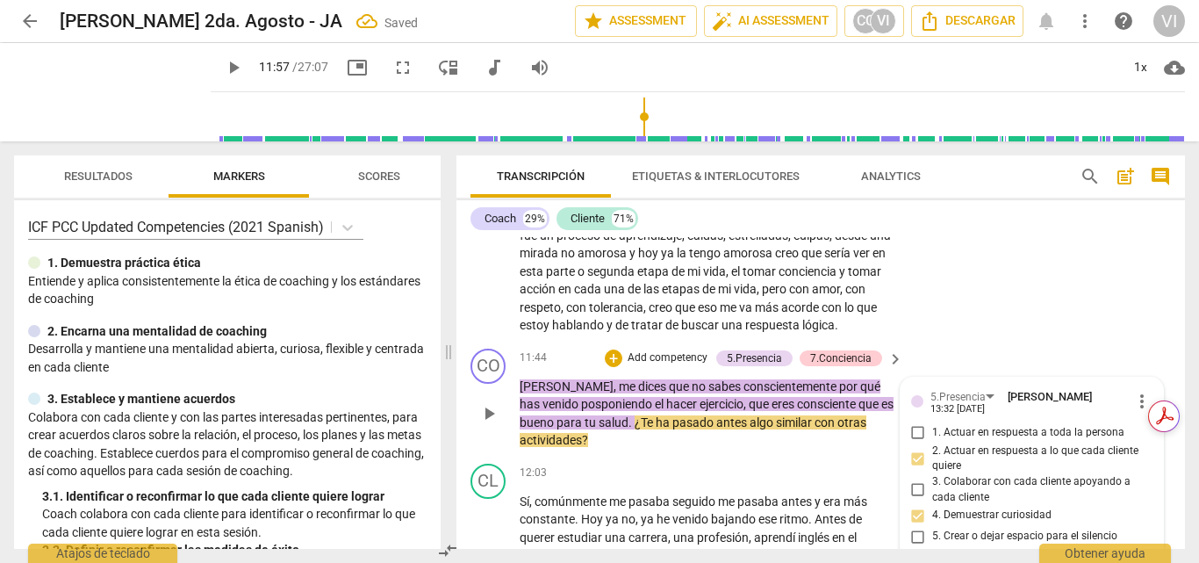
scroll to position [3027, 0]
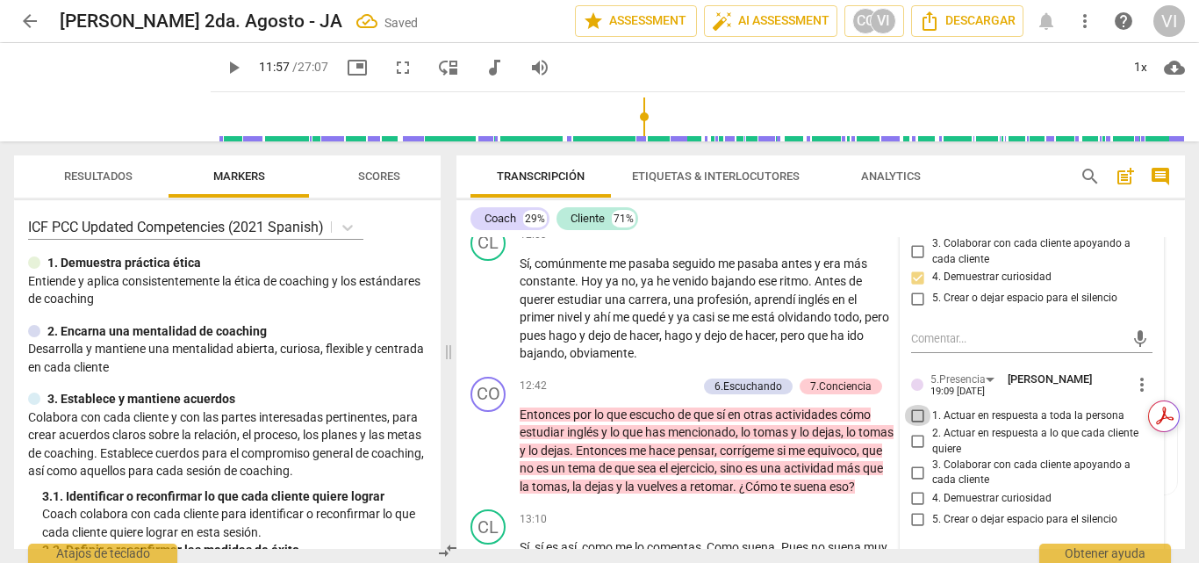
click at [916, 426] on input "1. Actuar en respuesta a toda la persona" at bounding box center [918, 415] width 28 height 21
checkbox input "true"
click at [909, 483] on input "3. Colaborar con cada cliente apoyando a cada cliente" at bounding box center [918, 472] width 28 height 21
checkbox input "true"
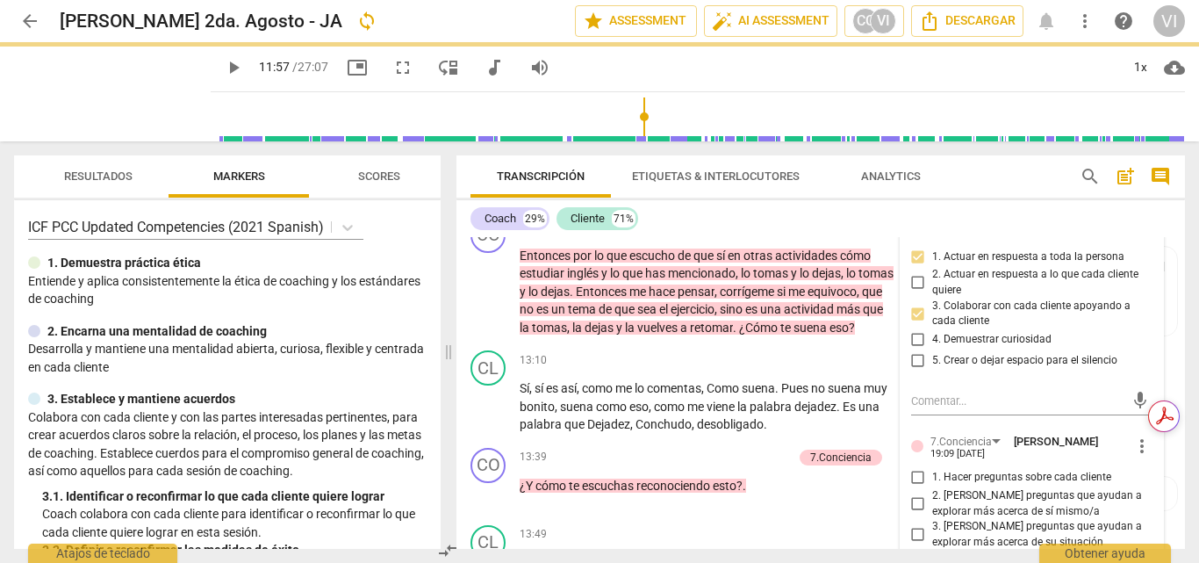
scroll to position [3203, 0]
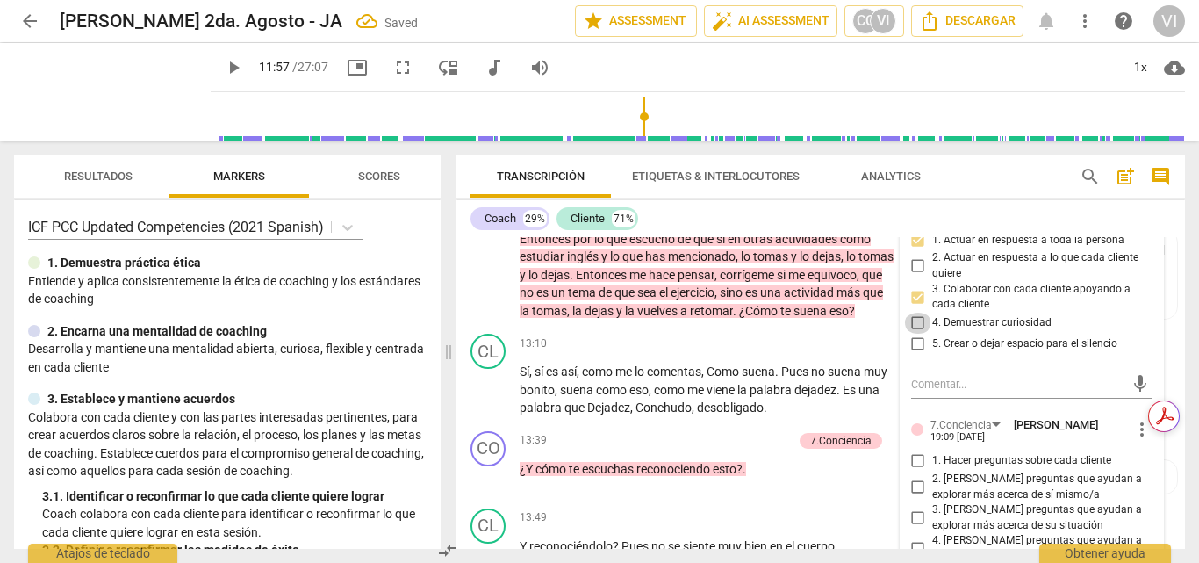
click at [920, 334] on input "4. Demuestrar curiosidad" at bounding box center [918, 322] width 28 height 21
checkbox input "true"
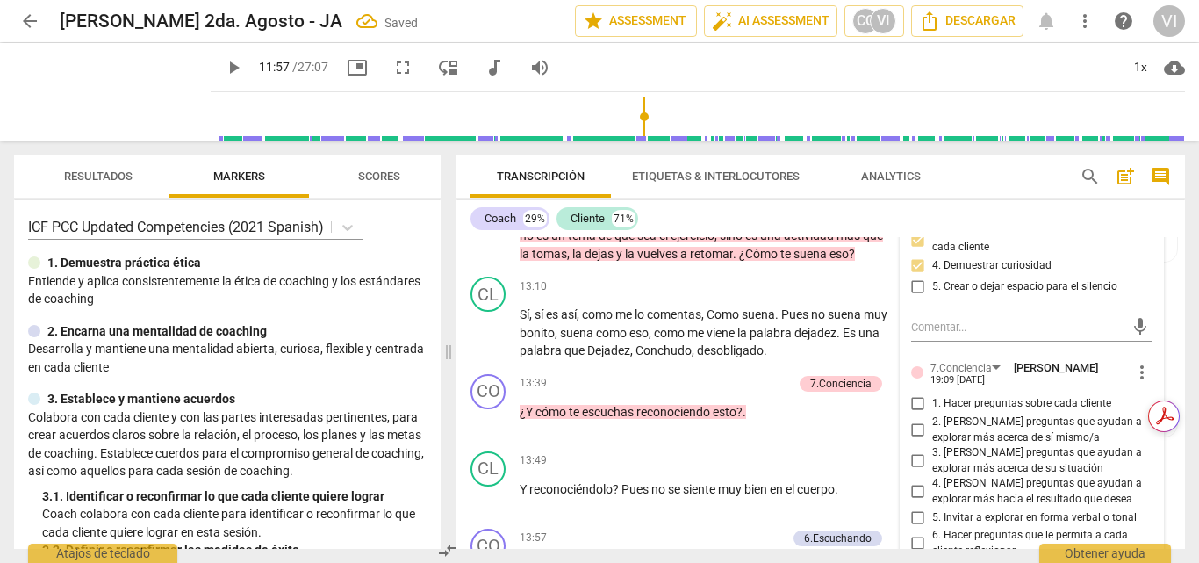
scroll to position [3291, 0]
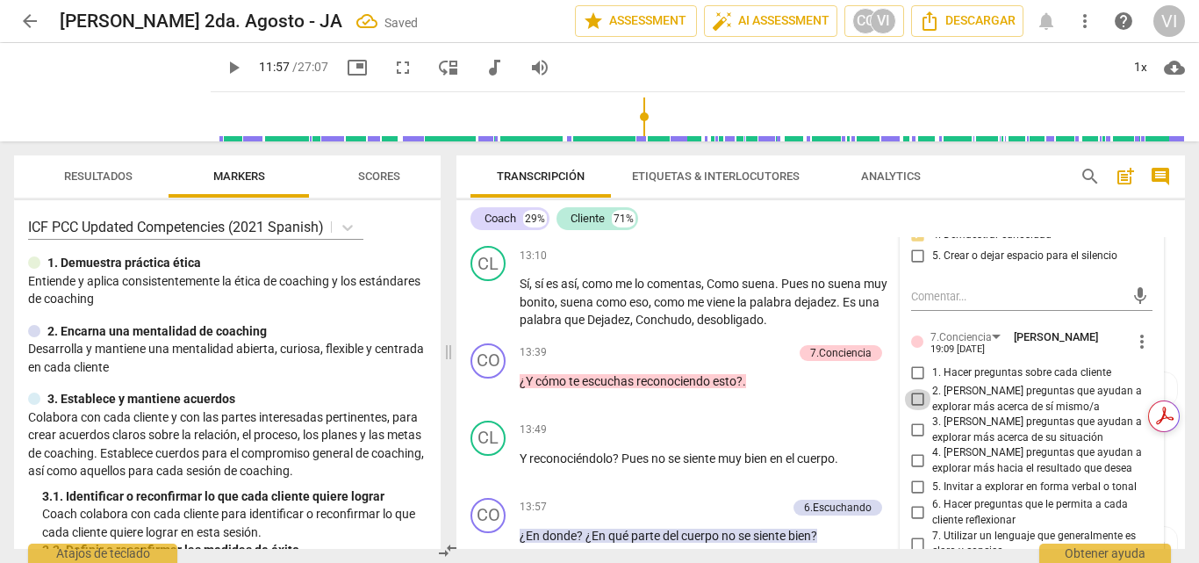
click at [915, 410] on input "2. [PERSON_NAME] preguntas que ayudan a explorar más acerca de sí mismo/a" at bounding box center [918, 399] width 28 height 21
checkbox input "true"
click at [913, 441] on input "3. [PERSON_NAME] preguntas que ayudan a explorar más acerca de su situación" at bounding box center [918, 430] width 28 height 21
checkbox input "true"
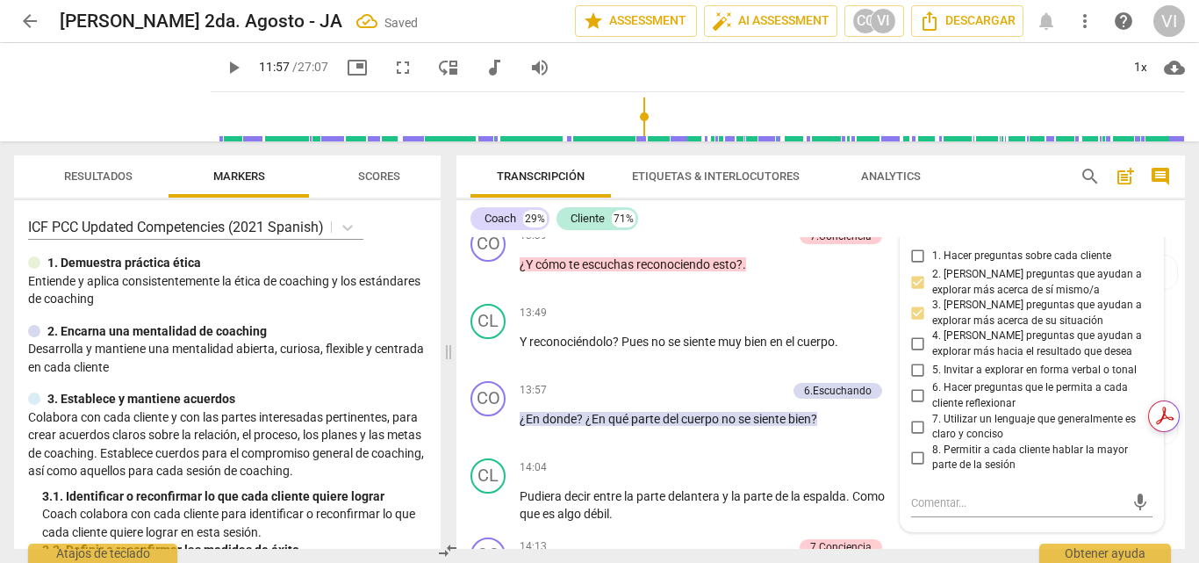
scroll to position [3466, 0]
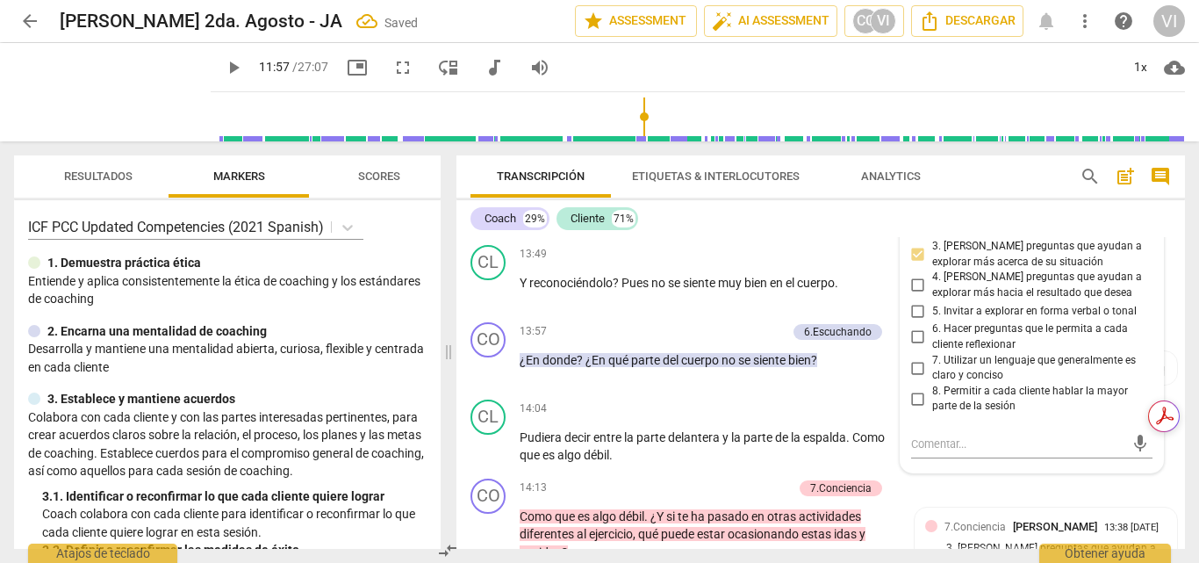
click at [914, 348] on input "6. Hacer preguntas que le permita a cada cliente reflexionar" at bounding box center [918, 337] width 28 height 21
checkbox input "true"
click at [104, 86] on span "play_arrow" at bounding box center [113, 92] width 46 height 46
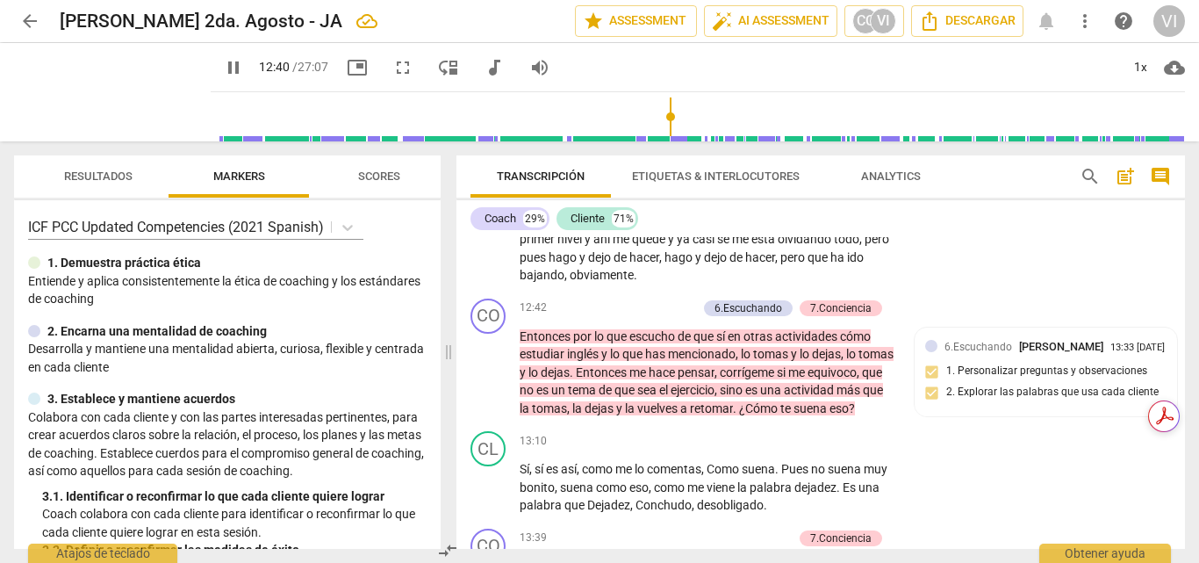
scroll to position [3115, 0]
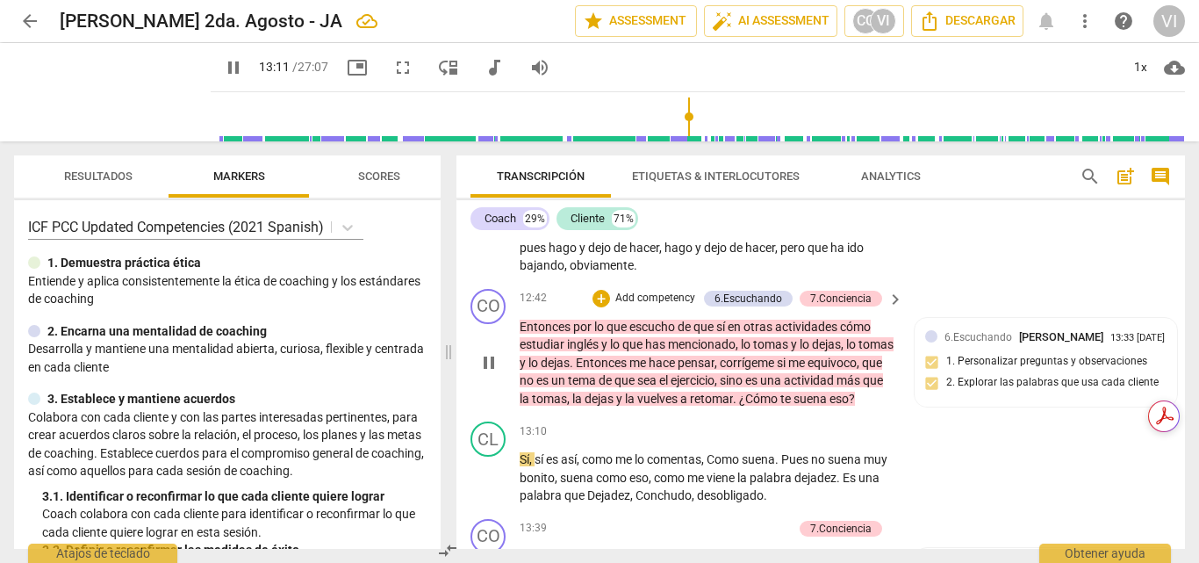
click at [683, 306] on p "Add competency" at bounding box center [655, 299] width 83 height 16
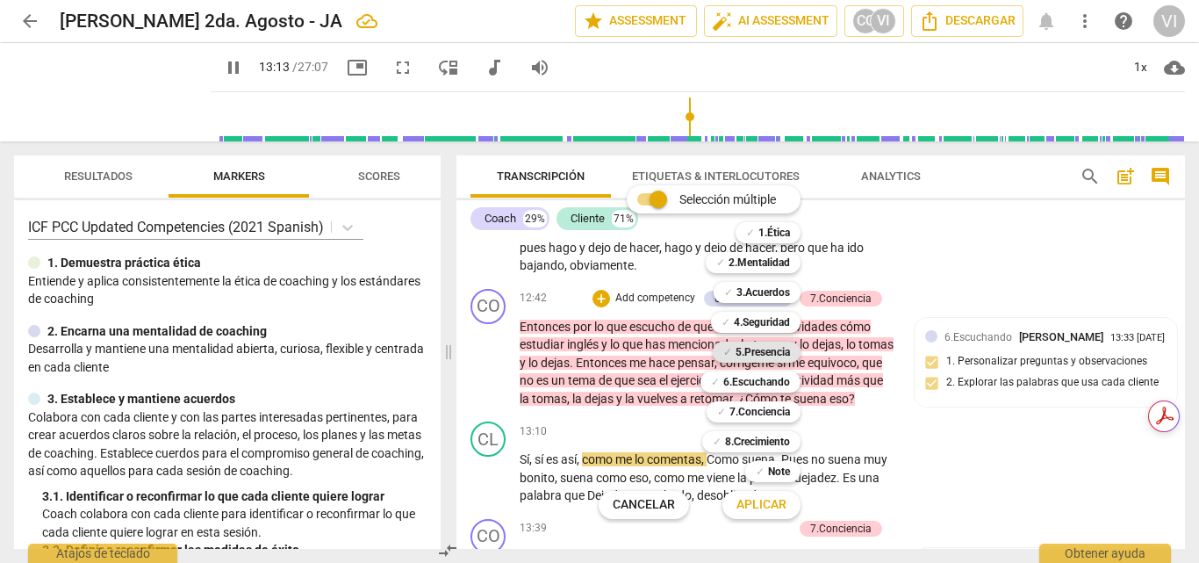
click at [762, 347] on b "5.Presencia" at bounding box center [763, 351] width 54 height 21
click at [759, 378] on b "6.Escuchando" at bounding box center [756, 381] width 67 height 21
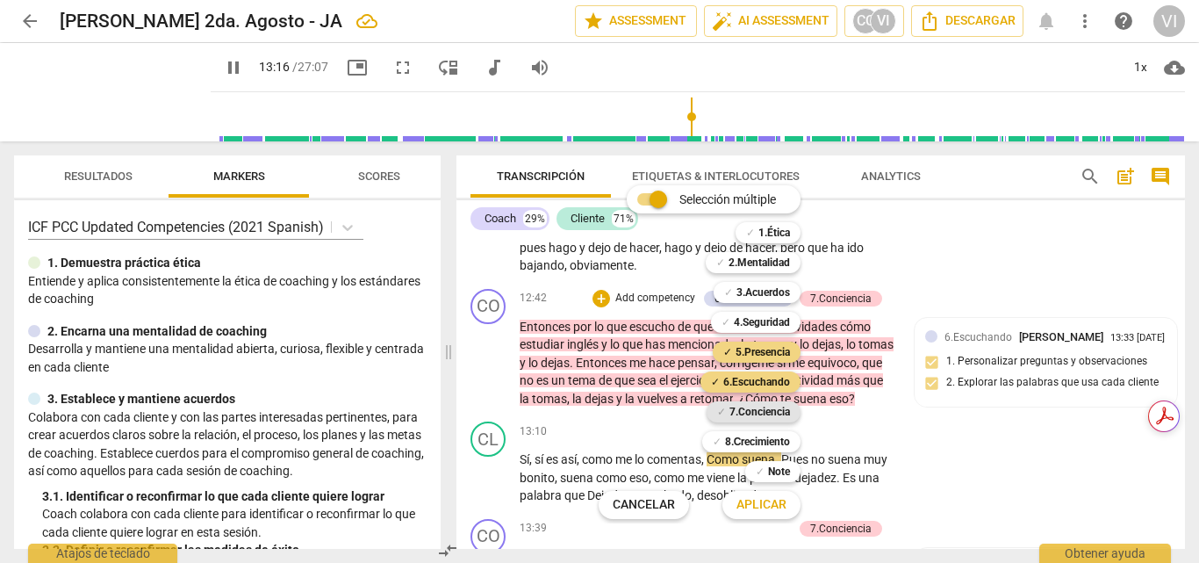
click at [758, 413] on b "7.Conciencia" at bounding box center [759, 411] width 61 height 21
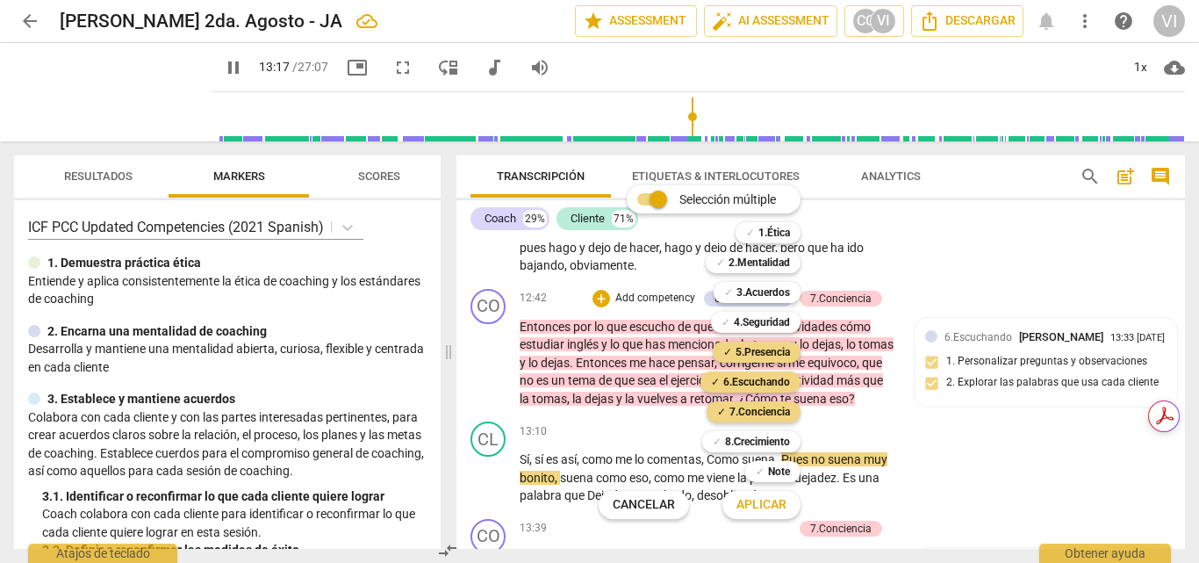
click at [751, 504] on span "Aplicar" at bounding box center [761, 505] width 50 height 18
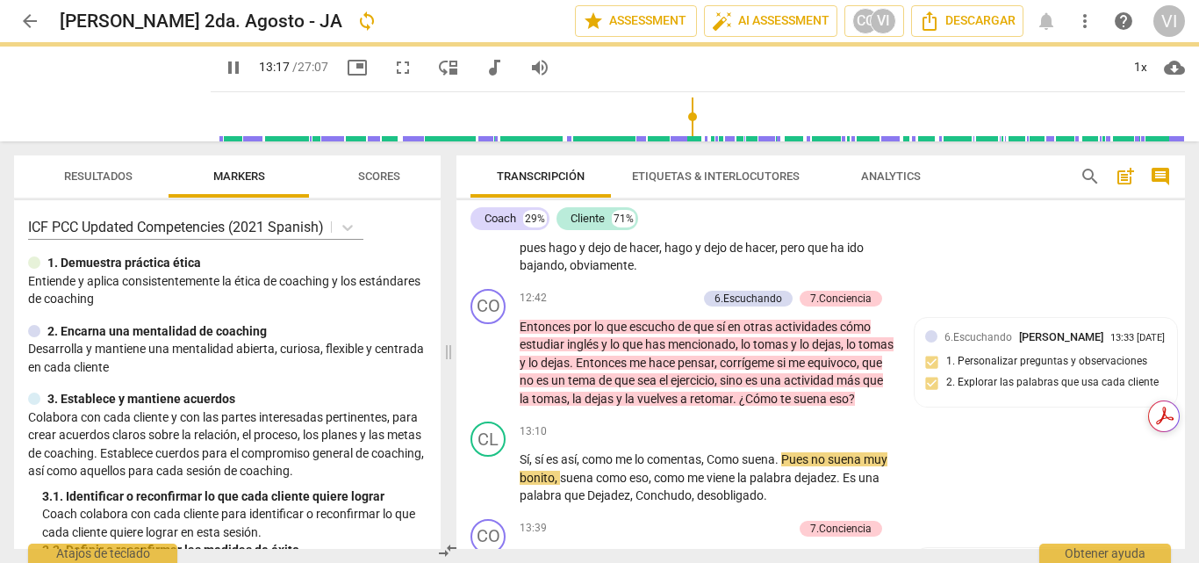
type input "798"
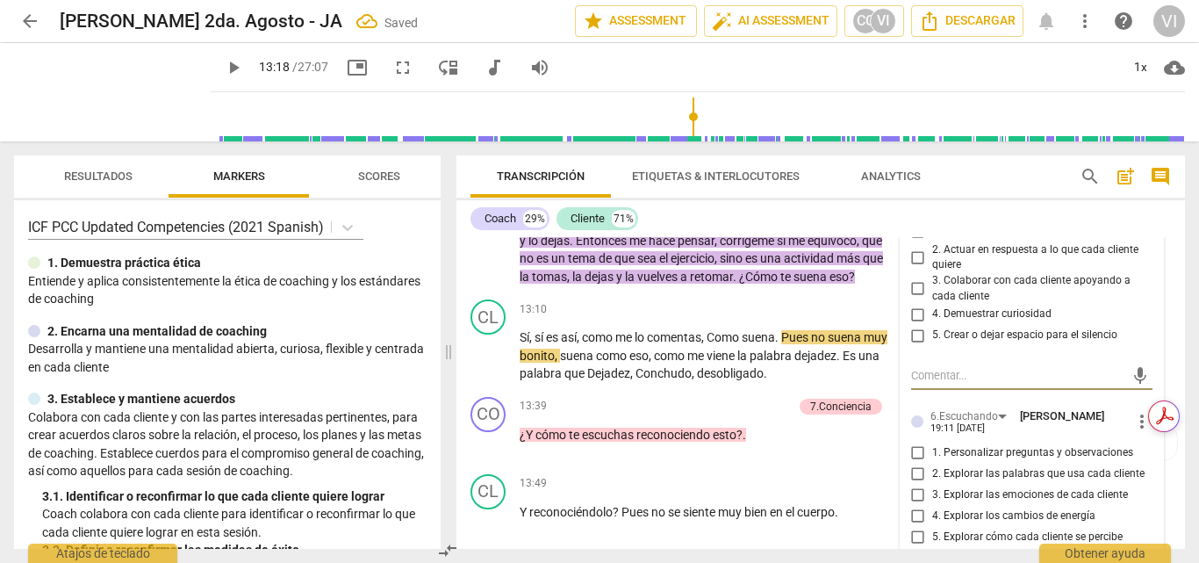
scroll to position [3293, 0]
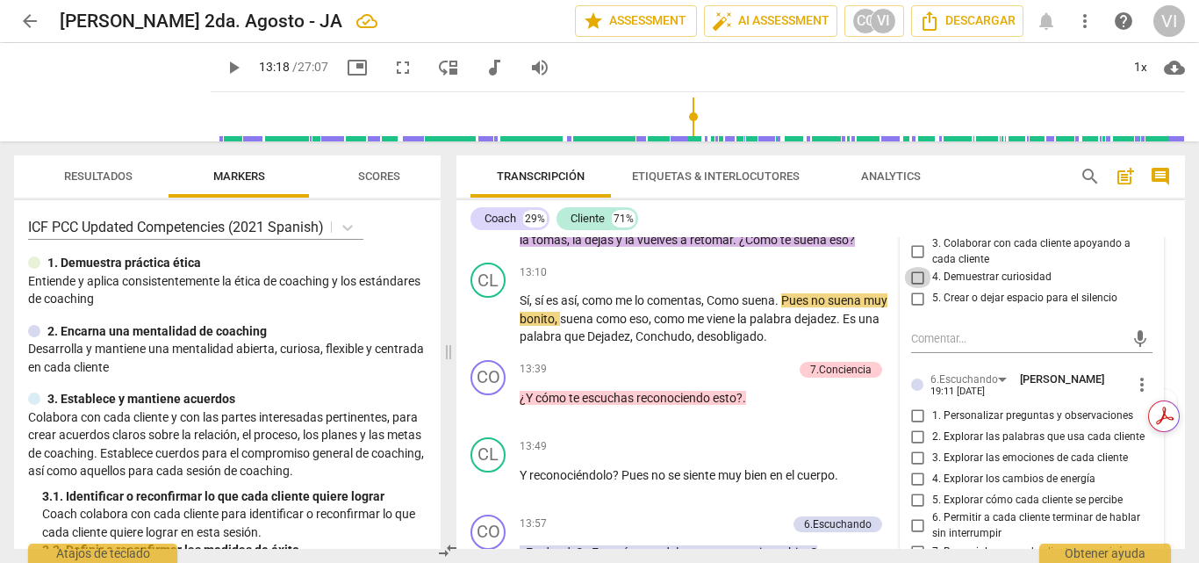
click at [915, 288] on input "4. Demuestrar curiosidad" at bounding box center [918, 277] width 28 height 21
checkbox input "true"
click at [914, 231] on input "2. Actuar en respuesta a lo que cada cliente quiere" at bounding box center [918, 220] width 28 height 21
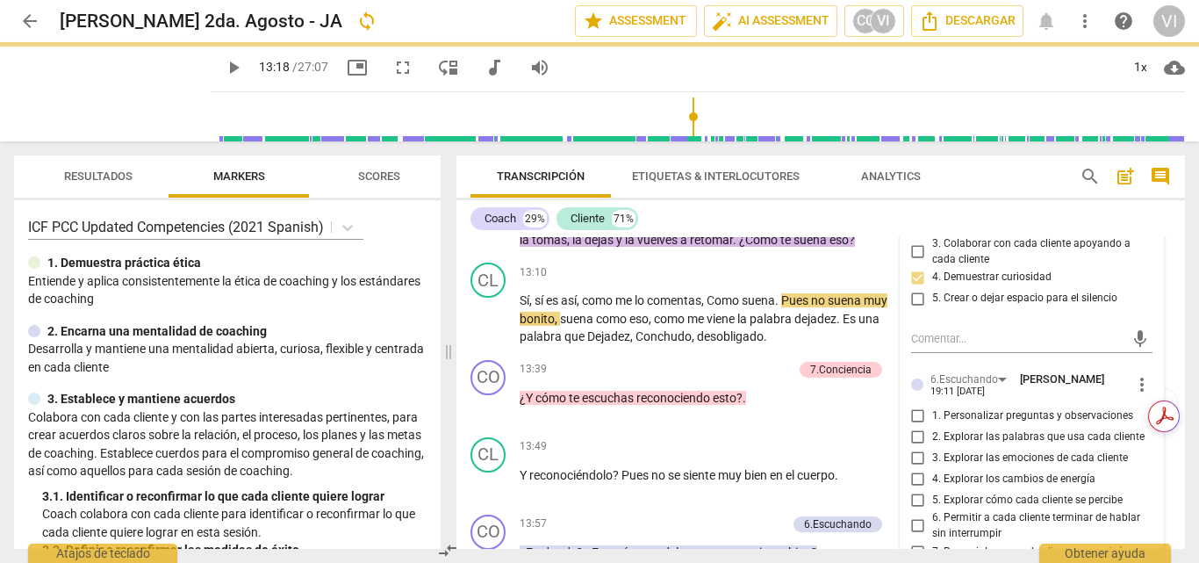
click at [914, 231] on input "2. Actuar en respuesta a lo que cada cliente quiere" at bounding box center [918, 220] width 28 height 21
checkbox input "true"
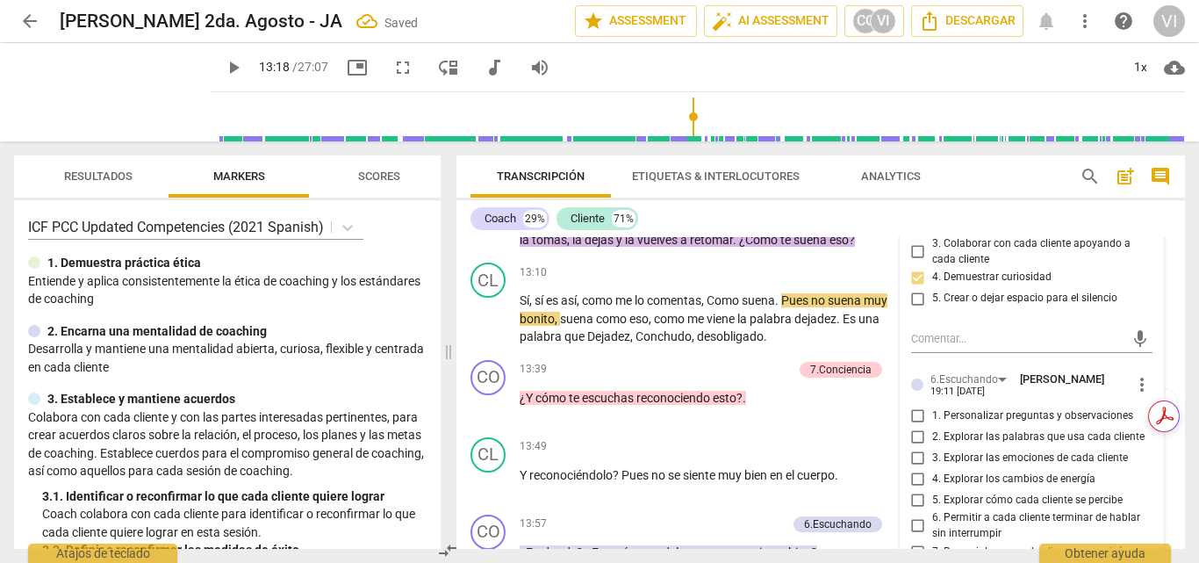
click at [912, 205] on input "1. Actuar en respuesta a toda la persona" at bounding box center [918, 194] width 28 height 21
checkbox input "true"
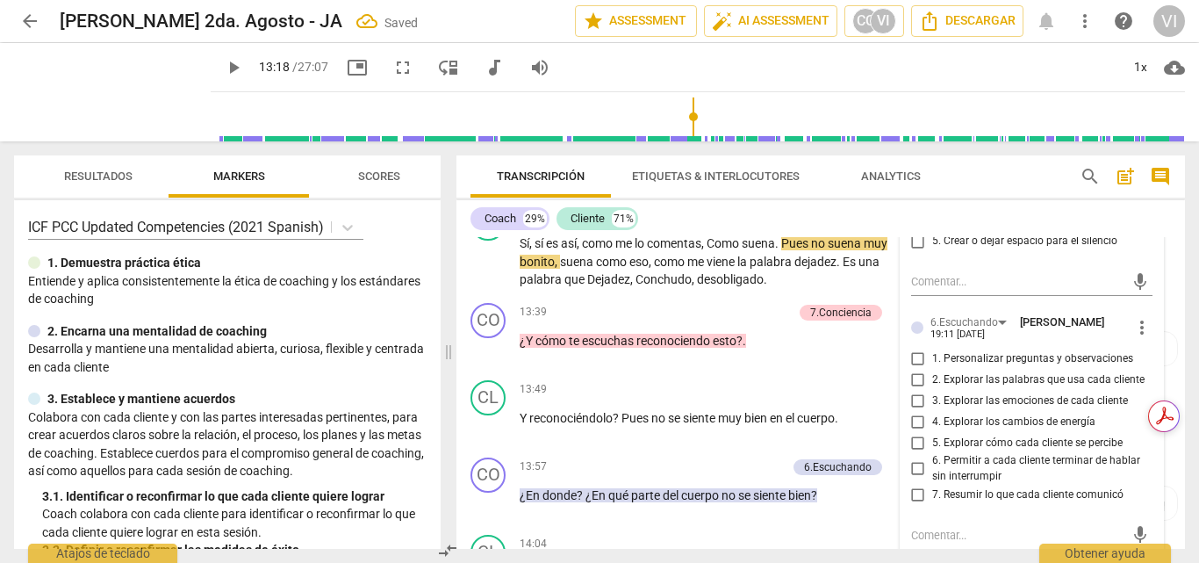
scroll to position [3381, 0]
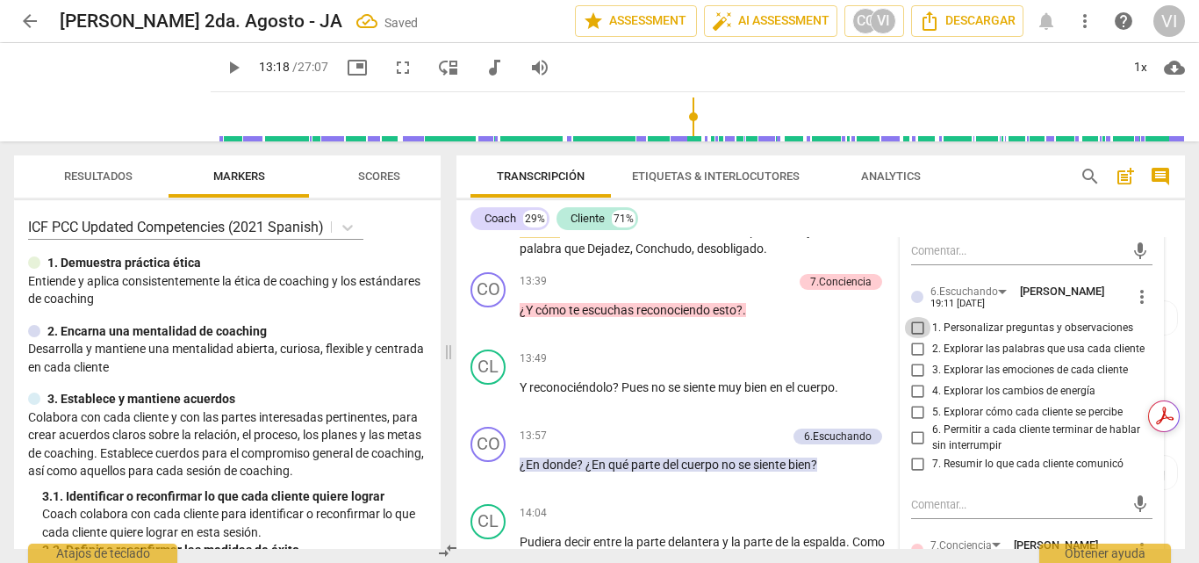
click at [910, 338] on input "1. Personalizar preguntas y observaciones" at bounding box center [918, 327] width 28 height 21
checkbox input "true"
click at [914, 359] on input "2. Explorar las palabras que usa cada cliente" at bounding box center [918, 348] width 28 height 21
checkbox input "true"
click at [915, 422] on input "5. Explorar cómo cada cliente se percibe" at bounding box center [918, 411] width 28 height 21
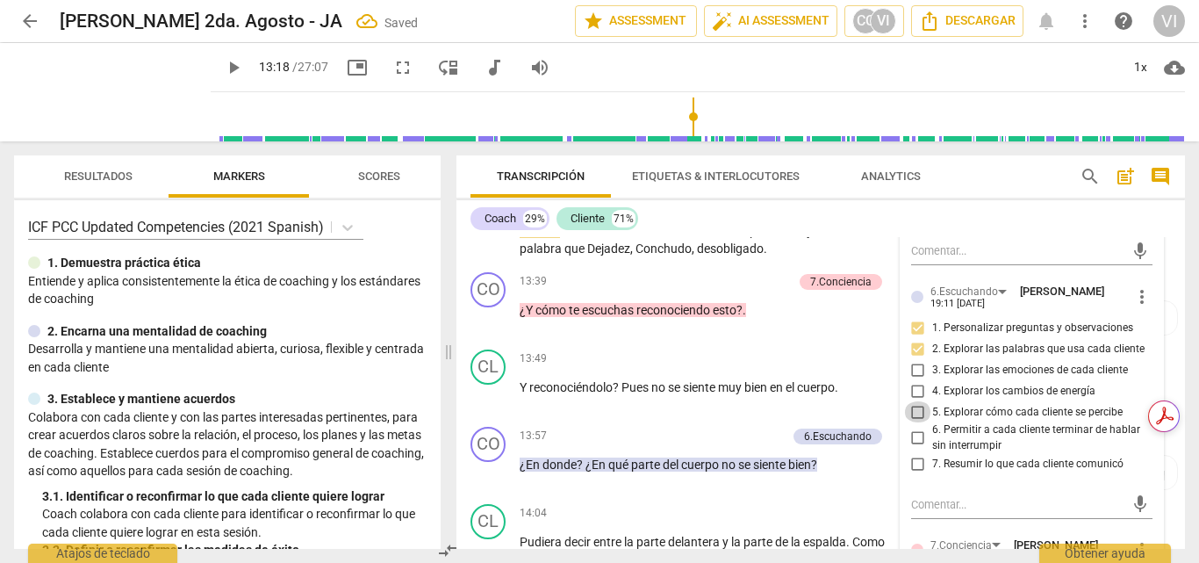
checkbox input "true"
click at [915, 475] on input "7. Resumir lo que cada cliente comunicó" at bounding box center [918, 464] width 28 height 21
checkbox input "true"
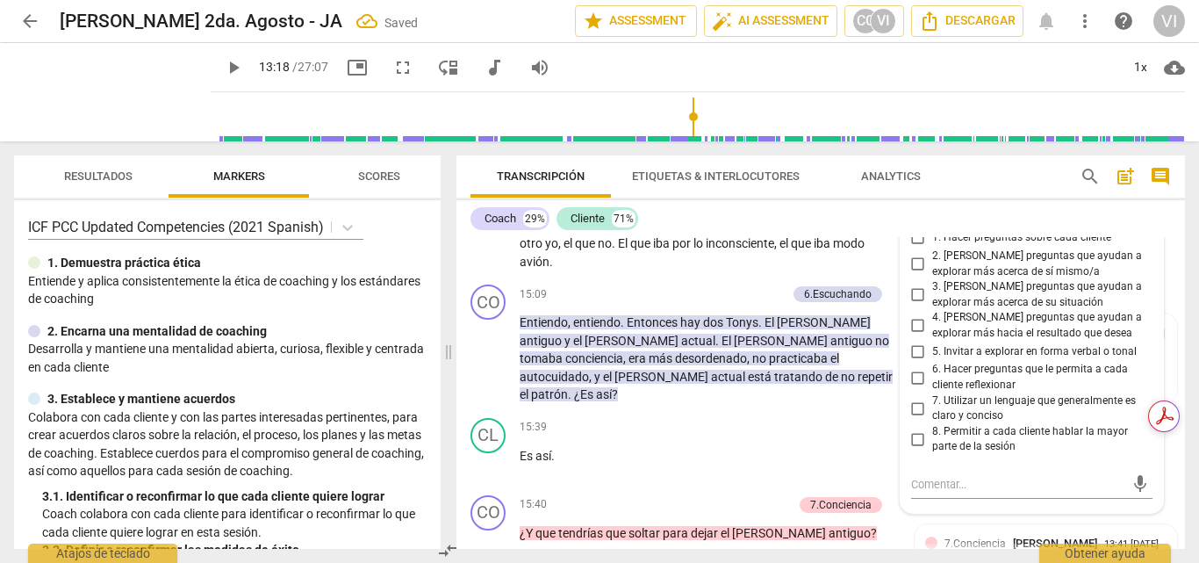
scroll to position [4083, 0]
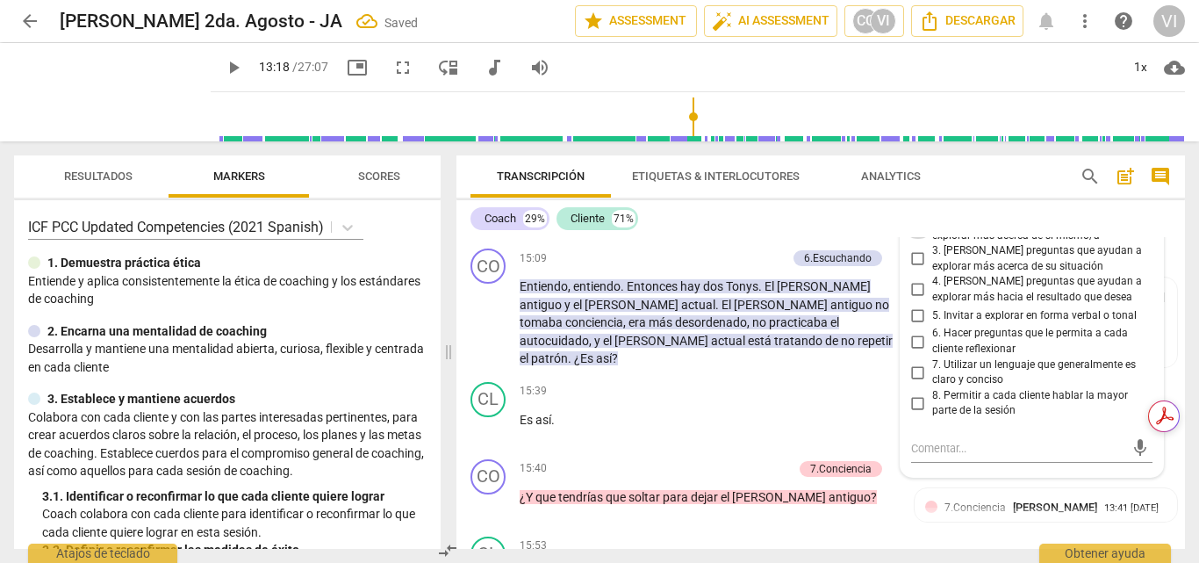
click at [918, 239] on input "2. [PERSON_NAME] preguntas que ayudan a explorar más acerca de sí mismo/a" at bounding box center [918, 228] width 28 height 21
checkbox input "true"
click at [914, 269] on input "3. [PERSON_NAME] preguntas que ayudan a explorar más acerca de su situación" at bounding box center [918, 258] width 28 height 21
checkbox input "true"
click at [915, 352] on input "6. Hacer preguntas que le permita a cada cliente reflexionar" at bounding box center [918, 341] width 28 height 21
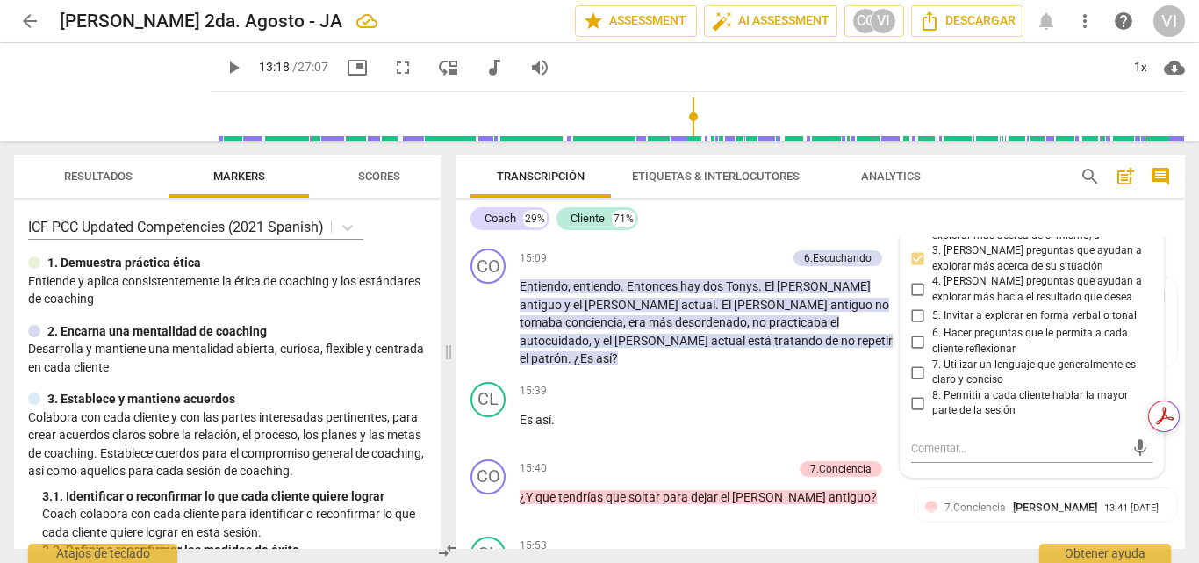
checkbox input "true"
click at [98, 91] on span "play_arrow" at bounding box center [113, 92] width 46 height 46
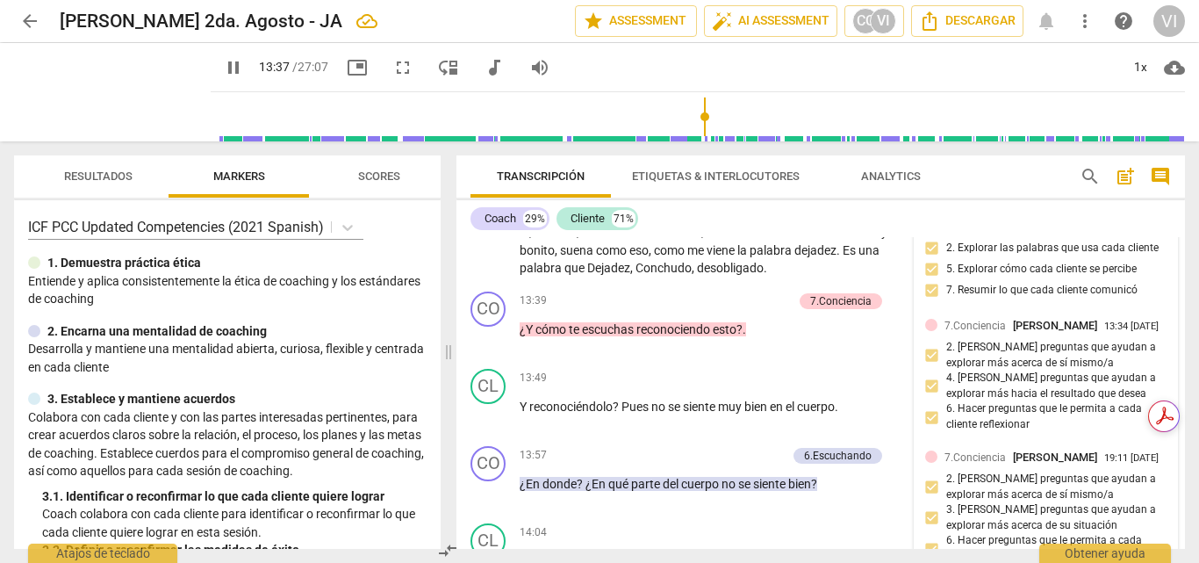
scroll to position [3381, 0]
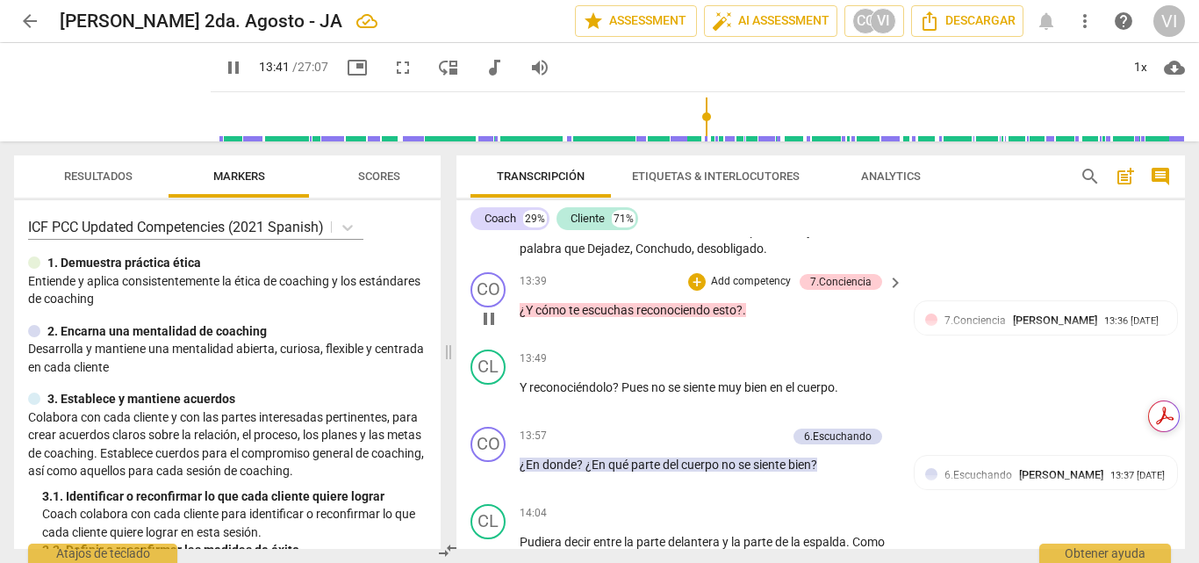
click at [774, 290] on p "Add competency" at bounding box center [750, 282] width 83 height 16
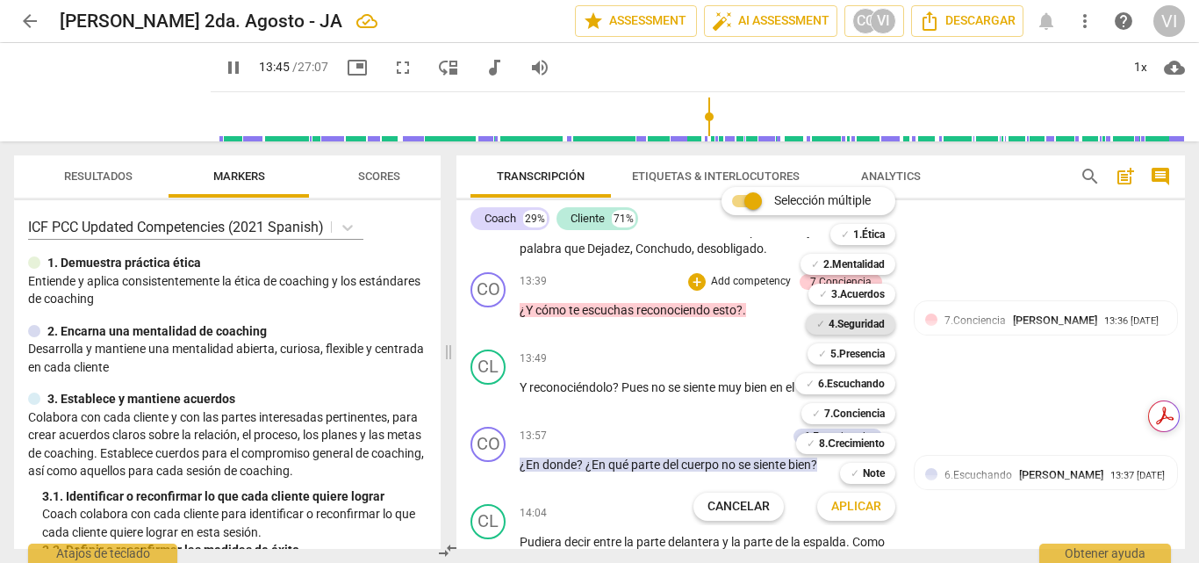
click at [865, 327] on b "4.Seguridad" at bounding box center [857, 323] width 56 height 21
click at [859, 415] on b "7.Conciencia" at bounding box center [854, 413] width 61 height 21
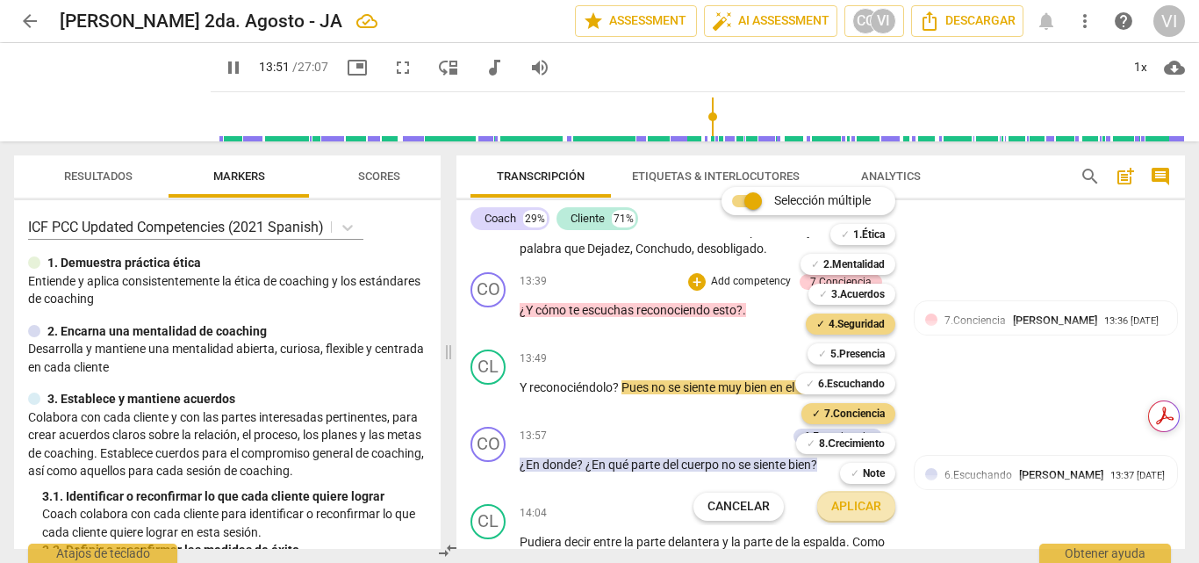
click at [863, 513] on span "Aplicar" at bounding box center [856, 507] width 50 height 18
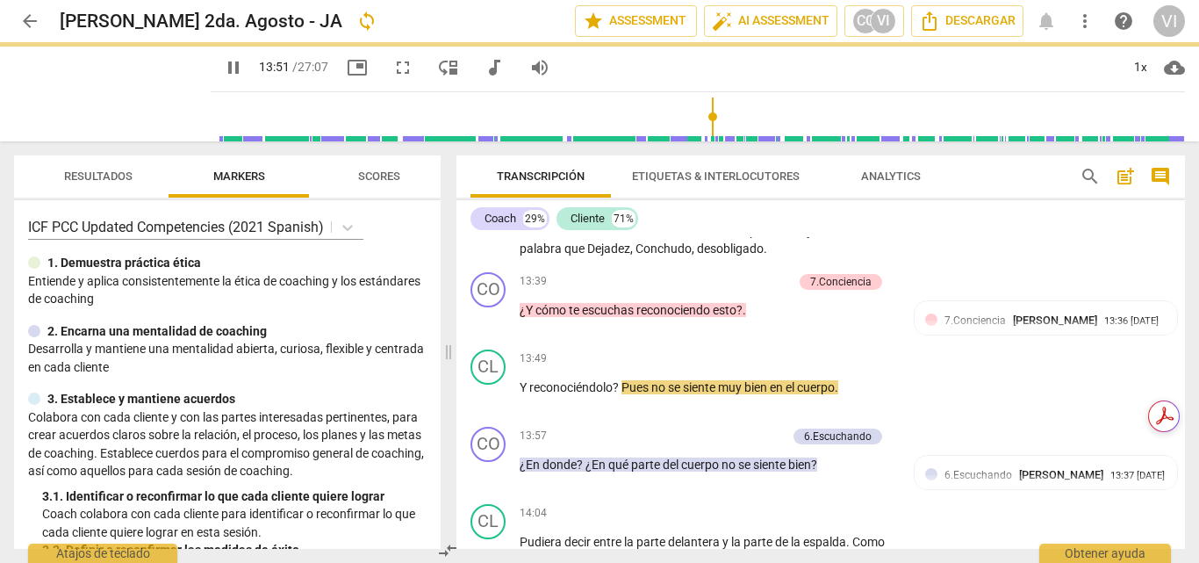
type input "832"
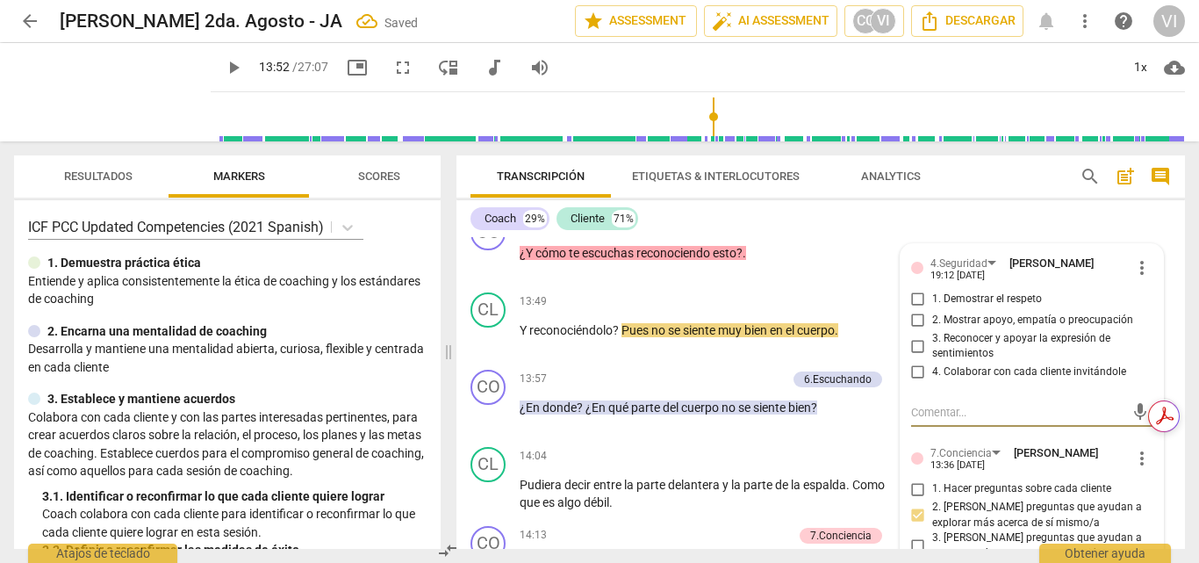
scroll to position [3469, 0]
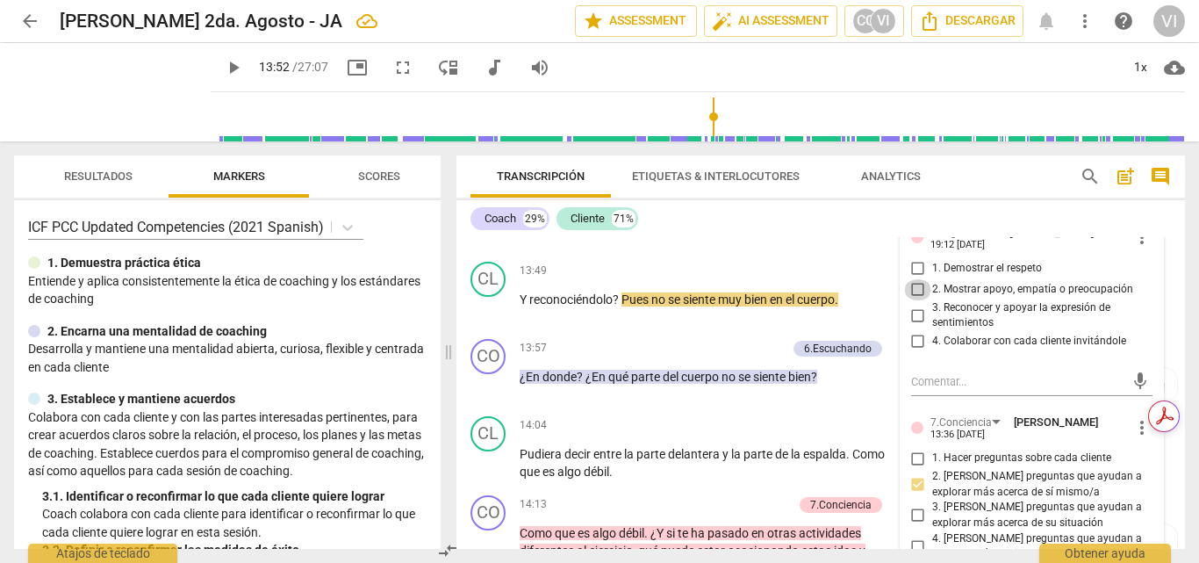
click at [908, 300] on input "2. Mostrar apoyo, empatía o preocupación" at bounding box center [918, 289] width 28 height 21
checkbox input "true"
click at [914, 326] on input "3. Reconocer y apoyar la expresión de sentimientos" at bounding box center [918, 315] width 28 height 21
checkbox input "true"
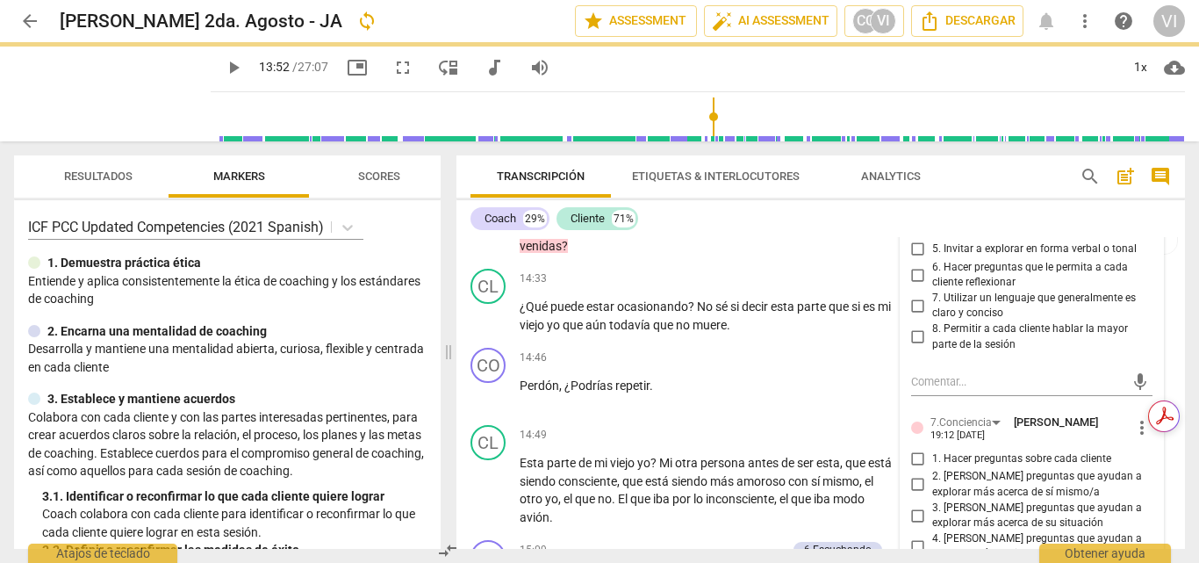
scroll to position [3908, 0]
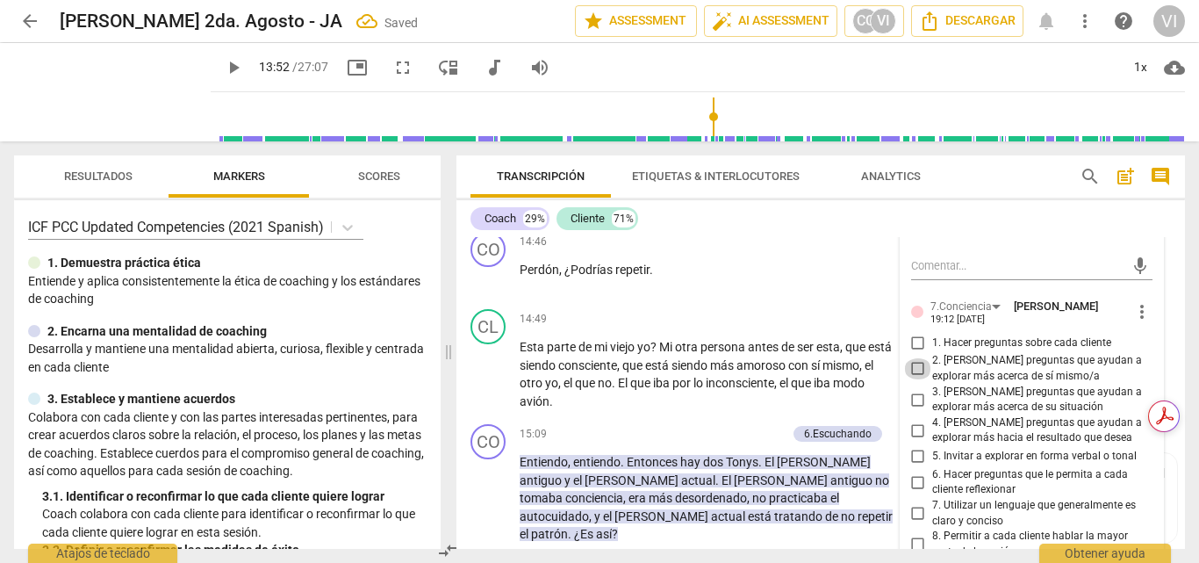
click at [913, 379] on input "2. [PERSON_NAME] preguntas que ayudan a explorar más acerca de sí mismo/a" at bounding box center [918, 368] width 28 height 21
checkbox input "true"
click at [914, 410] on input "3. [PERSON_NAME] preguntas que ayudan a explorar más acerca de su situación" at bounding box center [918, 399] width 28 height 21
checkbox input "true"
click at [96, 96] on span "play_arrow" at bounding box center [113, 92] width 46 height 46
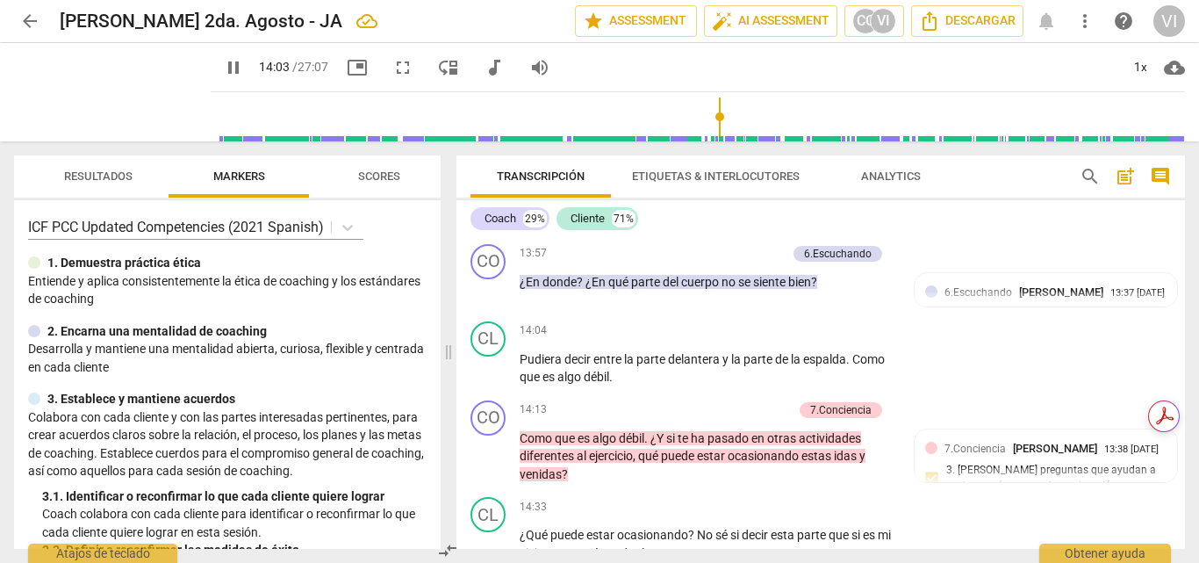
scroll to position [3557, 0]
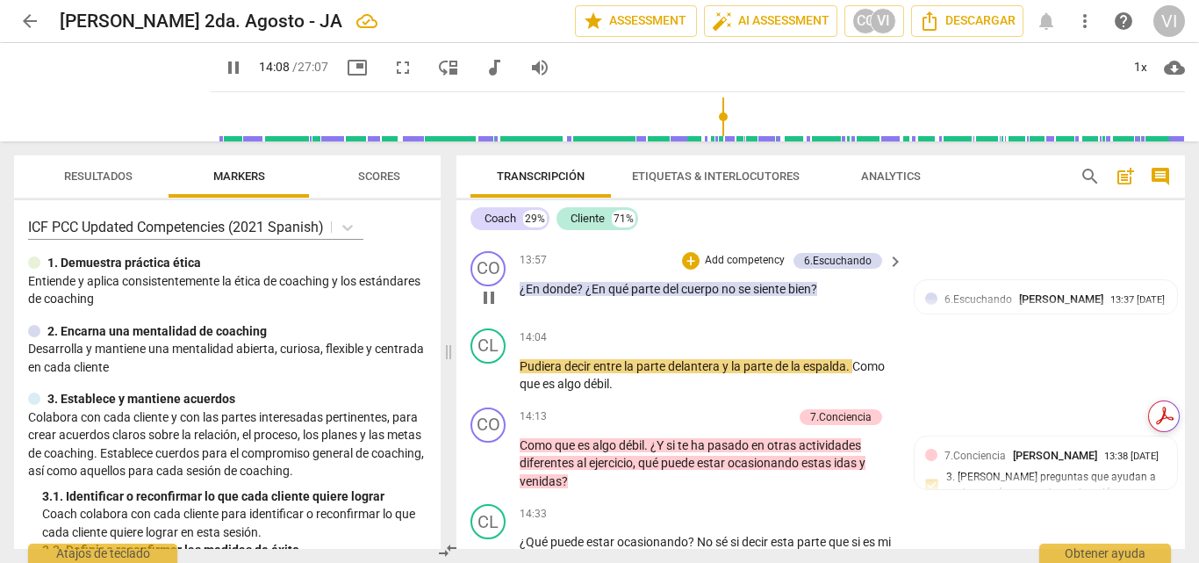
click at [750, 269] on p "Add competency" at bounding box center [744, 261] width 83 height 16
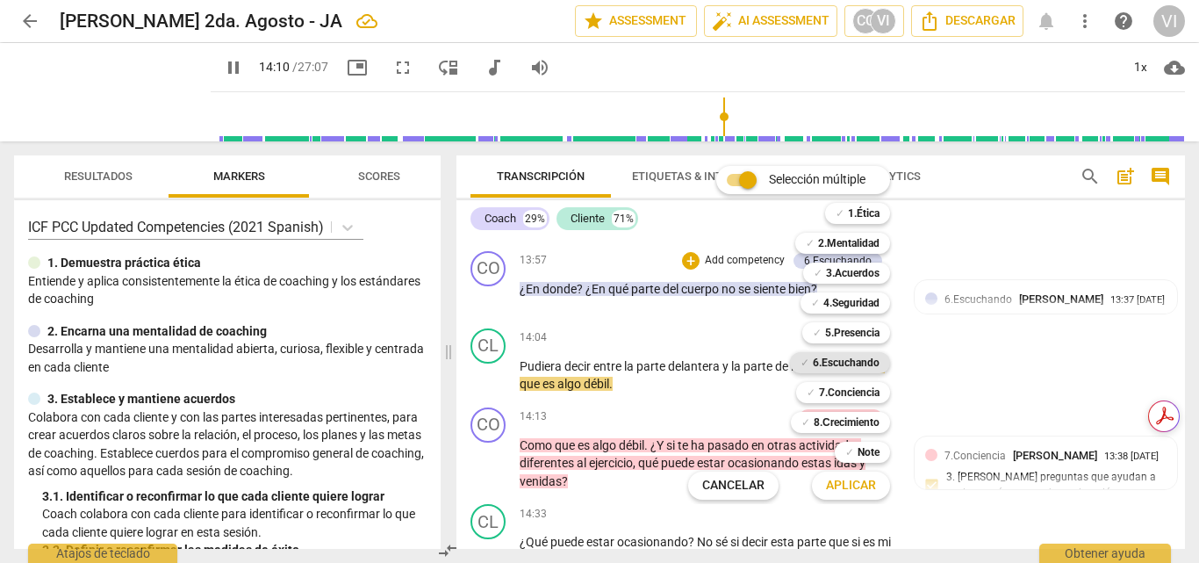
click at [865, 356] on b "6.Escuchando" at bounding box center [846, 362] width 67 height 21
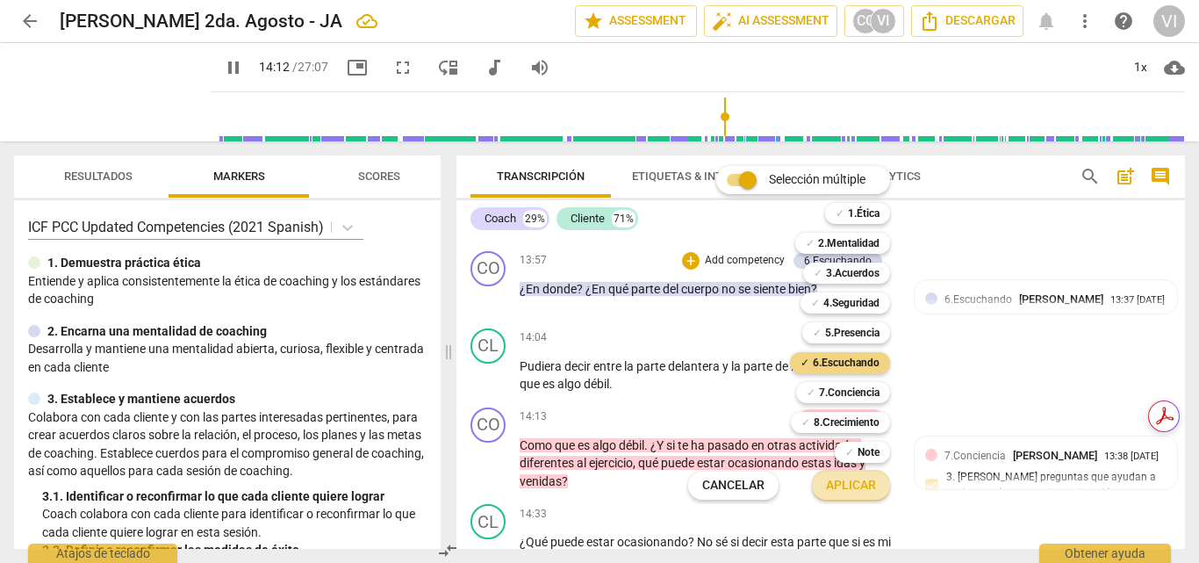
click at [846, 490] on span "Aplicar" at bounding box center [851, 486] width 50 height 18
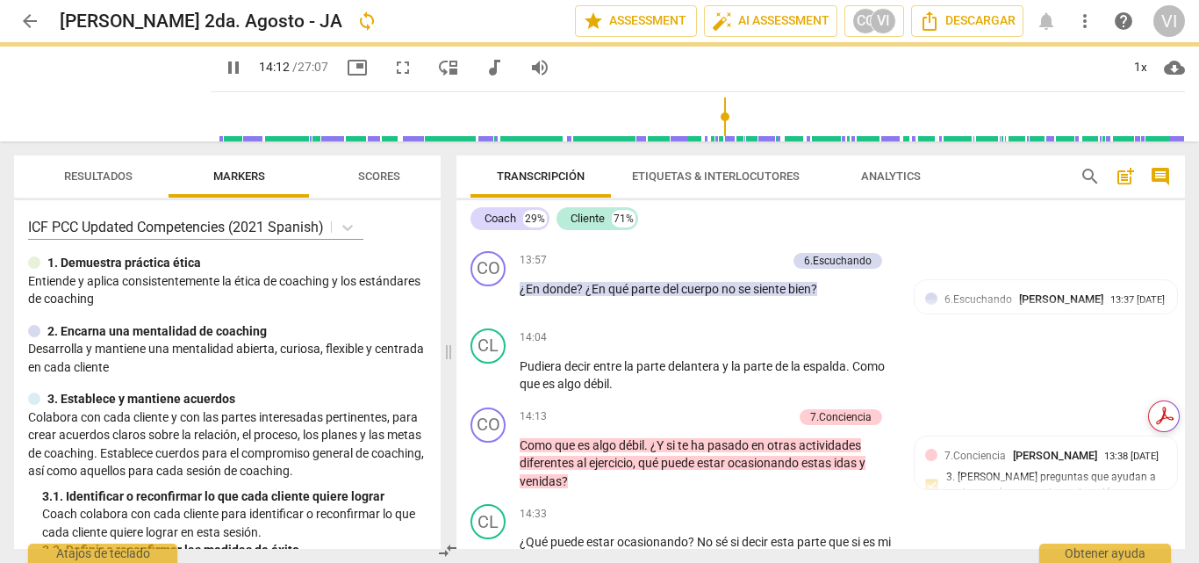
type input "853"
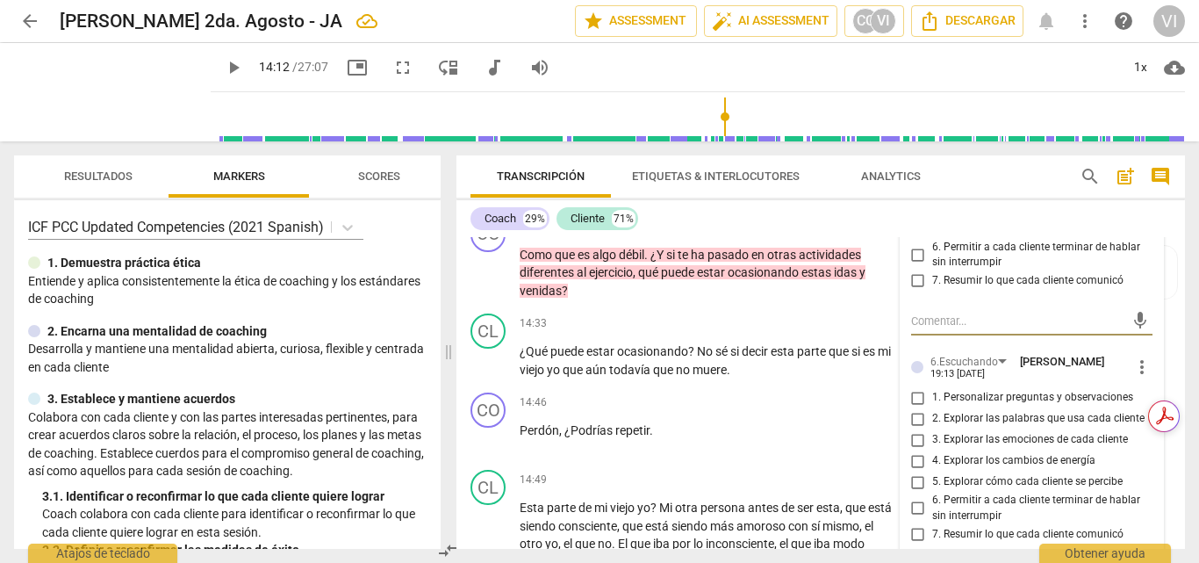
scroll to position [3835, 0]
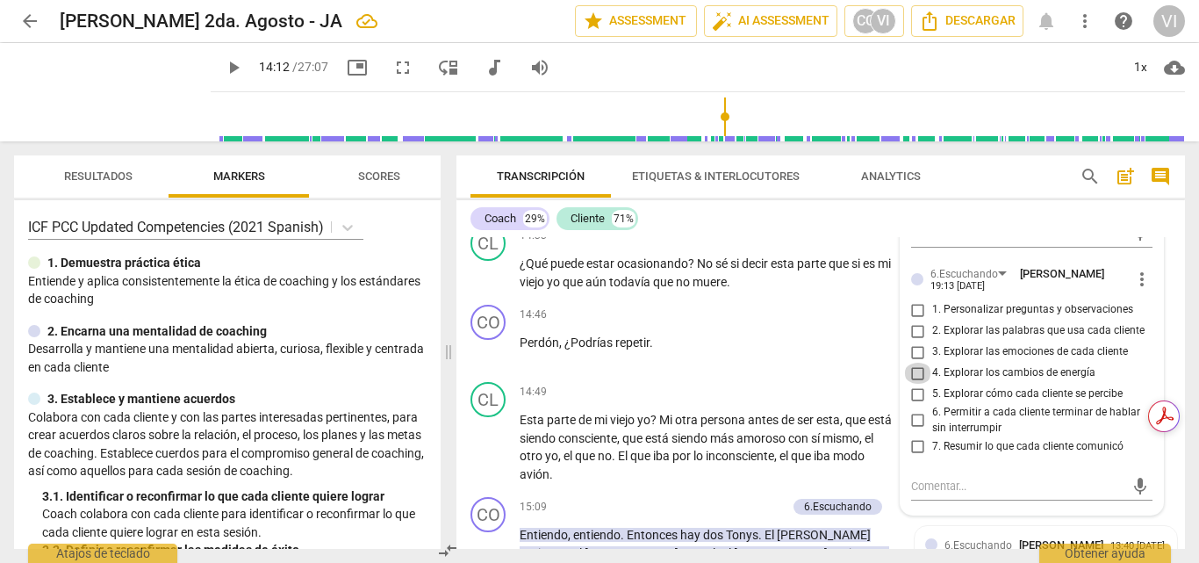
click at [916, 384] on input "4. Explorar los cambios de energía" at bounding box center [918, 373] width 28 height 21
checkbox input "true"
click at [916, 405] on input "5. Explorar cómo cada cliente se percibe" at bounding box center [918, 394] width 28 height 21
checkbox input "true"
click at [94, 104] on span "play_arrow" at bounding box center [113, 92] width 46 height 46
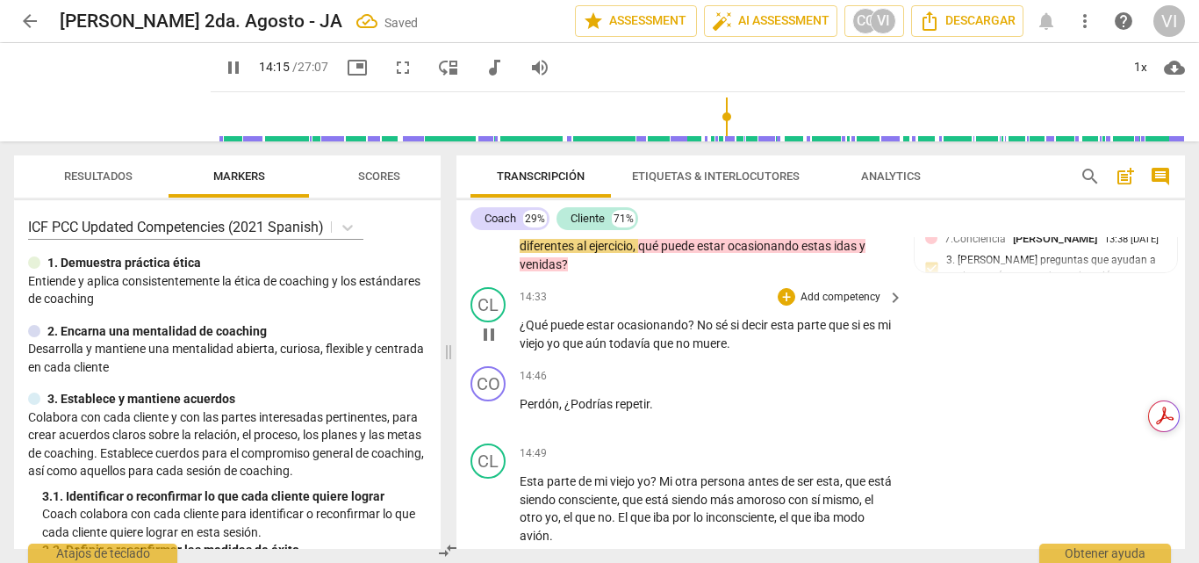
scroll to position [3747, 0]
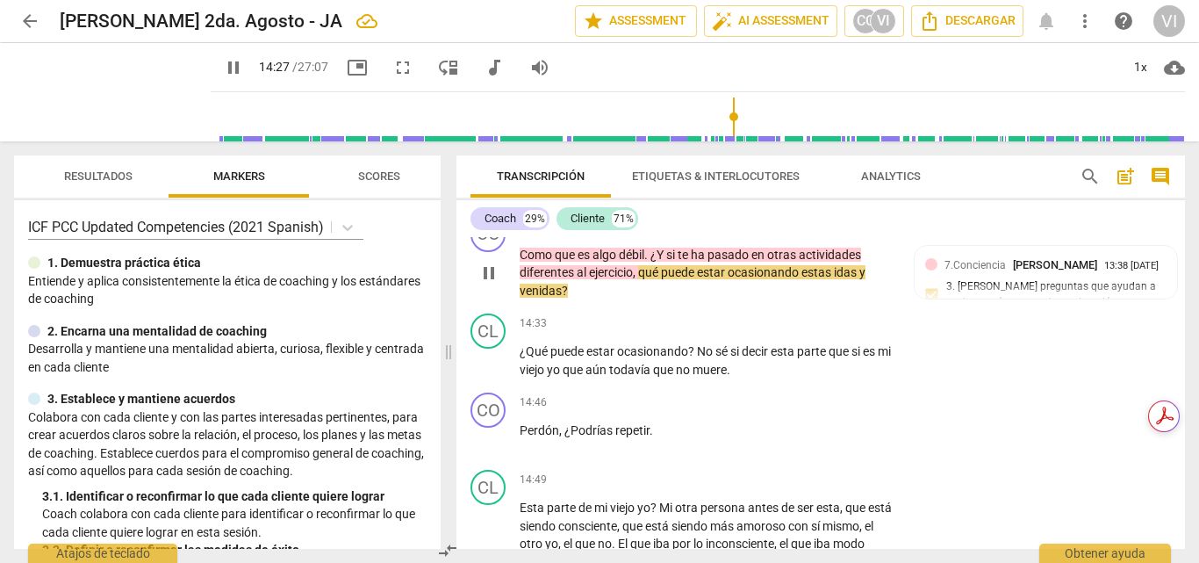
click at [745, 234] on p "Add competency" at bounding box center [750, 227] width 83 height 16
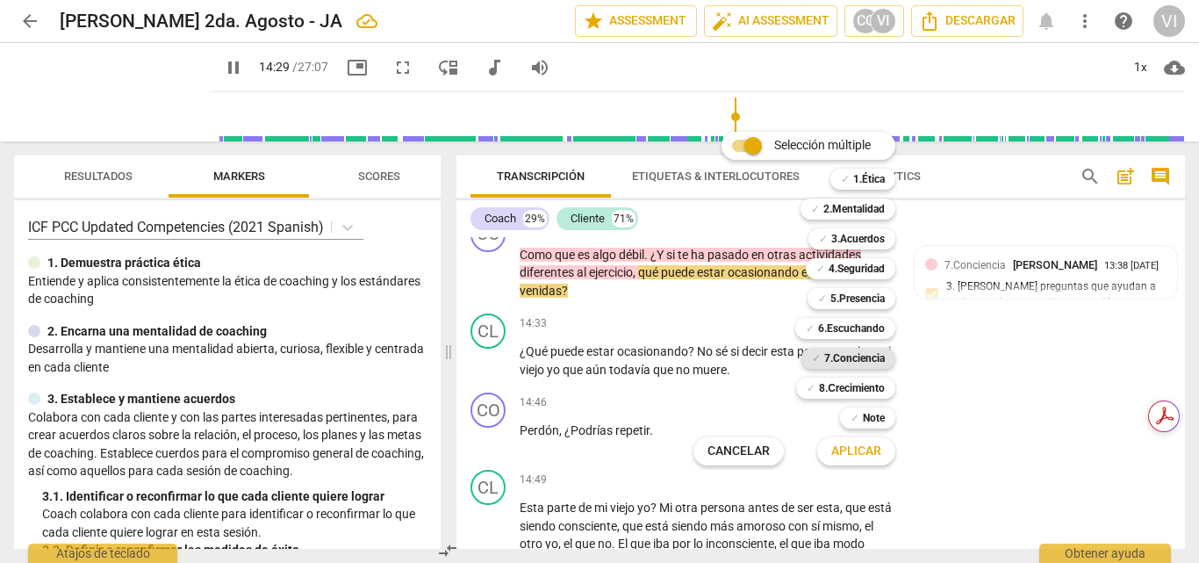
click at [868, 352] on b "7.Conciencia" at bounding box center [854, 358] width 61 height 21
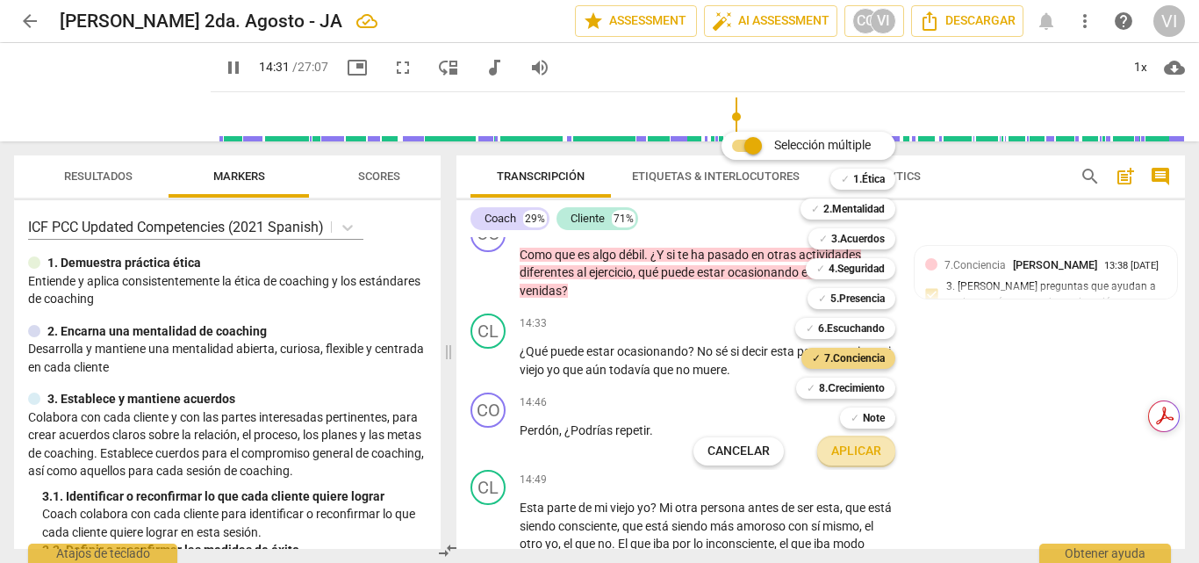
click at [863, 449] on span "Aplicar" at bounding box center [856, 451] width 50 height 18
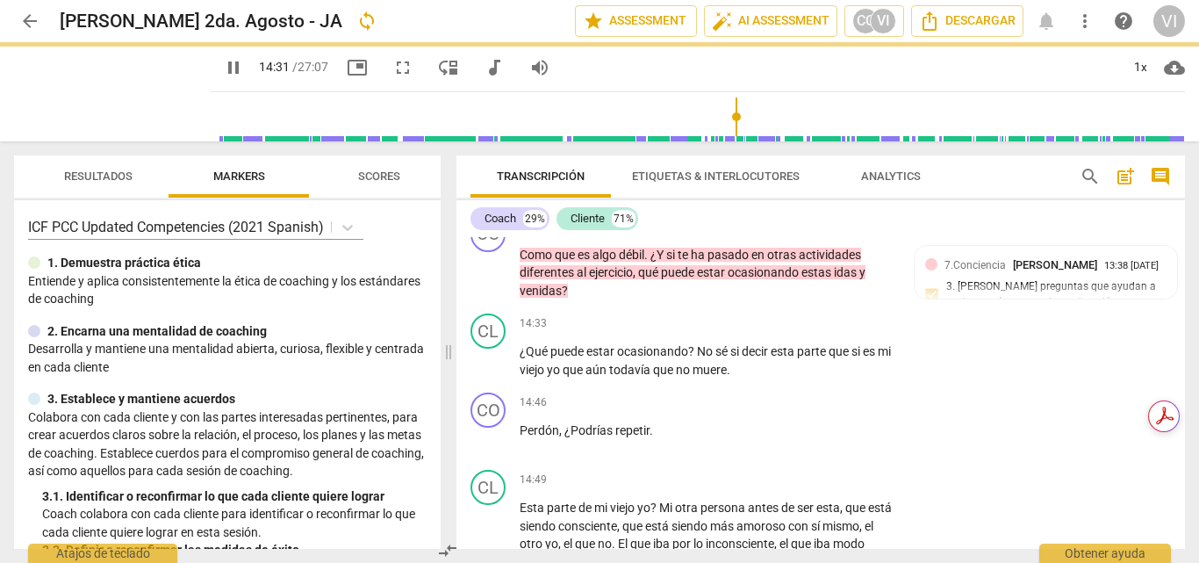
type input "872"
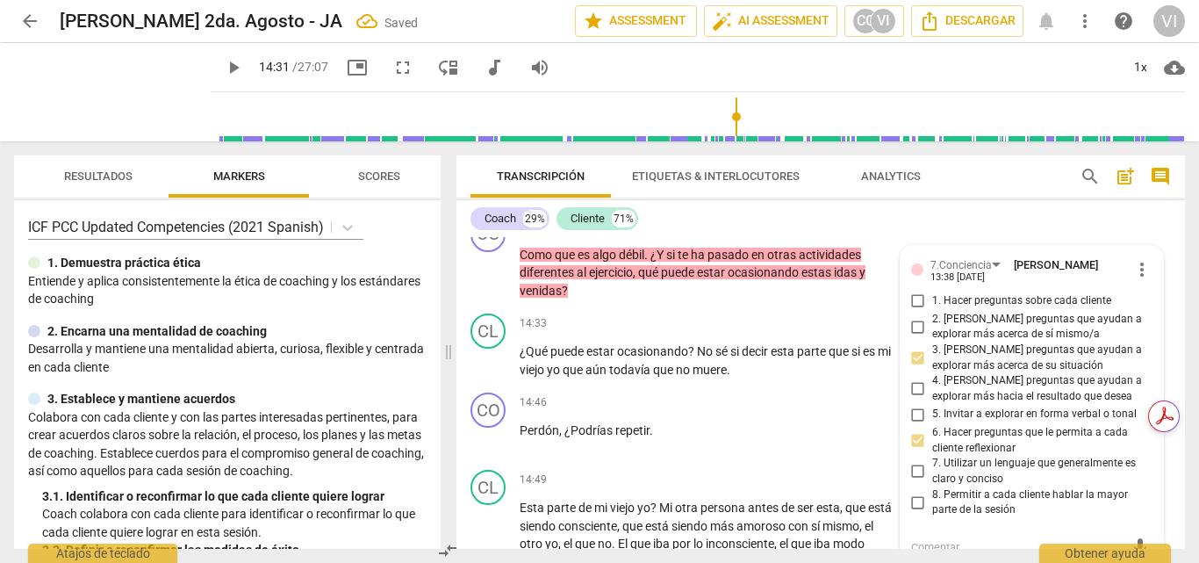
scroll to position [3974, 0]
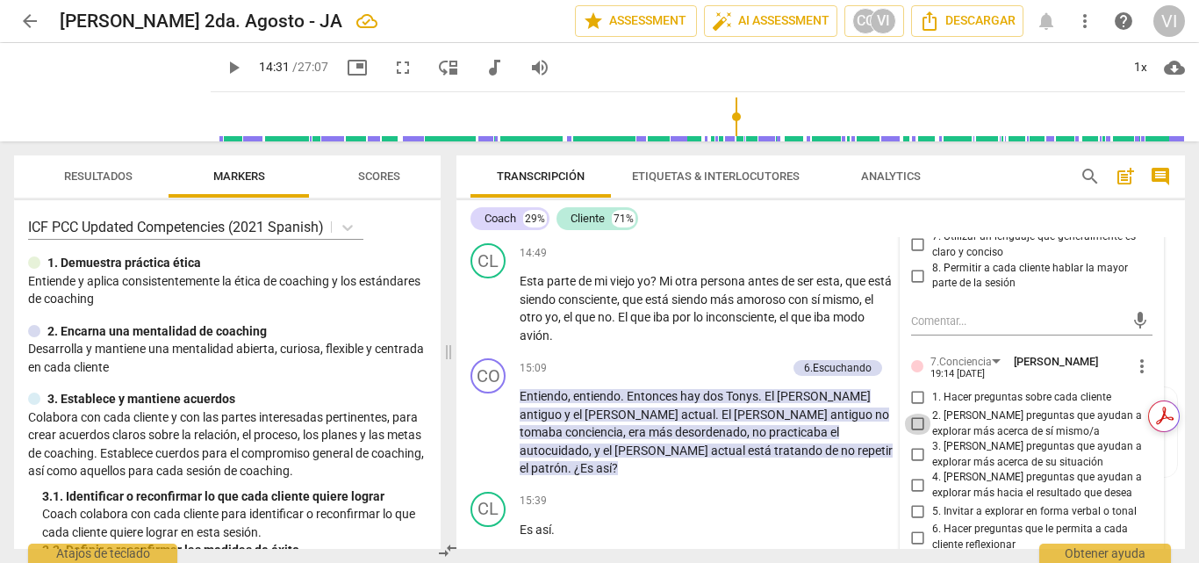
click at [912, 434] on input "2. [PERSON_NAME] preguntas que ayudan a explorar más acerca de sí mismo/a" at bounding box center [918, 423] width 28 height 21
checkbox input "true"
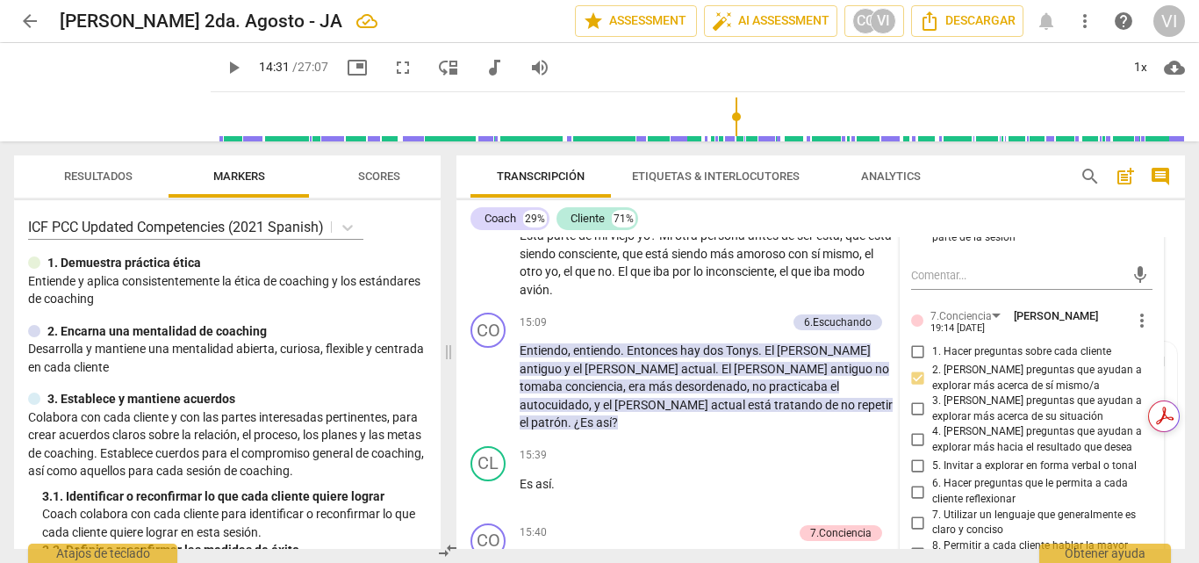
scroll to position [4061, 0]
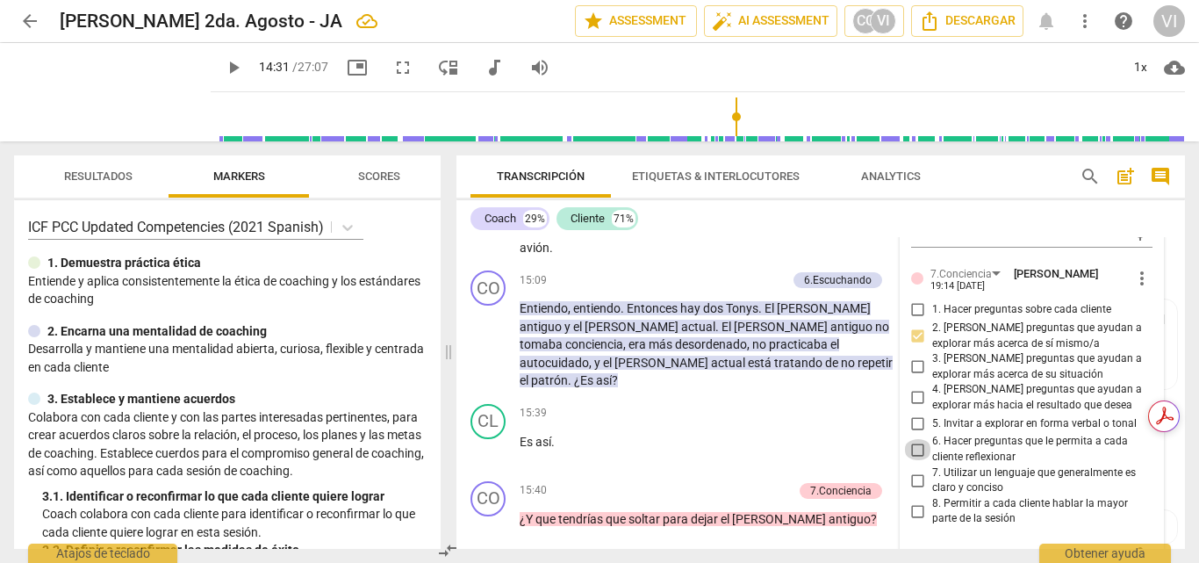
click at [911, 460] on input "6. Hacer preguntas que le permita a cada cliente reflexionar" at bounding box center [918, 449] width 28 height 21
checkbox input "true"
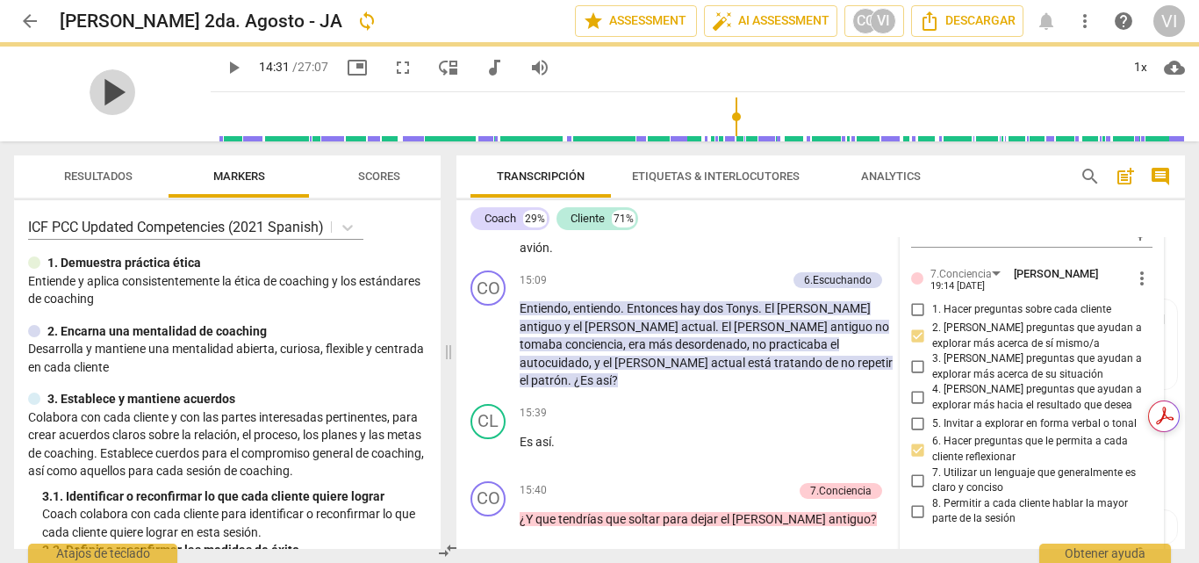
click at [104, 96] on span "play_arrow" at bounding box center [113, 92] width 46 height 46
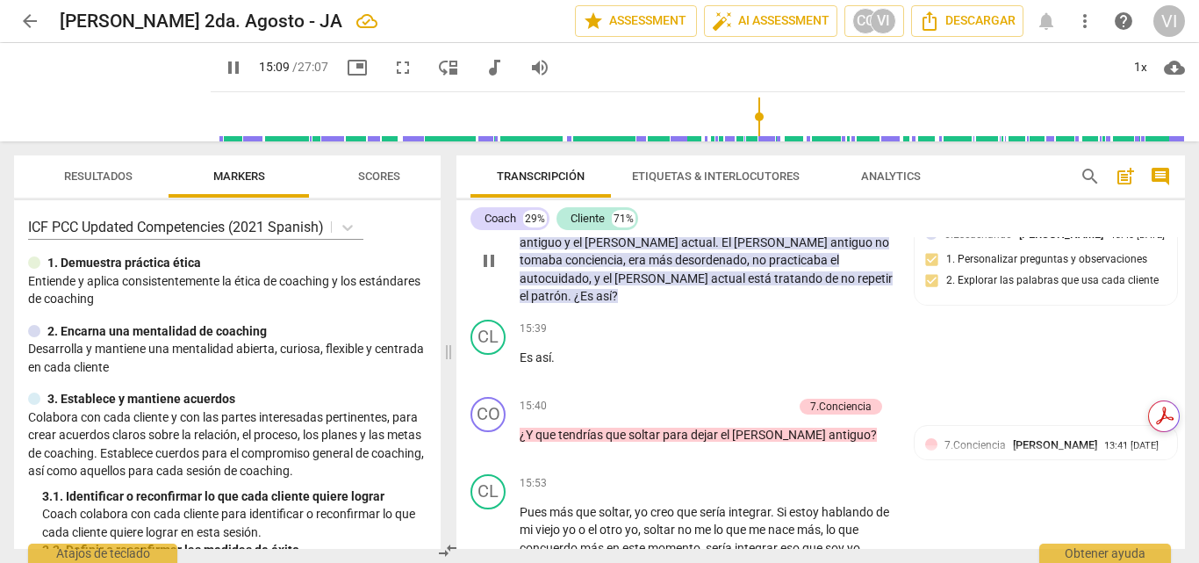
scroll to position [4149, 0]
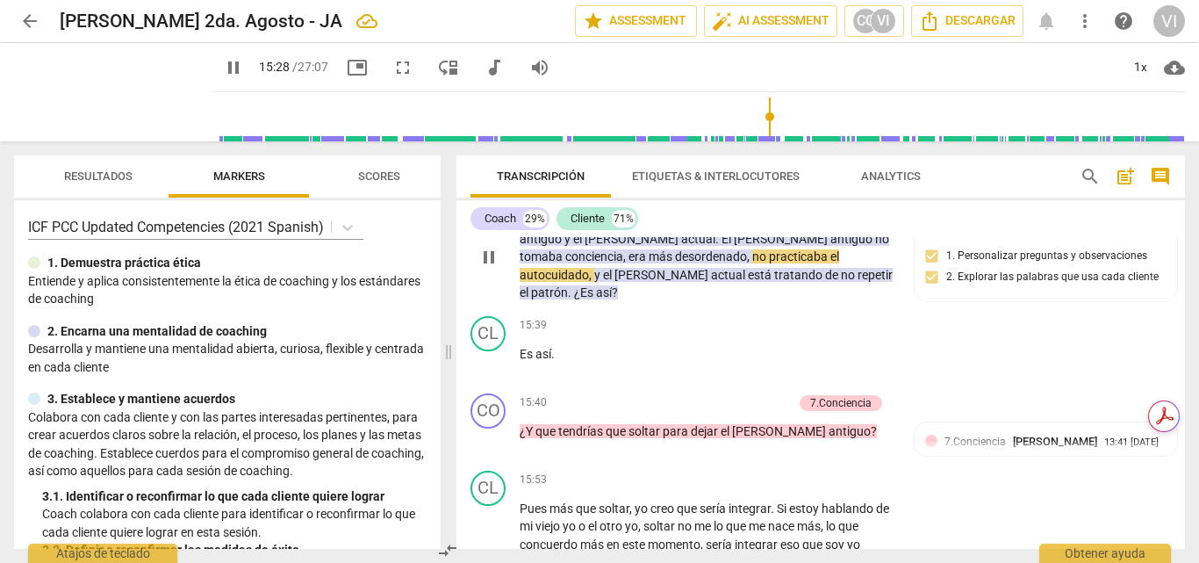
click at [767, 201] on p "Add competency" at bounding box center [744, 193] width 83 height 16
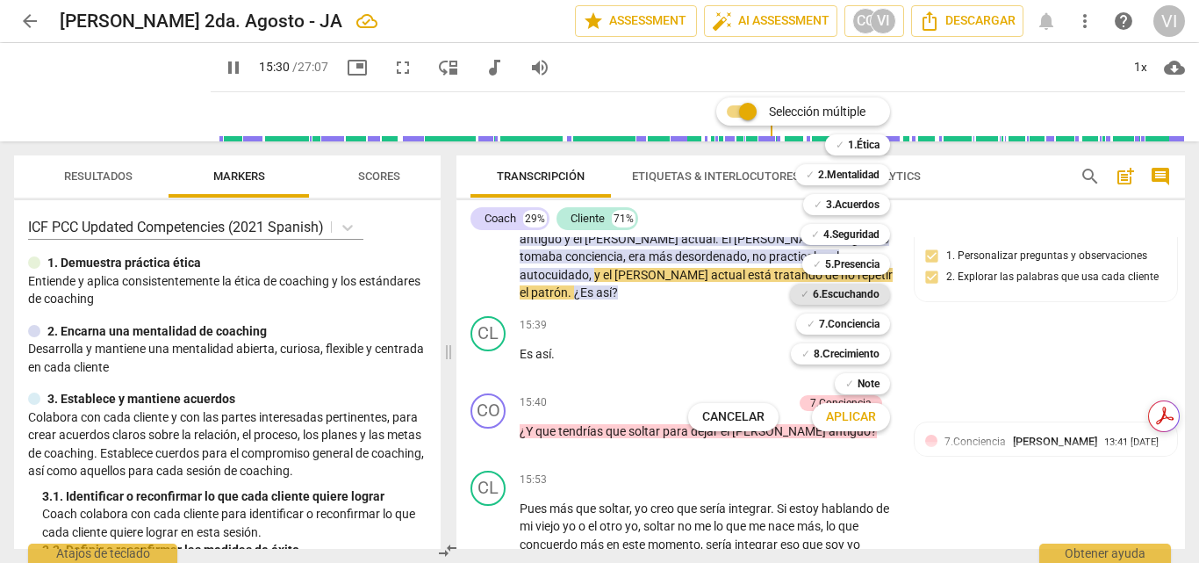
click at [838, 291] on b "6.Escuchando" at bounding box center [846, 294] width 67 height 21
click at [838, 420] on span "Aplicar" at bounding box center [851, 417] width 50 height 18
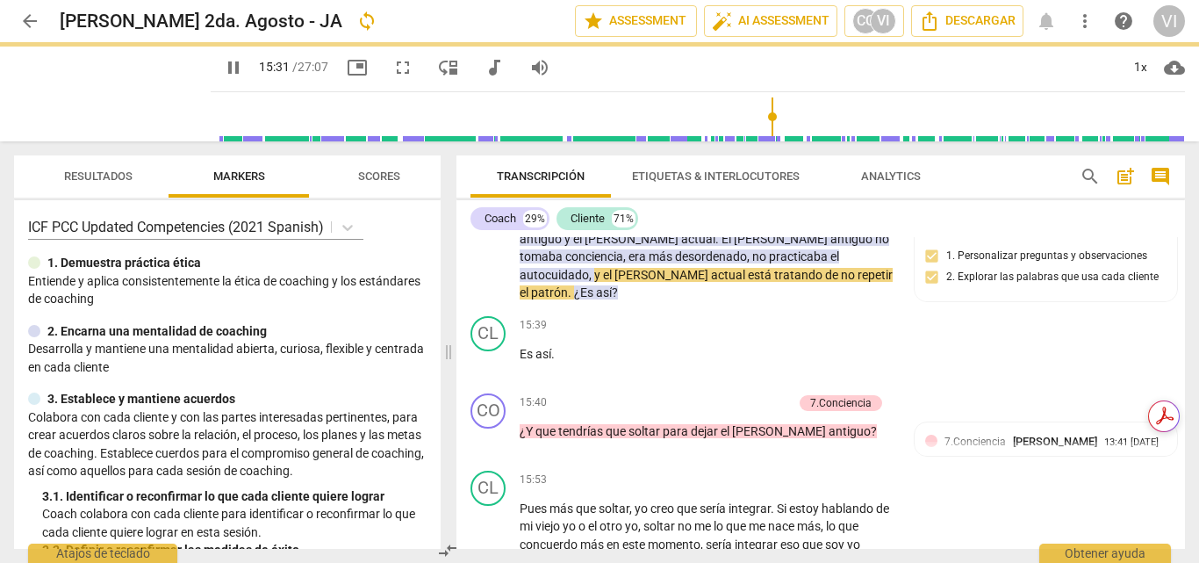
type input "932"
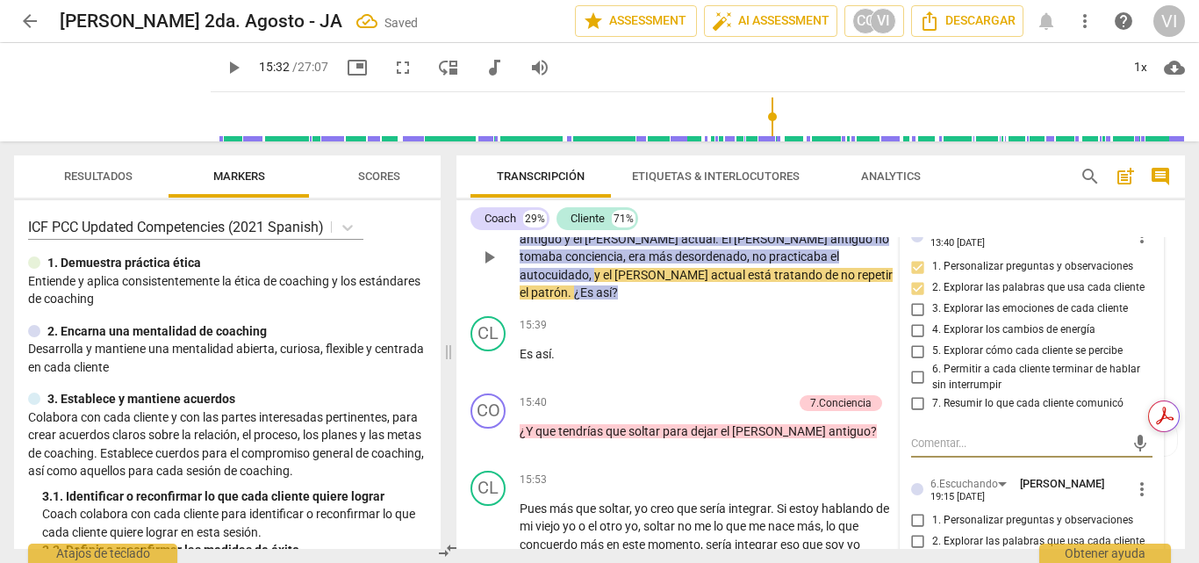
scroll to position [4325, 0]
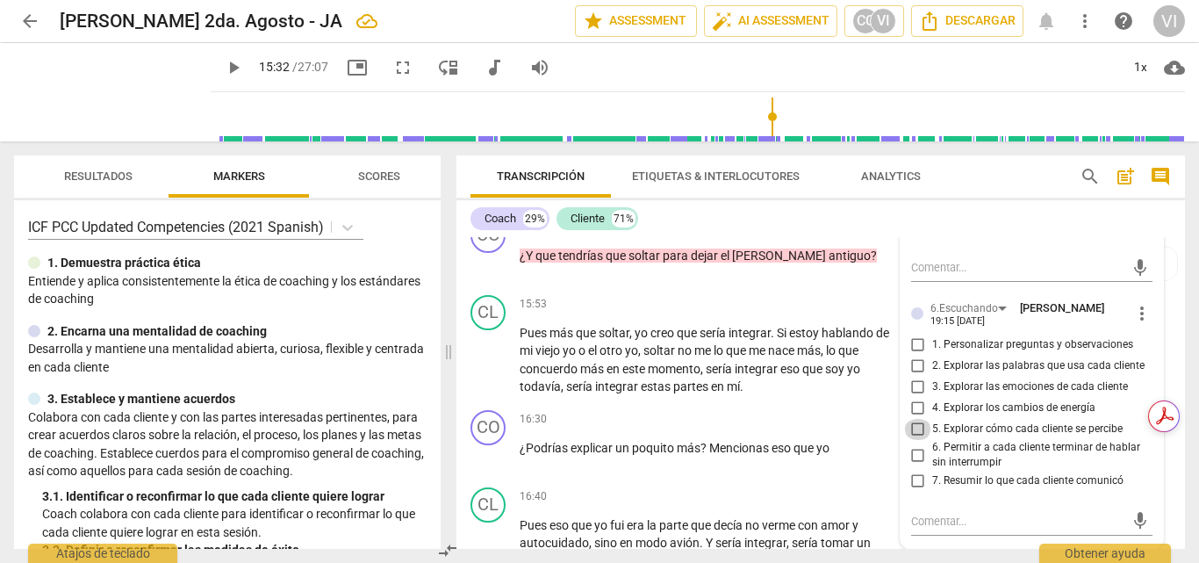
click at [918, 440] on input "5. Explorar cómo cada cliente se percibe" at bounding box center [918, 429] width 28 height 21
checkbox input "true"
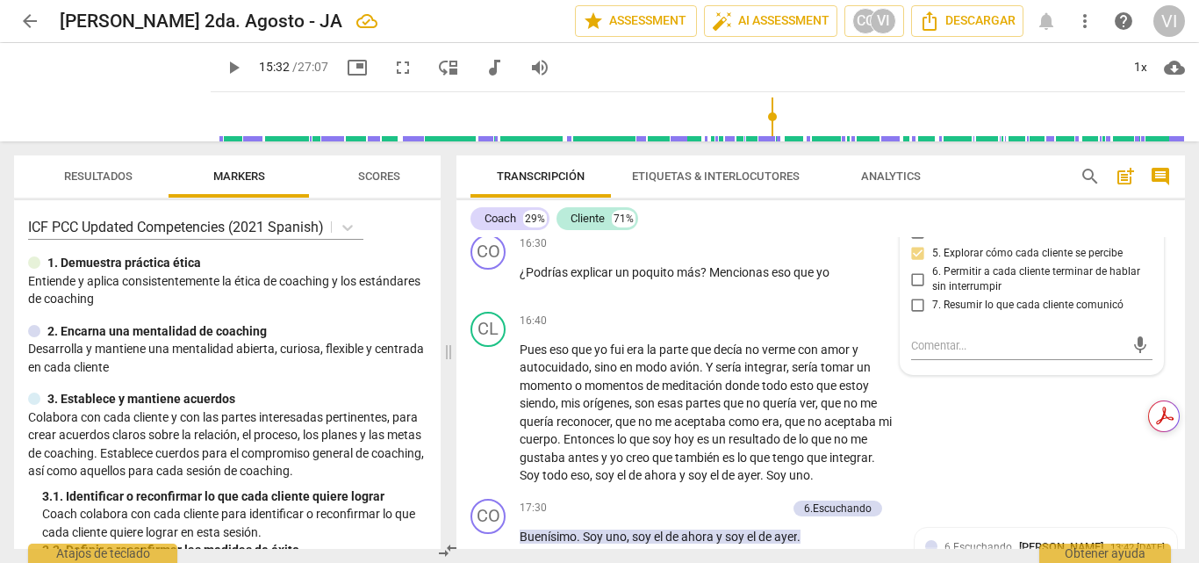
click at [917, 316] on input "7. Resumir lo que cada cliente comunicó" at bounding box center [918, 305] width 28 height 21
checkbox input "true"
click at [104, 89] on span "play_arrow" at bounding box center [113, 92] width 46 height 46
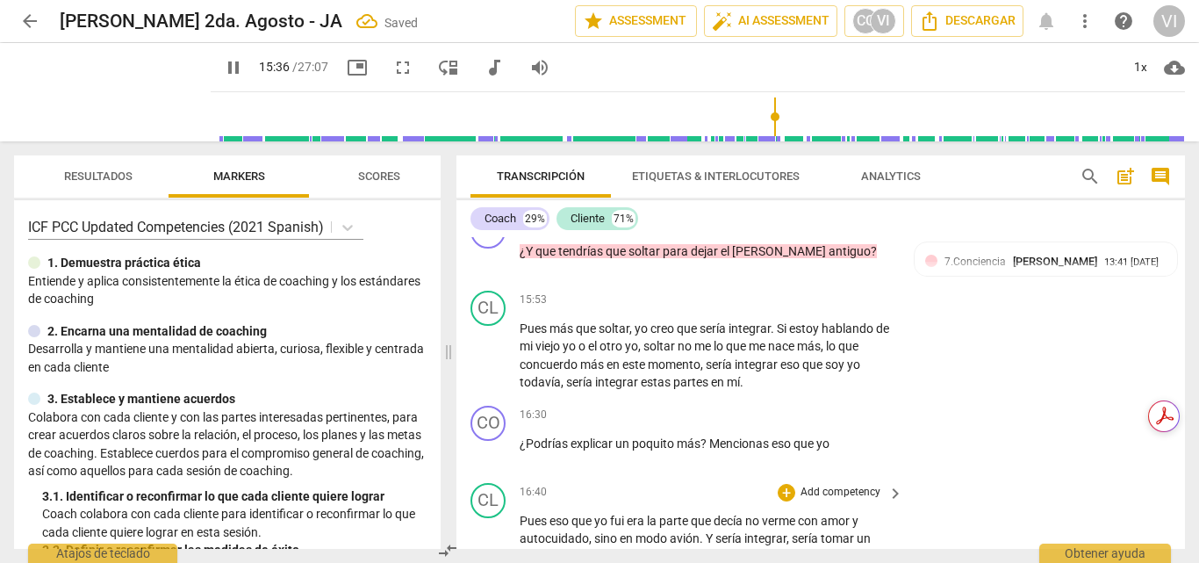
scroll to position [4325, 0]
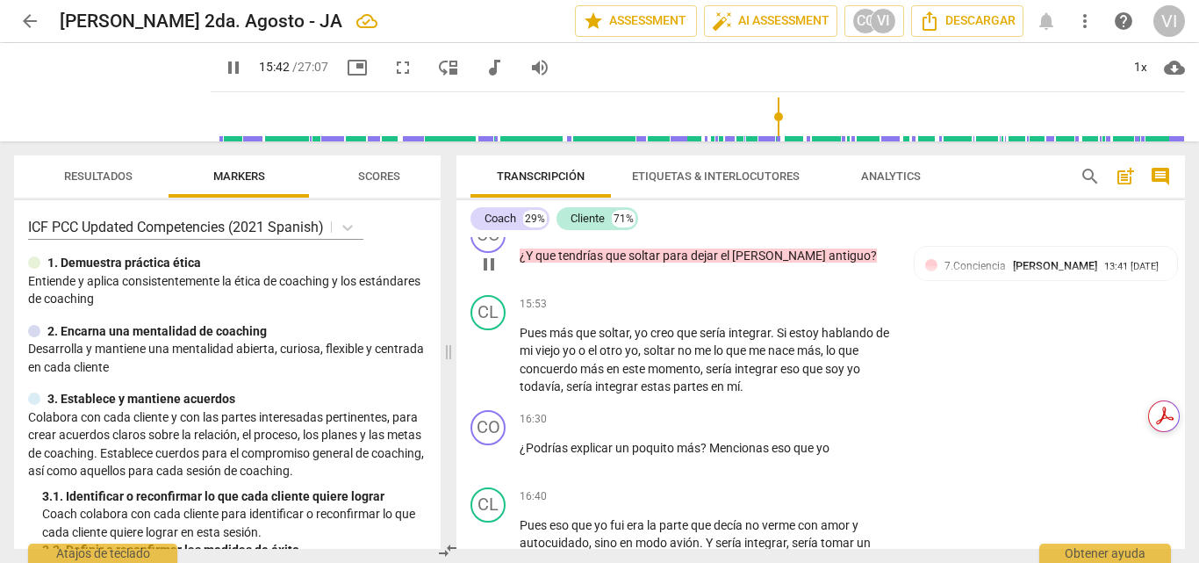
click at [740, 235] on p "Add competency" at bounding box center [750, 227] width 83 height 16
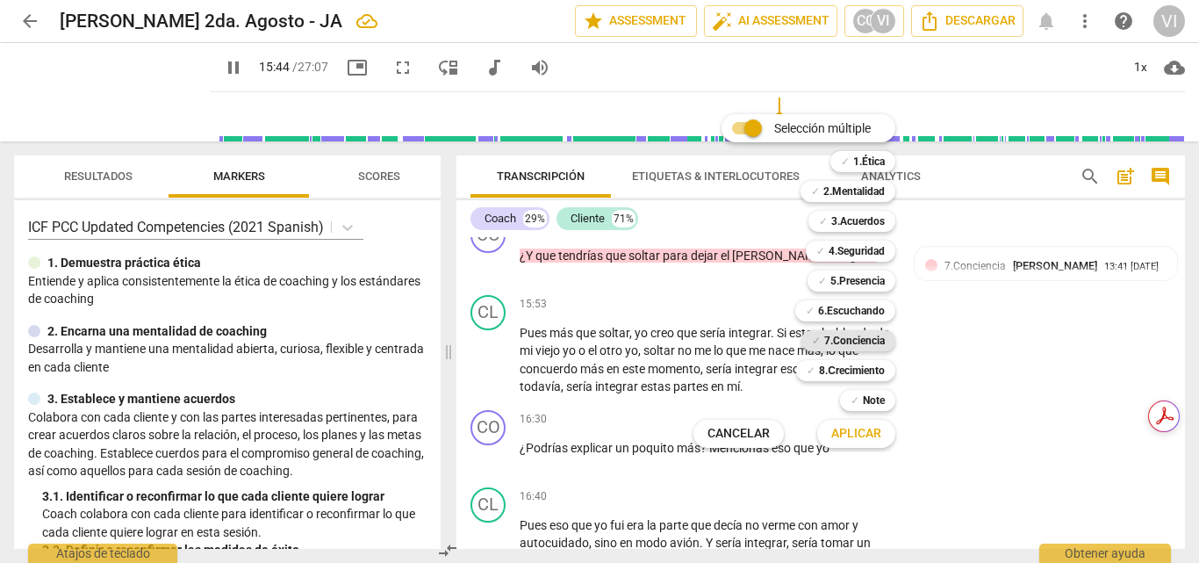
click at [844, 343] on b "7.Conciencia" at bounding box center [854, 340] width 61 height 21
click at [849, 437] on span "Aplicar" at bounding box center [856, 434] width 50 height 18
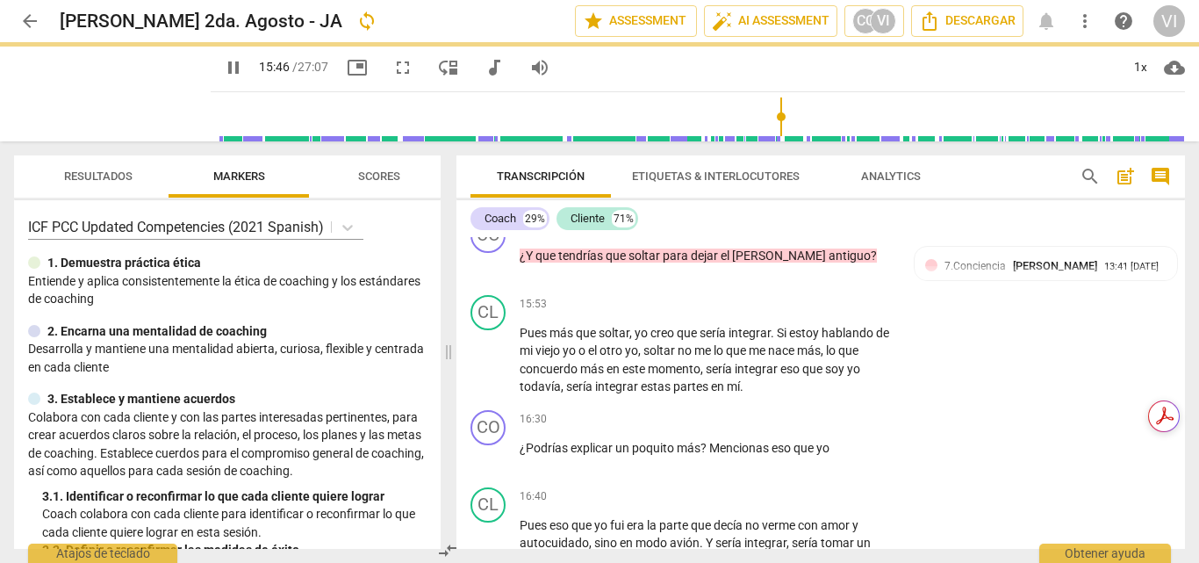
type input "946"
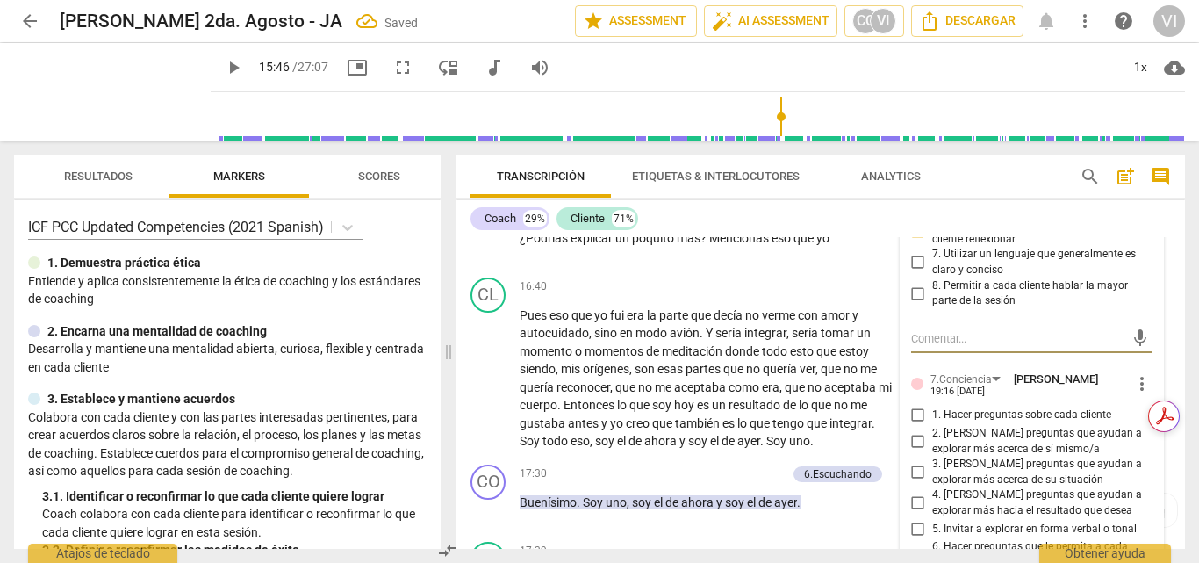
scroll to position [4622, 0]
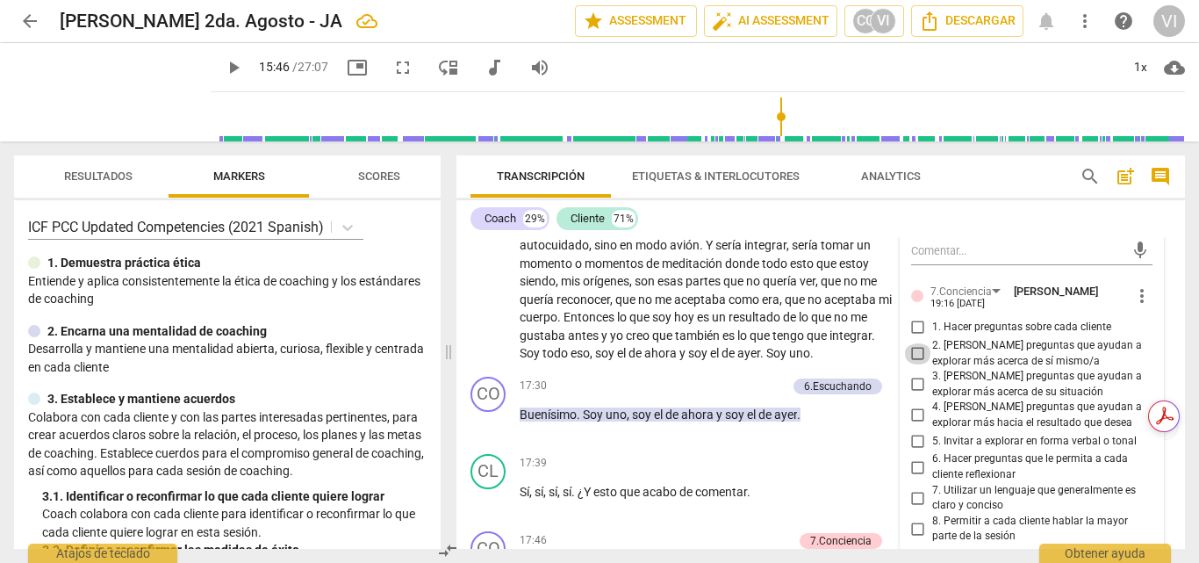
click at [918, 364] on input "2. [PERSON_NAME] preguntas que ayudan a explorar más acerca de sí mismo/a" at bounding box center [918, 353] width 28 height 21
checkbox input "true"
click at [916, 395] on input "3. [PERSON_NAME] preguntas que ayudan a explorar más acerca de su situación" at bounding box center [918, 384] width 28 height 21
checkbox input "true"
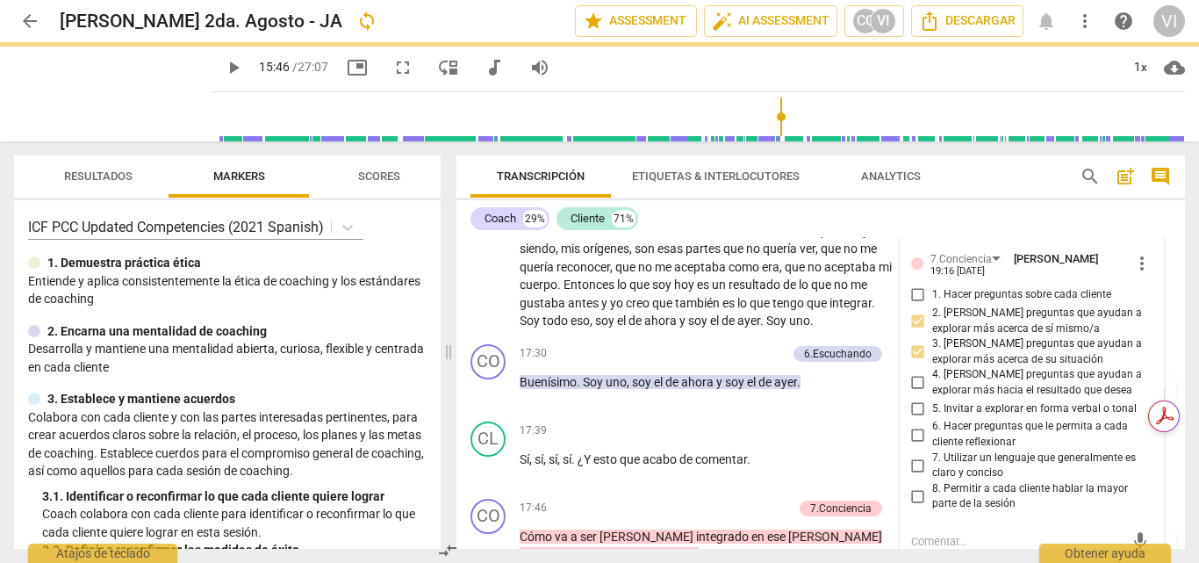
scroll to position [4798, 0]
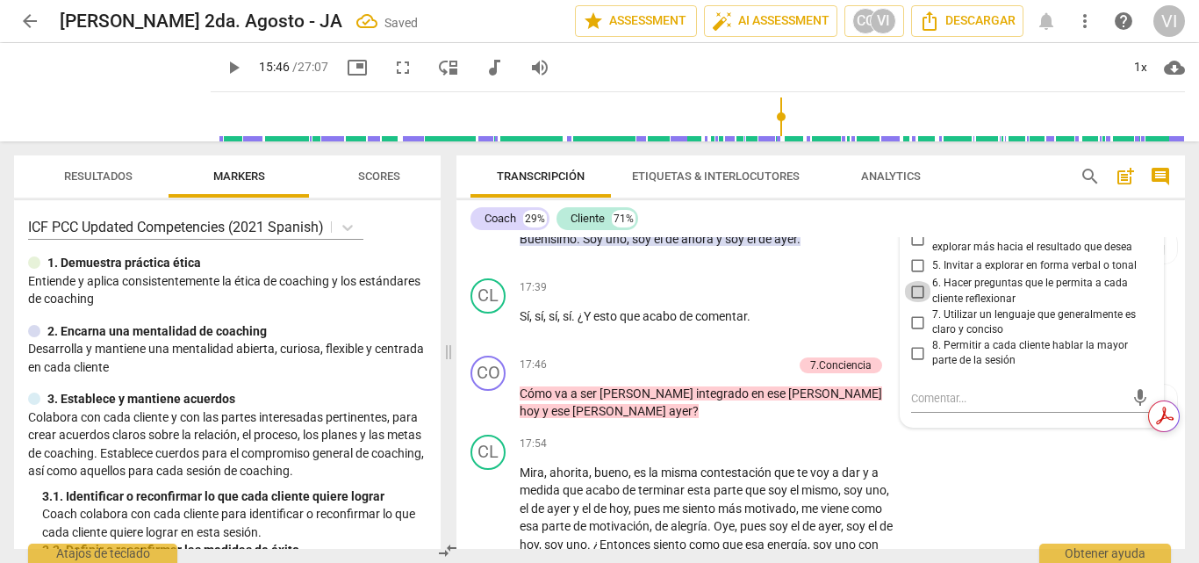
click at [917, 302] on input "6. Hacer preguntas que le permita a cada cliente reflexionar" at bounding box center [918, 291] width 28 height 21
checkbox input "true"
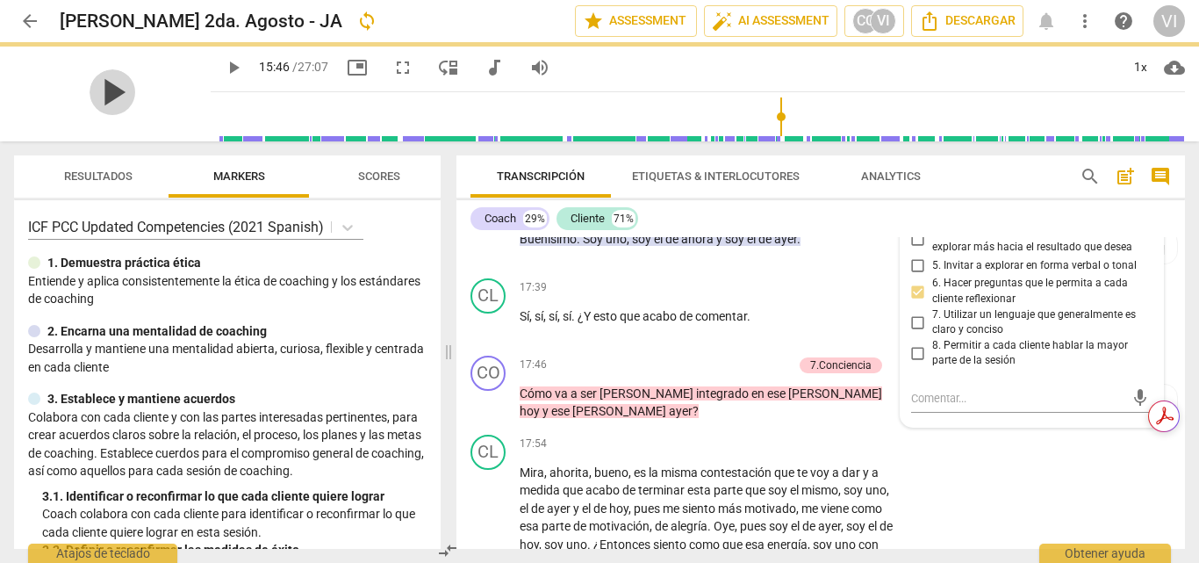
click at [108, 101] on span "play_arrow" at bounding box center [113, 92] width 46 height 46
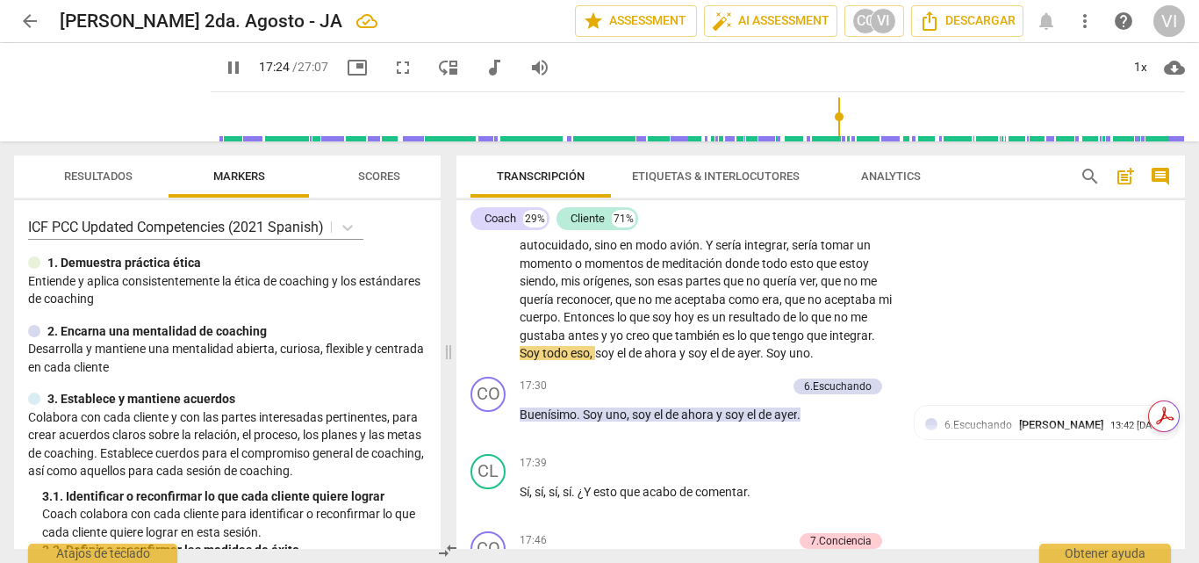
scroll to position [4710, 0]
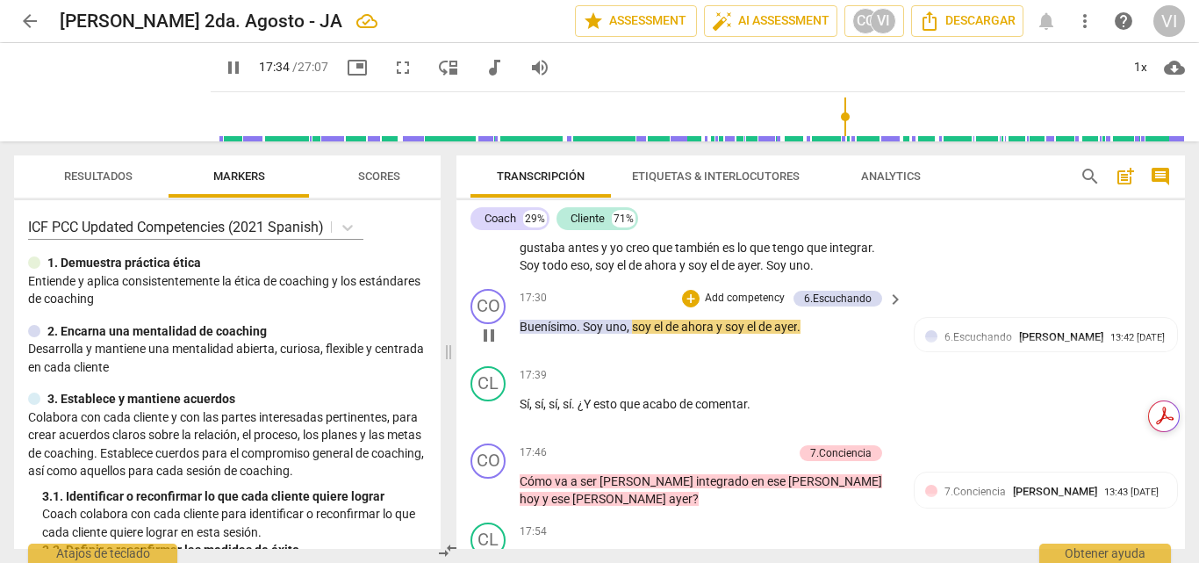
click at [765, 306] on p "Add competency" at bounding box center [744, 299] width 83 height 16
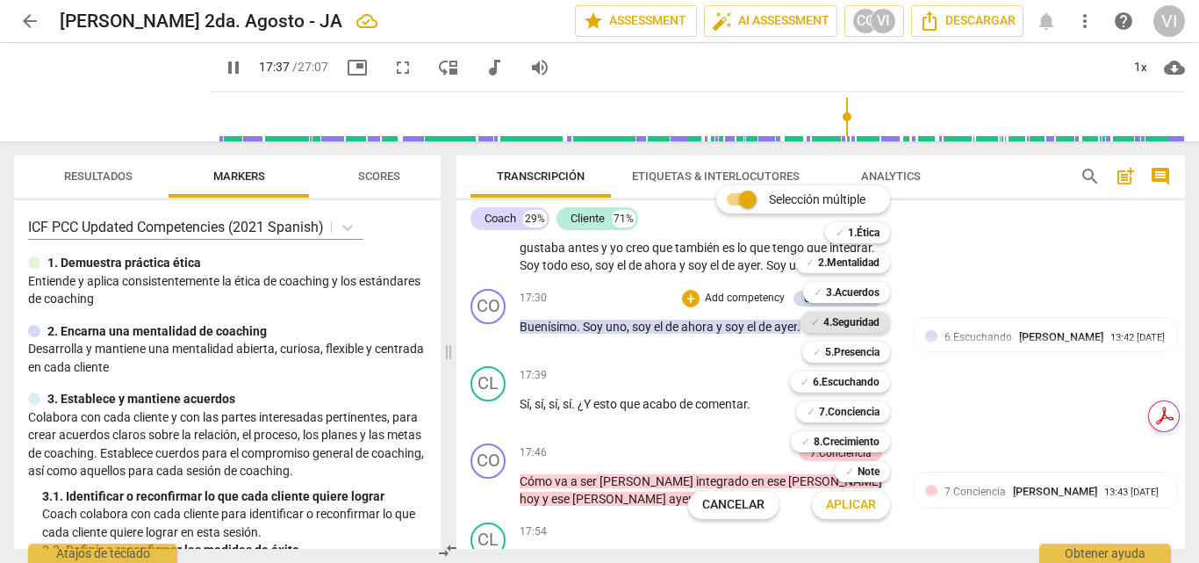
click at [856, 317] on b "4.Seguridad" at bounding box center [851, 322] width 56 height 21
click at [846, 384] on b "6.Escuchando" at bounding box center [846, 381] width 67 height 21
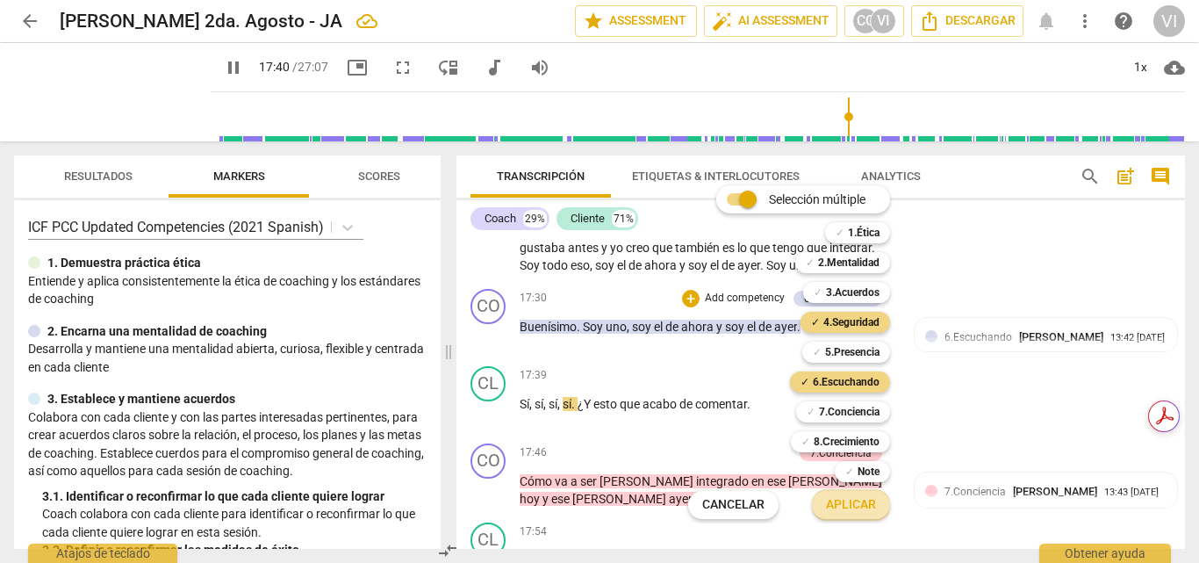
click at [839, 516] on button "Aplicar" at bounding box center [851, 505] width 78 height 32
type input "1061"
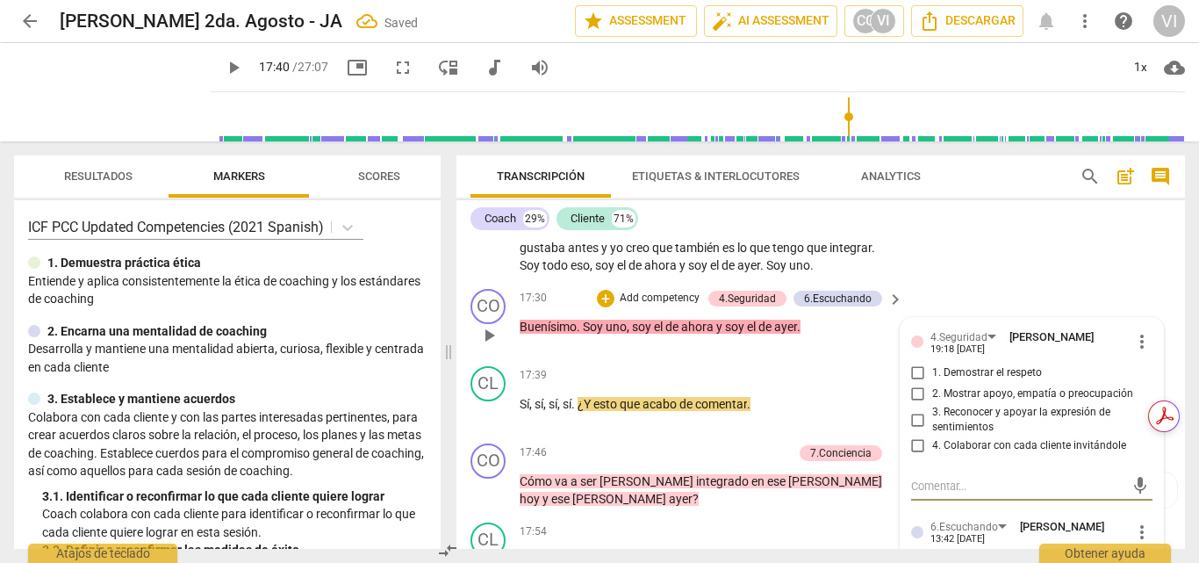
click at [915, 384] on input "1. Demostrar el respeto" at bounding box center [918, 373] width 28 height 21
checkbox input "true"
click at [915, 405] on input "2. Mostrar apoyo, empatía o preocupación" at bounding box center [918, 394] width 28 height 21
checkbox input "true"
click at [915, 430] on input "3. Reconocer y apoyar la expresión de sentimientos" at bounding box center [918, 419] width 28 height 21
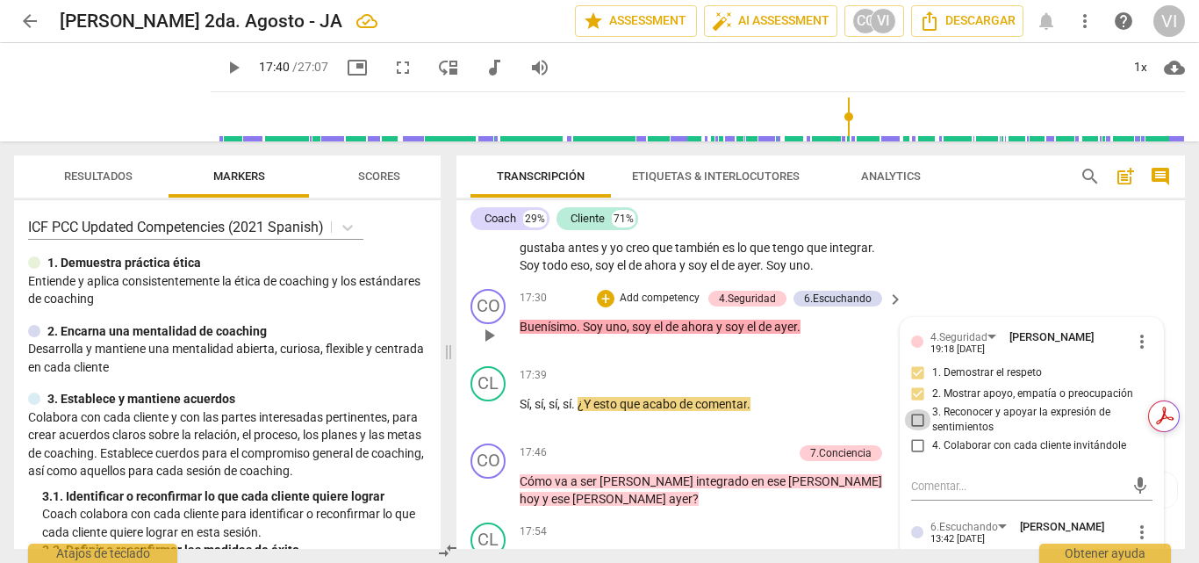
checkbox input "true"
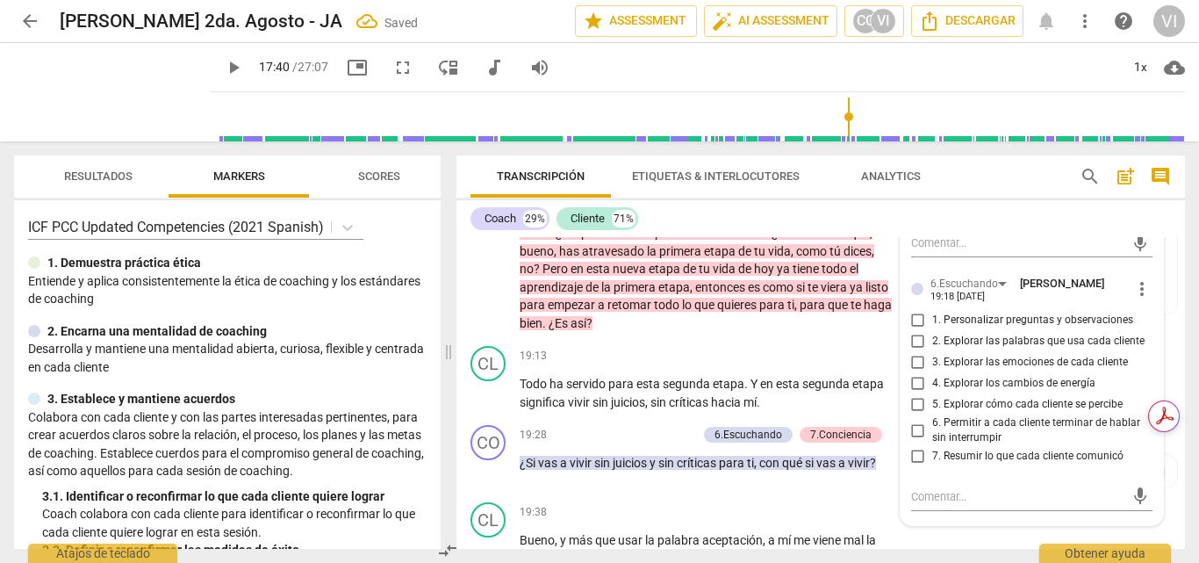
scroll to position [5237, 0]
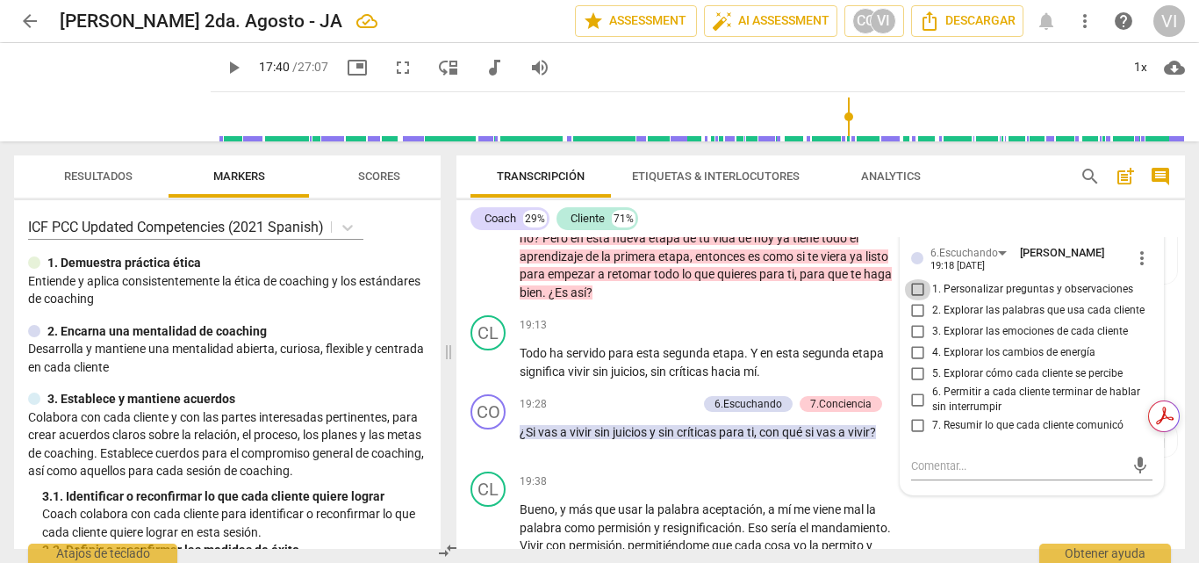
click at [919, 300] on input "1. Personalizar preguntas y observaciones" at bounding box center [918, 289] width 28 height 21
checkbox input "true"
click at [916, 436] on input "7. Resumir lo que cada cliente comunicó" at bounding box center [918, 425] width 28 height 21
checkbox input "true"
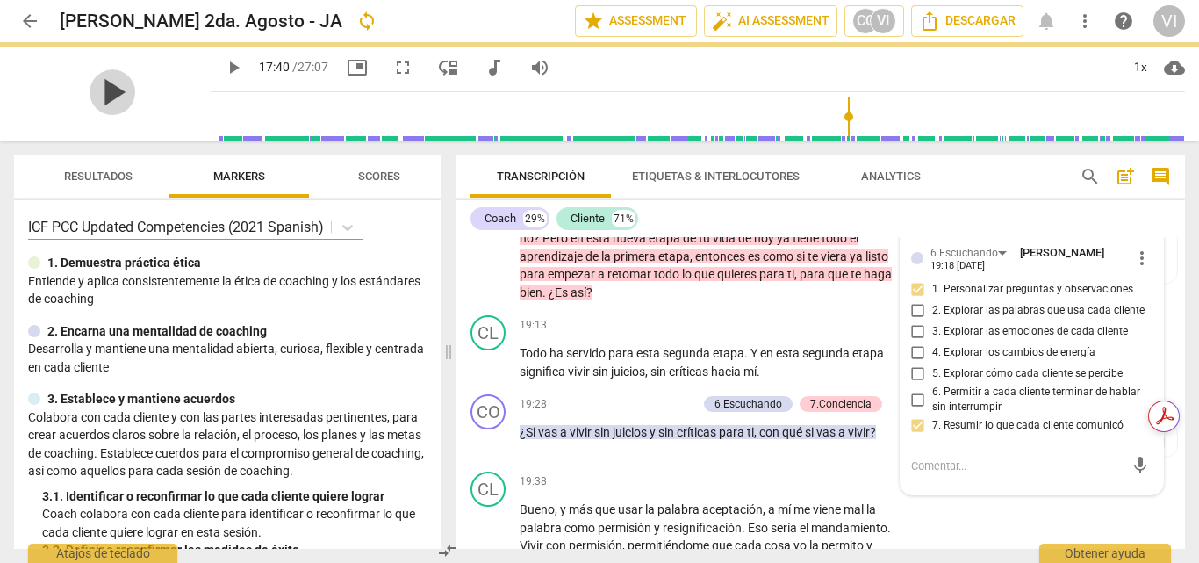
click at [103, 84] on span "play_arrow" at bounding box center [113, 92] width 46 height 46
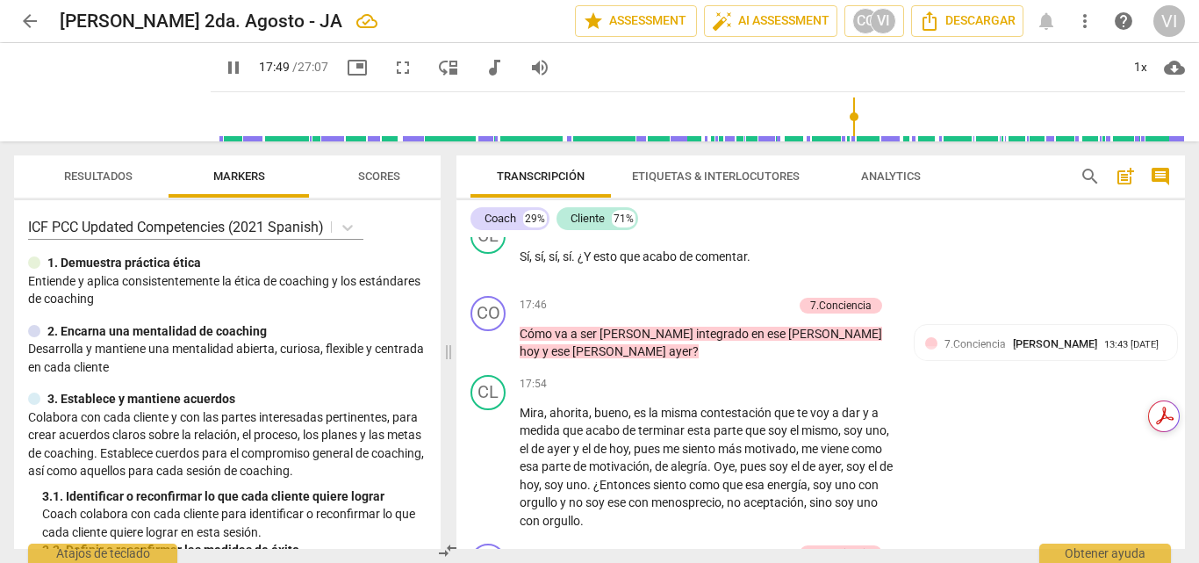
scroll to position [4885, 0]
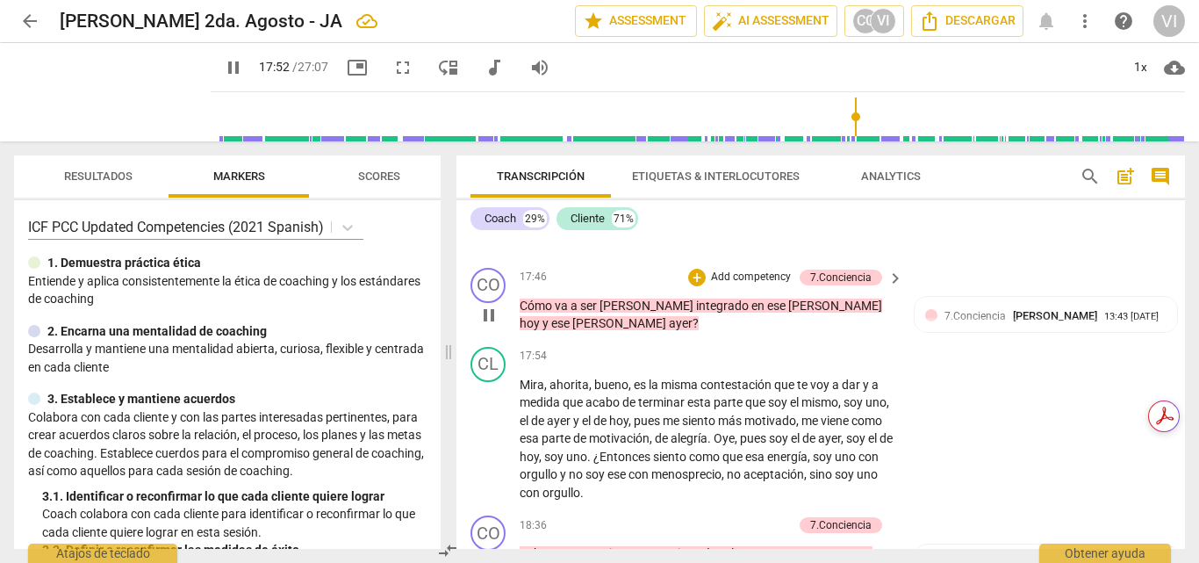
click at [764, 285] on p "Add competency" at bounding box center [750, 277] width 83 height 16
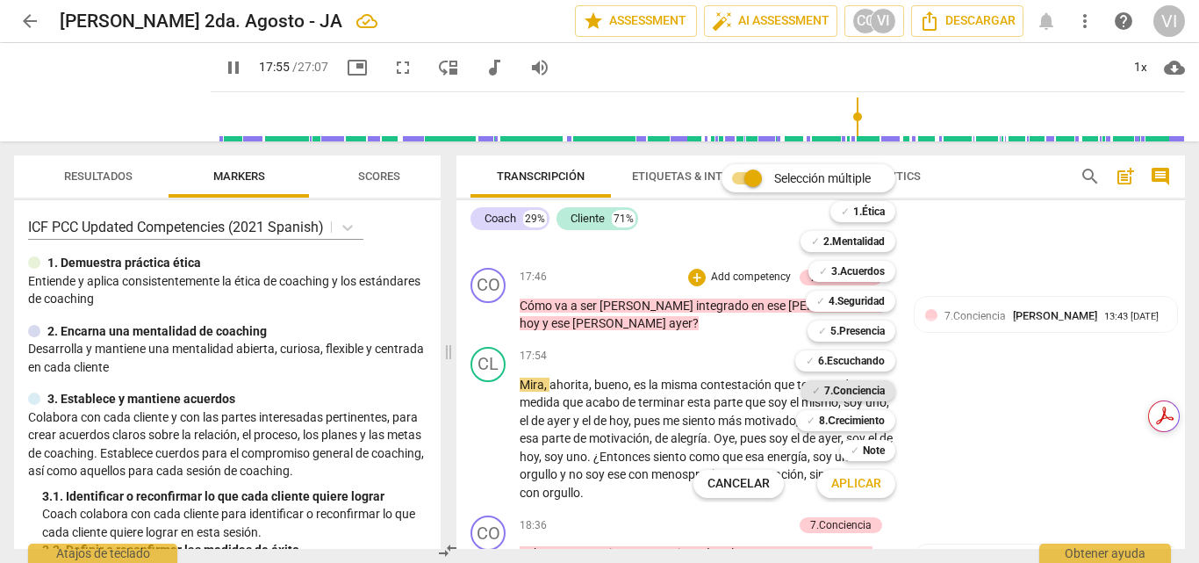
click at [854, 397] on b "7.Conciencia" at bounding box center [854, 390] width 61 height 21
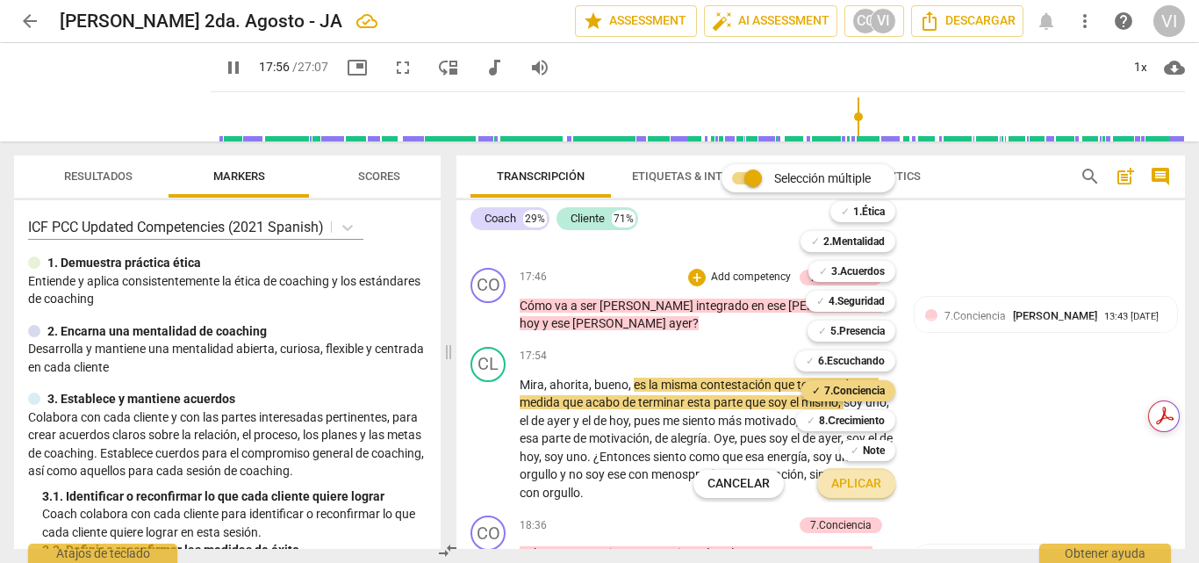
click at [858, 486] on span "Aplicar" at bounding box center [856, 484] width 50 height 18
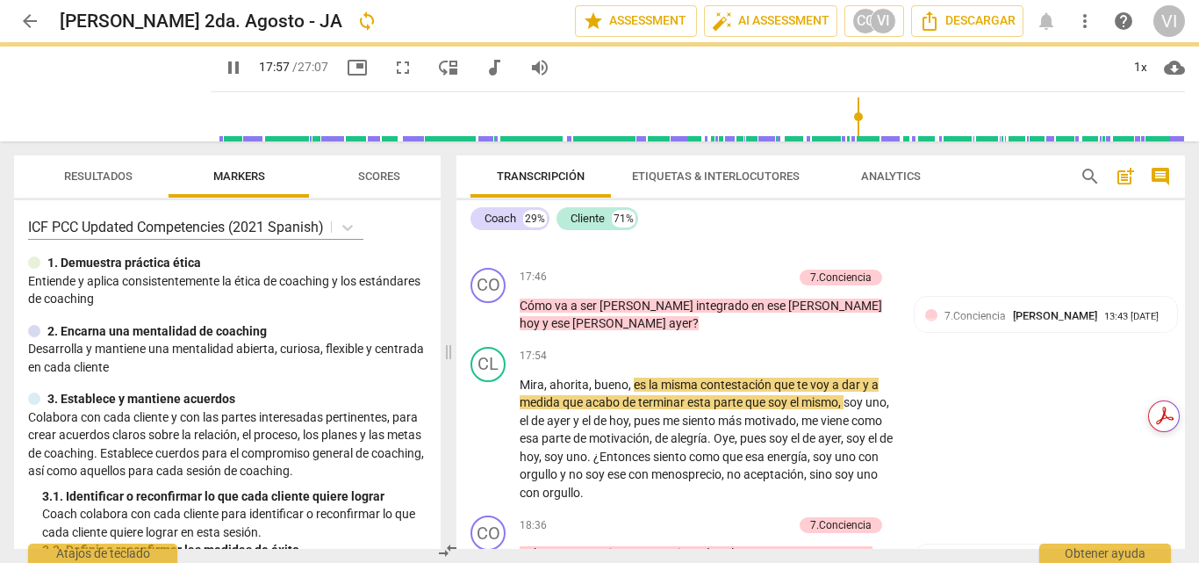
type input "1078"
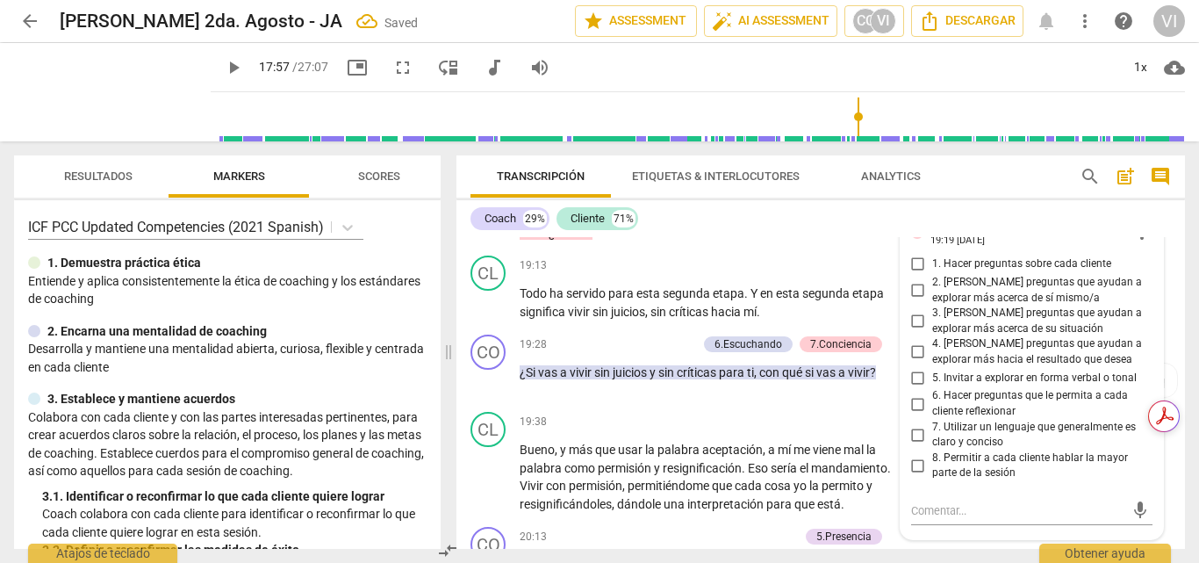
scroll to position [5321, 0]
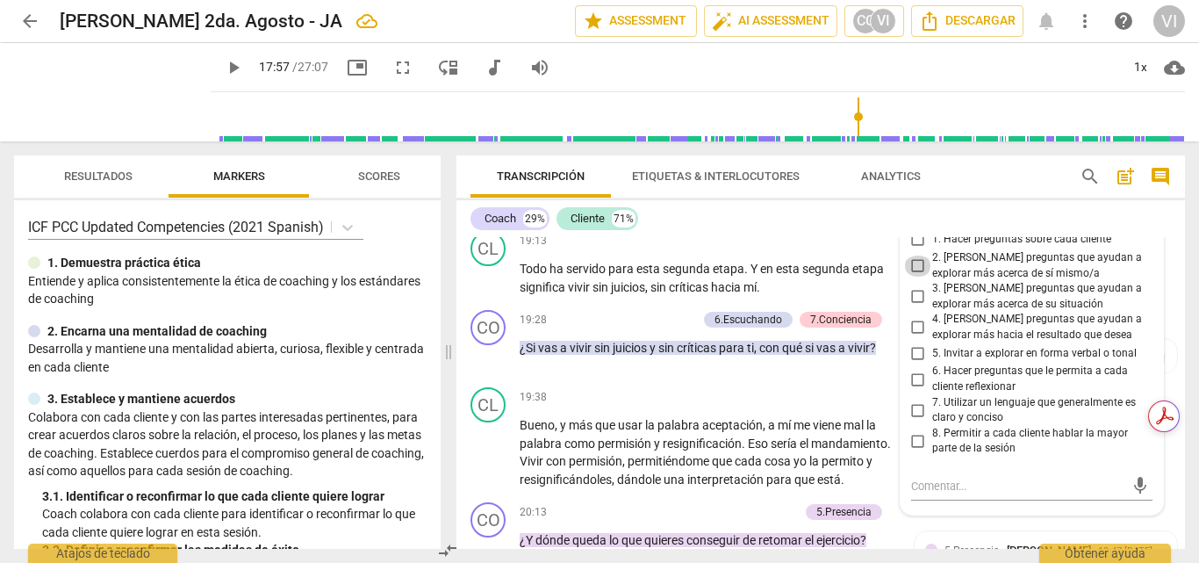
click at [916, 276] on input "2. [PERSON_NAME] preguntas que ayudan a explorar más acerca de sí mismo/a" at bounding box center [918, 265] width 28 height 21
checkbox input "true"
click at [913, 250] on input "1. Hacer preguntas sobre cada cliente" at bounding box center [918, 239] width 28 height 21
checkbox input "true"
click at [916, 338] on input "4. [PERSON_NAME] preguntas que ayudan a explorar más hacia el resultado que des…" at bounding box center [918, 327] width 28 height 21
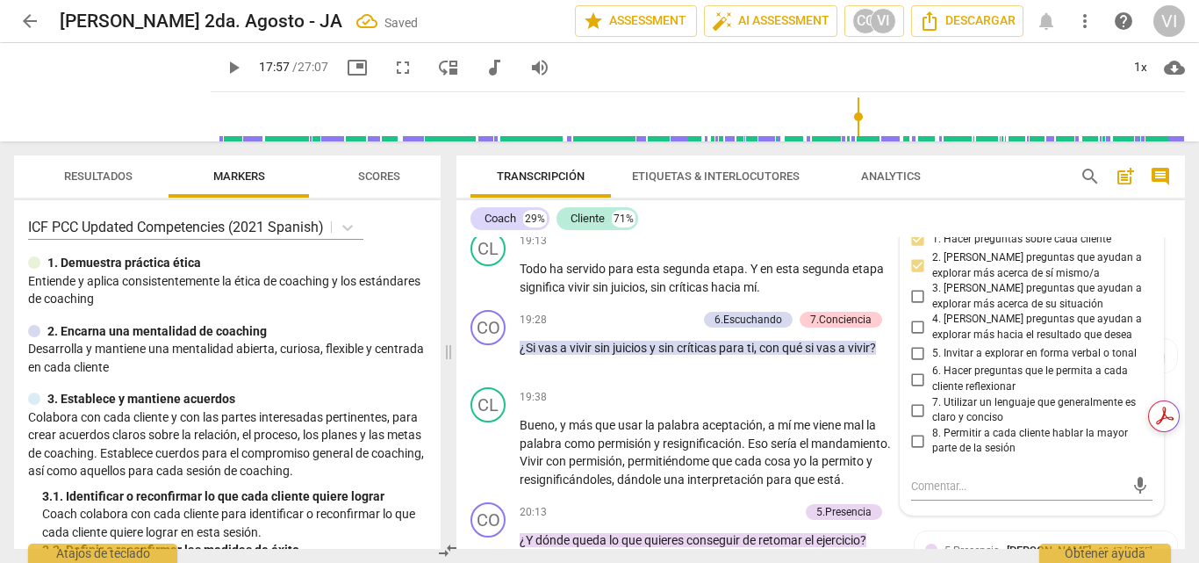
checkbox input "true"
click at [916, 390] on input "6. Hacer preguntas que le permita a cada cliente reflexionar" at bounding box center [918, 379] width 28 height 21
checkbox input "true"
click at [94, 90] on span "play_arrow" at bounding box center [113, 92] width 46 height 46
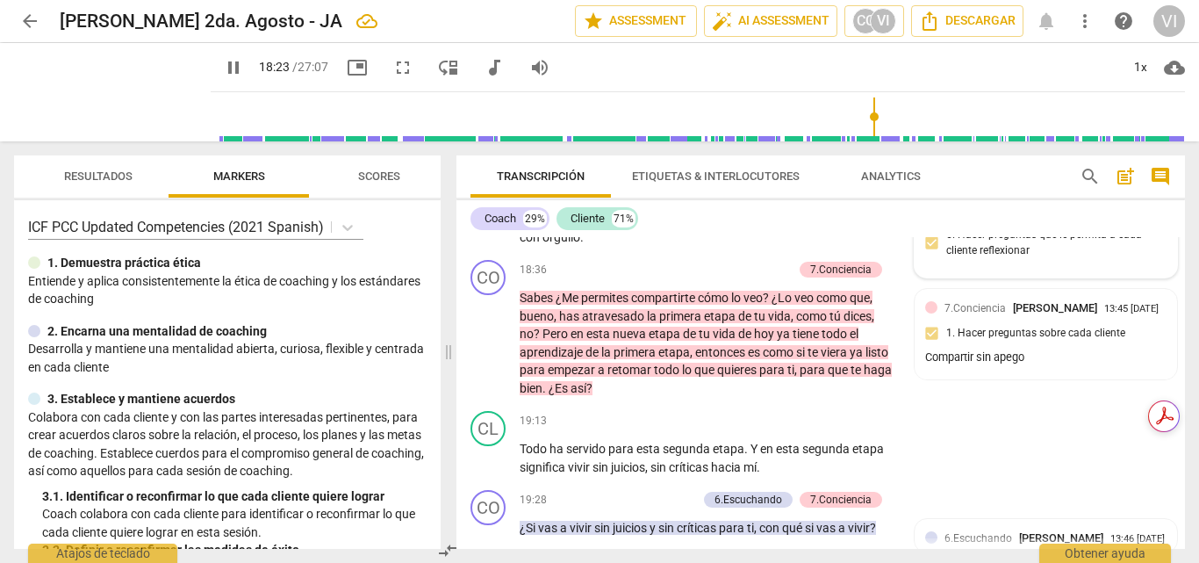
scroll to position [5145, 0]
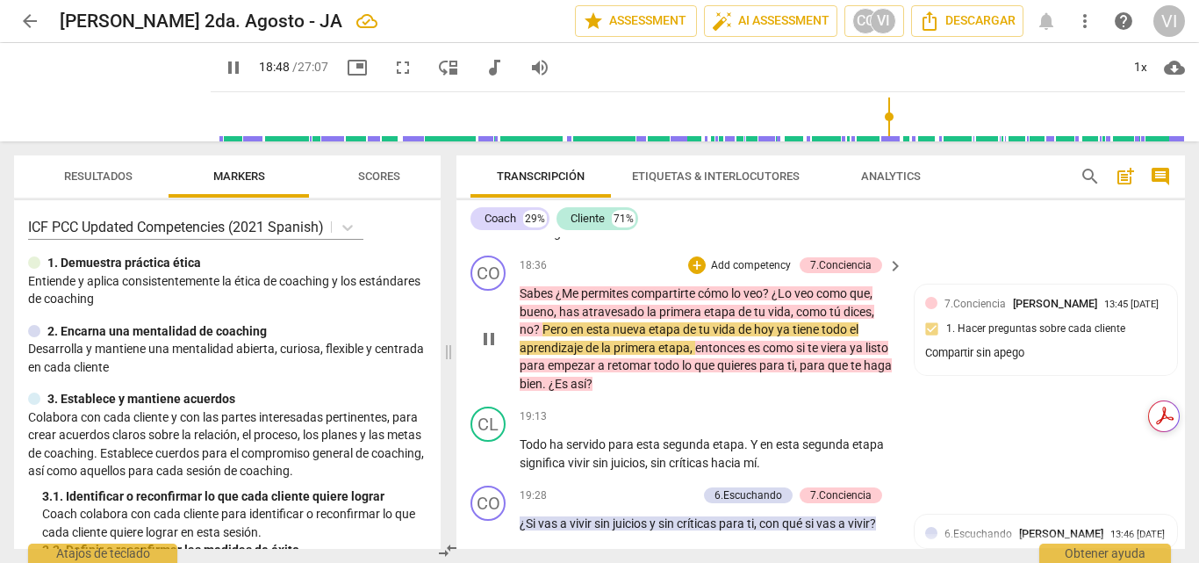
click at [760, 274] on p "Add competency" at bounding box center [750, 266] width 83 height 16
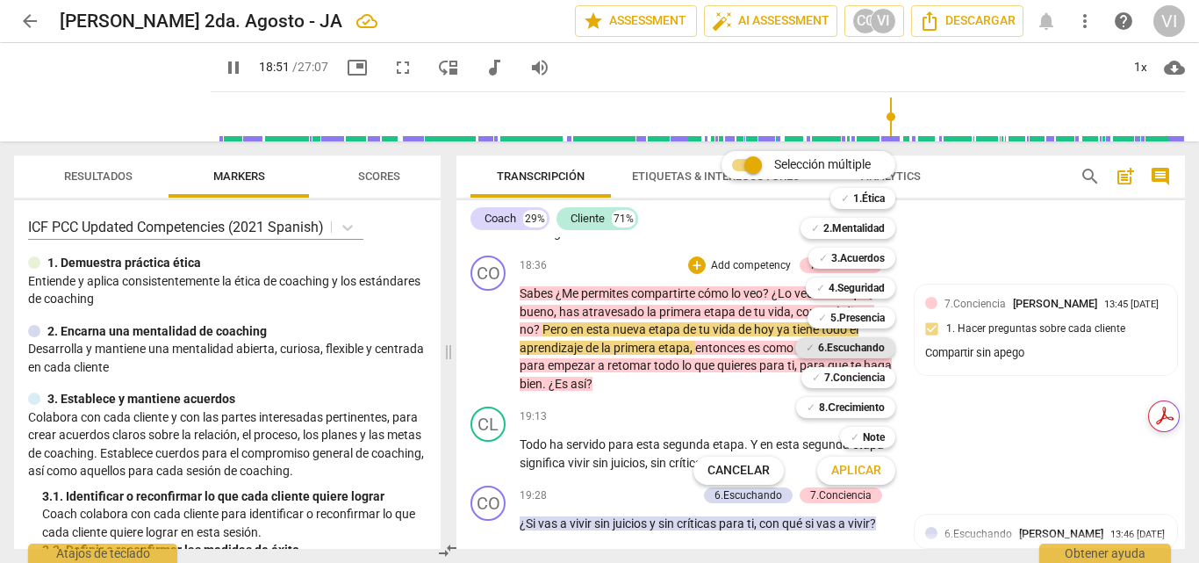
click at [852, 344] on b "6.Escuchando" at bounding box center [851, 347] width 67 height 21
click at [842, 476] on span "Aplicar" at bounding box center [856, 471] width 50 height 18
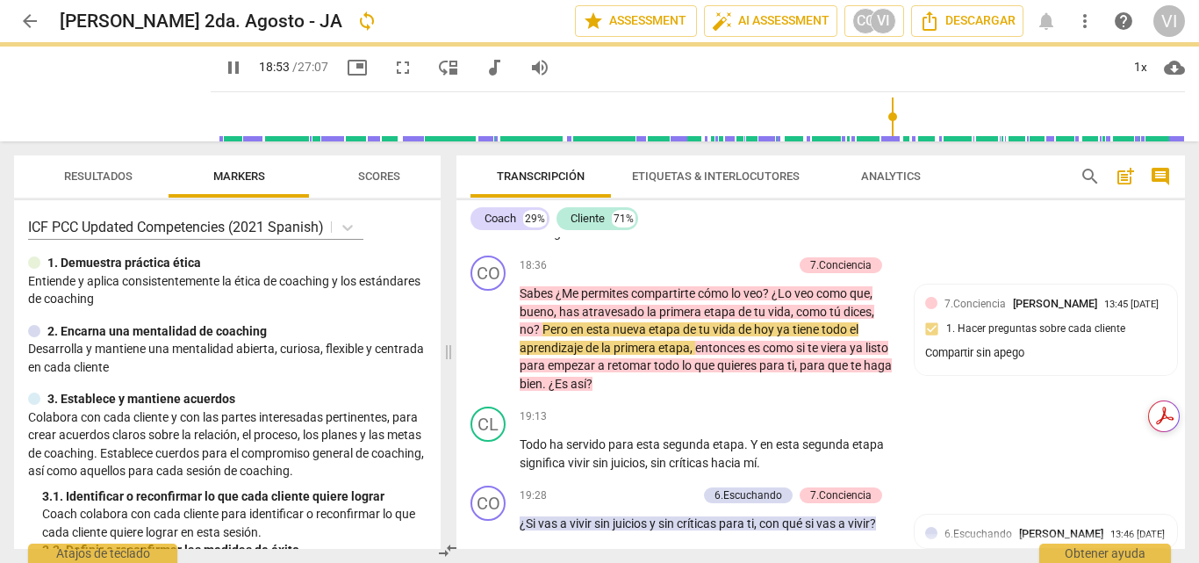
type input "1134"
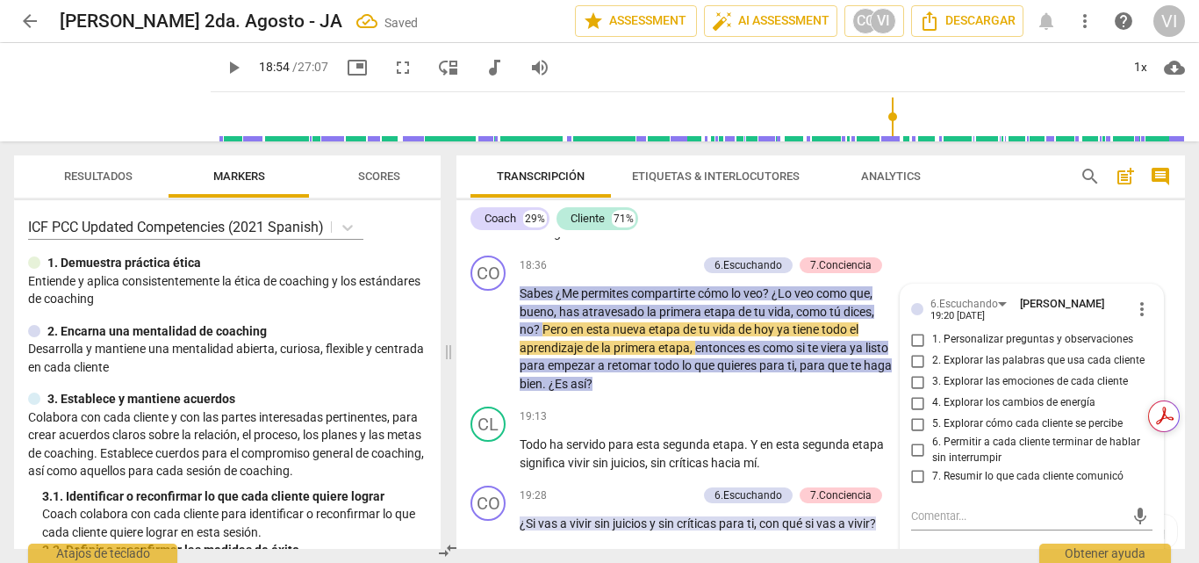
scroll to position [5321, 0]
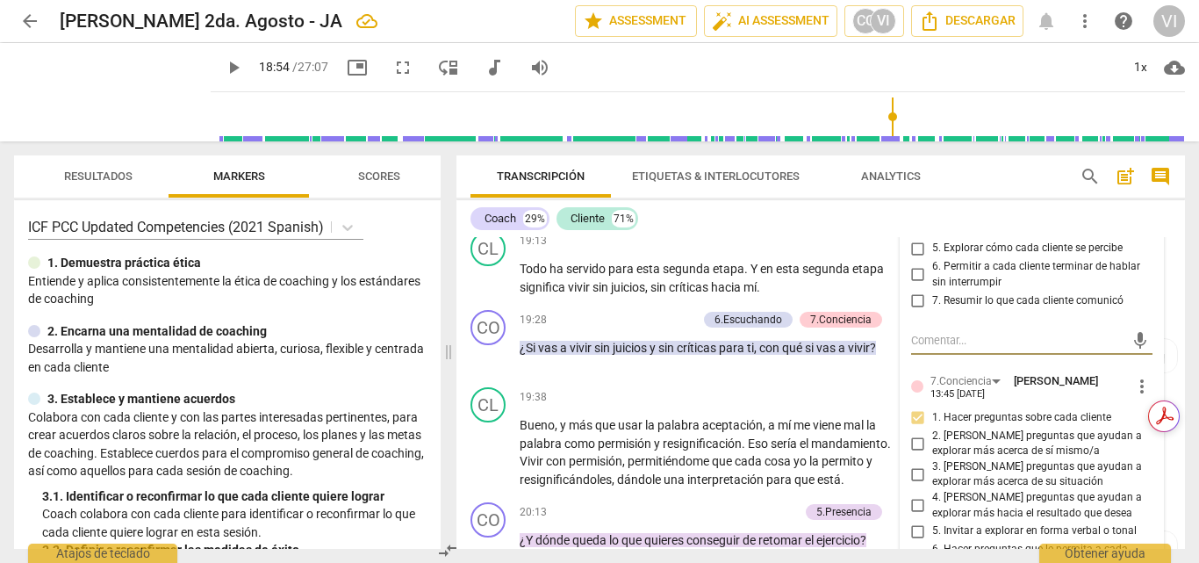
click at [922, 311] on input "7. Resumir lo que cada cliente comunicó" at bounding box center [918, 300] width 28 height 21
checkbox input "true"
click at [95, 76] on span "play_arrow" at bounding box center [113, 92] width 46 height 46
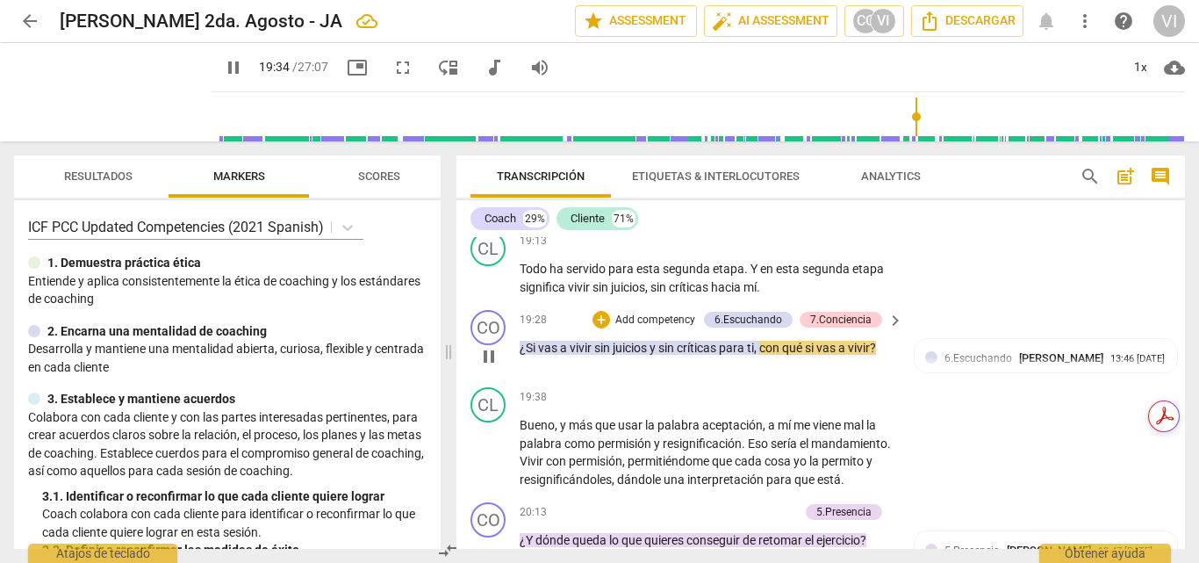
click at [677, 328] on p "Add competency" at bounding box center [655, 320] width 83 height 16
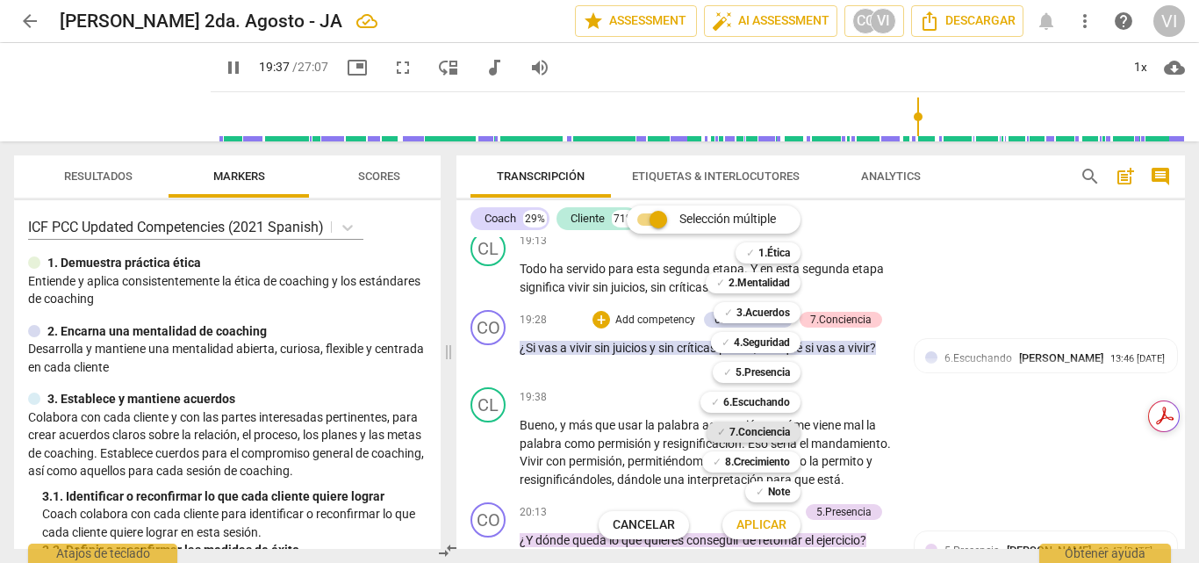
click at [746, 426] on b "7.Conciencia" at bounding box center [759, 431] width 61 height 21
click at [741, 525] on span "Aplicar" at bounding box center [761, 525] width 50 height 18
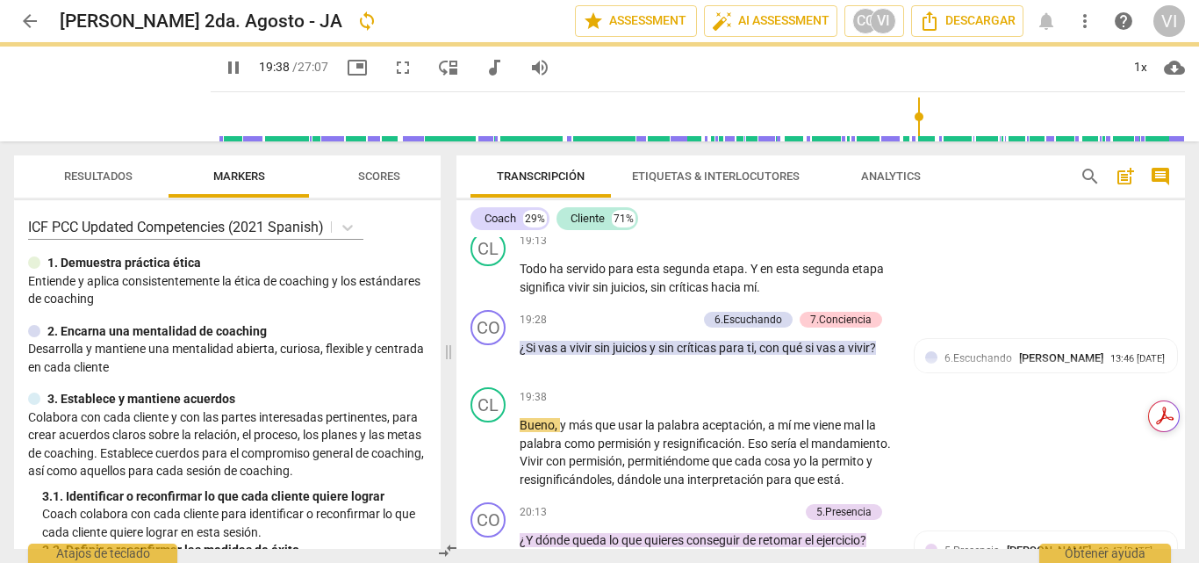
type input "1179"
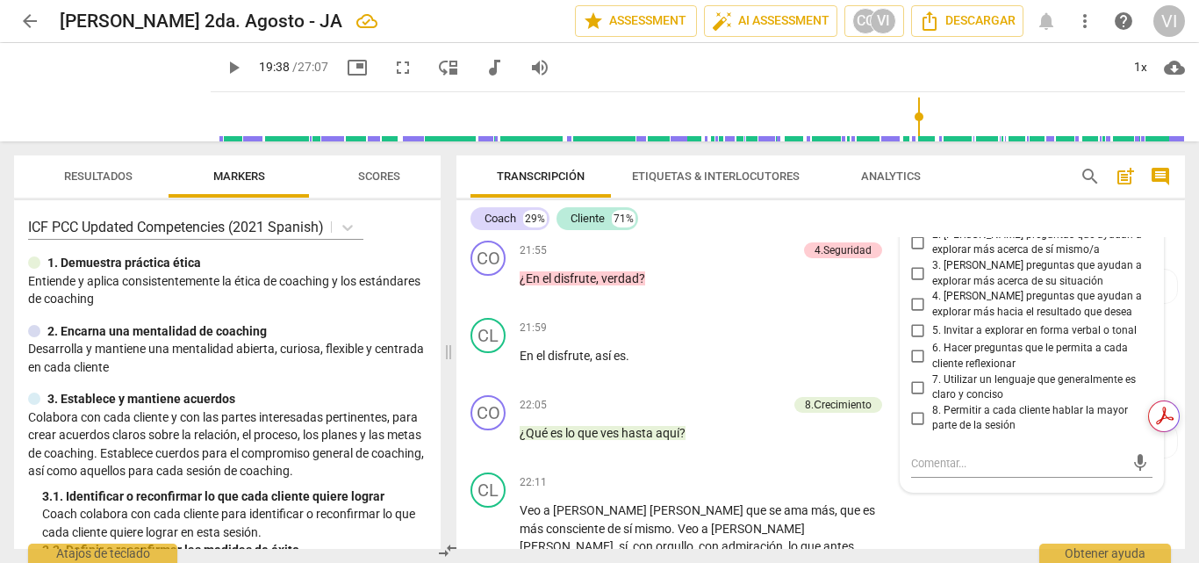
scroll to position [6077, 0]
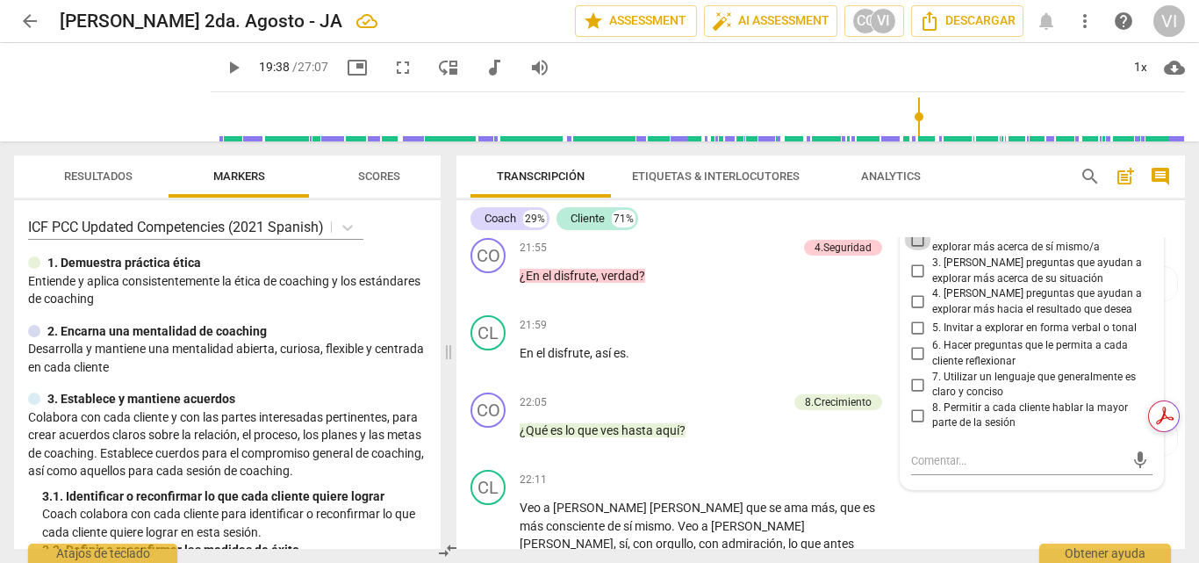
click at [914, 250] on input "2. [PERSON_NAME] preguntas que ayudan a explorar más acerca de sí mismo/a" at bounding box center [918, 239] width 28 height 21
checkbox input "true"
click at [914, 282] on input "3. [PERSON_NAME] preguntas que ayudan a explorar más acerca de su situación" at bounding box center [918, 271] width 28 height 21
checkbox input "true"
click at [914, 312] on input "4. [PERSON_NAME] preguntas que ayudan a explorar más hacia el resultado que des…" at bounding box center [918, 301] width 28 height 21
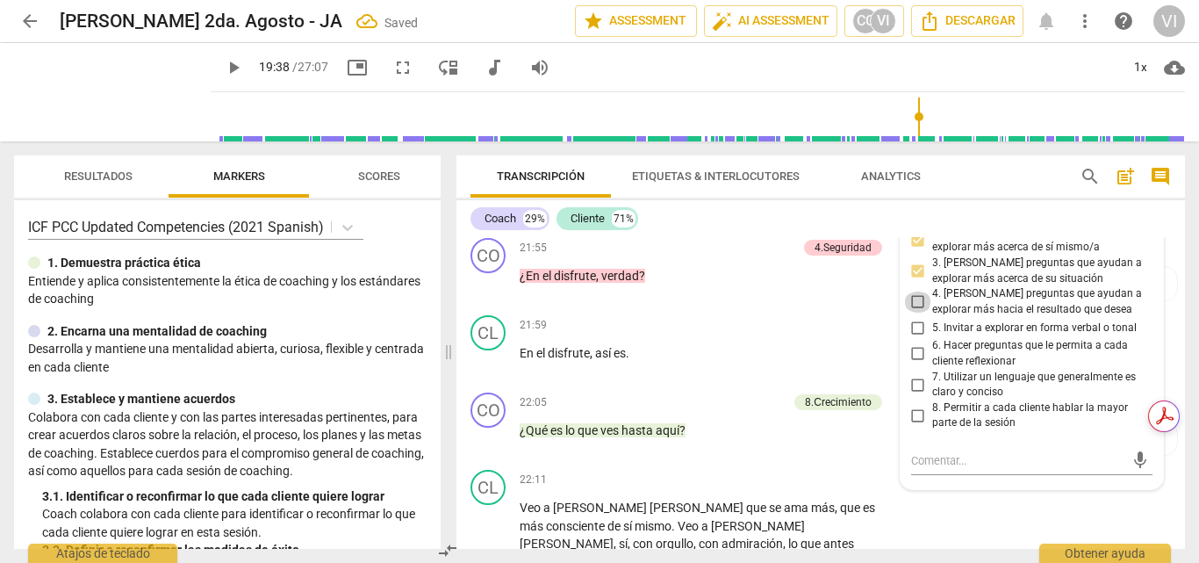
checkbox input "true"
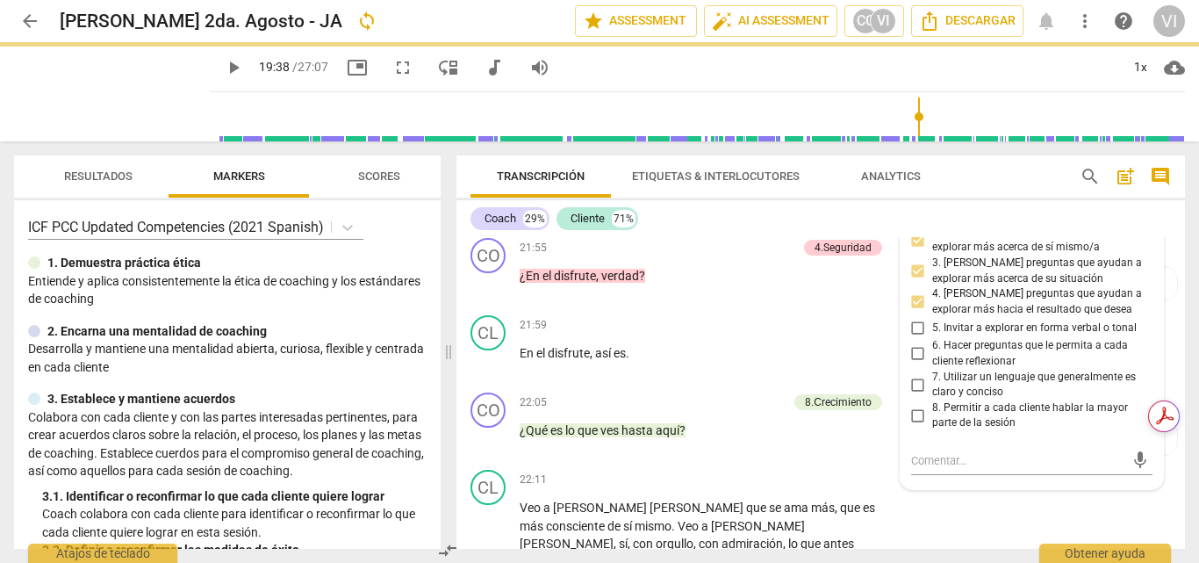
click at [911, 364] on input "6. Hacer preguntas que le permita a cada cliente reflexionar" at bounding box center [918, 353] width 28 height 21
checkbox input "true"
click at [90, 91] on span "play_arrow" at bounding box center [113, 92] width 46 height 46
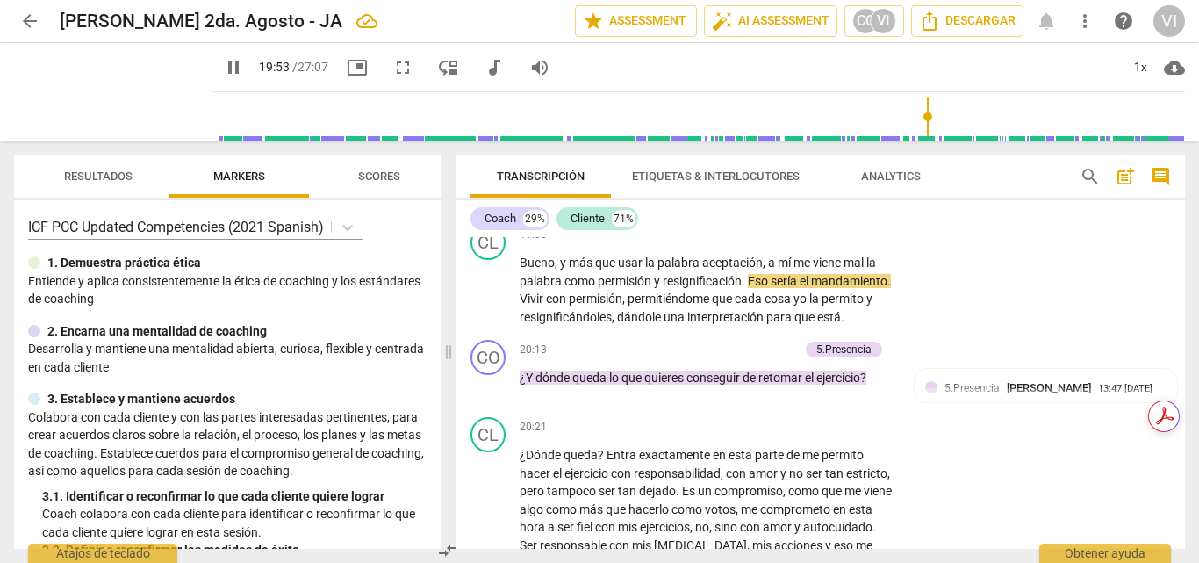
scroll to position [5463, 0]
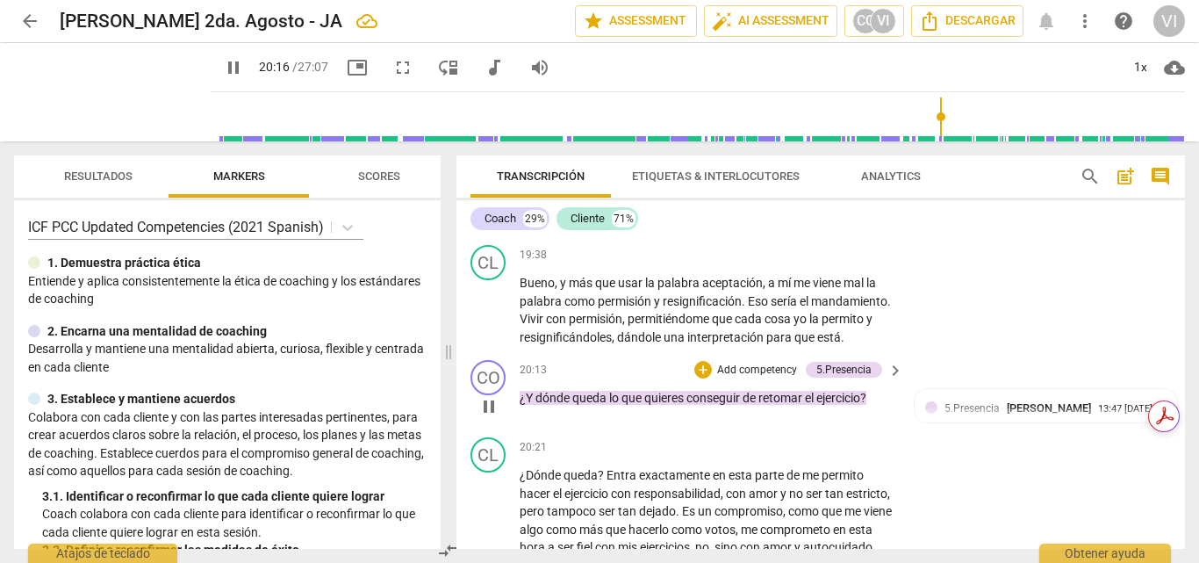
click at [758, 378] on p "Add competency" at bounding box center [756, 371] width 83 height 16
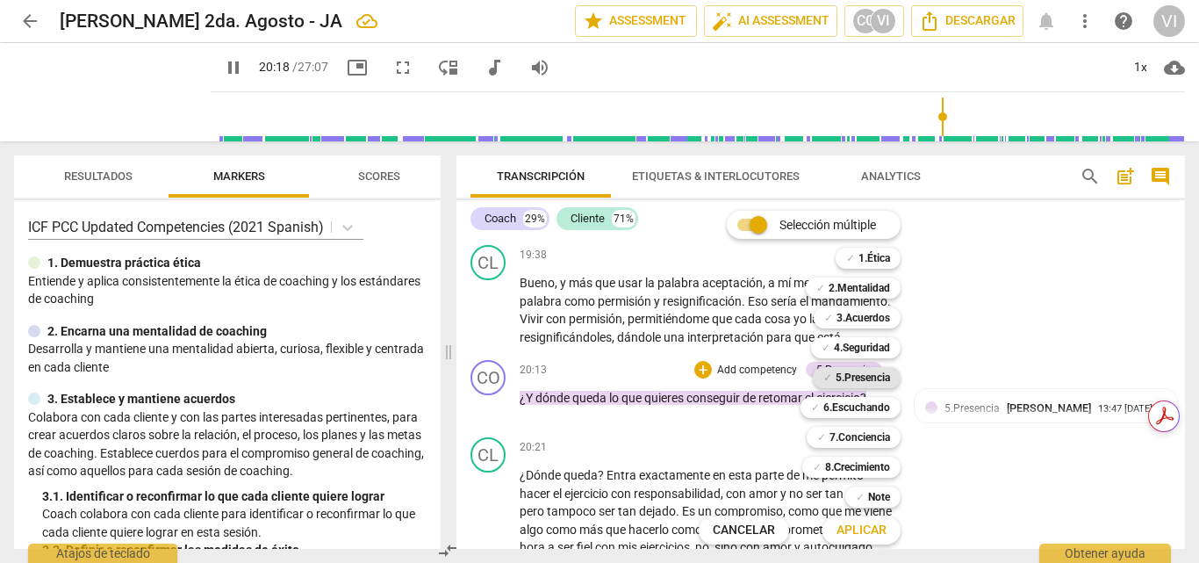
click at [857, 373] on b "5.Presencia" at bounding box center [863, 377] width 54 height 21
click at [841, 526] on span "Aplicar" at bounding box center [861, 530] width 50 height 18
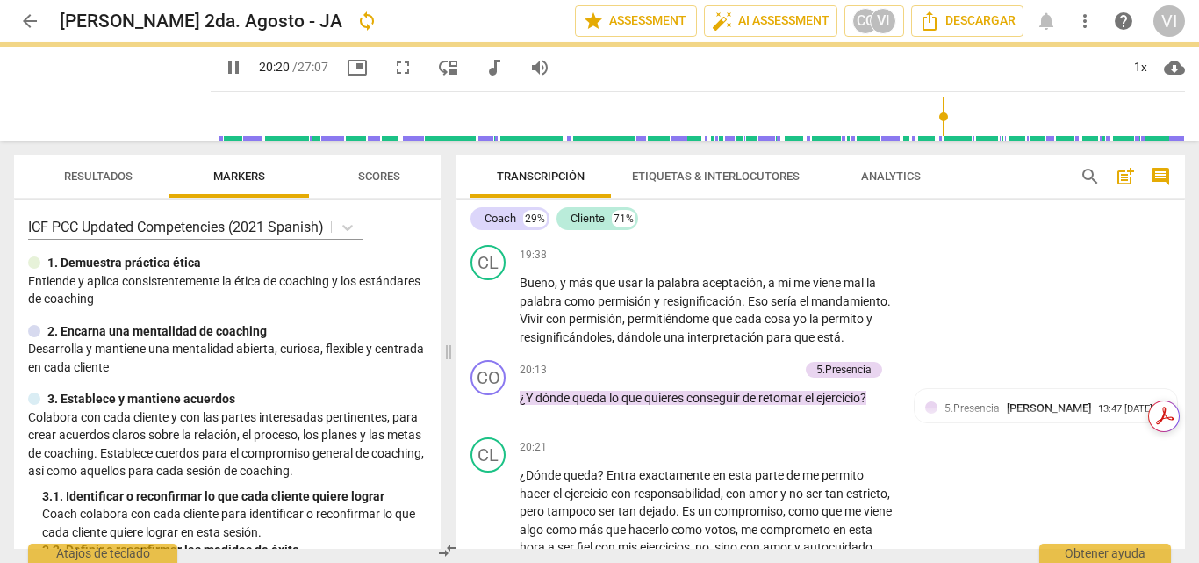
type input "1220"
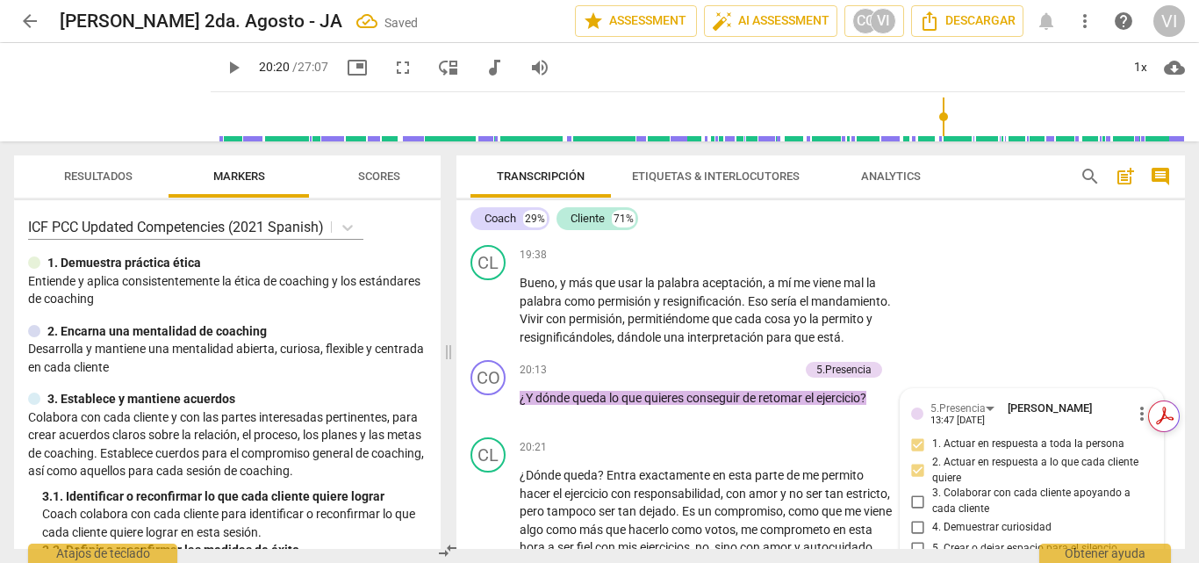
scroll to position [5729, 0]
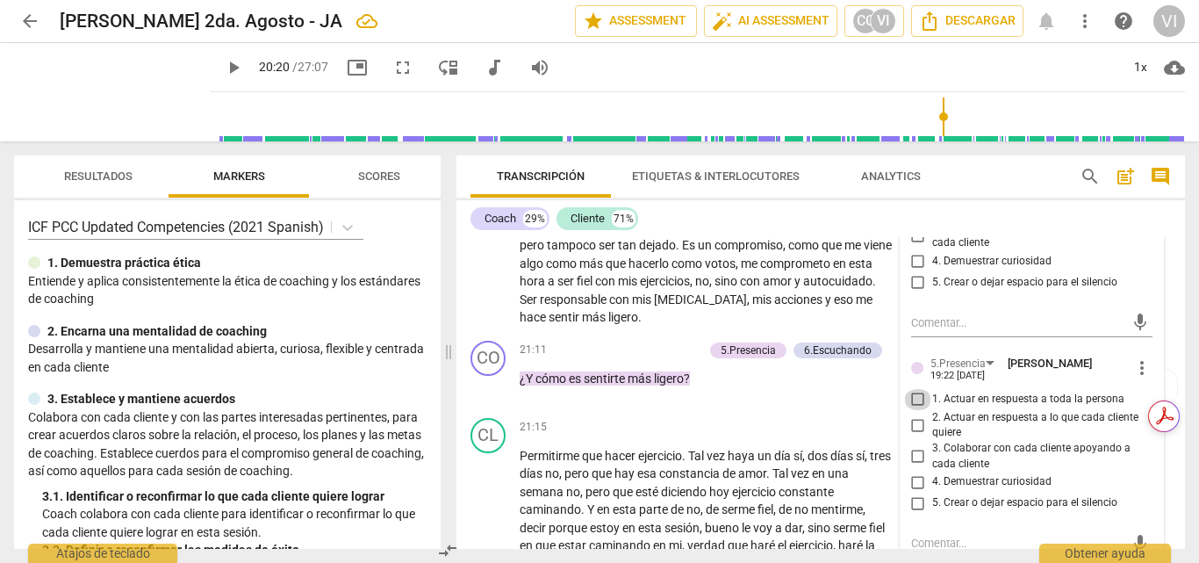
click at [913, 410] on input "1. Actuar en respuesta a toda la persona" at bounding box center [918, 399] width 28 height 21
checkbox input "true"
click at [913, 435] on input "2. Actuar en respuesta a lo que cada cliente quiere" at bounding box center [918, 424] width 28 height 21
checkbox input "true"
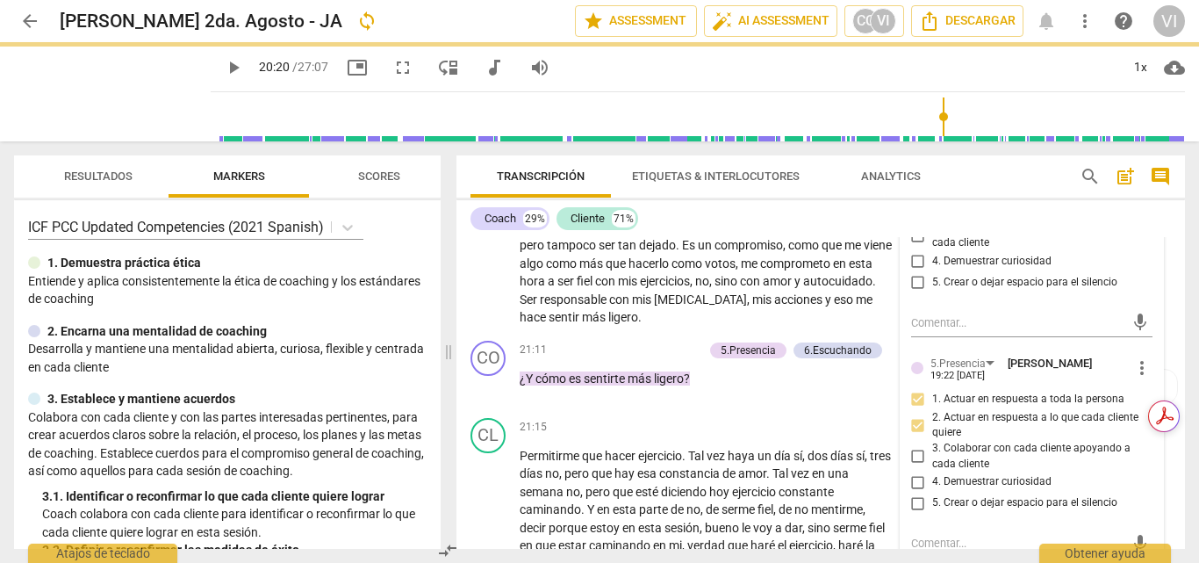
click at [911, 467] on input "3. Colaborar con cada cliente apoyando a cada cliente" at bounding box center [918, 456] width 28 height 21
checkbox input "true"
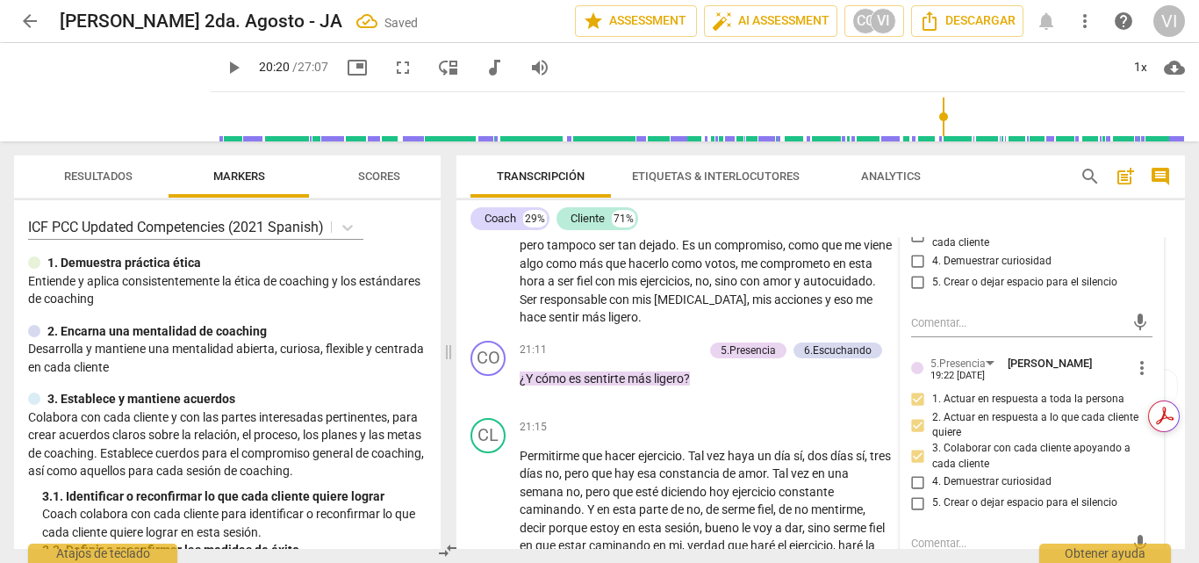
scroll to position [5817, 0]
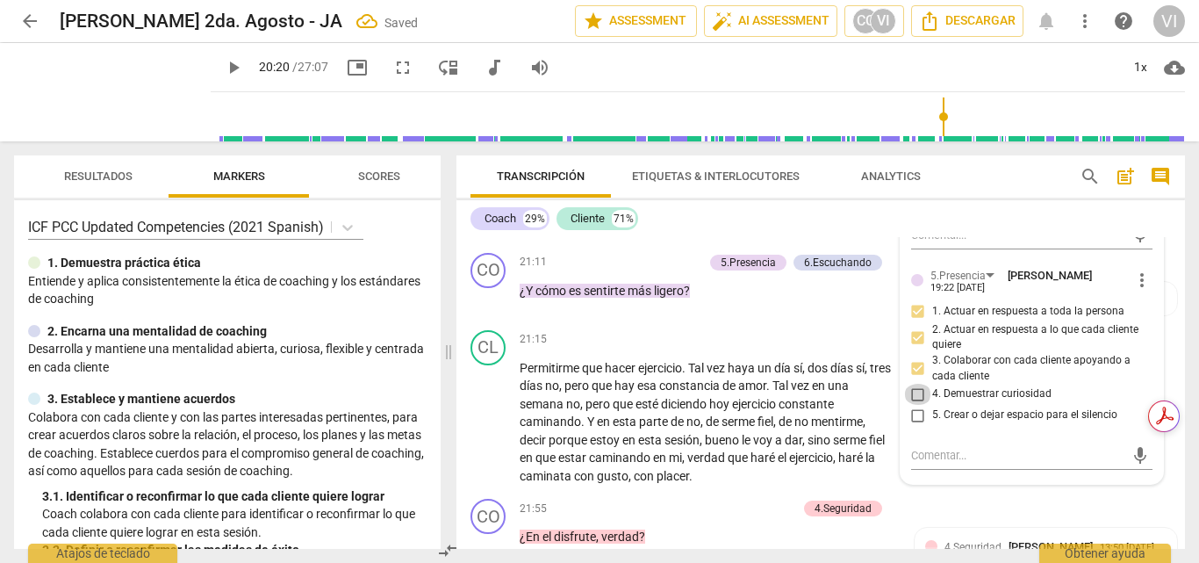
click at [913, 405] on input "4. Demuestrar curiosidad" at bounding box center [918, 394] width 28 height 21
checkbox input "true"
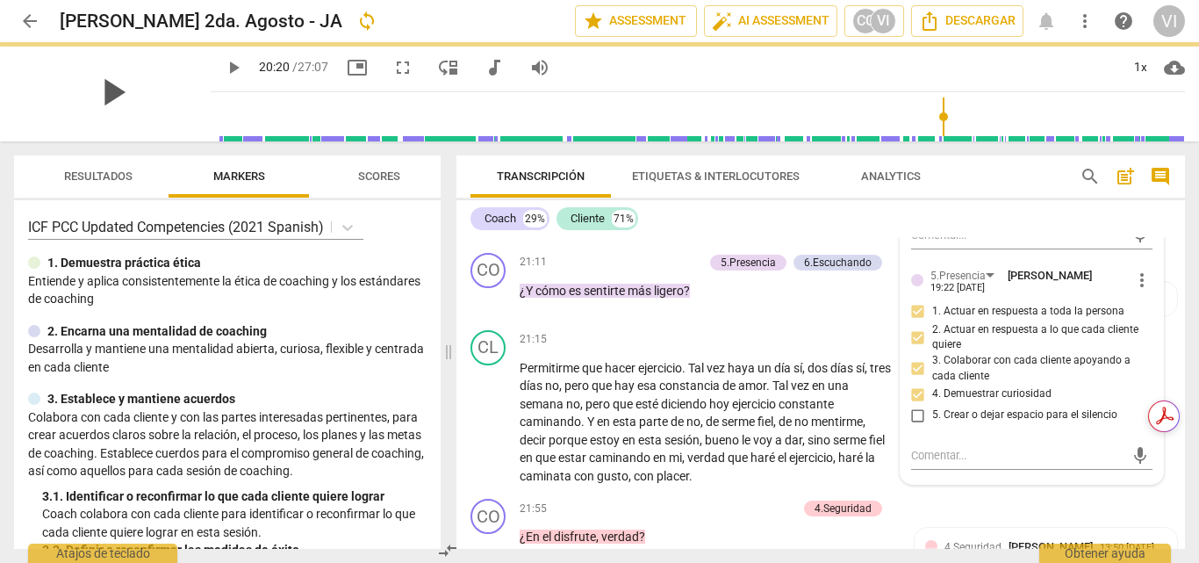
click at [106, 86] on span "play_arrow" at bounding box center [113, 92] width 46 height 46
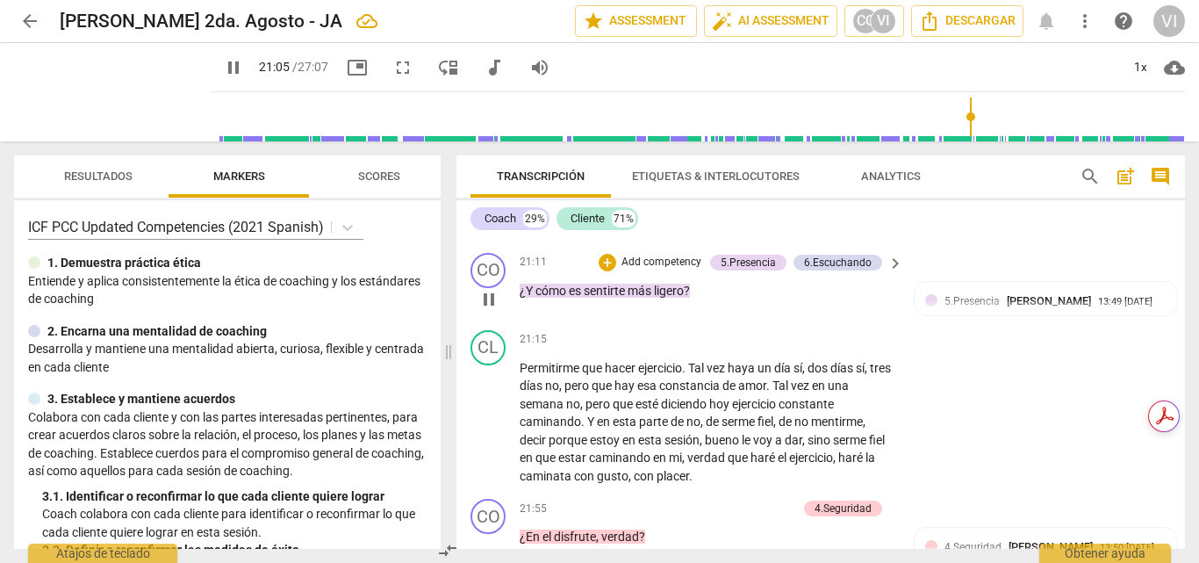
click at [673, 270] on p "Add competency" at bounding box center [661, 263] width 83 height 16
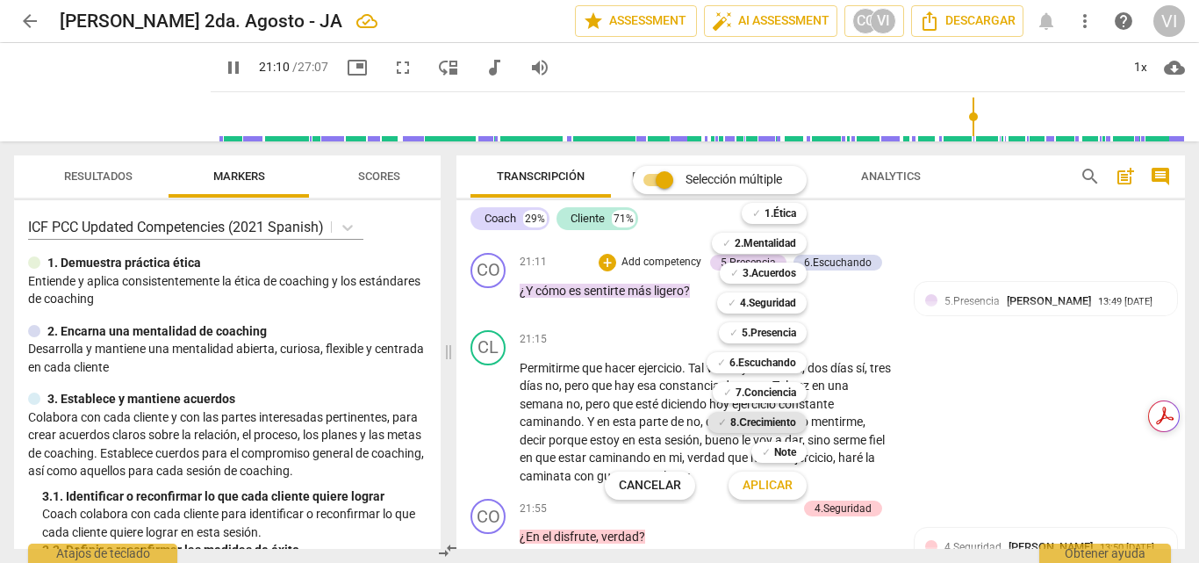
click at [766, 418] on b "8.Сrecimiento" at bounding box center [763, 422] width 66 height 21
click at [765, 389] on b "7.Conciencia" at bounding box center [766, 392] width 61 height 21
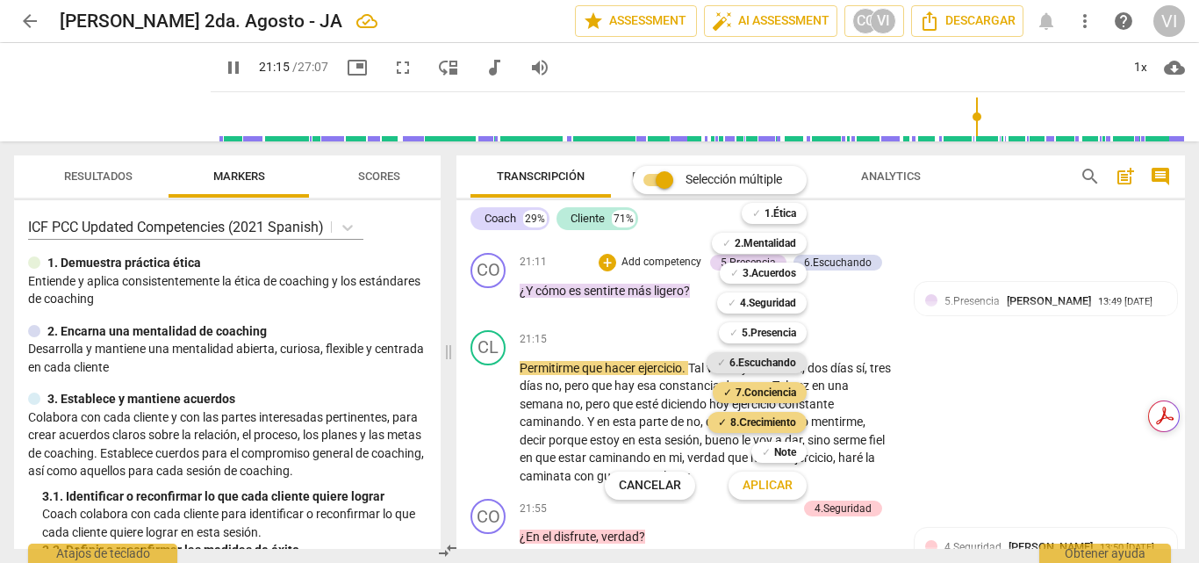
click at [774, 357] on b "6.Escuchando" at bounding box center [762, 362] width 67 height 21
click at [762, 485] on span "Aplicar" at bounding box center [768, 486] width 50 height 18
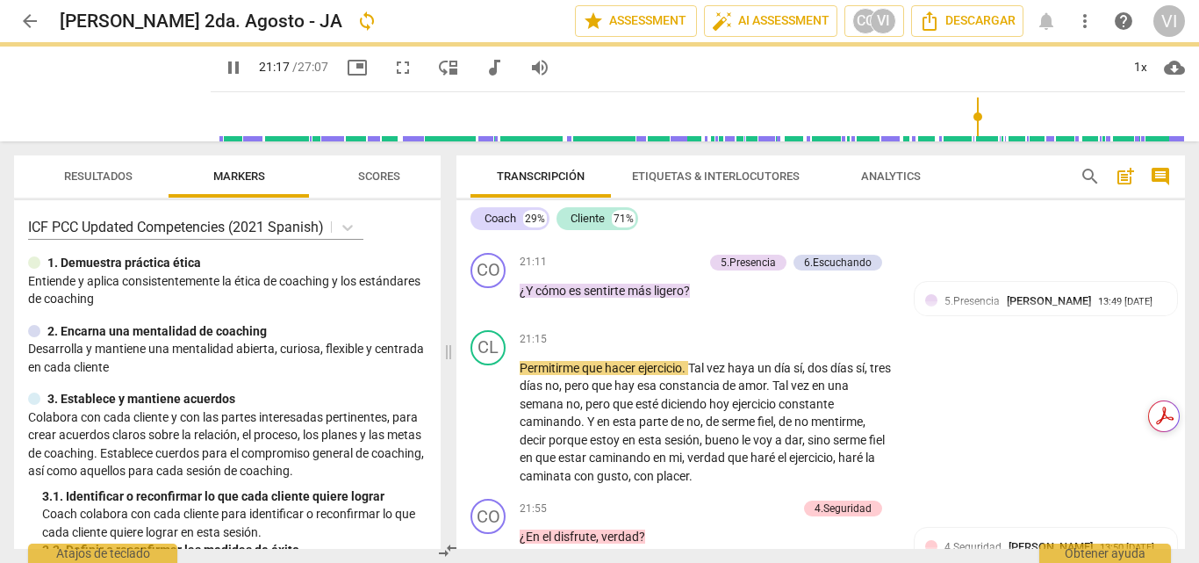
type input "1278"
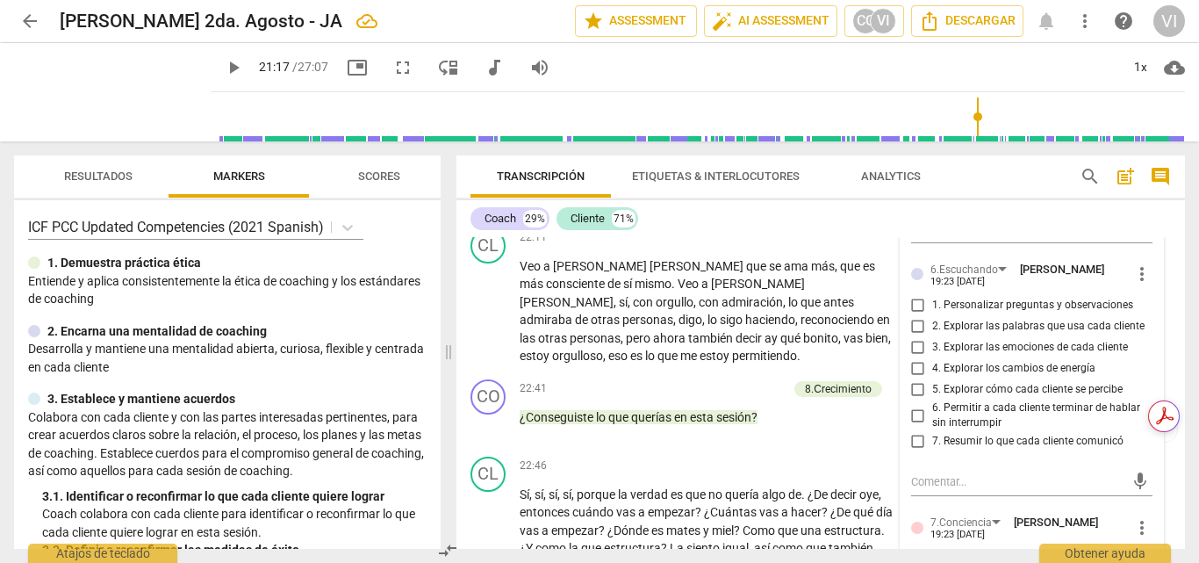
scroll to position [6353, 0]
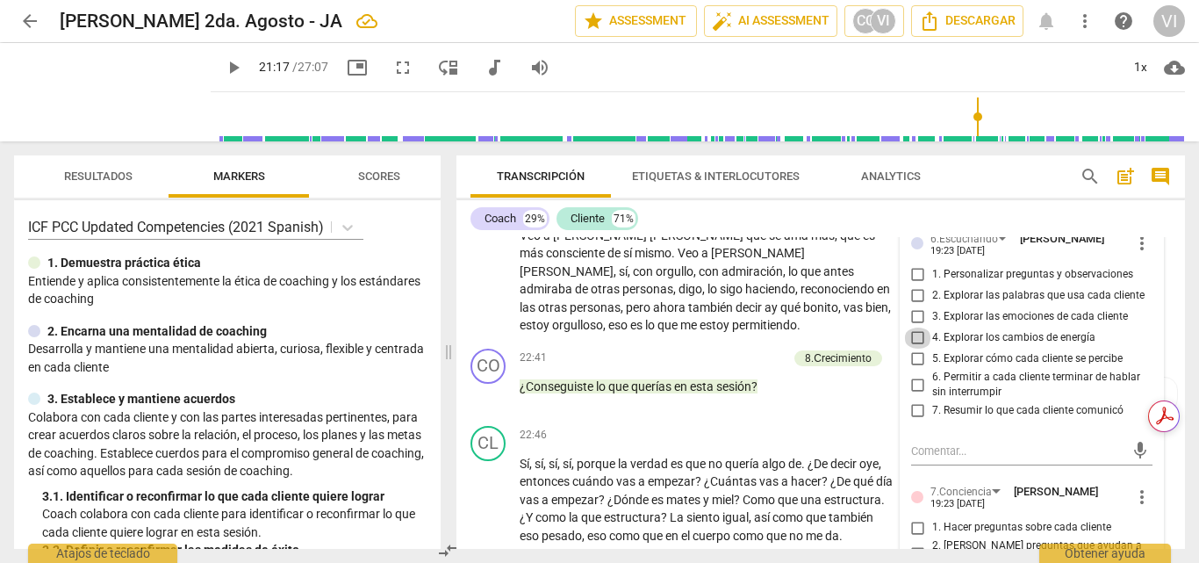
click at [909, 348] on input "4. Explorar los cambios de energía" at bounding box center [918, 337] width 28 height 21
checkbox input "true"
click at [914, 306] on input "2. Explorar las palabras que usa cada cliente" at bounding box center [918, 295] width 28 height 21
checkbox input "true"
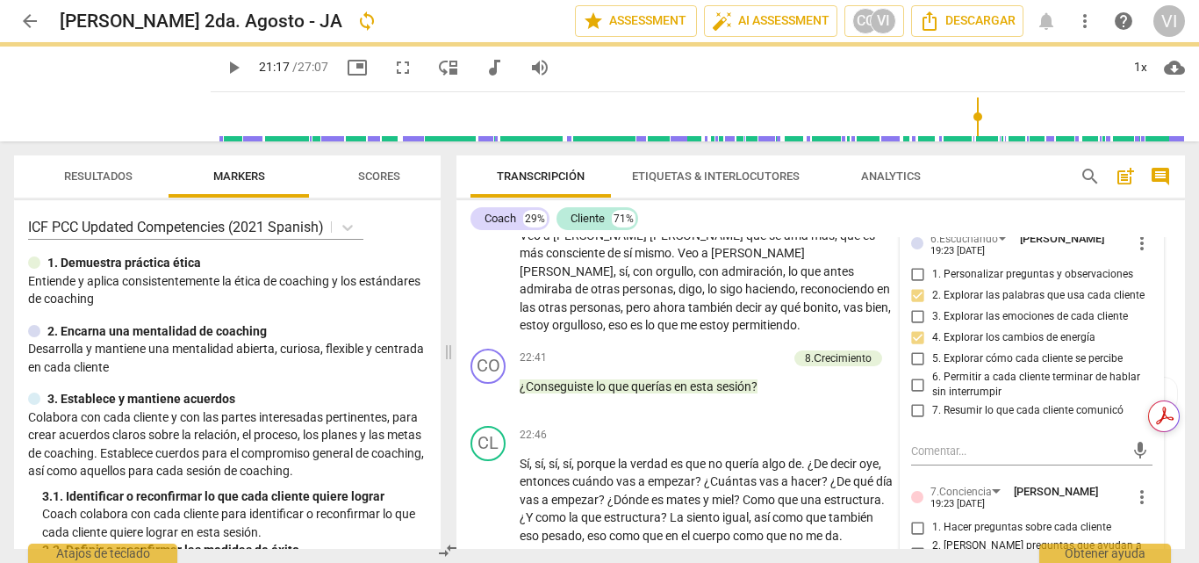
click at [921, 370] on input "5. Explorar cómo cada cliente se percibe" at bounding box center [918, 358] width 28 height 21
checkbox input "true"
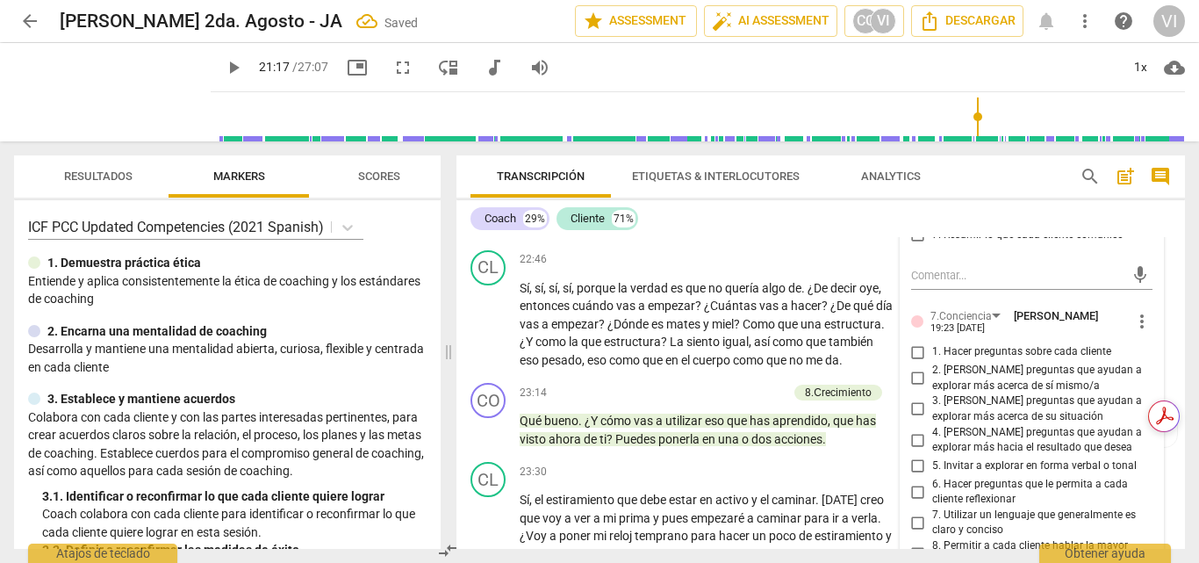
scroll to position [6616, 0]
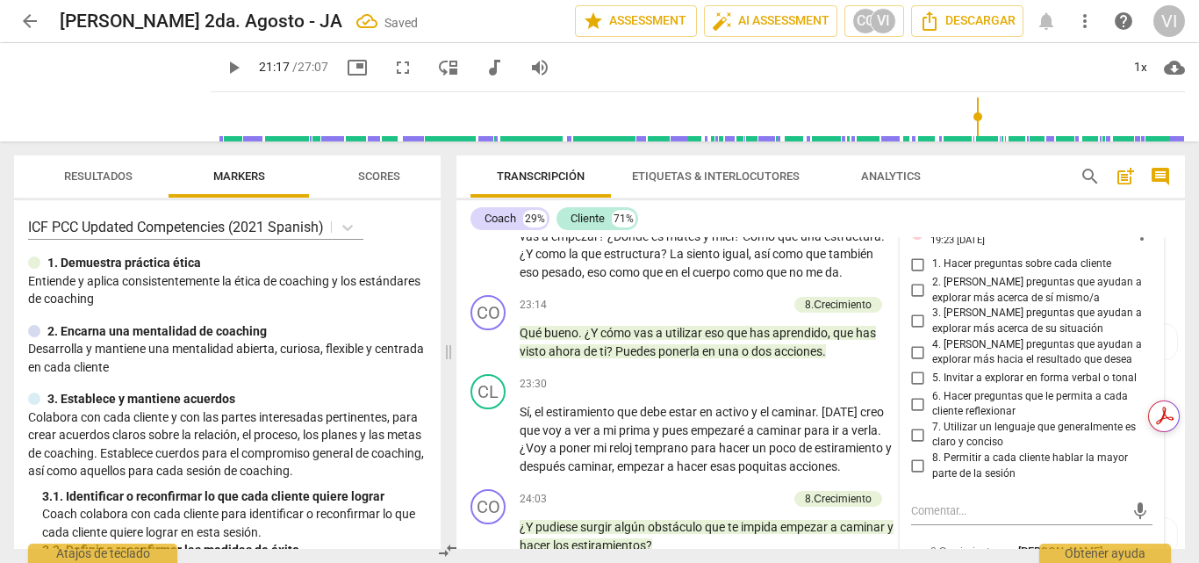
click at [915, 301] on input "2. [PERSON_NAME] preguntas que ayudan a explorar más acerca de sí mismo/a" at bounding box center [918, 290] width 28 height 21
checkbox input "true"
click at [910, 332] on input "3. [PERSON_NAME] preguntas que ayudan a explorar más acerca de su situación" at bounding box center [918, 321] width 28 height 21
checkbox input "true"
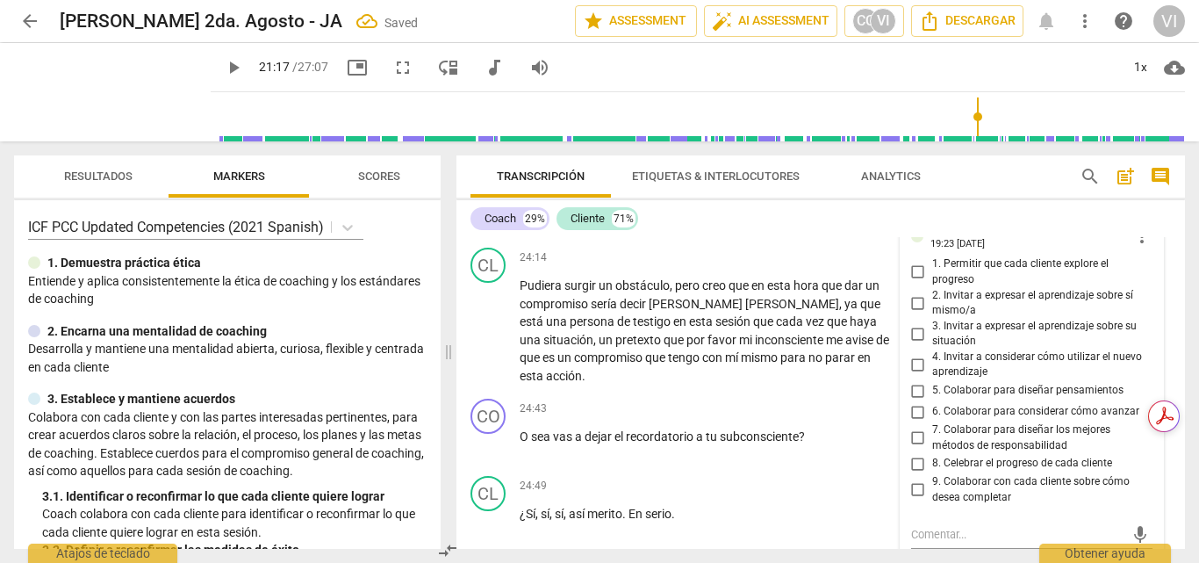
scroll to position [6967, 0]
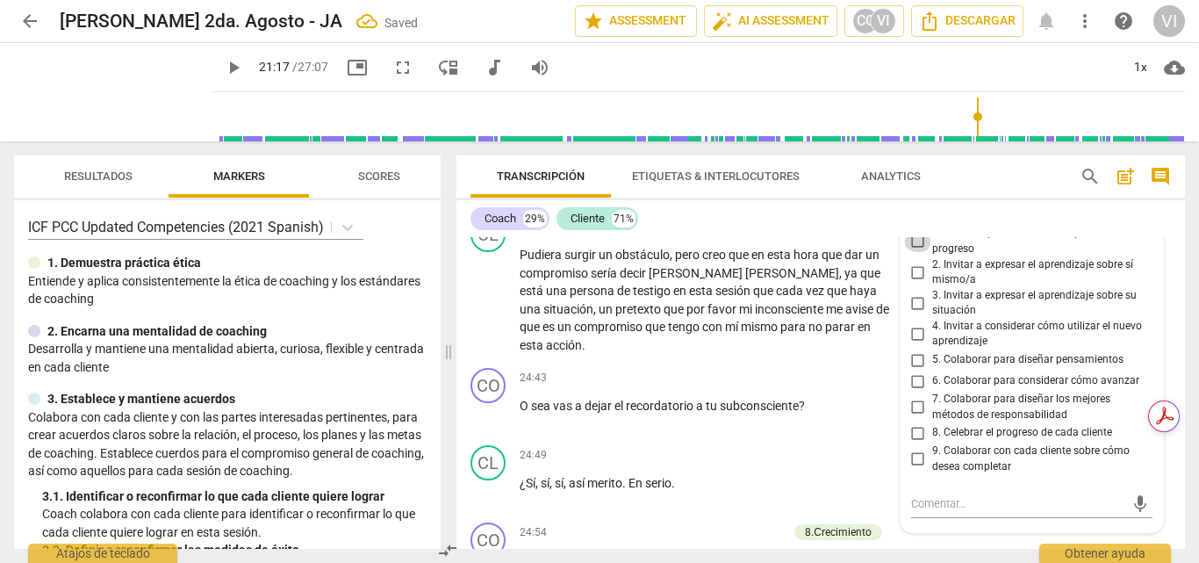
click at [918, 252] on input "1. Permitir que cada cliente explore el progreso" at bounding box center [918, 241] width 28 height 21
checkbox input "true"
click at [915, 283] on input "2. Invitar a expresar el aprendizaje sobre sí mismo/a" at bounding box center [918, 272] width 28 height 21
checkbox input "true"
click at [99, 92] on span "play_arrow" at bounding box center [113, 92] width 46 height 46
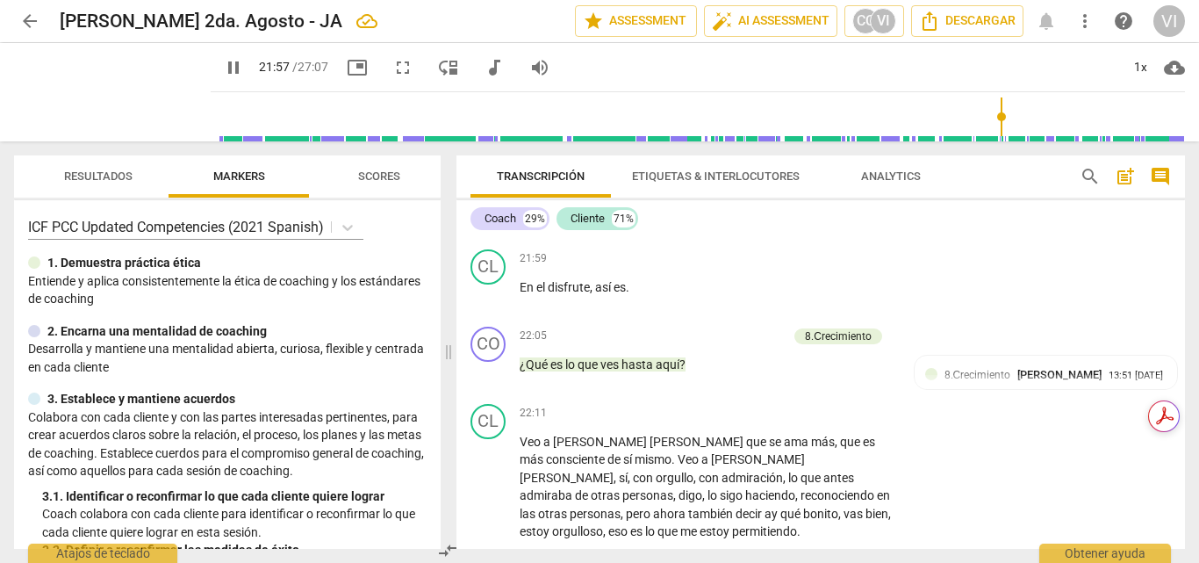
scroll to position [6178, 0]
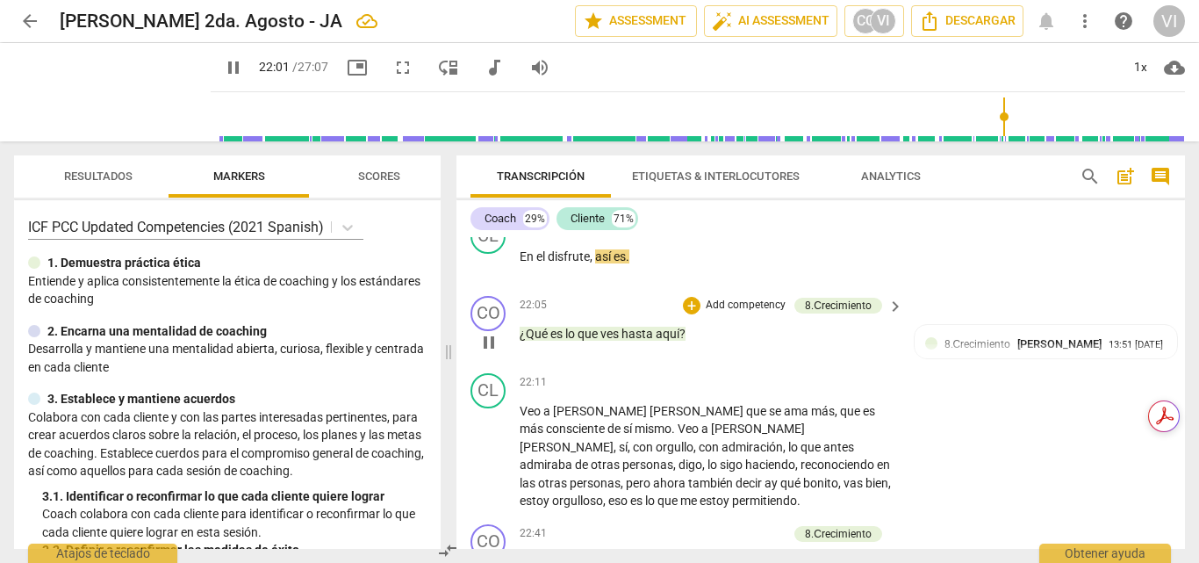
click at [752, 313] on p "Add competency" at bounding box center [745, 306] width 83 height 16
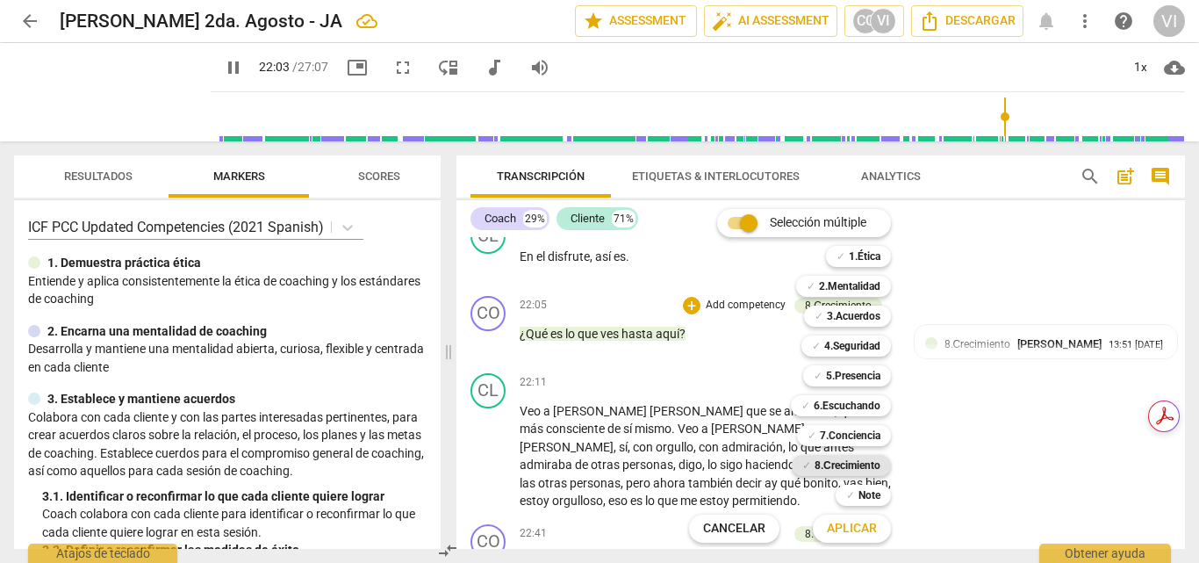
click at [851, 468] on b "8.Сrecimiento" at bounding box center [848, 465] width 66 height 21
click at [841, 530] on span "Aplicar" at bounding box center [852, 529] width 50 height 18
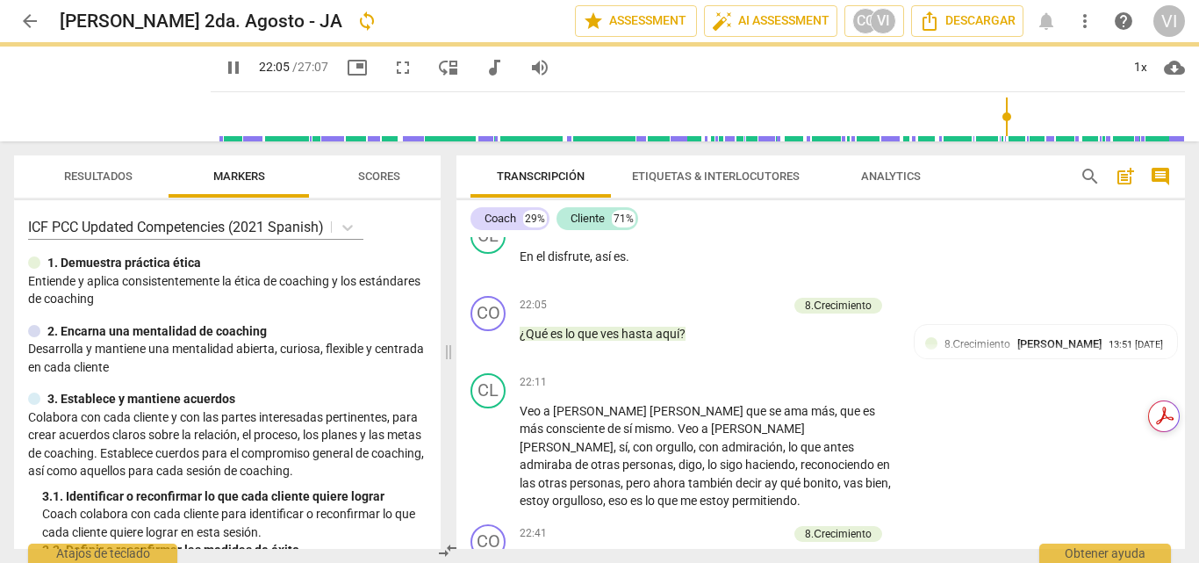
type input "1326"
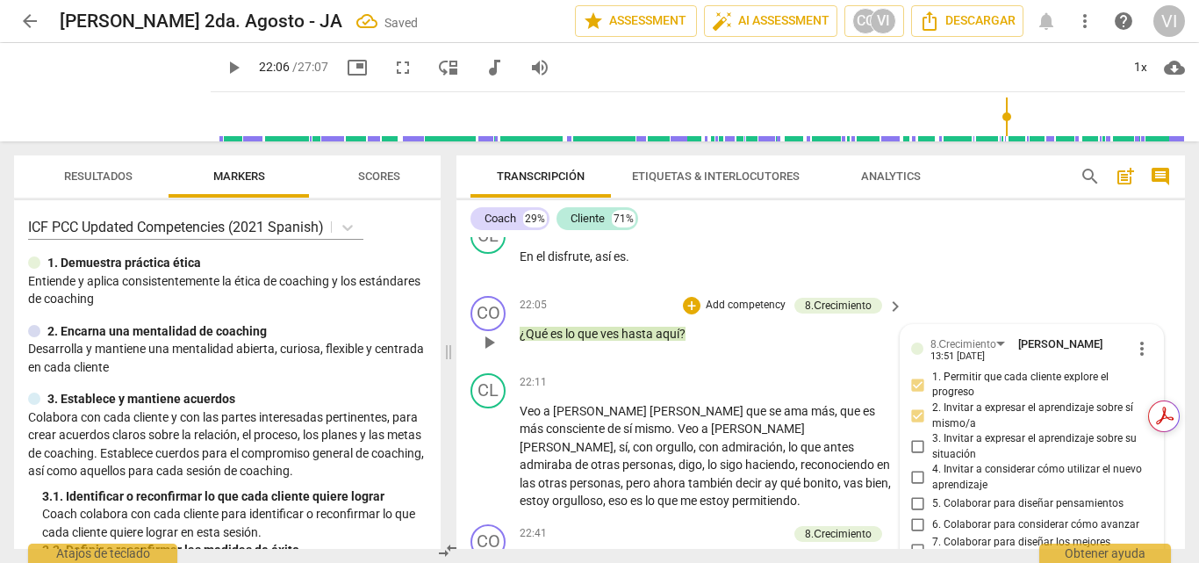
scroll to position [6502, 0]
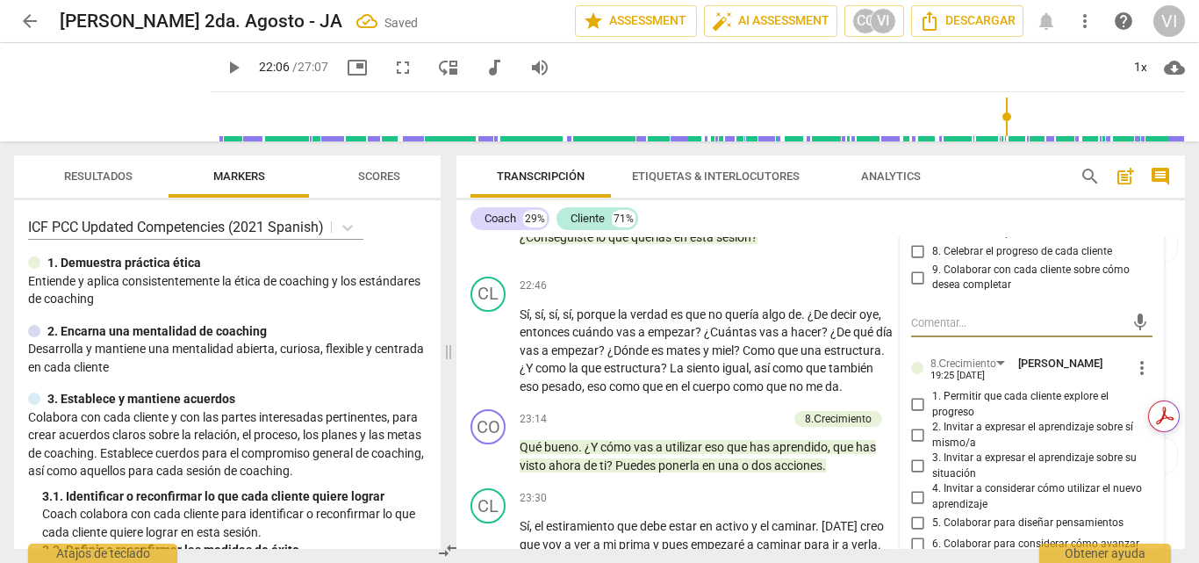
click at [913, 415] on input "1. Permitir que cada cliente explore el progreso" at bounding box center [918, 404] width 28 height 21
checkbox input "true"
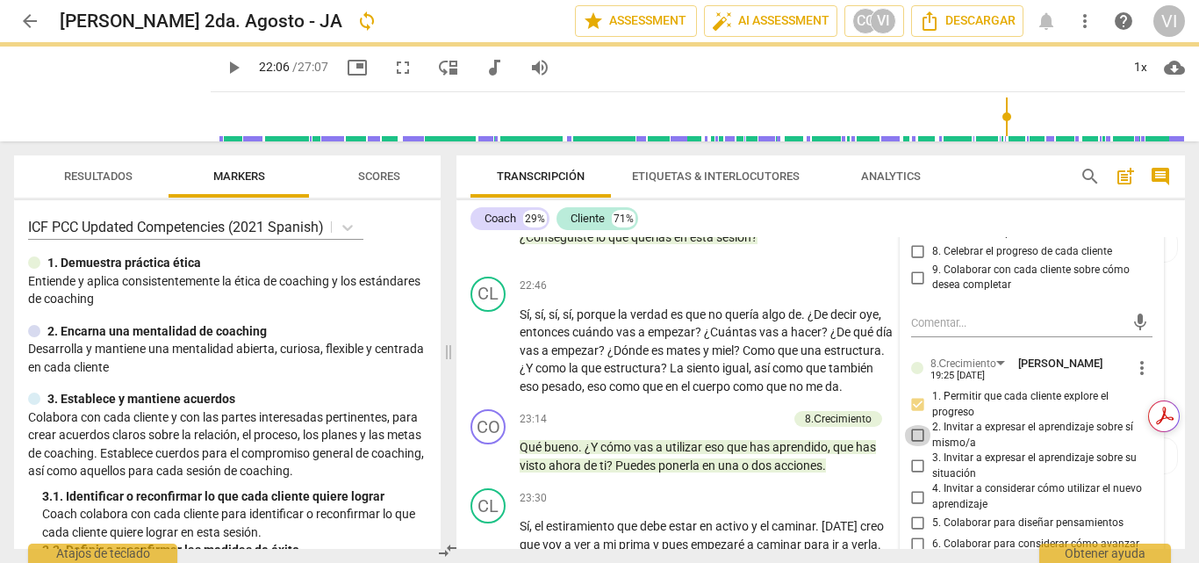
click at [909, 446] on input "2. Invitar a expresar el aprendizaje sobre sí mismo/a" at bounding box center [918, 435] width 28 height 21
checkbox input "true"
click at [97, 95] on span "play_arrow" at bounding box center [113, 92] width 46 height 46
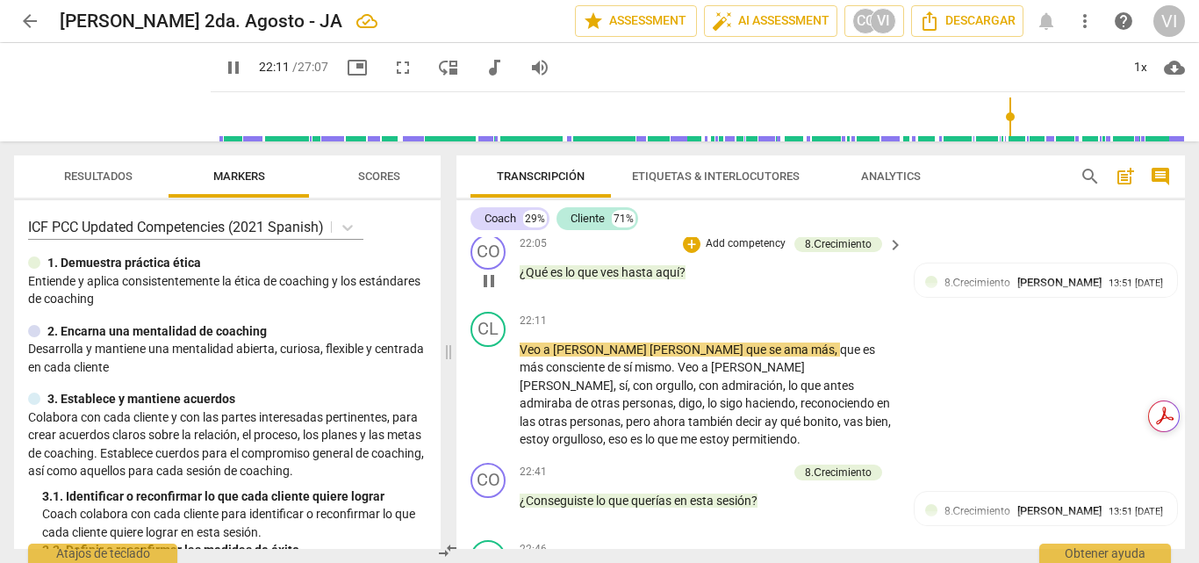
scroll to position [6327, 0]
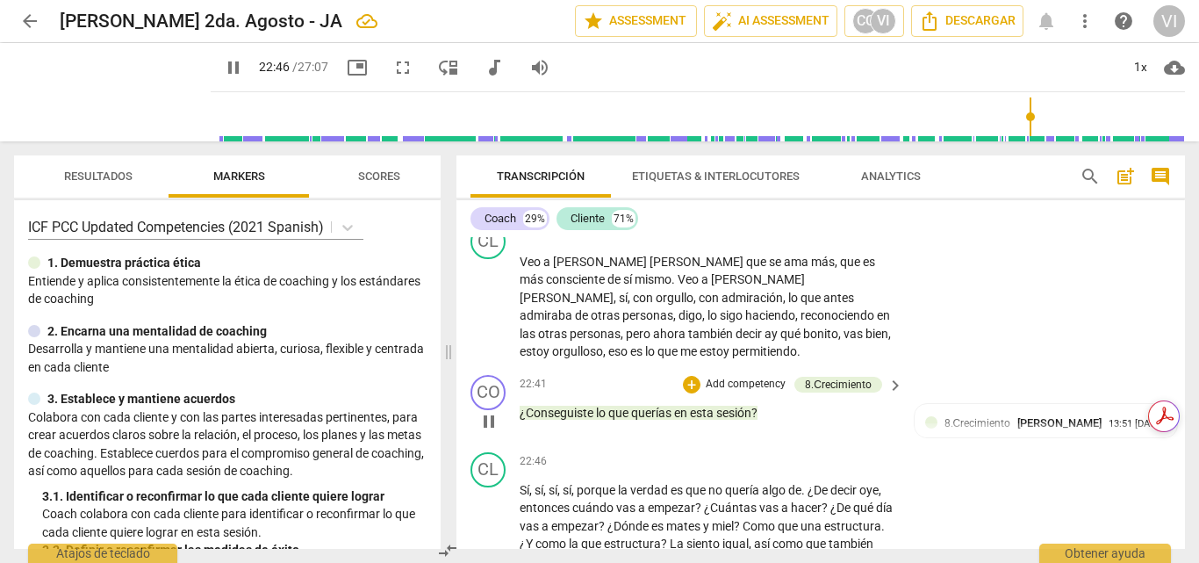
click at [758, 392] on p "Add competency" at bounding box center [745, 385] width 83 height 16
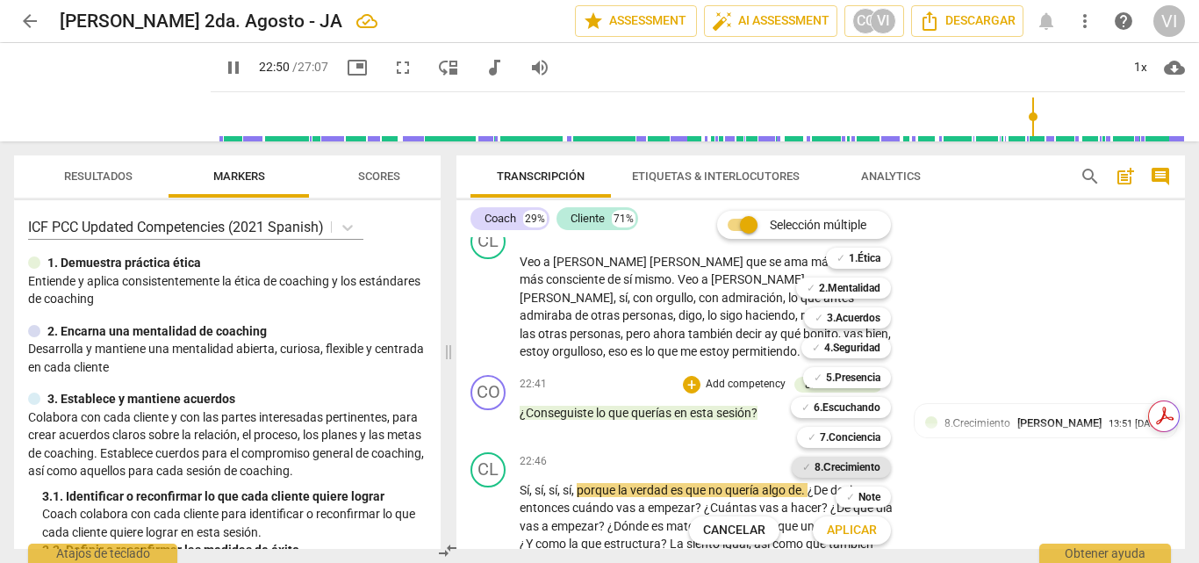
click at [834, 472] on b "8.Сrecimiento" at bounding box center [848, 466] width 66 height 21
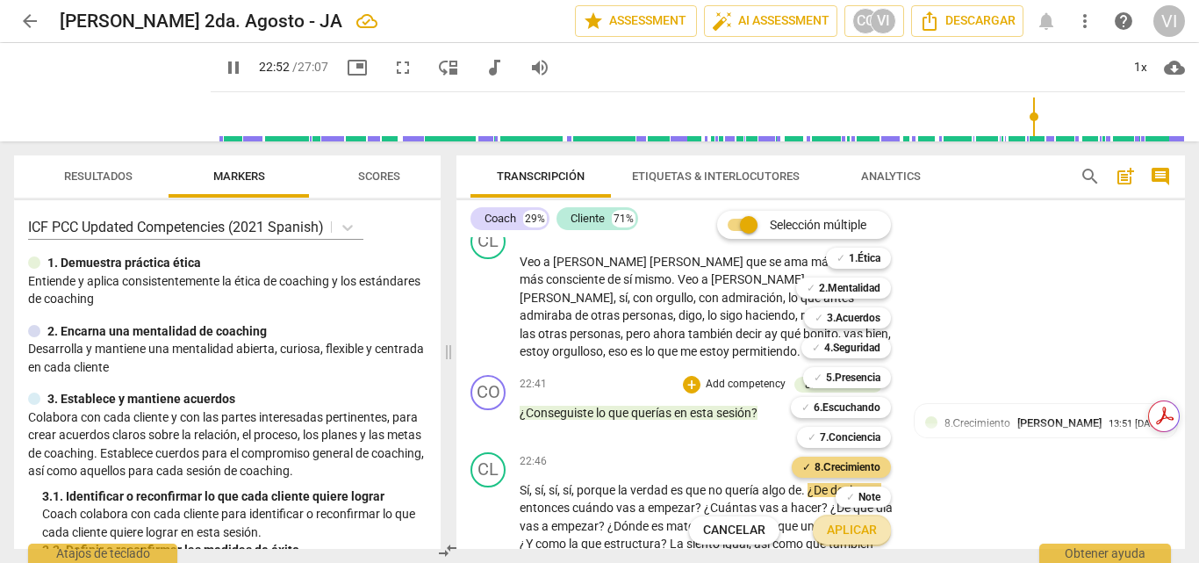
click at [844, 532] on span "Aplicar" at bounding box center [852, 530] width 50 height 18
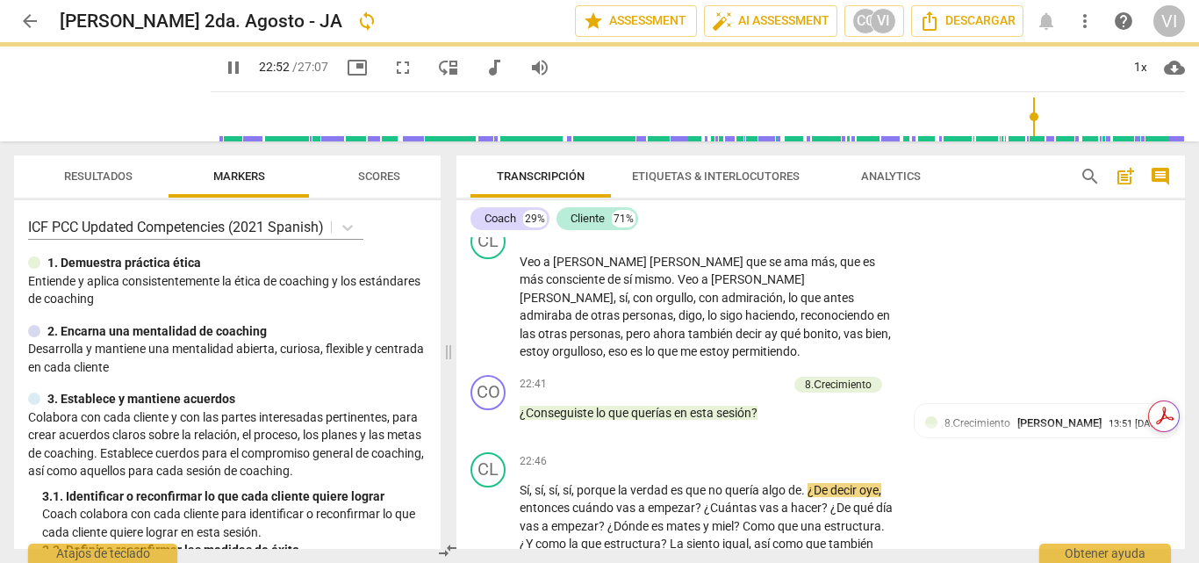
type input "1373"
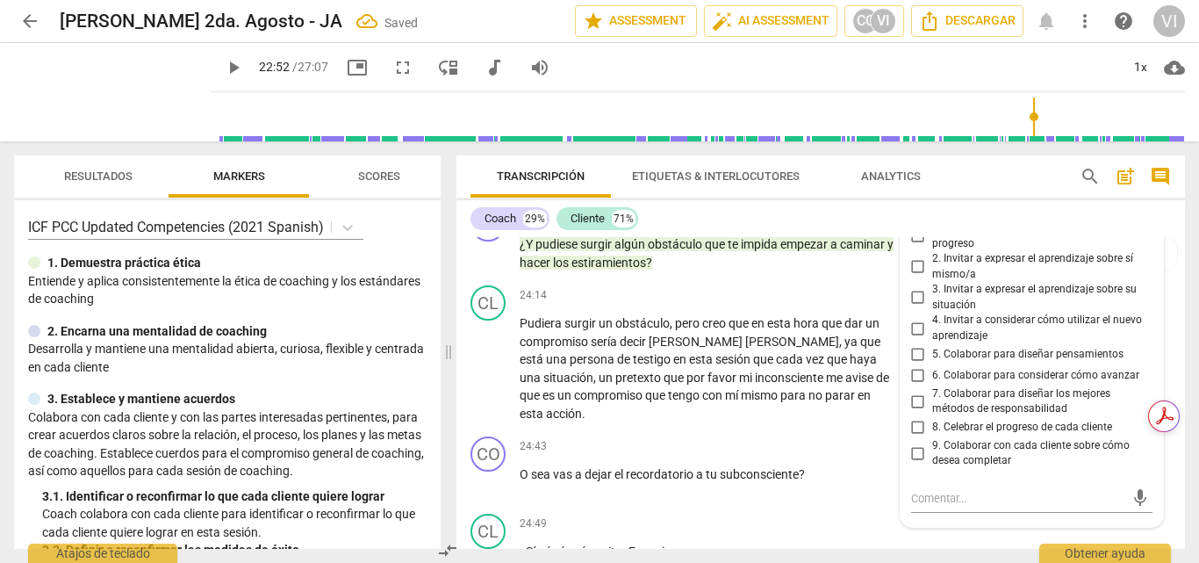
scroll to position [6906, 0]
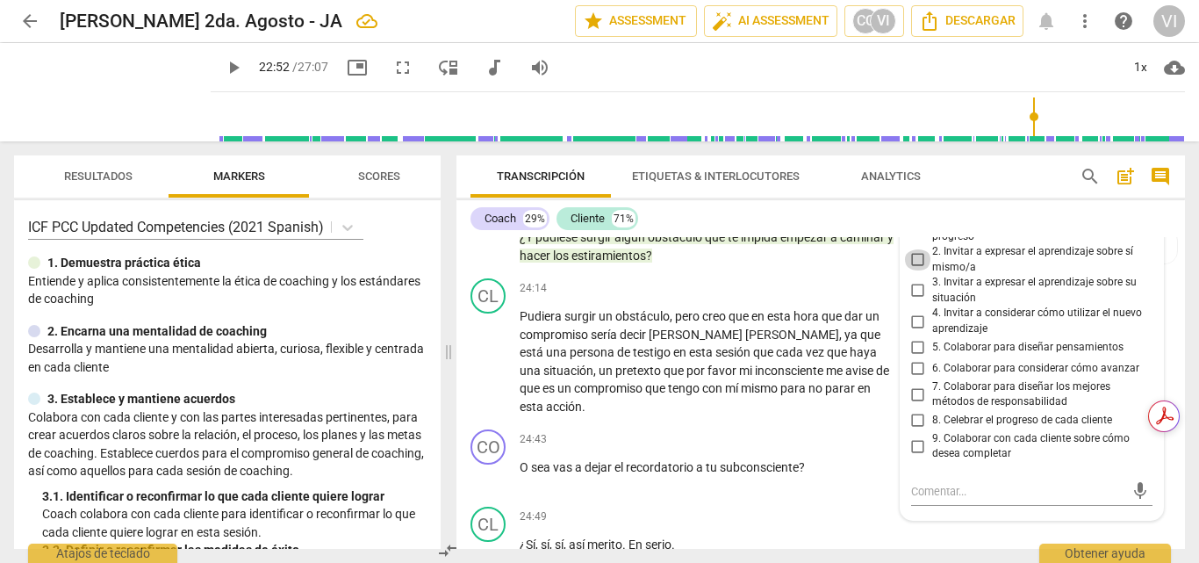
click at [916, 270] on input "2. Invitar a expresar el aprendizaje sobre sí mismo/a" at bounding box center [918, 259] width 28 height 21
checkbox input "true"
click at [915, 301] on input "3. Invitar a expresar el aprendizaje sobre su situación" at bounding box center [918, 290] width 28 height 21
checkbox input "true"
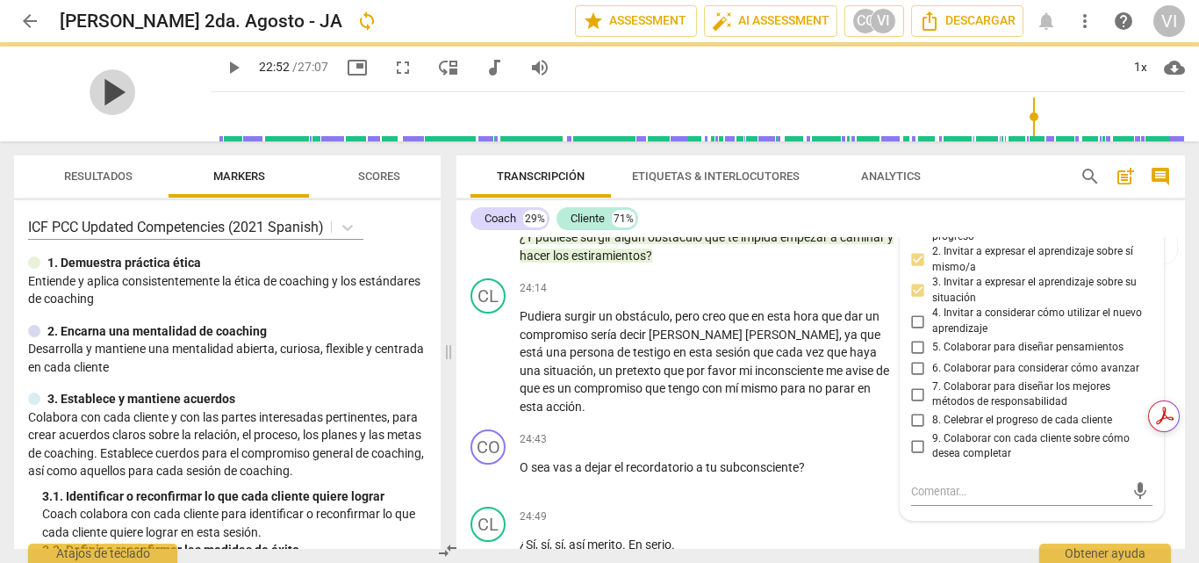
click at [90, 99] on span "play_arrow" at bounding box center [113, 92] width 46 height 46
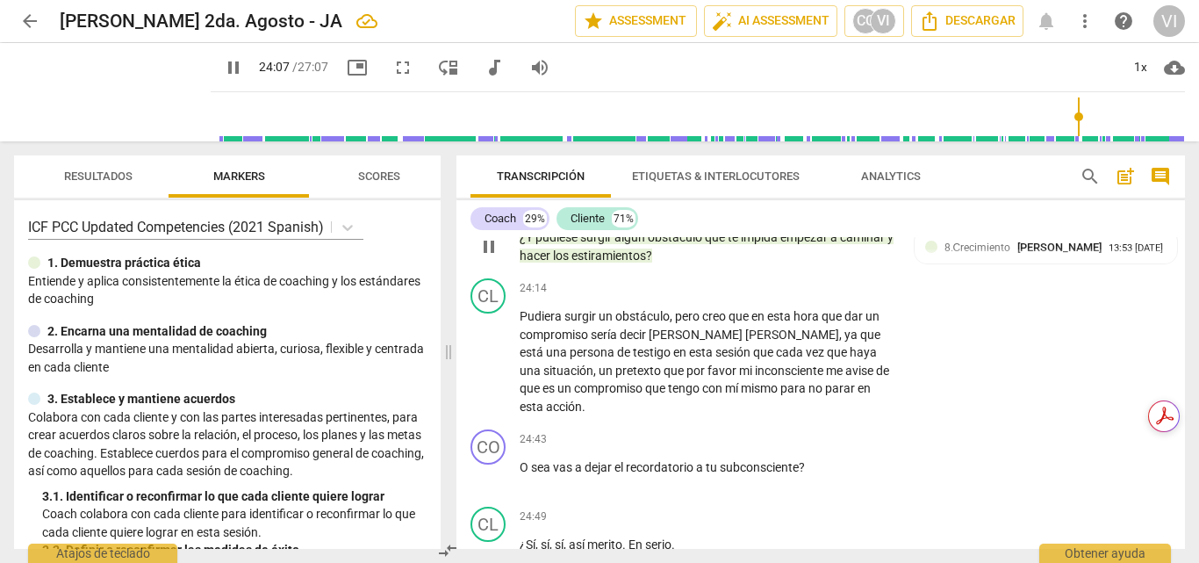
click at [748, 218] on p "Add competency" at bounding box center [745, 210] width 83 height 16
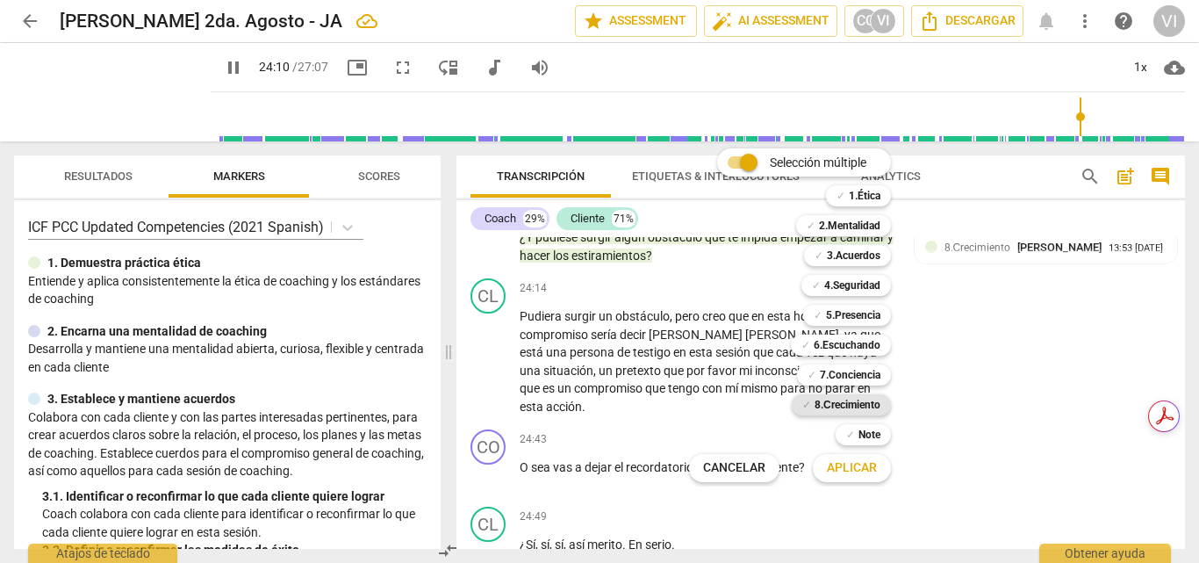
click at [858, 405] on b "8.Сrecimiento" at bounding box center [848, 404] width 66 height 21
click at [853, 472] on span "Aplicar" at bounding box center [852, 468] width 50 height 18
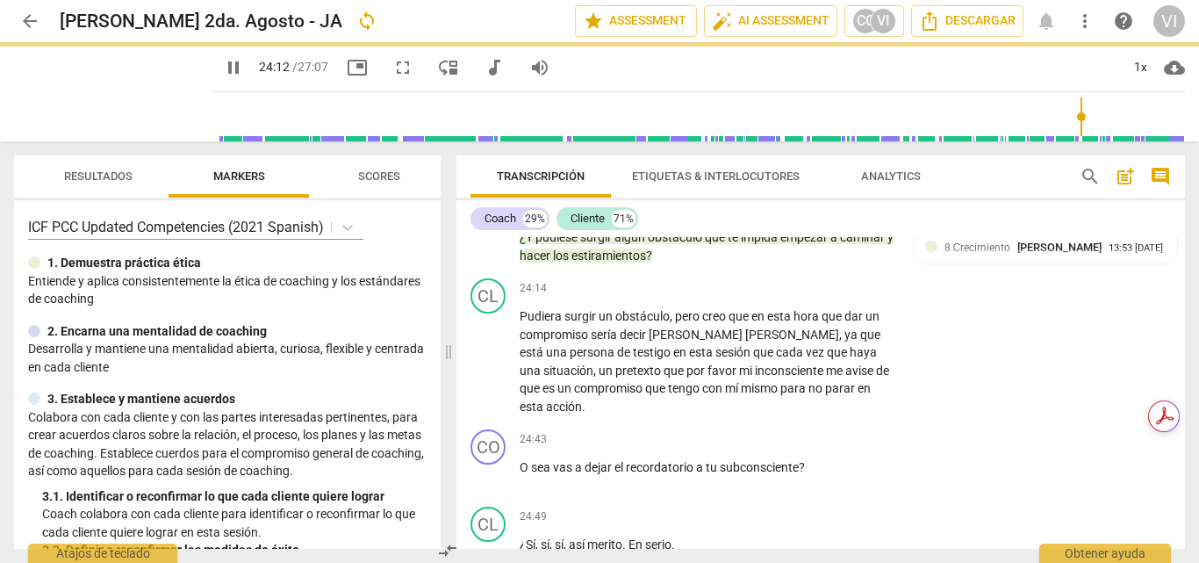
type input "1453"
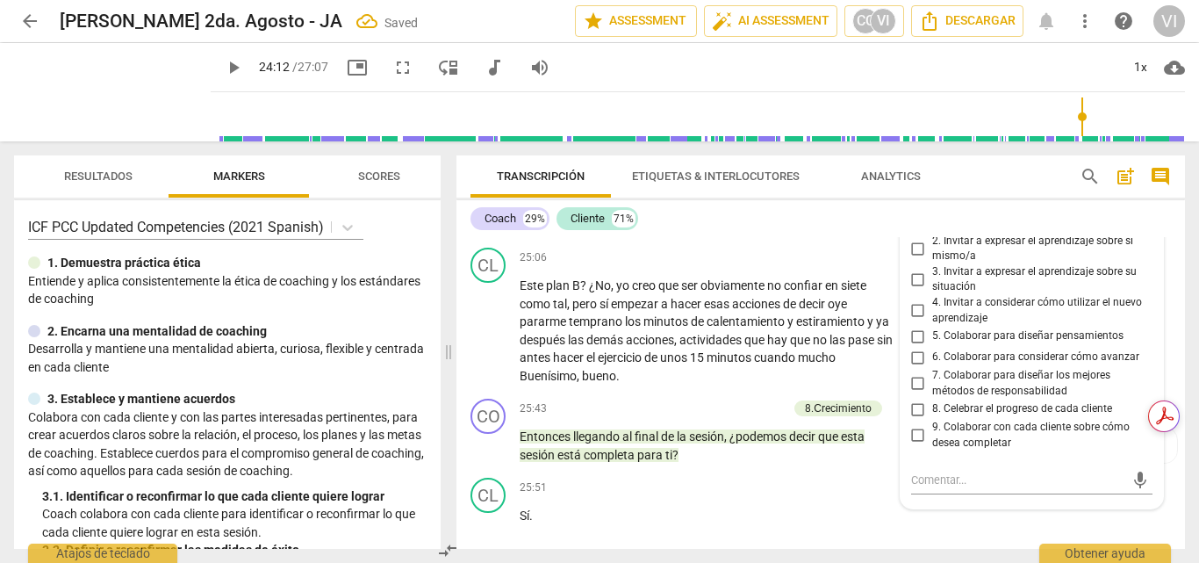
scroll to position [7347, 0]
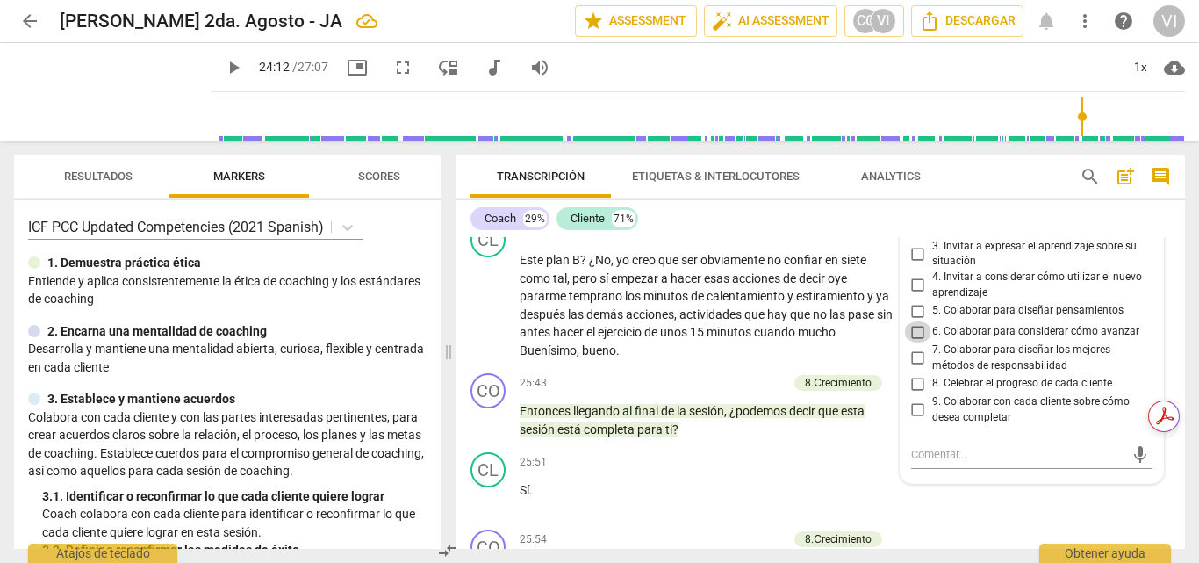
click at [909, 342] on input "6. Colaborar para considerar cómo avanzar" at bounding box center [918, 331] width 28 height 21
checkbox input "true"
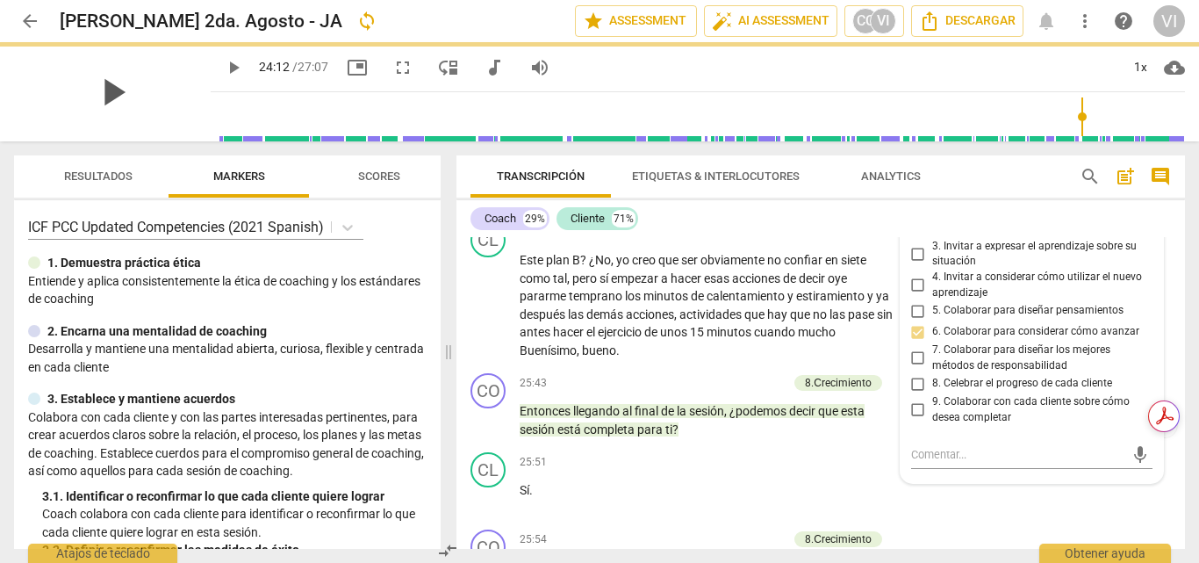
click at [104, 93] on span "play_arrow" at bounding box center [113, 92] width 46 height 46
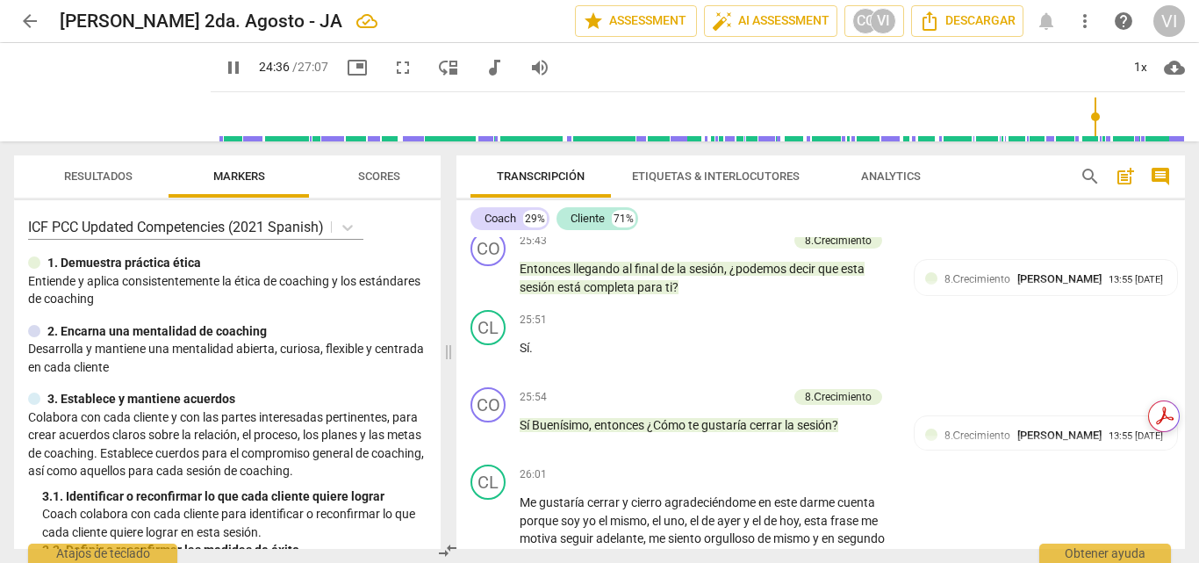
scroll to position [7522, 0]
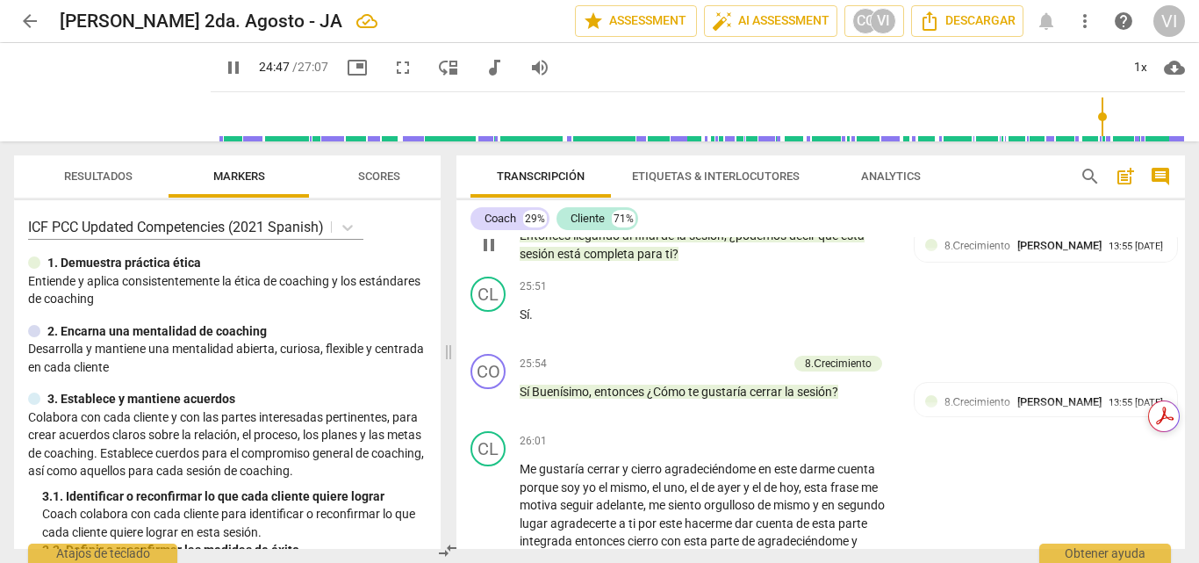
click at [717, 216] on p "Add competency" at bounding box center [745, 208] width 83 height 16
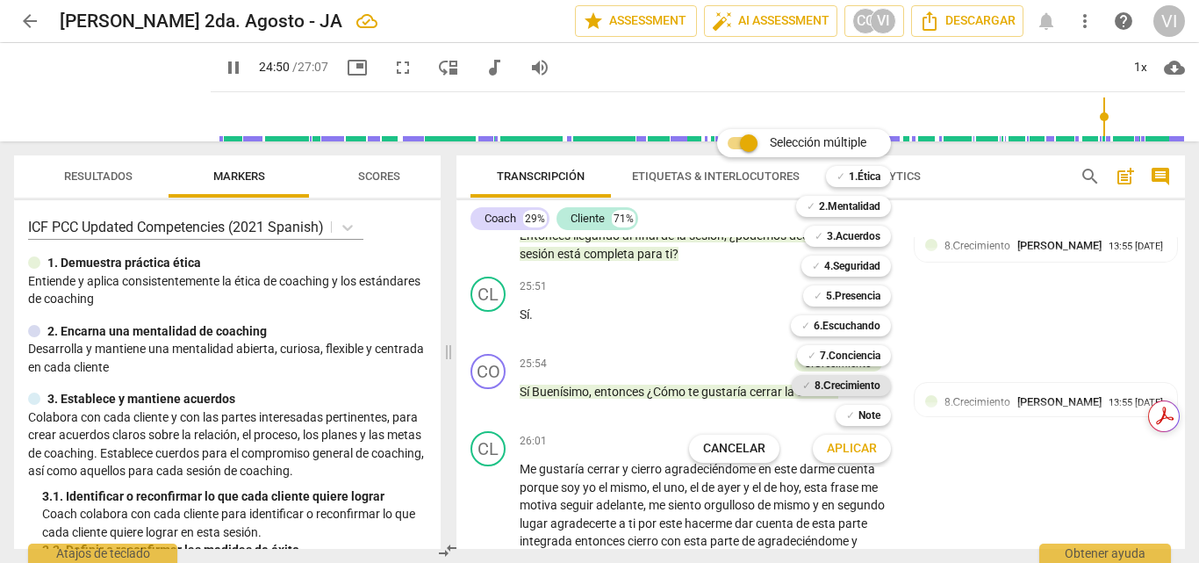
click at [853, 378] on b "8.Сrecimiento" at bounding box center [848, 385] width 66 height 21
click at [840, 454] on span "Aplicar" at bounding box center [852, 449] width 50 height 18
type input "1493"
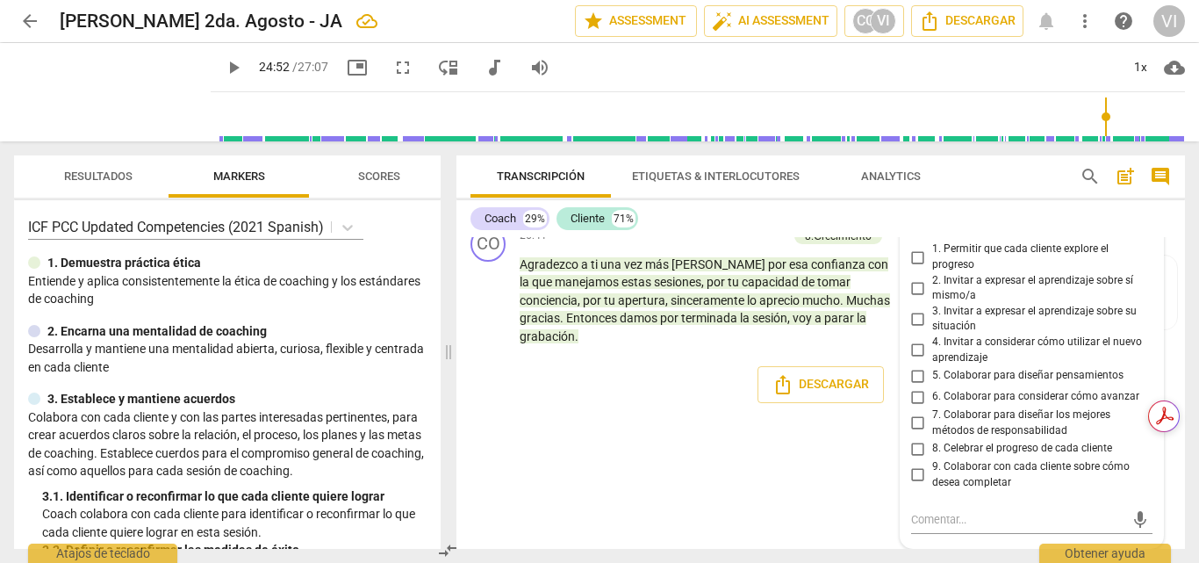
scroll to position [7943, 0]
click at [911, 329] on input "3. Invitar a expresar el aprendizaje sobre su situación" at bounding box center [918, 318] width 28 height 21
checkbox input "true"
click at [914, 459] on input "8. Celebrar el progreso de cada cliente" at bounding box center [918, 448] width 28 height 21
checkbox input "true"
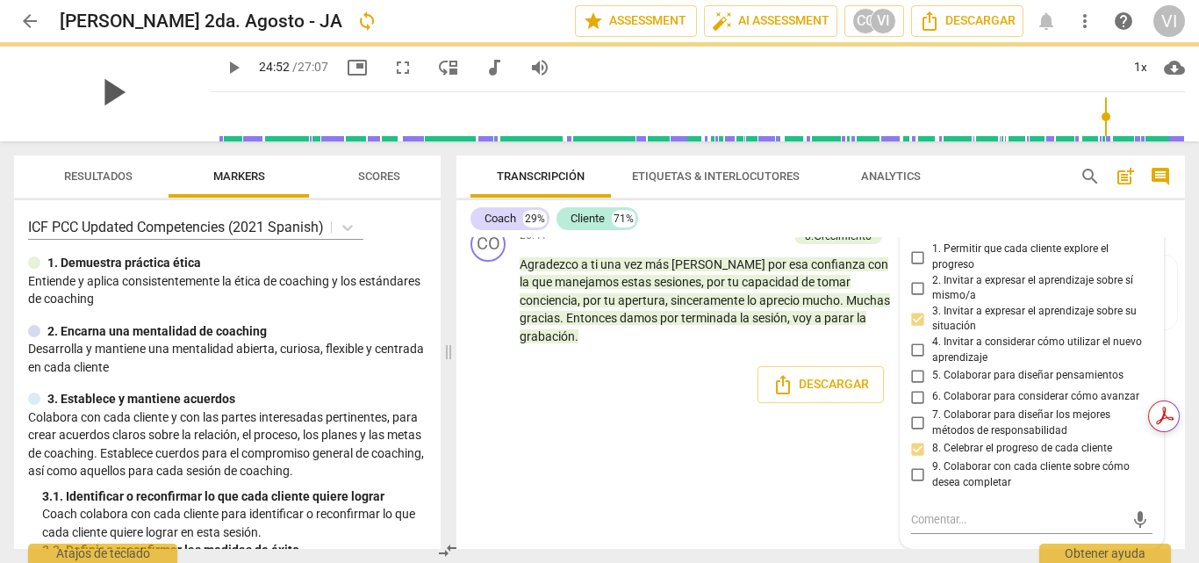
click at [101, 102] on span "play_arrow" at bounding box center [113, 92] width 46 height 46
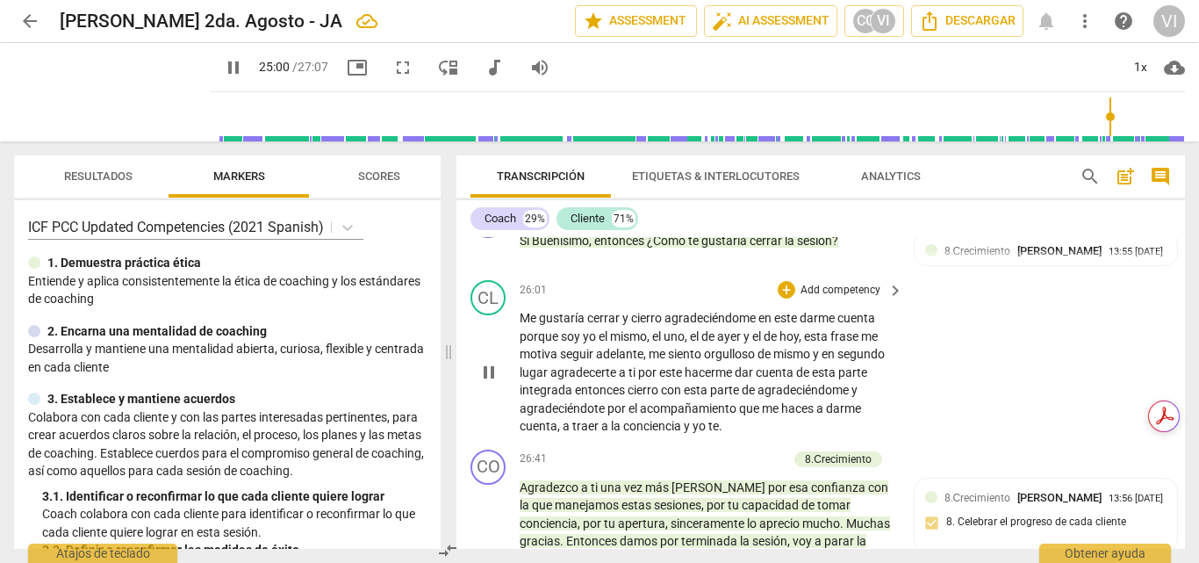
scroll to position [7659, 0]
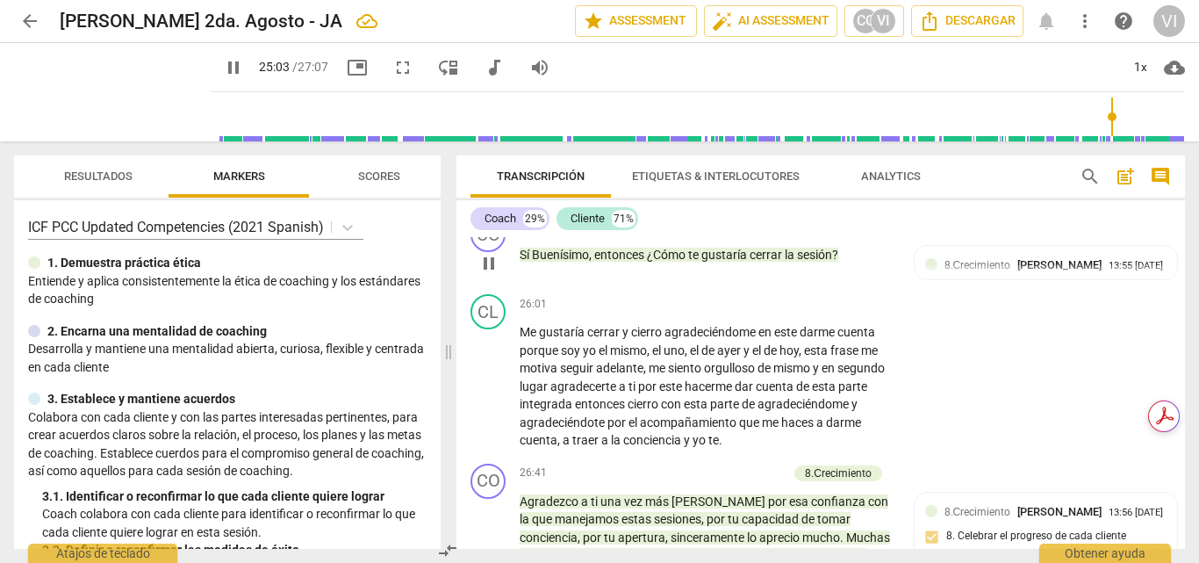
click at [771, 235] on p "Add competency" at bounding box center [745, 227] width 83 height 16
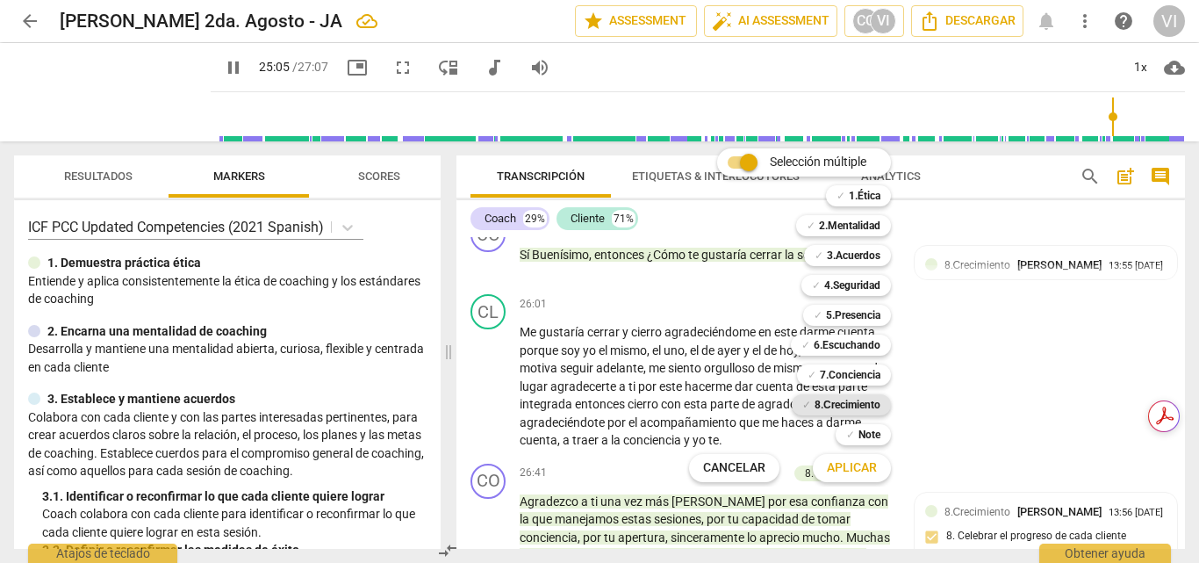
click at [869, 407] on b "8.Сrecimiento" at bounding box center [848, 404] width 66 height 21
click at [869, 474] on span "Aplicar" at bounding box center [852, 468] width 50 height 18
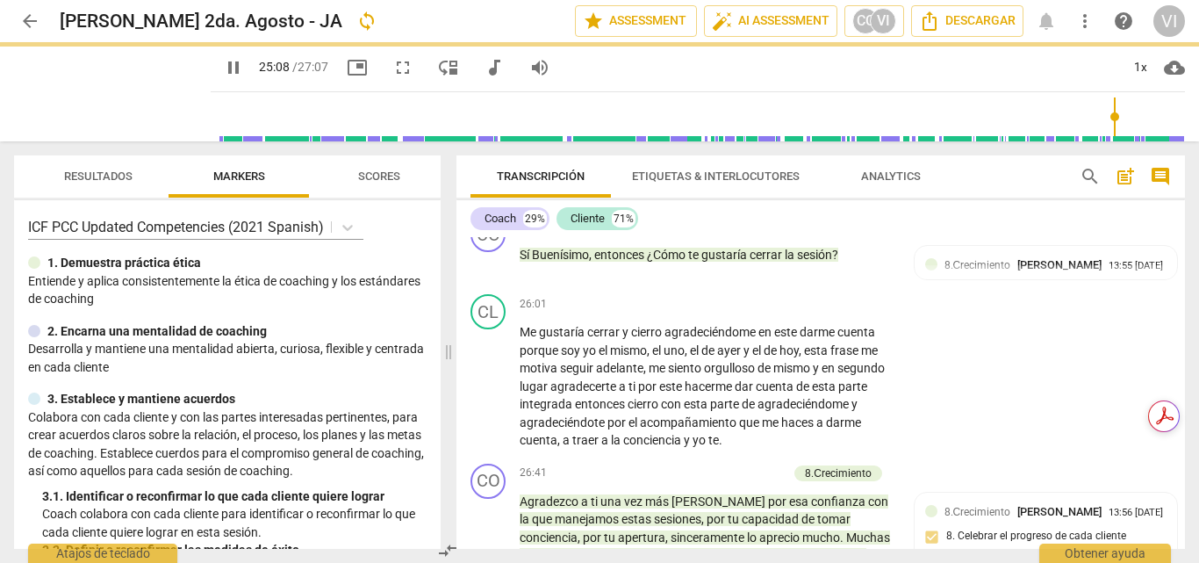
type input "1509"
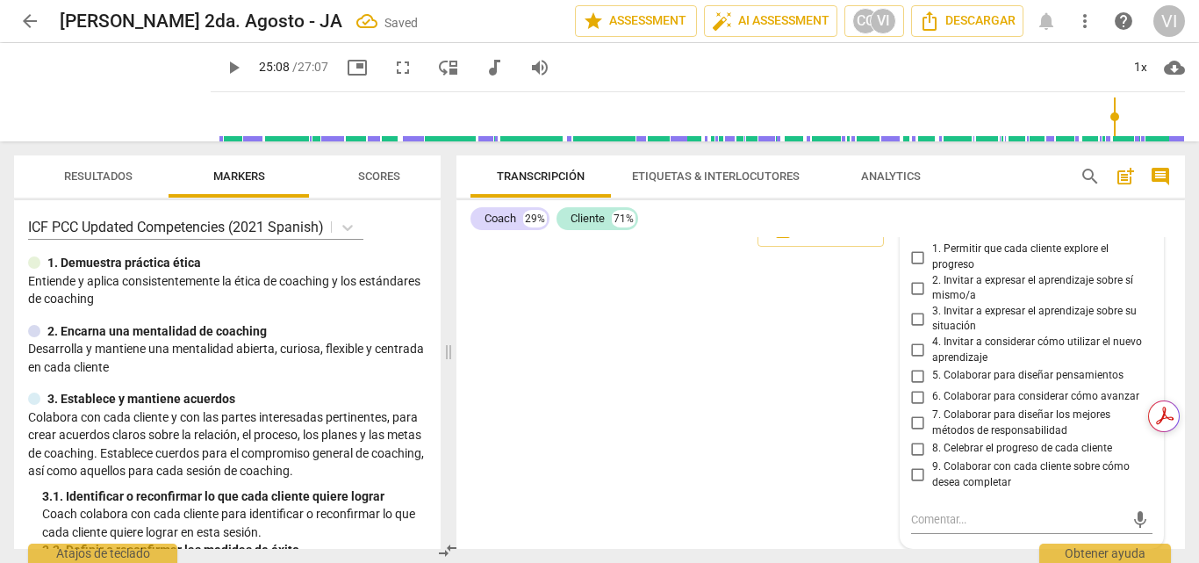
scroll to position [8141, 0]
click at [914, 477] on input "9. Colaborar con cada cliente sobre cómo desea completar" at bounding box center [918, 474] width 28 height 21
checkbox input "true"
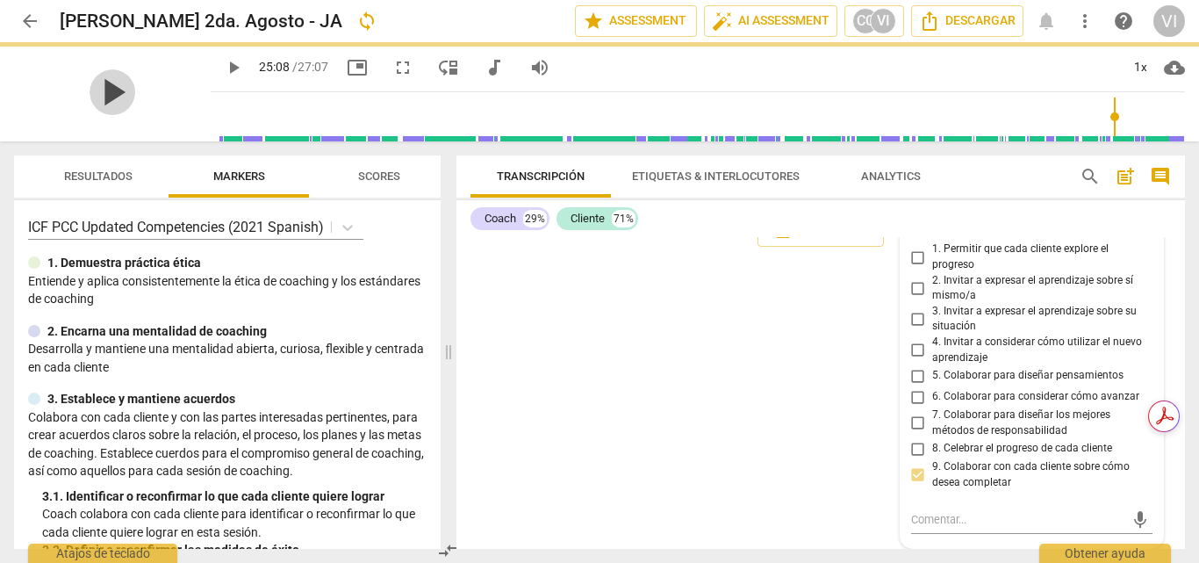
click at [101, 95] on span "play_arrow" at bounding box center [113, 92] width 46 height 46
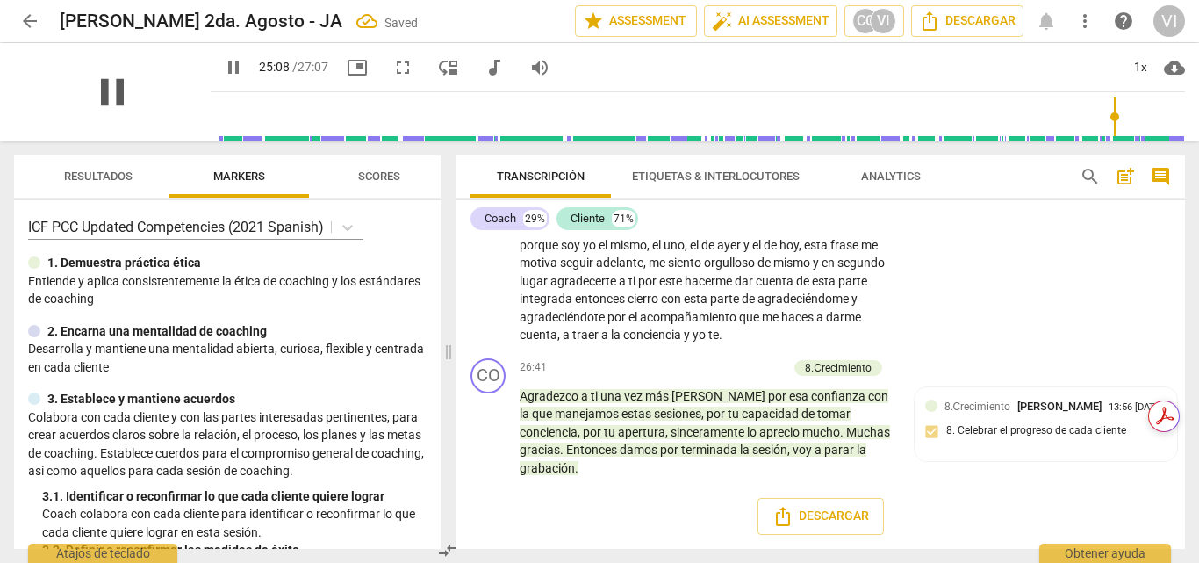
scroll to position [7835, 0]
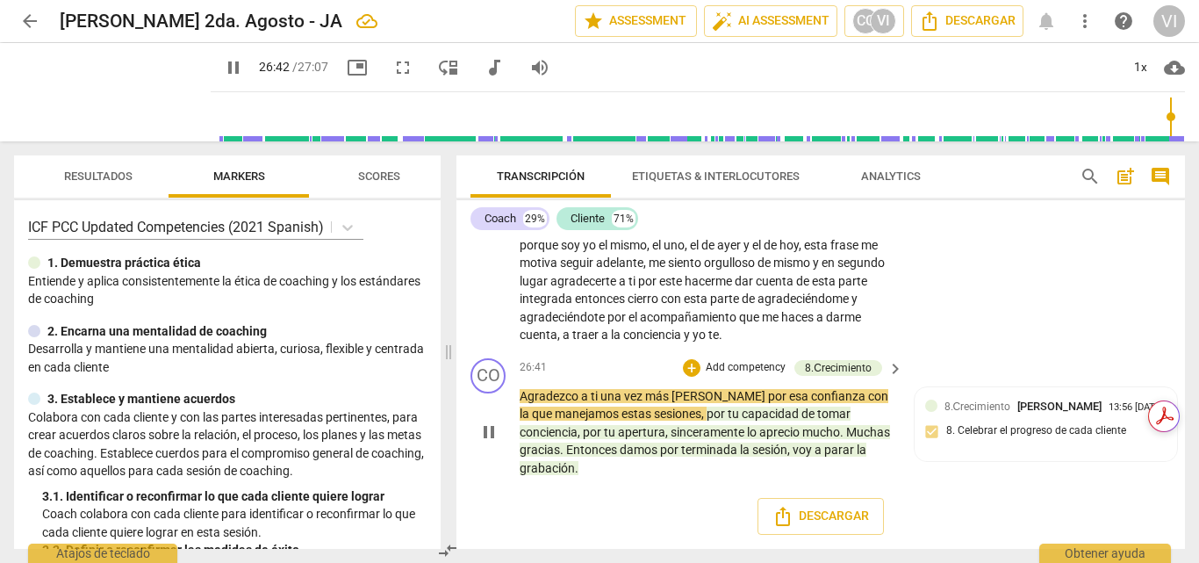
click at [747, 376] on p "Add competency" at bounding box center [745, 368] width 83 height 16
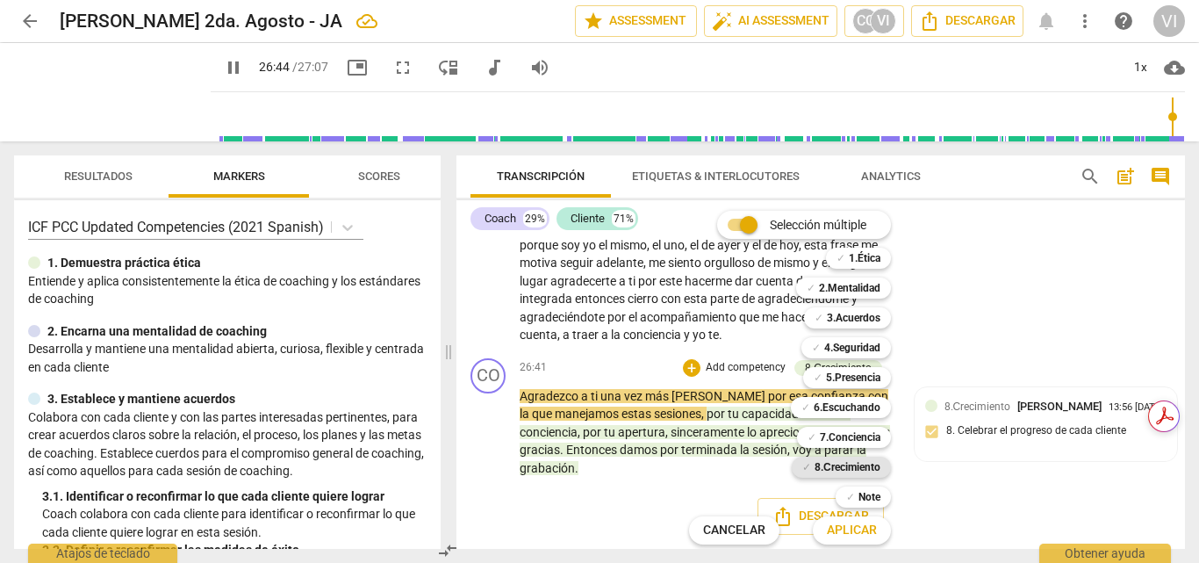
click at [829, 468] on b "8.Сrecimiento" at bounding box center [848, 466] width 66 height 21
click at [853, 535] on span "Aplicar" at bounding box center [852, 530] width 50 height 18
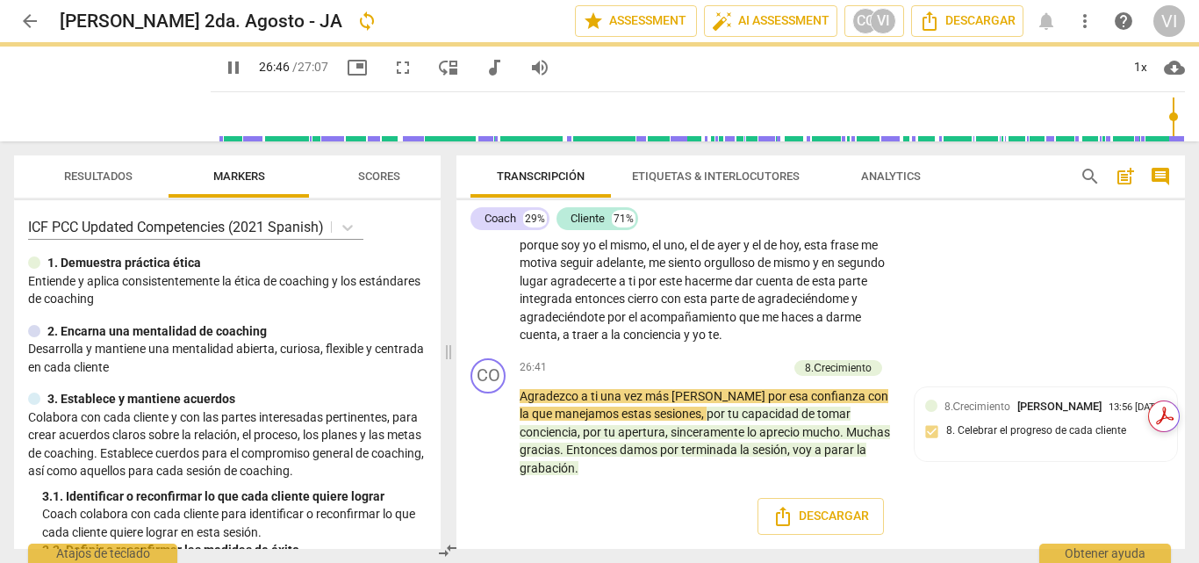
type input "1607"
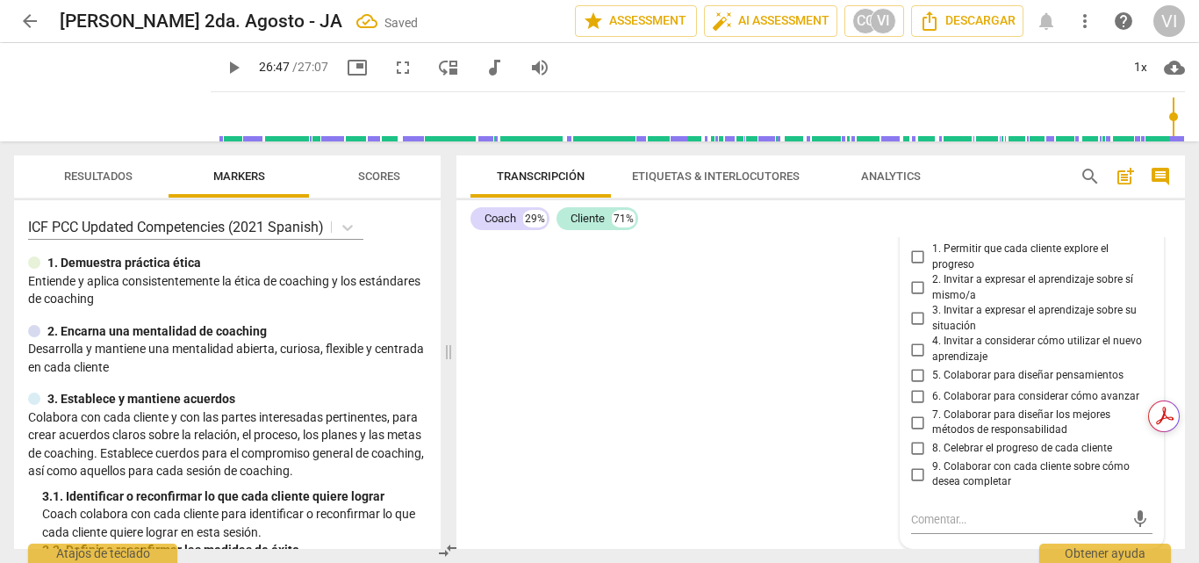
scroll to position [8387, 0]
click at [917, 445] on input "8. Celebrar el progreso de cada cliente" at bounding box center [918, 448] width 28 height 21
checkbox input "true"
click at [697, 325] on div "CO play_arrow pause 00:02 + Add competency 3.Acuerdos keyboard_arrow_right Bien…" at bounding box center [820, 393] width 729 height 312
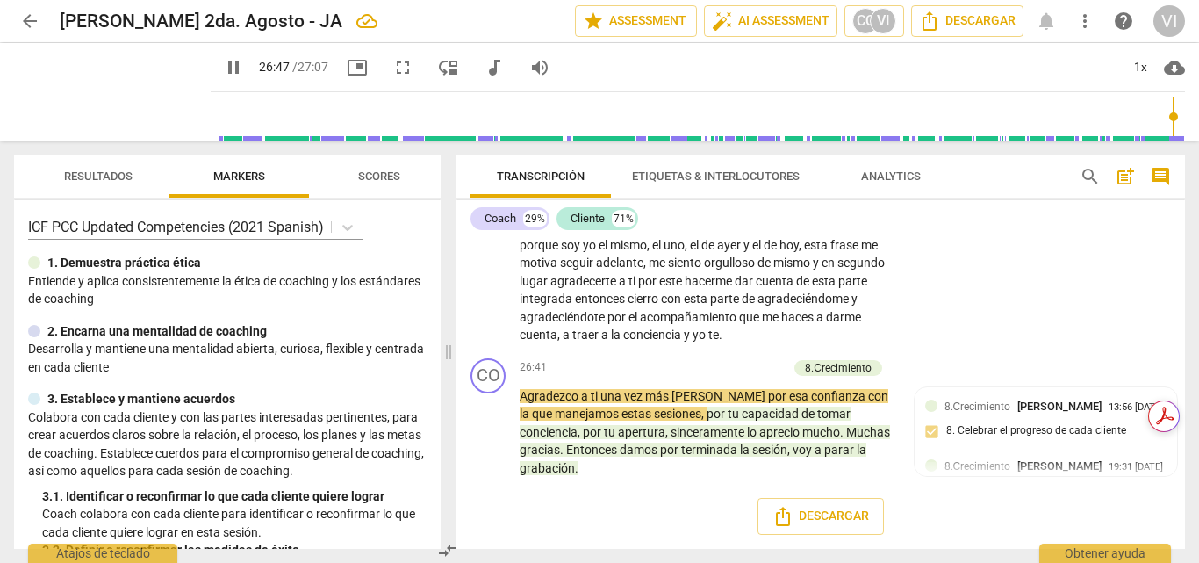
scroll to position [7835, 0]
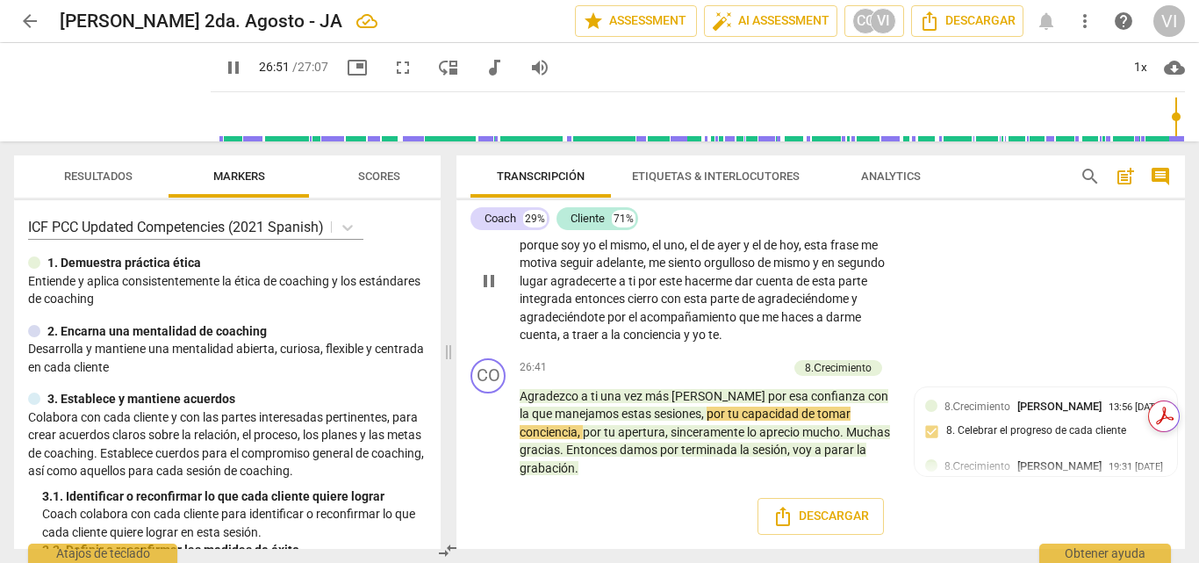
click at [966, 259] on div "CL play_arrow pause 26:01 + Add competency keyboard_arrow_right Me gustaría cer…" at bounding box center [820, 266] width 729 height 169
type input "1613"
click at [35, 26] on span "arrow_back" at bounding box center [29, 21] width 21 height 21
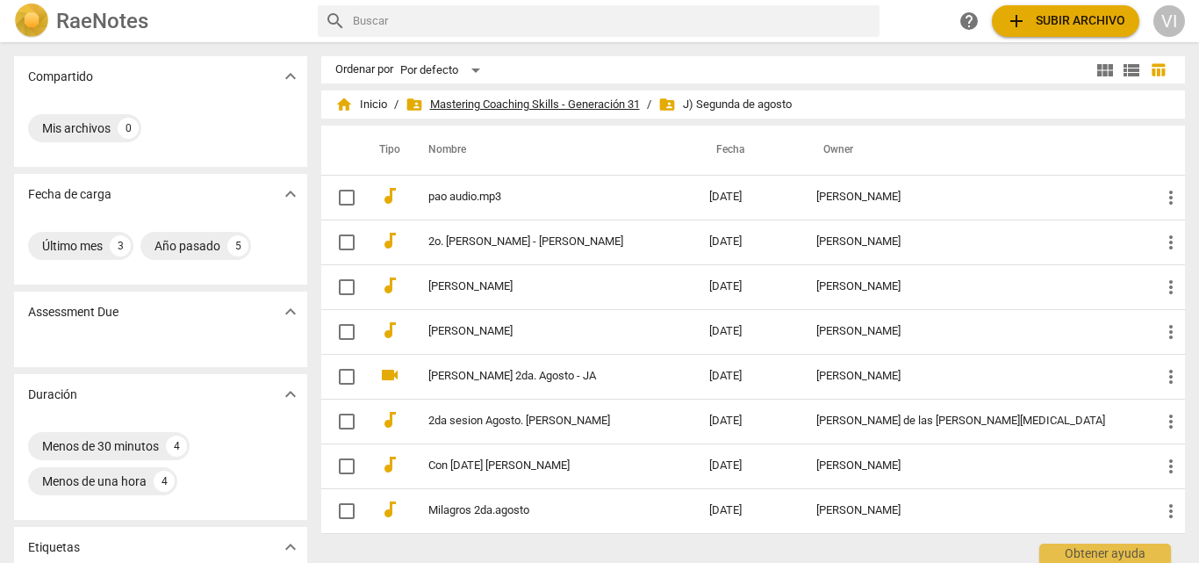
click at [570, 110] on span "folder_shared Mastering Coaching Skills - Generación 31" at bounding box center [523, 105] width 234 height 18
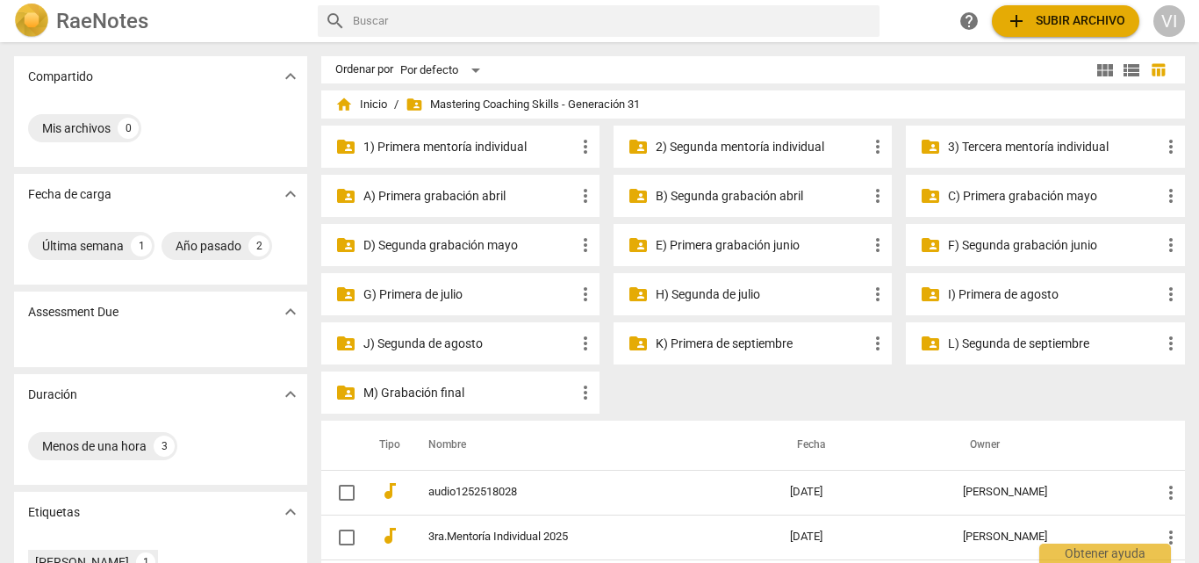
click at [972, 293] on p "I) Primera de agosto" at bounding box center [1054, 294] width 212 height 18
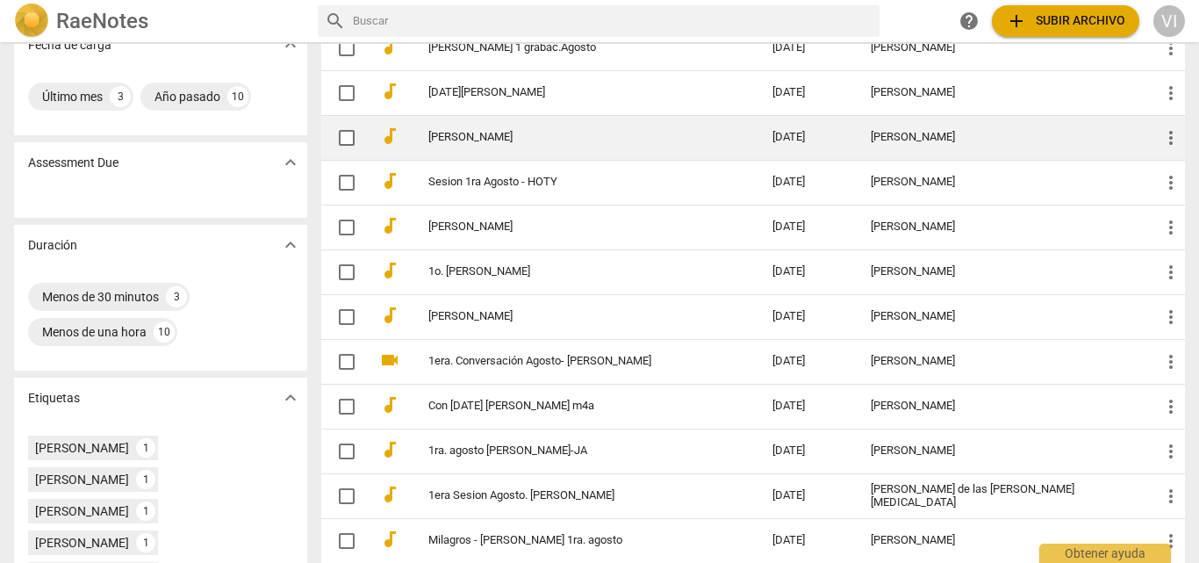
scroll to position [176, 0]
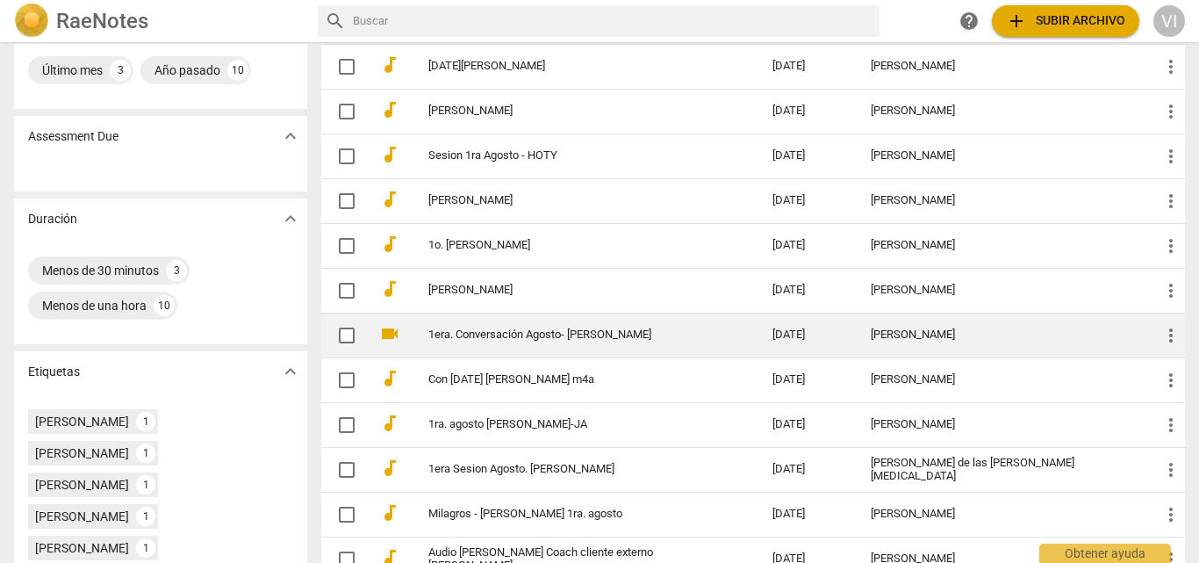
click at [612, 341] on link "1era. Conversación Agosto- [PERSON_NAME]" at bounding box center [569, 334] width 282 height 13
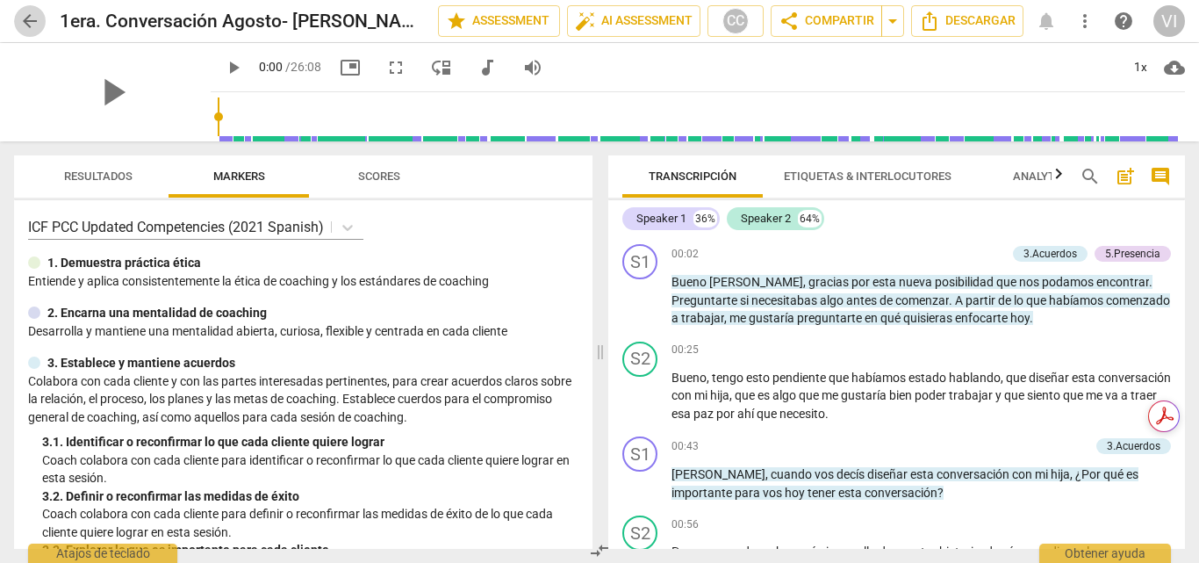
click at [28, 22] on span "arrow_back" at bounding box center [29, 21] width 21 height 21
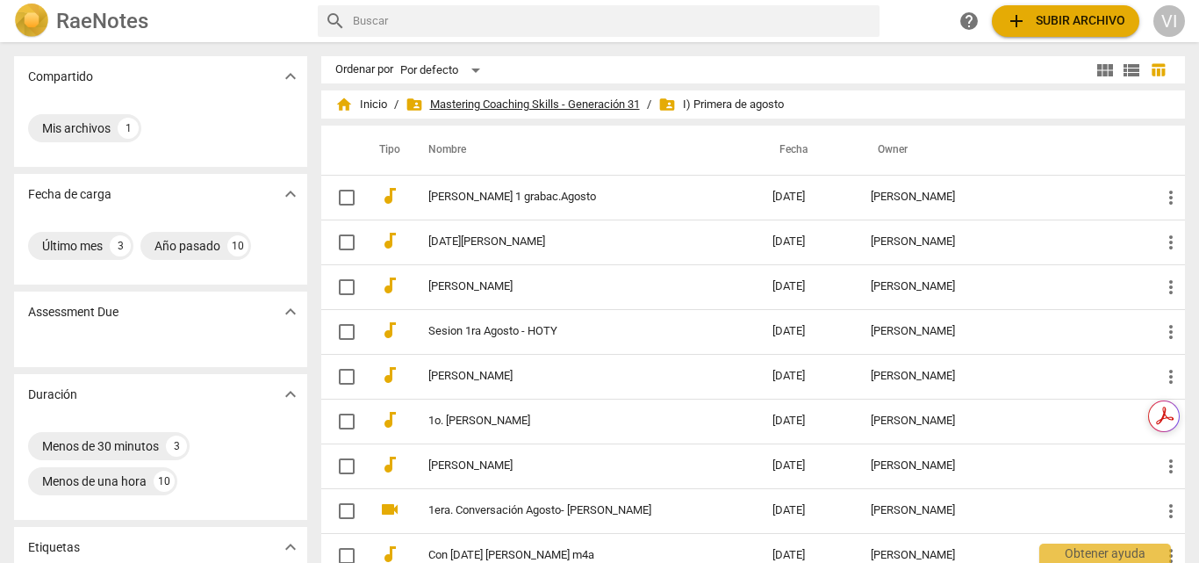
click at [483, 107] on span "folder_shared Mastering Coaching Skills - Generación 31" at bounding box center [523, 105] width 234 height 18
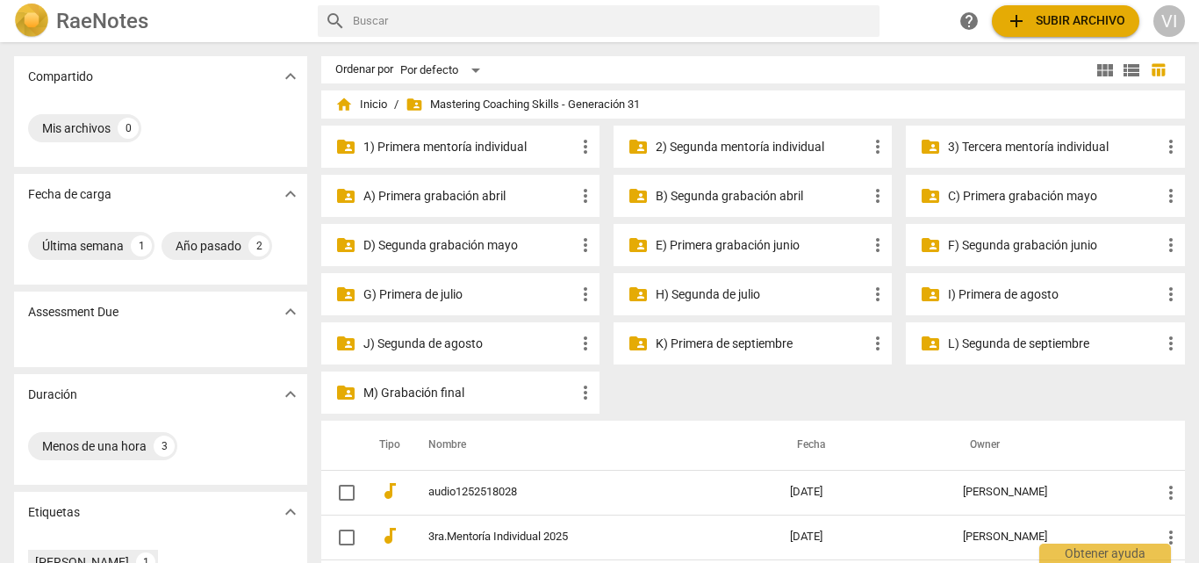
click at [733, 300] on p "H) Segunda de julio" at bounding box center [762, 294] width 212 height 18
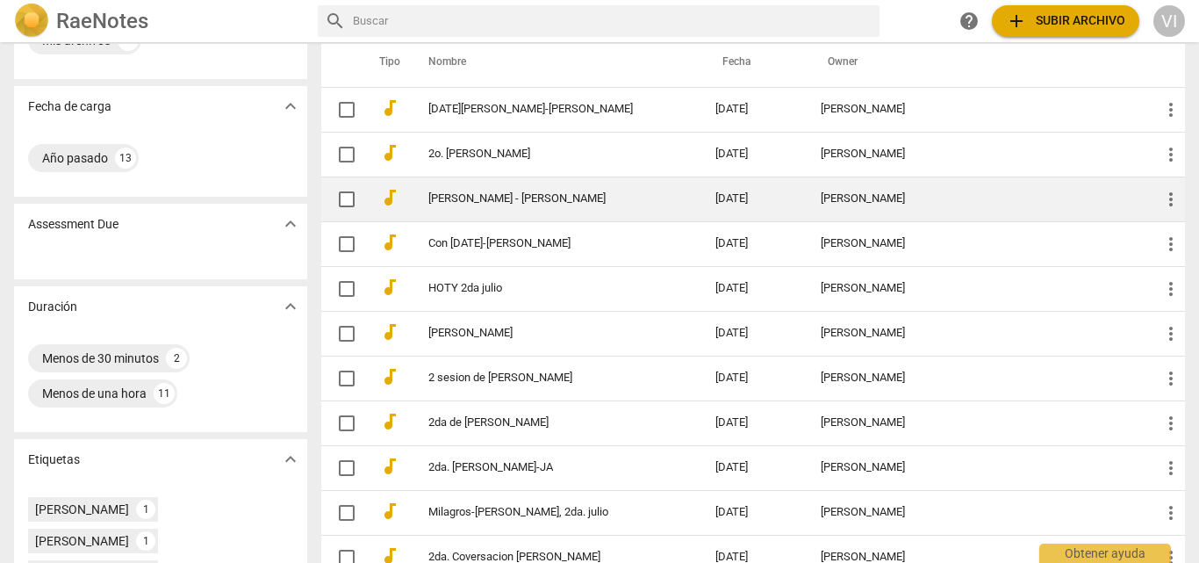
scroll to position [176, 0]
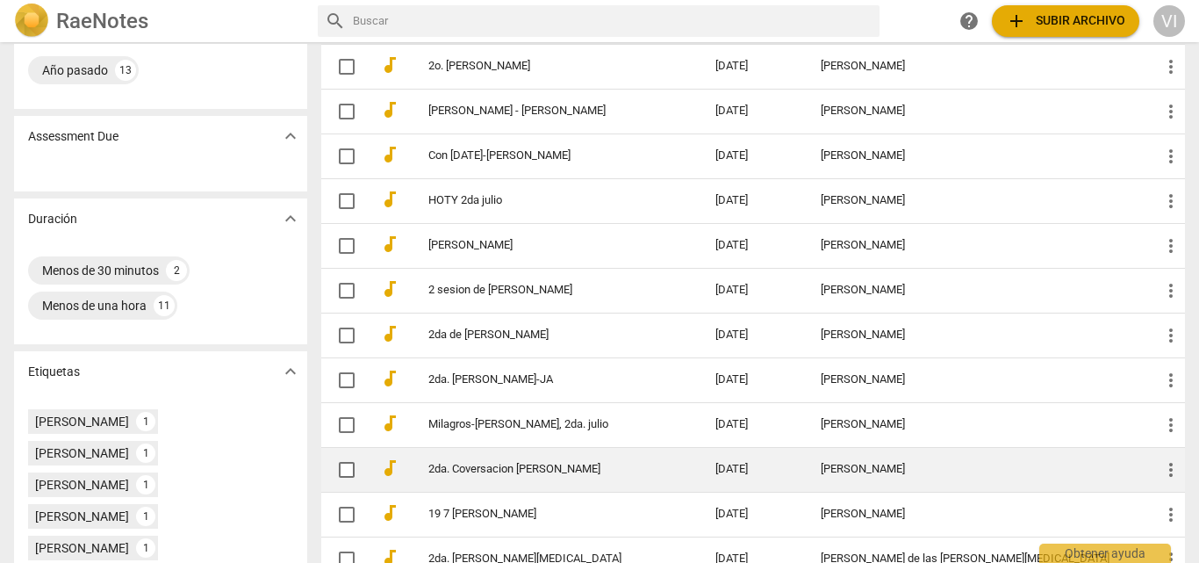
click at [529, 471] on link "2da. Coversacion [PERSON_NAME]" at bounding box center [540, 469] width 224 height 13
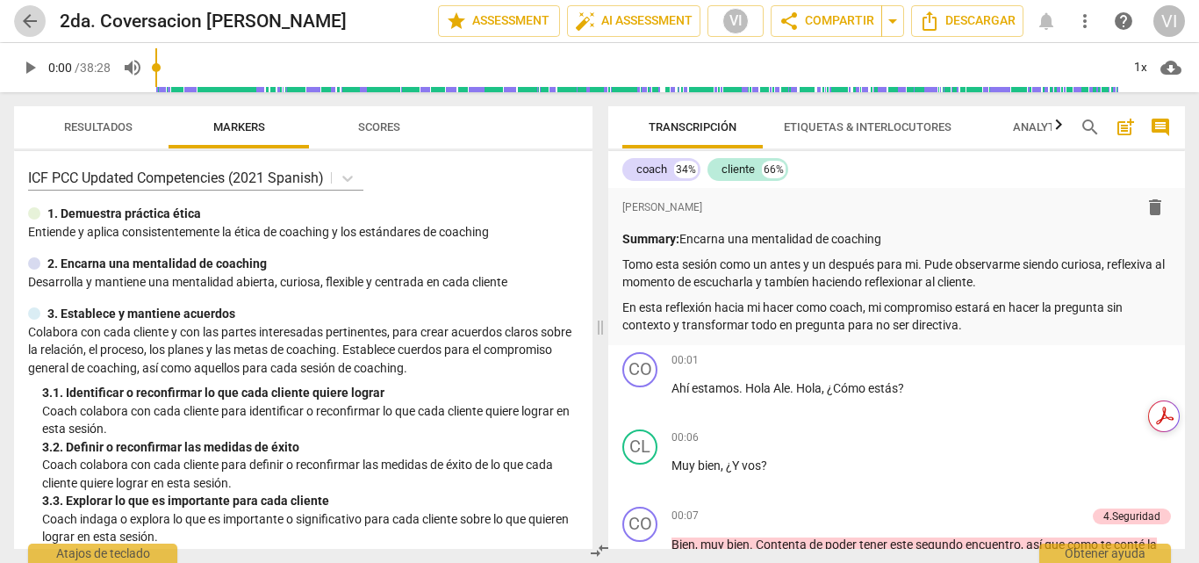
click at [31, 33] on button "arrow_back" at bounding box center [30, 21] width 32 height 32
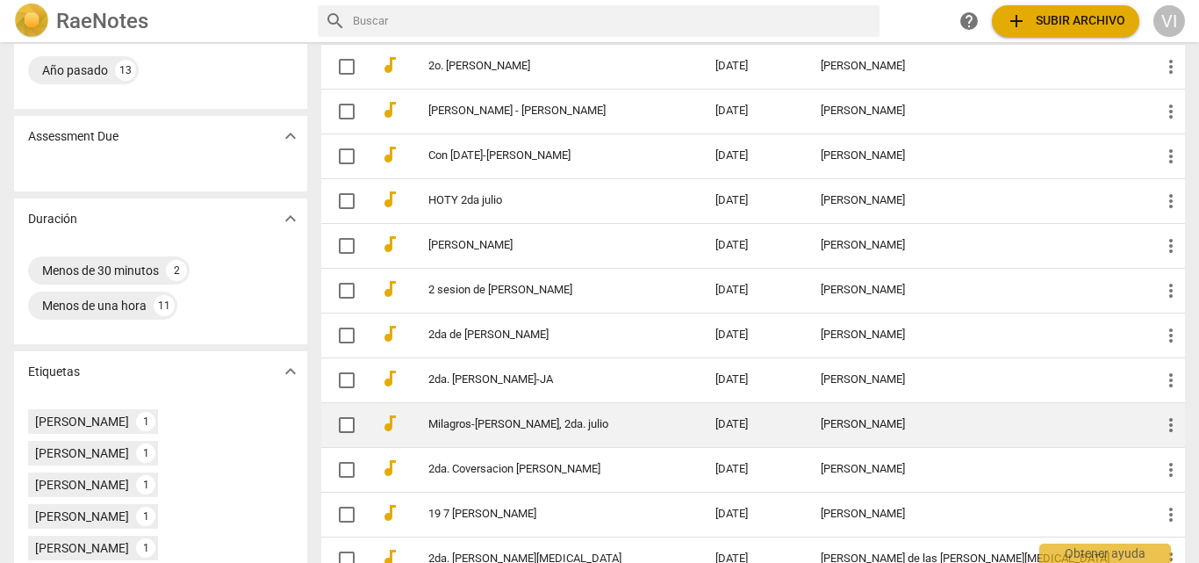
scroll to position [88, 0]
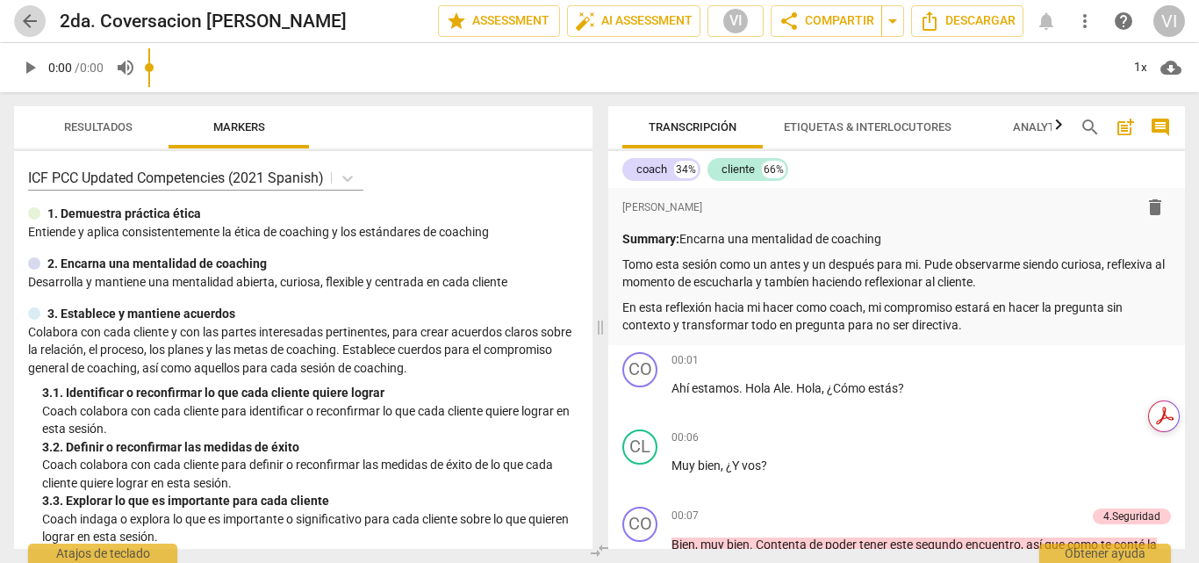
click at [31, 17] on span "arrow_back" at bounding box center [29, 21] width 21 height 21
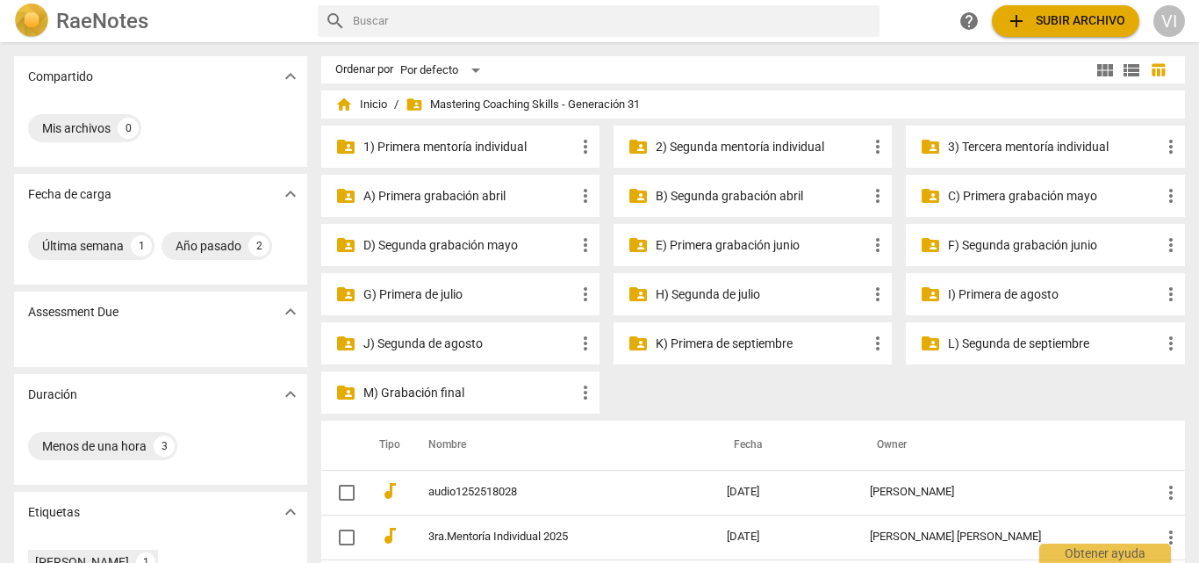
click at [994, 290] on p "I) Primera de agosto" at bounding box center [1054, 294] width 212 height 18
